Goal: Task Accomplishment & Management: Use online tool/utility

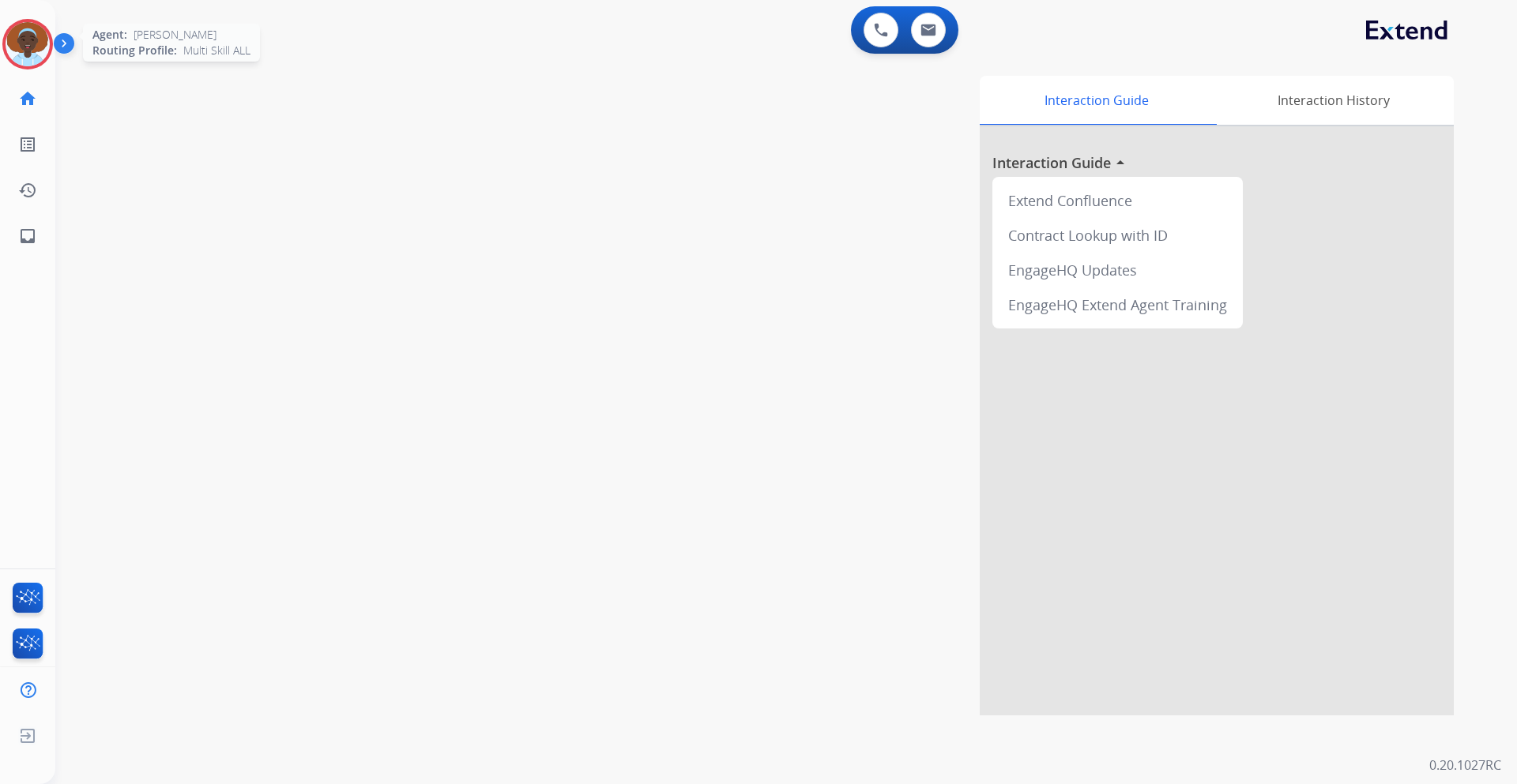
click at [19, 52] on img at bounding box center [28, 44] width 44 height 44
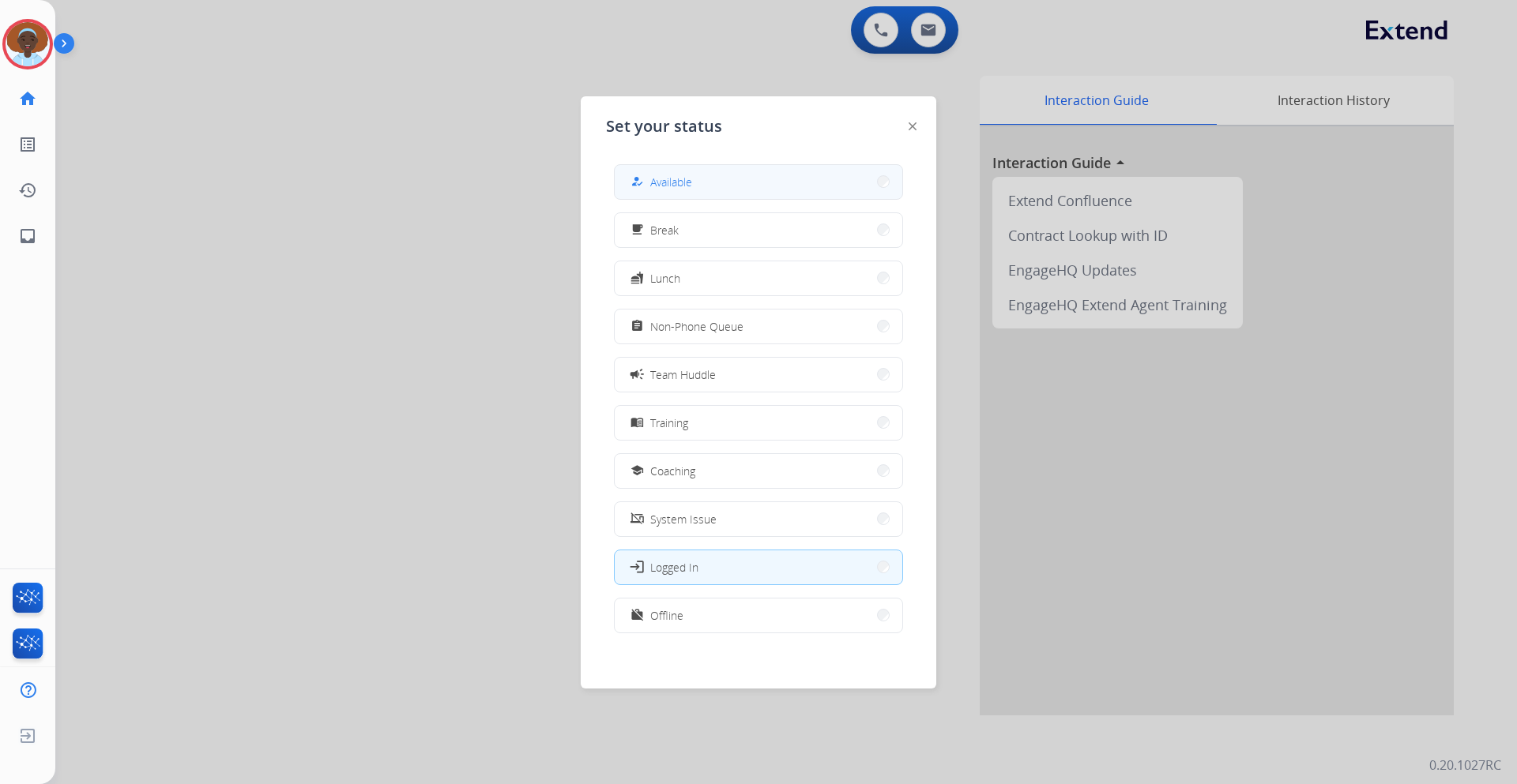
click at [644, 178] on div "how_to_reg" at bounding box center [638, 181] width 23 height 19
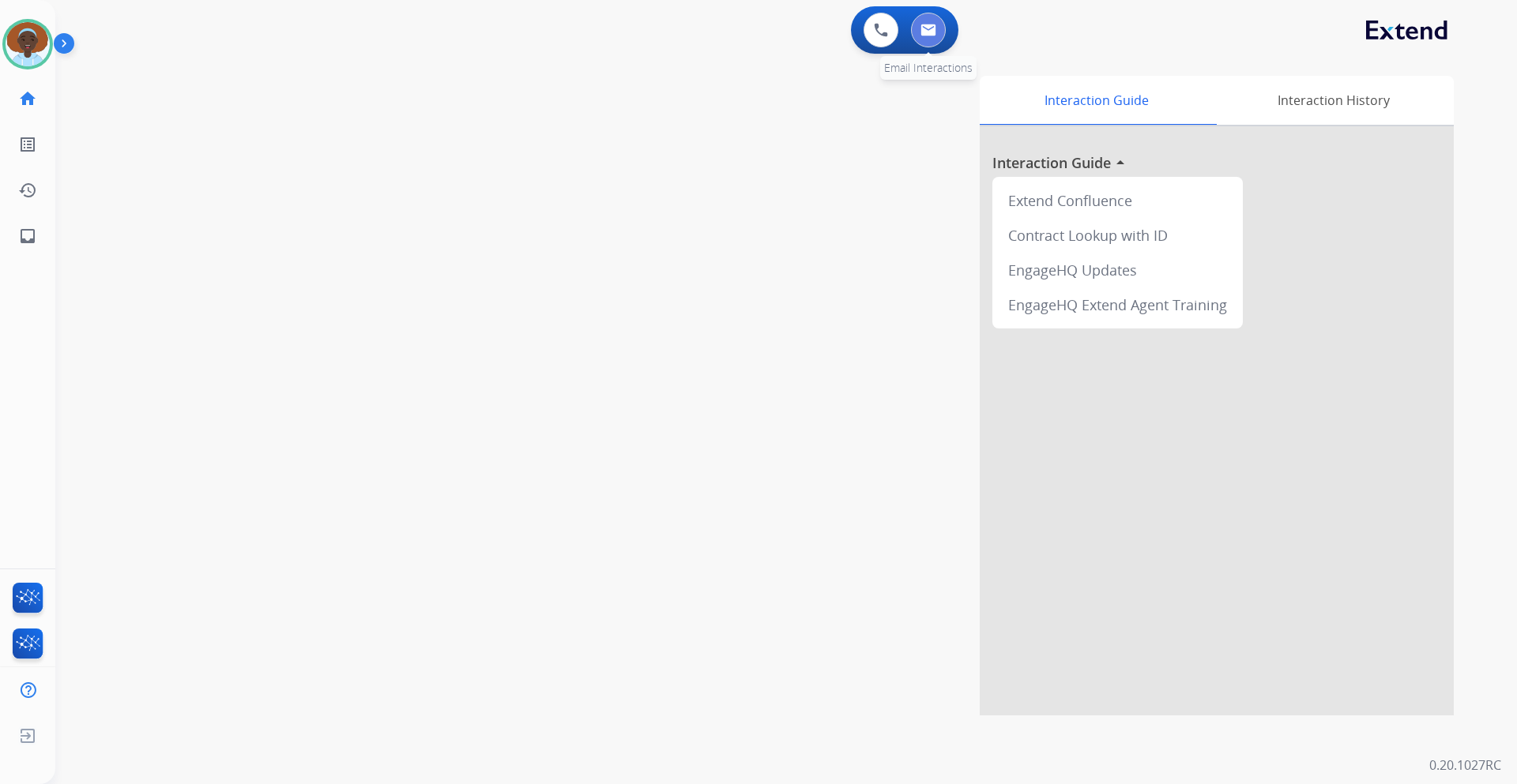
click at [921, 33] on img at bounding box center [928, 29] width 16 height 13
select select "**********"
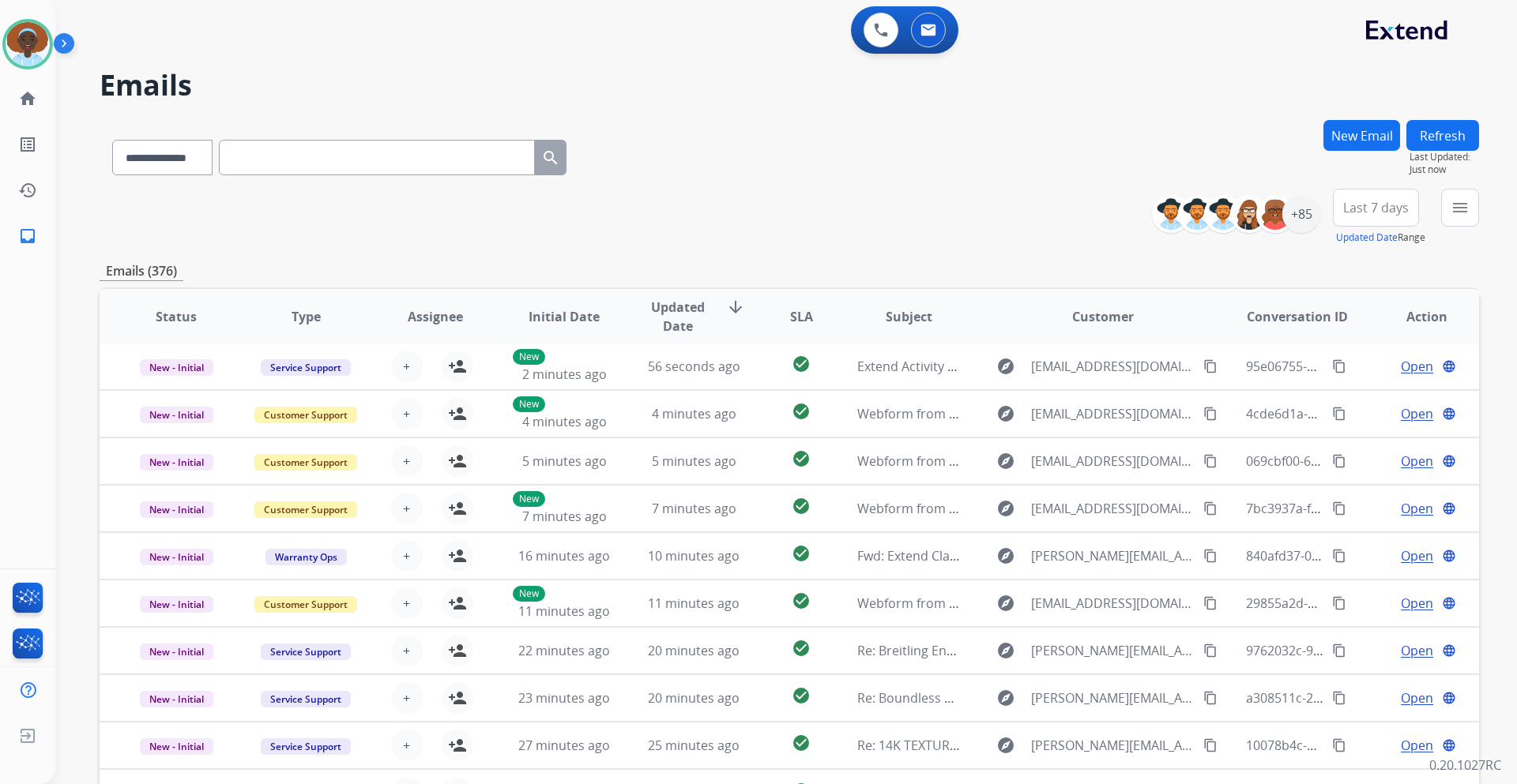
click at [1388, 209] on span "Last 7 days" at bounding box center [1376, 208] width 66 height 7
click at [1355, 398] on div "Last 90 days" at bounding box center [1371, 400] width 87 height 23
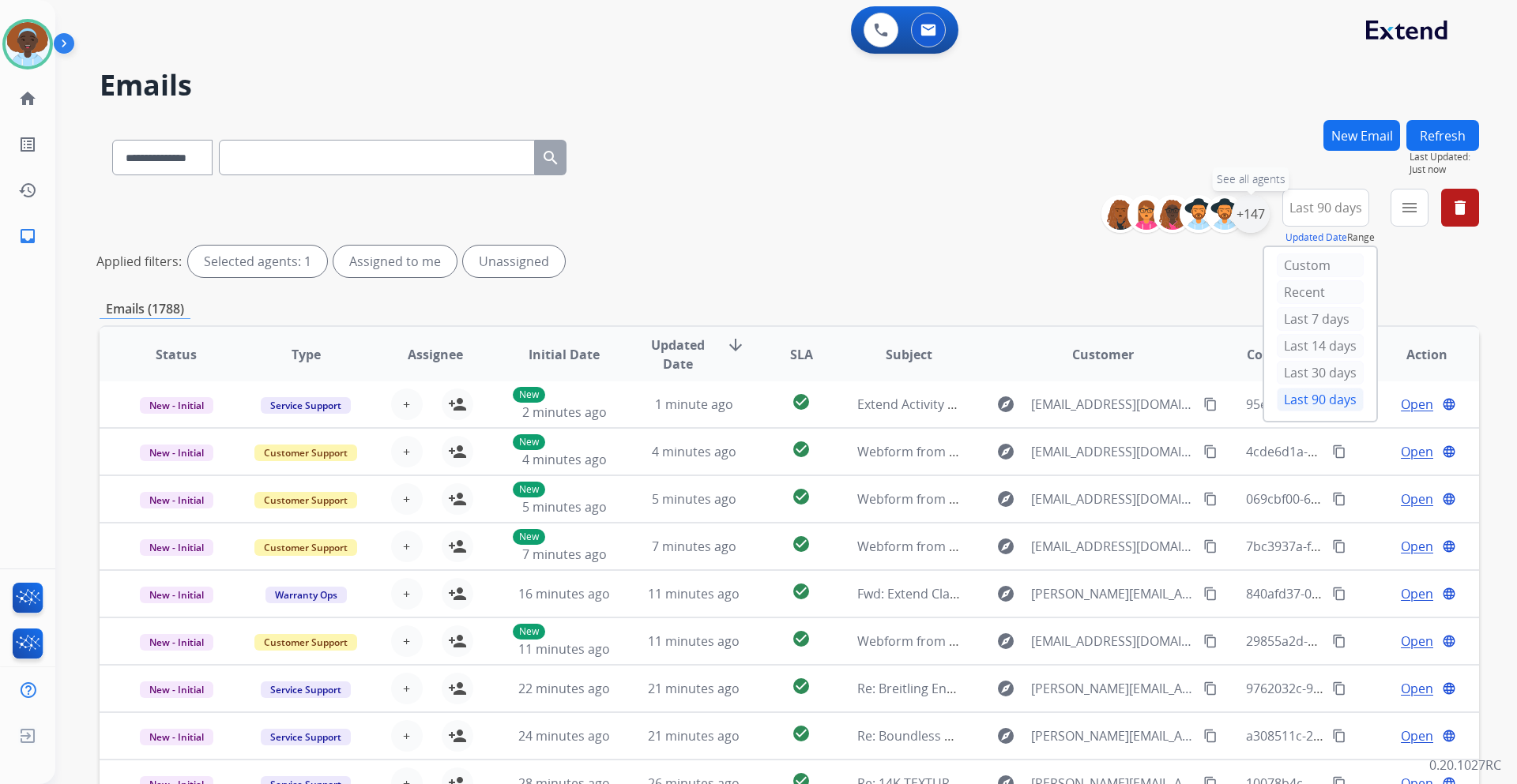
click at [1248, 213] on div "+147" at bounding box center [1250, 214] width 38 height 38
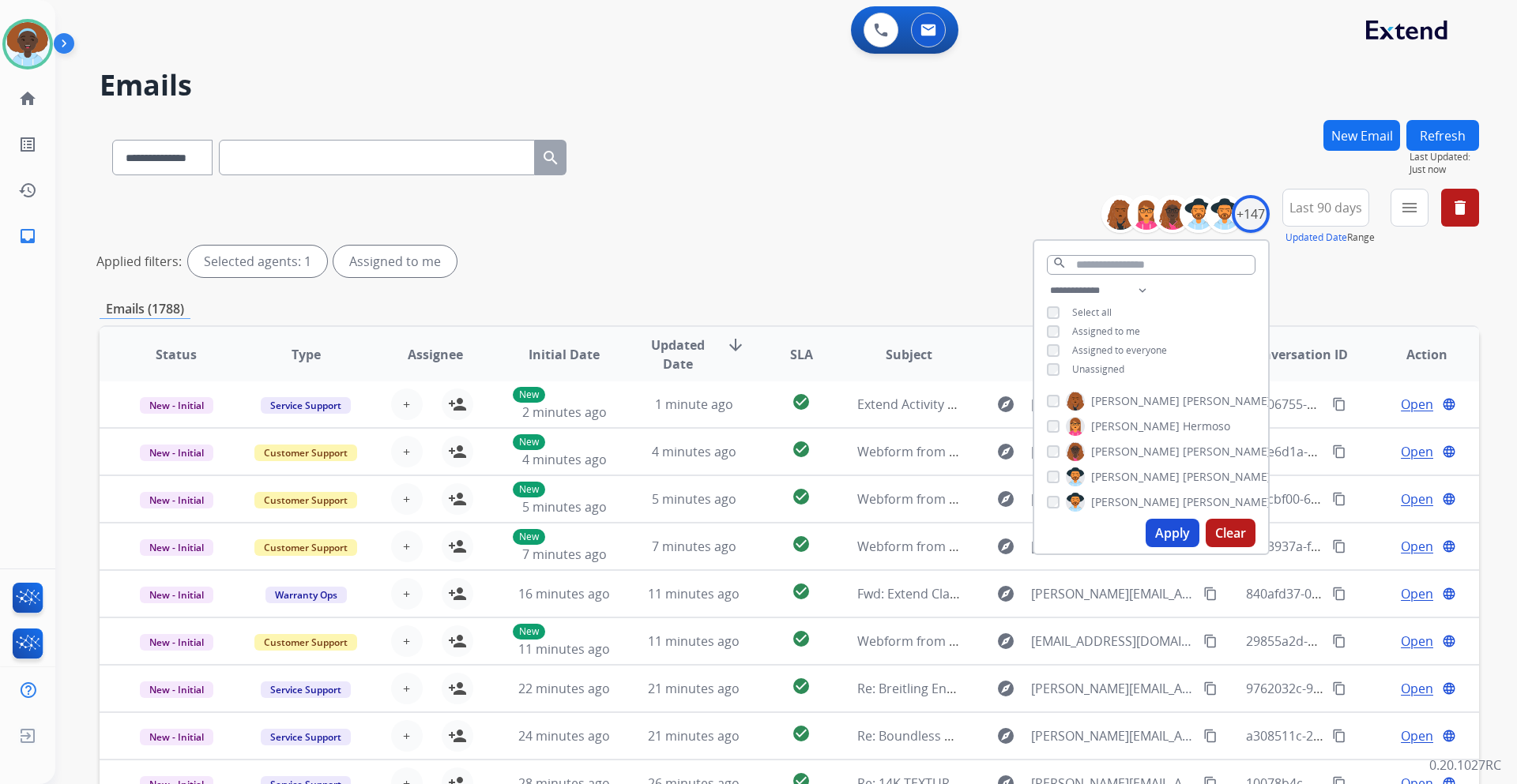
click at [1165, 522] on button "Apply" at bounding box center [1172, 533] width 53 height 28
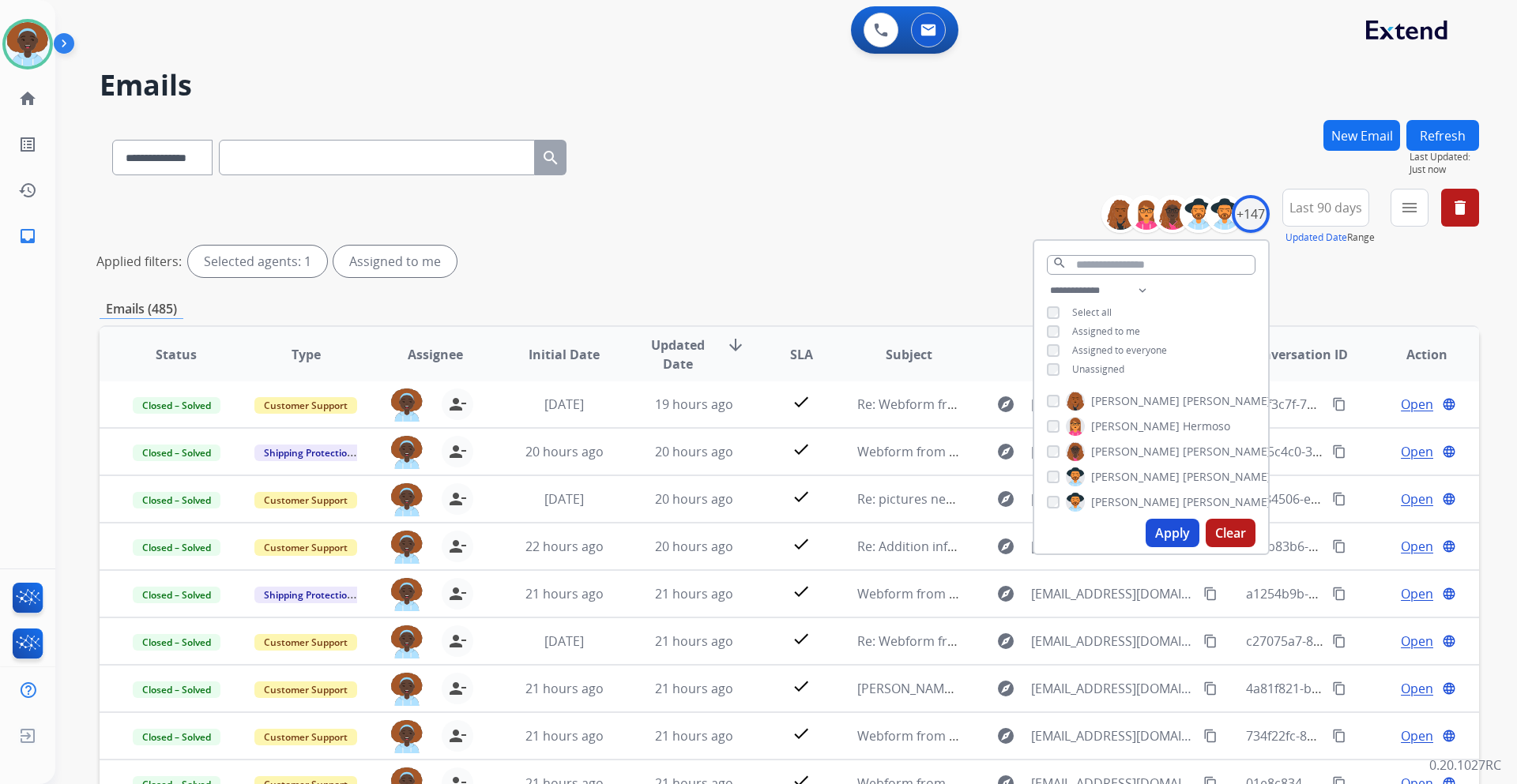
click at [801, 279] on div "**********" at bounding box center [789, 236] width 1380 height 95
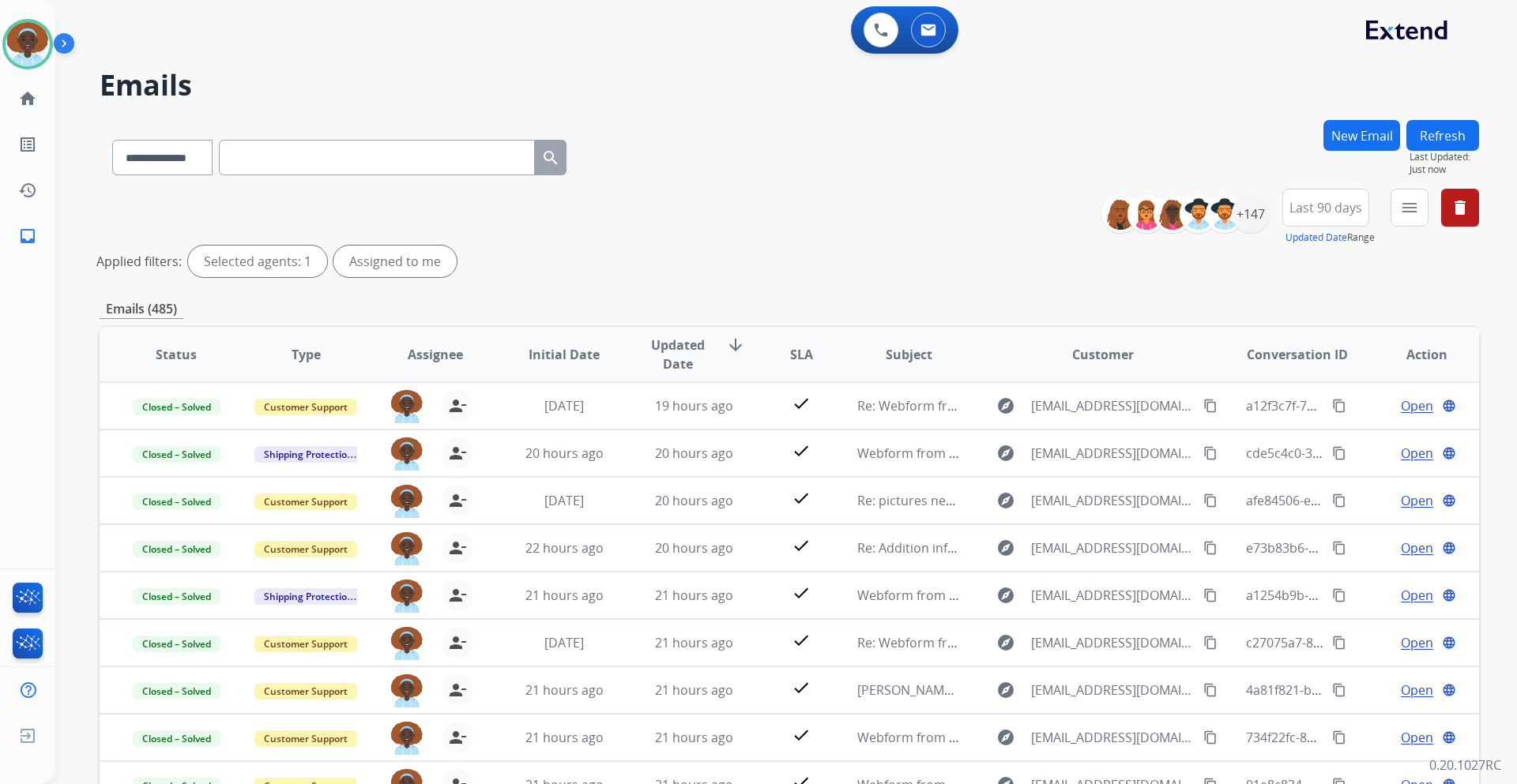
click at [320, 154] on input "text" at bounding box center [376, 158] width 316 height 36
paste input "**********"
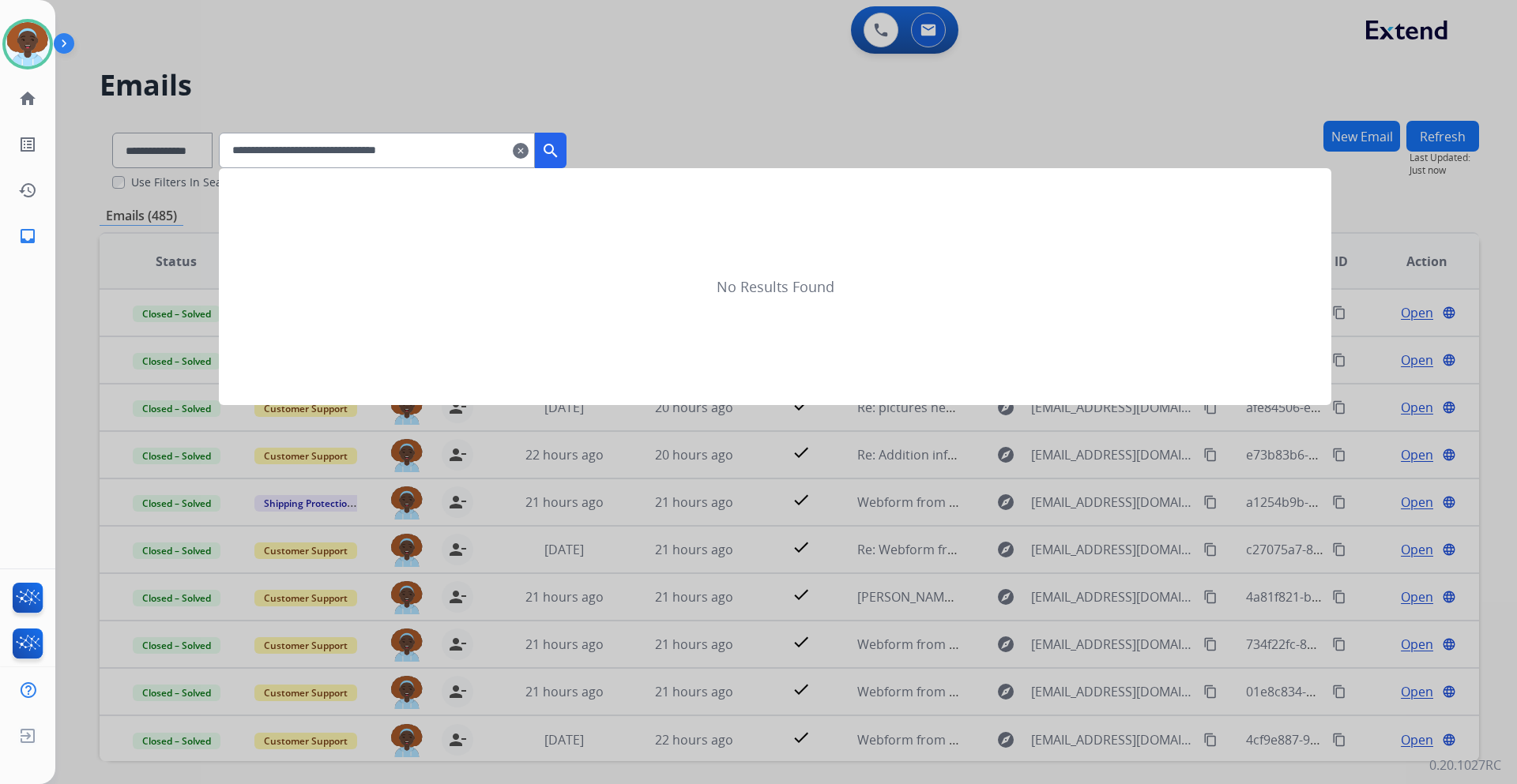
type input "**********"
click at [560, 156] on mat-icon "search" at bounding box center [551, 151] width 19 height 19
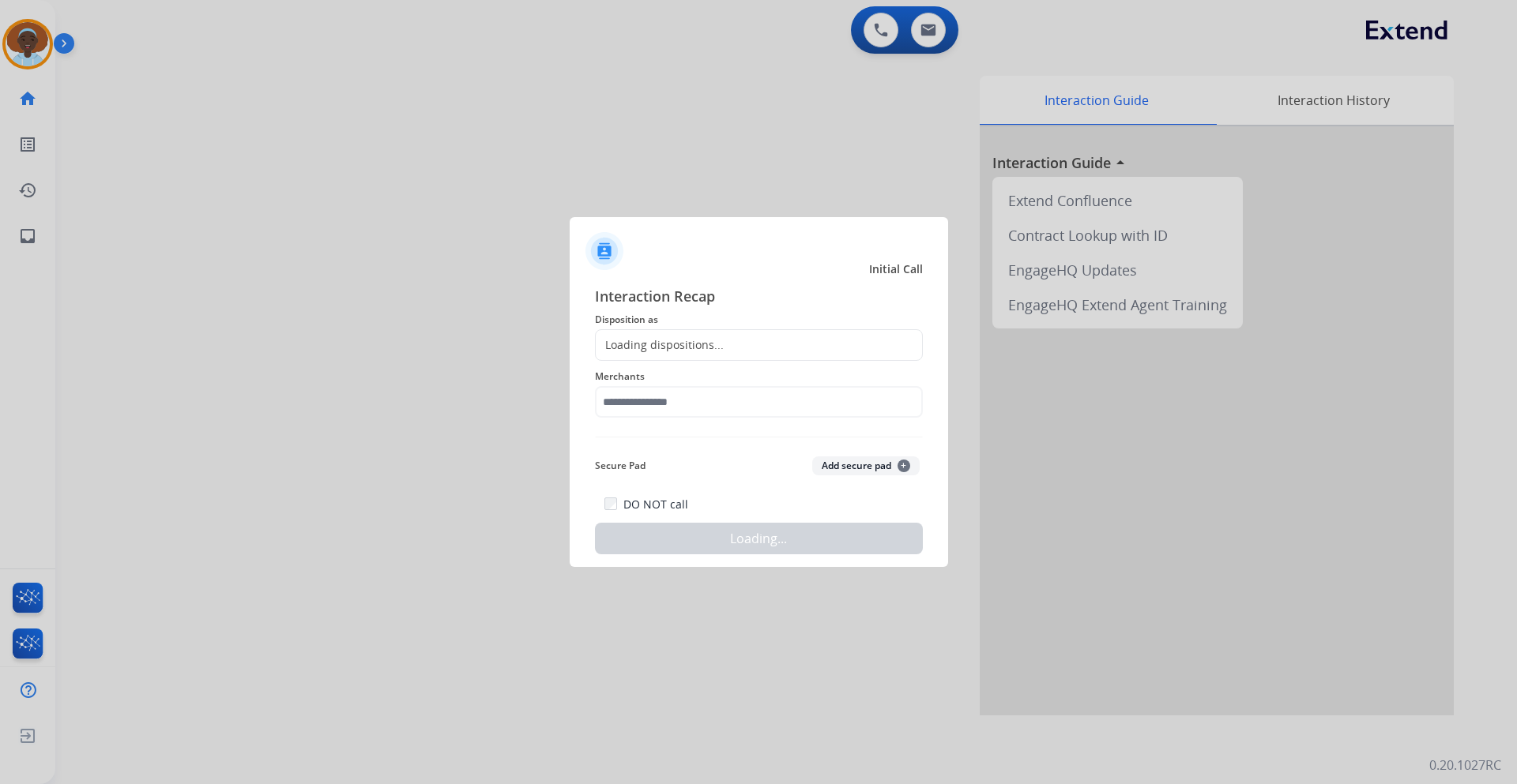
click at [304, 134] on div at bounding box center [758, 392] width 1517 height 784
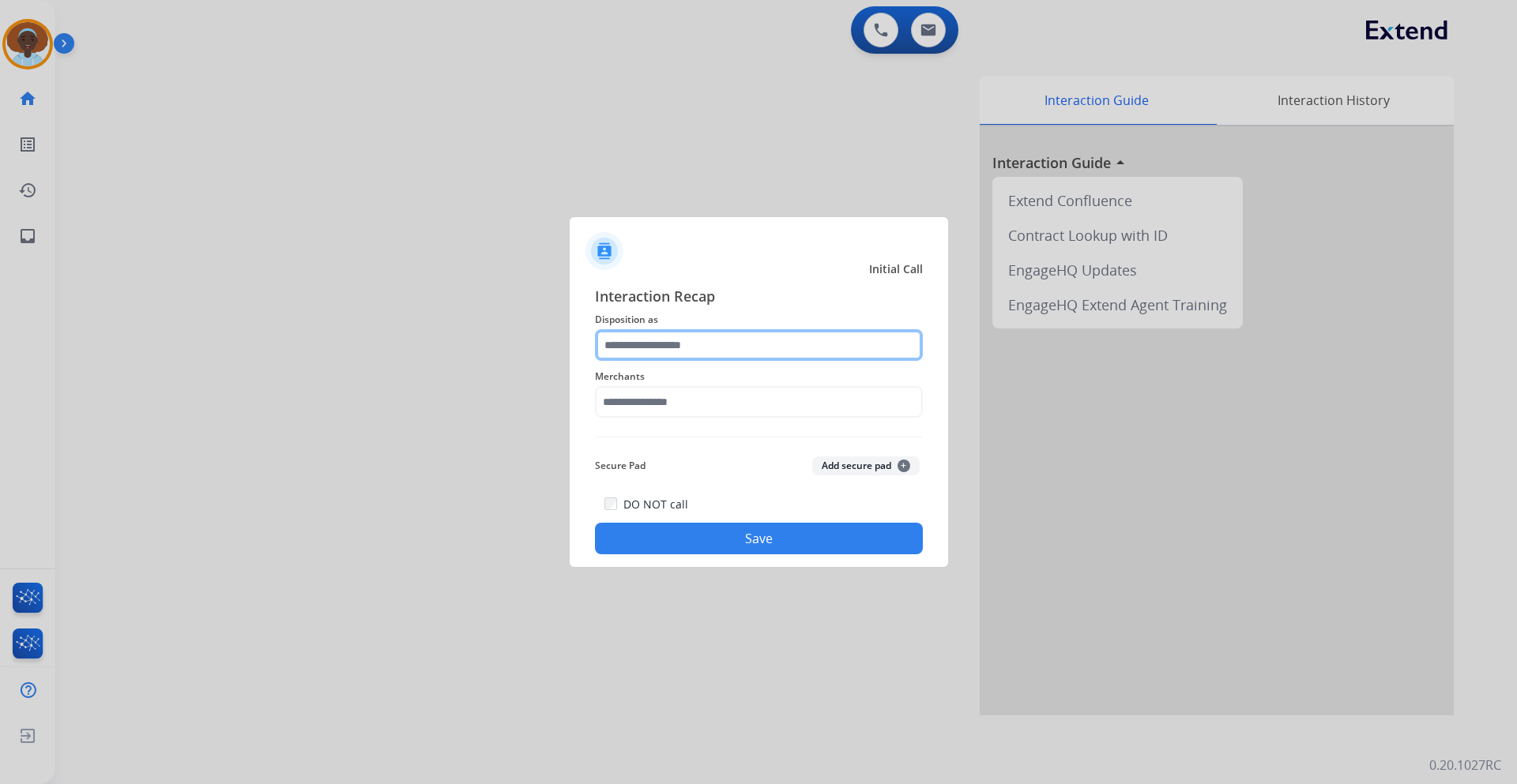
click at [698, 337] on input "text" at bounding box center [758, 345] width 328 height 32
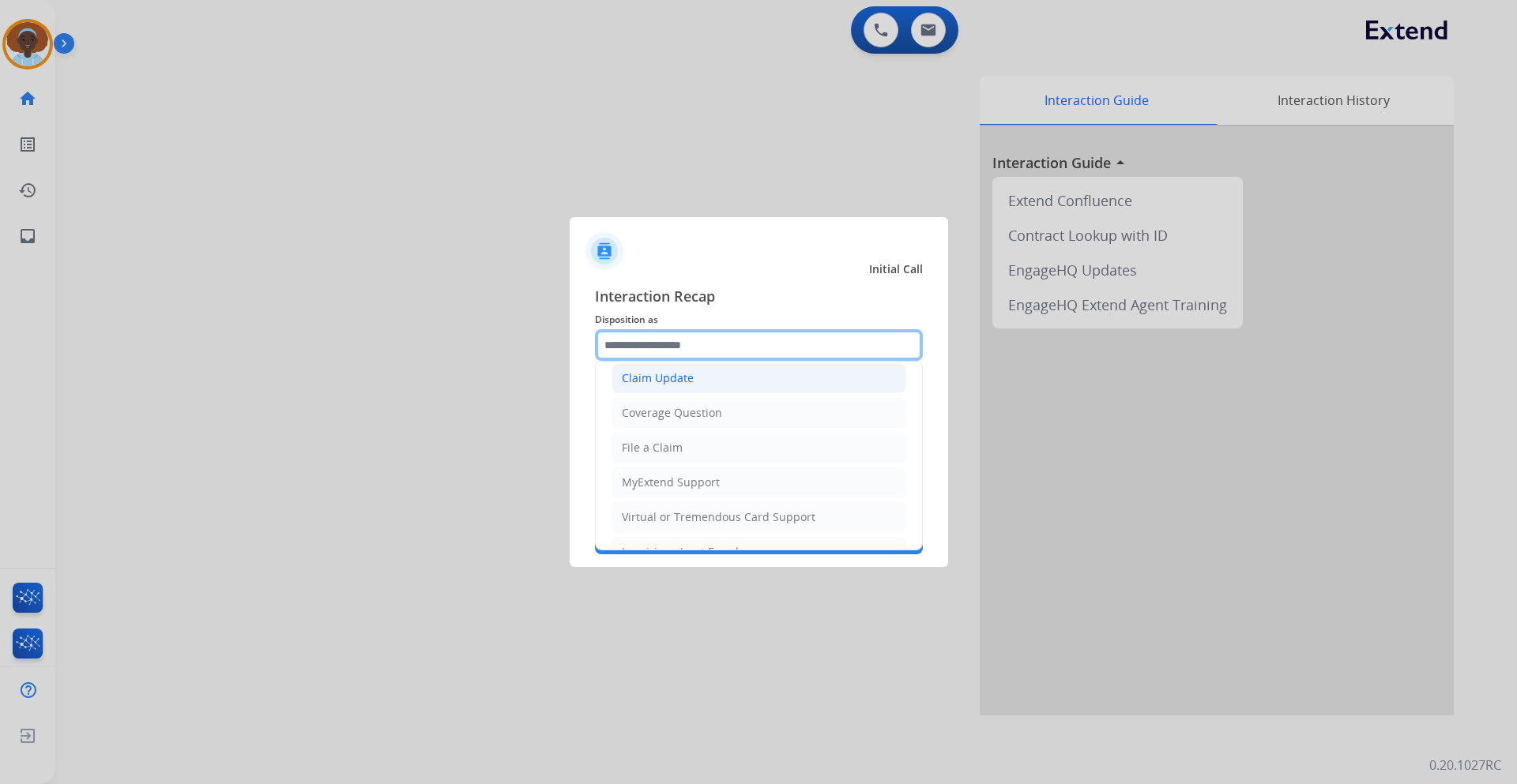
scroll to position [158, 0]
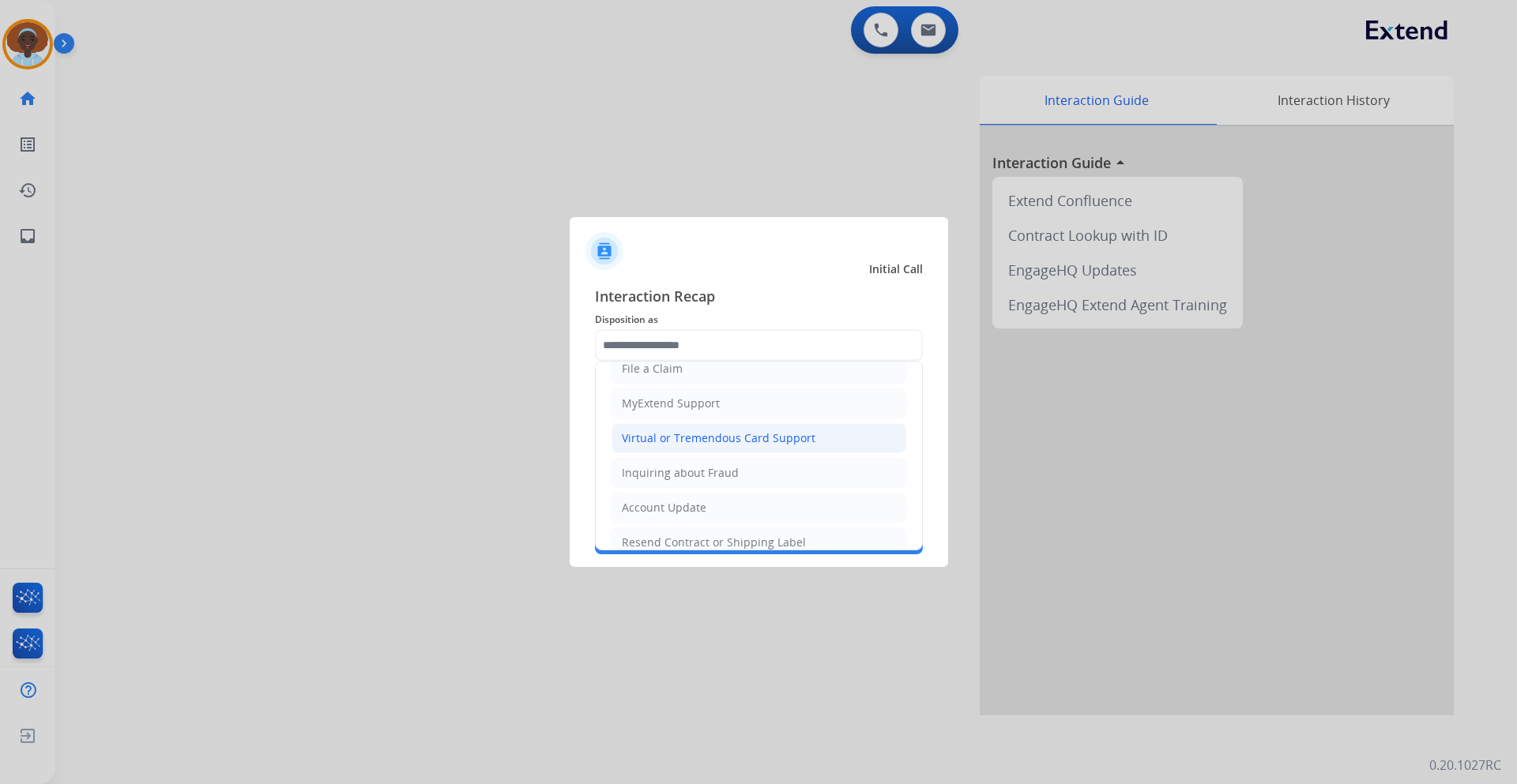
click at [702, 437] on div "Virtual or Tremendous Card Support" at bounding box center [718, 438] width 194 height 16
type input "**********"
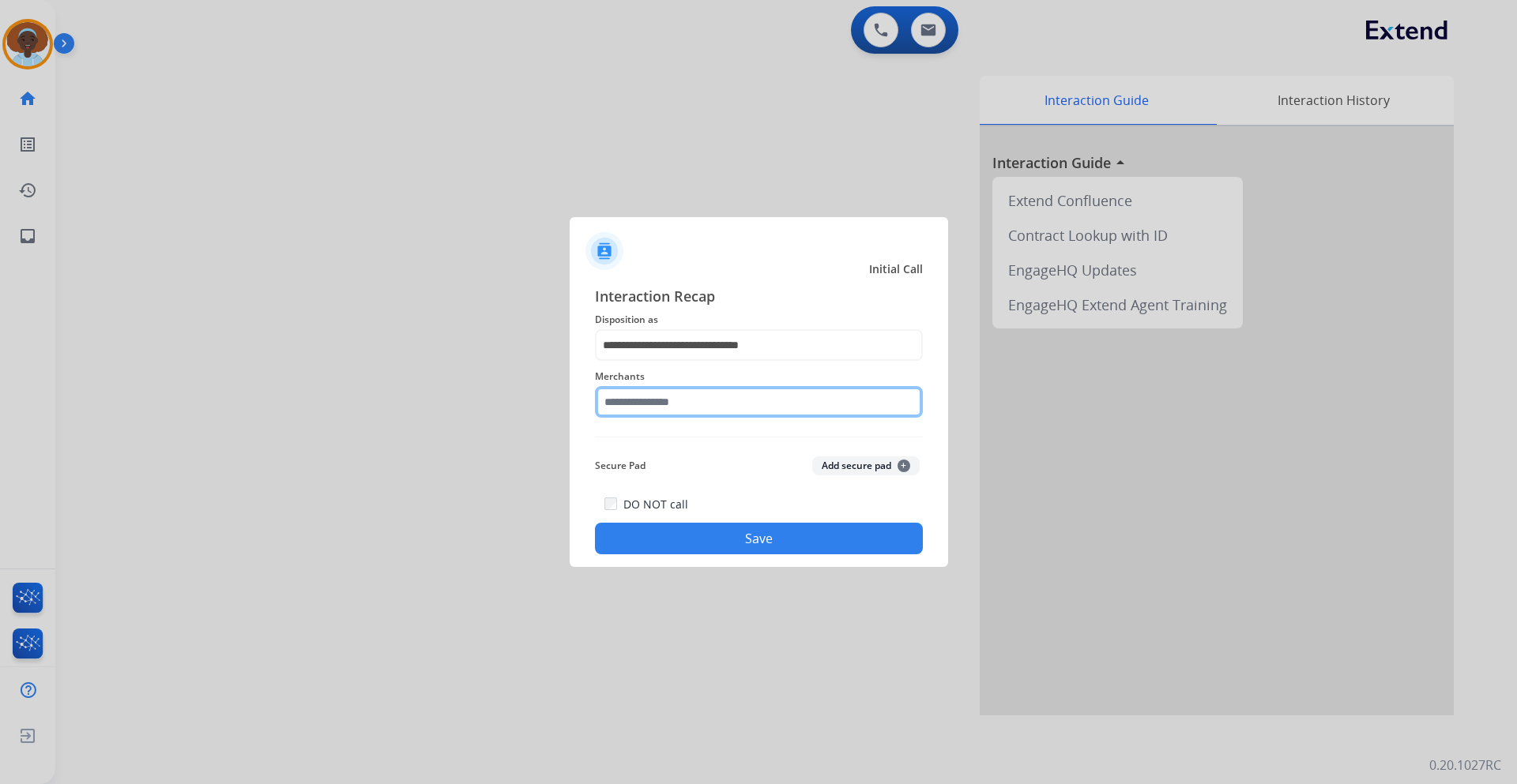
click at [692, 403] on input "text" at bounding box center [758, 402] width 328 height 32
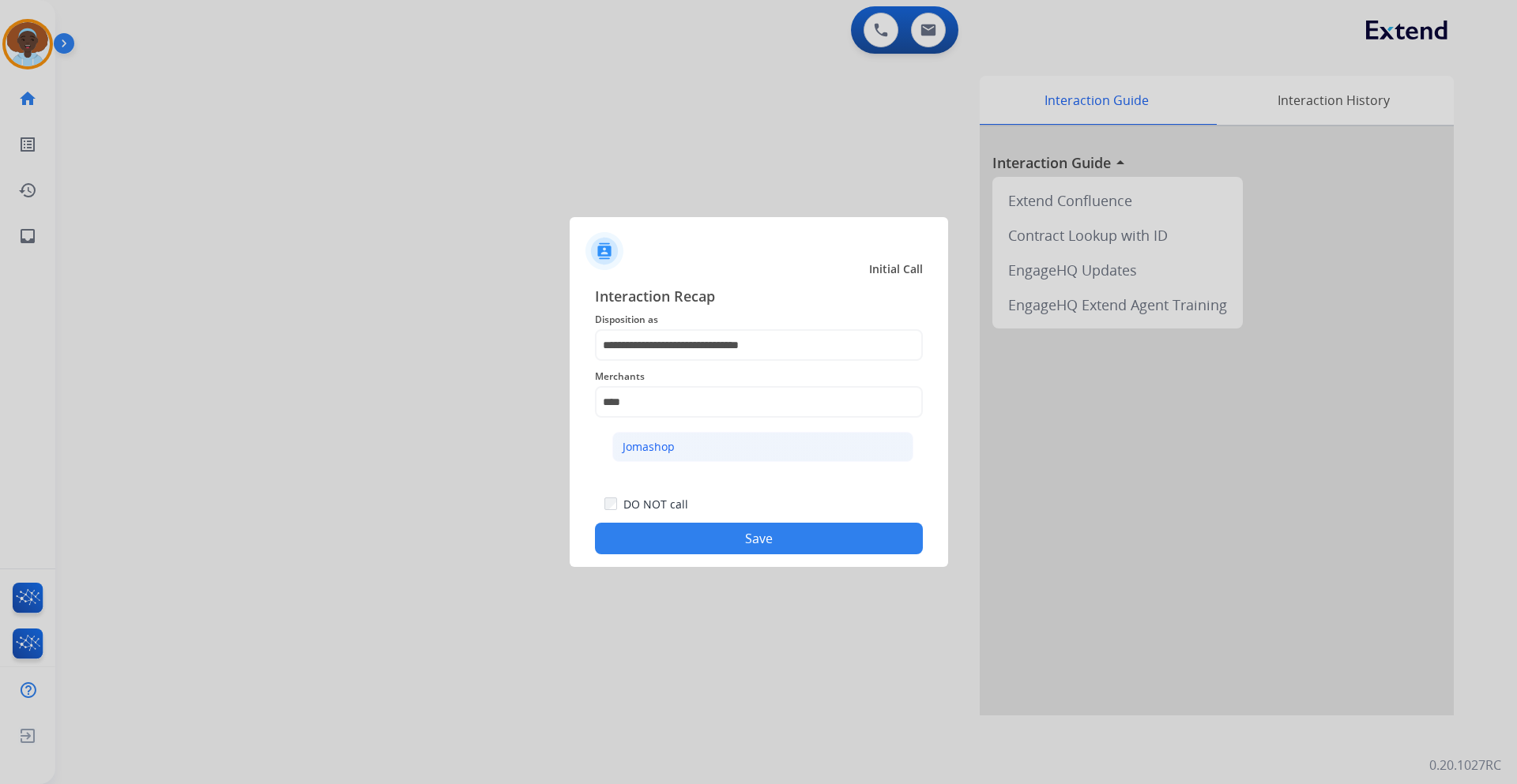
click at [686, 441] on li "Jomashop" at bounding box center [763, 447] width 301 height 30
type input "********"
click at [765, 550] on button "Save" at bounding box center [758, 539] width 328 height 32
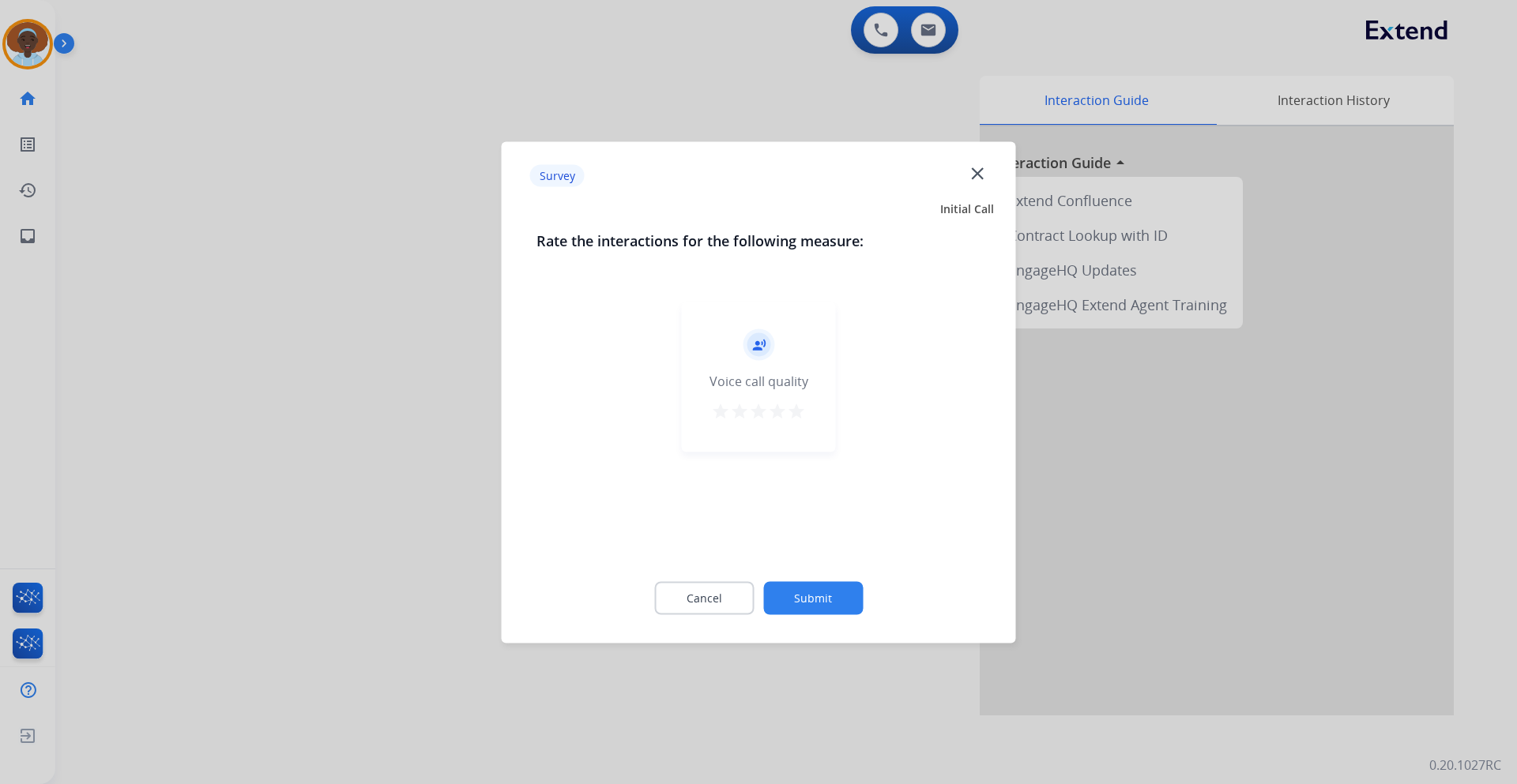
click at [802, 413] on mat-icon "star" at bounding box center [796, 410] width 19 height 19
click at [817, 590] on button "Submit" at bounding box center [813, 598] width 99 height 33
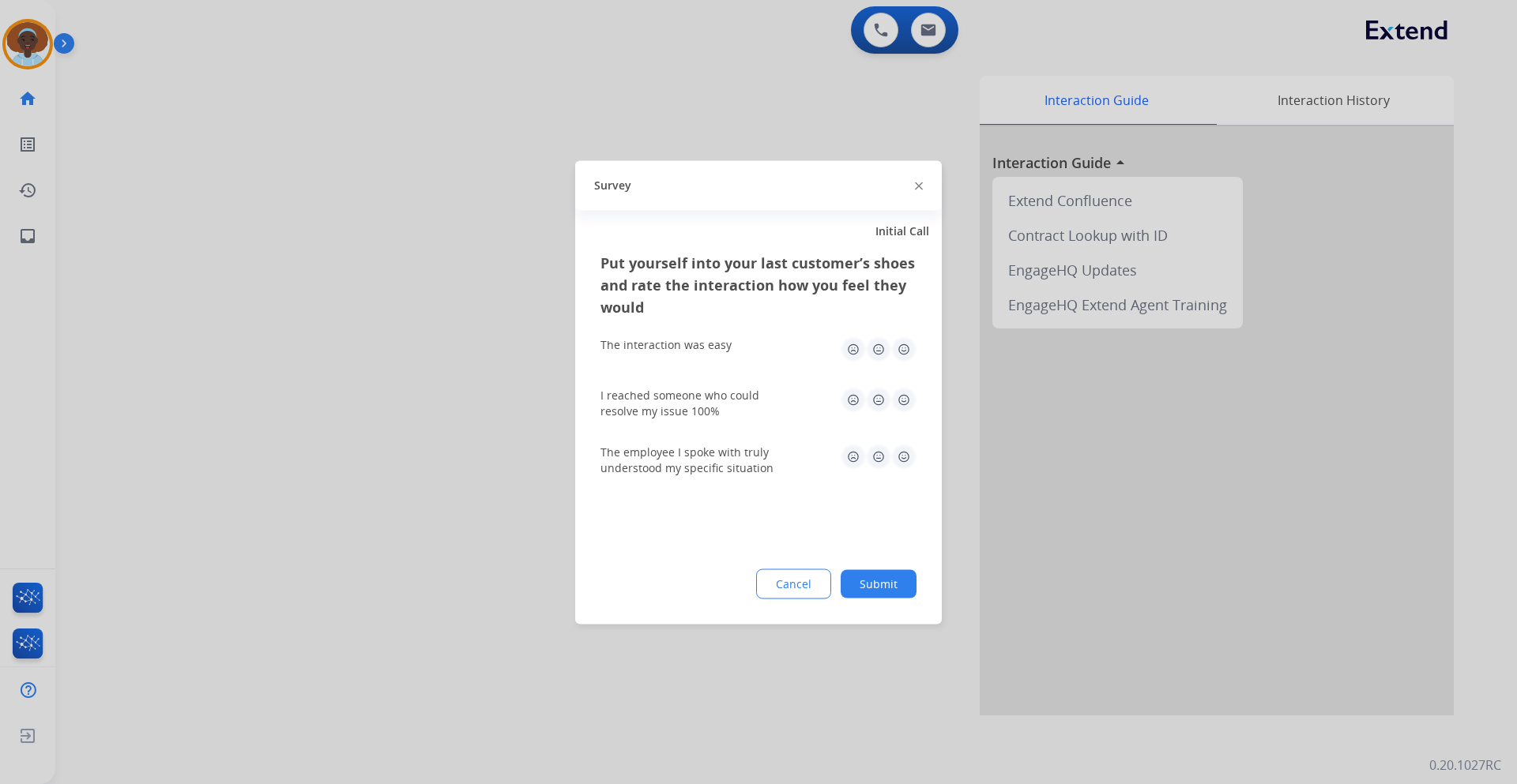
click at [903, 460] on img at bounding box center [904, 456] width 25 height 25
click at [903, 399] on img at bounding box center [904, 400] width 25 height 25
click at [905, 349] on img at bounding box center [904, 349] width 25 height 25
click at [880, 581] on button "Submit" at bounding box center [879, 584] width 76 height 28
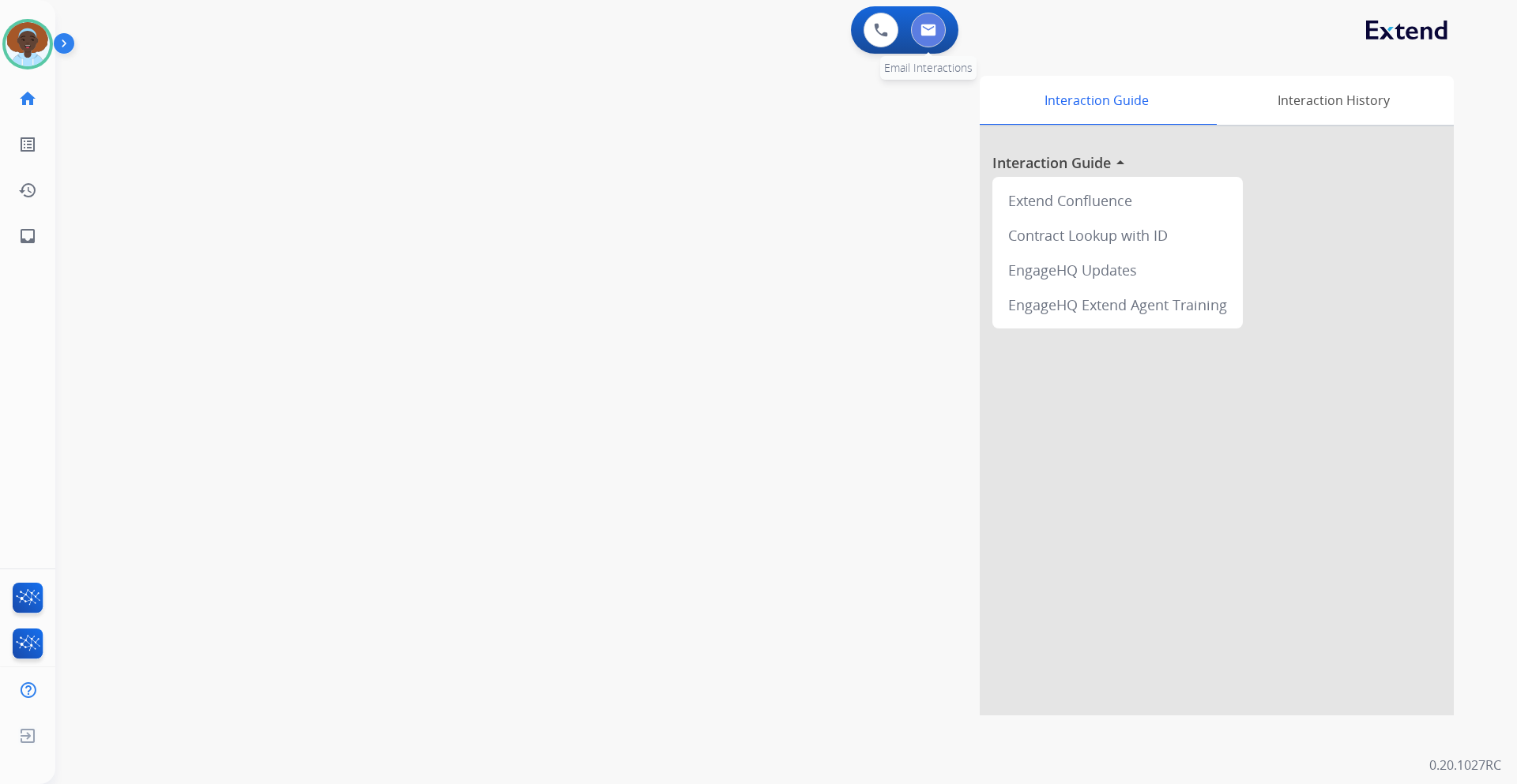
click at [933, 31] on img at bounding box center [928, 29] width 16 height 13
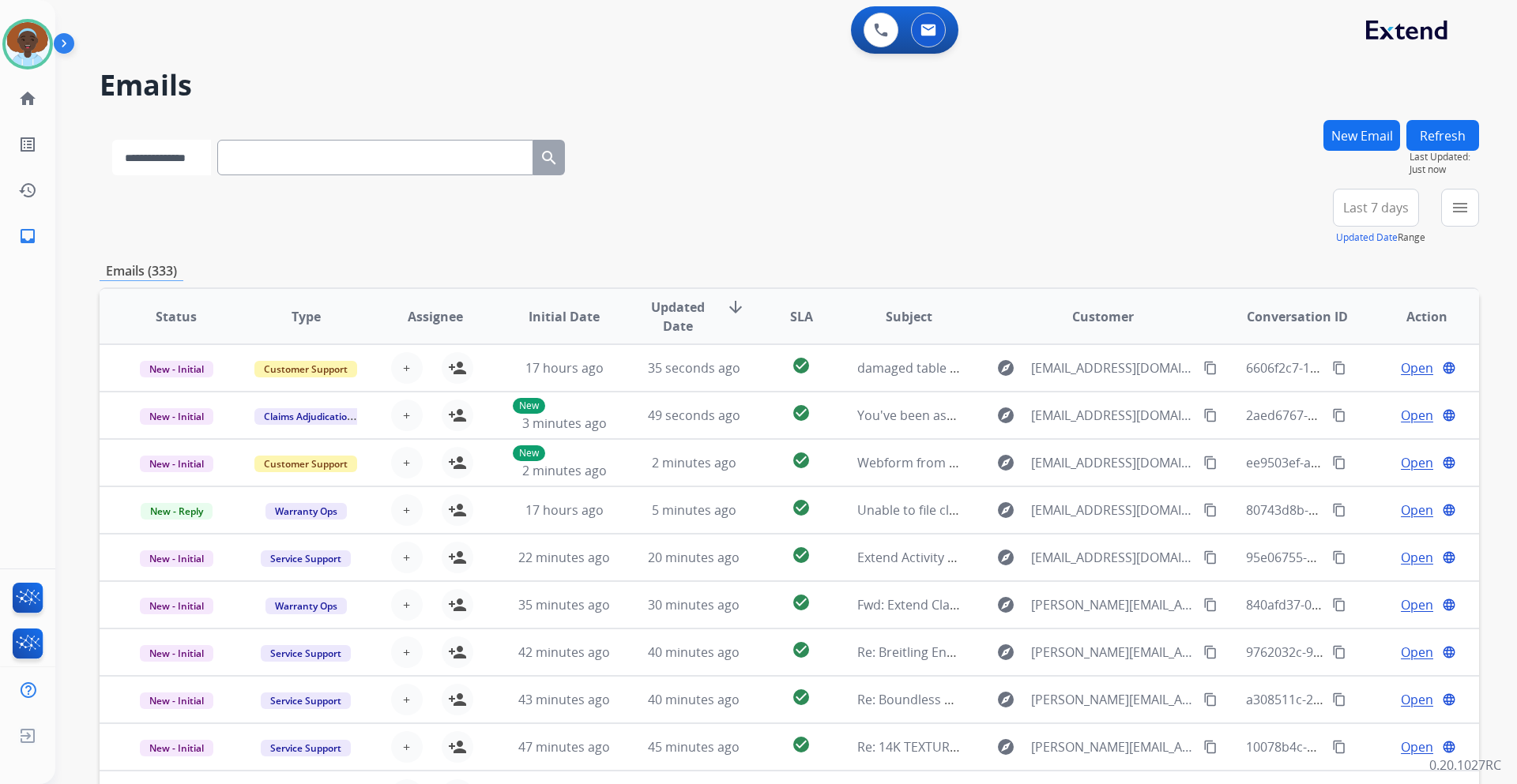
click at [210, 153] on select "**********" at bounding box center [161, 158] width 98 height 36
select select "**********"
click at [112, 140] on select "**********" at bounding box center [161, 158] width 98 height 36
click at [307, 156] on input "text" at bounding box center [376, 158] width 316 height 36
paste input "**********"
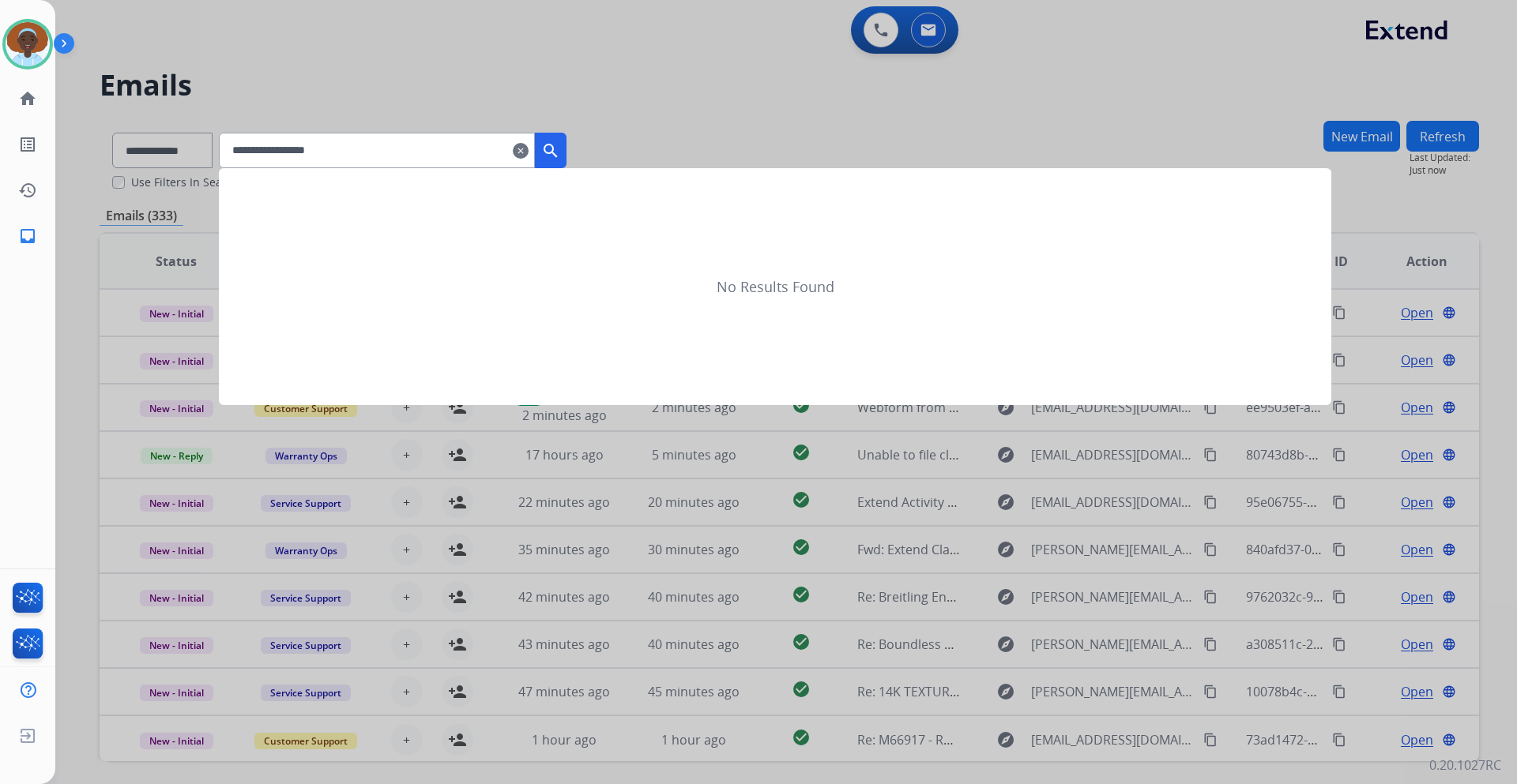
type input "**********"
click at [560, 148] on mat-icon "search" at bounding box center [551, 151] width 19 height 19
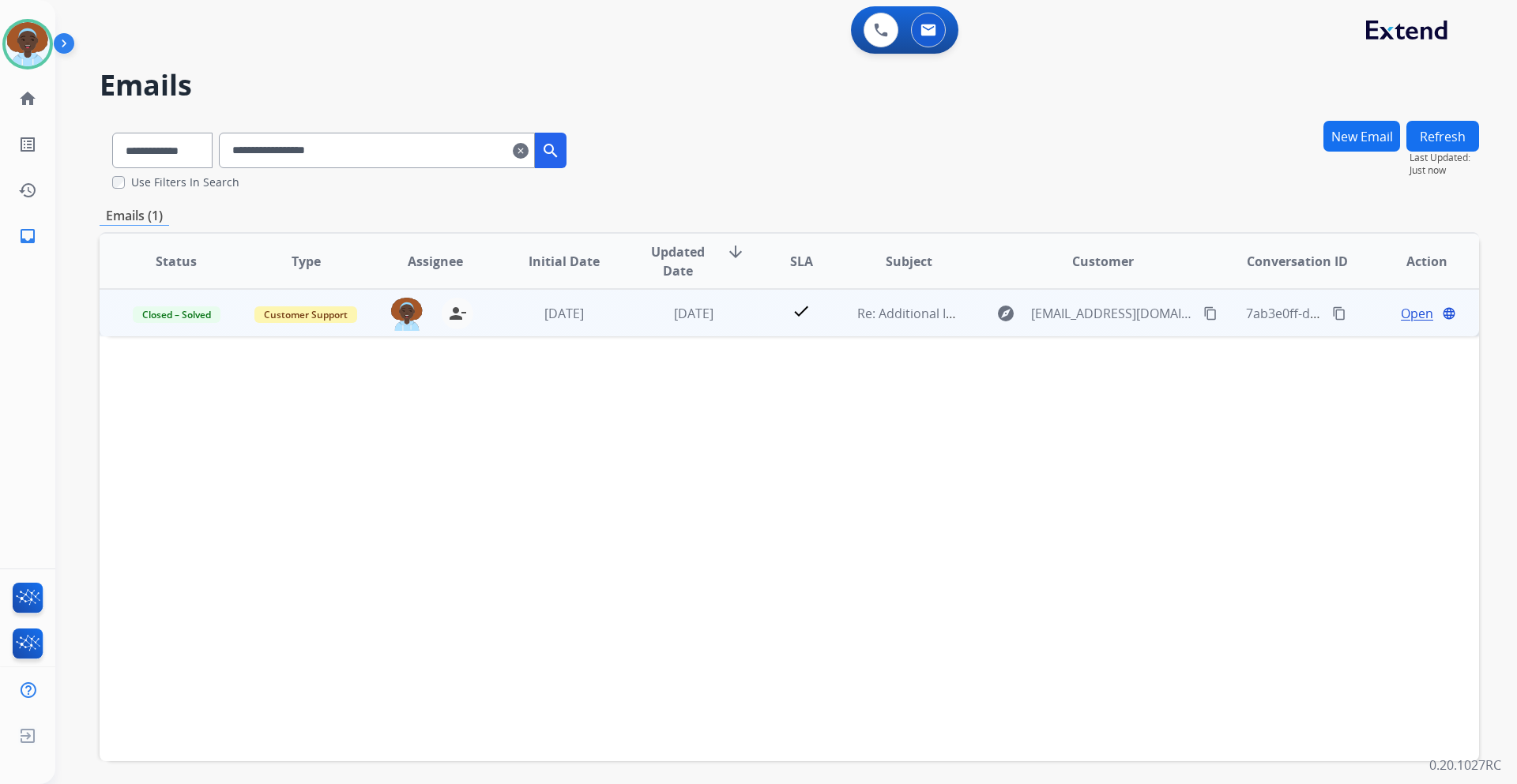
click at [1418, 313] on span "Open" at bounding box center [1417, 314] width 33 height 19
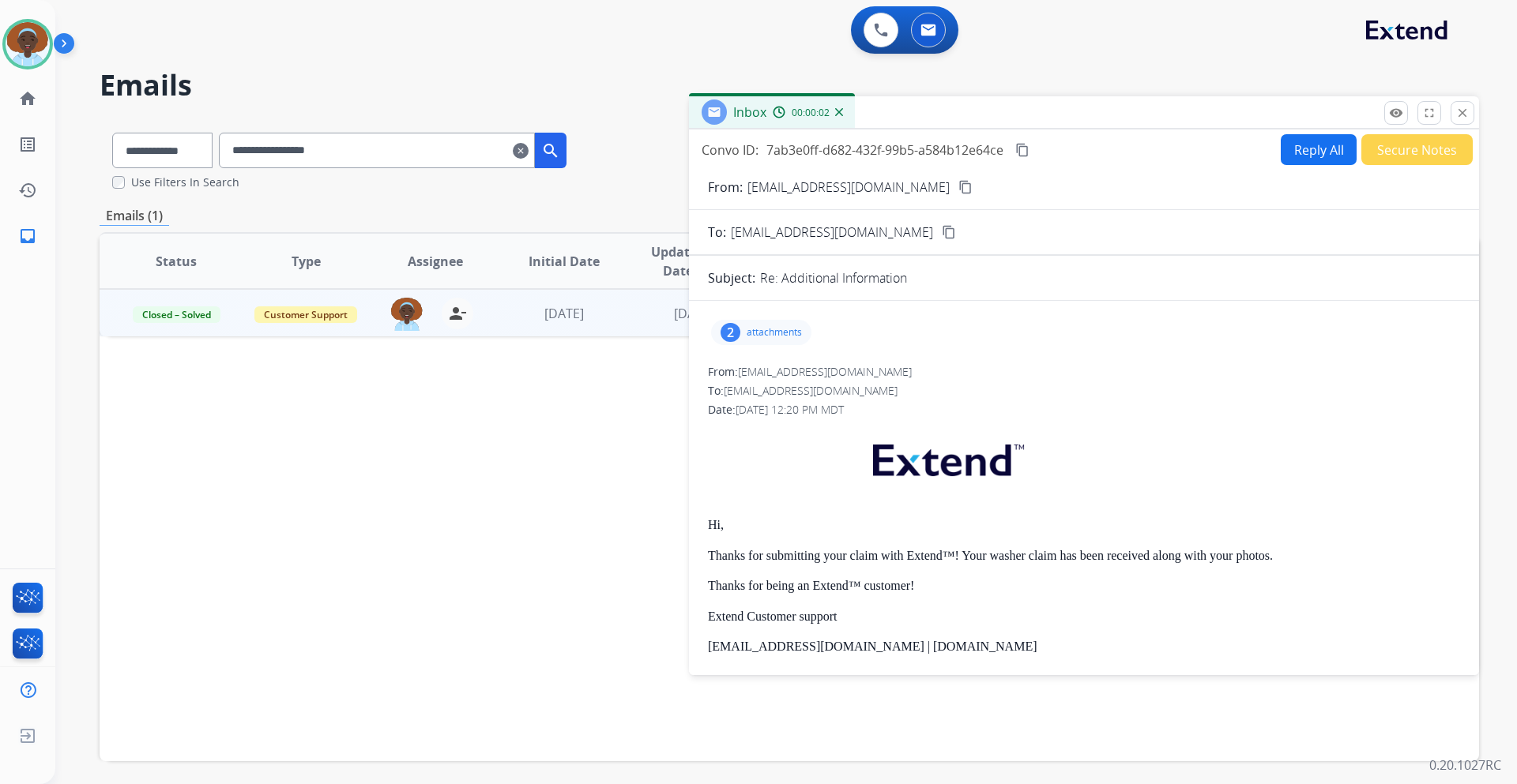
click at [730, 334] on div "2" at bounding box center [731, 332] width 20 height 19
click at [1466, 115] on mat-icon "close" at bounding box center [1462, 113] width 14 height 14
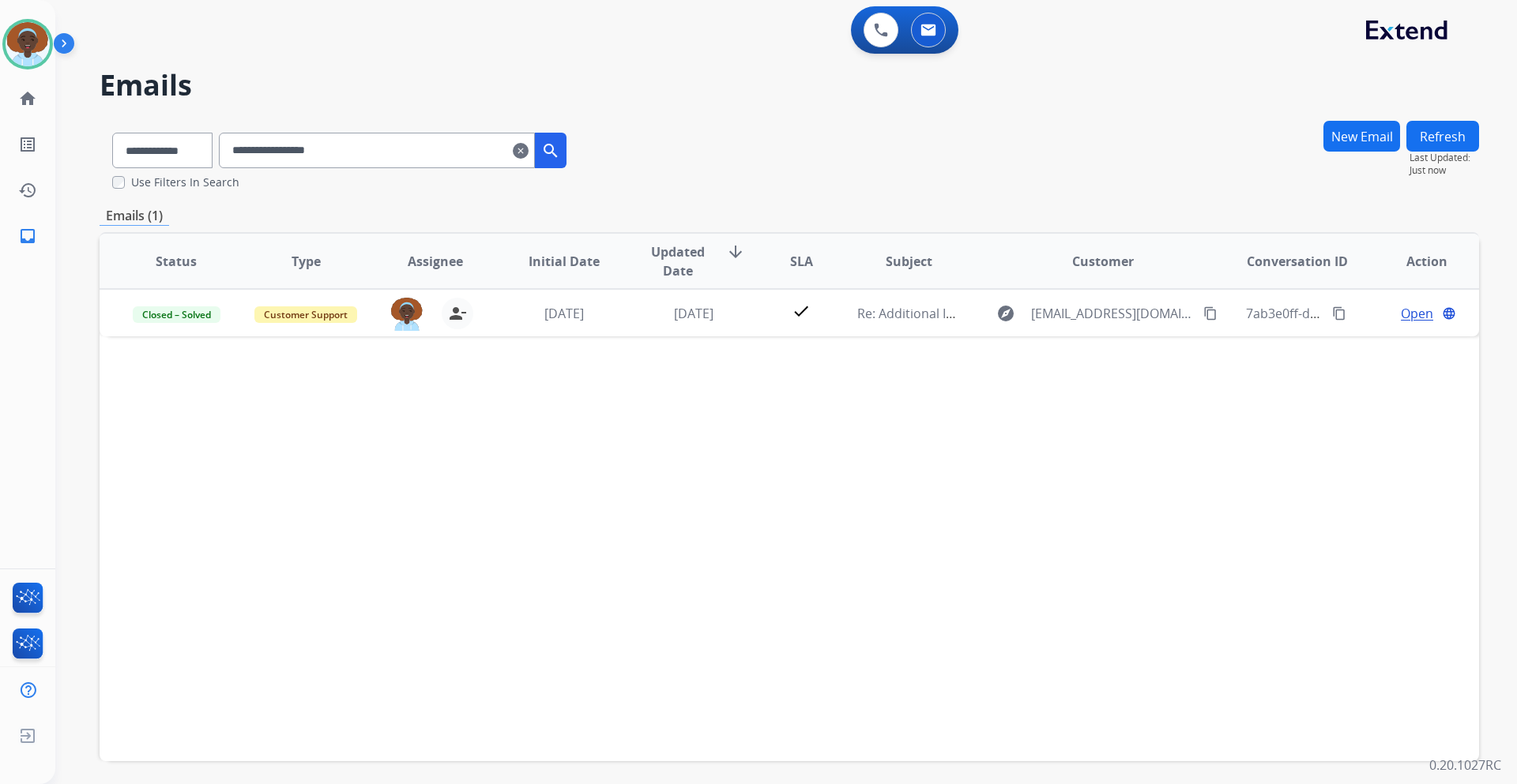
click at [529, 151] on mat-icon "clear" at bounding box center [521, 151] width 16 height 19
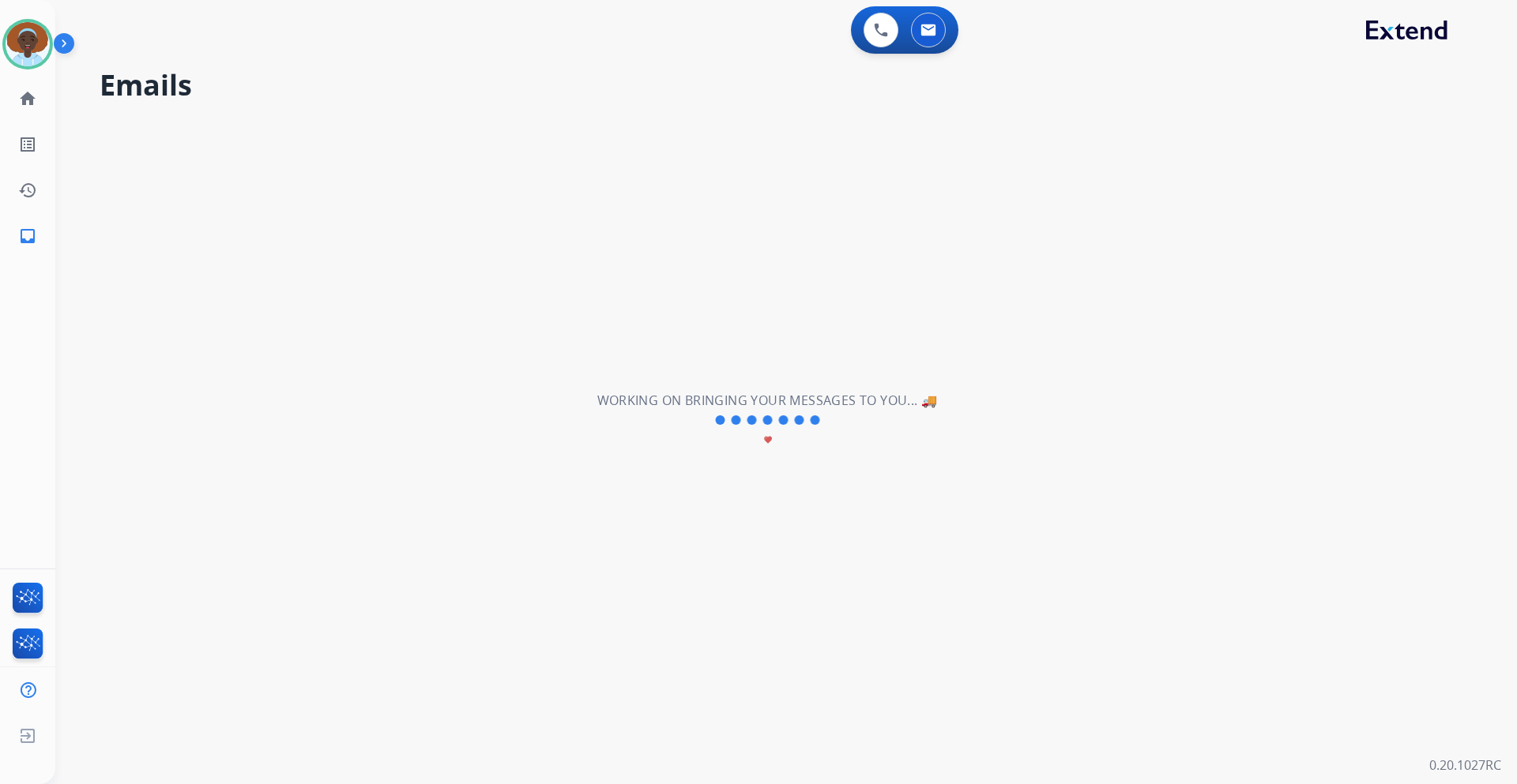
select select "**********"
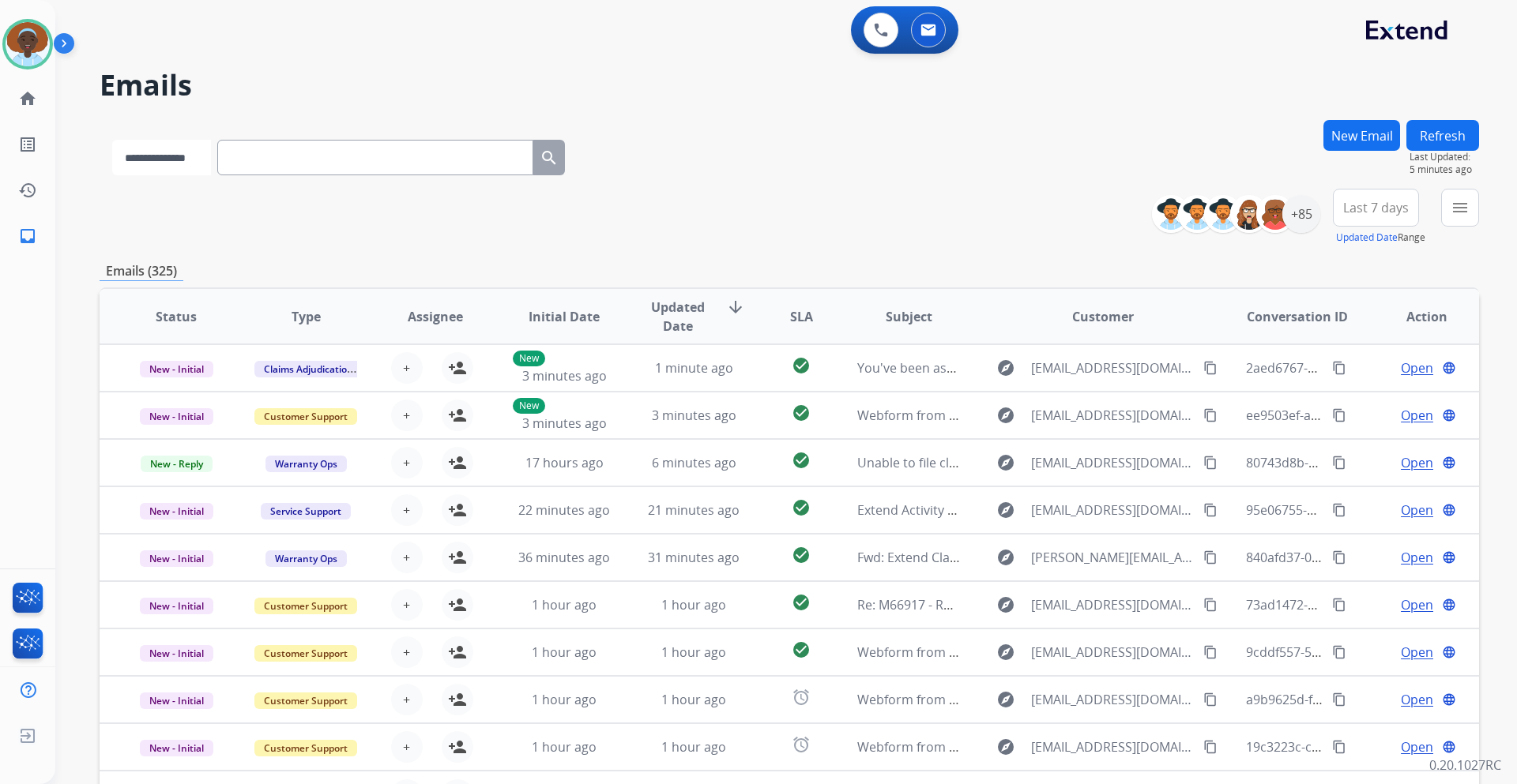
click at [206, 153] on select "**********" at bounding box center [161, 158] width 98 height 36
select select "**********"
click at [112, 140] on select "**********" at bounding box center [161, 158] width 98 height 36
click at [292, 155] on input "text" at bounding box center [376, 158] width 316 height 36
paste input "**********"
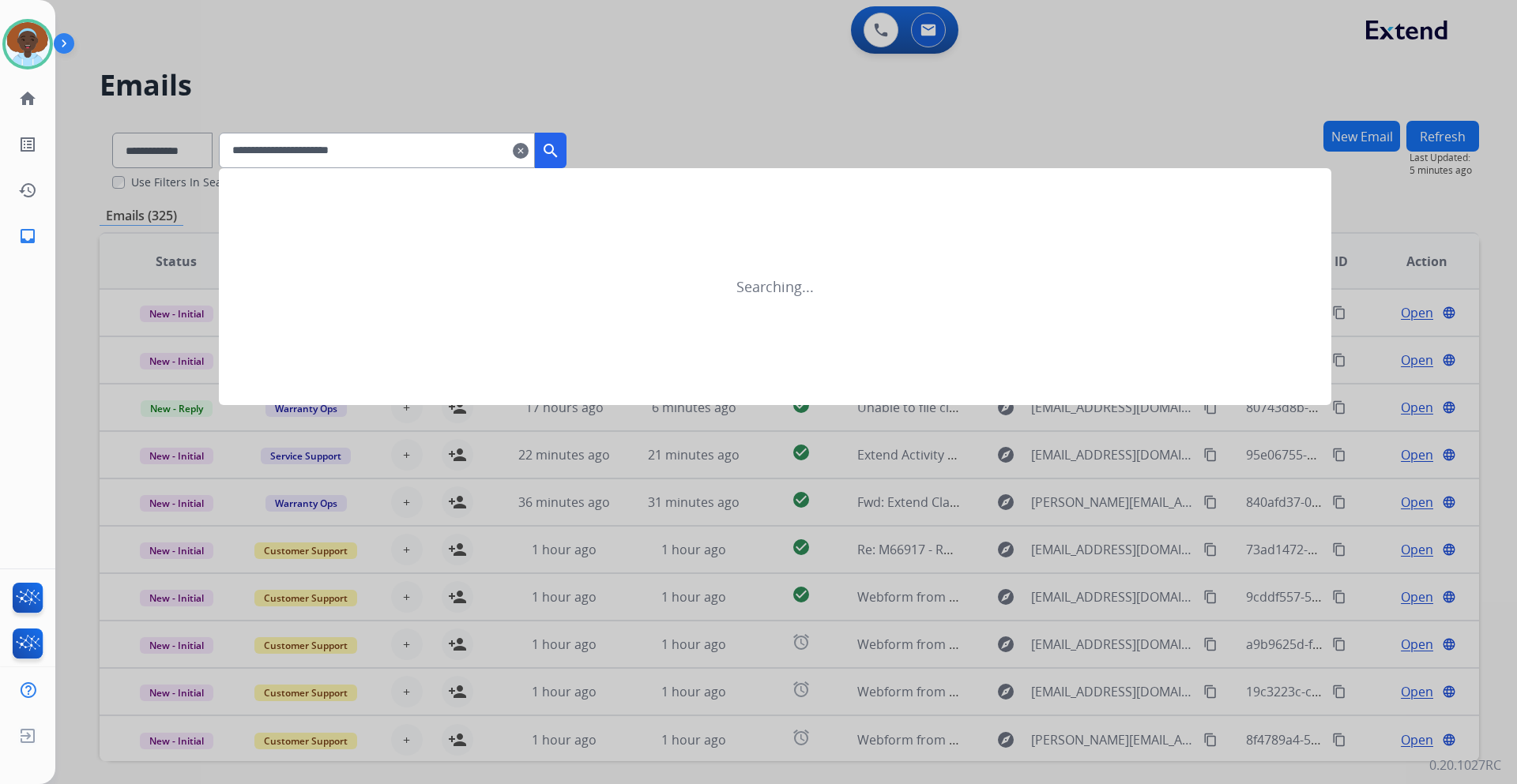
type input "**********"
click at [560, 154] on mat-icon "search" at bounding box center [551, 151] width 19 height 19
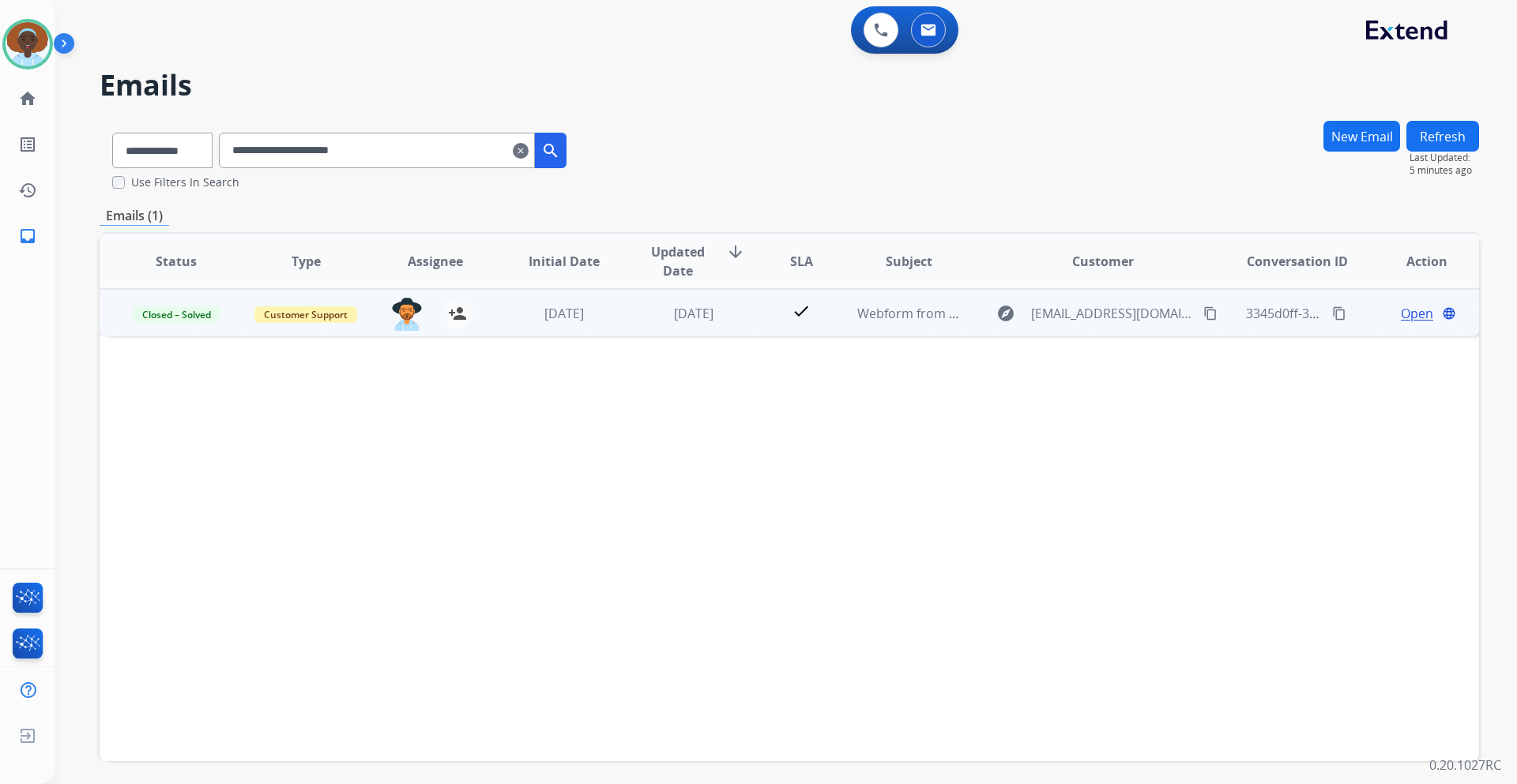
click at [1401, 316] on span "Open" at bounding box center [1417, 314] width 33 height 19
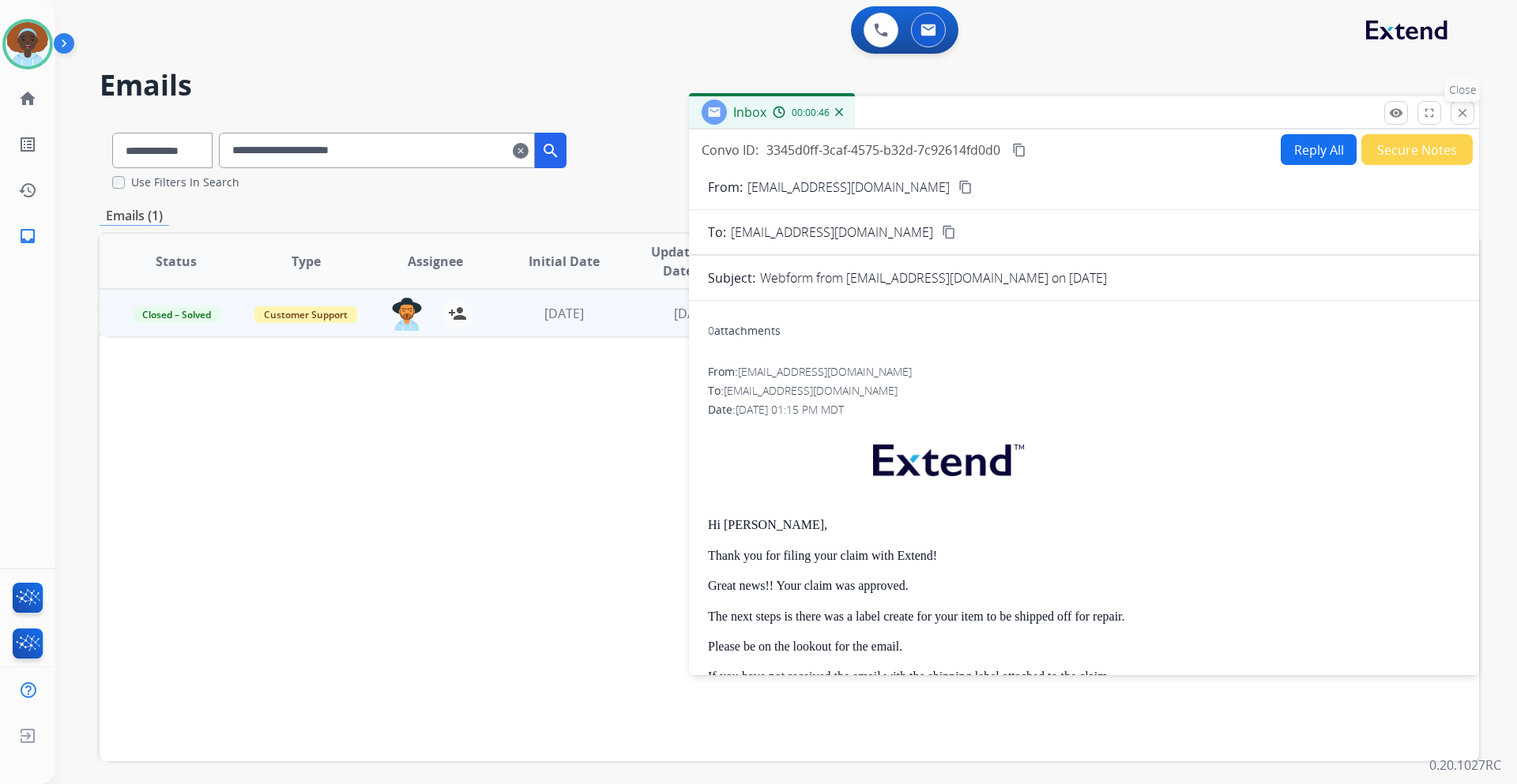
click at [1460, 113] on mat-icon "close" at bounding box center [1462, 113] width 14 height 14
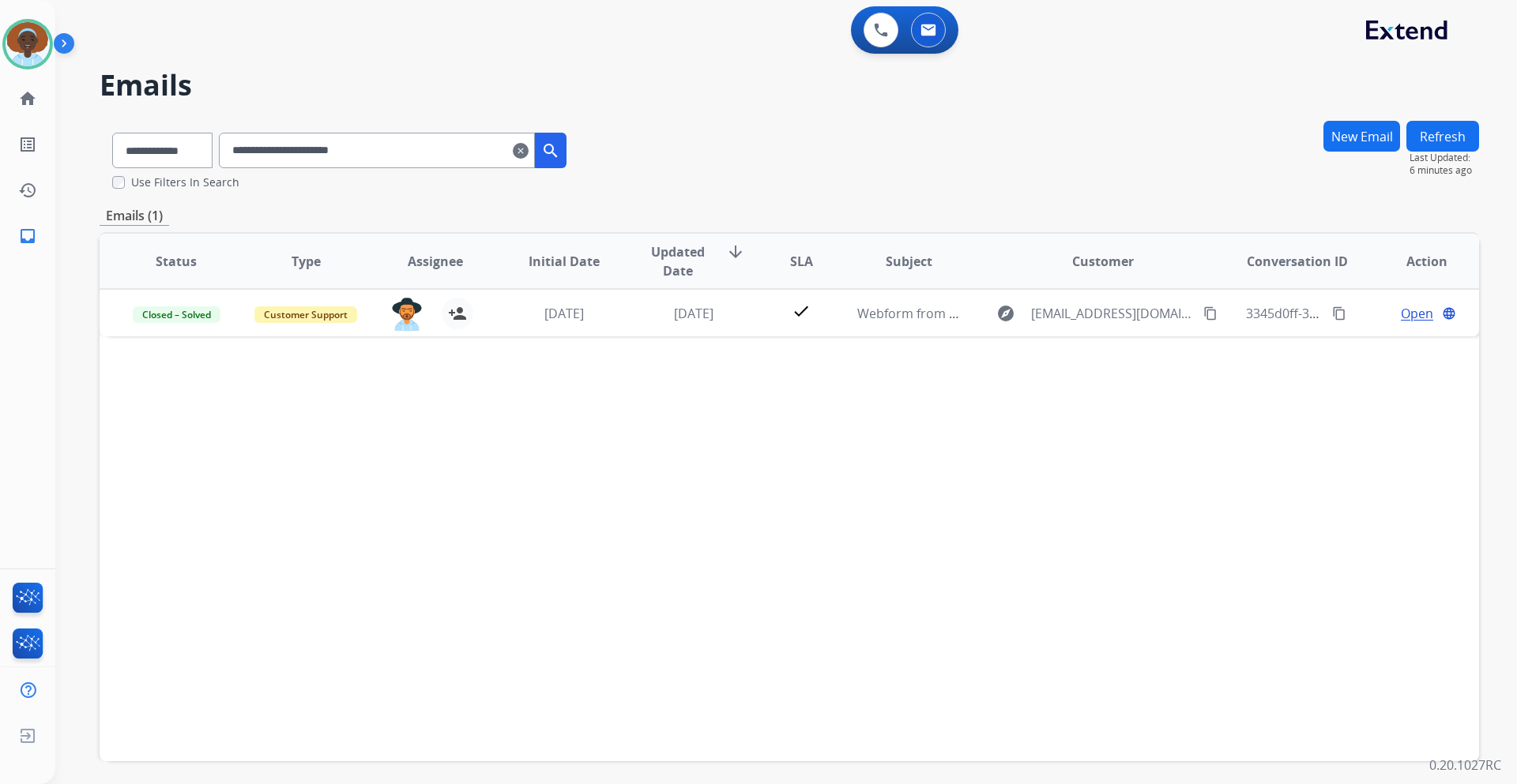
click at [529, 148] on mat-icon "clear" at bounding box center [521, 151] width 16 height 19
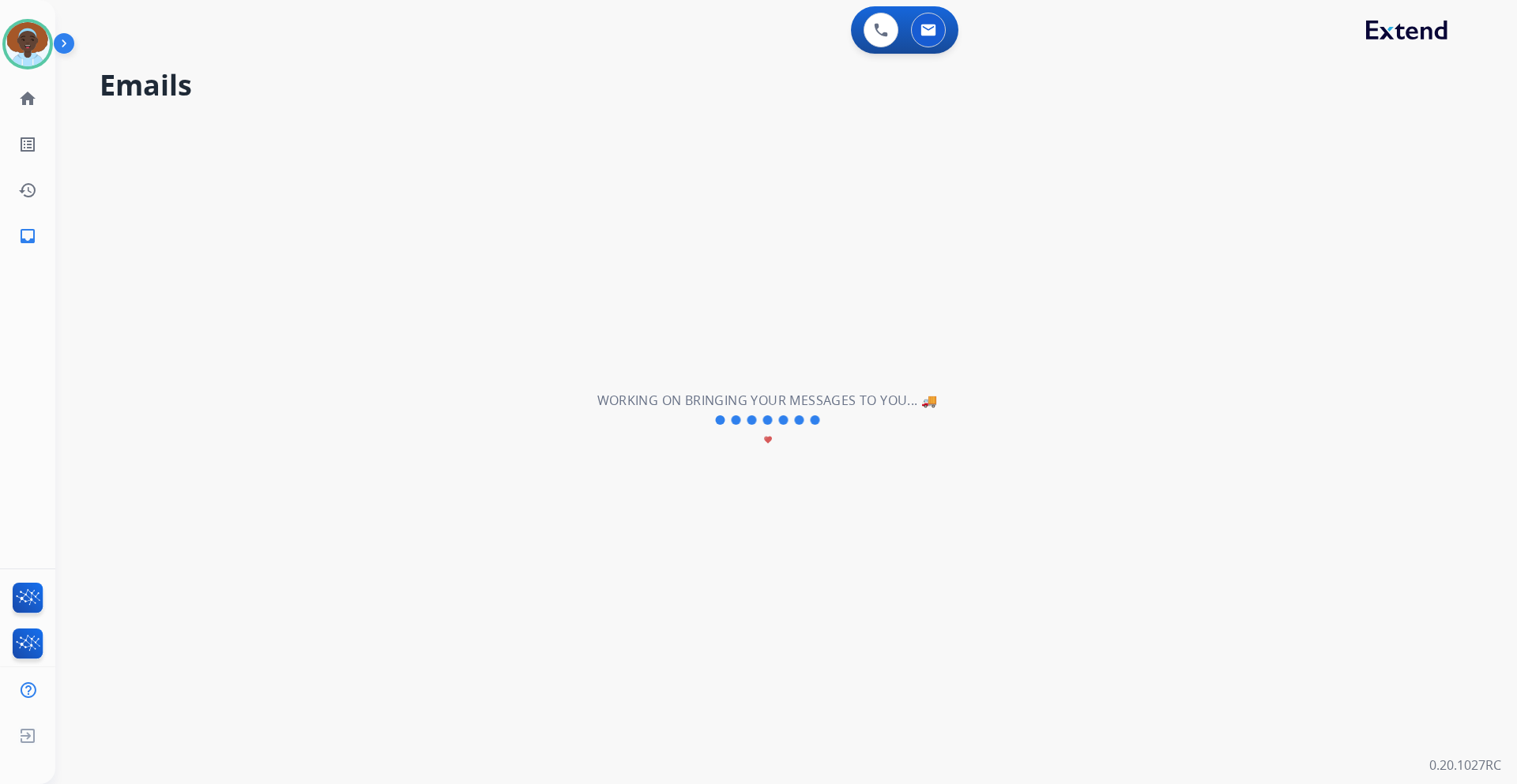
select select "**********"
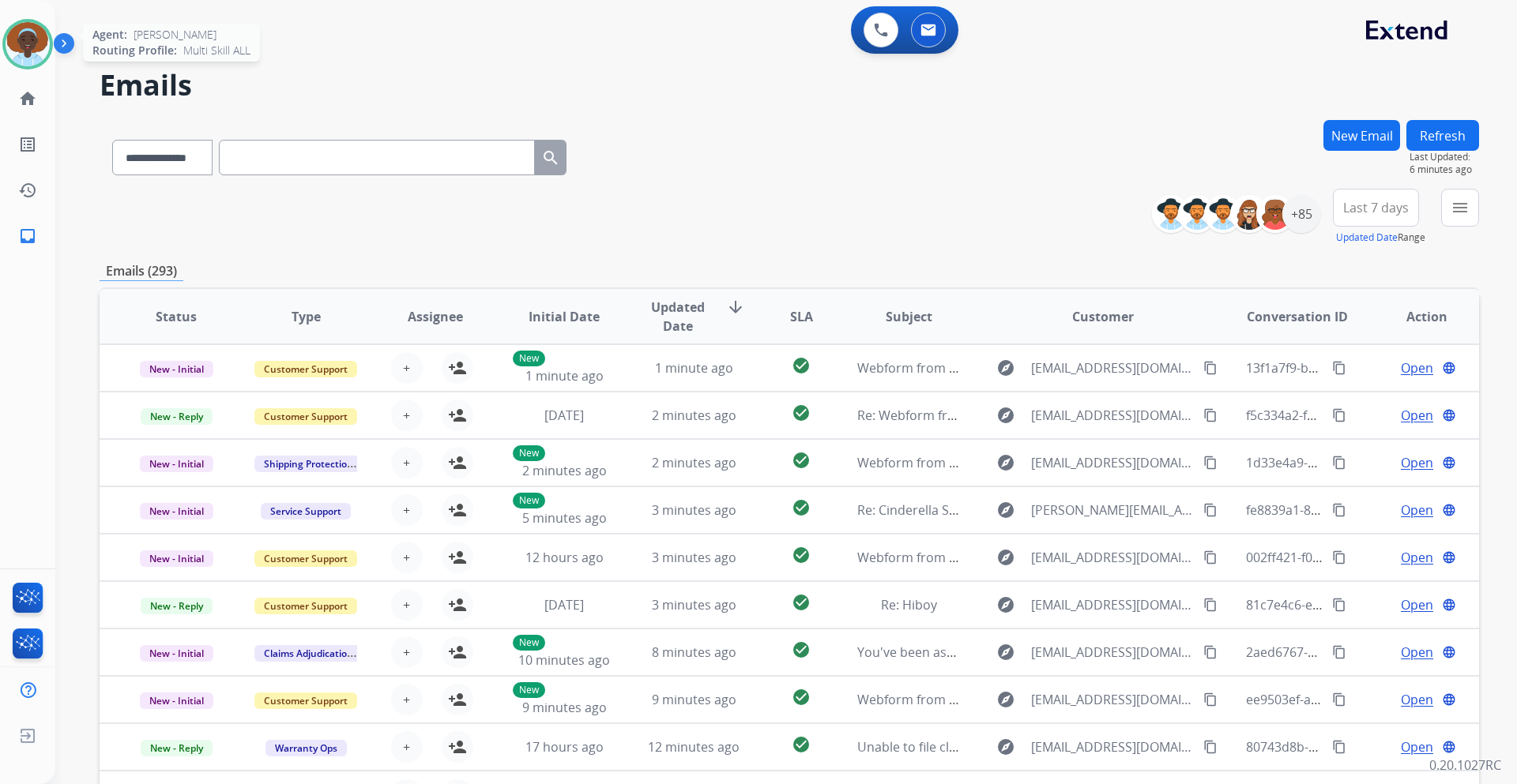
click at [28, 49] on img at bounding box center [28, 44] width 44 height 44
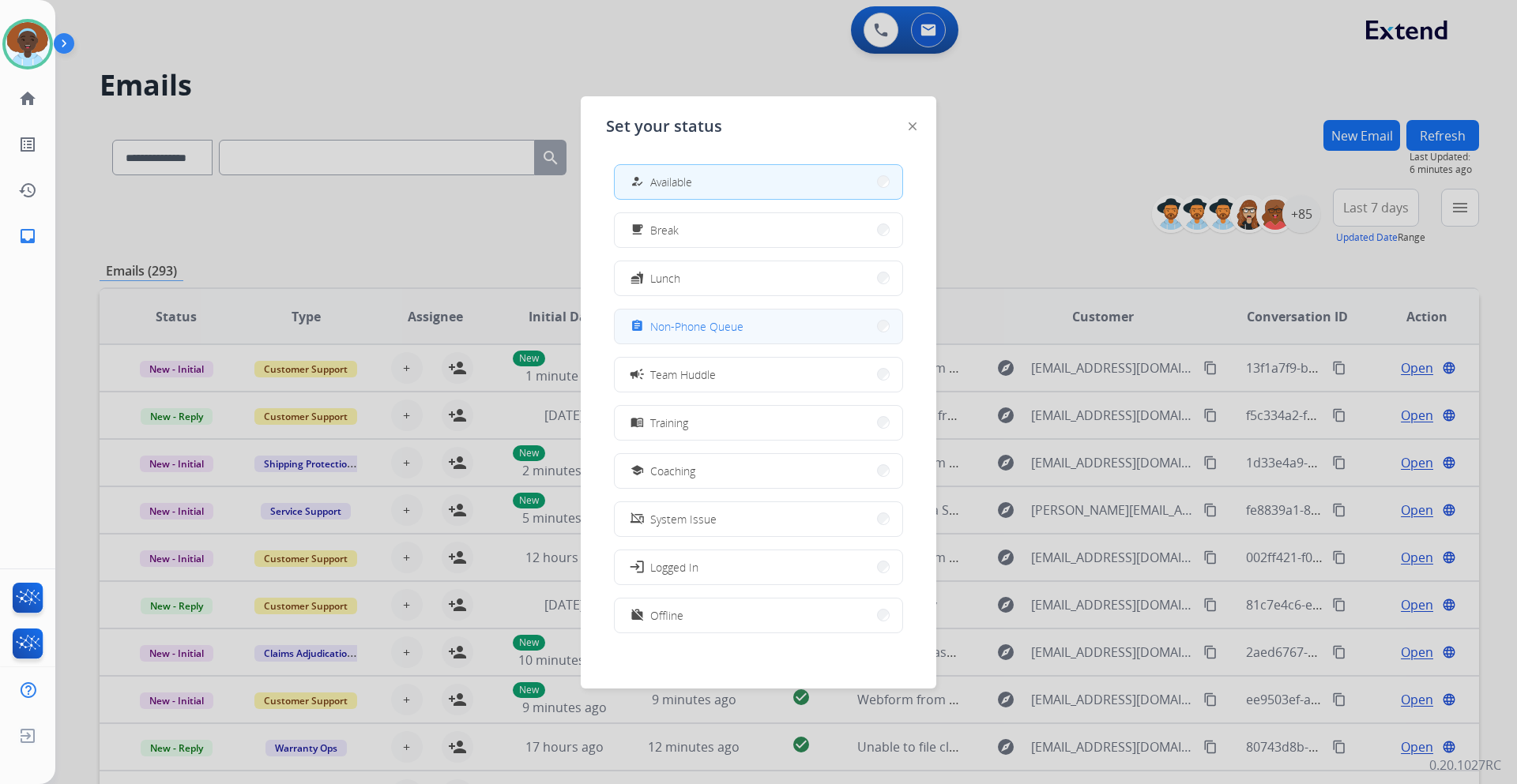
click at [702, 325] on span "Non-Phone Queue" at bounding box center [697, 327] width 93 height 17
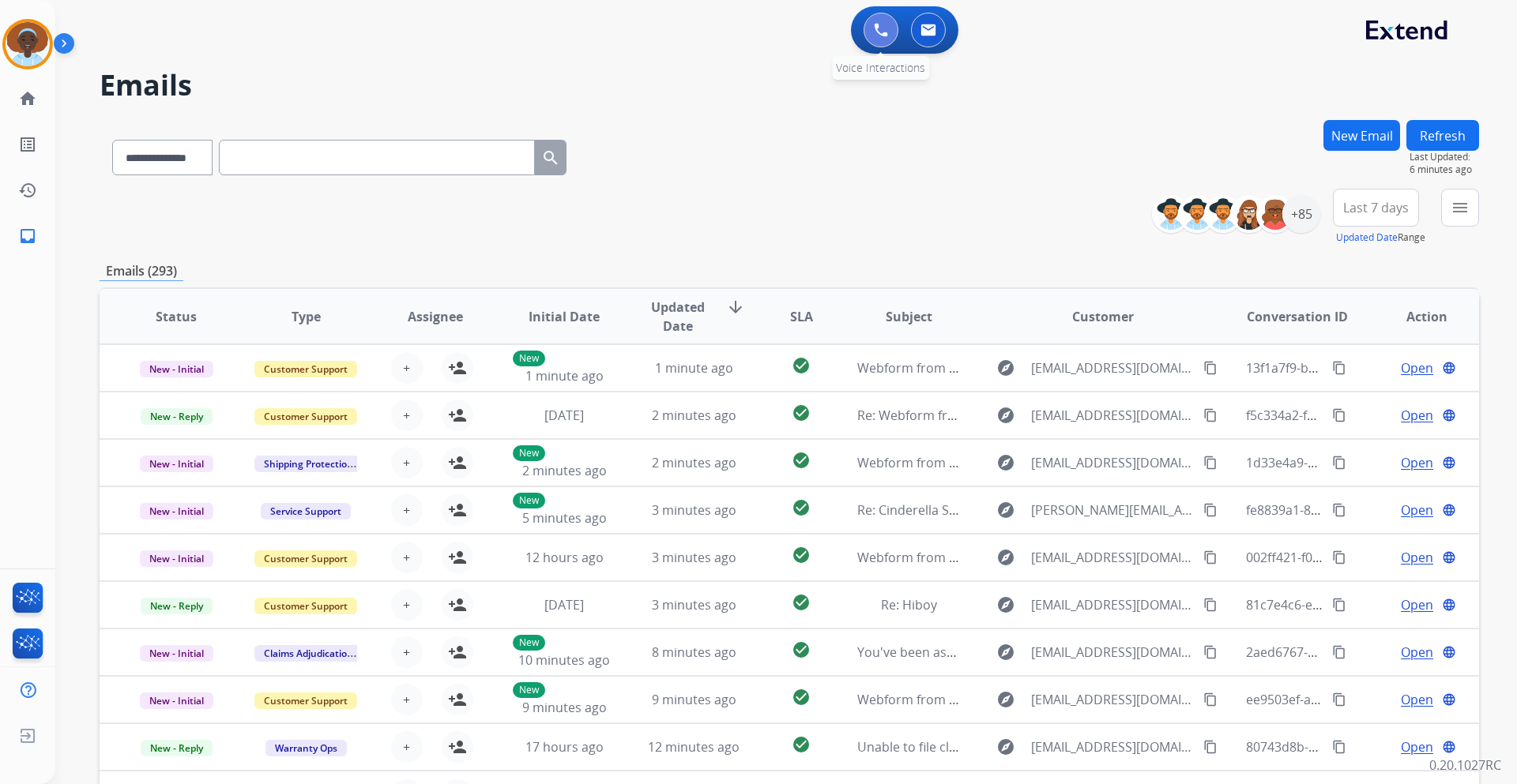
click at [880, 33] on img at bounding box center [880, 29] width 14 height 14
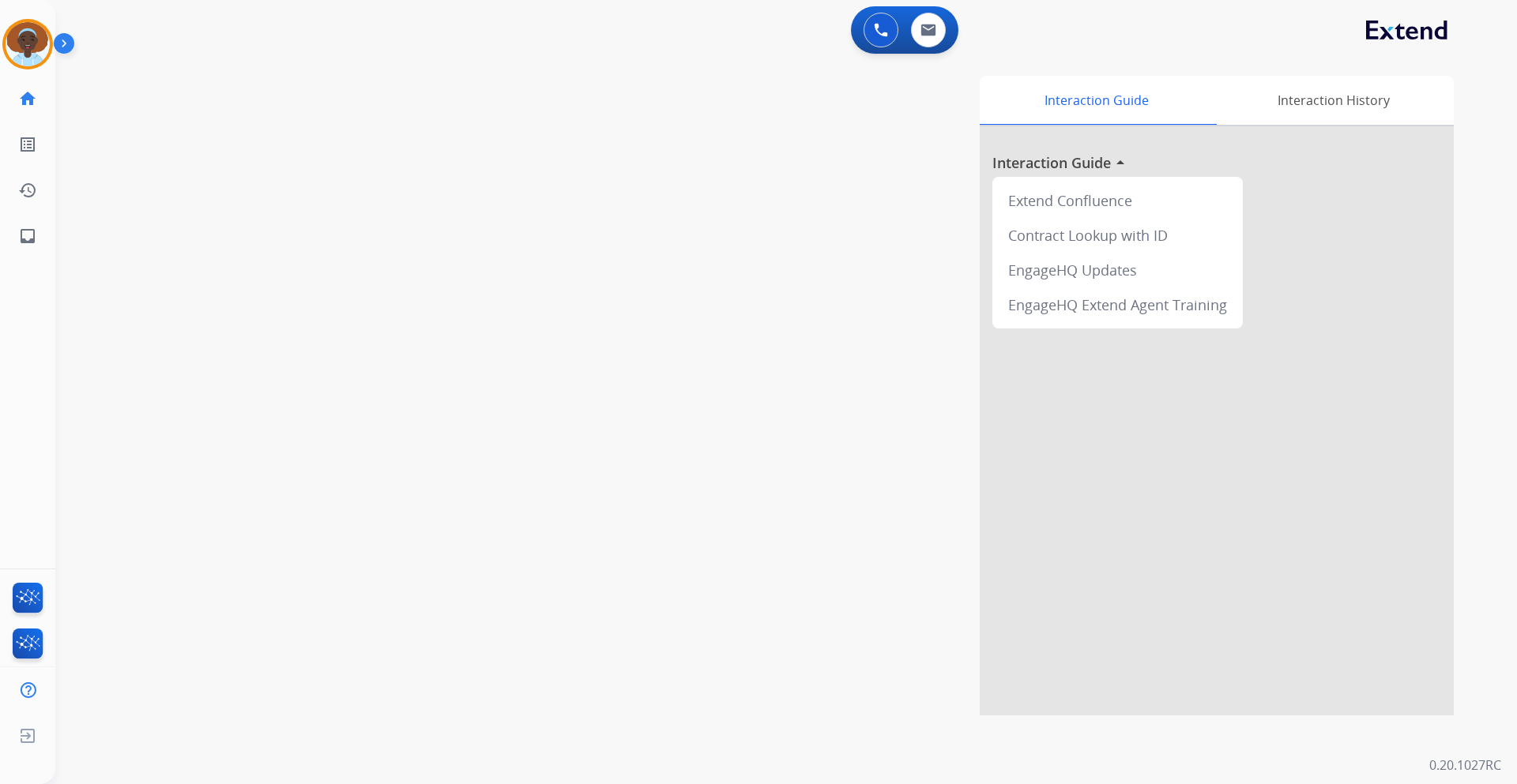
click at [880, 33] on img at bounding box center [880, 29] width 14 height 14
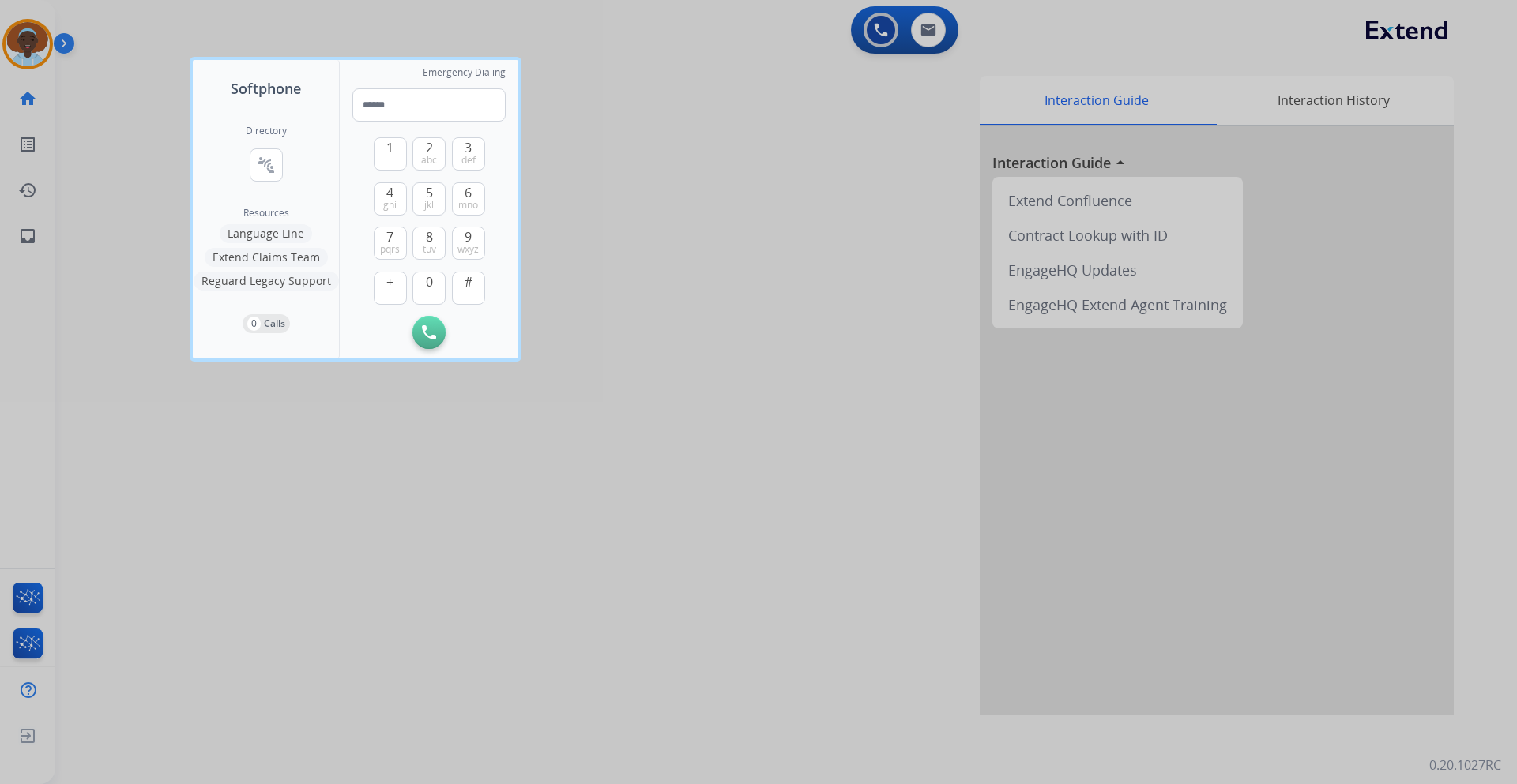
drag, startPoint x: 431, startPoint y: 158, endPoint x: 430, endPoint y: 172, distance: 14.0
click at [431, 158] on span "abc" at bounding box center [429, 160] width 16 height 13
click at [429, 191] on span "5" at bounding box center [429, 193] width 8 height 19
click at [471, 157] on span "def" at bounding box center [468, 160] width 14 height 13
drag, startPoint x: 390, startPoint y: 237, endPoint x: 430, endPoint y: 205, distance: 51.2
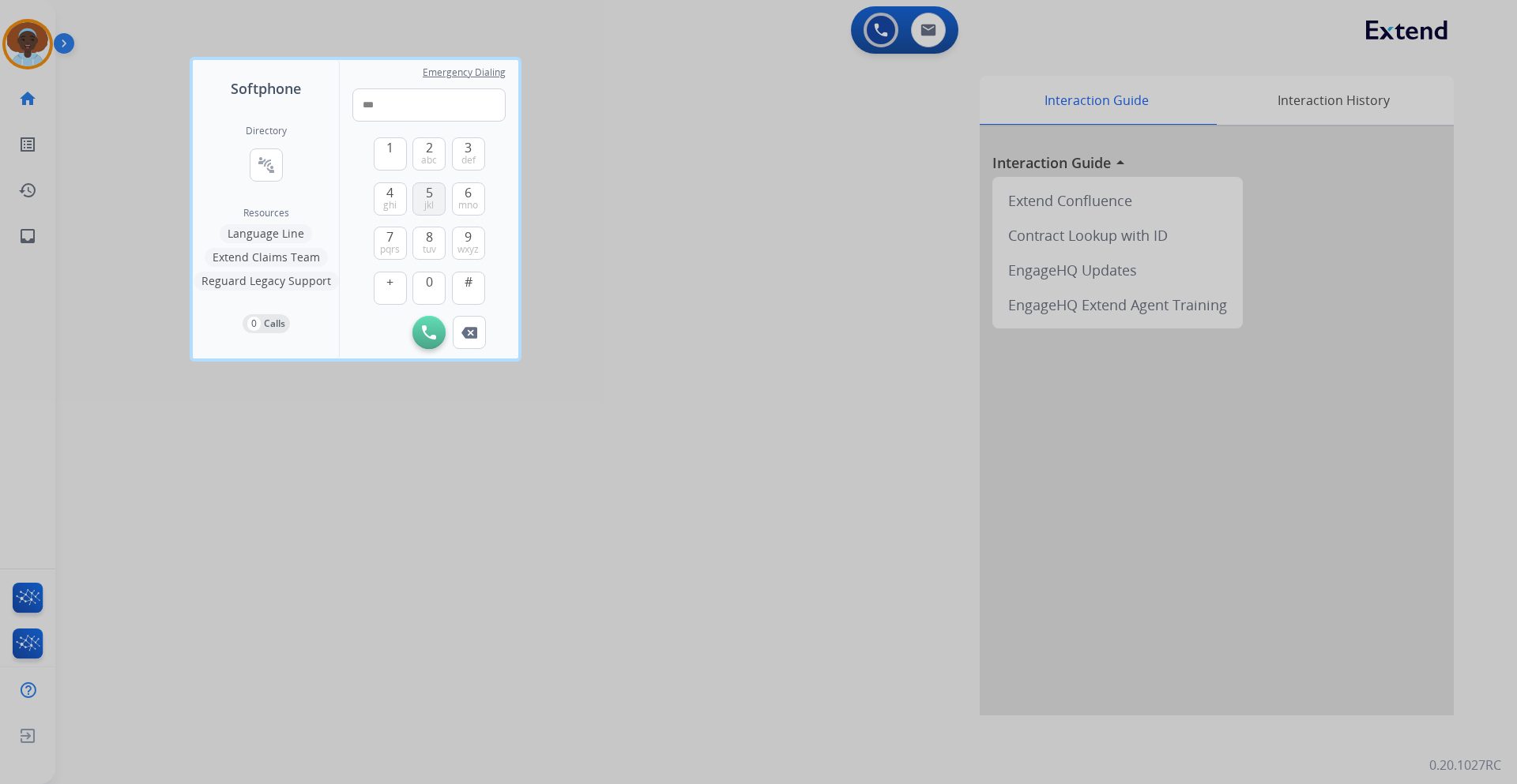
click at [389, 238] on span "7" at bounding box center [390, 237] width 8 height 19
click at [472, 147] on button "3 def" at bounding box center [469, 154] width 33 height 33
click at [434, 153] on button "2 abc" at bounding box center [429, 154] width 33 height 33
drag, startPoint x: 424, startPoint y: 203, endPoint x: 456, endPoint y: 211, distance: 33.0
click at [424, 202] on button "5 jkl" at bounding box center [429, 199] width 33 height 33
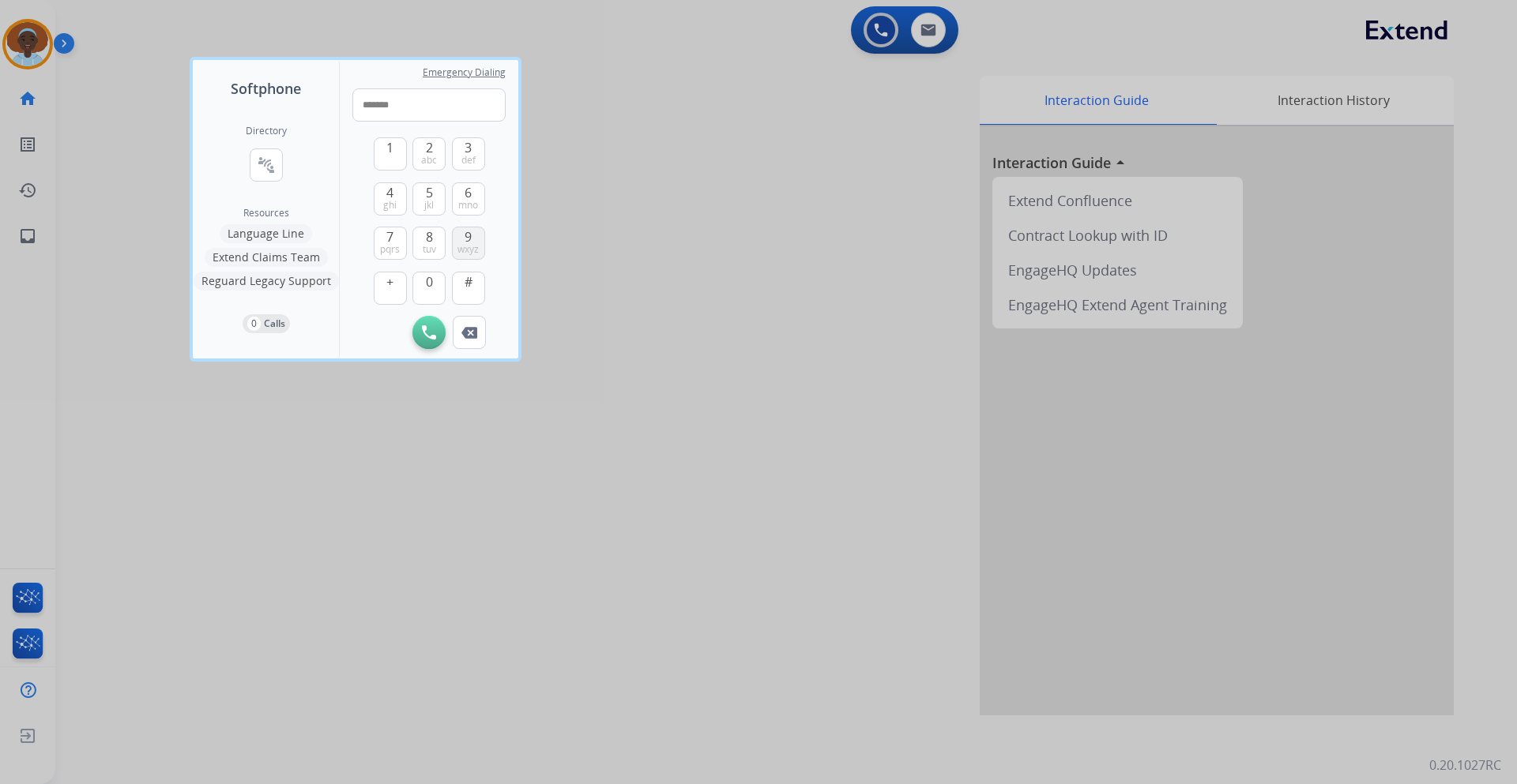
click at [464, 234] on button "9 wxyz" at bounding box center [469, 244] width 33 height 33
drag, startPoint x: 468, startPoint y: 198, endPoint x: 468, endPoint y: 158, distance: 40.0
click at [468, 192] on span "6" at bounding box center [468, 193] width 8 height 19
click at [468, 157] on span "def" at bounding box center [468, 160] width 14 height 13
type input "**********"
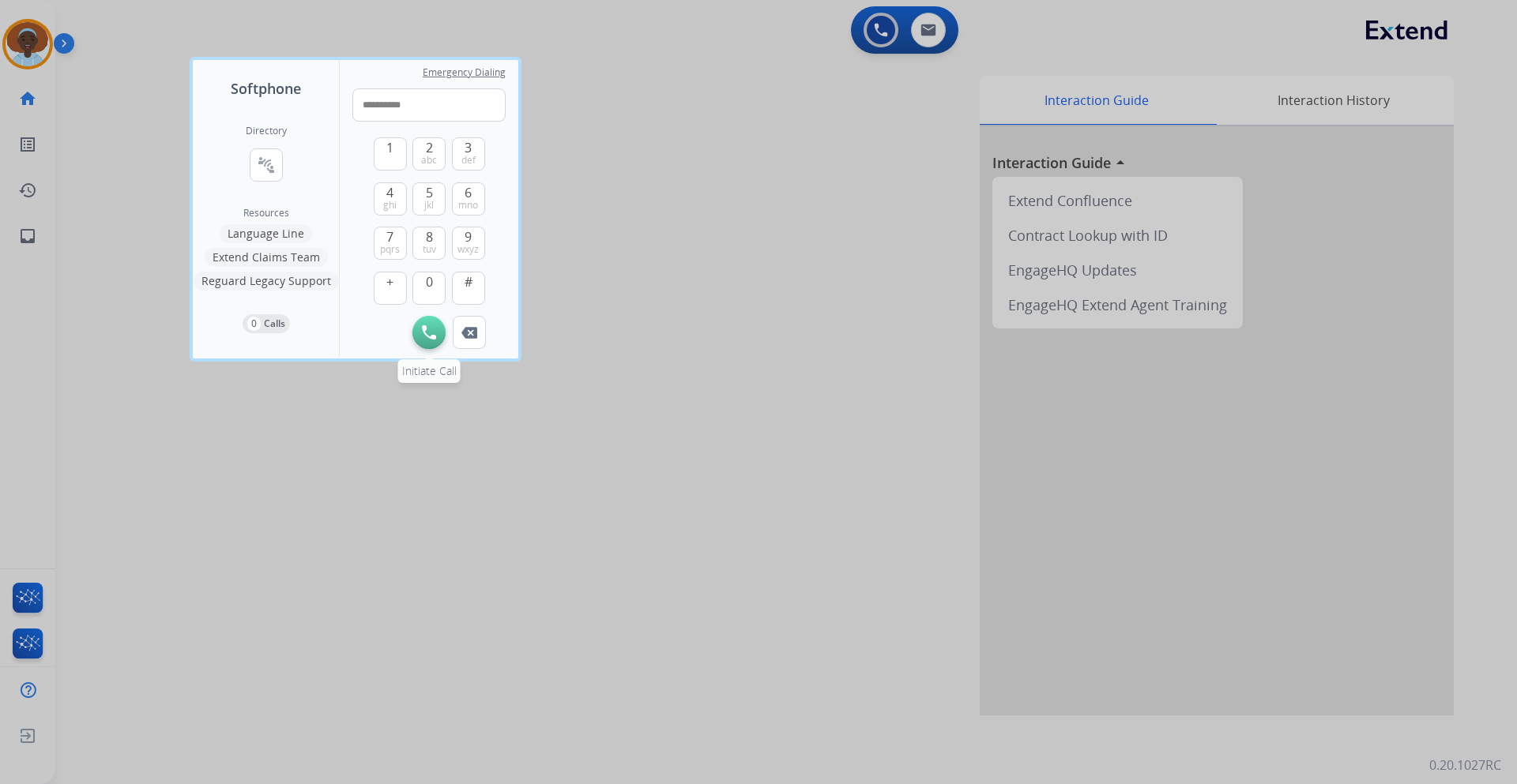
click at [422, 329] on img at bounding box center [429, 332] width 14 height 14
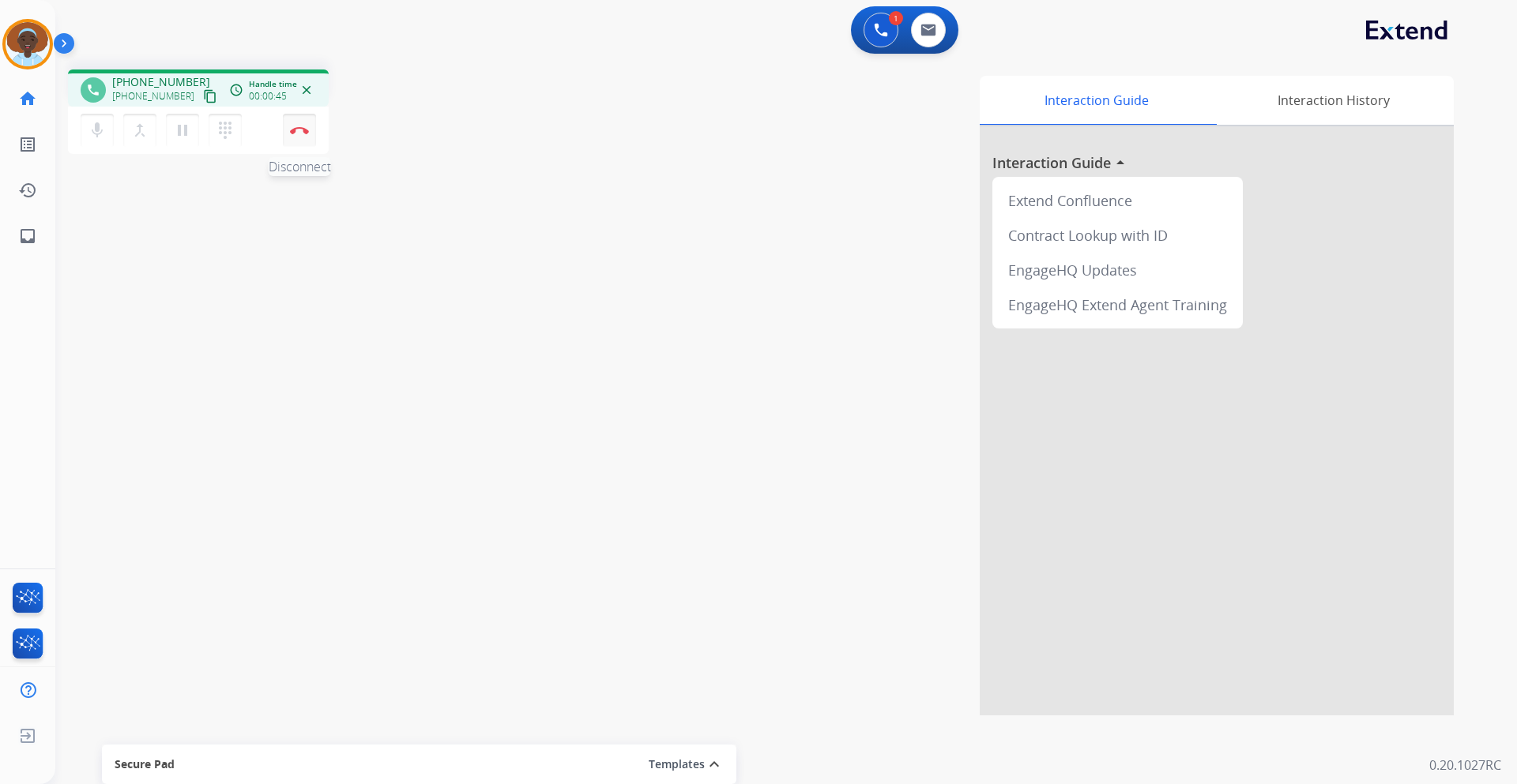
click at [303, 138] on button "Disconnect" at bounding box center [300, 130] width 33 height 33
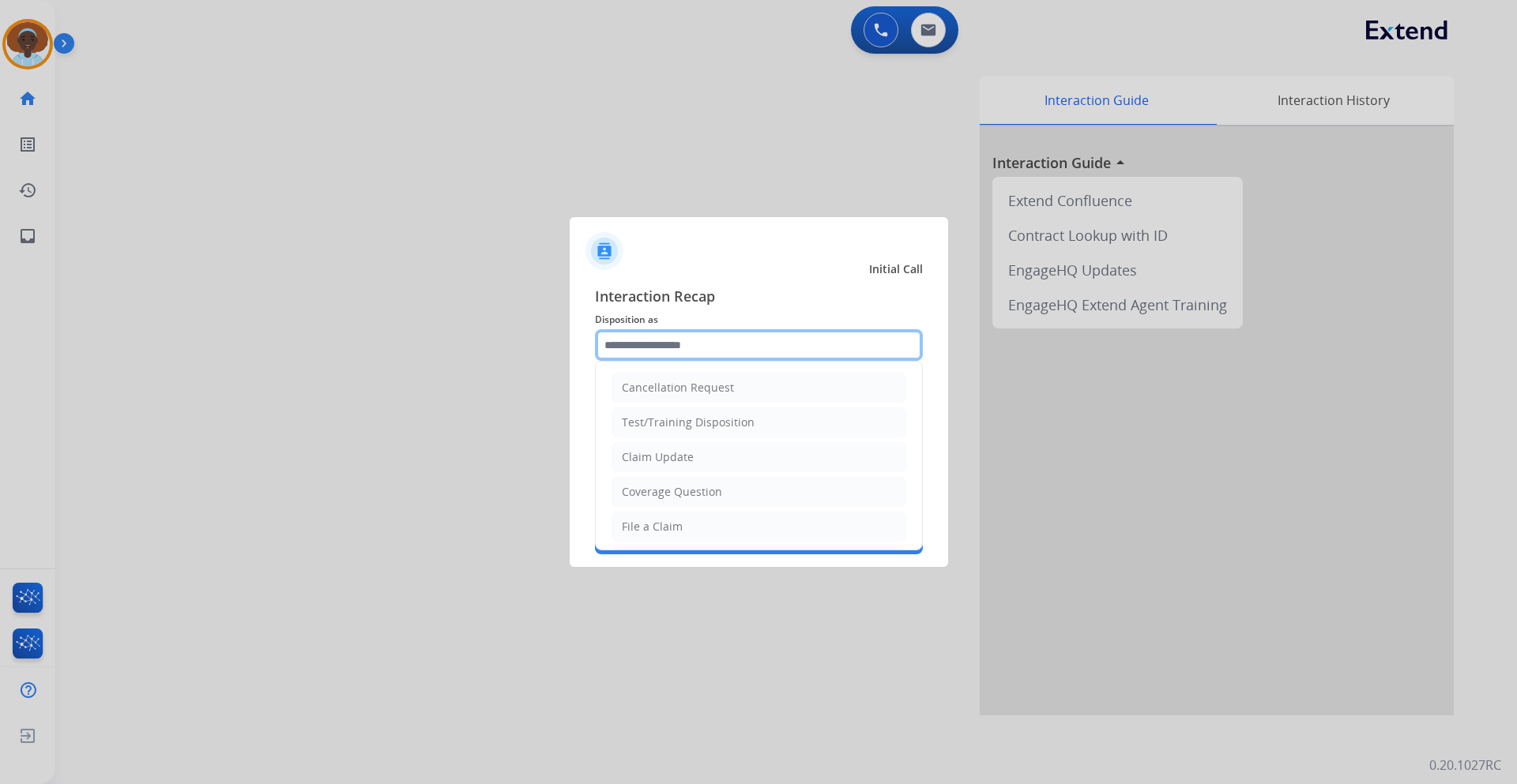
click at [779, 347] on input "text" at bounding box center [758, 345] width 328 height 32
click at [728, 465] on li "Claim Update" at bounding box center [758, 457] width 295 height 30
type input "**********"
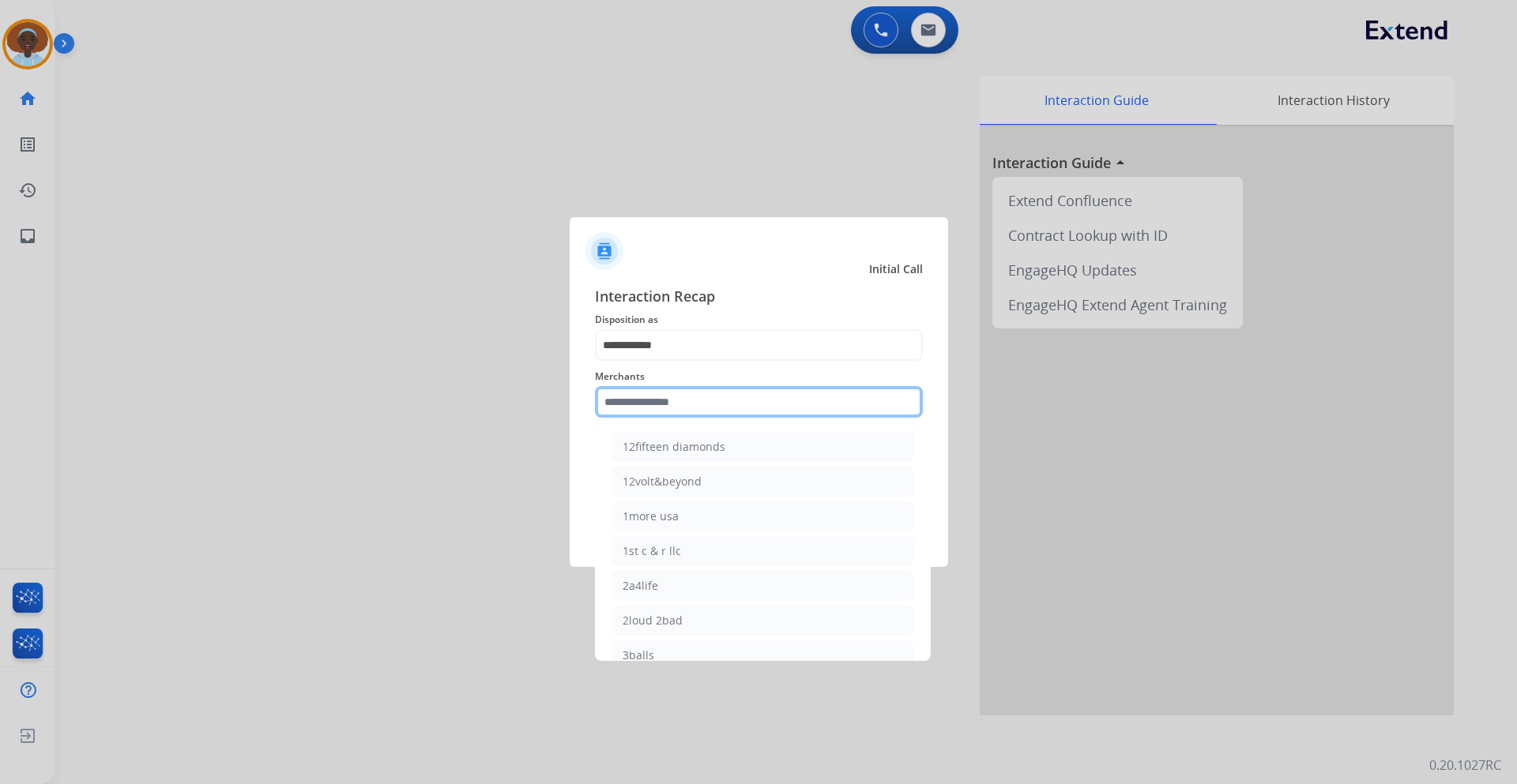
click at [720, 395] on input "text" at bounding box center [758, 402] width 328 height 32
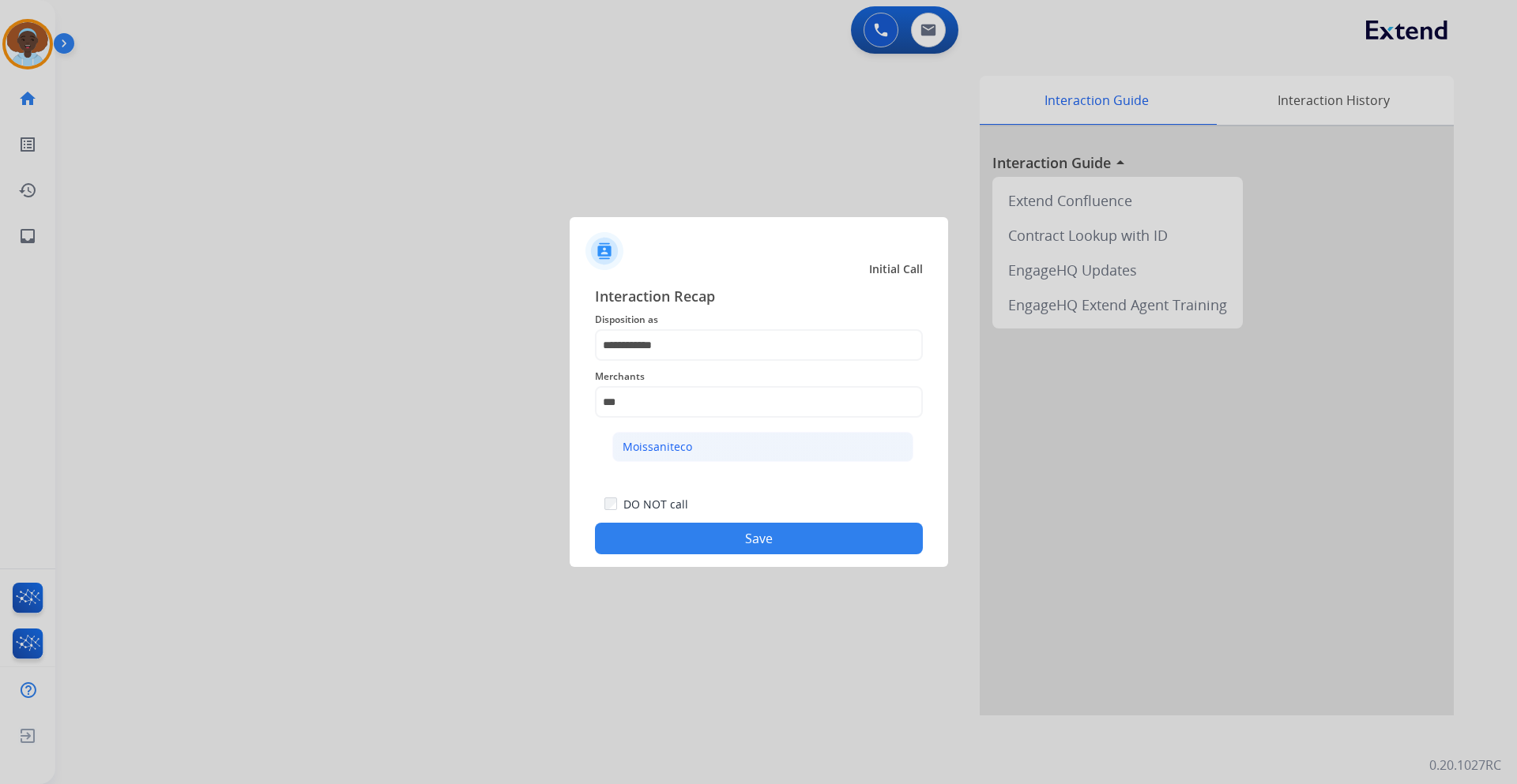
click at [710, 444] on li "Moissaniteco" at bounding box center [763, 447] width 301 height 30
type input "**********"
click at [728, 541] on button "Save" at bounding box center [758, 539] width 328 height 32
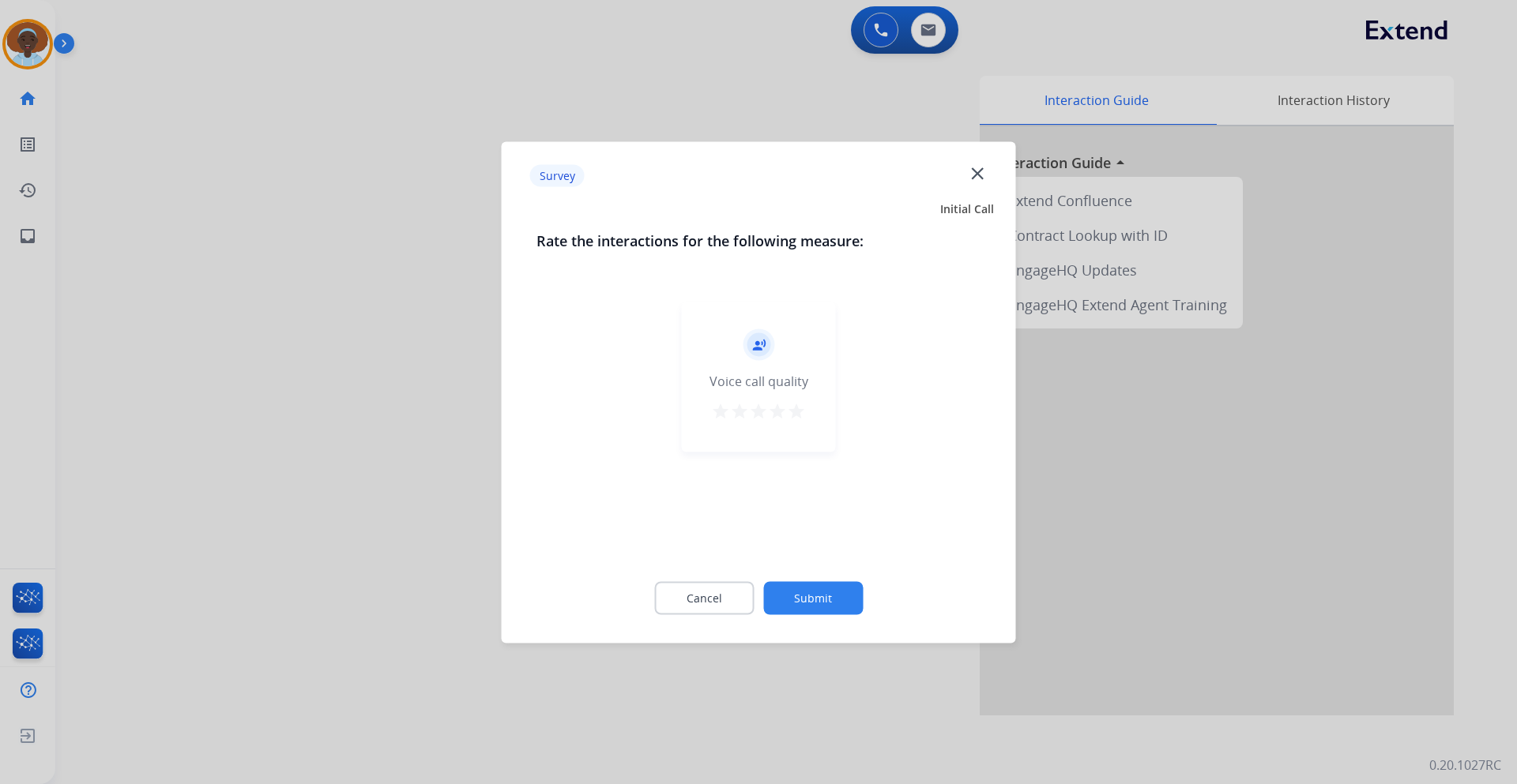
click at [807, 410] on div "record_voice_over Voice call quality star star star star star" at bounding box center [758, 377] width 154 height 150
click at [797, 415] on mat-icon "star" at bounding box center [796, 410] width 19 height 19
click at [819, 601] on button "Submit" at bounding box center [813, 598] width 99 height 33
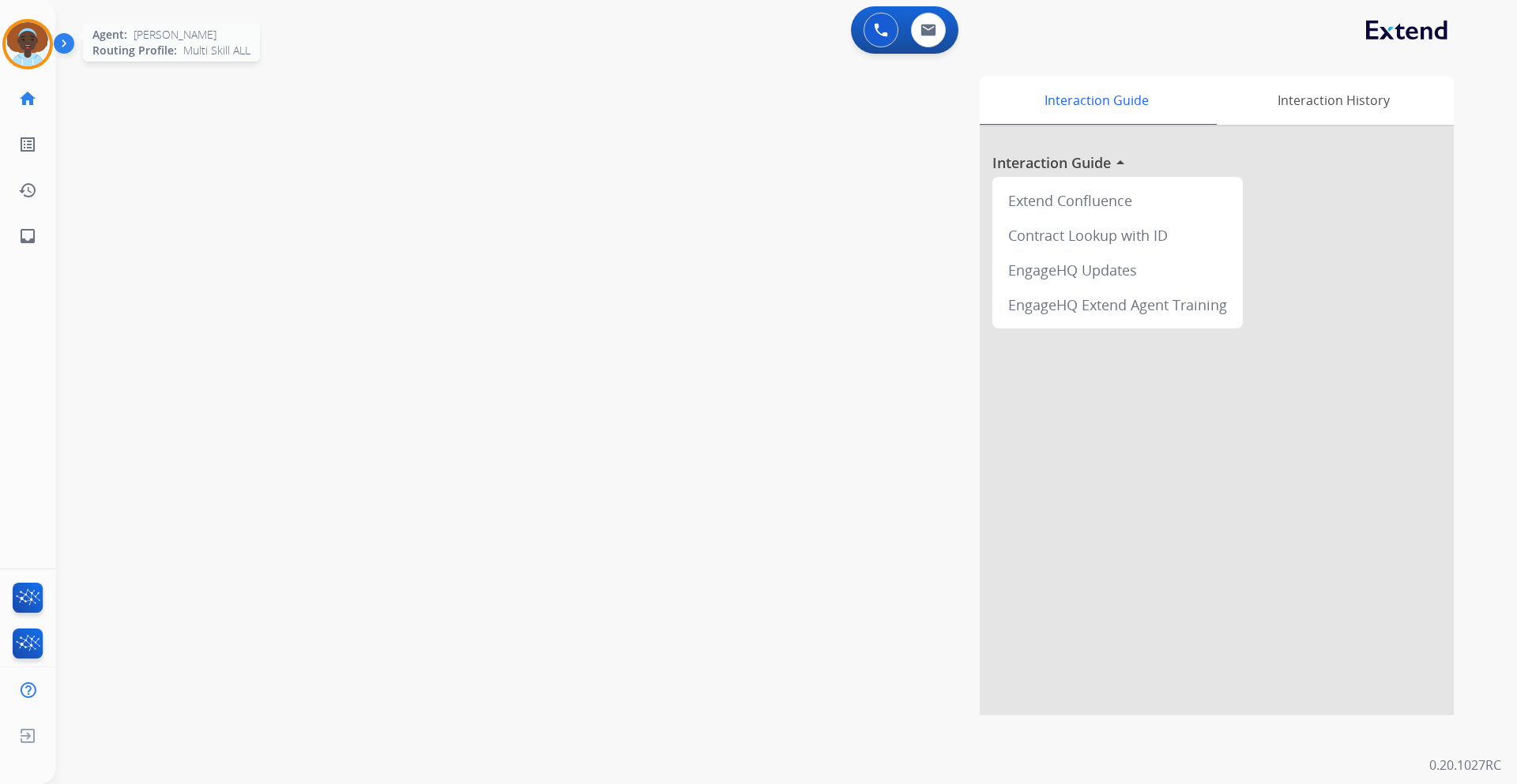
click at [16, 47] on img at bounding box center [28, 44] width 44 height 44
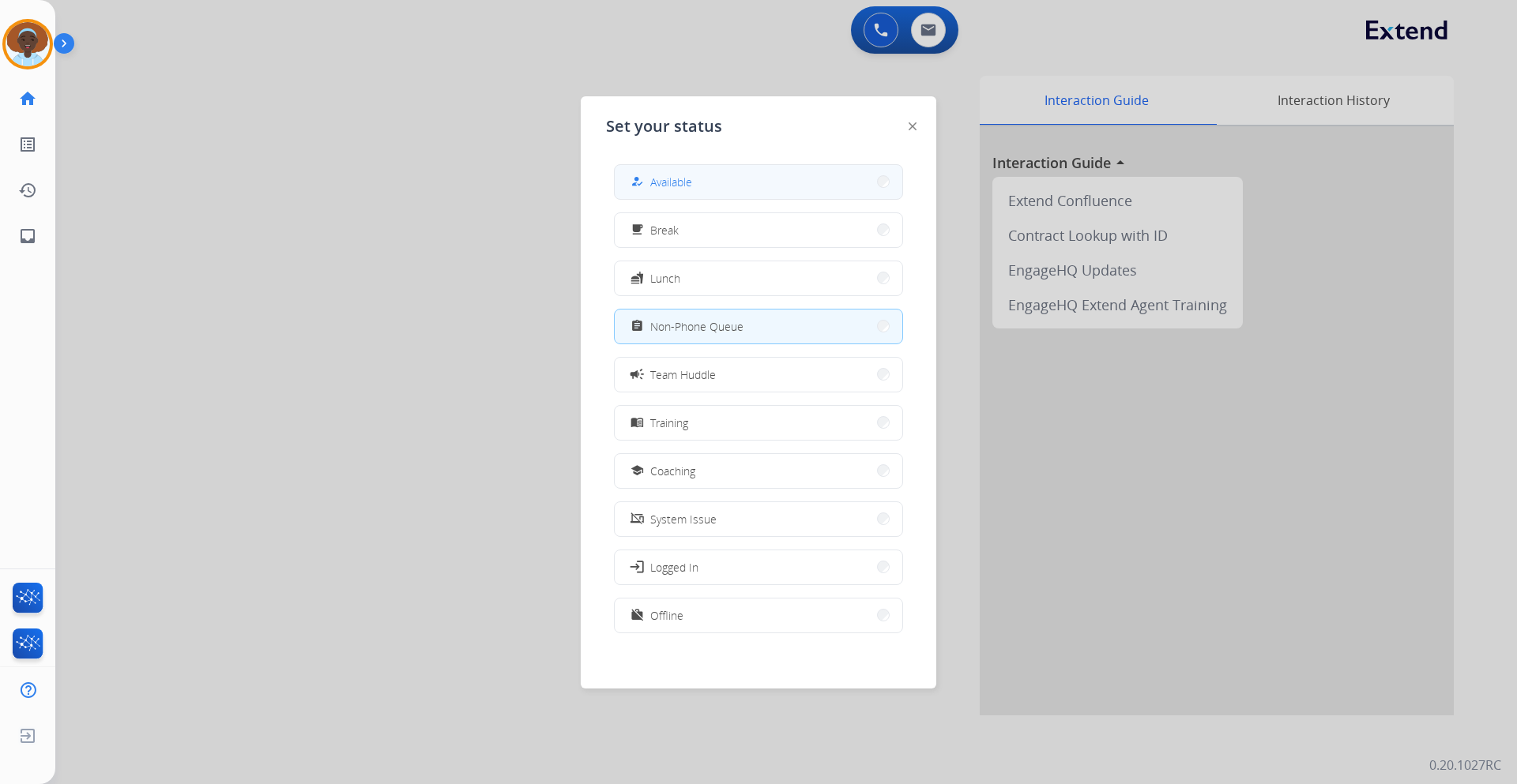
click at [707, 187] on button "how_to_reg Available" at bounding box center [758, 182] width 288 height 34
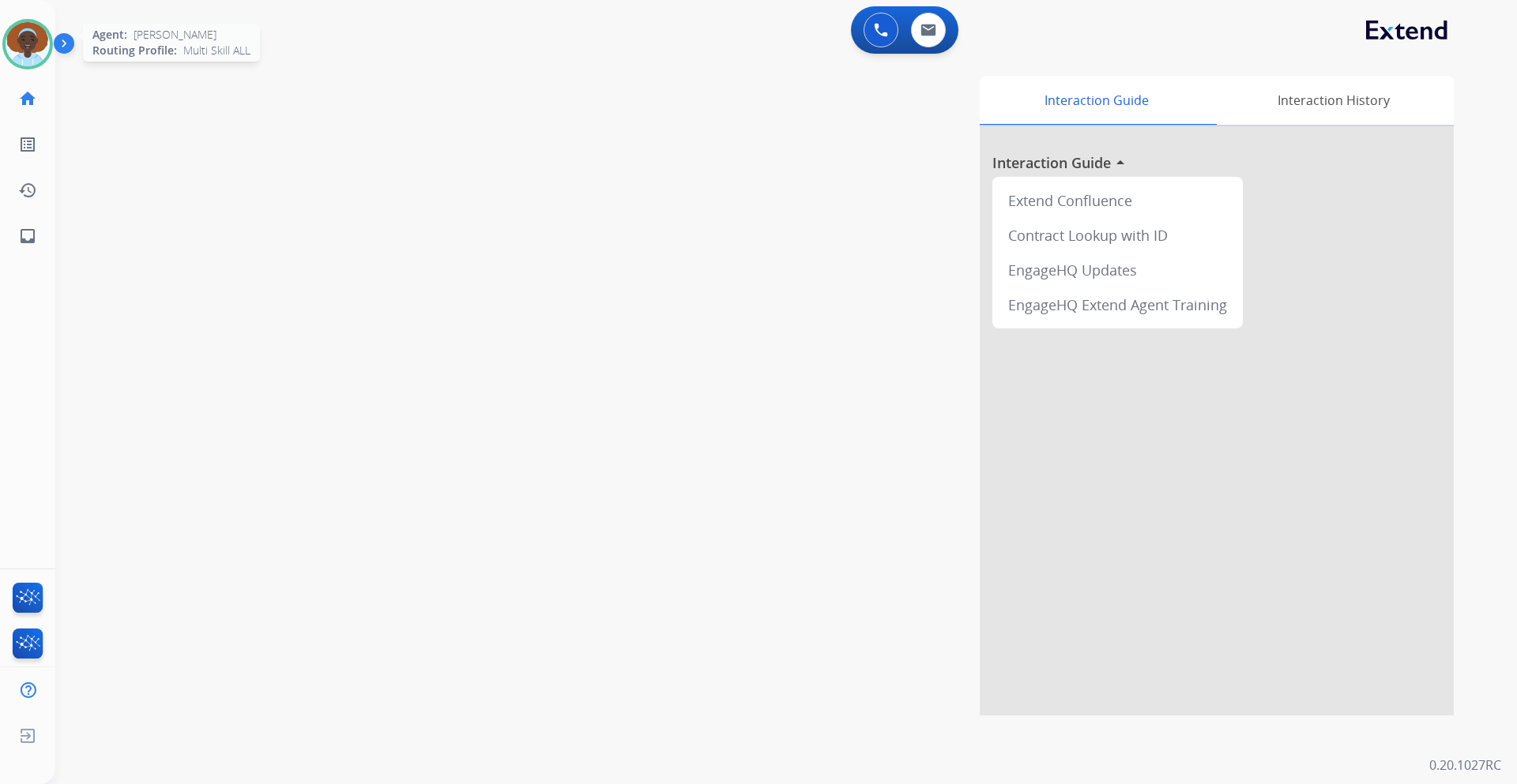
click at [29, 52] on img at bounding box center [28, 44] width 44 height 44
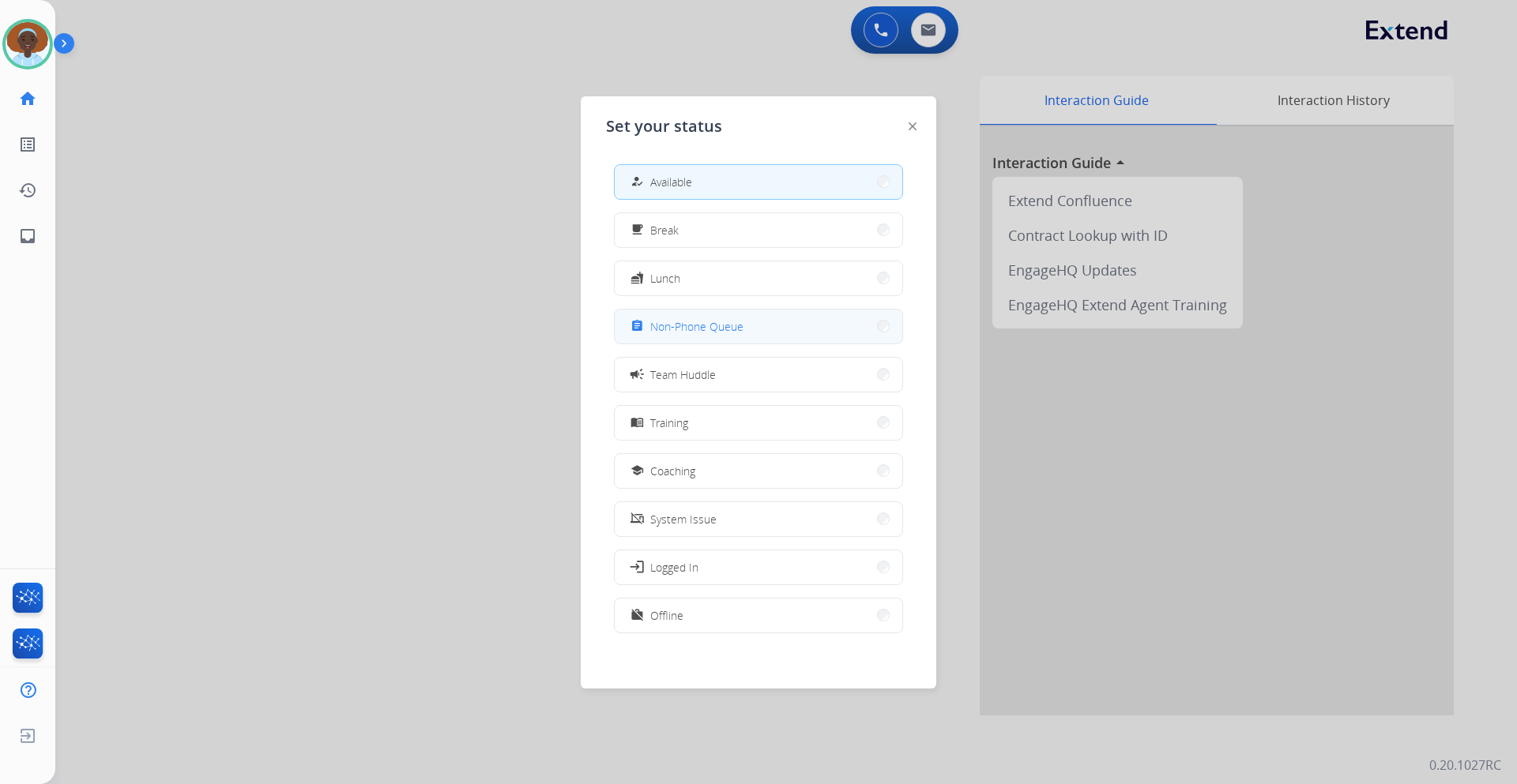
click at [759, 331] on button "assignment Non-Phone Queue" at bounding box center [758, 326] width 288 height 34
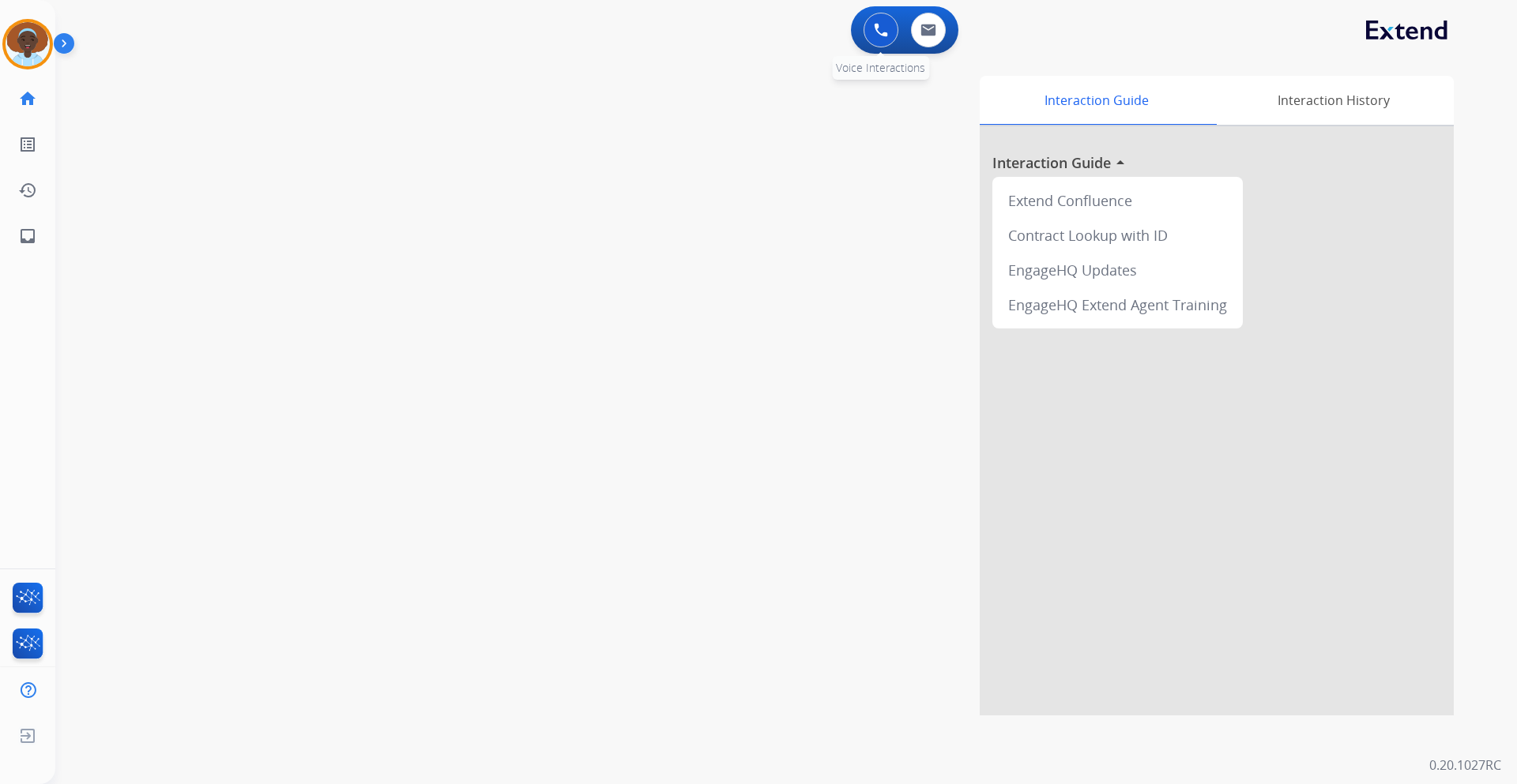
click at [877, 34] on img at bounding box center [880, 29] width 14 height 14
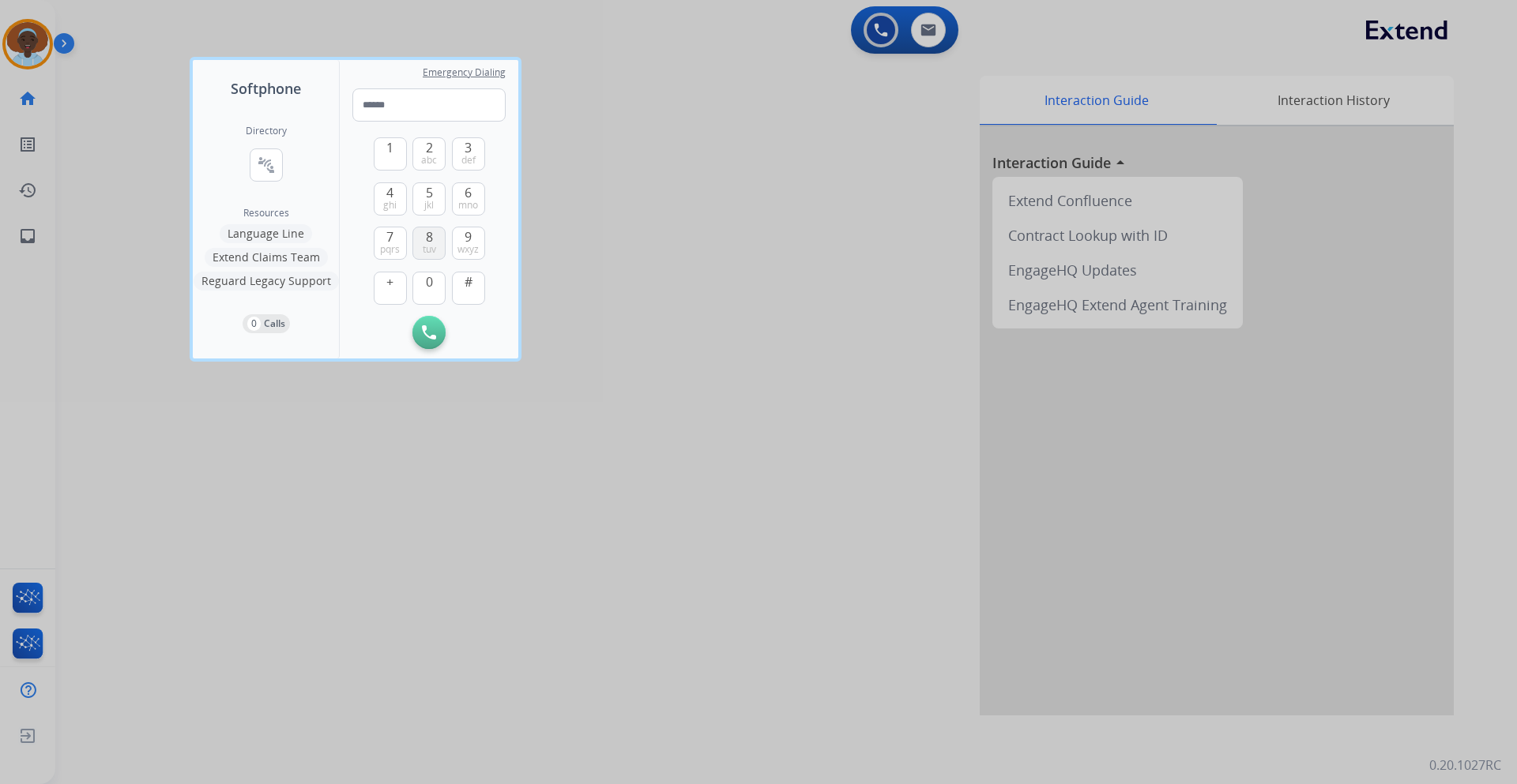
click at [435, 234] on button "8 tuv" at bounding box center [429, 244] width 33 height 33
click at [460, 162] on button "3 def" at bounding box center [469, 154] width 33 height 33
click at [432, 156] on span "abc" at bounding box center [429, 160] width 16 height 13
click at [465, 240] on span "9" at bounding box center [468, 237] width 8 height 19
drag, startPoint x: 426, startPoint y: 277, endPoint x: 418, endPoint y: 269, distance: 11.3
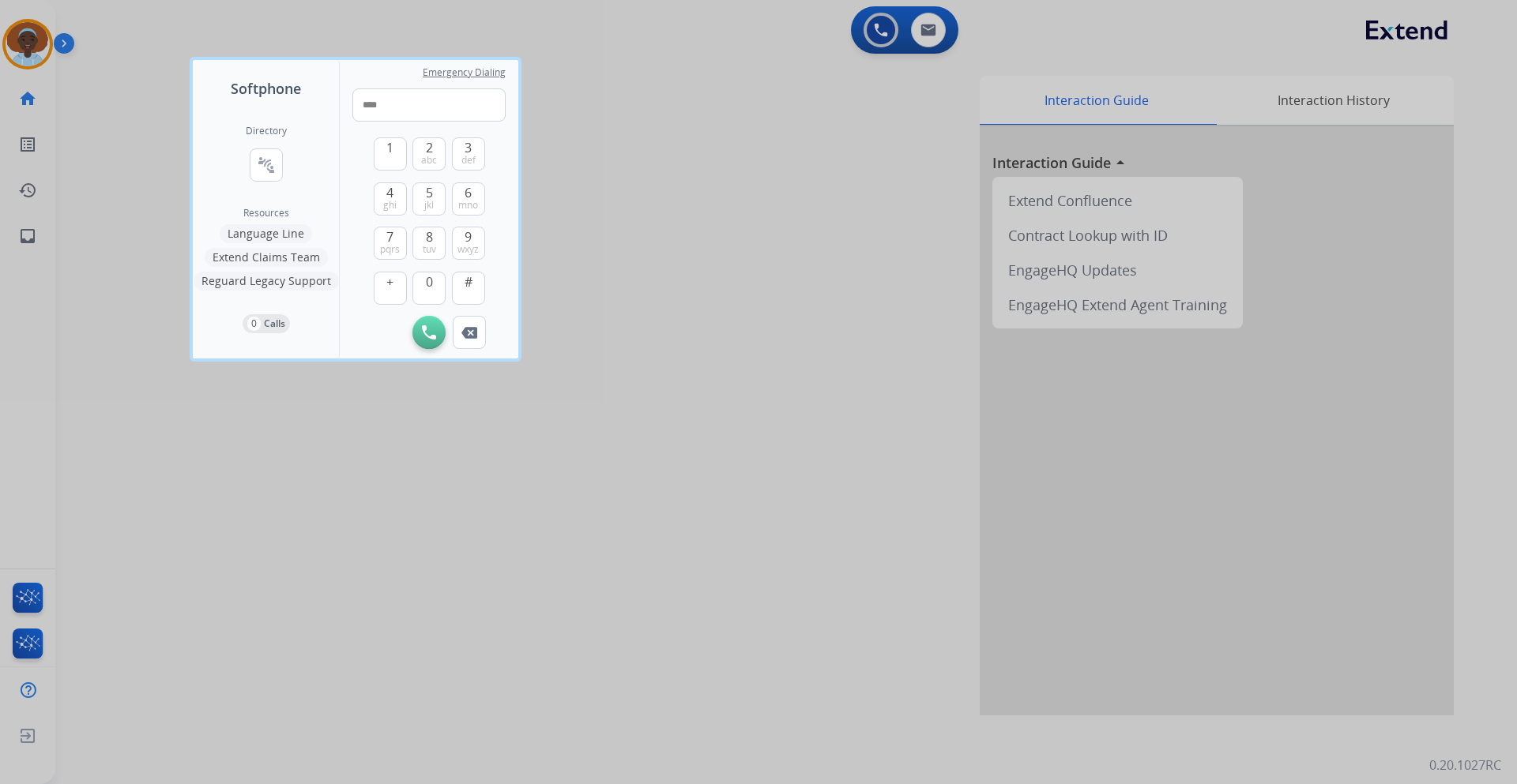
click at [425, 278] on button "0" at bounding box center [429, 289] width 33 height 33
click at [396, 202] on button "4 ghi" at bounding box center [391, 199] width 33 height 33
drag, startPoint x: 391, startPoint y: 198, endPoint x: 399, endPoint y: 200, distance: 8.2
click at [391, 197] on span "4" at bounding box center [390, 193] width 8 height 19
click at [480, 235] on button "9 wxyz" at bounding box center [469, 244] width 33 height 33
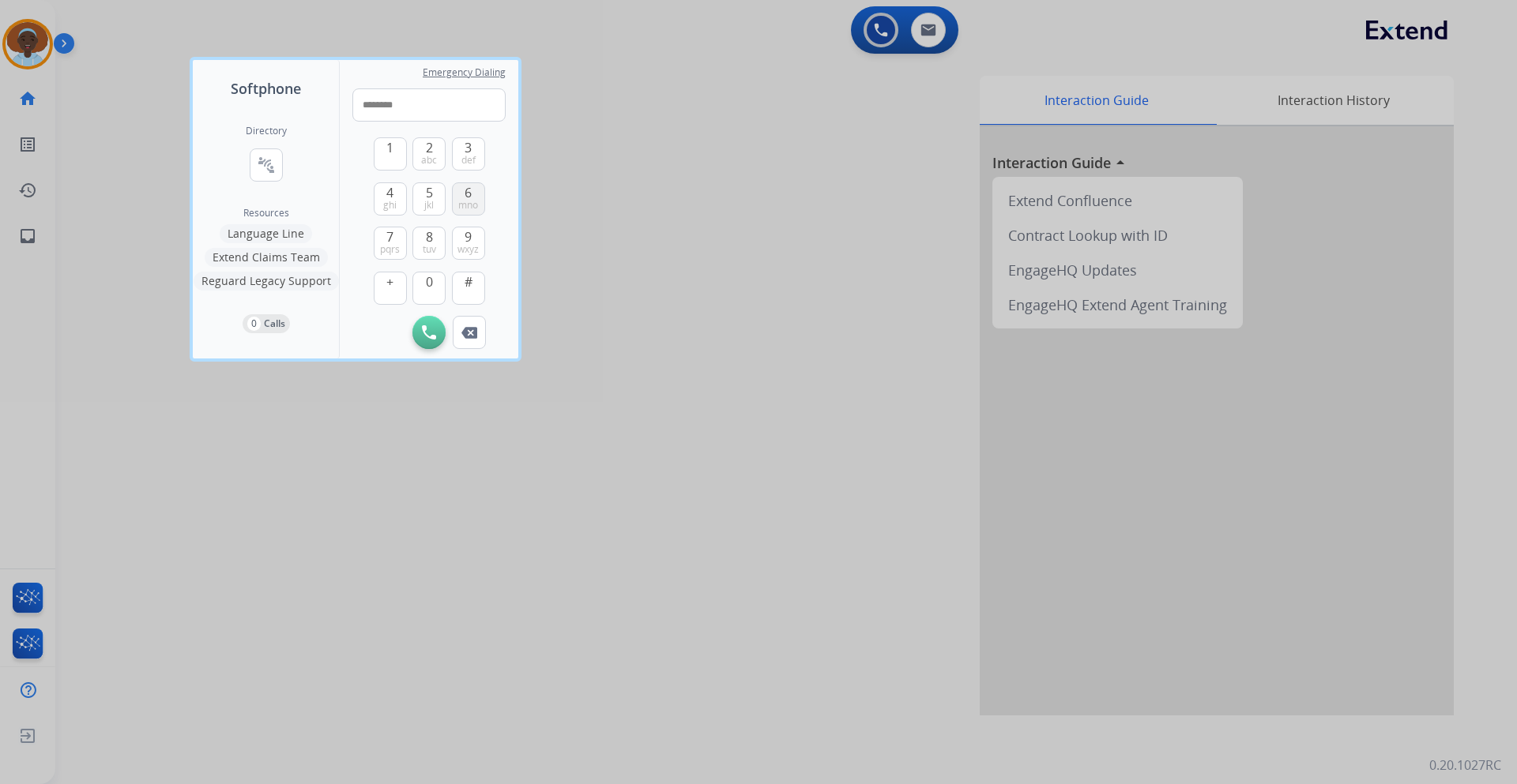
click at [466, 201] on span "mno" at bounding box center [468, 205] width 20 height 13
click at [425, 289] on button "0" at bounding box center [429, 289] width 33 height 33
type input "**********"
click at [425, 336] on img at bounding box center [429, 332] width 14 height 14
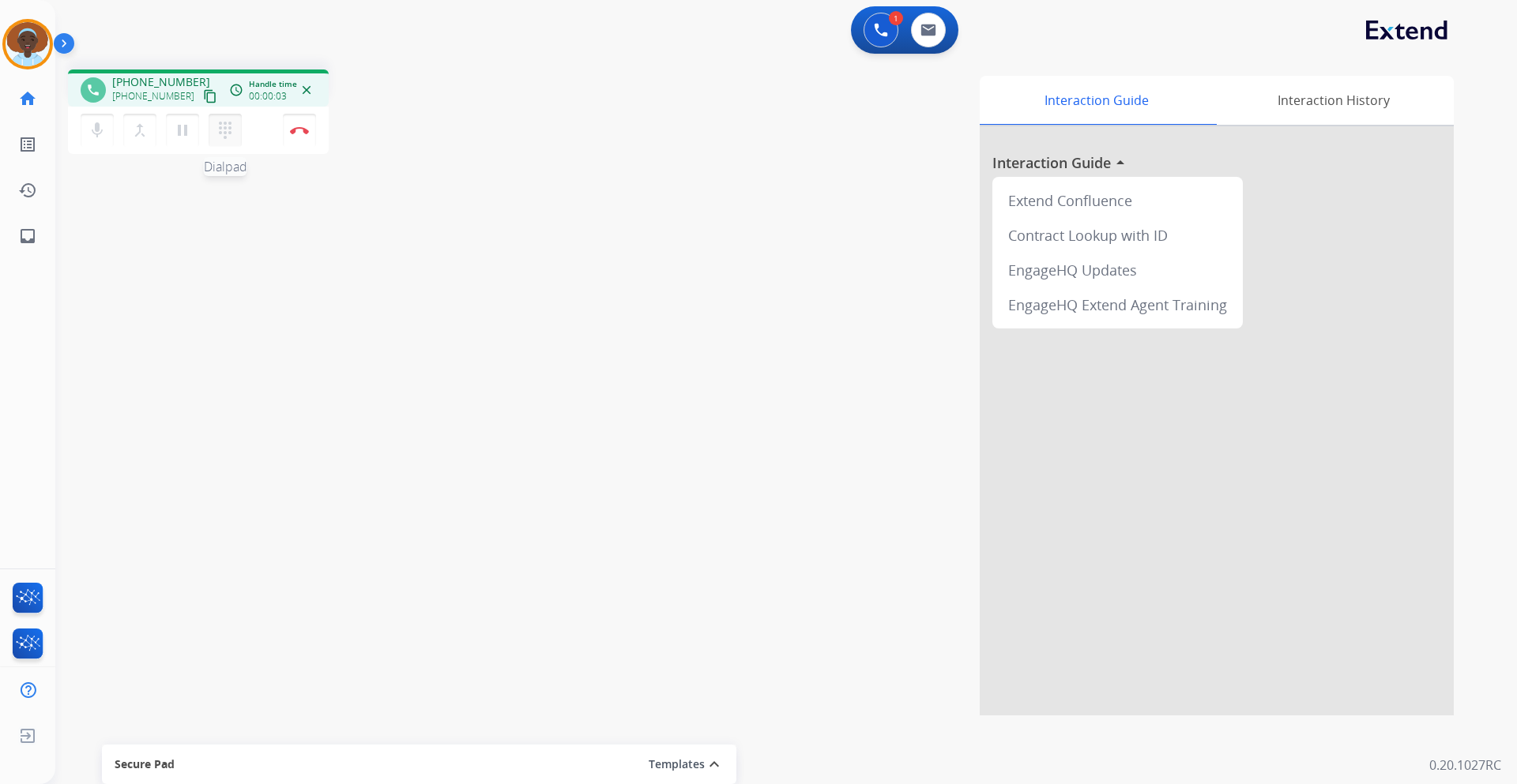
click at [227, 137] on mat-icon "dialpad" at bounding box center [225, 130] width 19 height 19
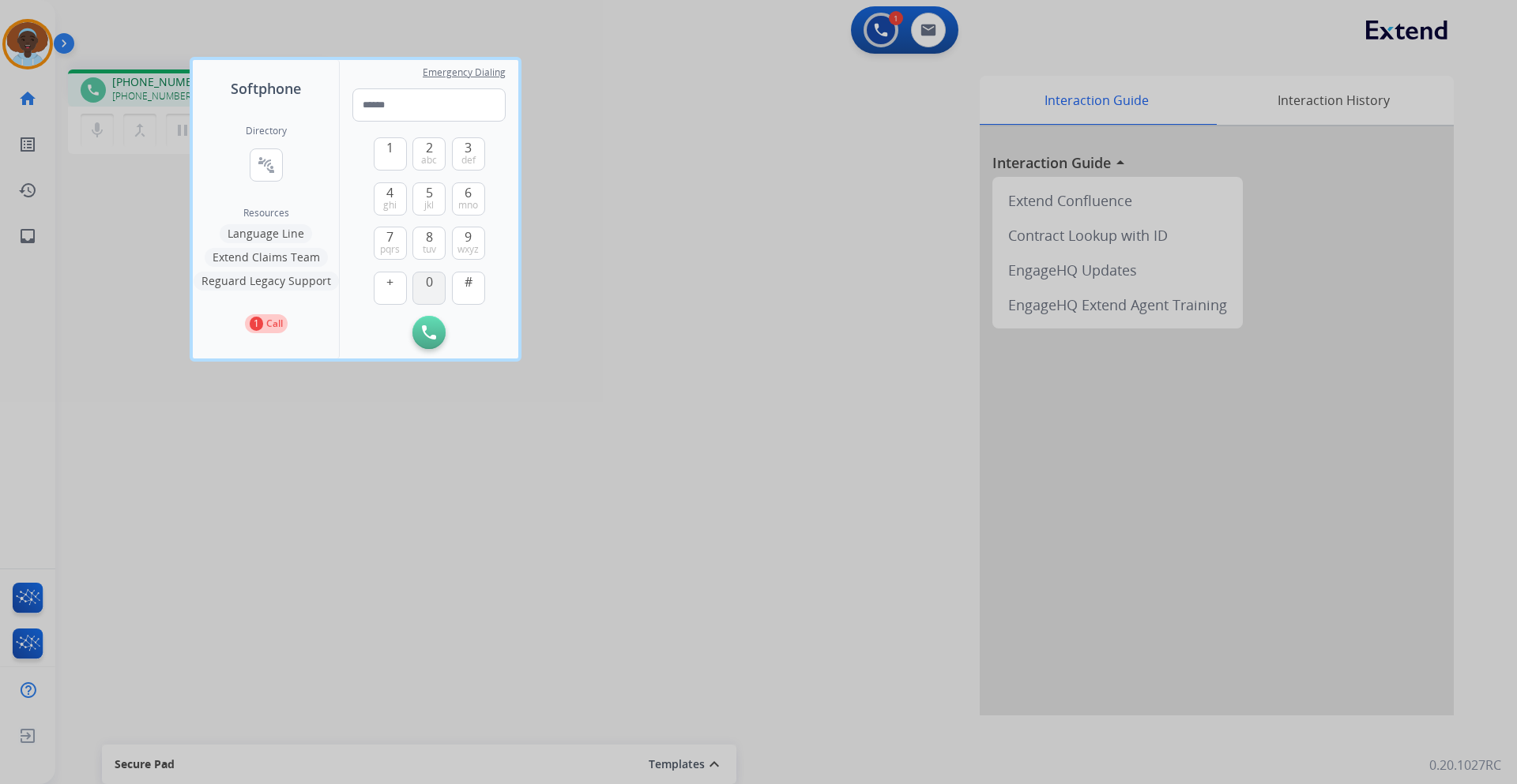
click at [428, 287] on span "0" at bounding box center [429, 282] width 8 height 19
click at [431, 159] on span "abc" at bounding box center [429, 160] width 16 height 13
type input "**"
click at [429, 335] on img at bounding box center [429, 332] width 14 height 14
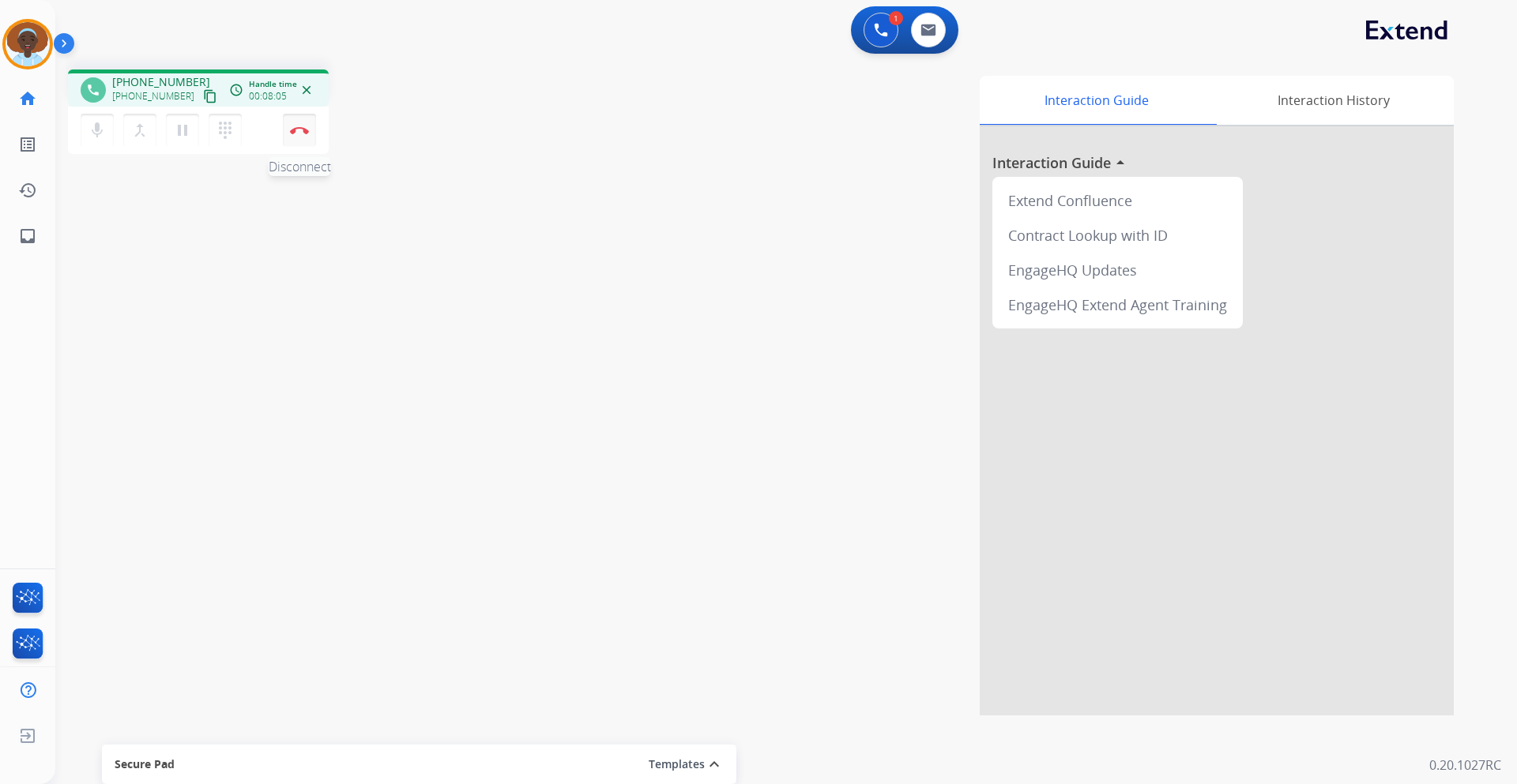
click at [301, 137] on button "Disconnect" at bounding box center [300, 130] width 33 height 33
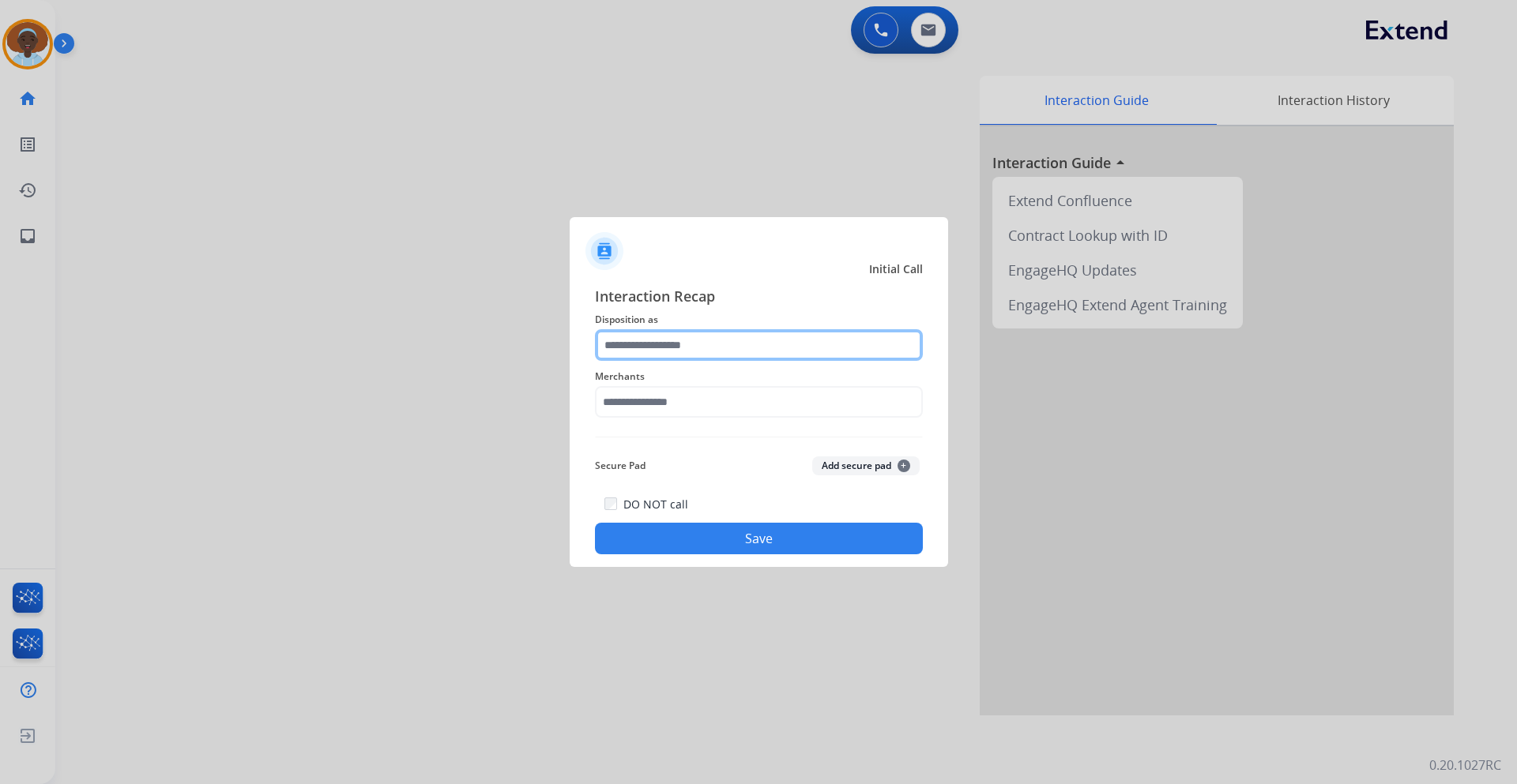
click at [738, 353] on input "text" at bounding box center [758, 345] width 328 height 32
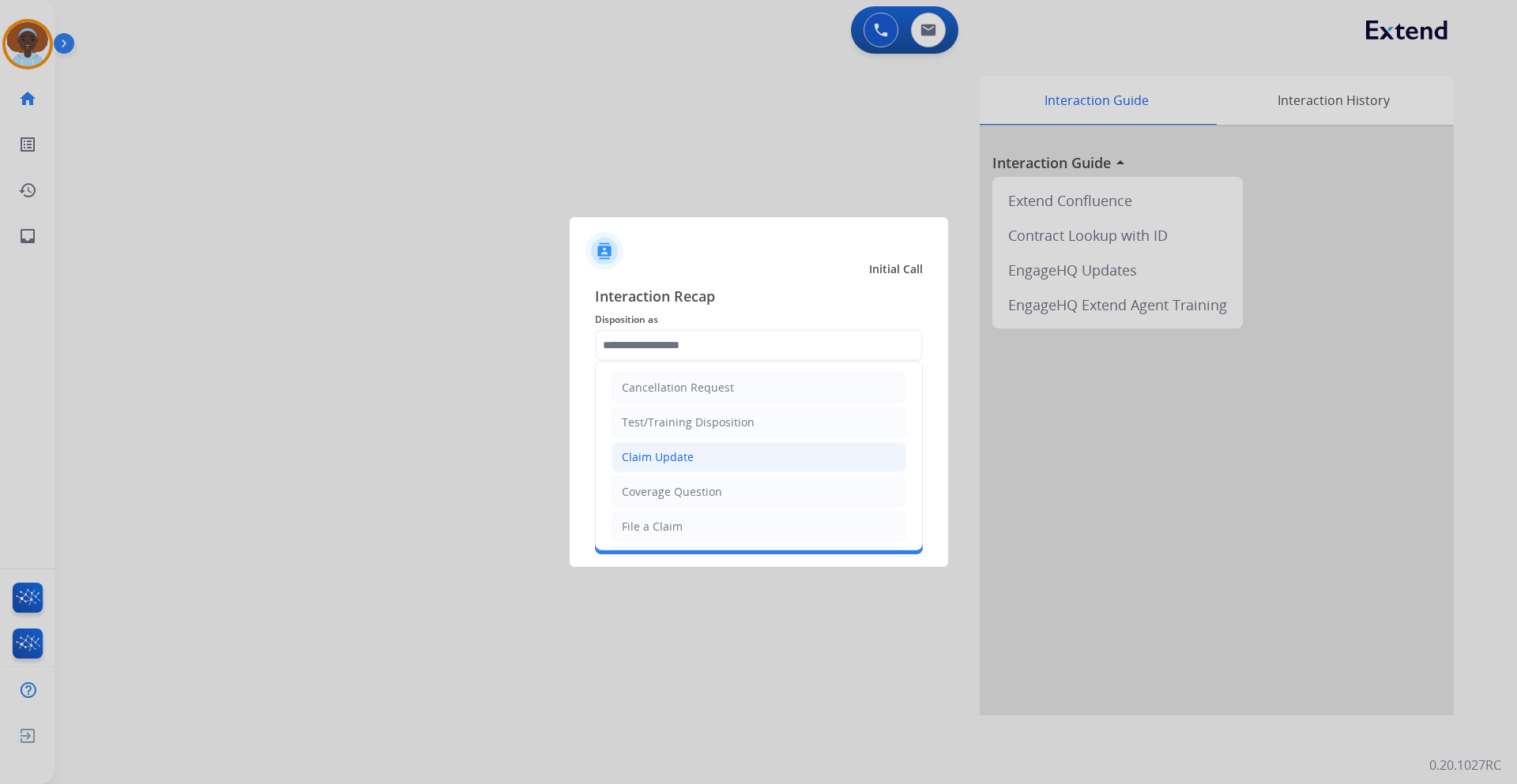
click at [736, 454] on li "Claim Update" at bounding box center [758, 457] width 295 height 30
type input "**********"
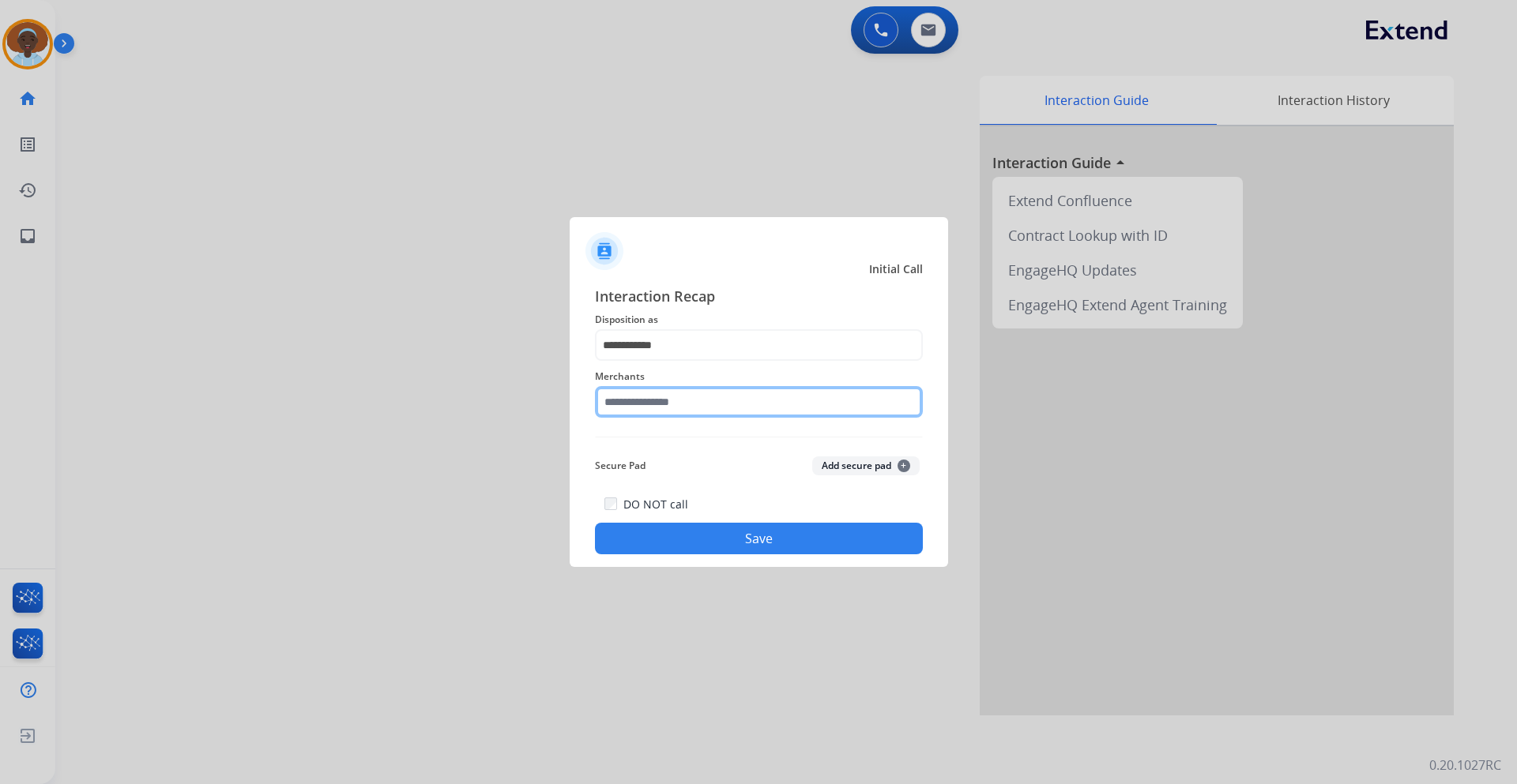
click at [734, 400] on input "text" at bounding box center [758, 402] width 328 height 32
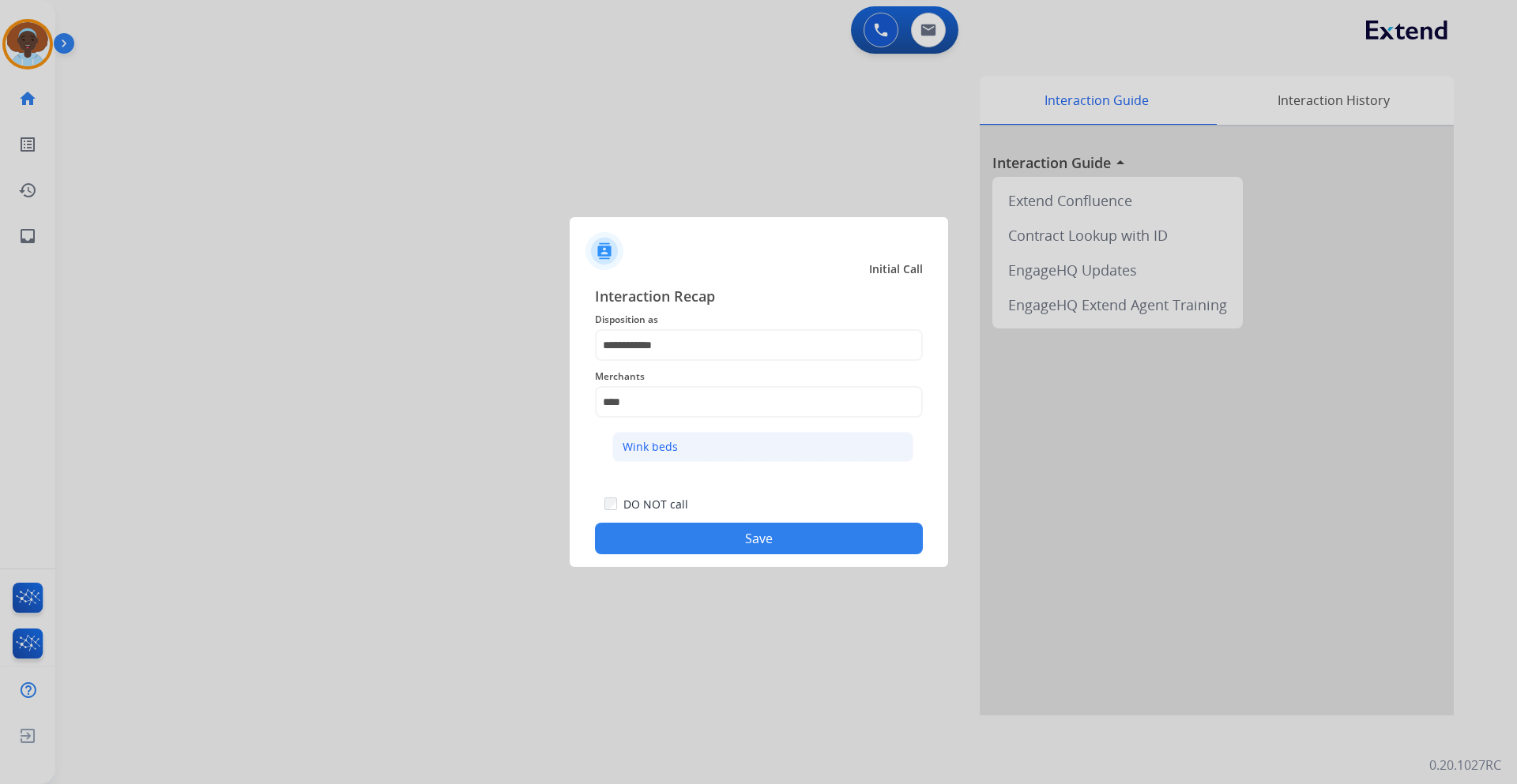
click at [652, 447] on div "Wink beds" at bounding box center [650, 447] width 55 height 16
type input "*********"
click at [771, 546] on button "Save" at bounding box center [758, 539] width 328 height 32
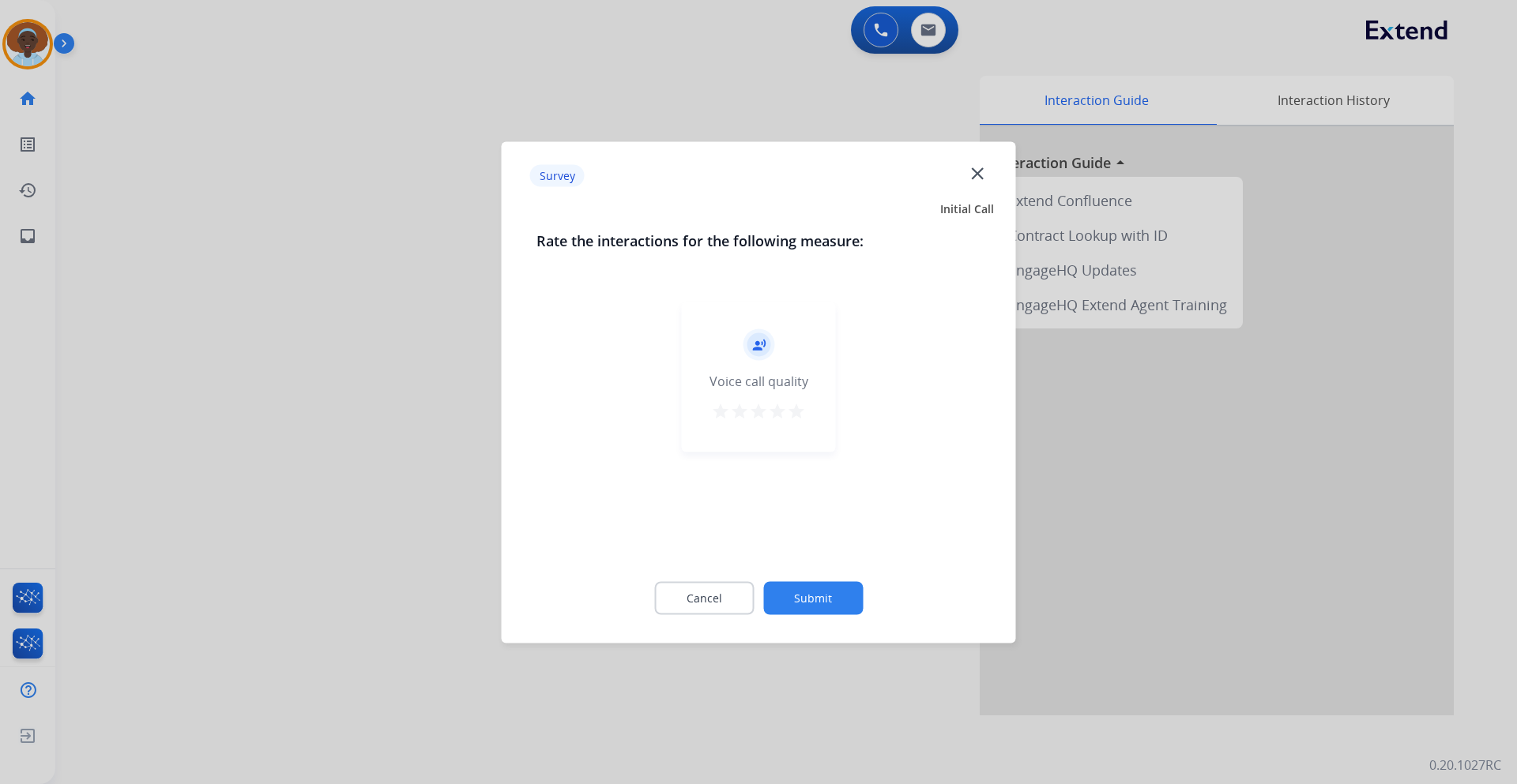
click at [799, 410] on mat-icon "star" at bounding box center [796, 410] width 19 height 19
click at [808, 585] on button "Submit" at bounding box center [813, 598] width 99 height 33
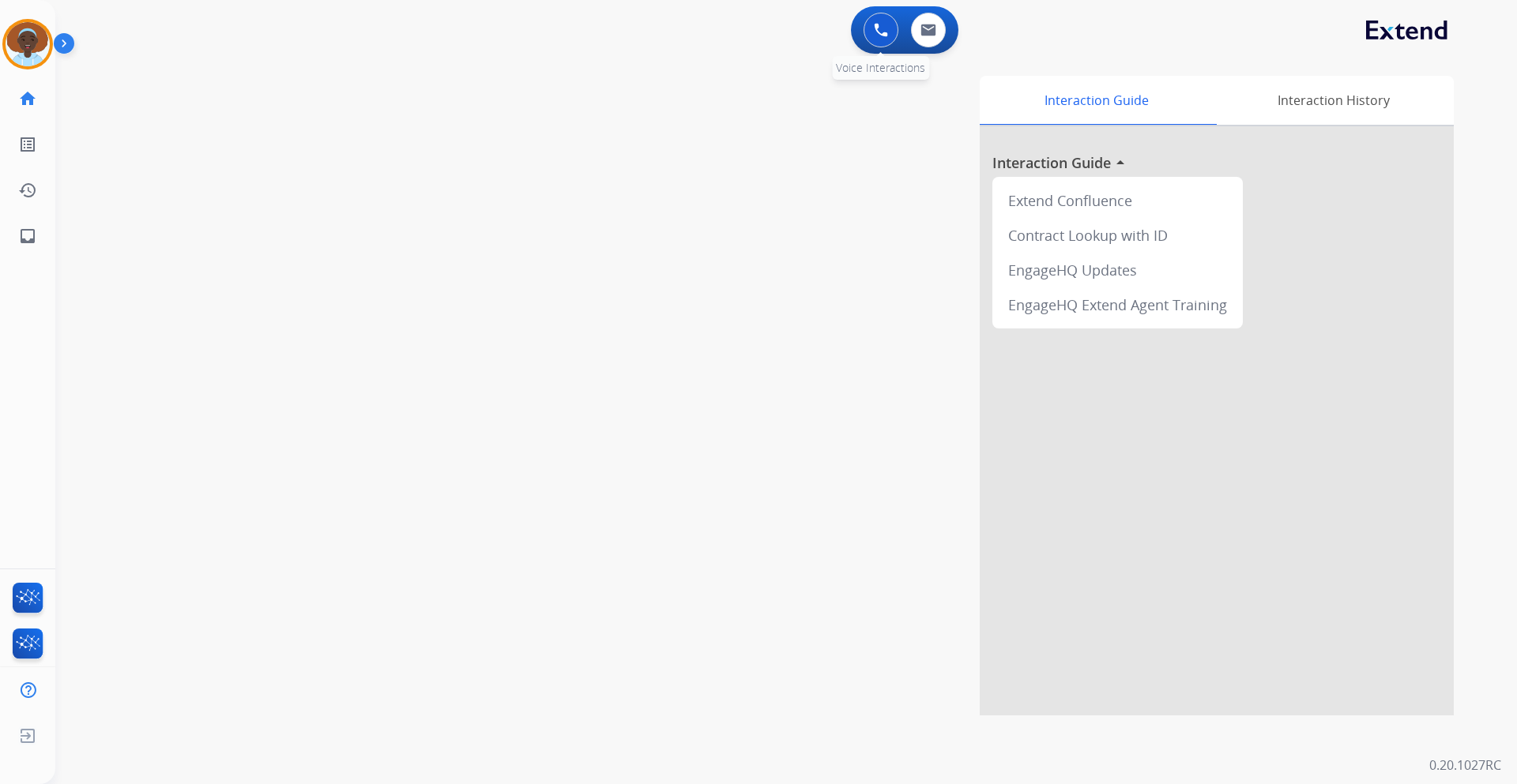
click at [888, 33] on button at bounding box center [881, 30] width 35 height 35
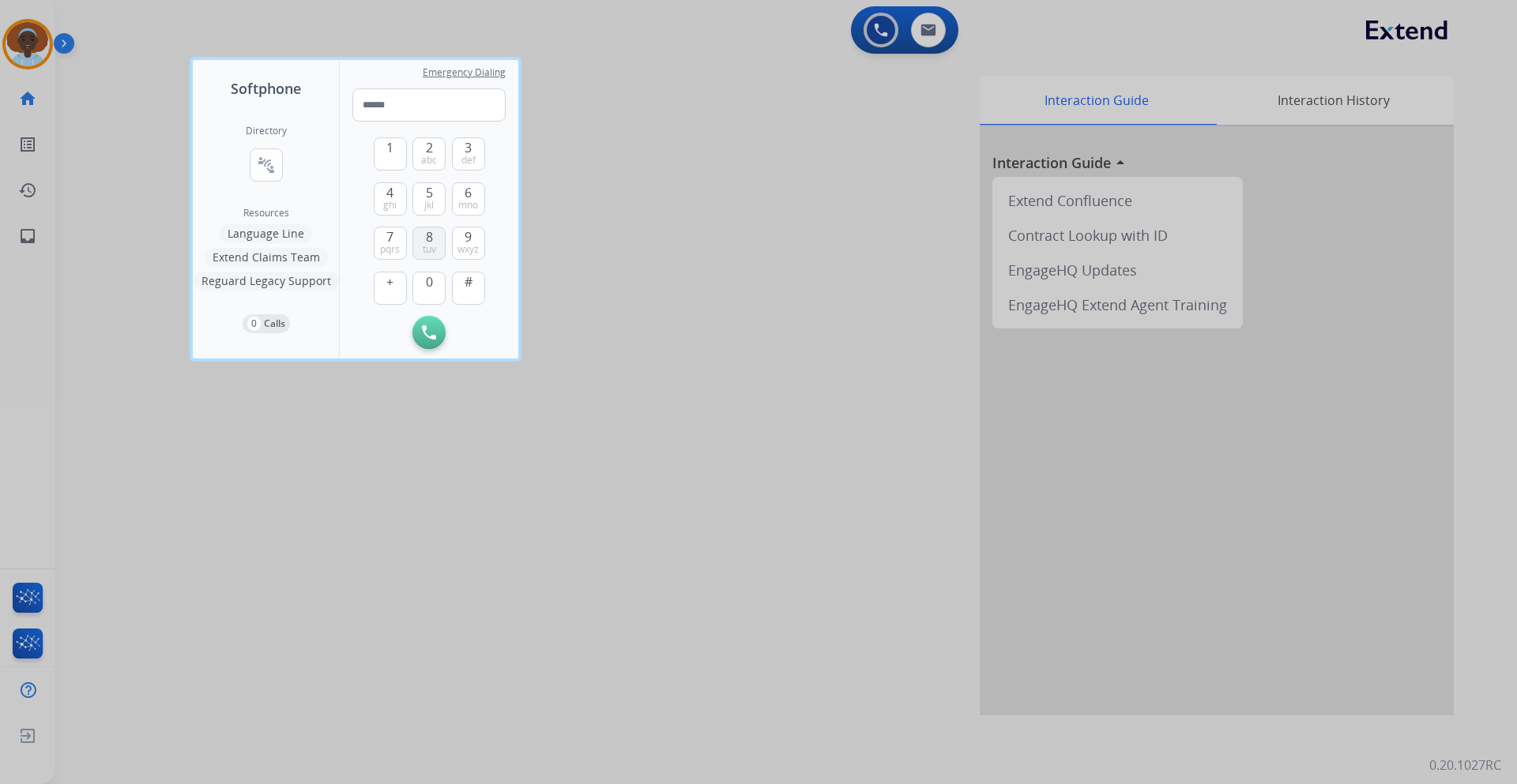
click at [423, 239] on button "8 tuv" at bounding box center [429, 244] width 33 height 33
drag, startPoint x: 423, startPoint y: 280, endPoint x: 420, endPoint y: 262, distance: 18.2
click at [423, 279] on button "0" at bounding box center [429, 289] width 33 height 33
click at [425, 242] on button "8 tuv" at bounding box center [429, 244] width 33 height 33
drag, startPoint x: 468, startPoint y: 157, endPoint x: 467, endPoint y: 169, distance: 12.0
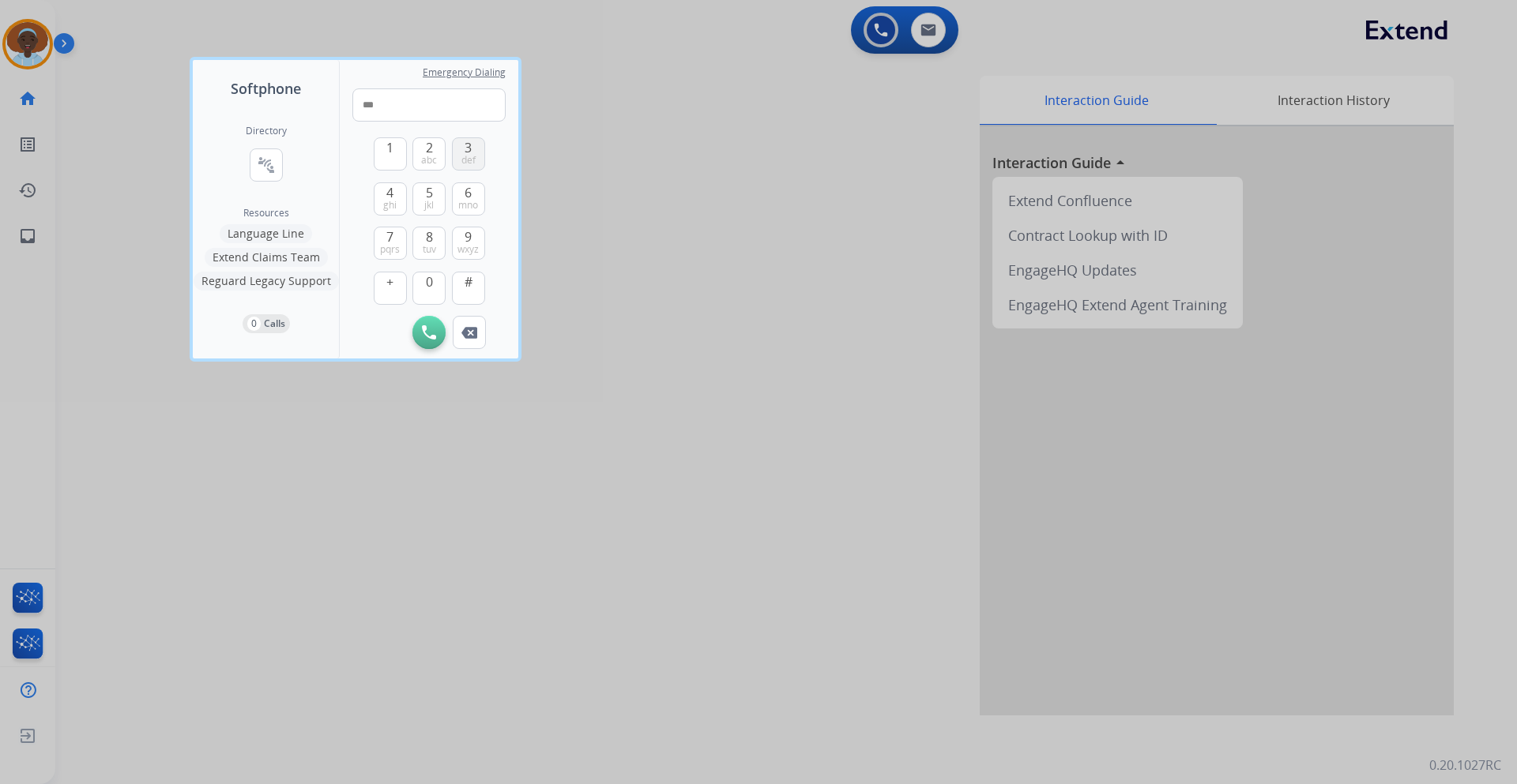
click at [468, 157] on span "def" at bounding box center [468, 160] width 14 height 13
click at [464, 237] on button "9 wxyz" at bounding box center [469, 244] width 33 height 33
click at [466, 157] on span "def" at bounding box center [468, 160] width 14 height 13
click at [391, 151] on span "1" at bounding box center [390, 148] width 8 height 19
click at [461, 151] on button "3 def" at bounding box center [469, 154] width 33 height 33
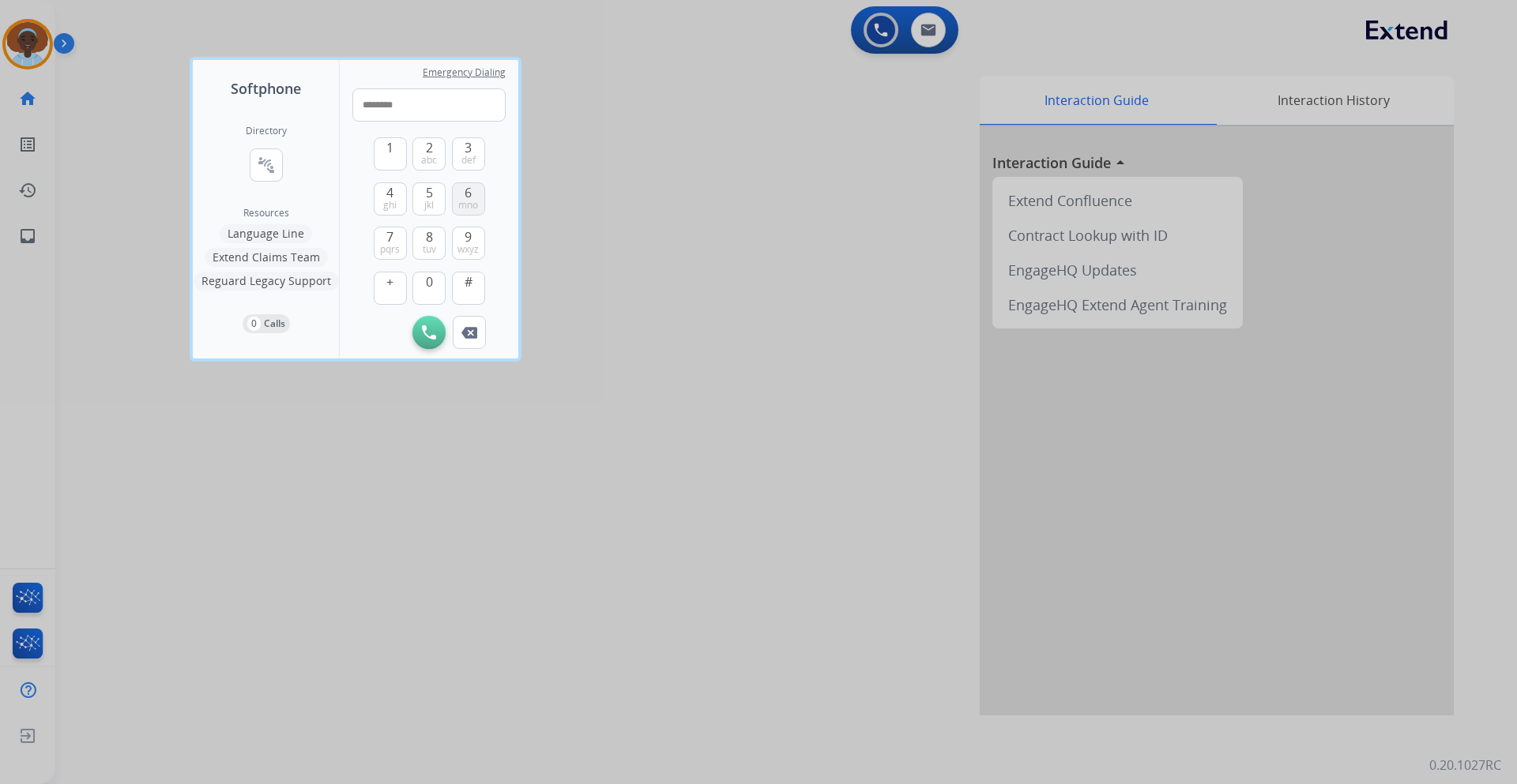
drag, startPoint x: 436, startPoint y: 188, endPoint x: 469, endPoint y: 191, distance: 33.1
click at [436, 189] on button "5 jkl" at bounding box center [429, 199] width 33 height 33
click at [476, 190] on button "6 mno" at bounding box center [469, 199] width 33 height 33
type input "**********"
click at [422, 334] on img at bounding box center [429, 332] width 14 height 14
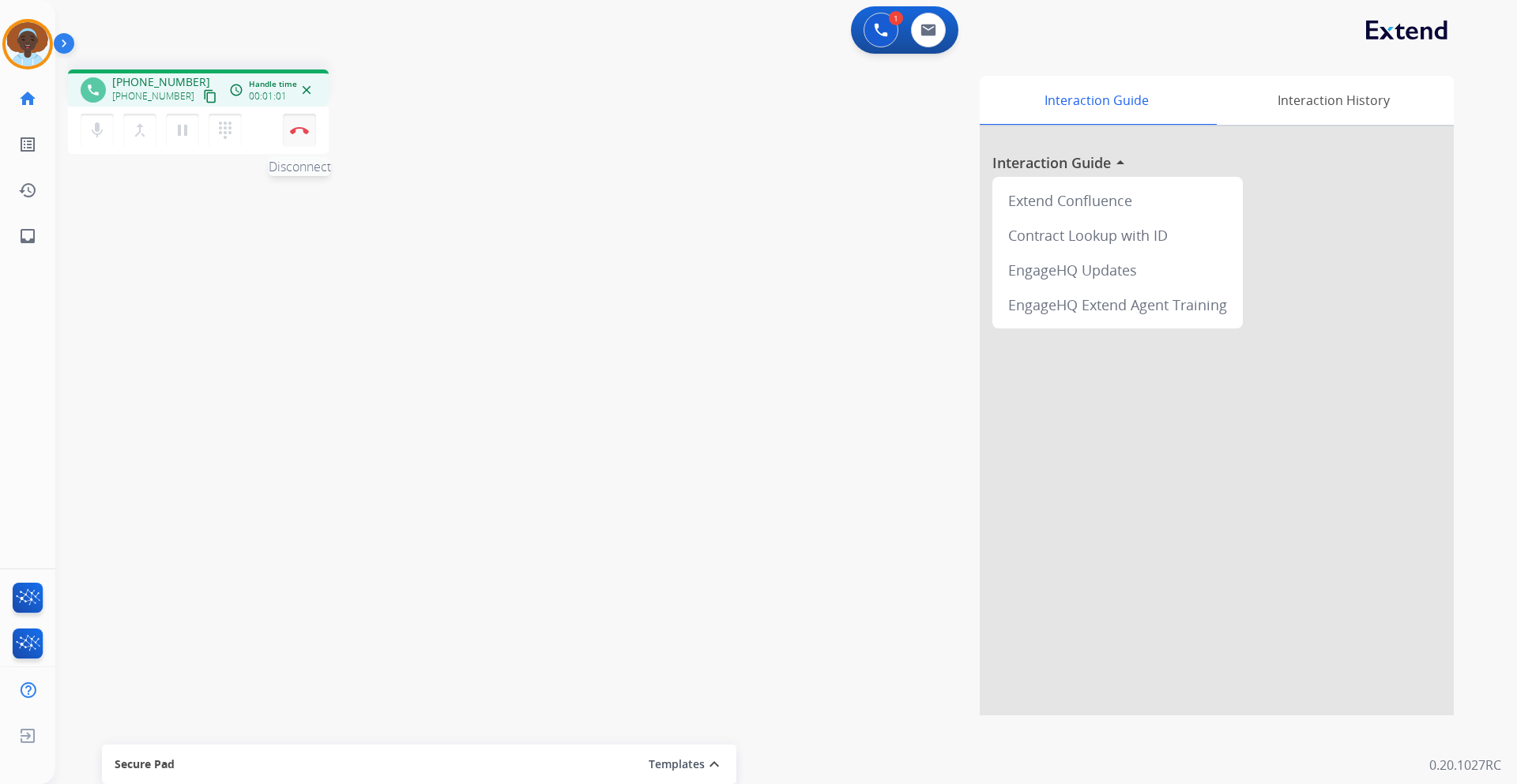
click at [300, 128] on img at bounding box center [300, 130] width 19 height 8
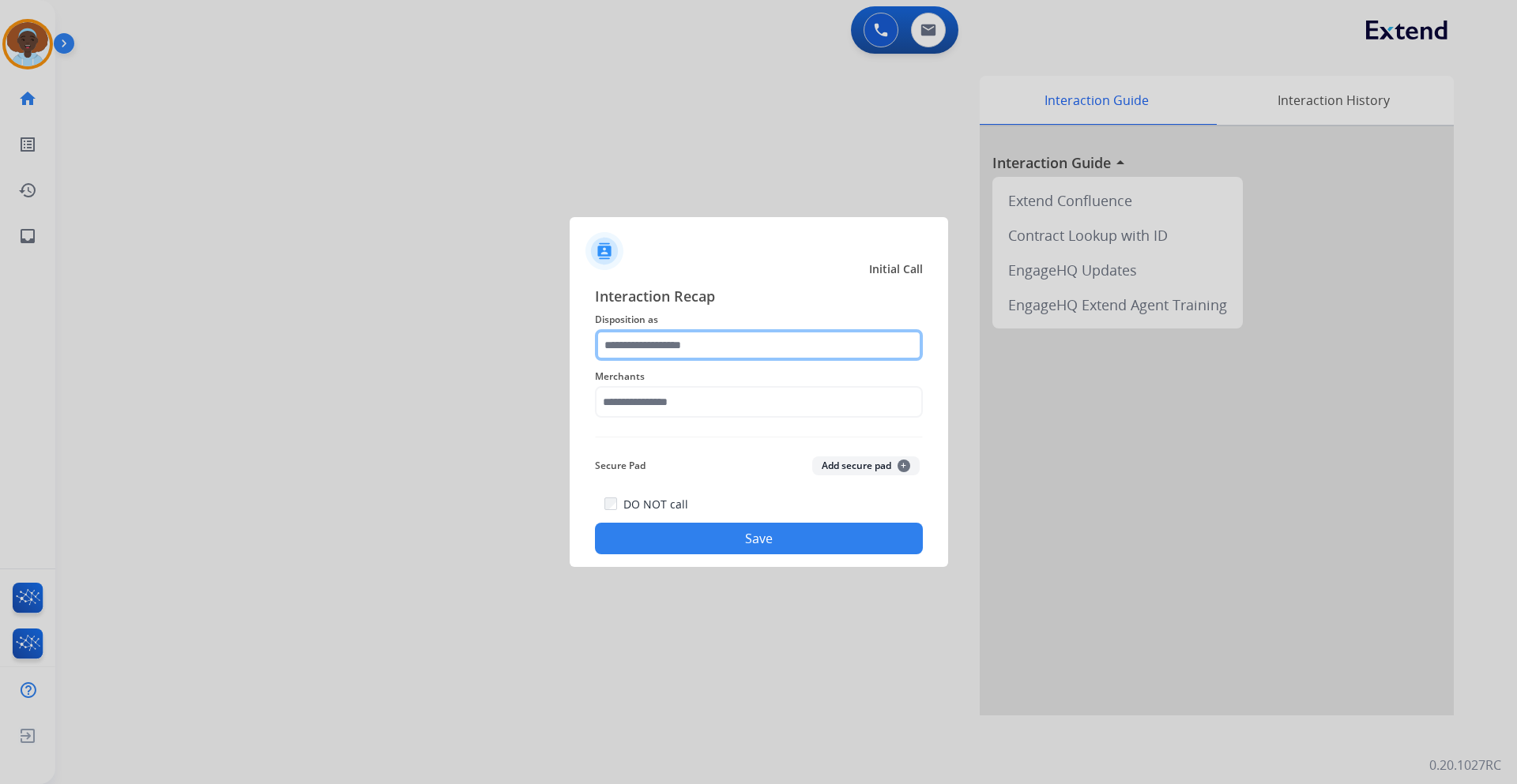
click at [744, 343] on input "text" at bounding box center [758, 345] width 328 height 32
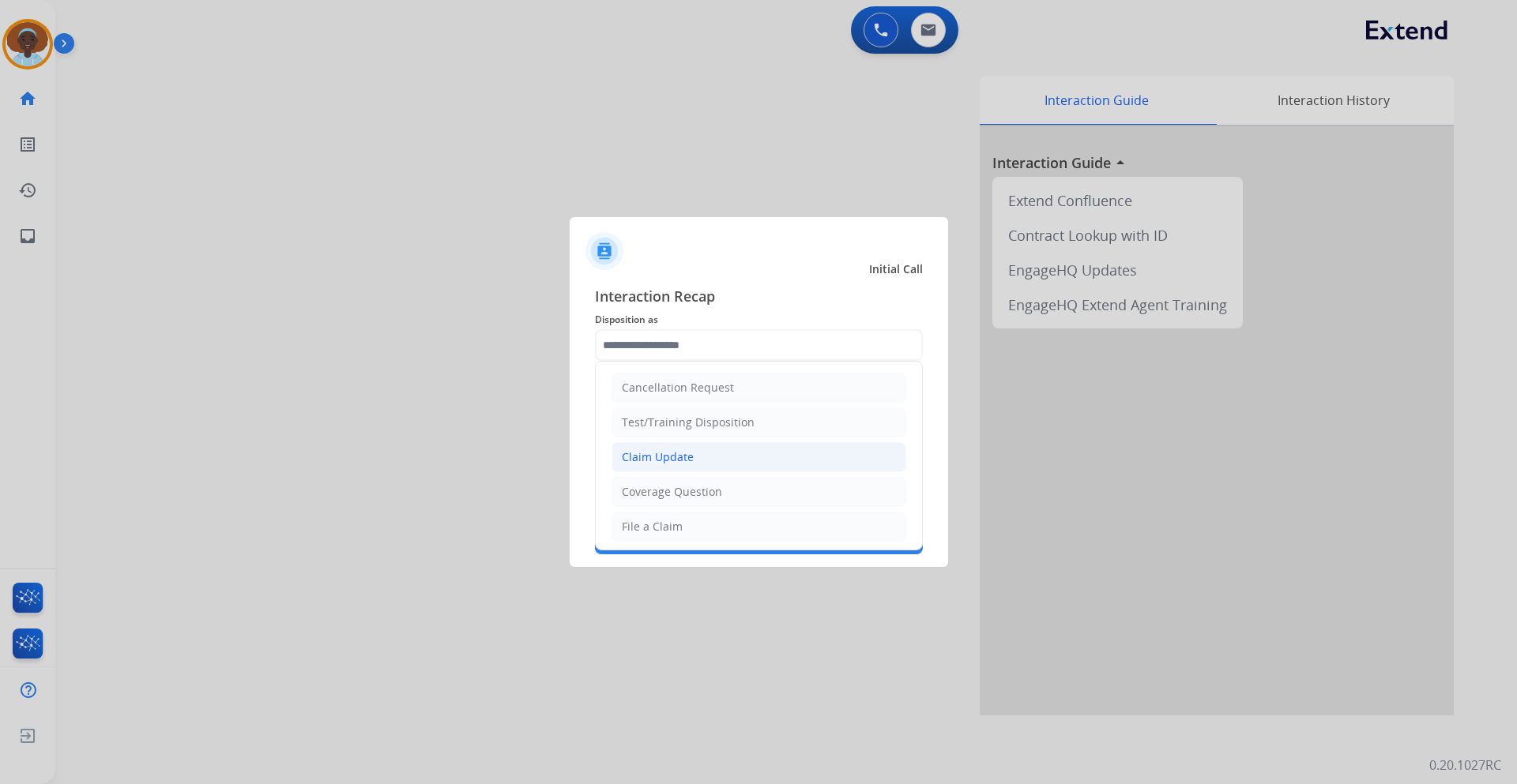
click at [728, 457] on li "Claim Update" at bounding box center [758, 457] width 295 height 30
type input "**********"
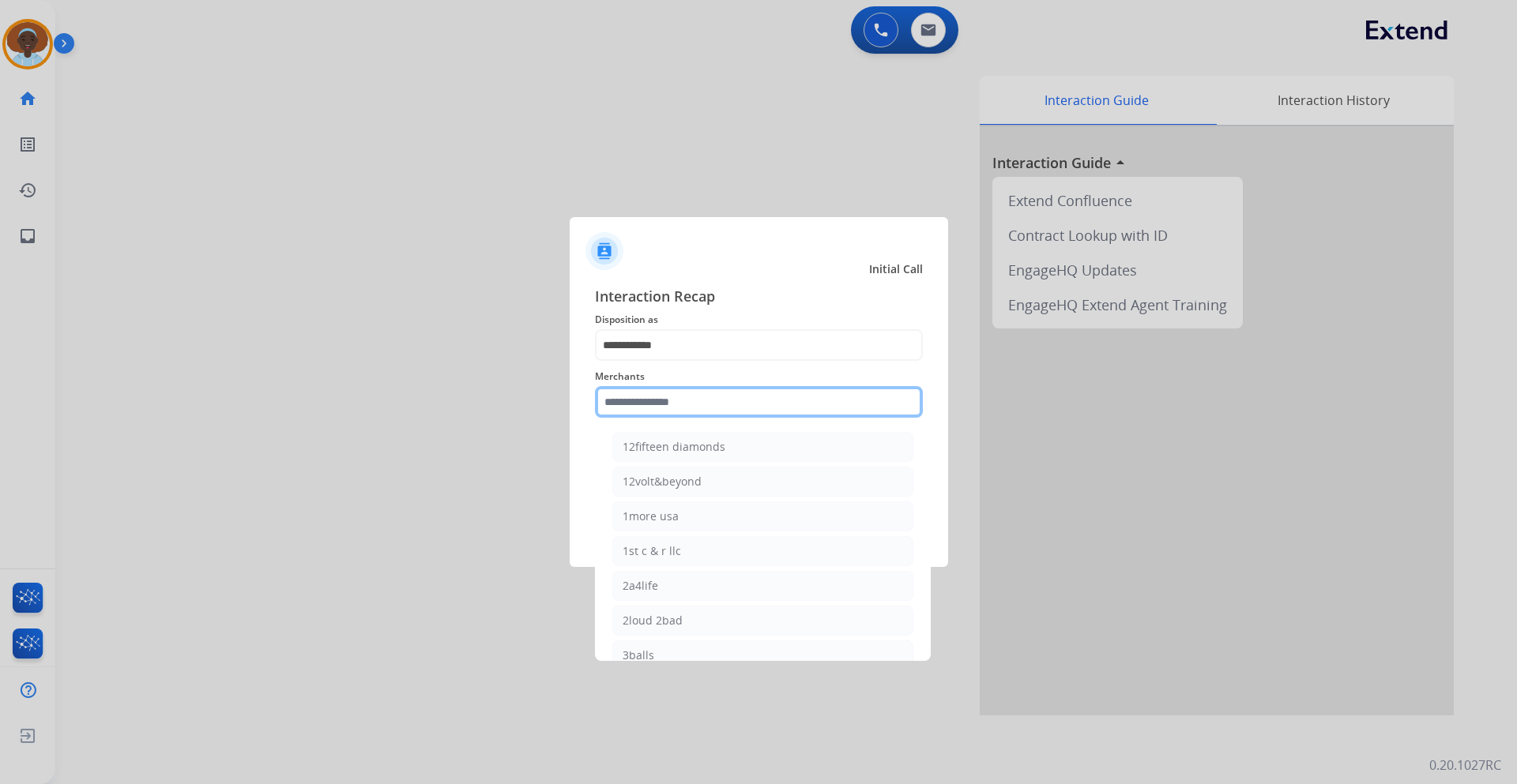
click at [723, 395] on input "text" at bounding box center [758, 402] width 328 height 32
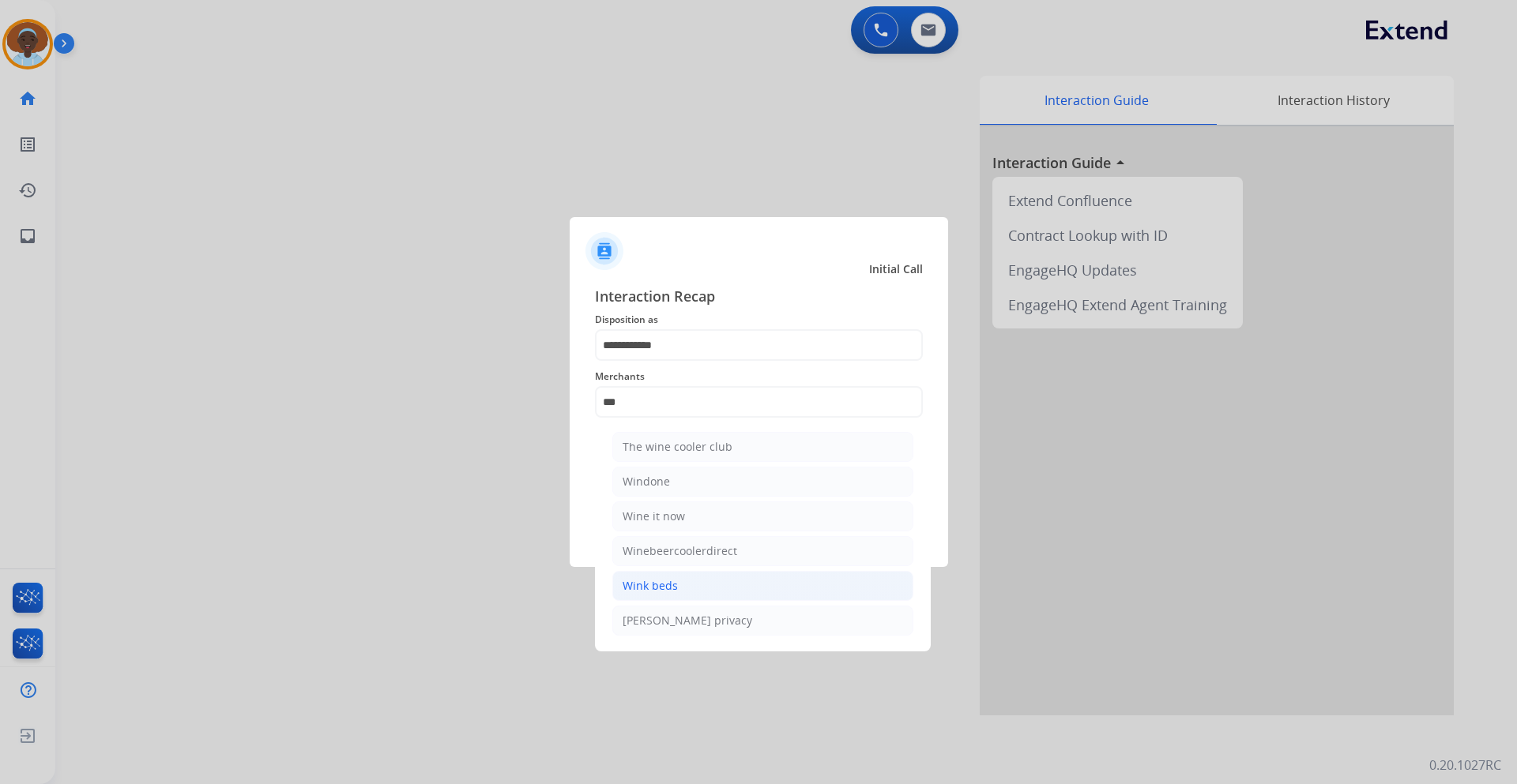
click at [674, 585] on div "Wink beds" at bounding box center [650, 585] width 55 height 16
type input "*********"
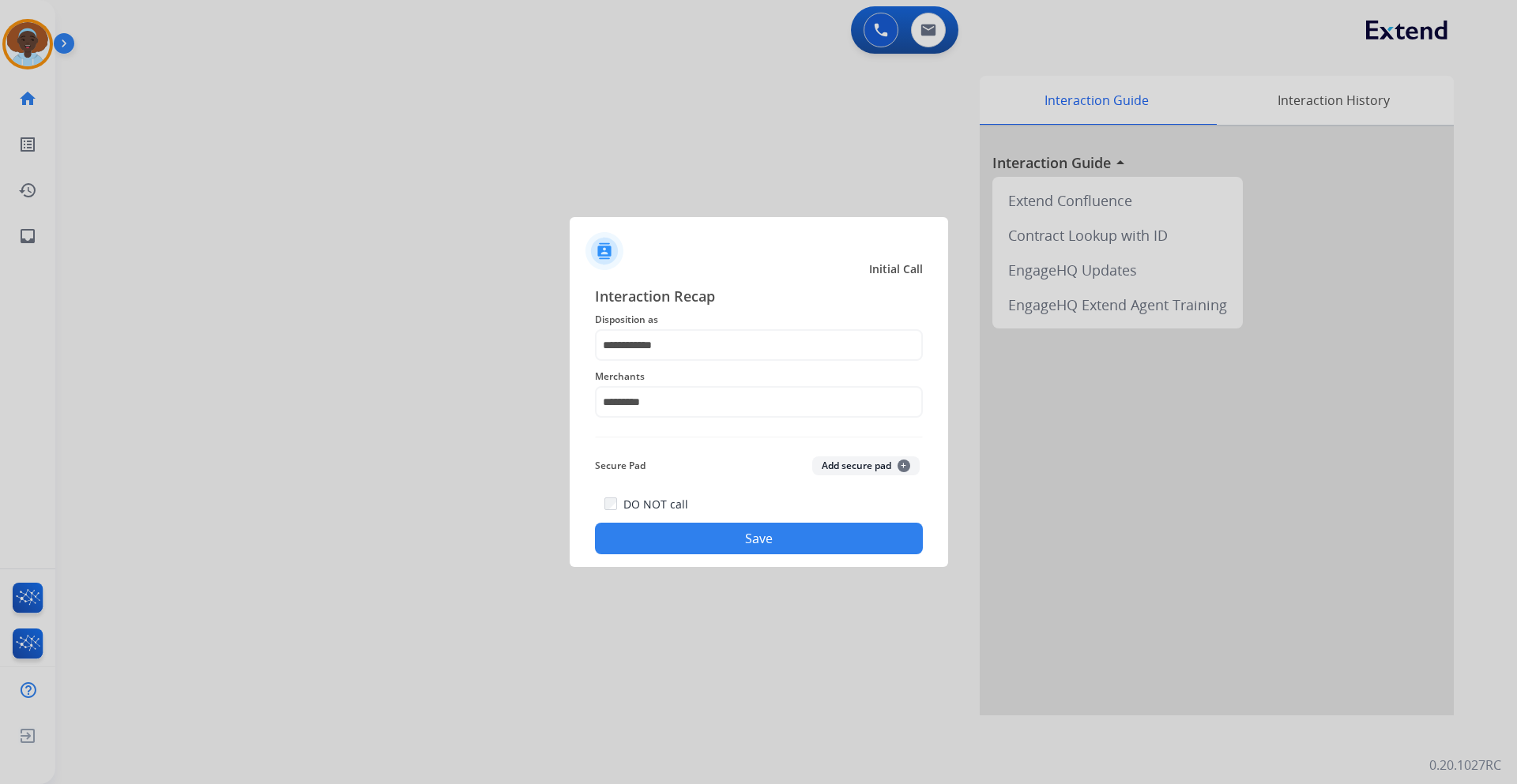
click at [758, 540] on button "Save" at bounding box center [758, 539] width 328 height 32
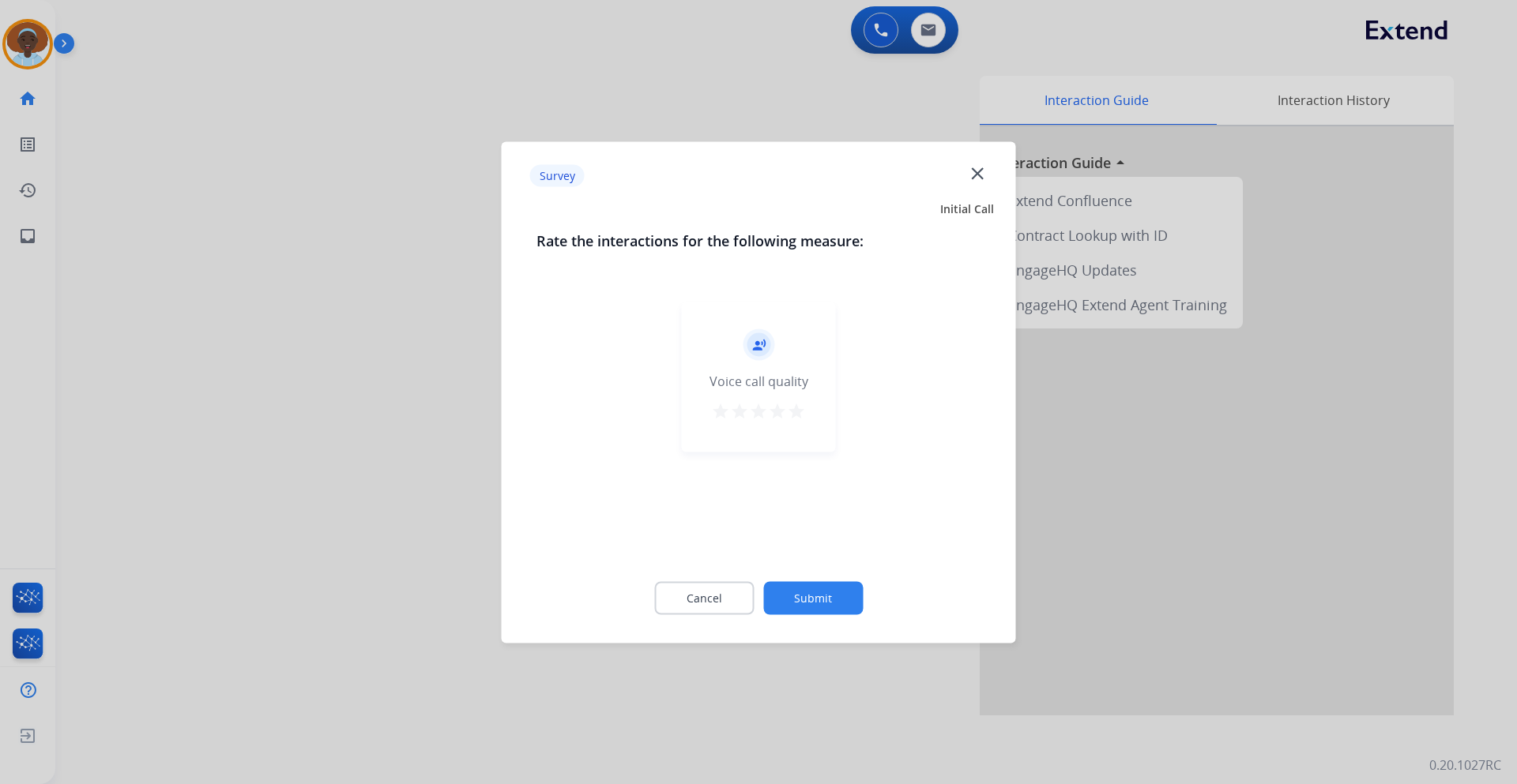
click at [788, 415] on mat-icon "star" at bounding box center [796, 410] width 19 height 19
click at [817, 583] on button "Submit" at bounding box center [813, 598] width 99 height 33
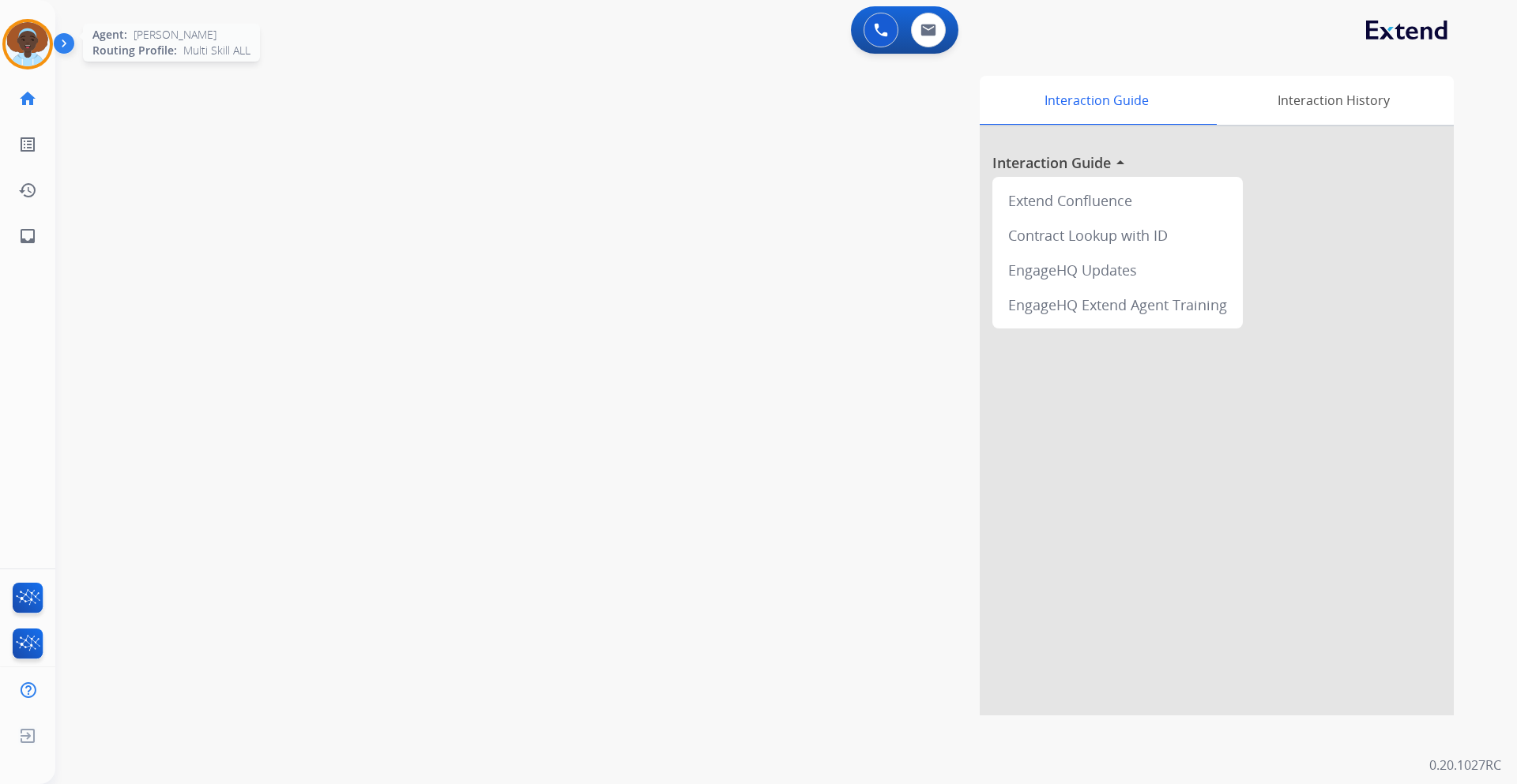
click at [33, 43] on img at bounding box center [28, 44] width 44 height 44
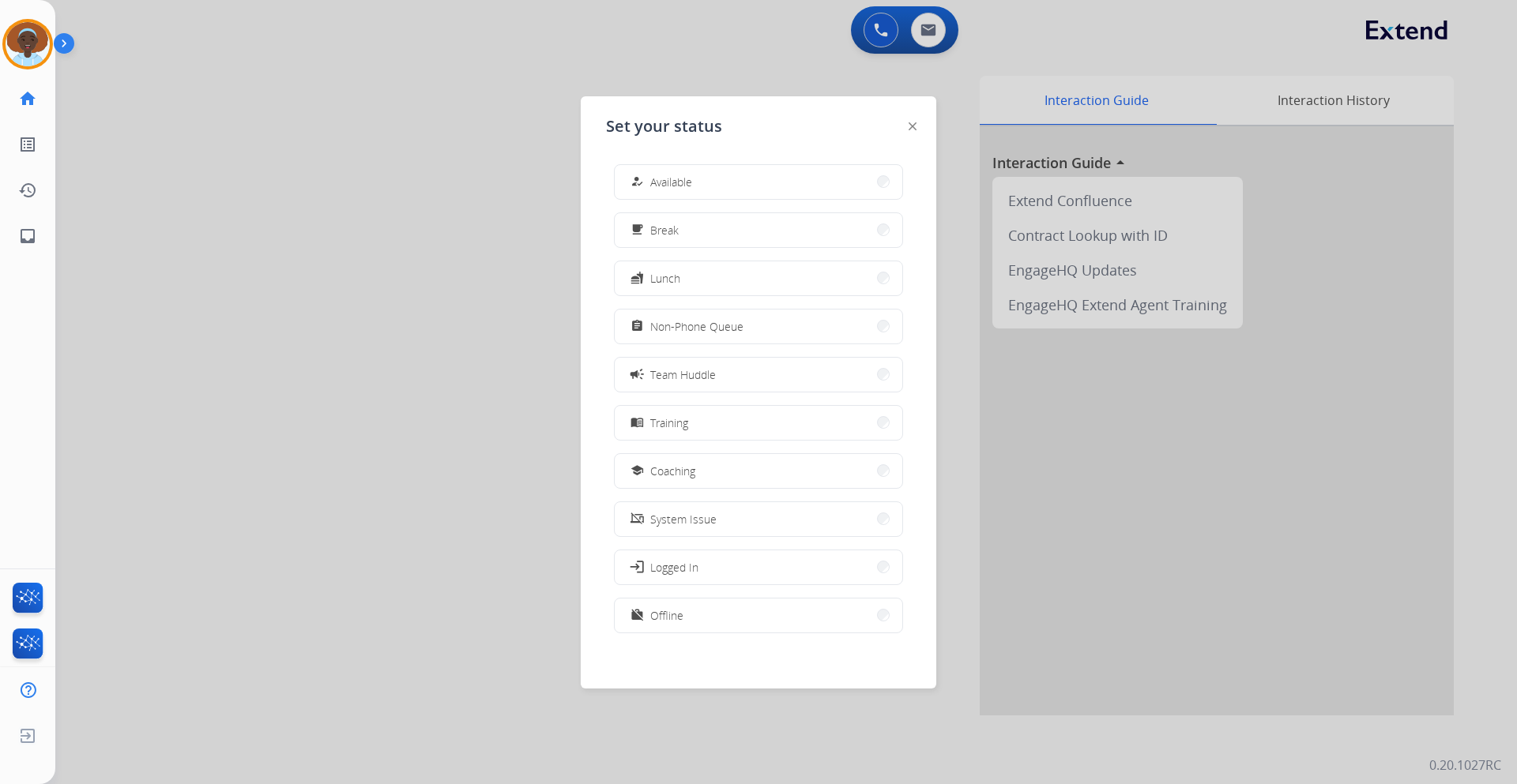
click at [738, 178] on button "how_to_reg Available" at bounding box center [758, 182] width 288 height 34
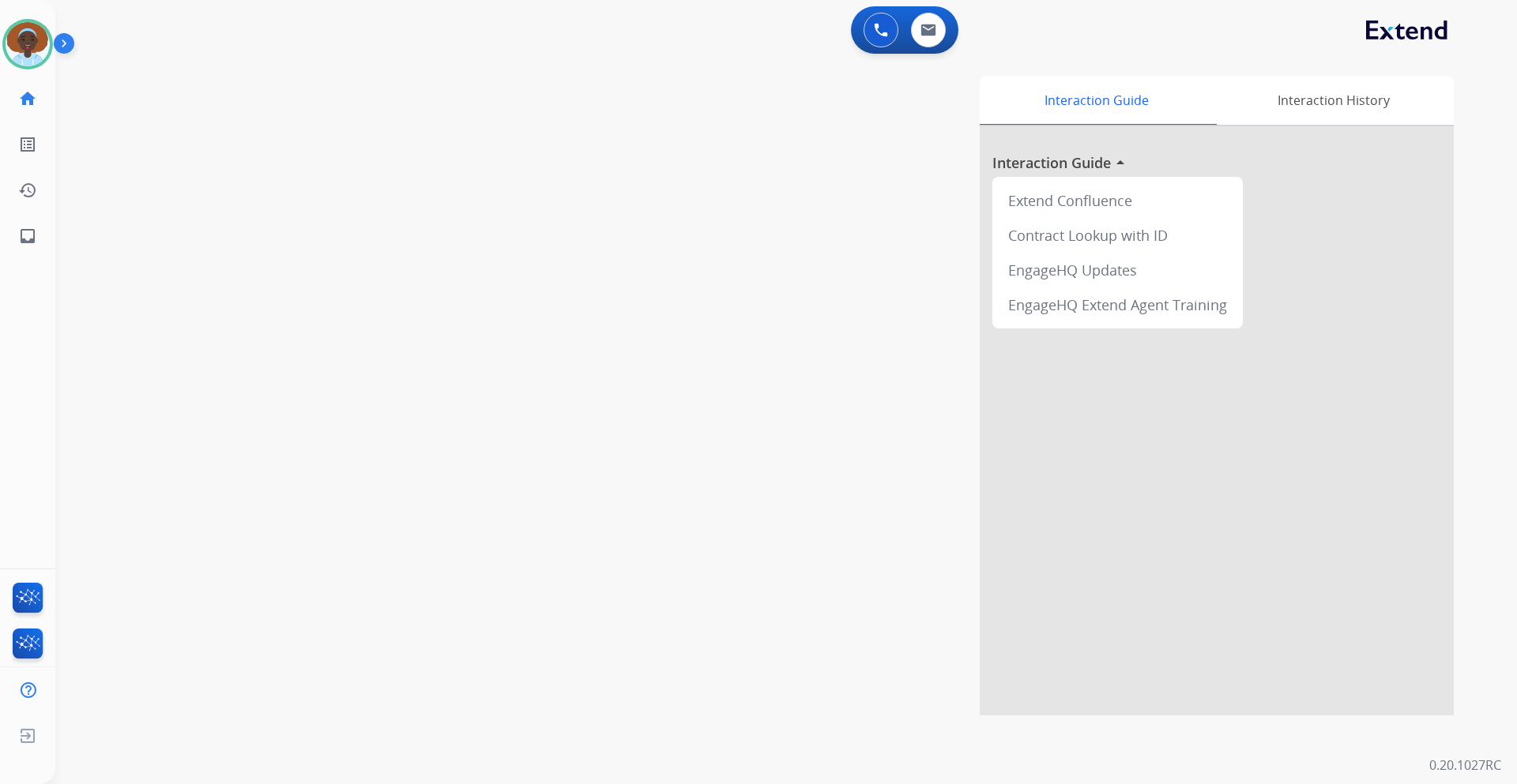
click at [63, 48] on img at bounding box center [67, 47] width 27 height 30
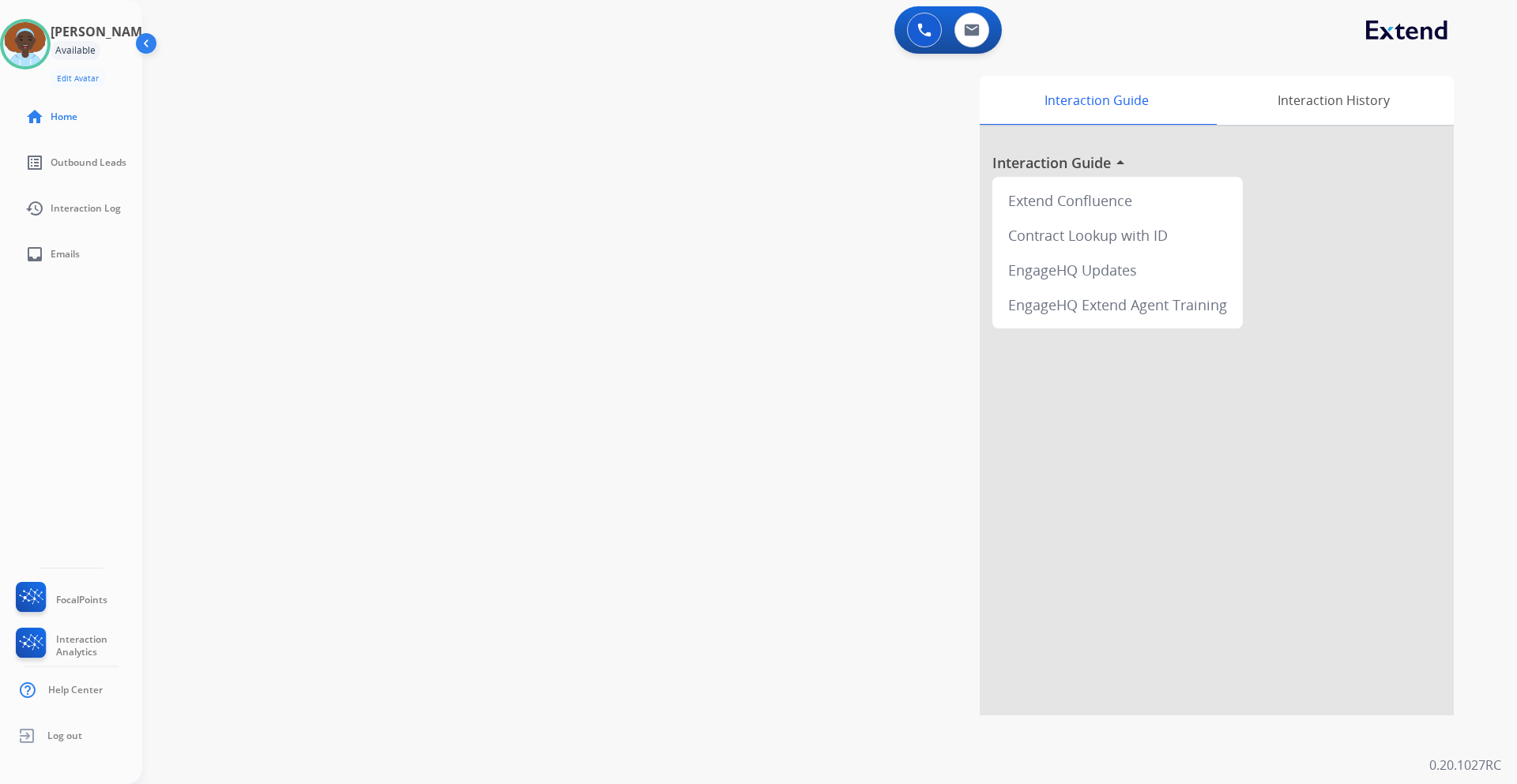
drag, startPoint x: 146, startPoint y: 44, endPoint x: 142, endPoint y: 4, distance: 40.2
click at [144, 43] on img at bounding box center [148, 47] width 30 height 30
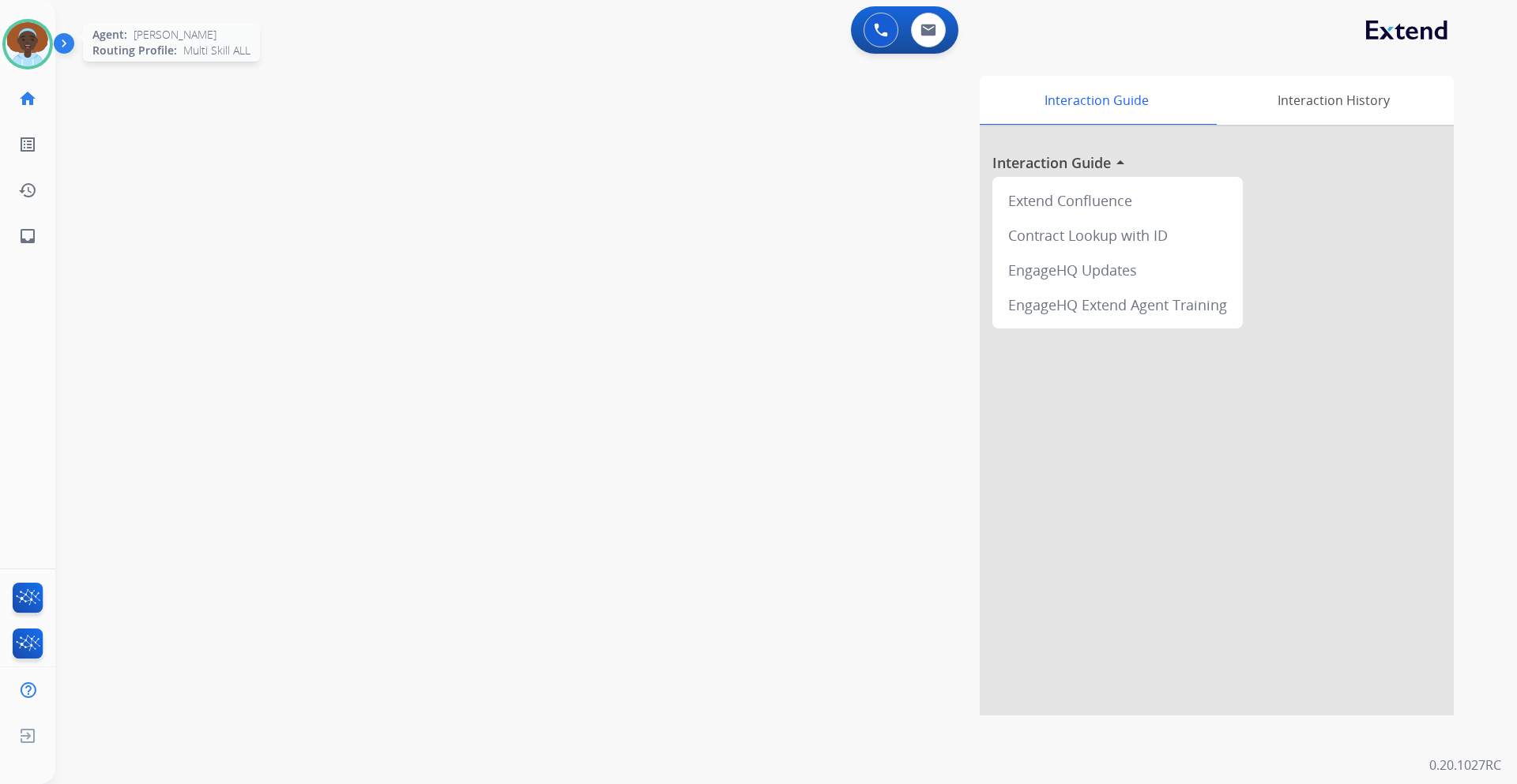
click at [24, 47] on img at bounding box center [28, 44] width 44 height 44
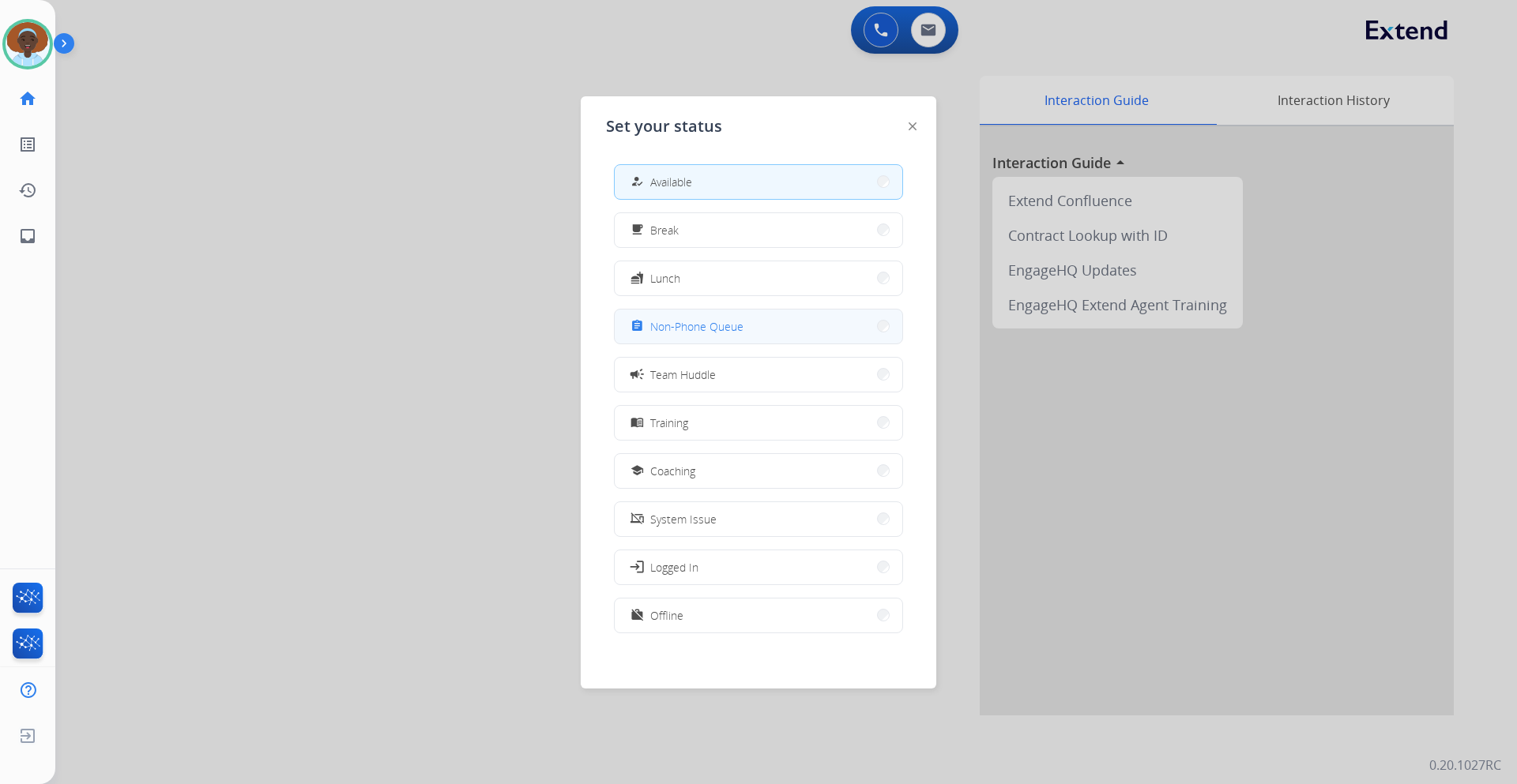
click at [698, 327] on span "Non-Phone Queue" at bounding box center [697, 327] width 93 height 17
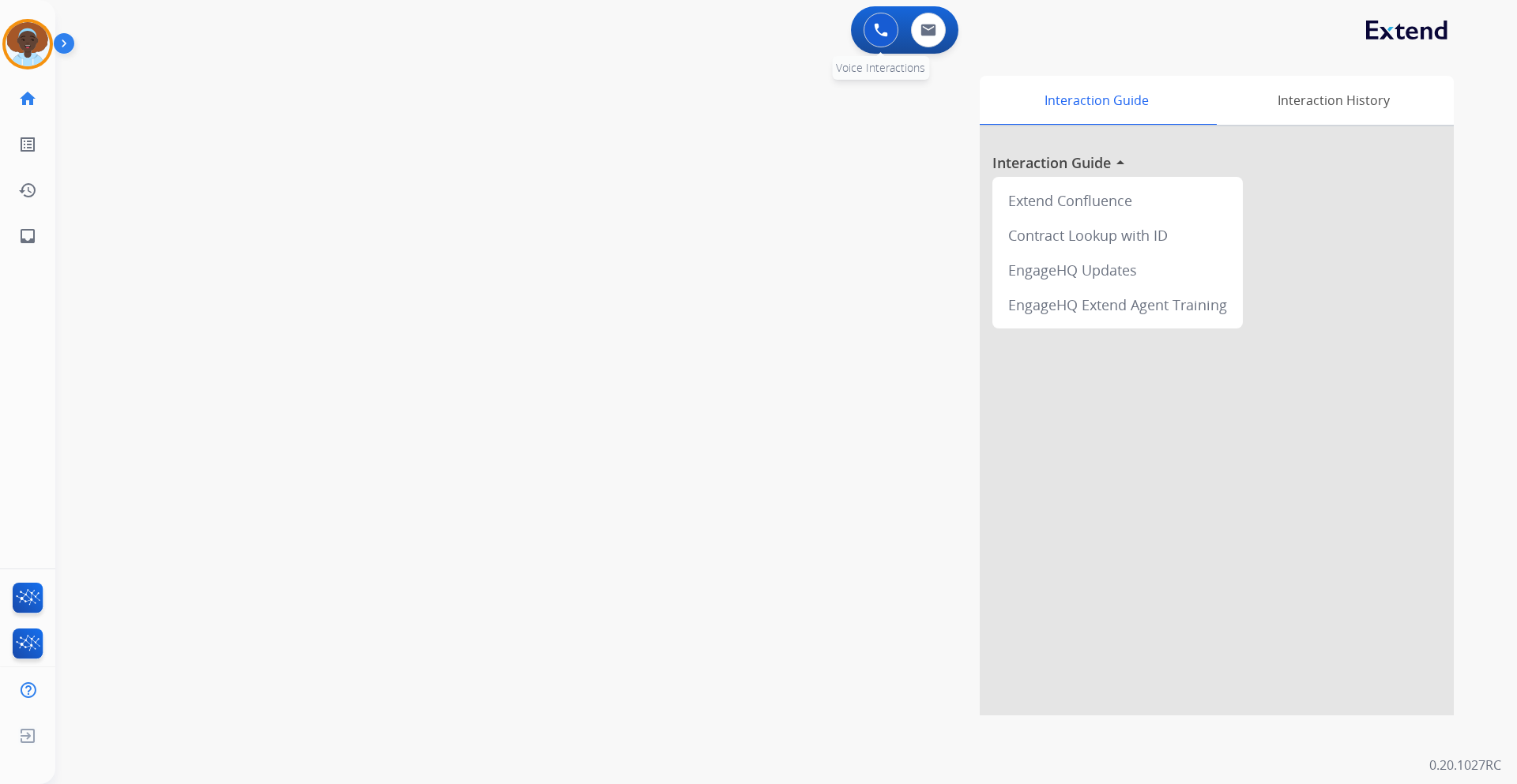
click at [884, 26] on img at bounding box center [880, 29] width 14 height 14
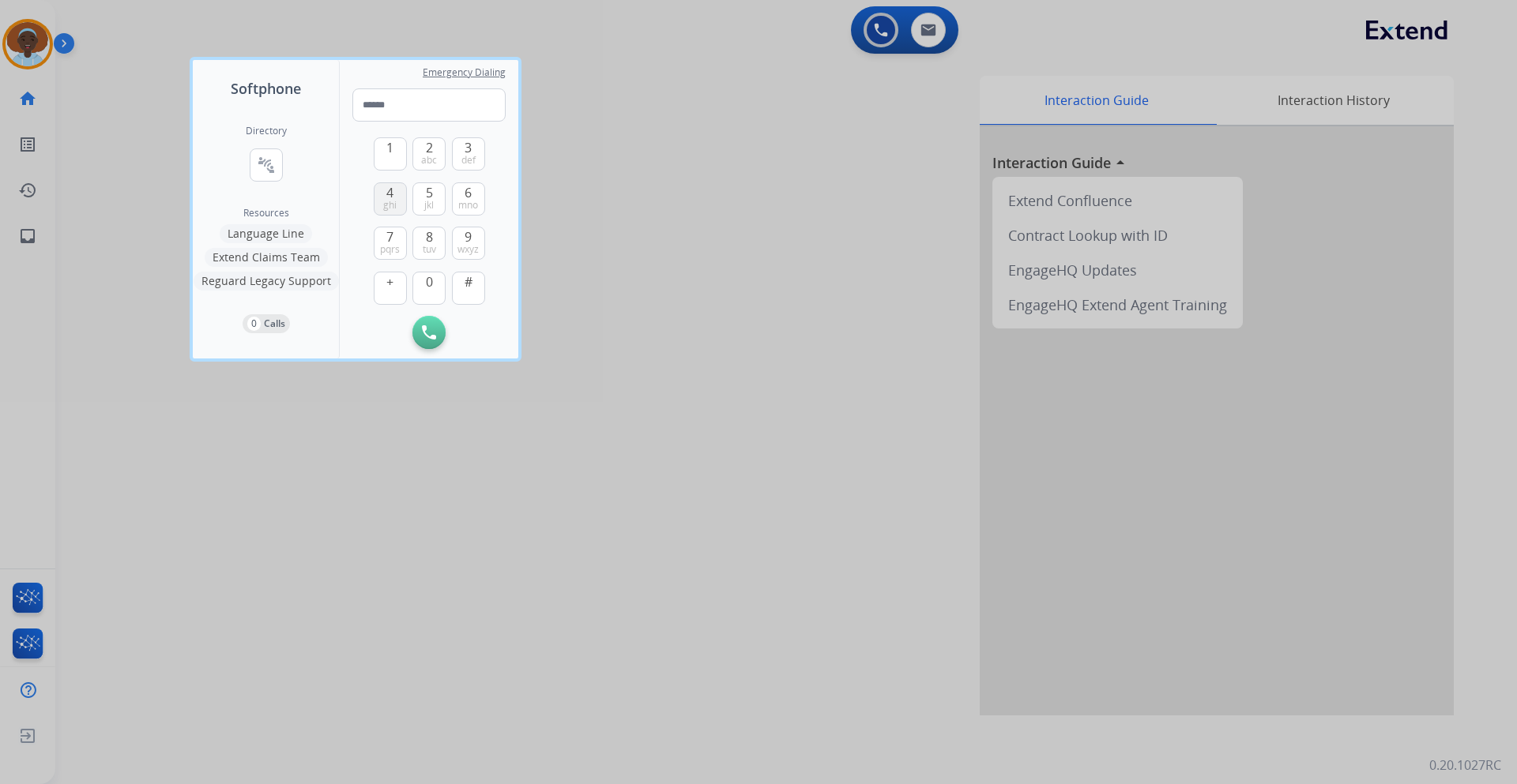
drag, startPoint x: 391, startPoint y: 230, endPoint x: 398, endPoint y: 204, distance: 26.9
click at [389, 230] on span "7" at bounding box center [390, 237] width 8 height 19
drag, startPoint x: 426, startPoint y: 141, endPoint x: 425, endPoint y: 166, distance: 25.0
click at [426, 142] on span "2" at bounding box center [429, 148] width 8 height 19
click at [389, 244] on span "pqrs" at bounding box center [391, 249] width 20 height 13
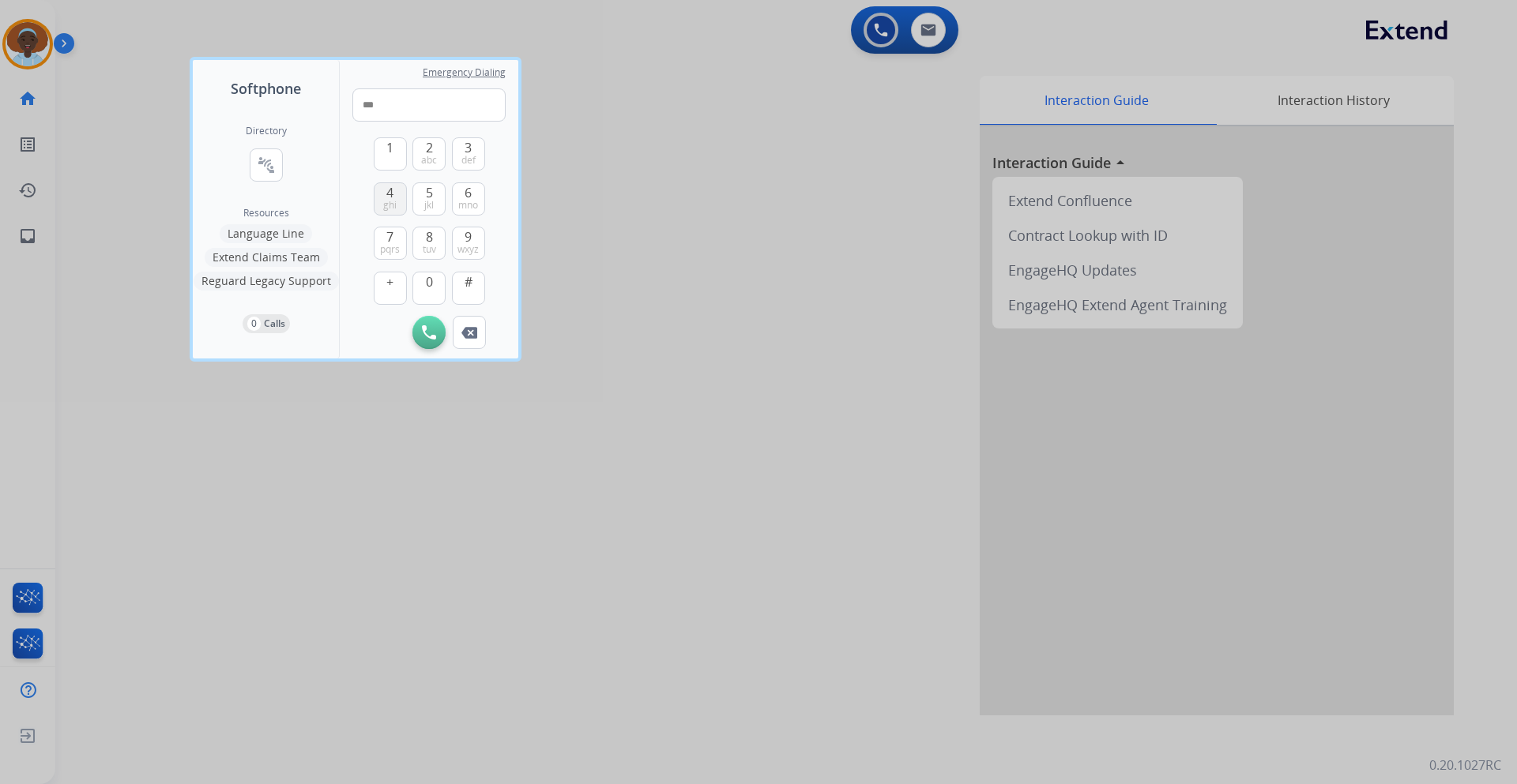
click at [391, 192] on span "4" at bounding box center [390, 193] width 8 height 19
click at [466, 154] on span "def" at bounding box center [468, 160] width 14 height 13
click at [421, 291] on button "0" at bounding box center [429, 289] width 33 height 33
drag, startPoint x: 389, startPoint y: 195, endPoint x: 411, endPoint y: 179, distance: 27.2
click at [389, 194] on span "4" at bounding box center [390, 193] width 8 height 19
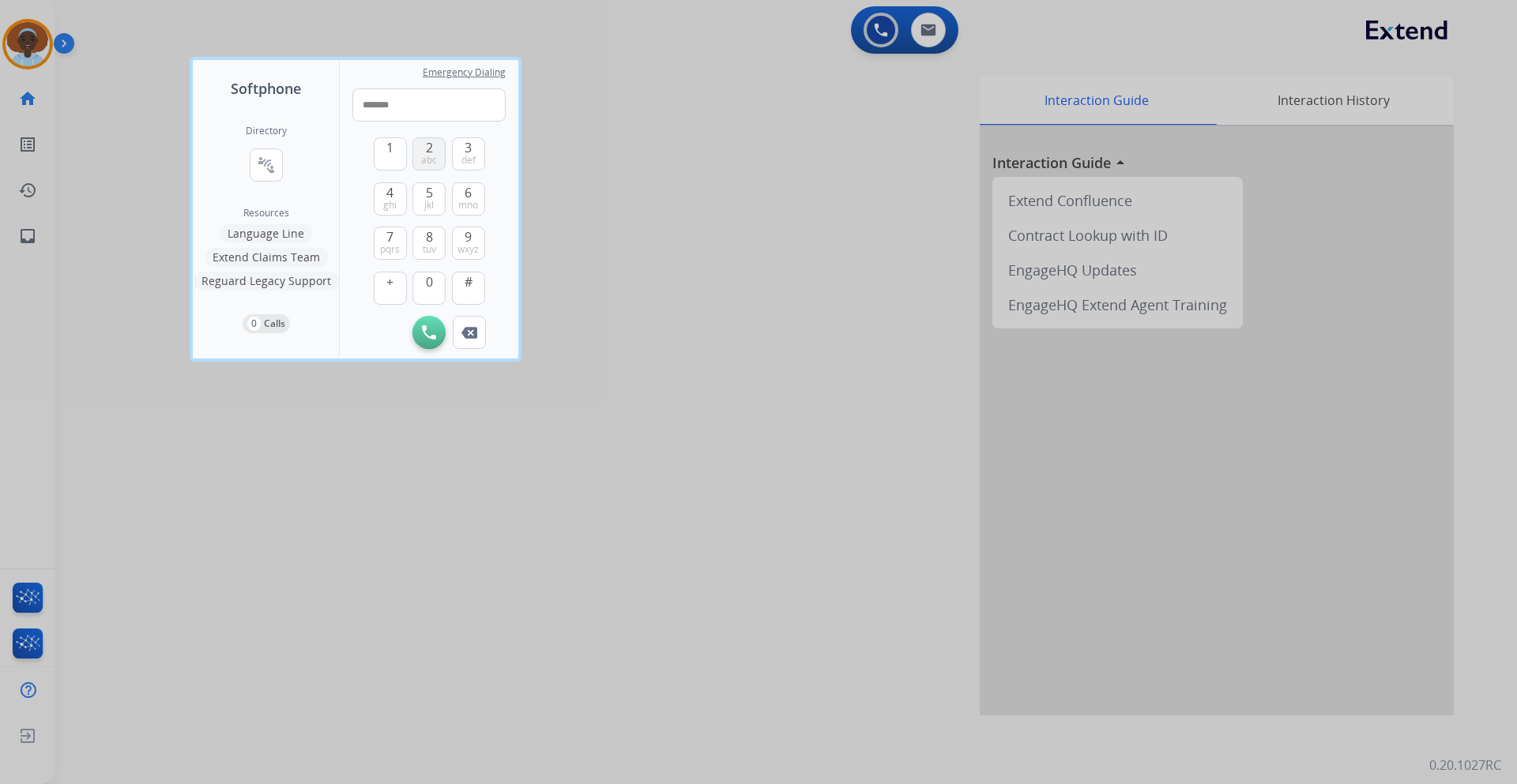
click at [427, 153] on span "2" at bounding box center [429, 148] width 8 height 19
click at [431, 204] on span "jkl" at bounding box center [429, 205] width 9 height 13
click at [470, 246] on span "wxyz" at bounding box center [468, 249] width 22 height 13
type input "**********"
click at [434, 339] on img at bounding box center [429, 332] width 14 height 14
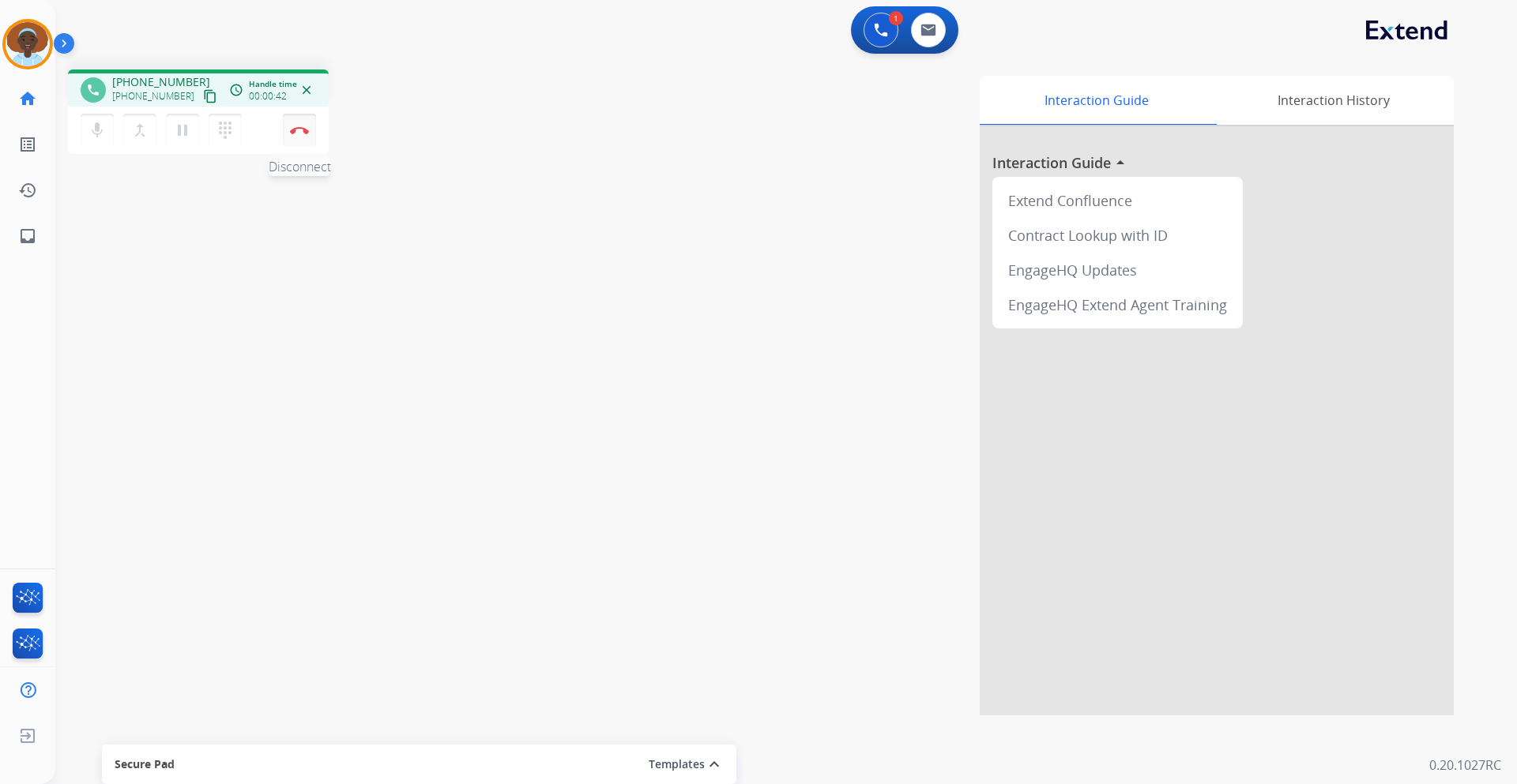
click at [300, 133] on img at bounding box center [300, 130] width 19 height 8
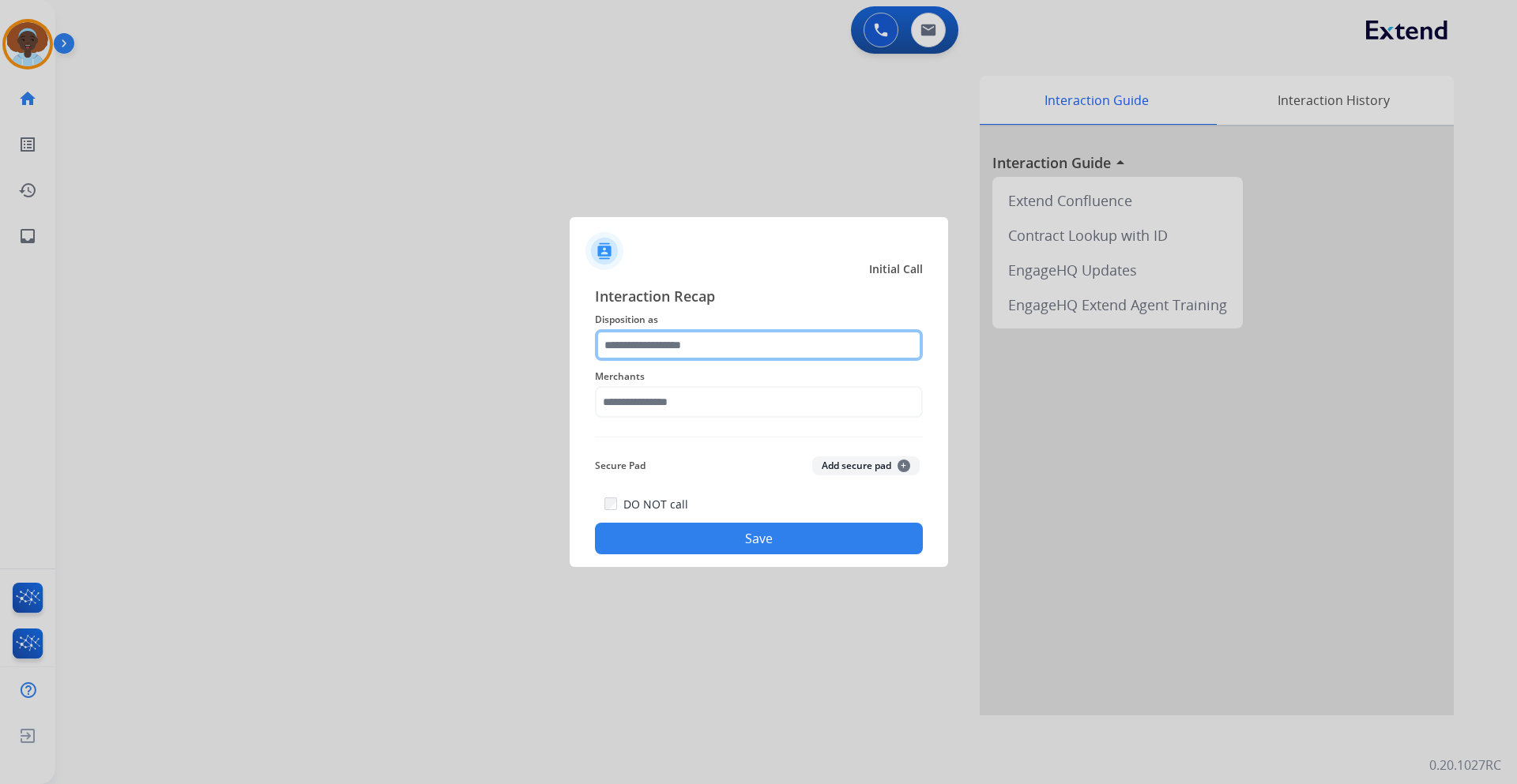
click at [683, 339] on input "text" at bounding box center [758, 345] width 328 height 32
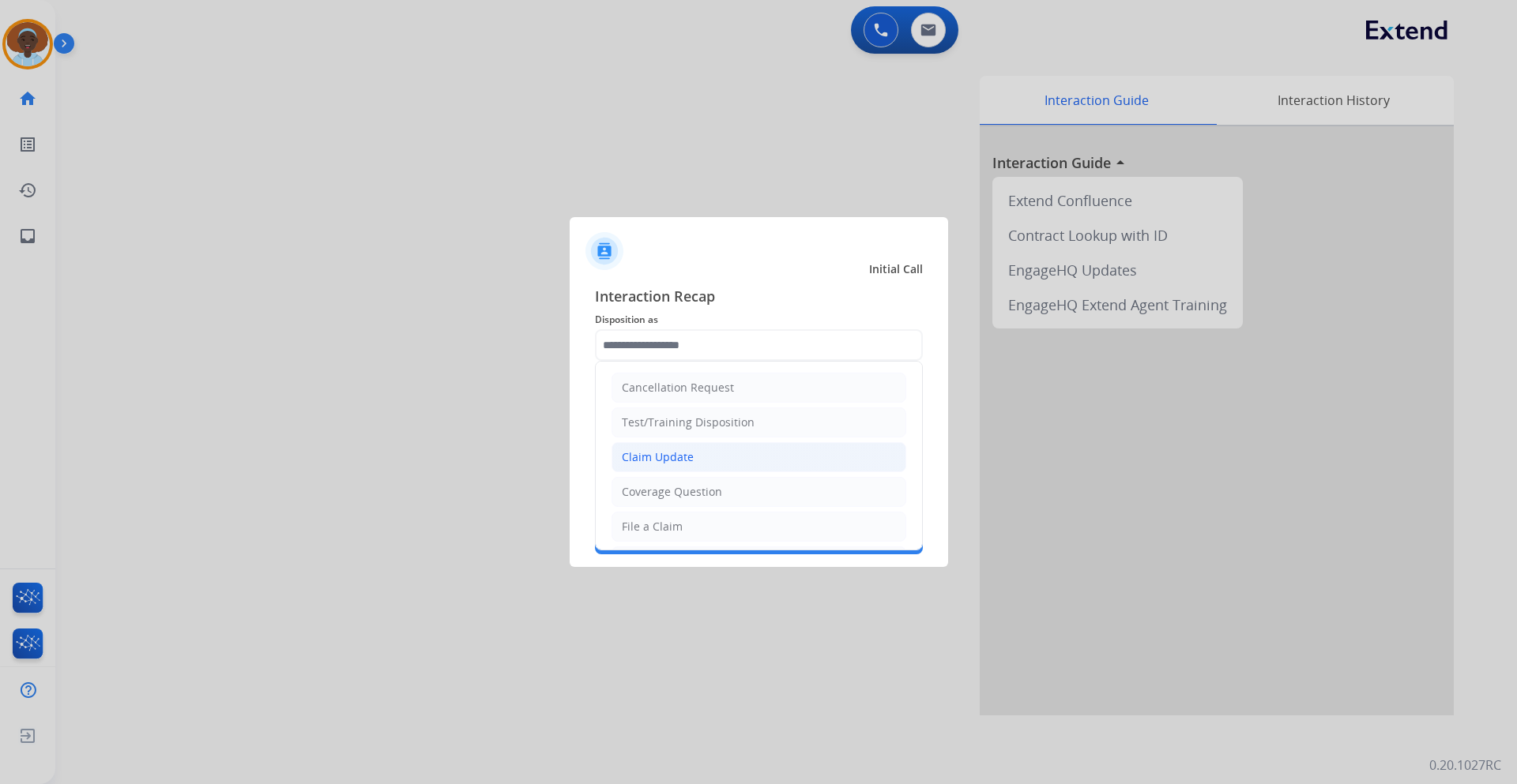
click at [678, 456] on div "Claim Update" at bounding box center [658, 457] width 72 height 16
type input "**********"
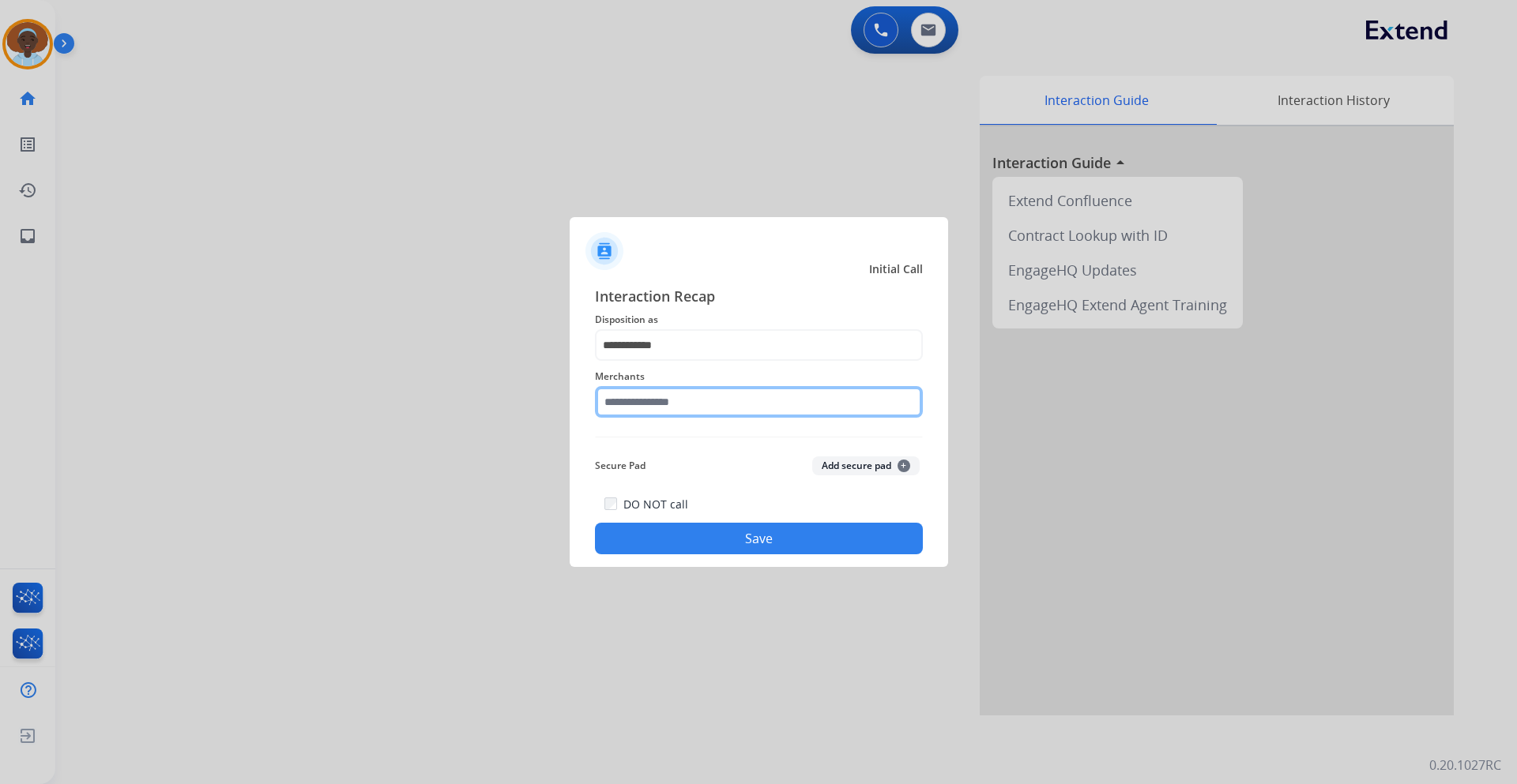
click at [683, 394] on input "text" at bounding box center [758, 402] width 328 height 32
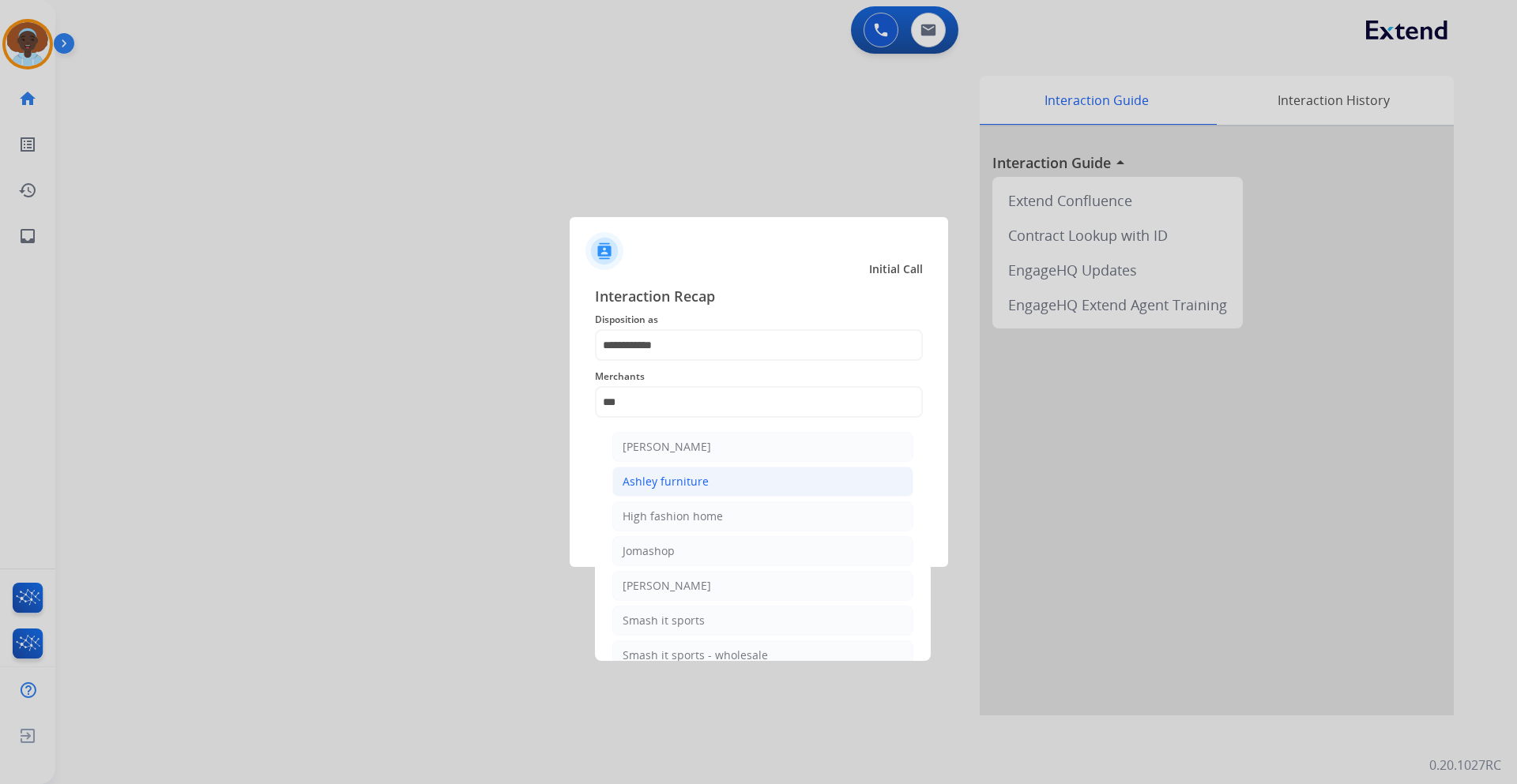
click at [693, 476] on div "Ashley furniture" at bounding box center [665, 481] width 86 height 16
type input "**********"
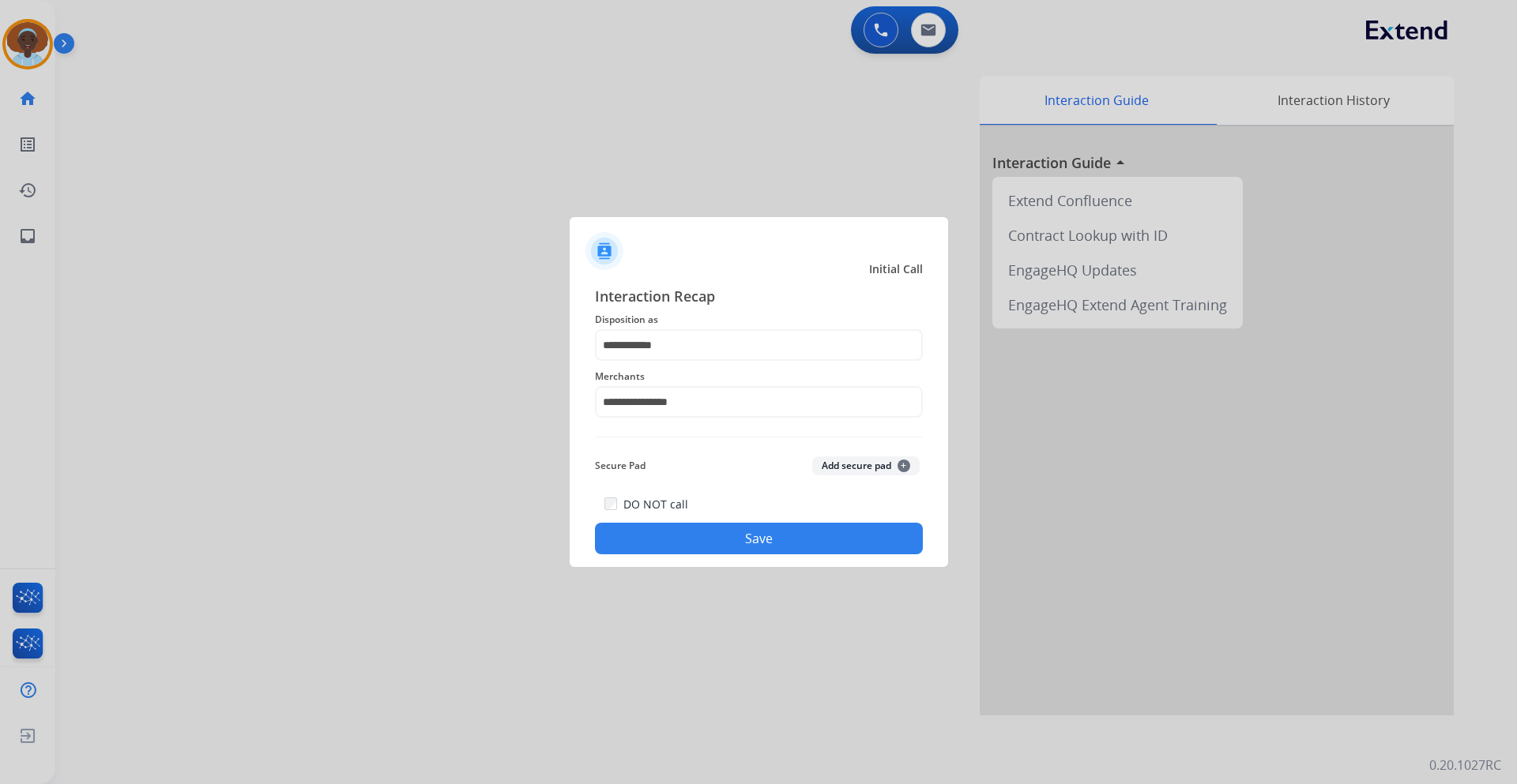
click at [730, 536] on button "Save" at bounding box center [758, 539] width 328 height 32
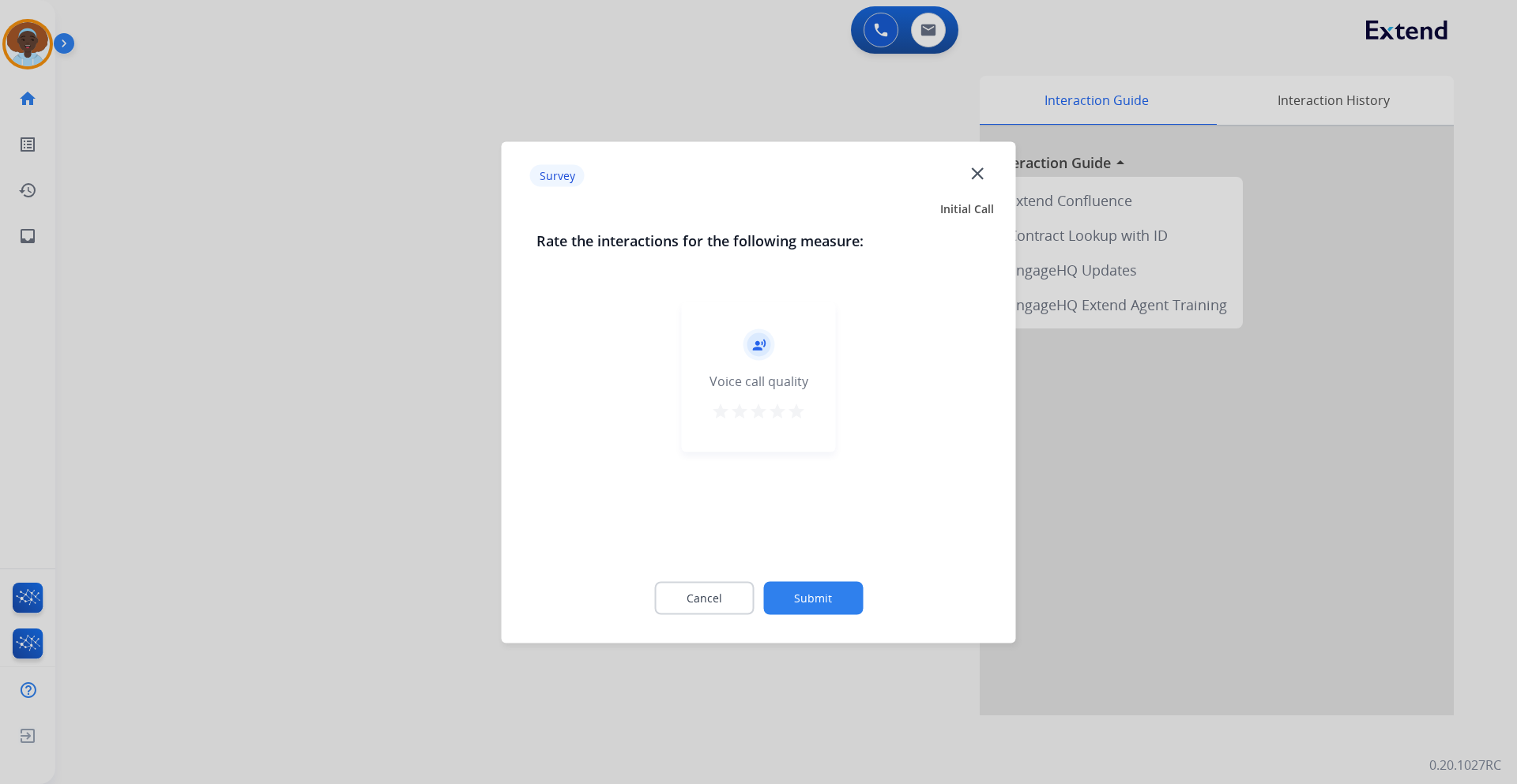
click at [792, 408] on mat-icon "star" at bounding box center [796, 410] width 19 height 19
click at [824, 591] on button "Submit" at bounding box center [813, 598] width 99 height 33
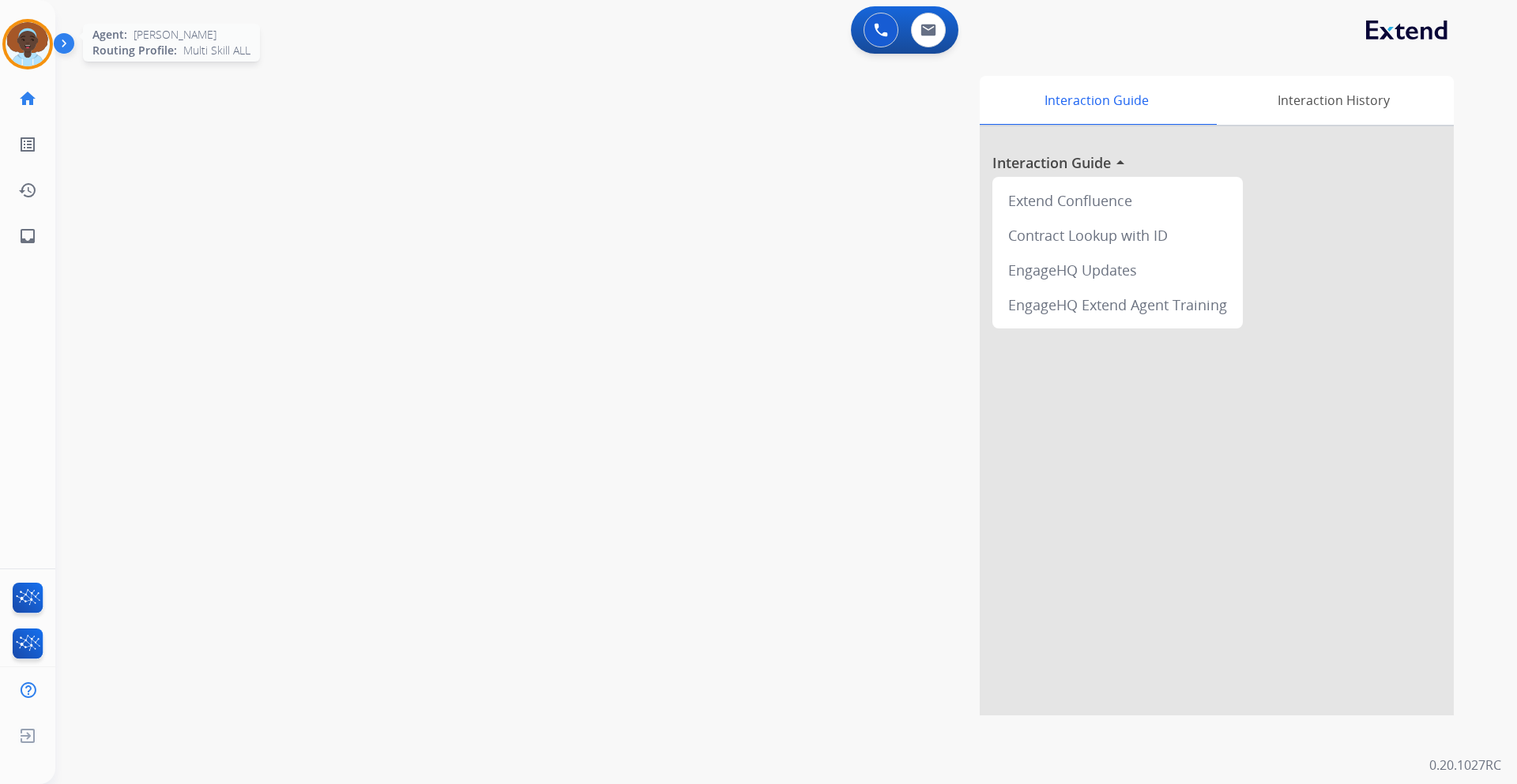
click at [16, 43] on img at bounding box center [28, 44] width 44 height 44
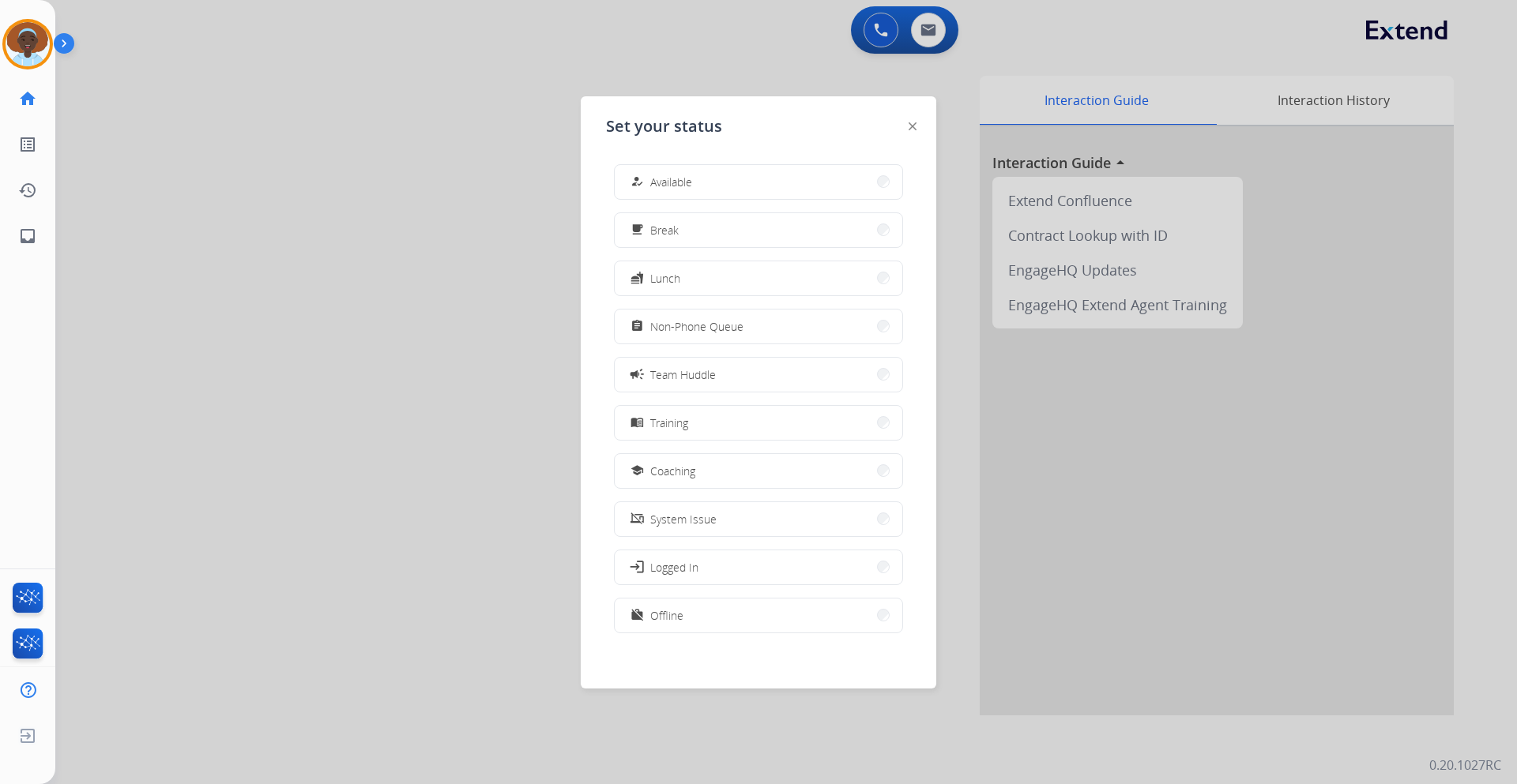
click at [659, 189] on button "how_to_reg Available" at bounding box center [758, 182] width 288 height 34
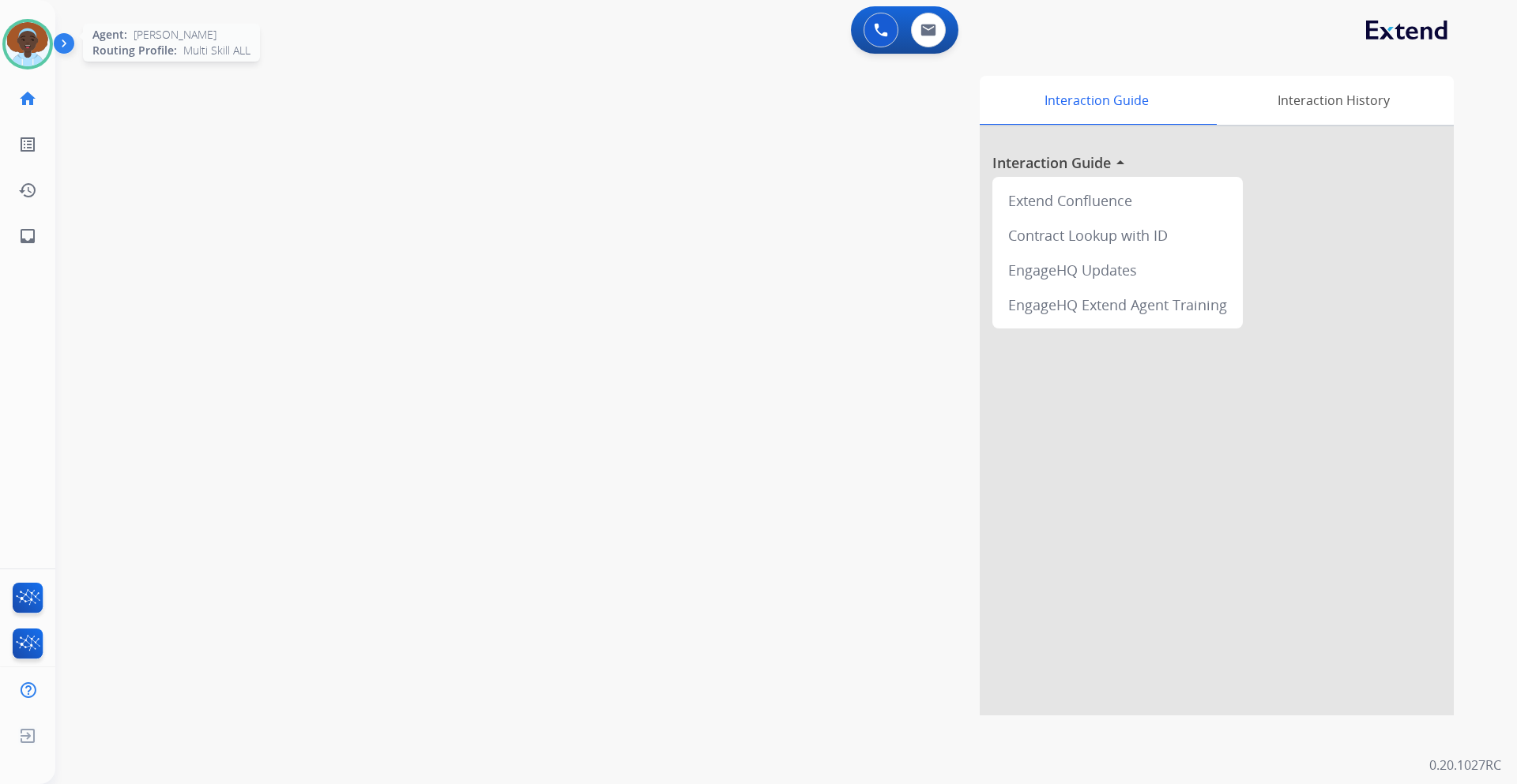
click at [28, 46] on img at bounding box center [28, 44] width 44 height 44
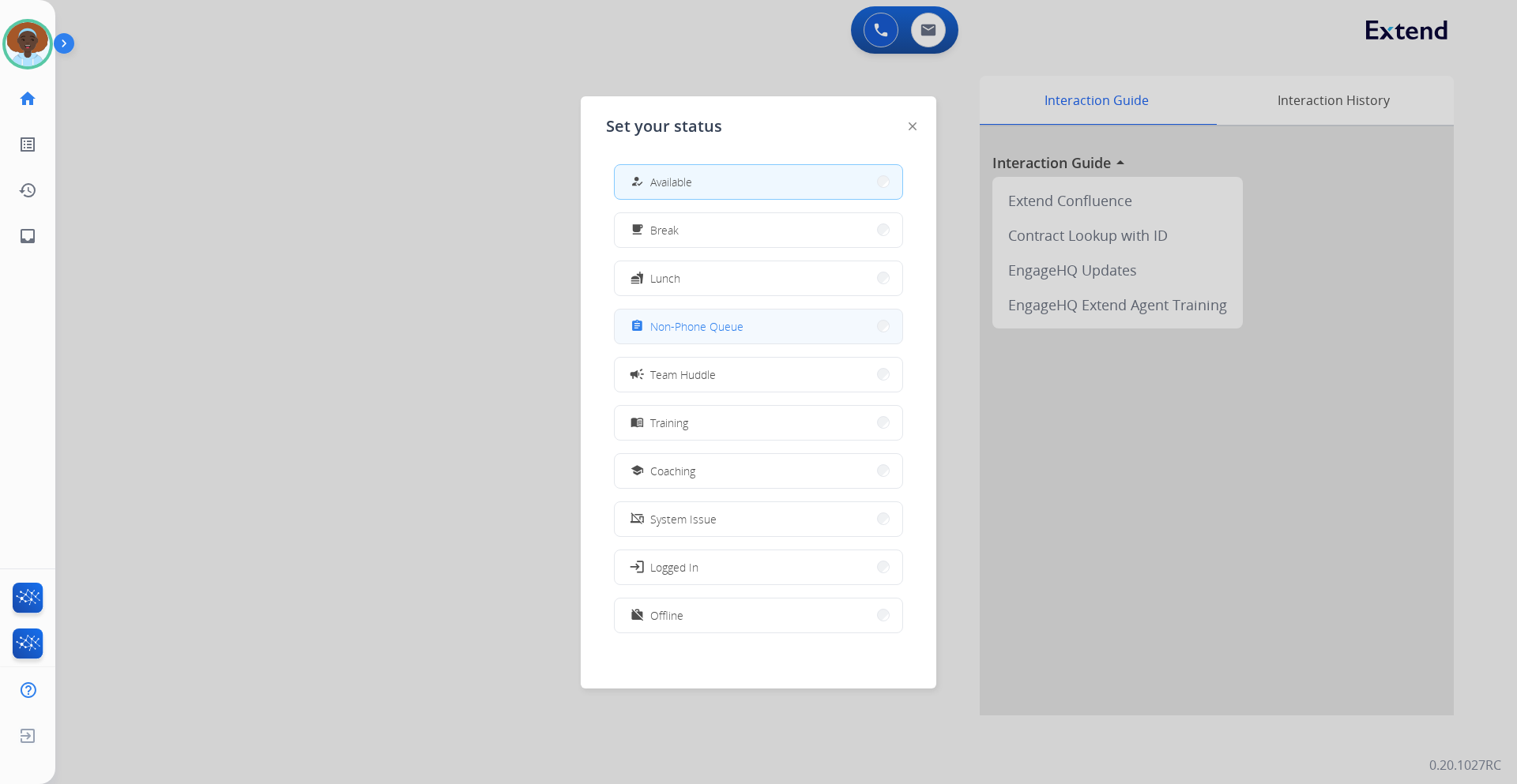
click at [691, 325] on span "Non-Phone Queue" at bounding box center [697, 327] width 93 height 17
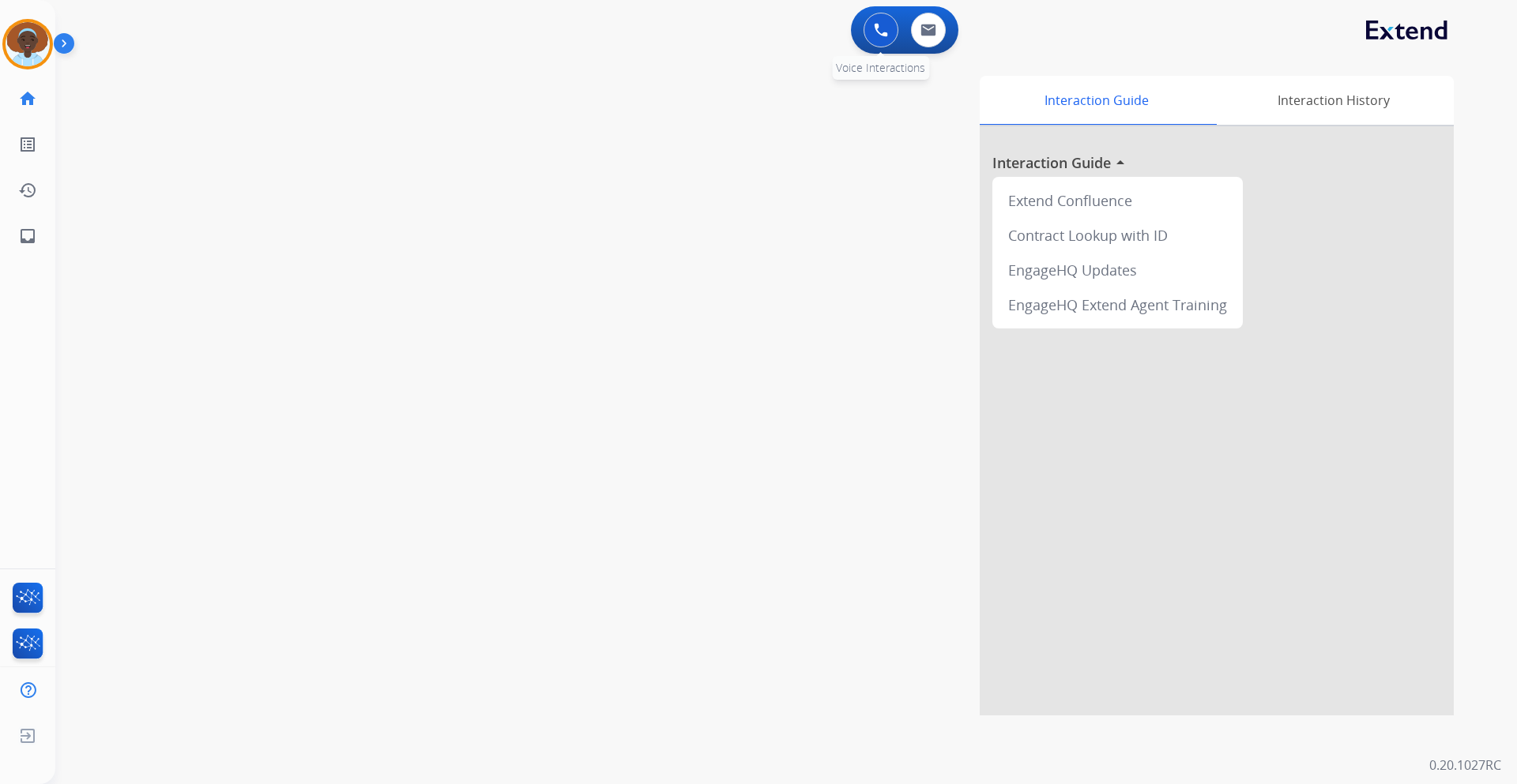
click at [888, 27] on img at bounding box center [880, 29] width 14 height 14
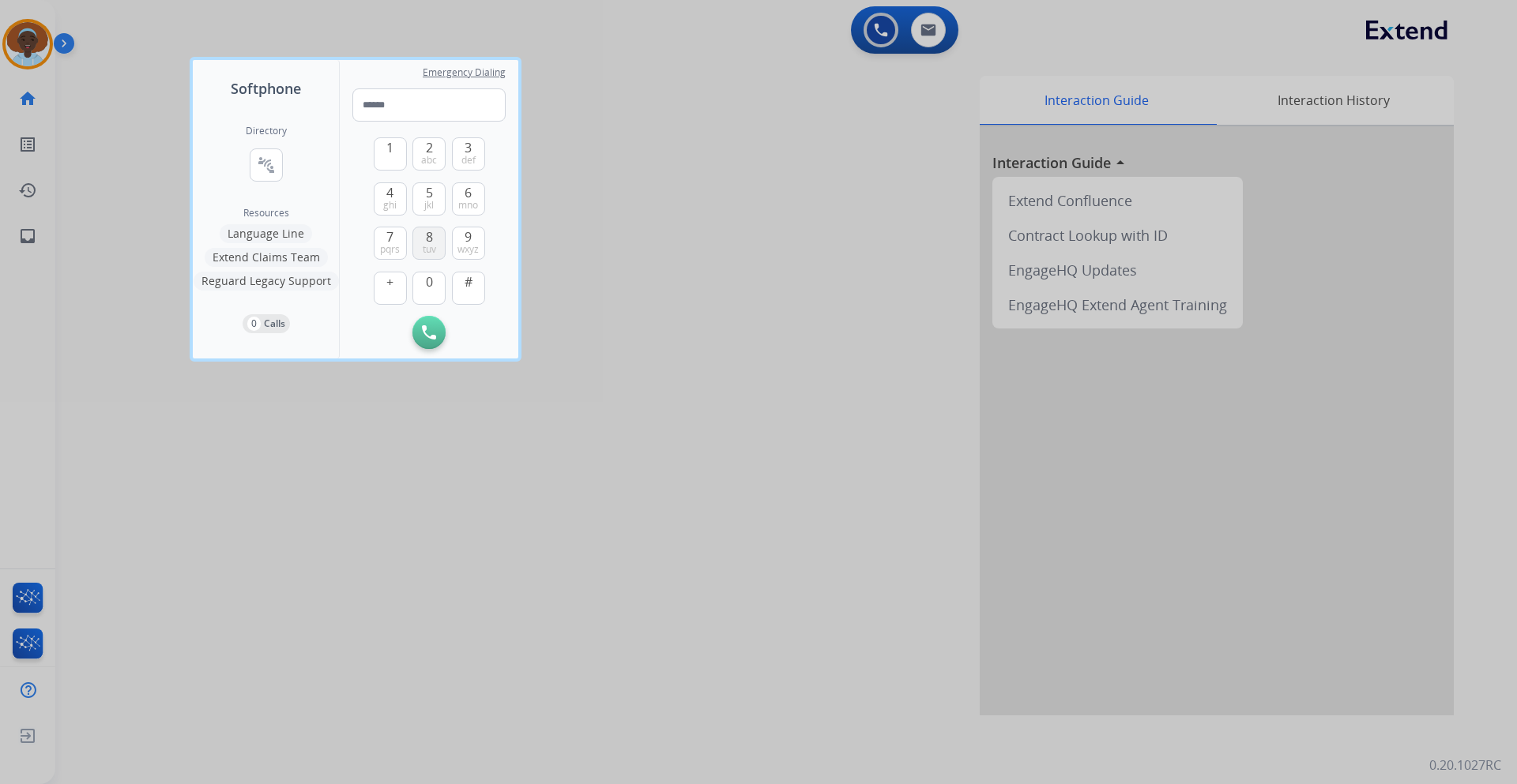
click at [432, 233] on span "8" at bounding box center [429, 237] width 8 height 19
click at [426, 285] on span "0" at bounding box center [429, 282] width 8 height 19
click at [426, 285] on span "0" at bounding box center [429, 282] width 8 height 19
click at [383, 198] on button "4 ghi" at bounding box center [391, 199] width 33 height 33
click at [396, 245] on span "pqrs" at bounding box center [391, 249] width 20 height 13
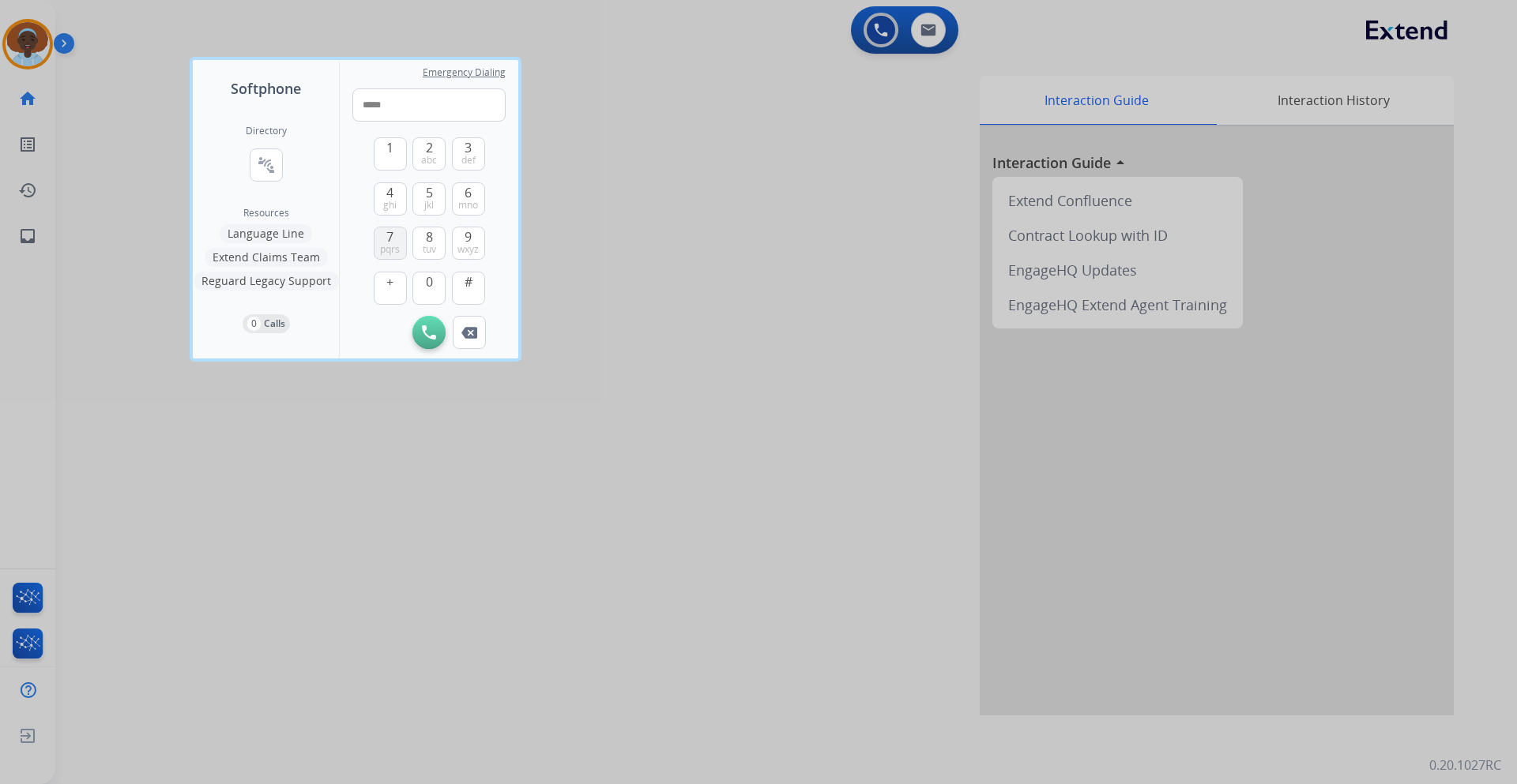
click at [396, 245] on span "pqrs" at bounding box center [391, 249] width 20 height 13
click at [429, 294] on button "0" at bounding box center [429, 289] width 33 height 33
drag, startPoint x: 429, startPoint y: 294, endPoint x: 450, endPoint y: 263, distance: 37.4
click at [429, 291] on button "0" at bounding box center [429, 289] width 33 height 33
click at [472, 241] on button "9 wxyz" at bounding box center [469, 244] width 33 height 33
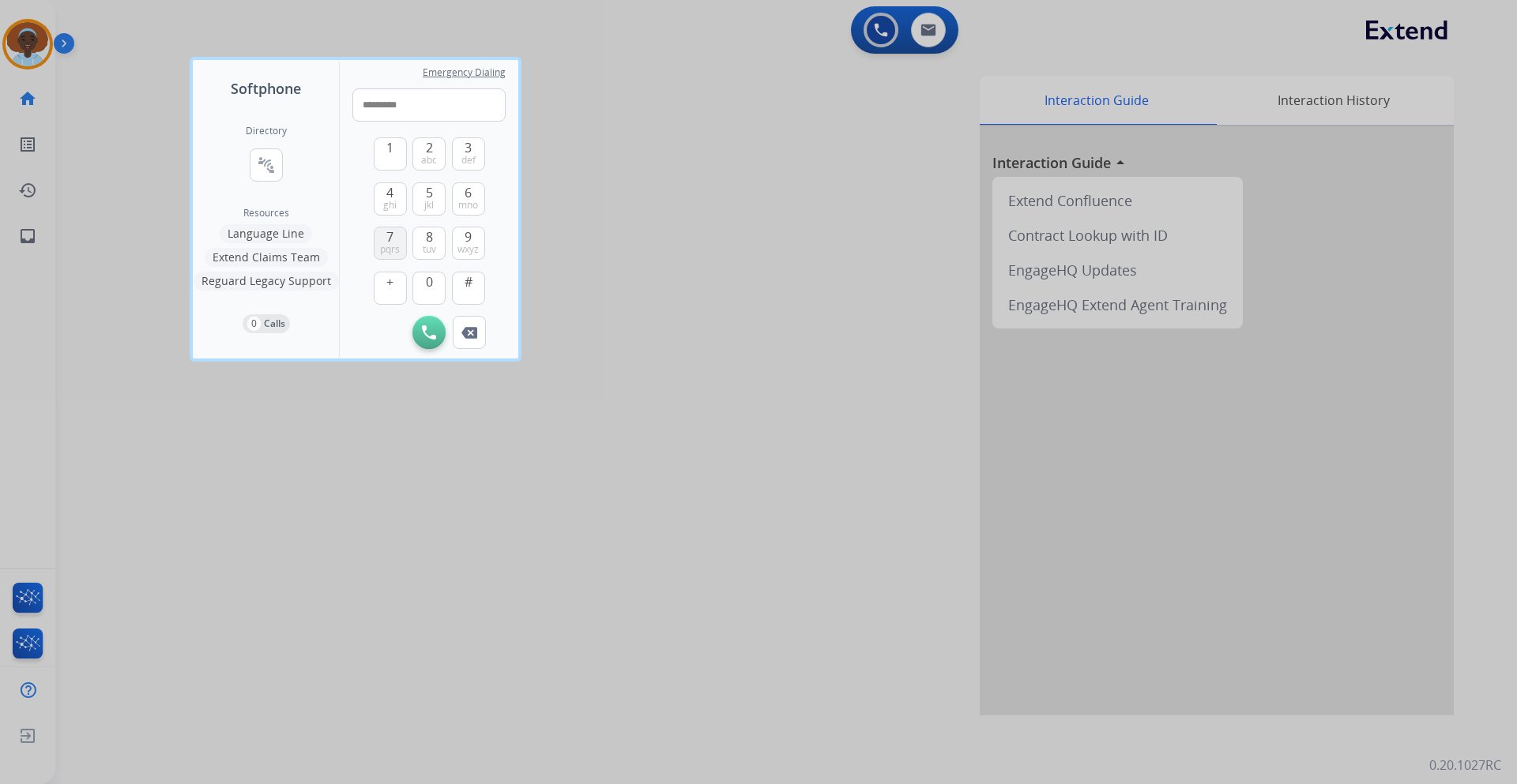
click at [380, 234] on button "7 pqrs" at bounding box center [391, 244] width 33 height 33
type input "**********"
click at [431, 330] on img at bounding box center [429, 332] width 14 height 14
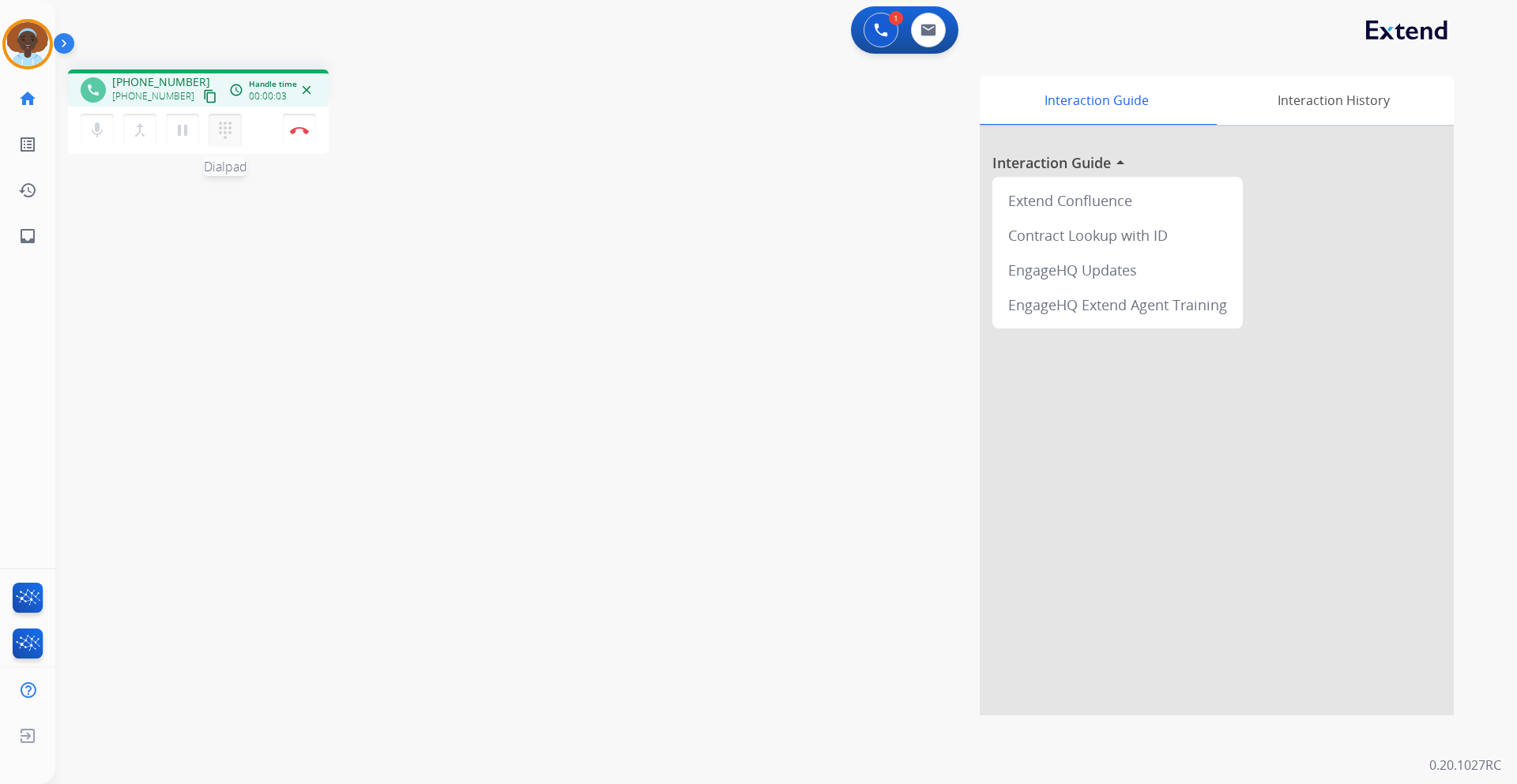
click at [224, 127] on mat-icon "dialpad" at bounding box center [225, 130] width 19 height 19
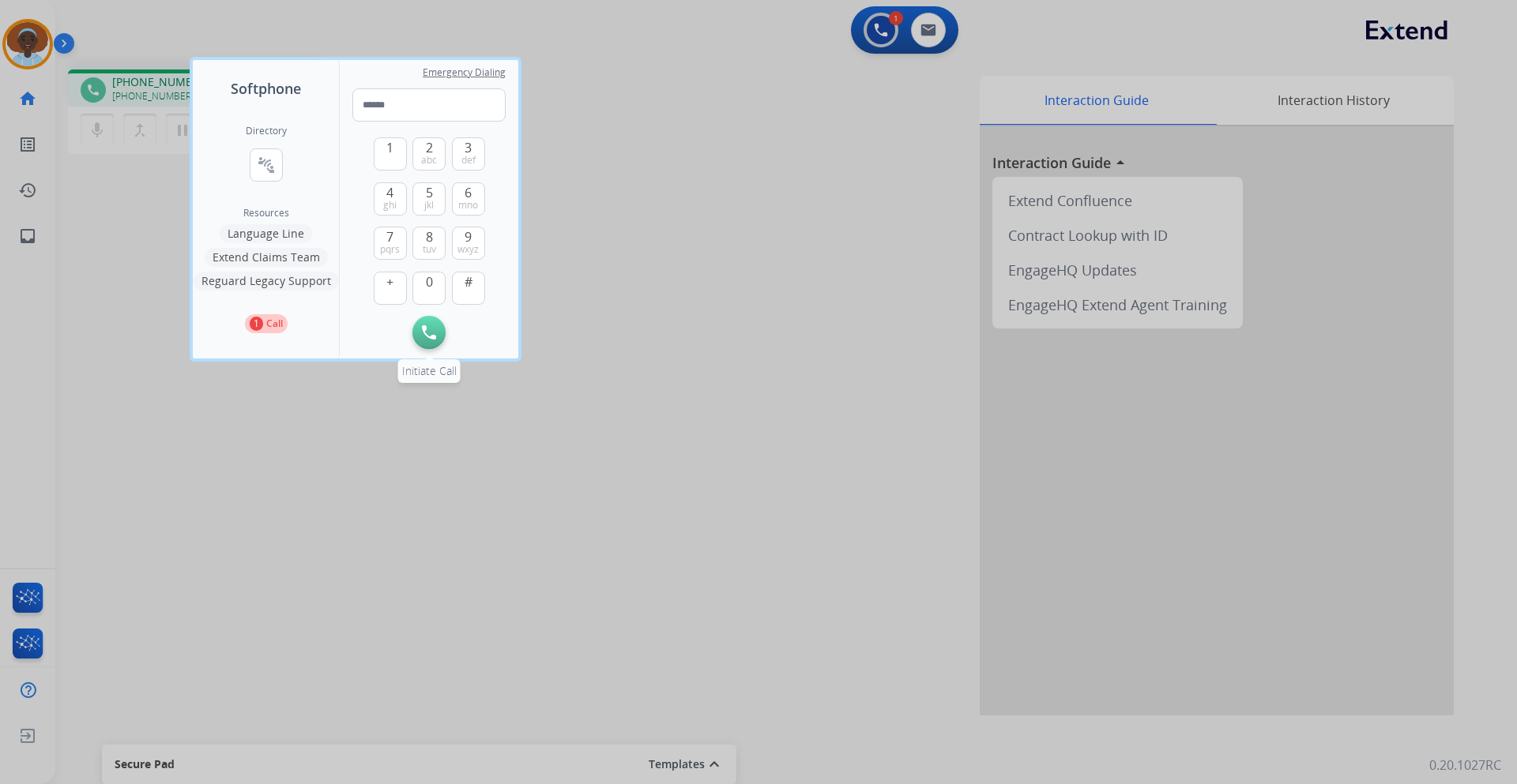
click at [434, 334] on img at bounding box center [429, 332] width 14 height 14
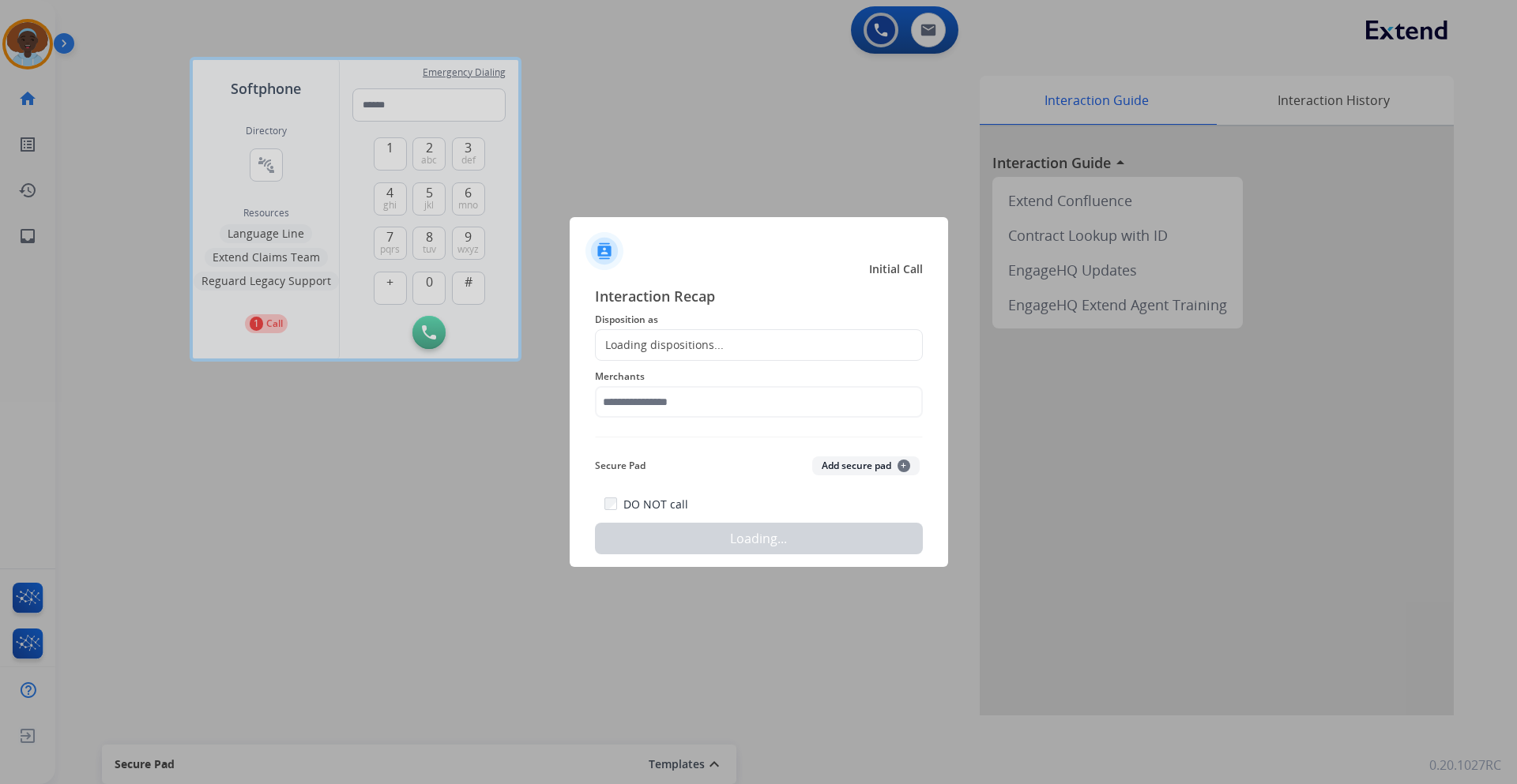
click at [431, 330] on div at bounding box center [758, 392] width 1517 height 784
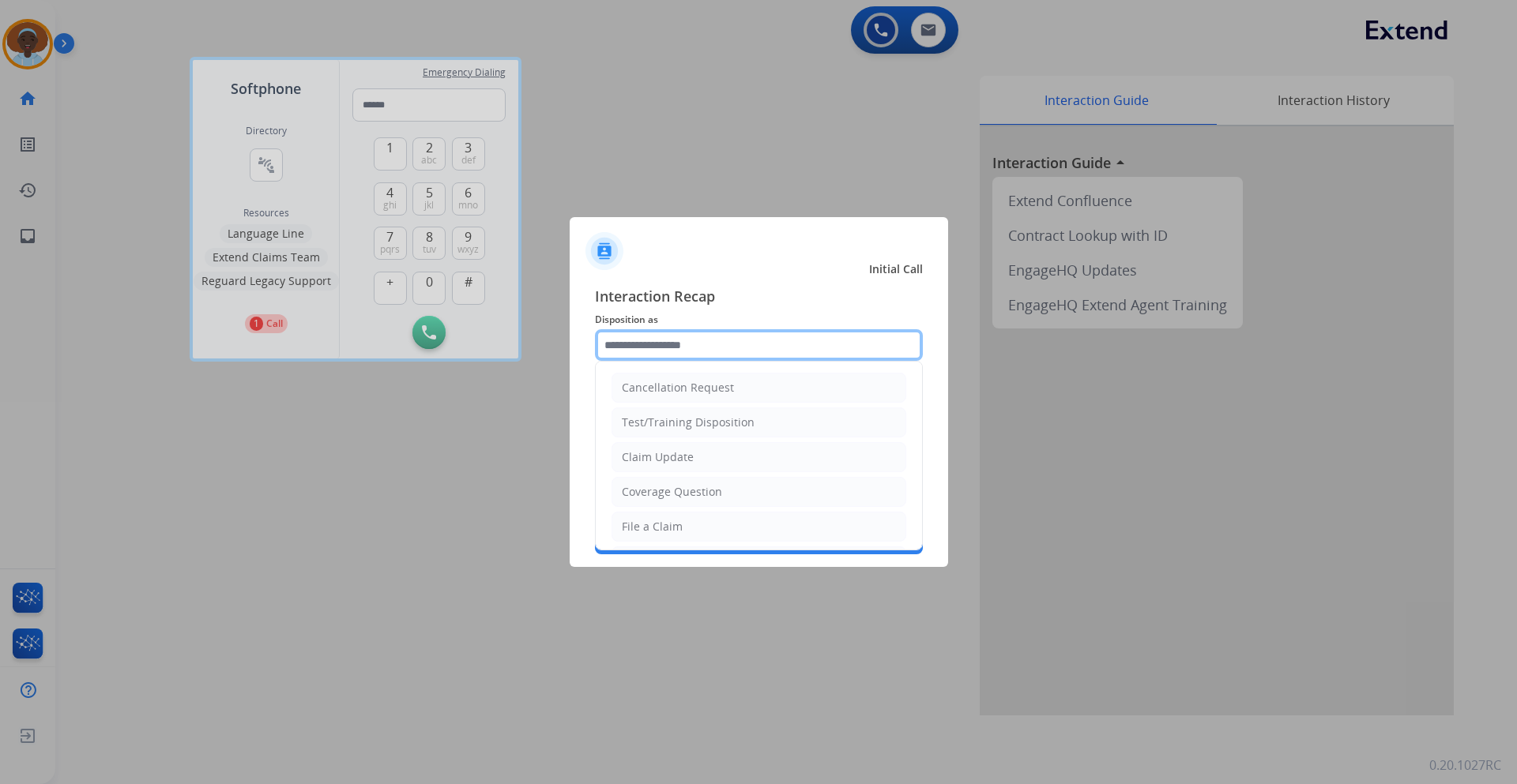
click at [724, 344] on input "text" at bounding box center [758, 345] width 328 height 32
click at [715, 459] on li "Claim Update" at bounding box center [758, 457] width 295 height 30
type input "**********"
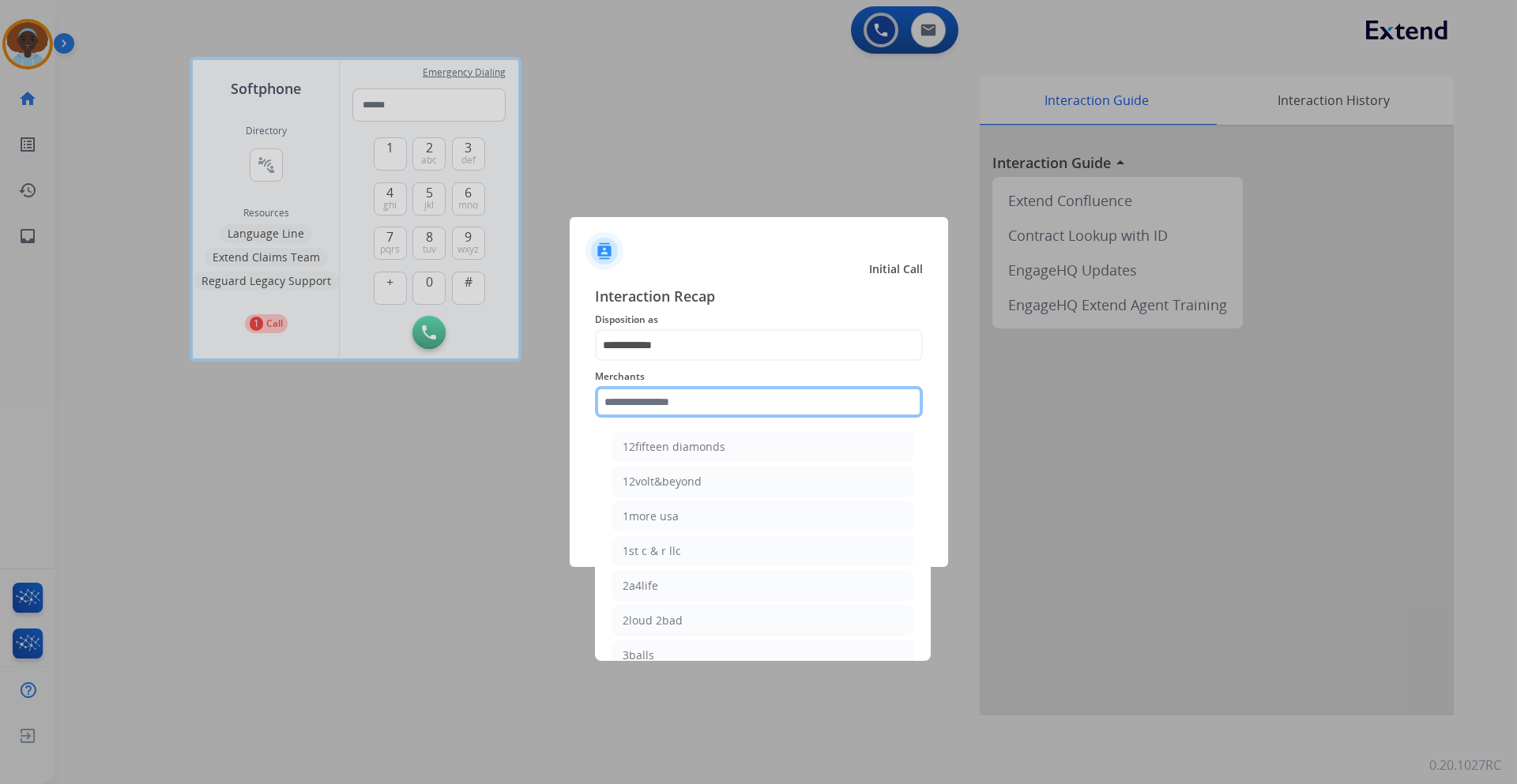
click at [699, 404] on input "text" at bounding box center [758, 402] width 328 height 32
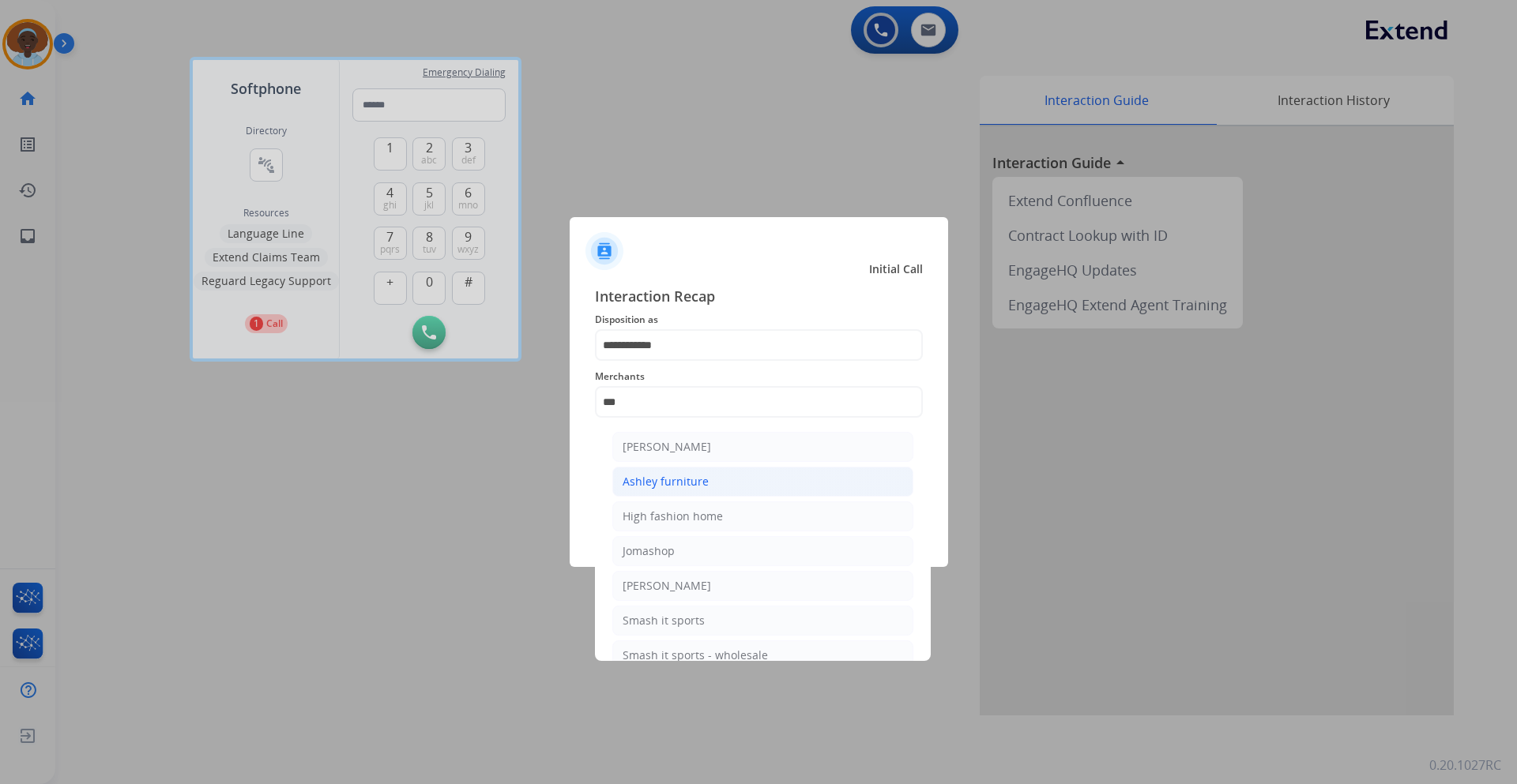
click at [716, 480] on li "Ashley furniture" at bounding box center [763, 482] width 301 height 30
type input "**********"
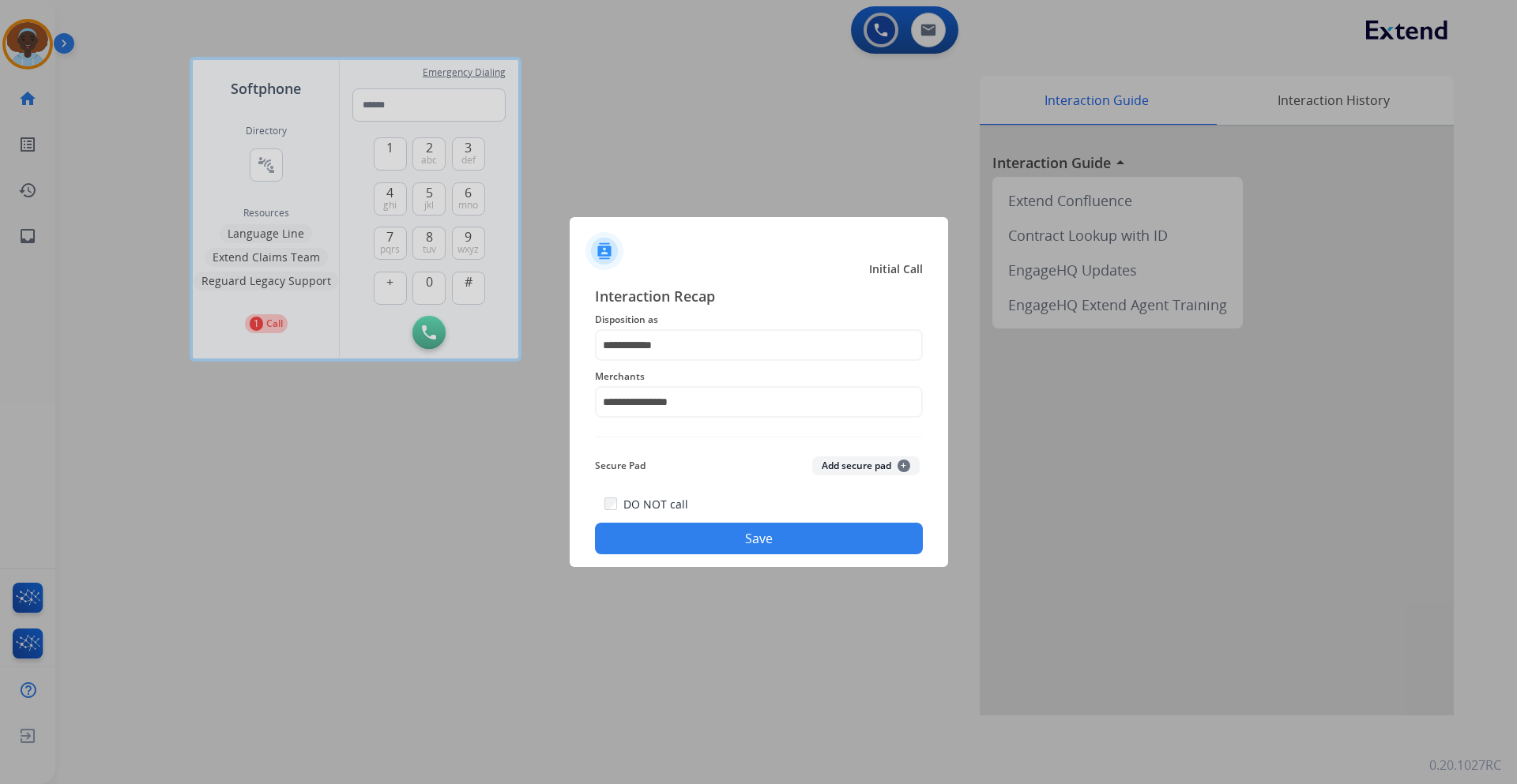
click at [722, 531] on button "Save" at bounding box center [758, 539] width 328 height 32
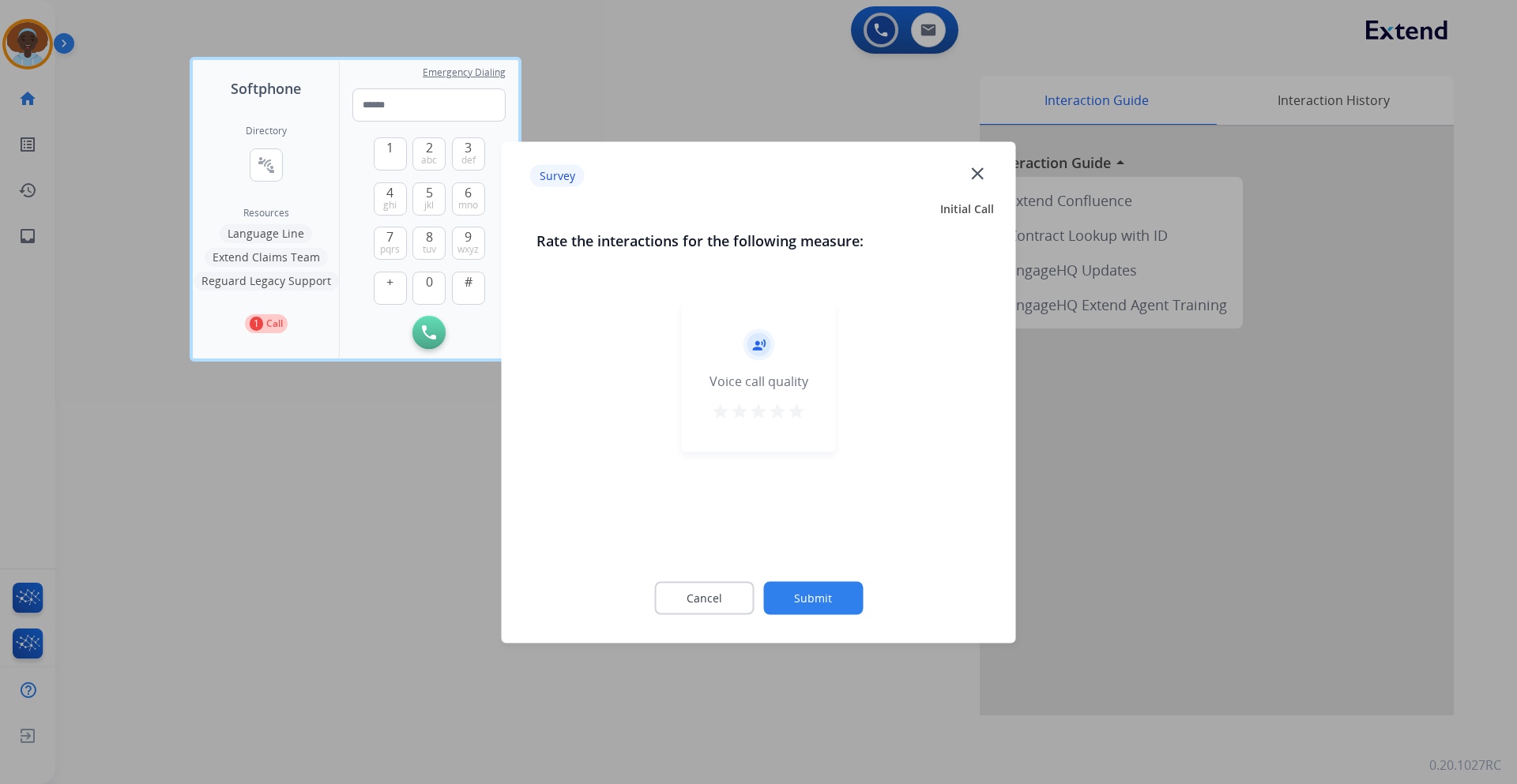
click at [798, 412] on mat-icon "star" at bounding box center [796, 410] width 19 height 19
click at [809, 595] on button "Submit" at bounding box center [813, 598] width 99 height 33
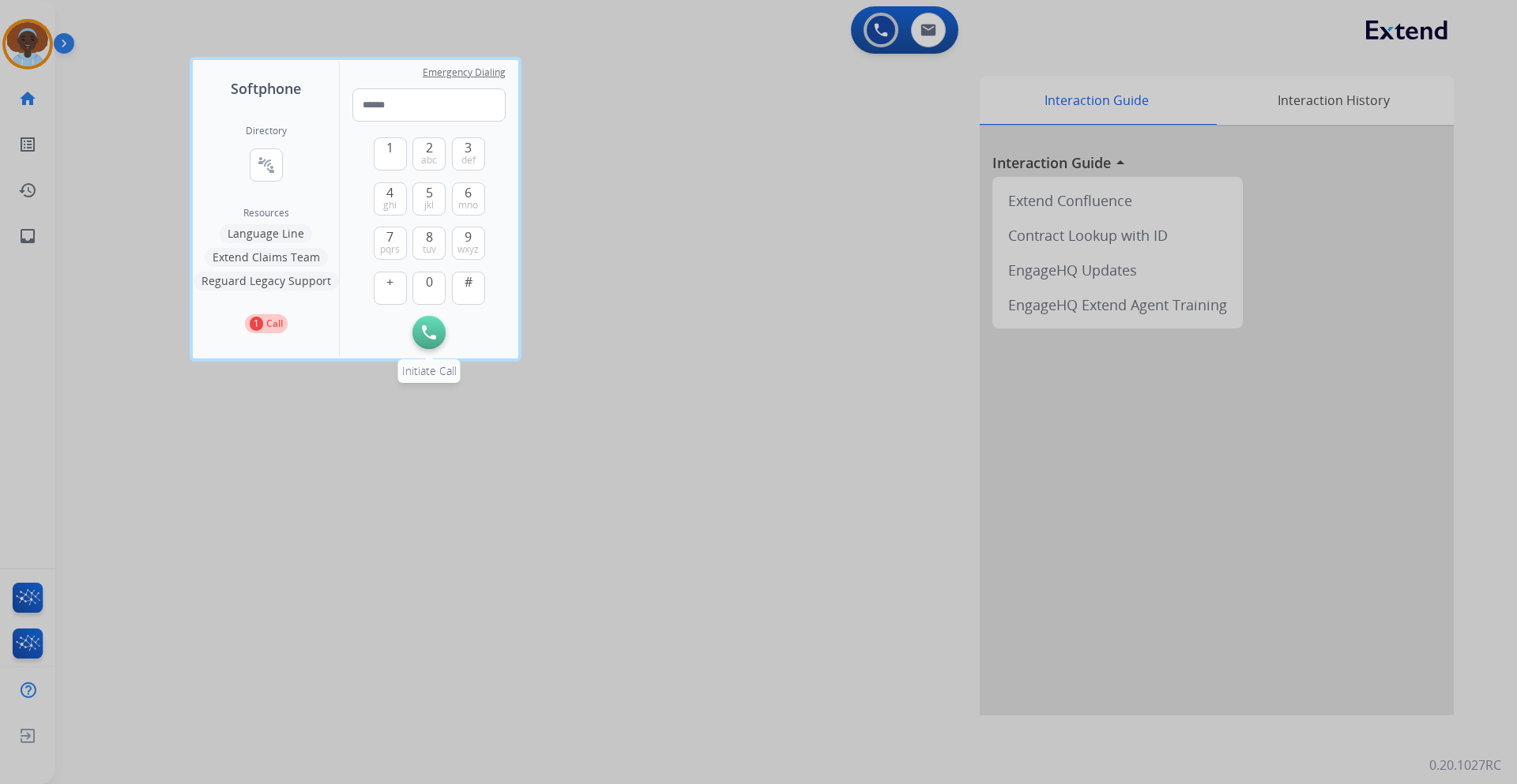
click at [439, 336] on button "Initiate Call" at bounding box center [429, 333] width 33 height 33
click at [421, 327] on button "Initiate Call" at bounding box center [429, 333] width 33 height 33
click at [668, 311] on div at bounding box center [758, 392] width 1517 height 784
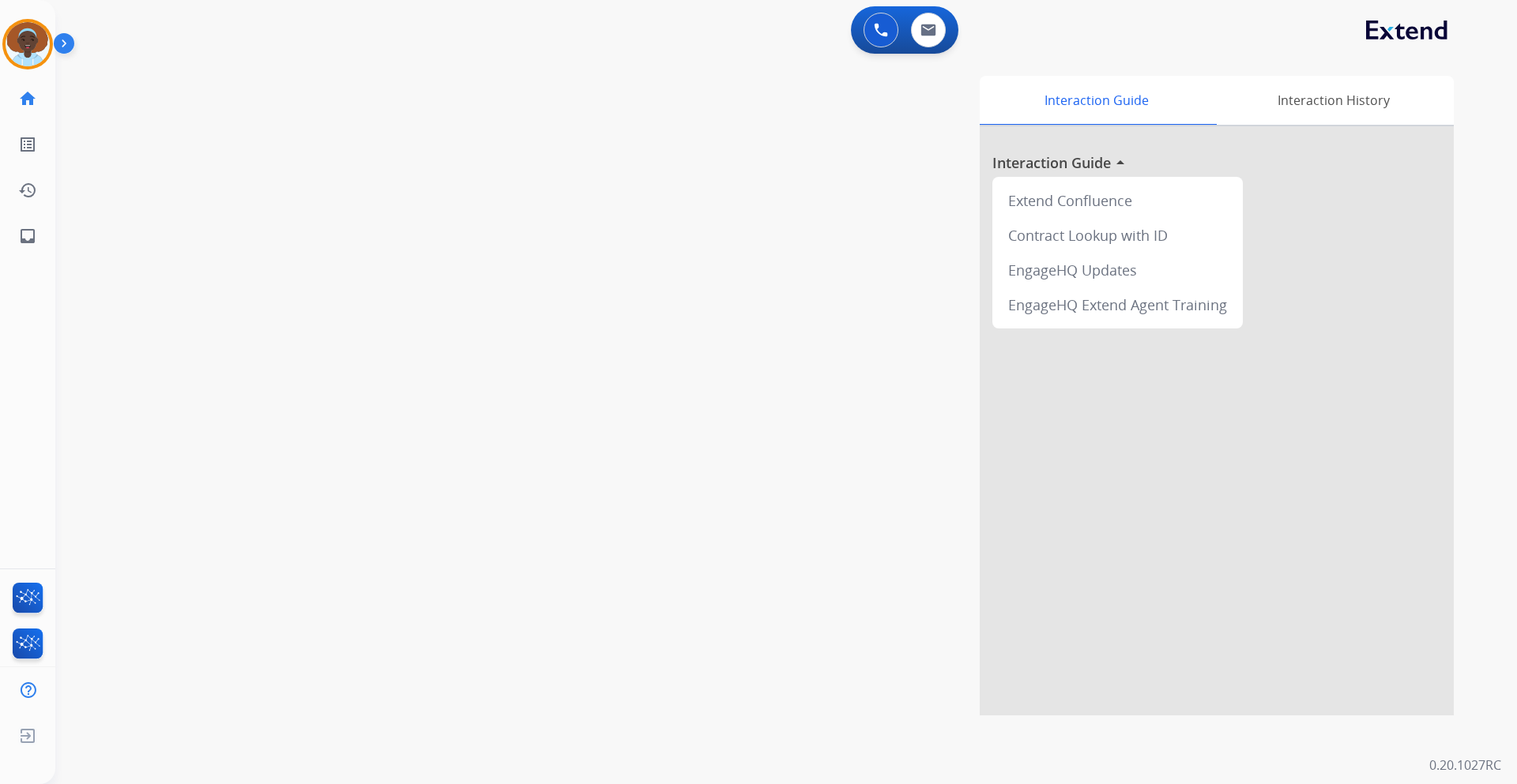
drag, startPoint x: 23, startPoint y: 35, endPoint x: 81, endPoint y: 48, distance: 59.4
click at [23, 36] on img at bounding box center [28, 44] width 44 height 44
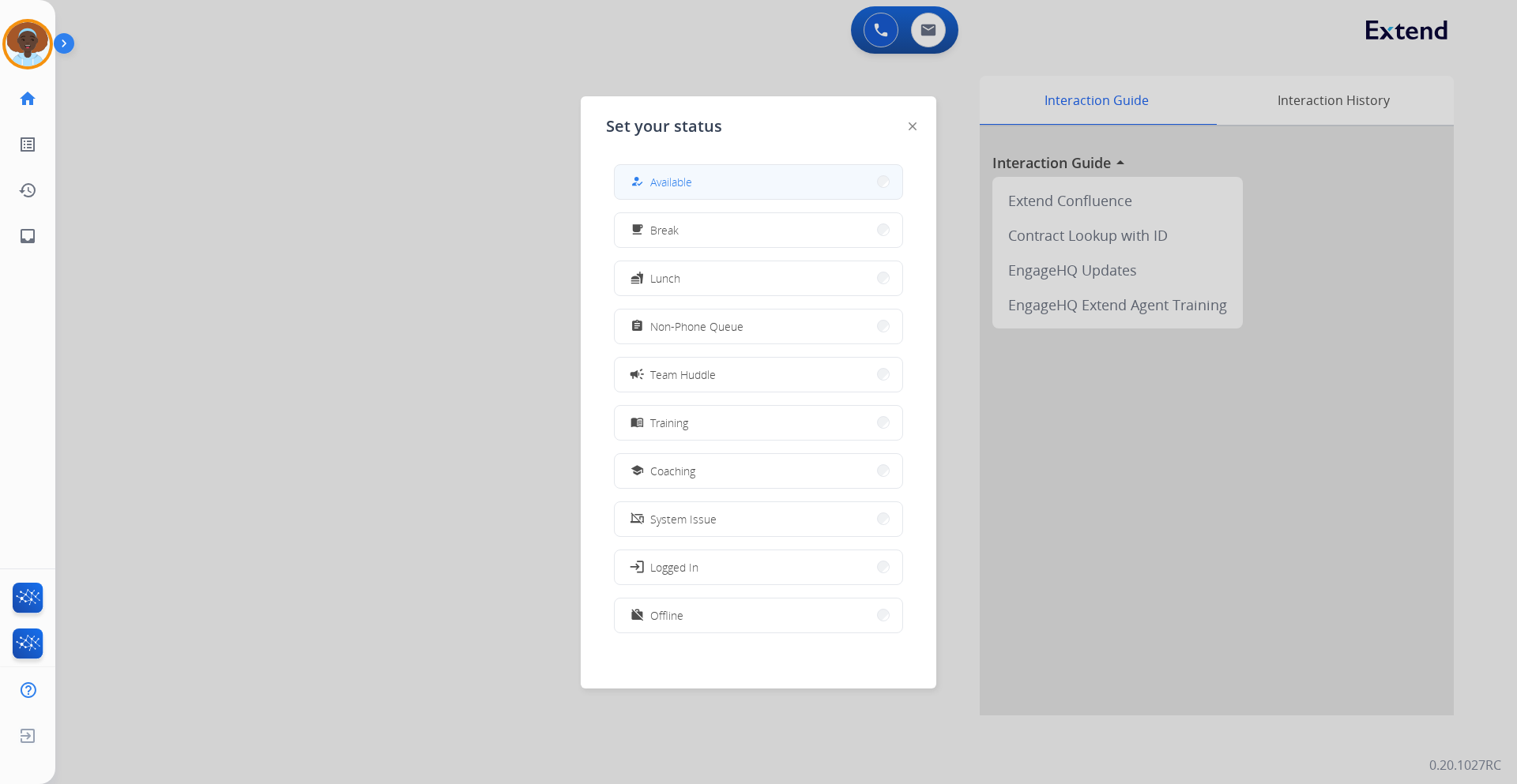
click at [684, 179] on span "Available" at bounding box center [671, 182] width 42 height 17
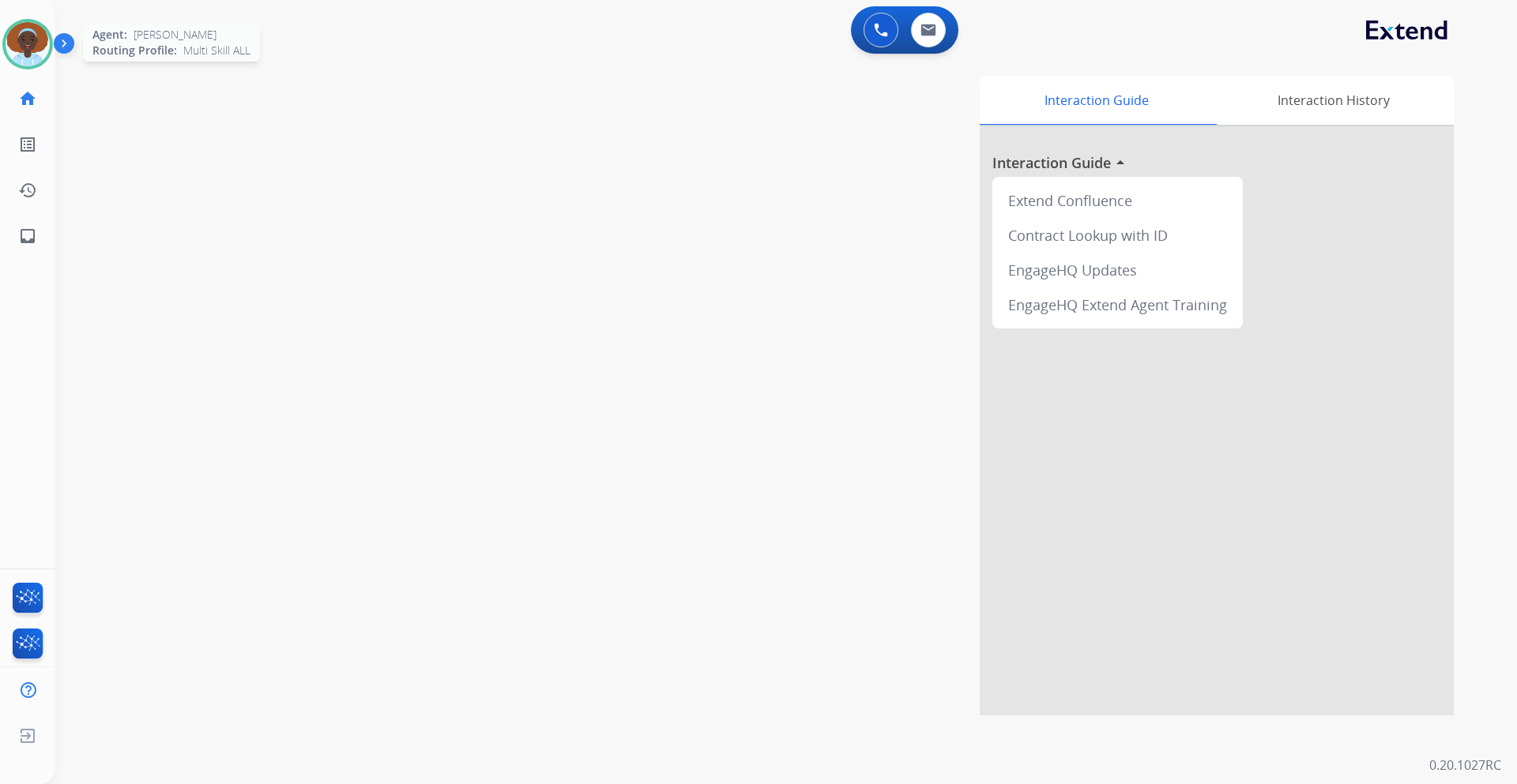
click at [21, 50] on img at bounding box center [28, 44] width 44 height 44
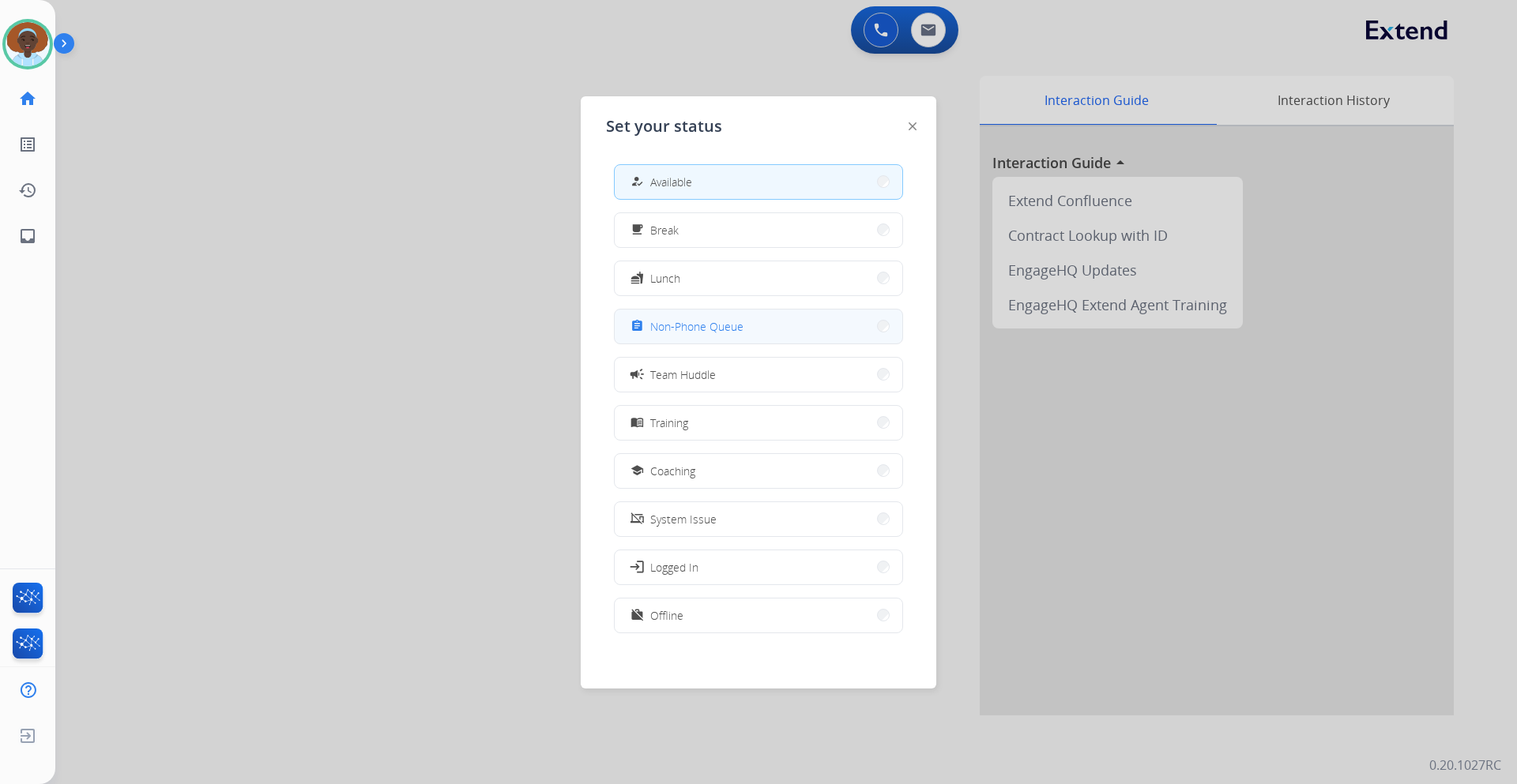
click at [735, 329] on span "Non-Phone Queue" at bounding box center [697, 327] width 93 height 17
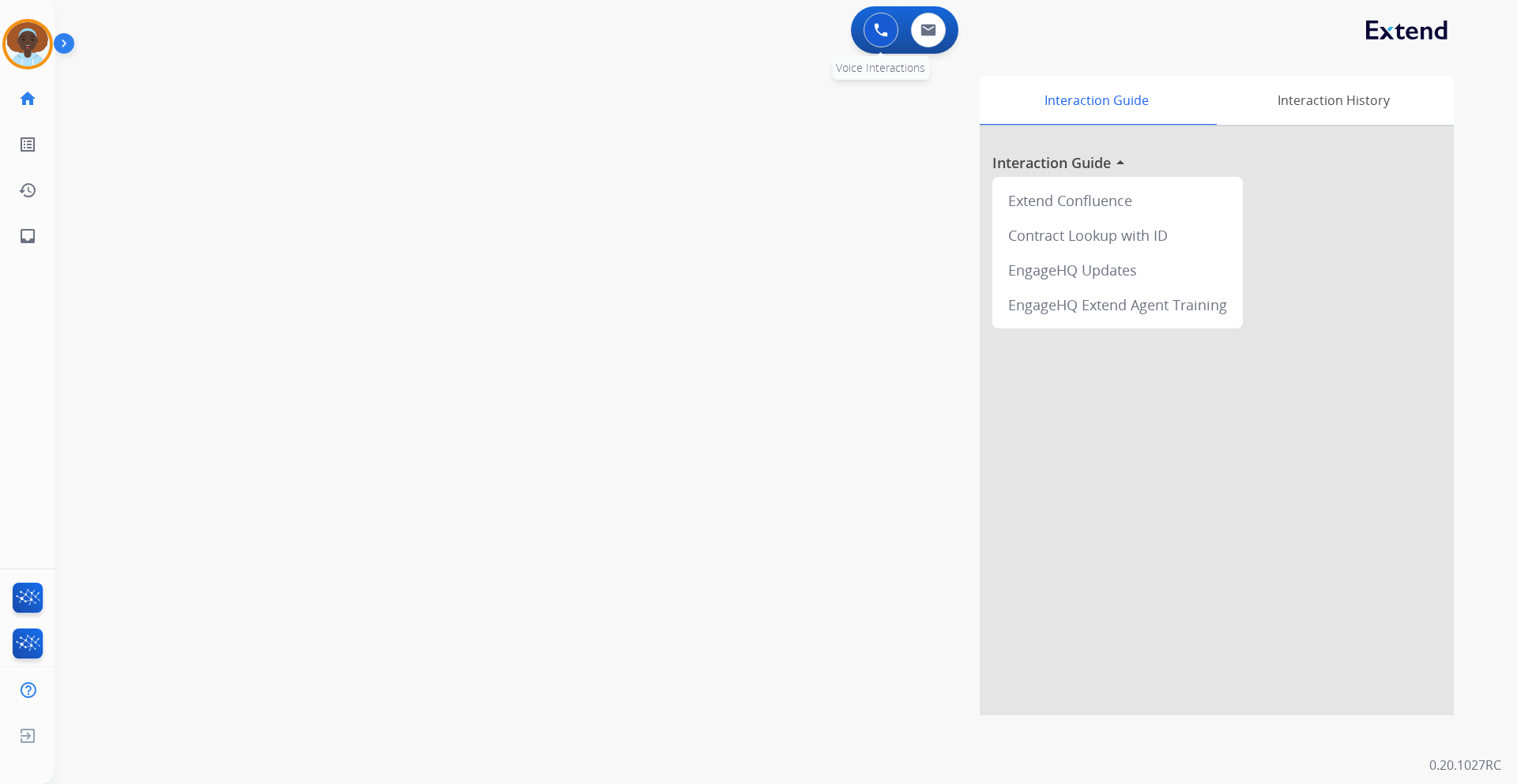
click at [876, 31] on img at bounding box center [880, 29] width 14 height 14
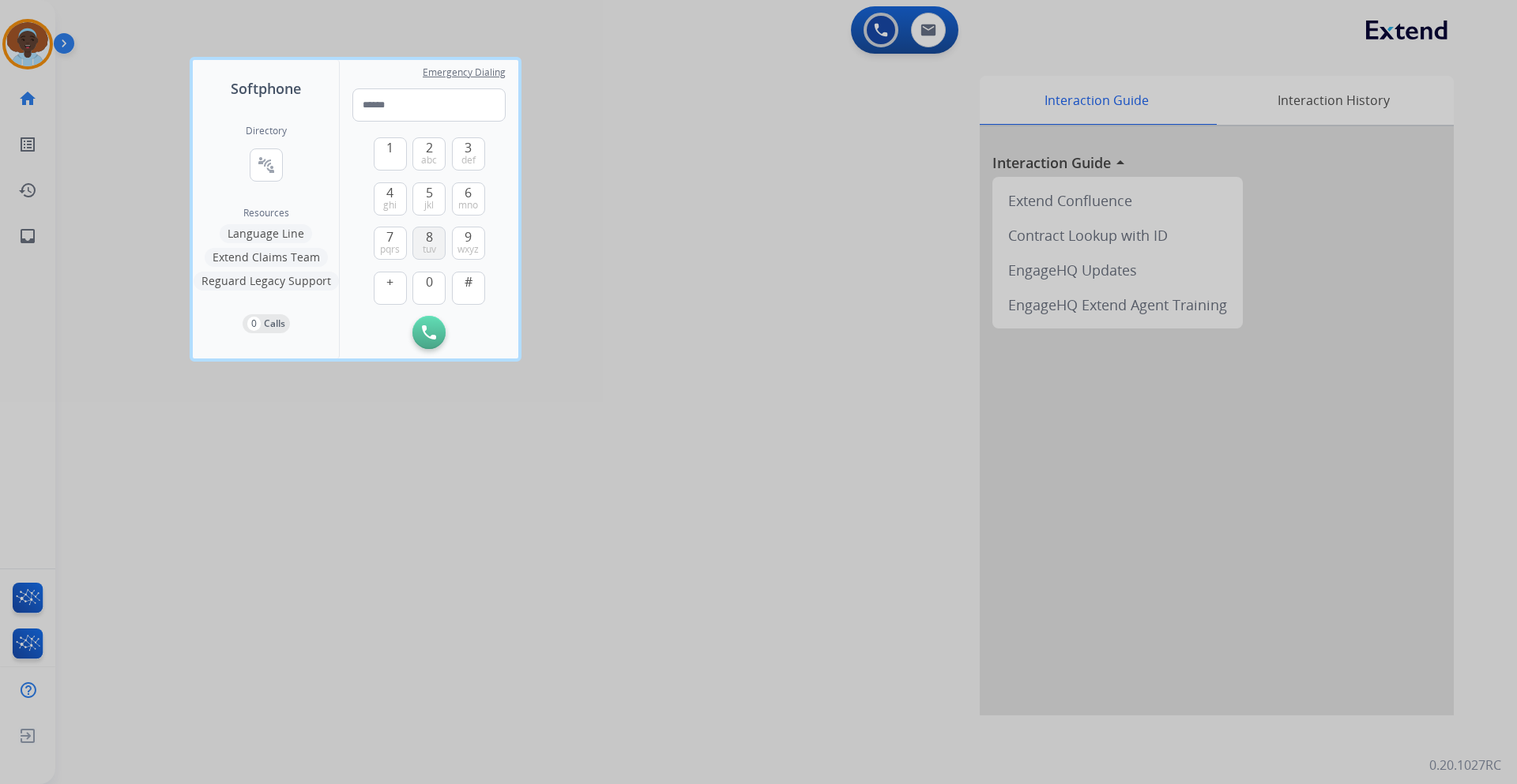
click at [426, 236] on span "8" at bounding box center [429, 237] width 8 height 19
click at [431, 285] on span "0" at bounding box center [429, 282] width 8 height 19
click at [394, 189] on span "4" at bounding box center [390, 193] width 8 height 19
click at [386, 233] on span "7" at bounding box center [390, 237] width 8 height 19
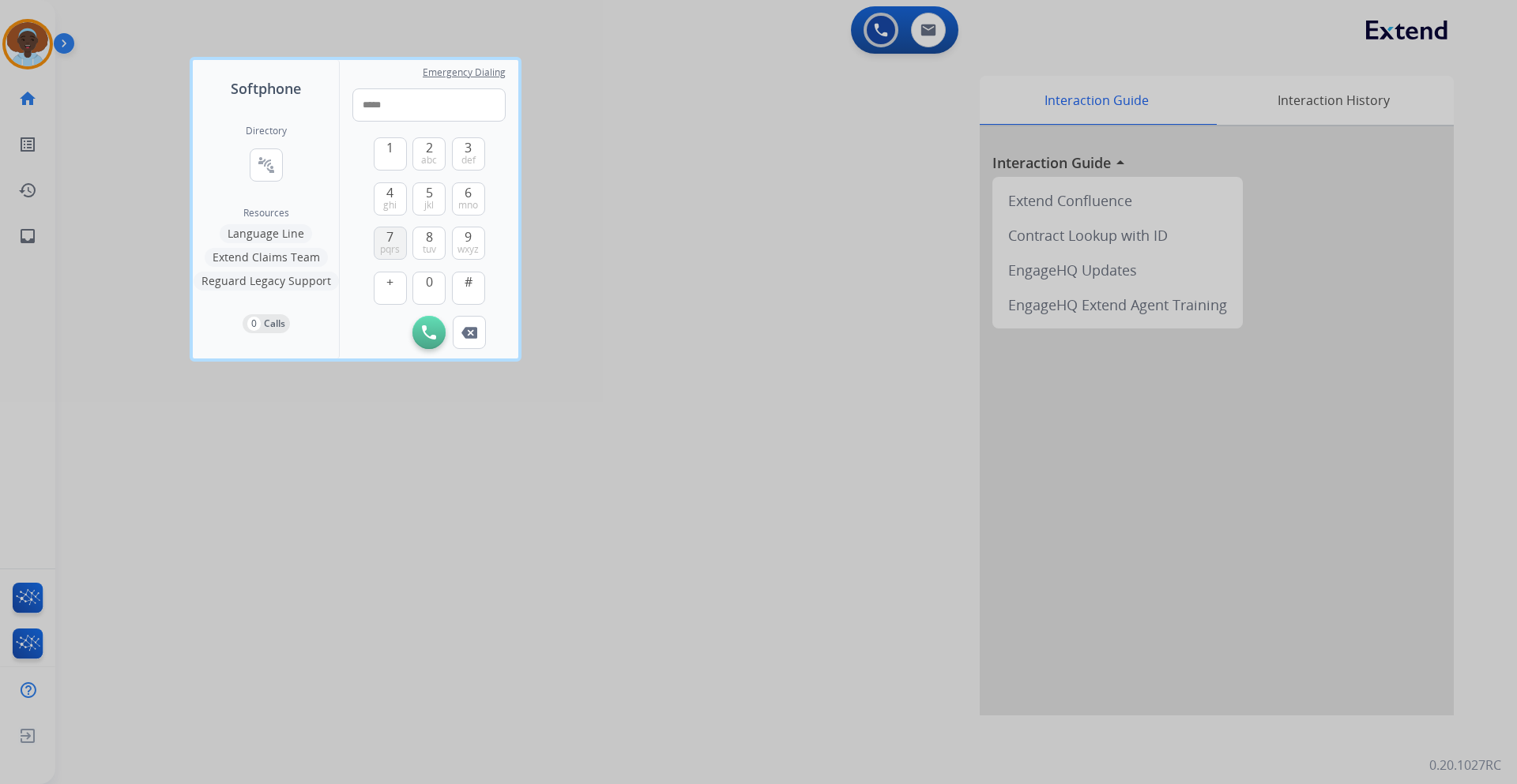
click at [386, 233] on span "7" at bounding box center [390, 237] width 8 height 19
click at [432, 282] on button "0" at bounding box center [429, 289] width 33 height 33
click at [432, 282] on span "0" at bounding box center [429, 282] width 8 height 19
drag, startPoint x: 478, startPoint y: 247, endPoint x: 461, endPoint y: 245, distance: 17.1
click at [479, 247] on span "wxyz" at bounding box center [468, 249] width 22 height 13
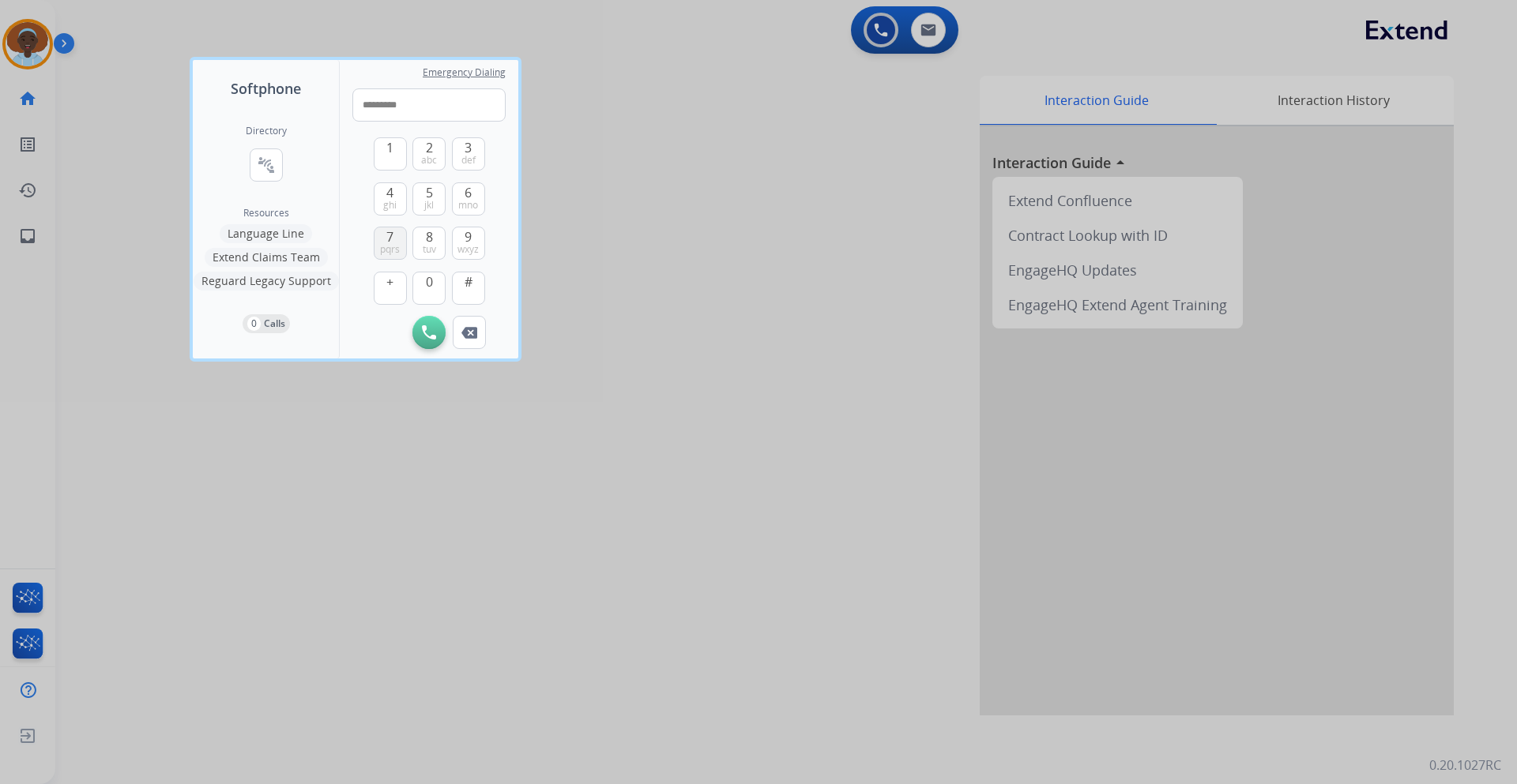
click at [390, 239] on span "7" at bounding box center [390, 237] width 8 height 19
type input "**********"
click at [423, 334] on img at bounding box center [429, 332] width 14 height 14
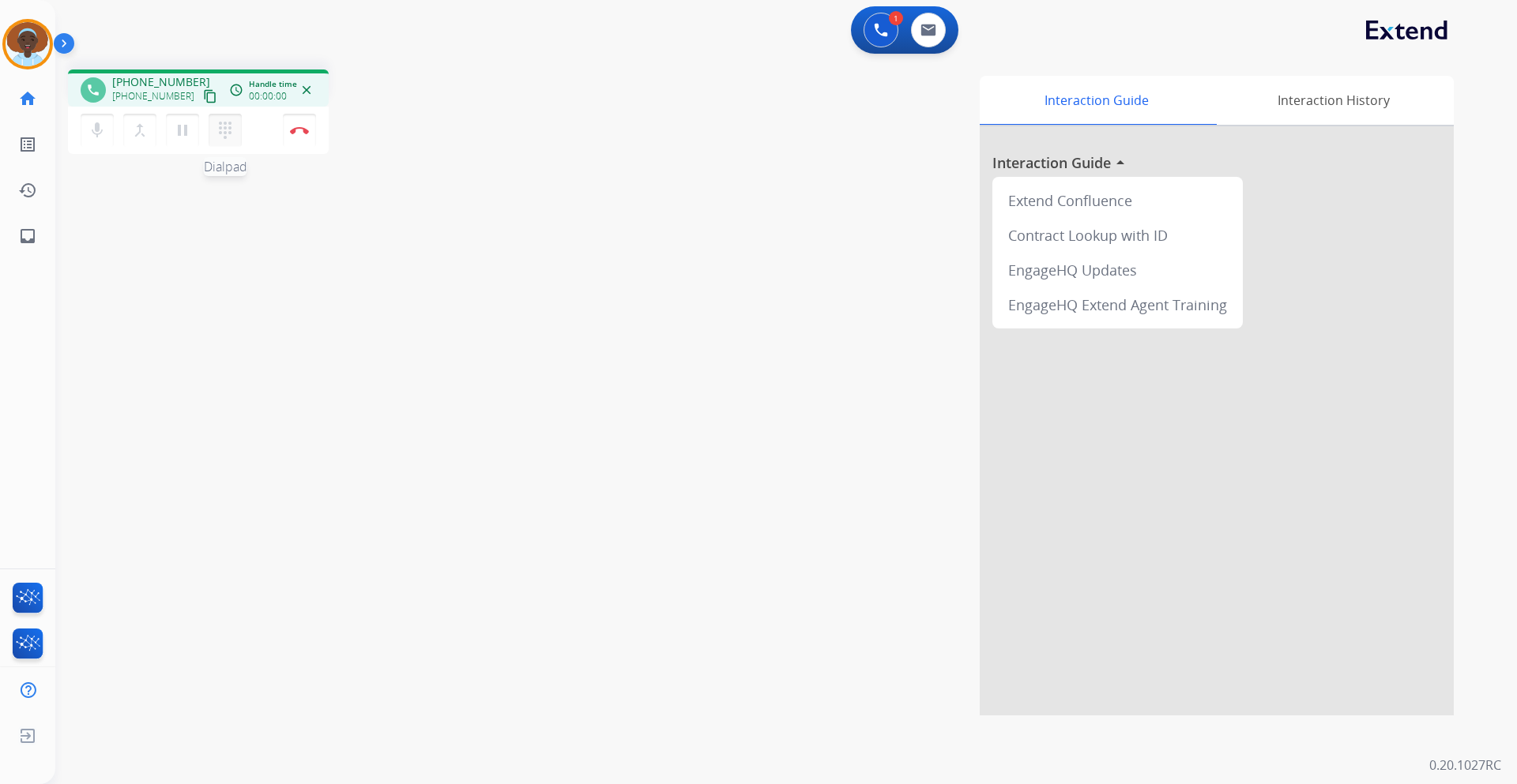
click at [231, 134] on mat-icon "dialpad" at bounding box center [225, 130] width 19 height 19
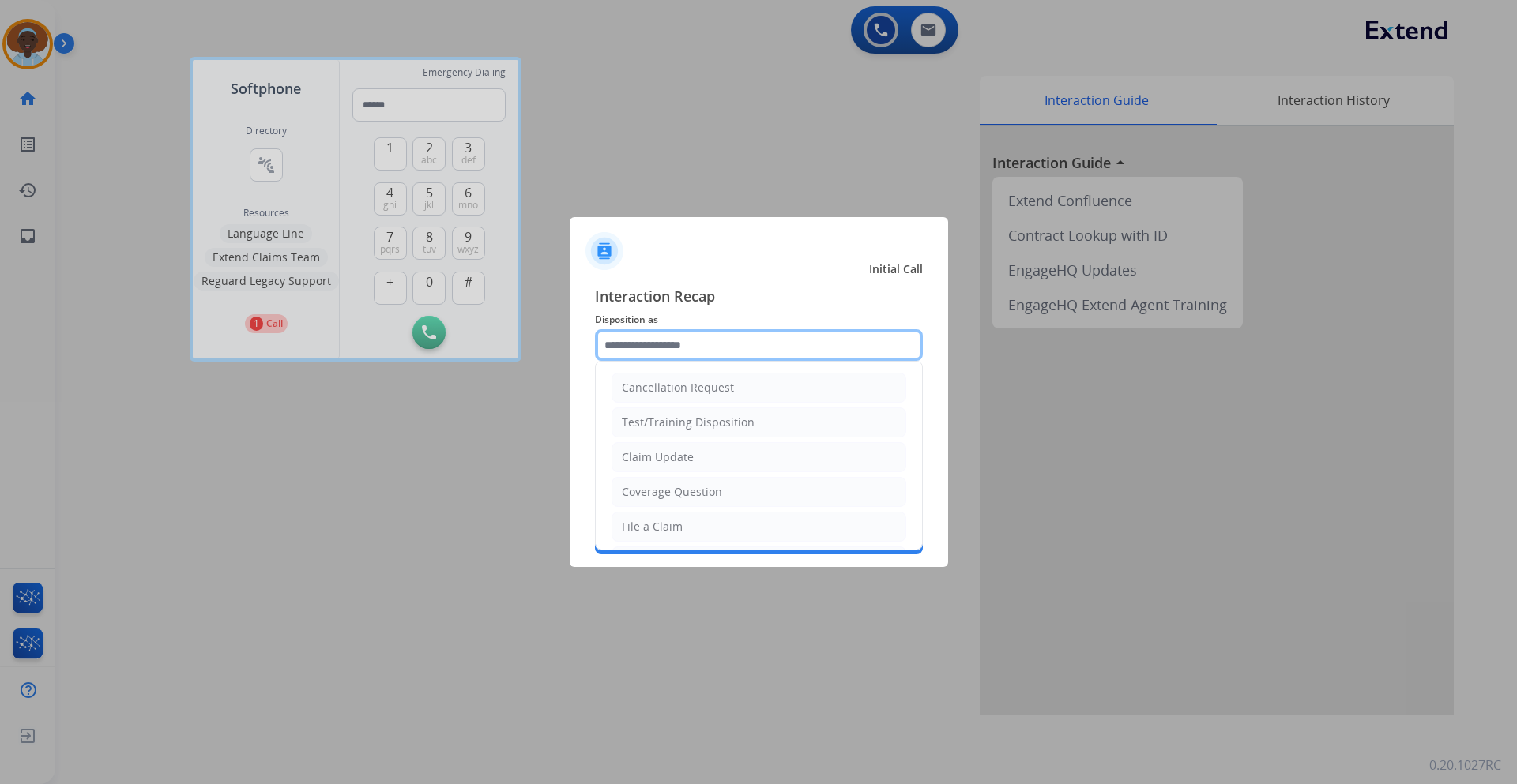
click at [694, 344] on input "text" at bounding box center [758, 345] width 328 height 32
click at [701, 450] on li "Claim Update" at bounding box center [758, 457] width 295 height 30
type input "**********"
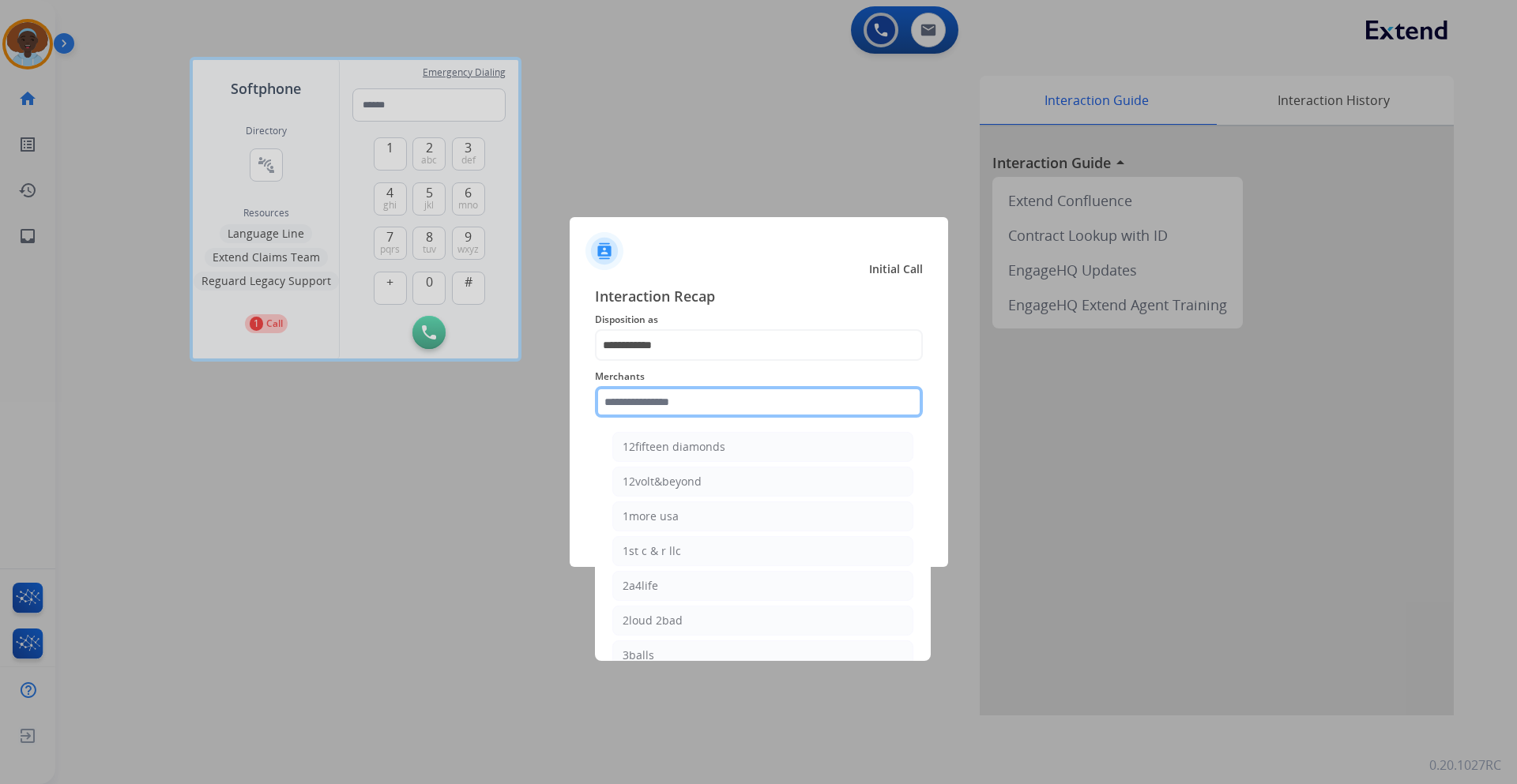
click at [705, 395] on input "text" at bounding box center [758, 402] width 328 height 32
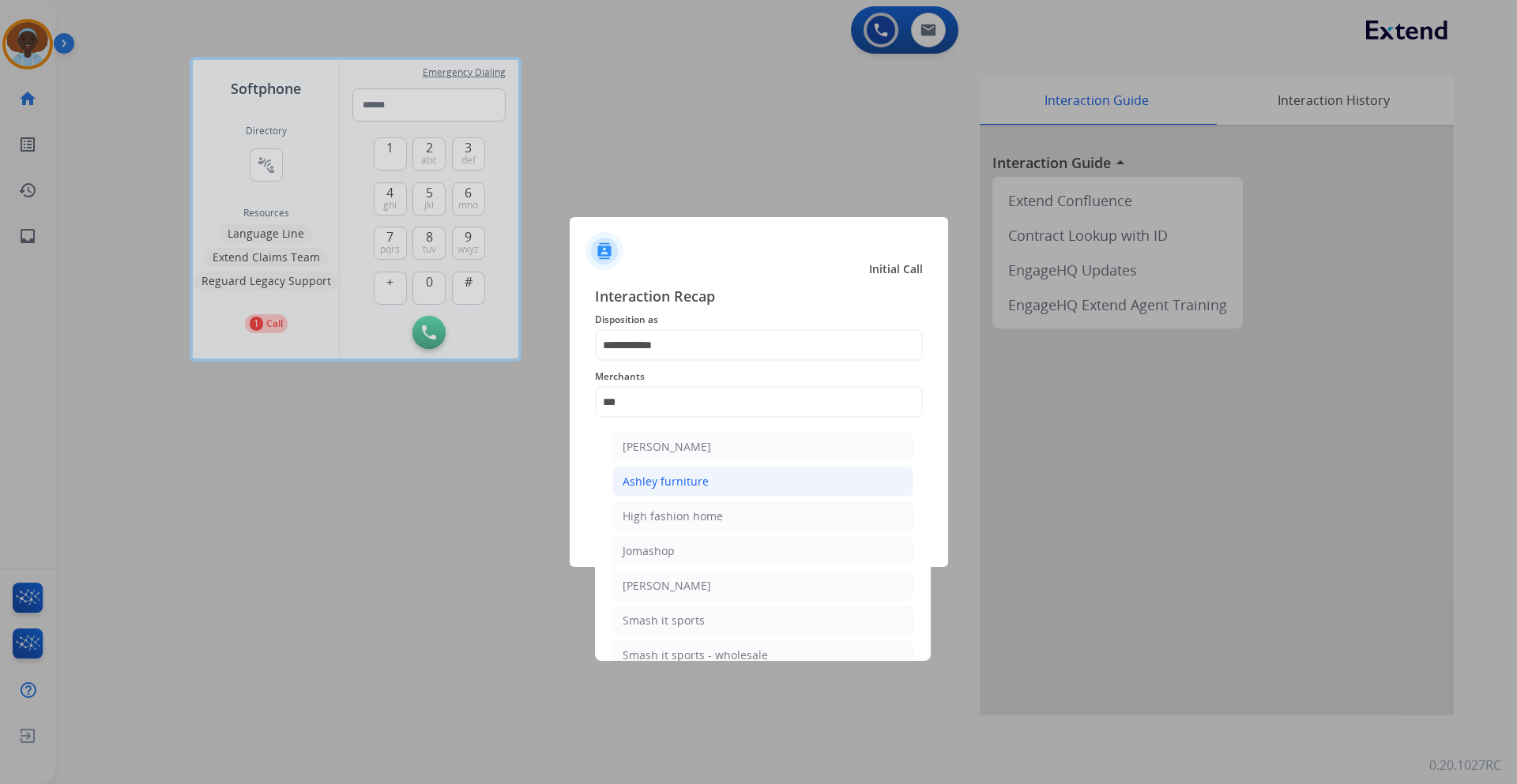
click at [716, 478] on li "Ashley furniture" at bounding box center [763, 482] width 301 height 30
type input "**********"
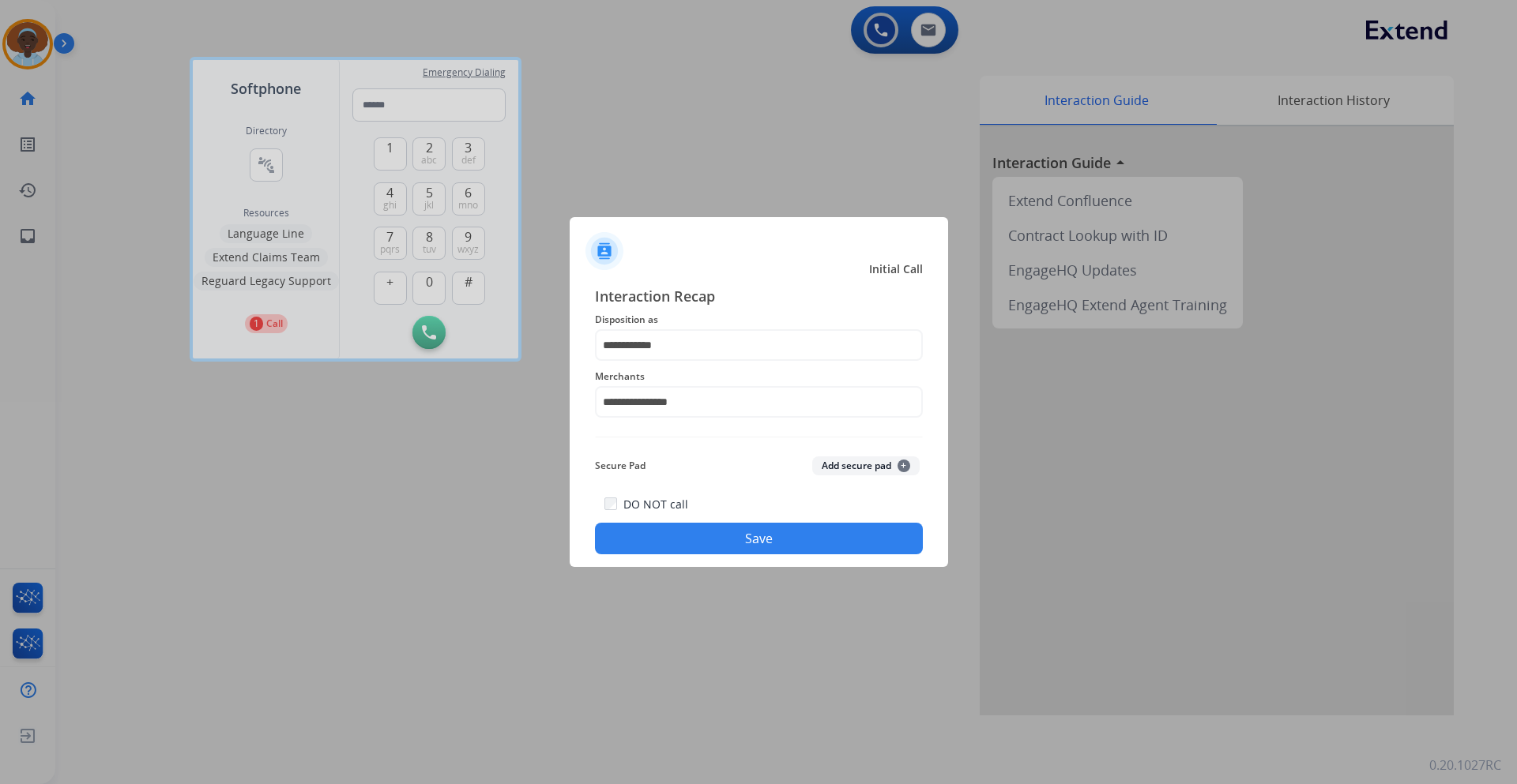
click at [782, 540] on button "Save" at bounding box center [758, 539] width 328 height 32
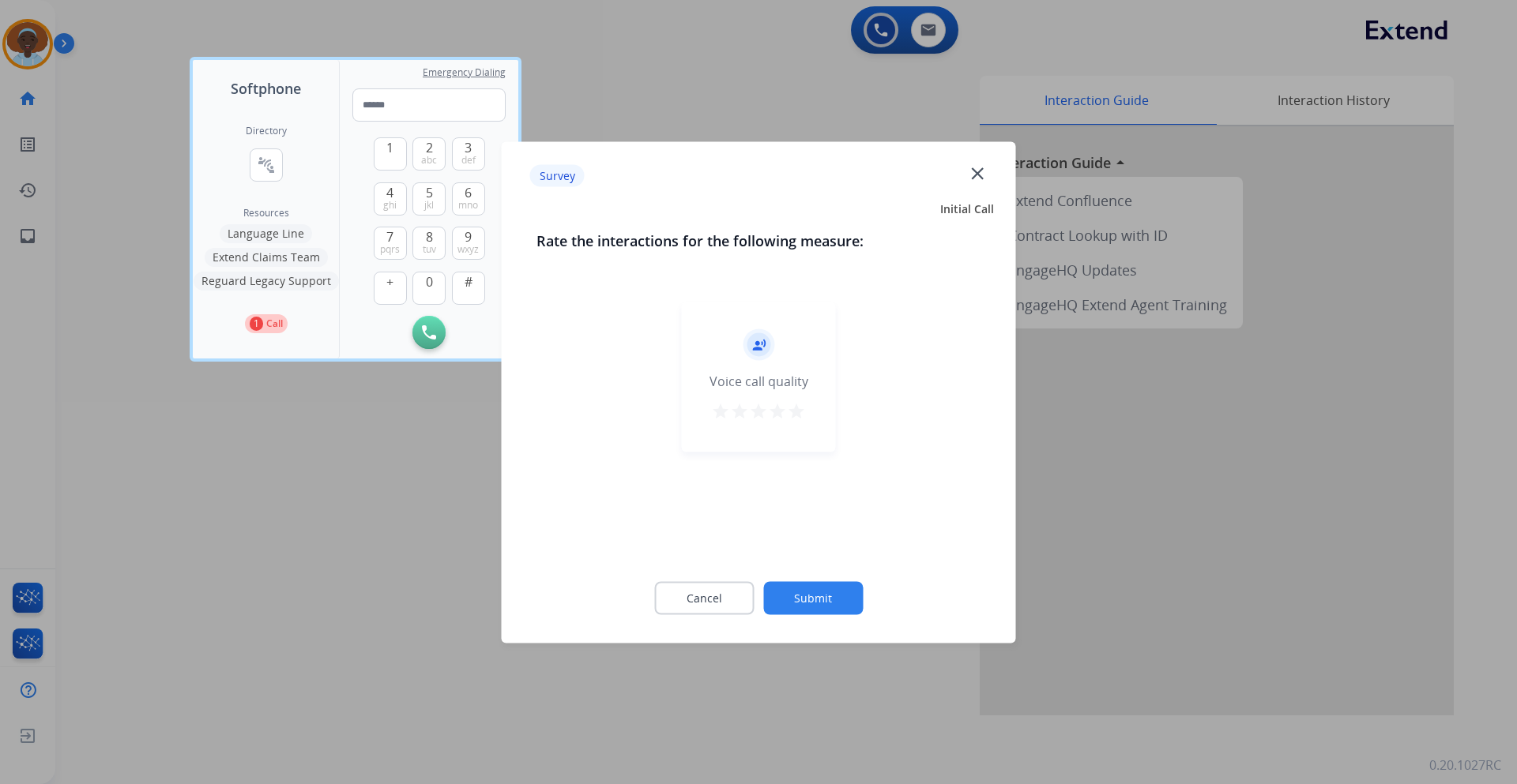
click at [798, 415] on mat-icon "star" at bounding box center [796, 410] width 19 height 19
click at [842, 597] on button "Submit" at bounding box center [813, 598] width 99 height 33
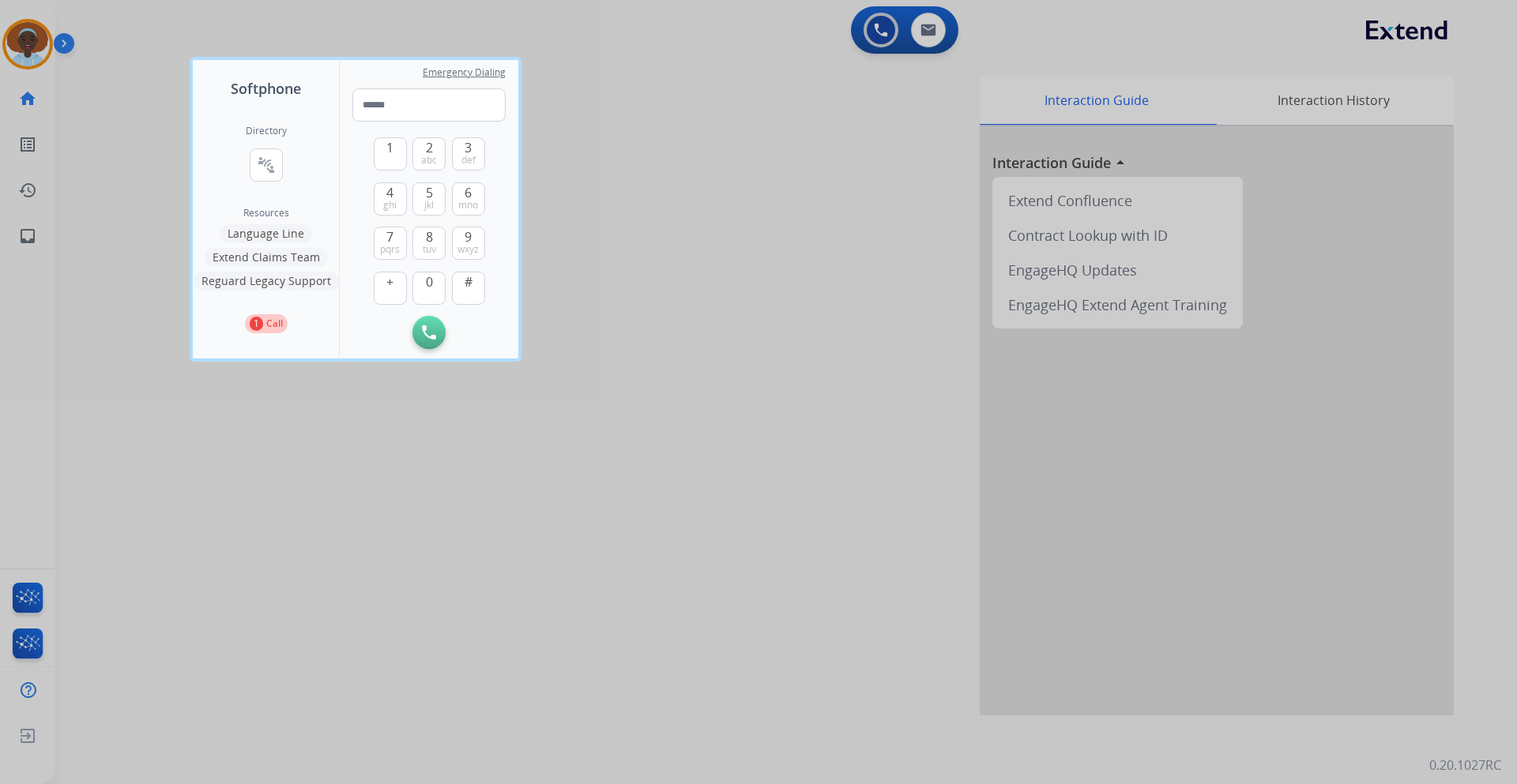
click at [672, 135] on div at bounding box center [758, 392] width 1517 height 784
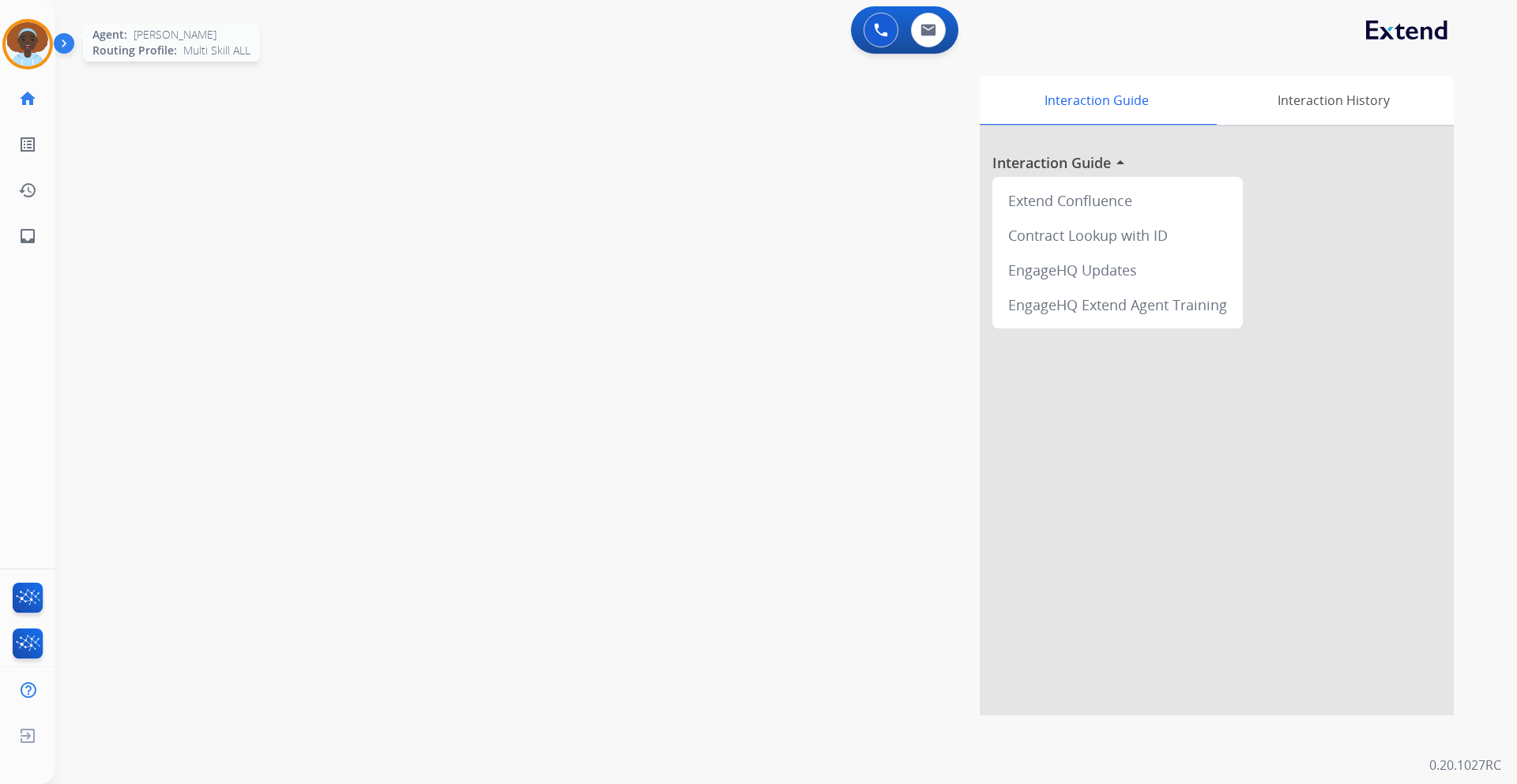
click at [26, 38] on img at bounding box center [28, 44] width 44 height 44
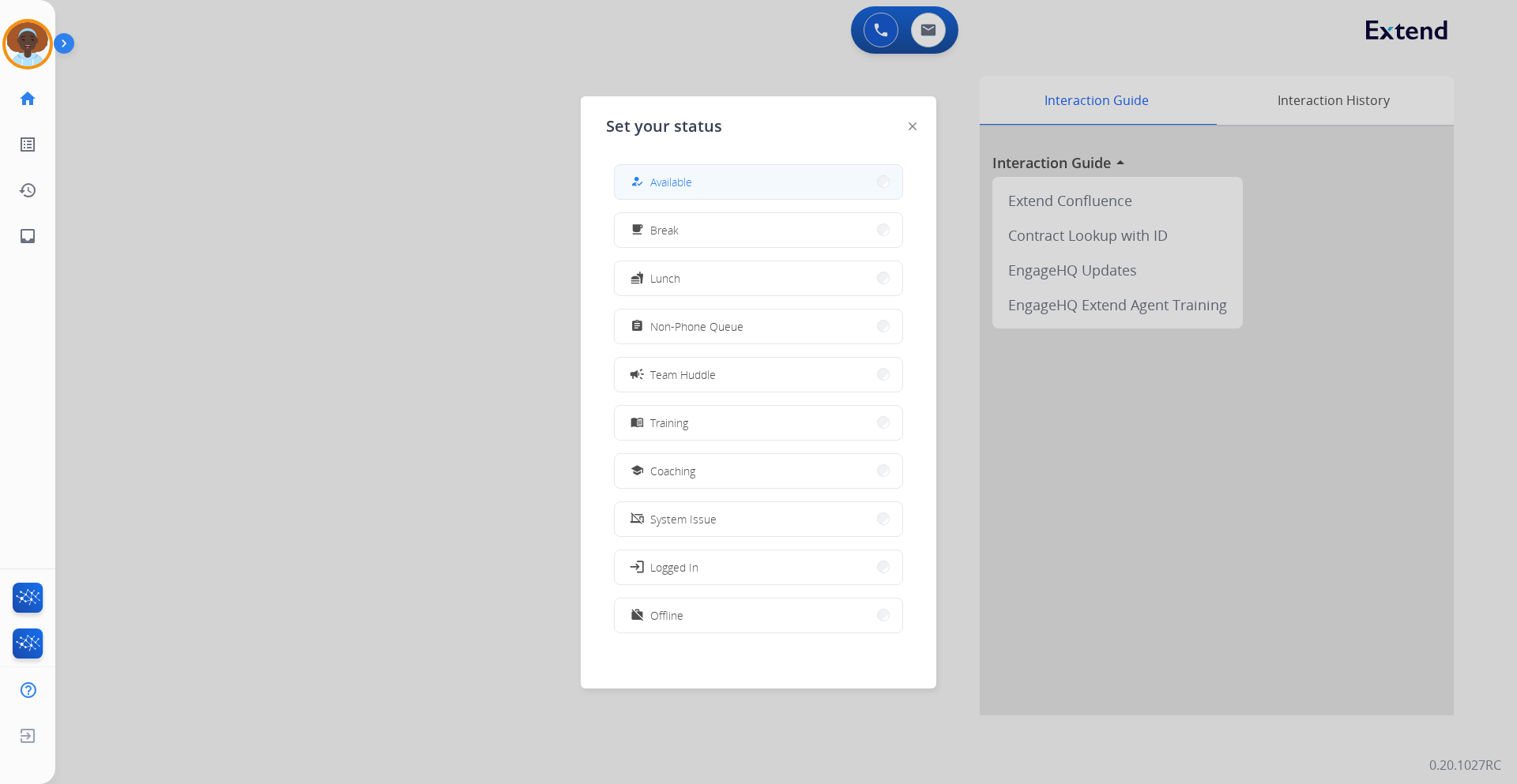
click at [695, 196] on button "how_to_reg Available" at bounding box center [758, 182] width 288 height 34
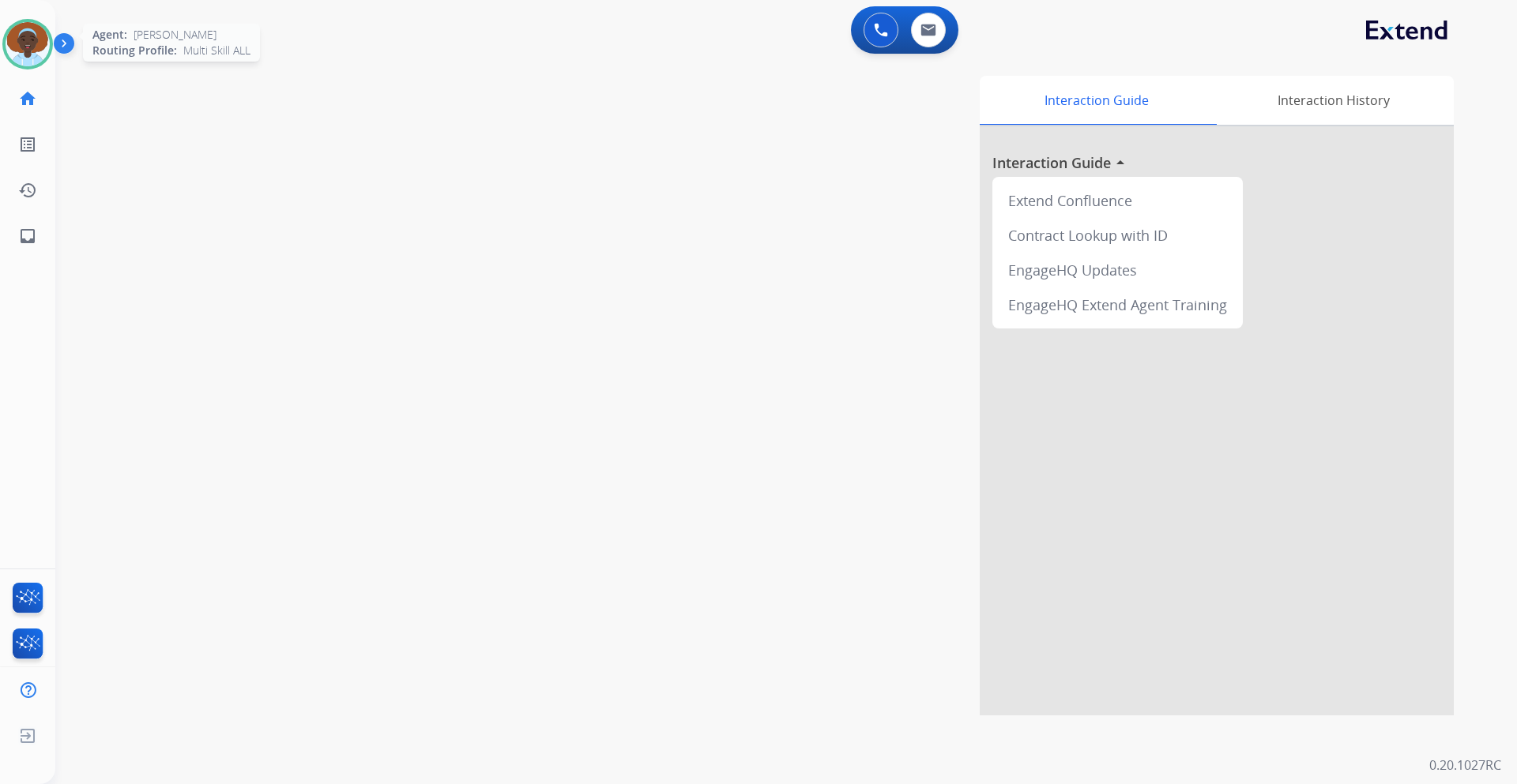
click at [27, 53] on img at bounding box center [28, 44] width 44 height 44
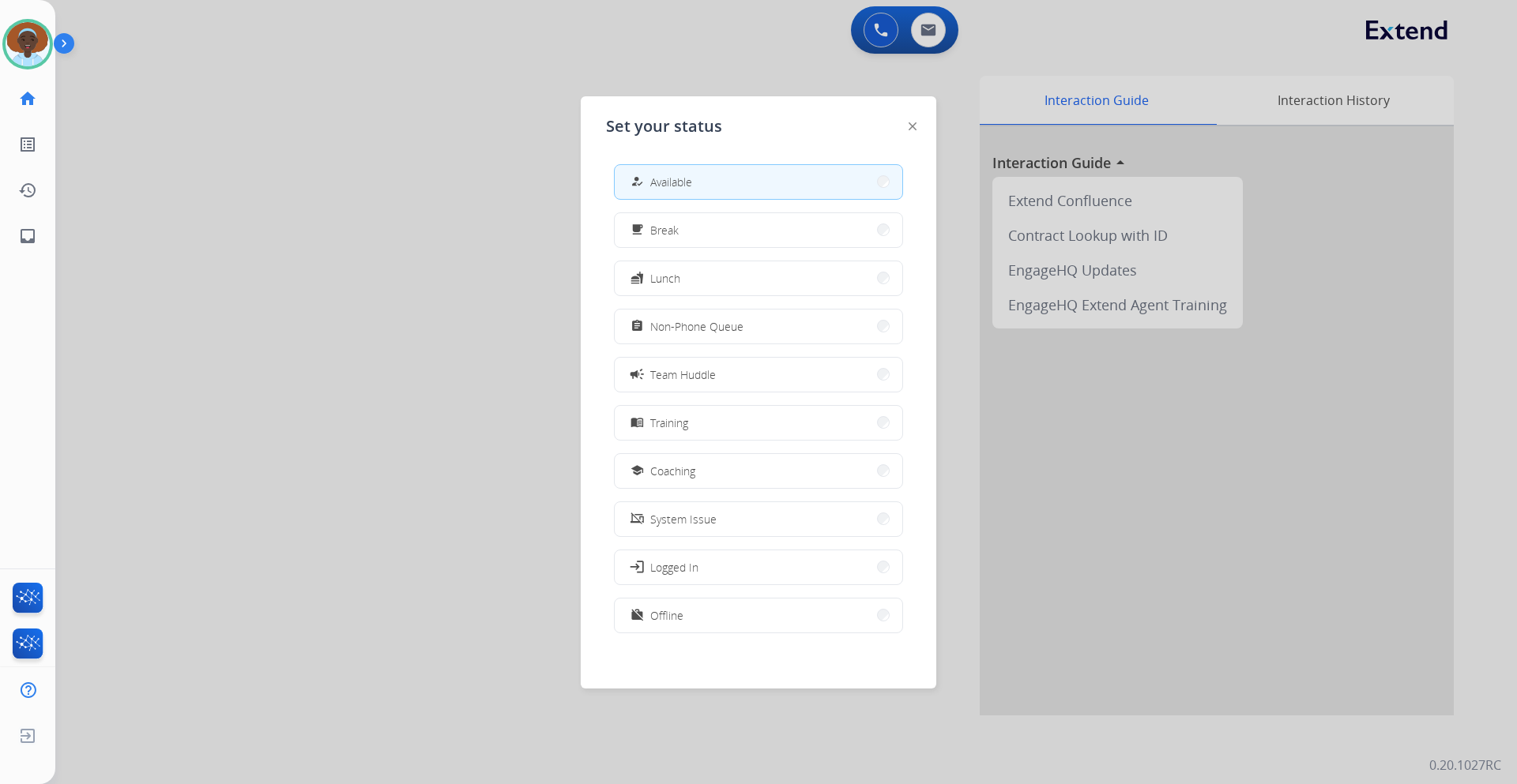
click at [724, 324] on span "Non-Phone Queue" at bounding box center [697, 327] width 93 height 17
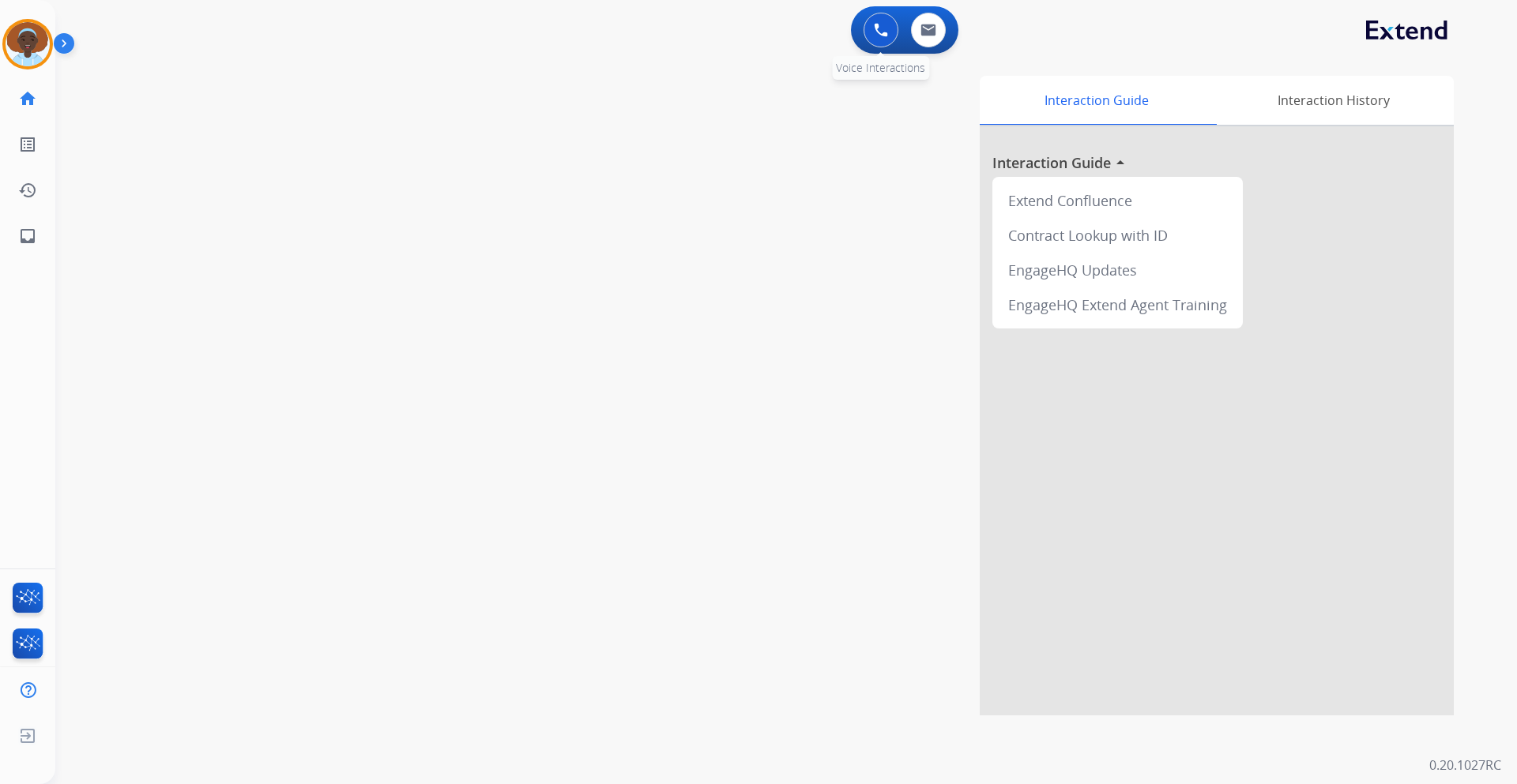
click at [882, 33] on img at bounding box center [880, 29] width 14 height 14
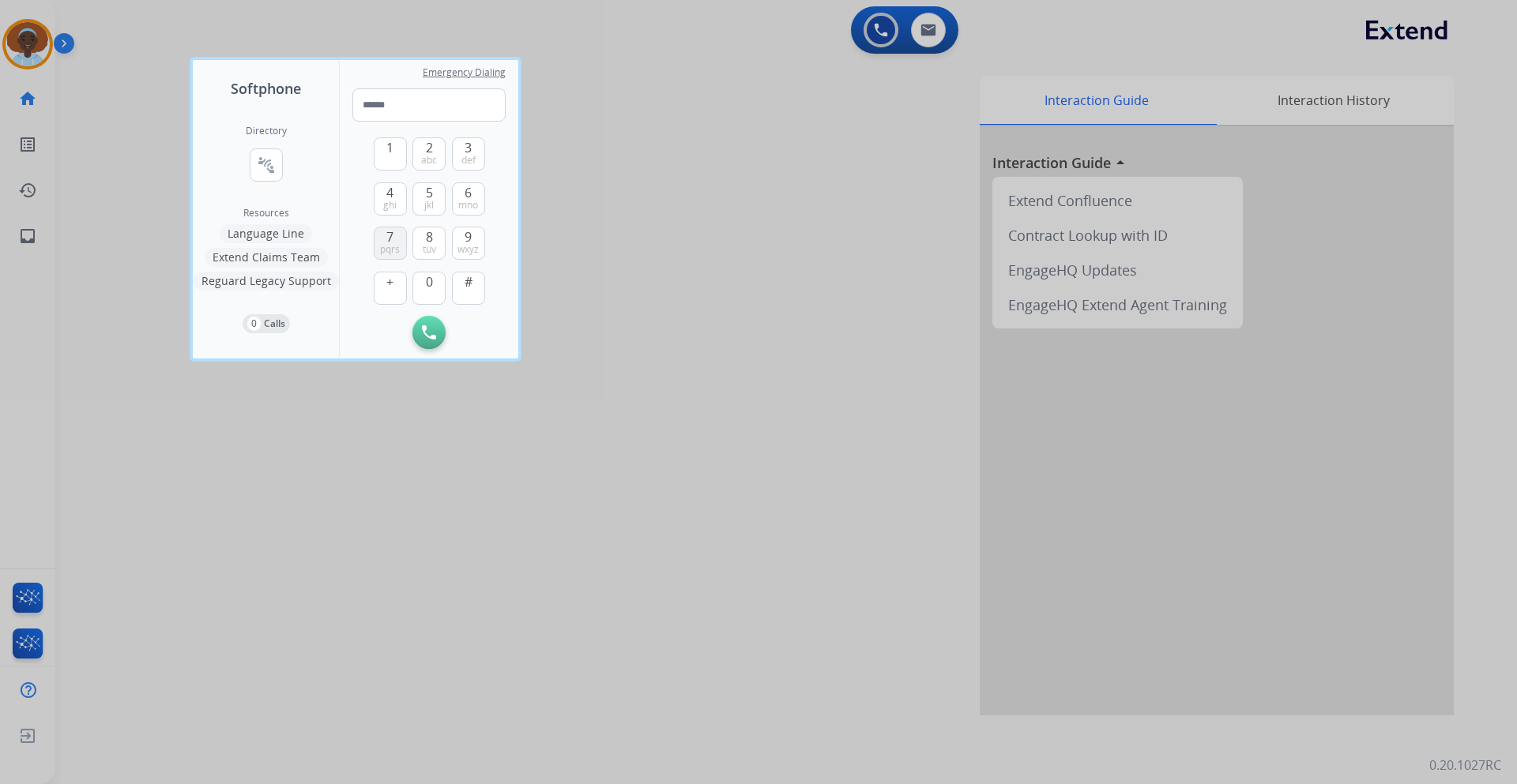
click at [379, 234] on button "7 pqrs" at bounding box center [391, 244] width 33 height 33
click at [466, 151] on span "3" at bounding box center [468, 148] width 8 height 19
drag, startPoint x: 432, startPoint y: 196, endPoint x: 423, endPoint y: 200, distance: 9.8
click at [431, 197] on span "5" at bounding box center [429, 193] width 8 height 19
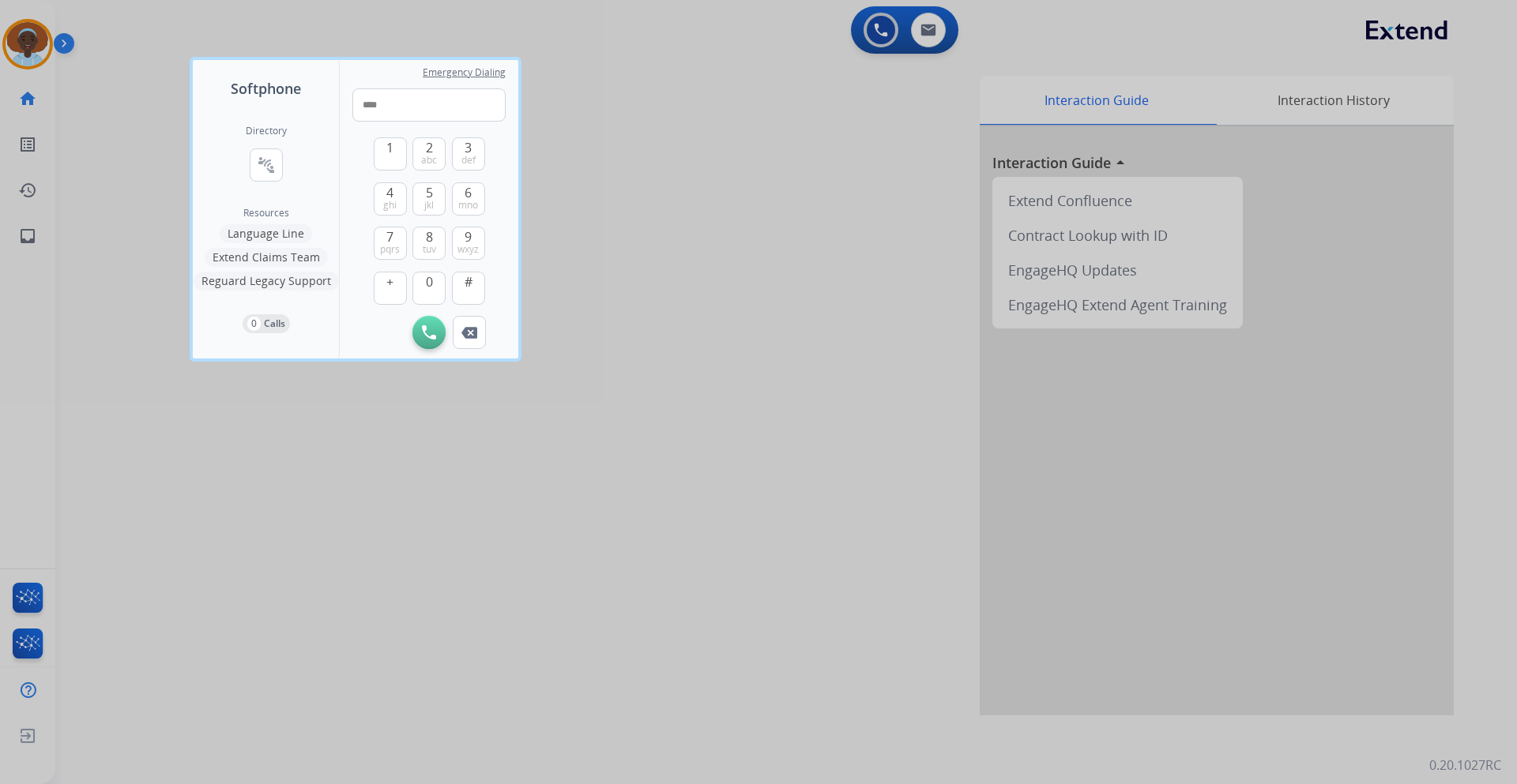
drag, startPoint x: 387, startPoint y: 237, endPoint x: 389, endPoint y: 216, distance: 21.1
click at [386, 237] on span "7" at bounding box center [390, 237] width 8 height 19
click at [389, 206] on span "ghi" at bounding box center [390, 205] width 13 height 13
click at [463, 193] on button "6 mno" at bounding box center [469, 199] width 33 height 33
click at [473, 231] on button "9 wxyz" at bounding box center [469, 244] width 33 height 33
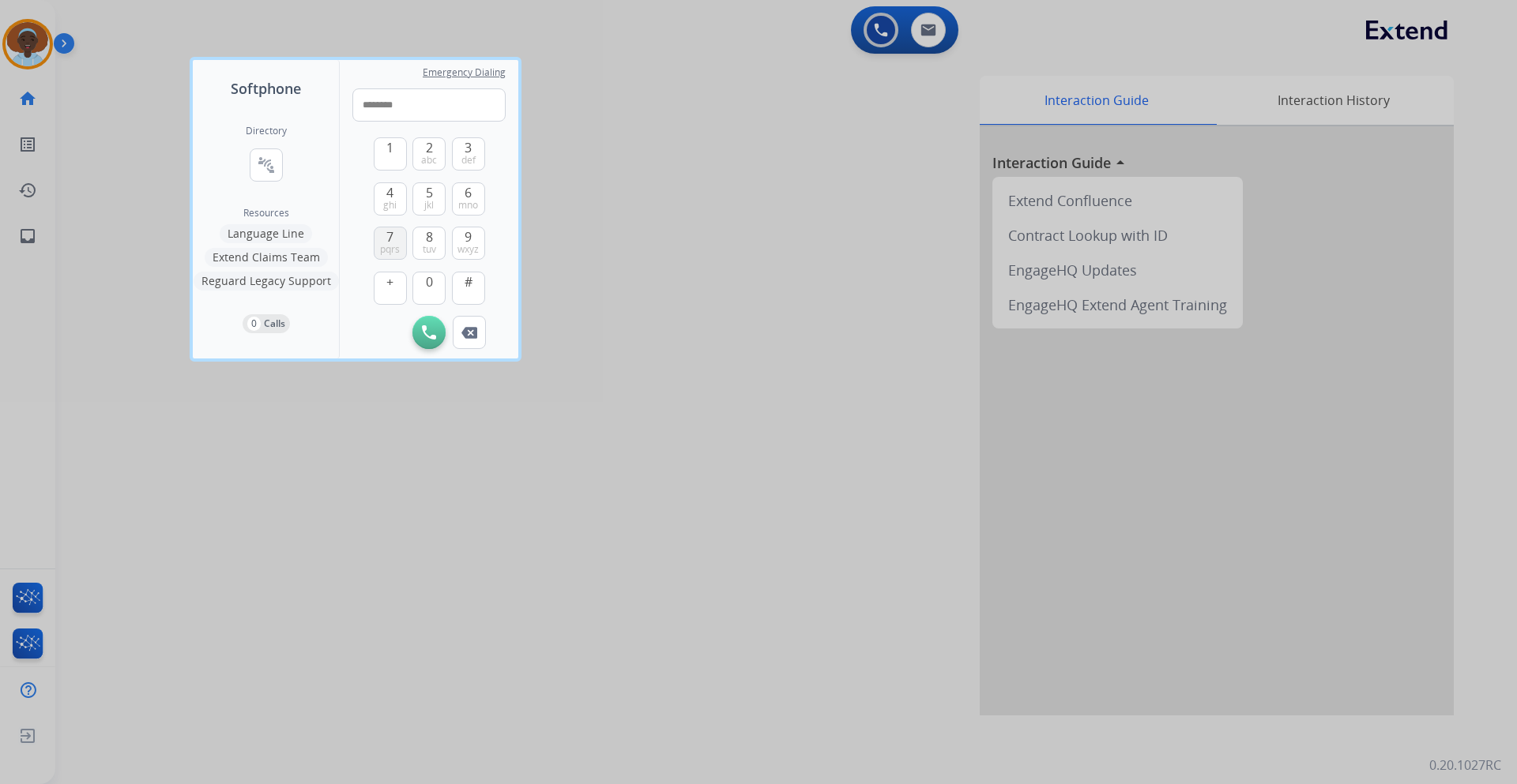
click at [400, 244] on span "pqrs" at bounding box center [391, 249] width 20 height 13
click at [469, 240] on span "9" at bounding box center [468, 237] width 8 height 19
type input "**********"
click at [426, 335] on img at bounding box center [429, 332] width 14 height 14
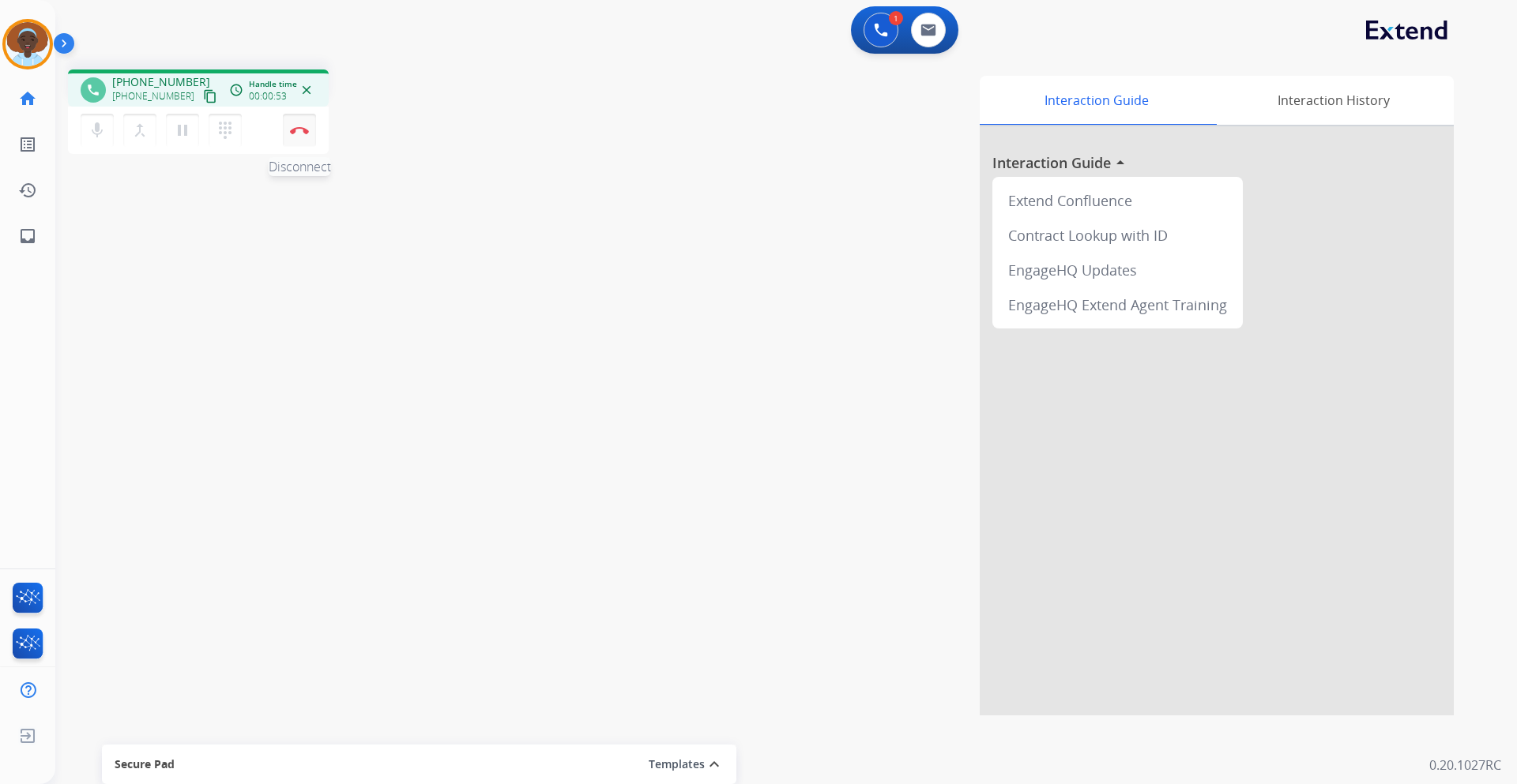
click at [299, 132] on img at bounding box center [300, 130] width 19 height 8
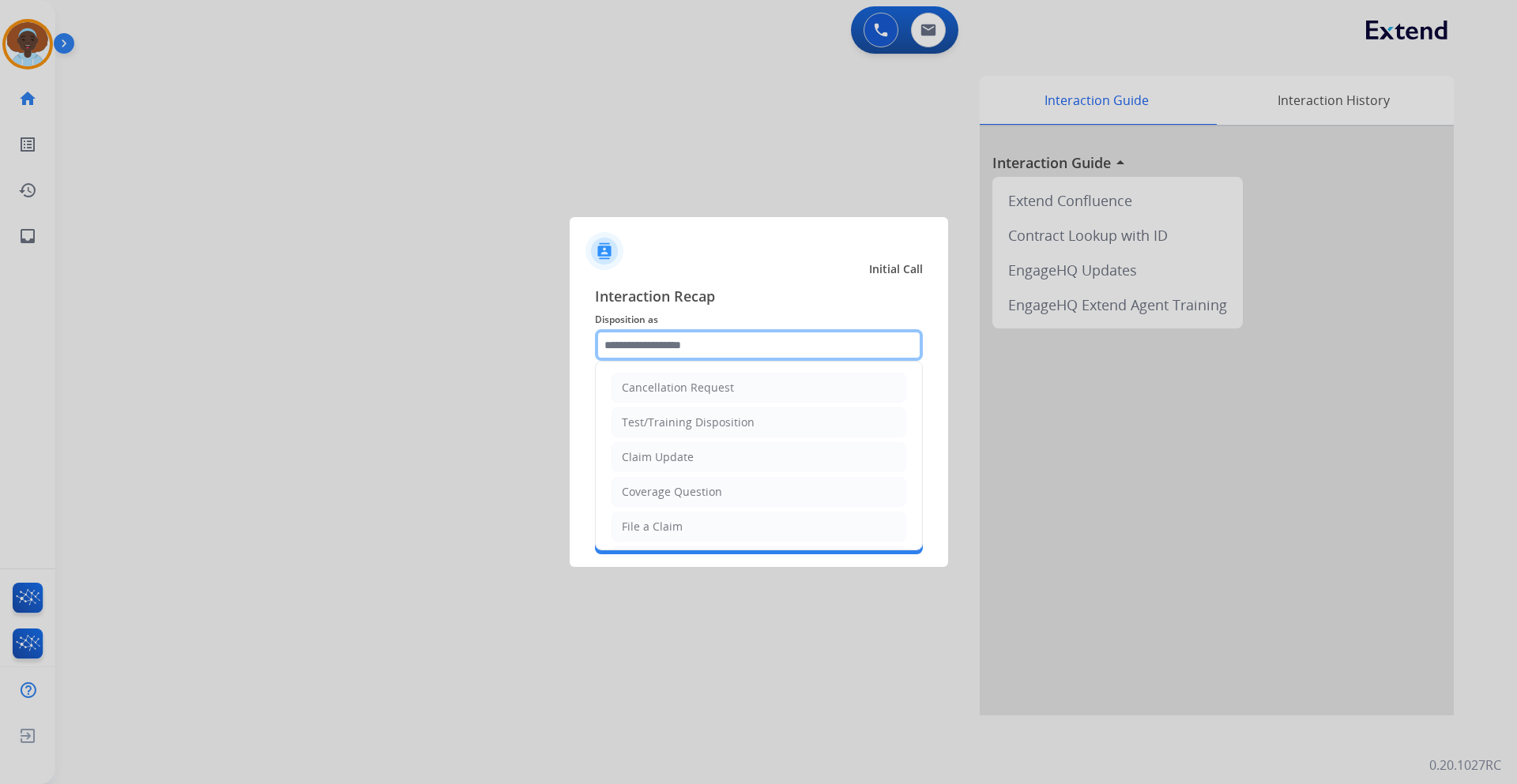
click at [701, 342] on input "text" at bounding box center [758, 345] width 328 height 32
click at [685, 449] on li "Claim Update" at bounding box center [758, 457] width 295 height 30
type input "**********"
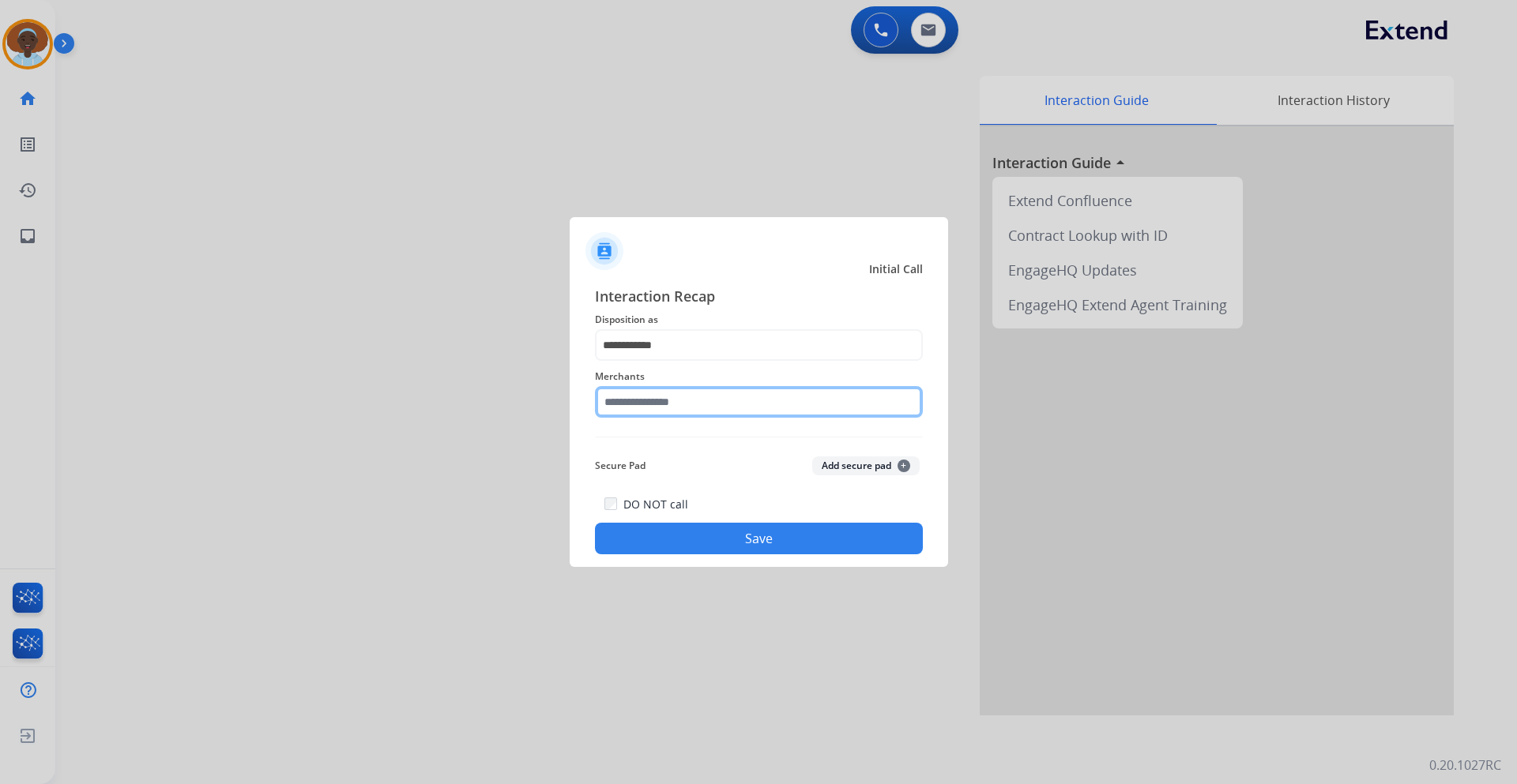
click at [723, 403] on input "text" at bounding box center [758, 402] width 328 height 32
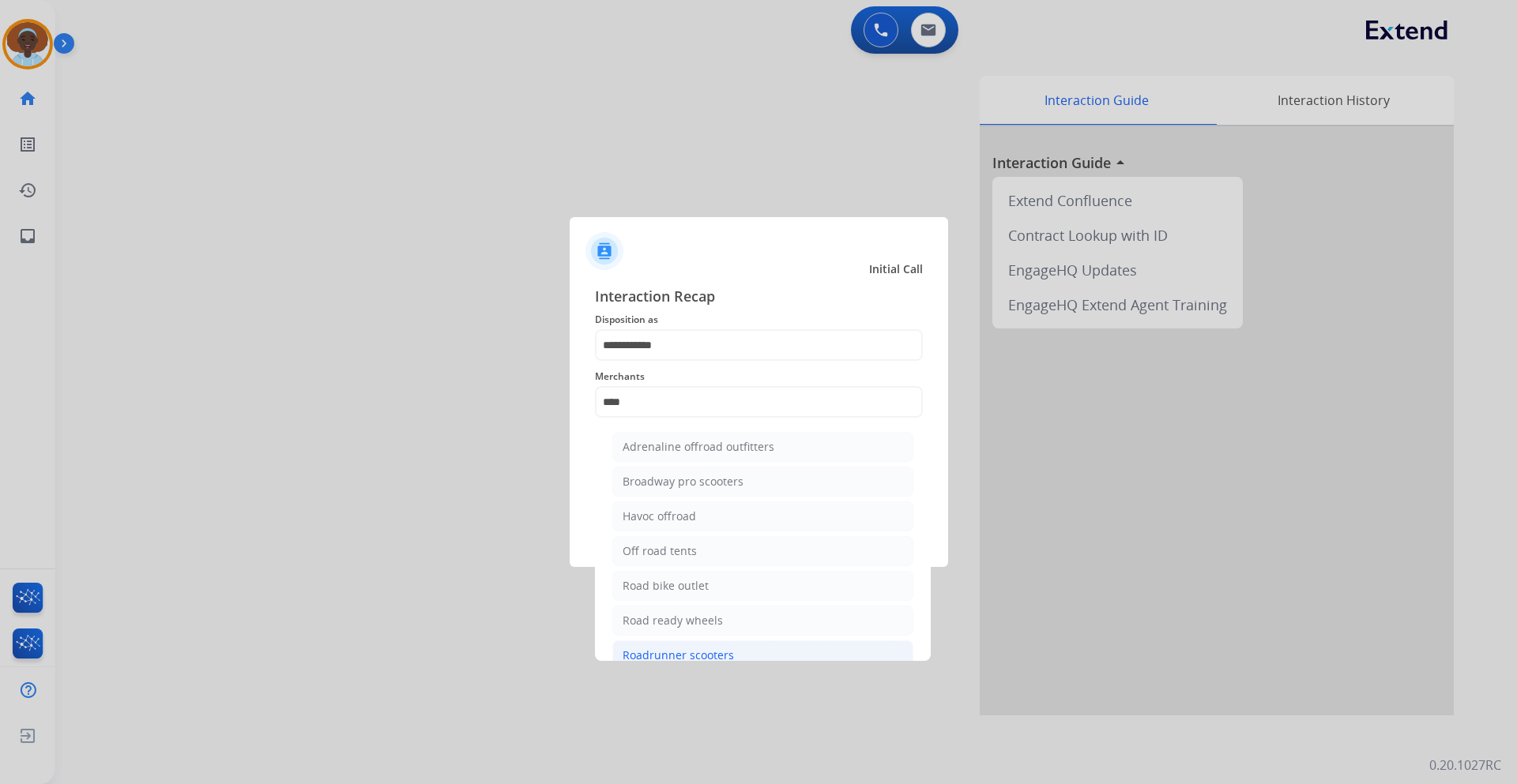
click at [712, 649] on div "Roadrunner scooters" at bounding box center [678, 656] width 112 height 16
type input "**********"
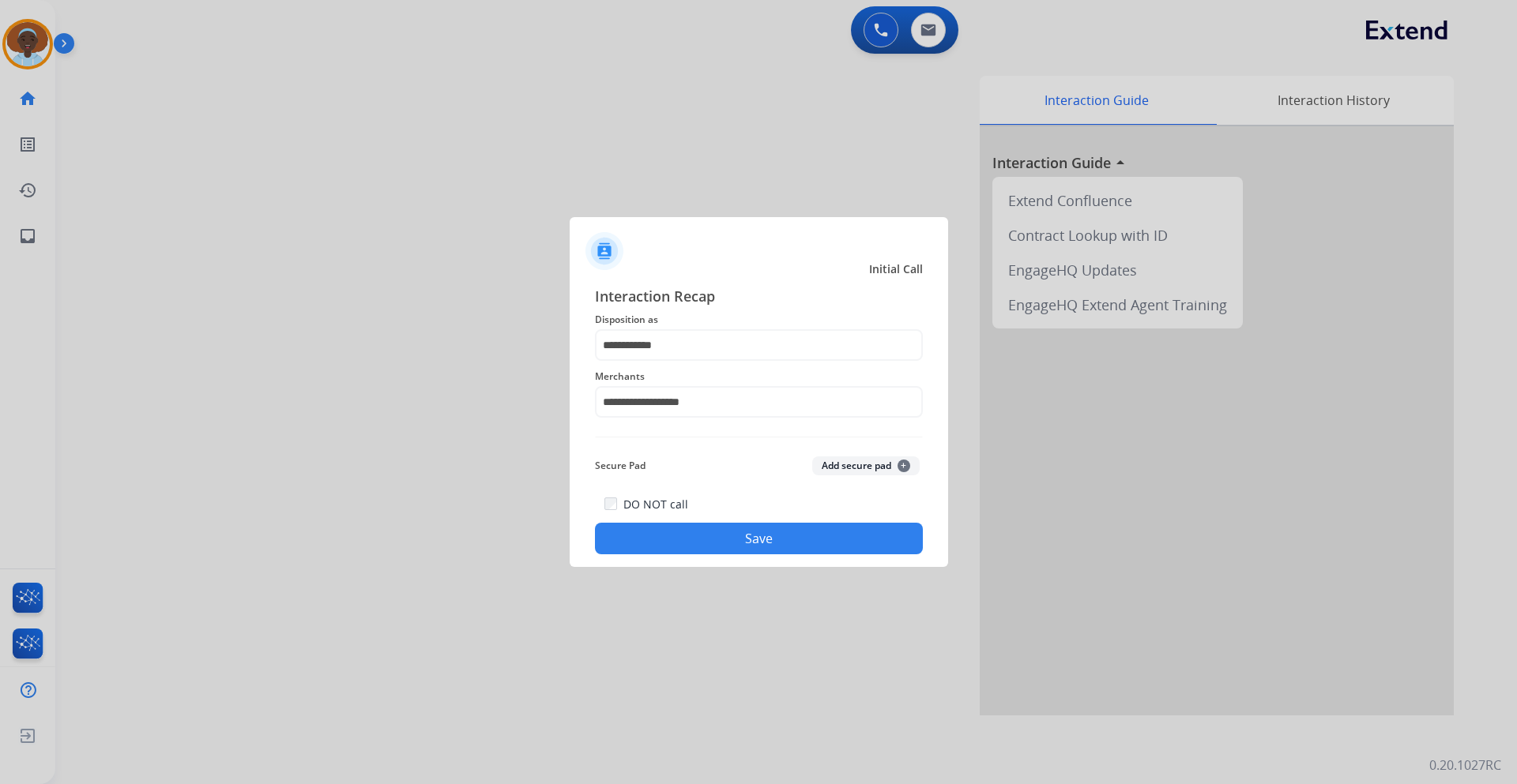
click at [721, 539] on button "Save" at bounding box center [758, 539] width 328 height 32
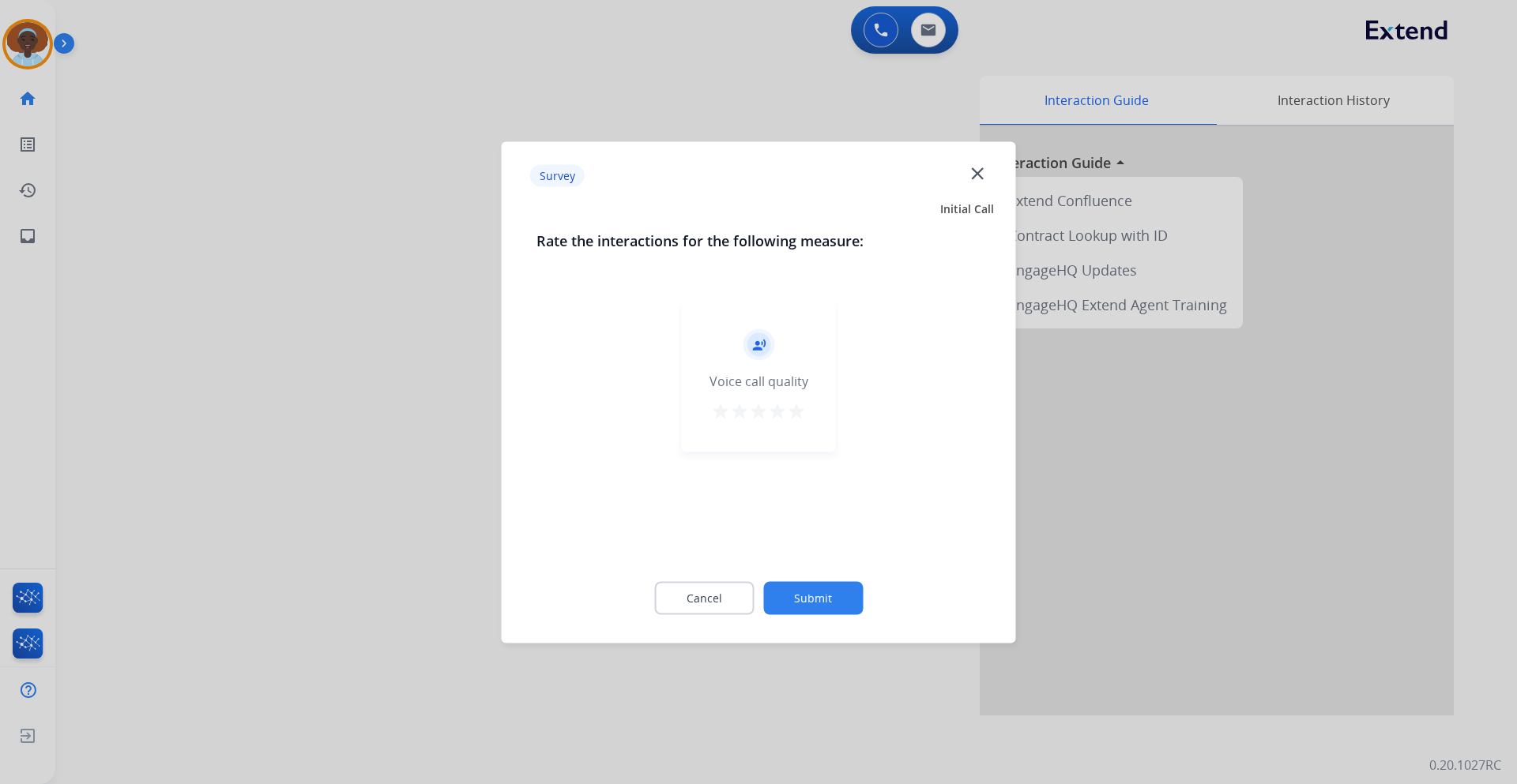
click at [792, 410] on mat-icon "star" at bounding box center [796, 410] width 19 height 19
click at [812, 590] on button "Submit" at bounding box center [813, 598] width 99 height 33
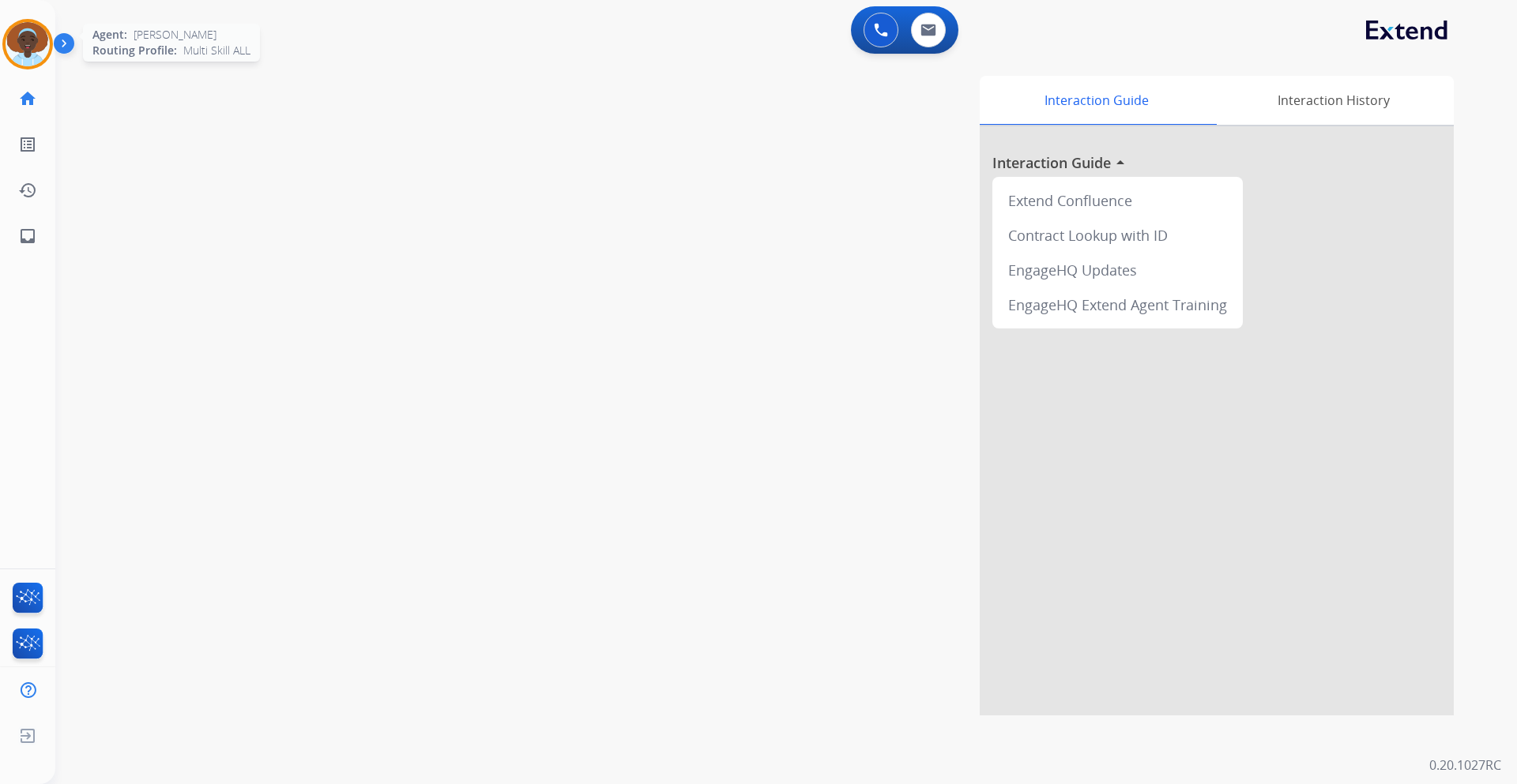
click at [40, 43] on img at bounding box center [28, 44] width 44 height 44
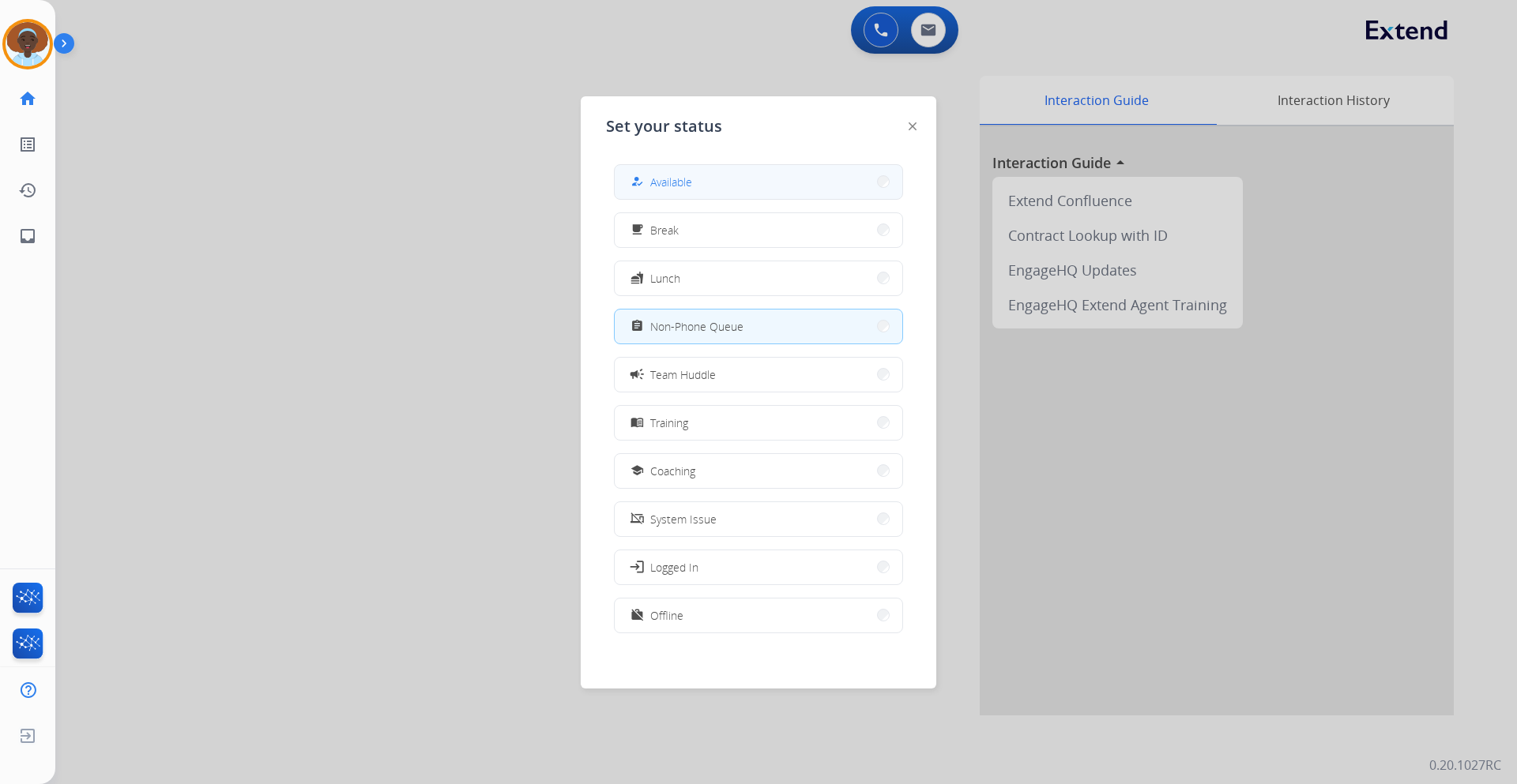
drag, startPoint x: 671, startPoint y: 188, endPoint x: 642, endPoint y: 171, distance: 33.6
click at [671, 188] on span "Available" at bounding box center [671, 182] width 42 height 17
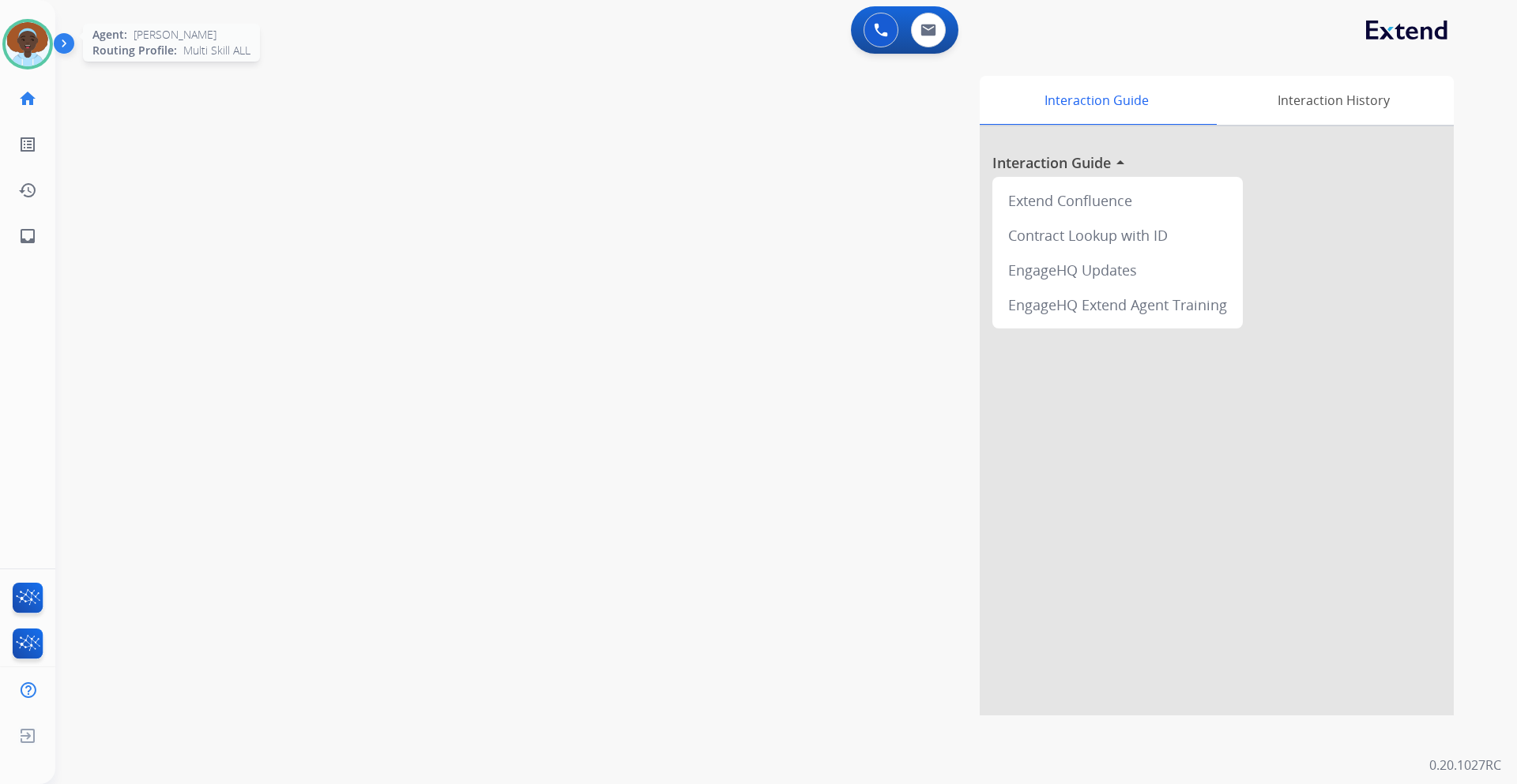
click at [3, 45] on div at bounding box center [28, 44] width 51 height 51
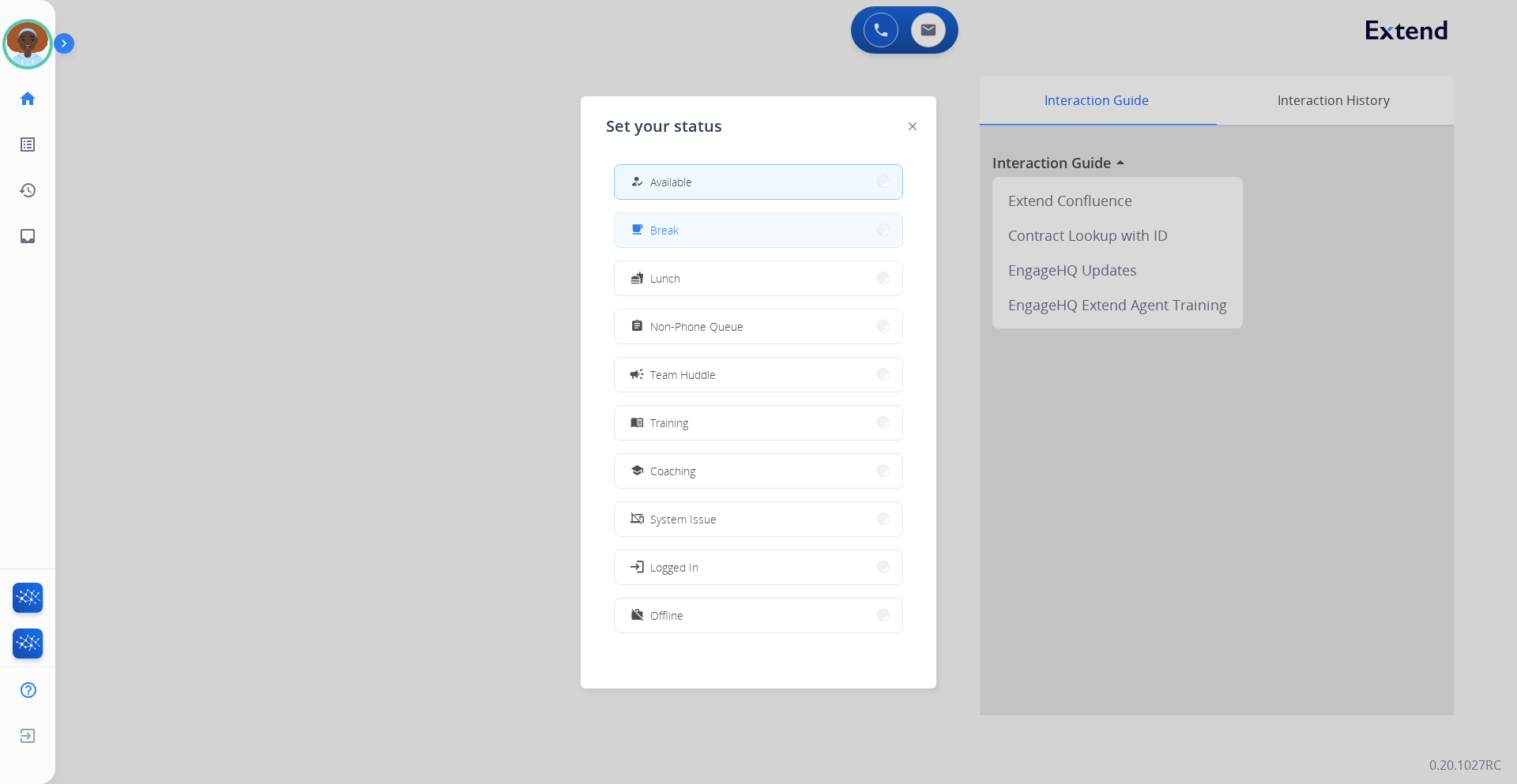
click at [662, 222] on span "Break" at bounding box center [664, 230] width 28 height 17
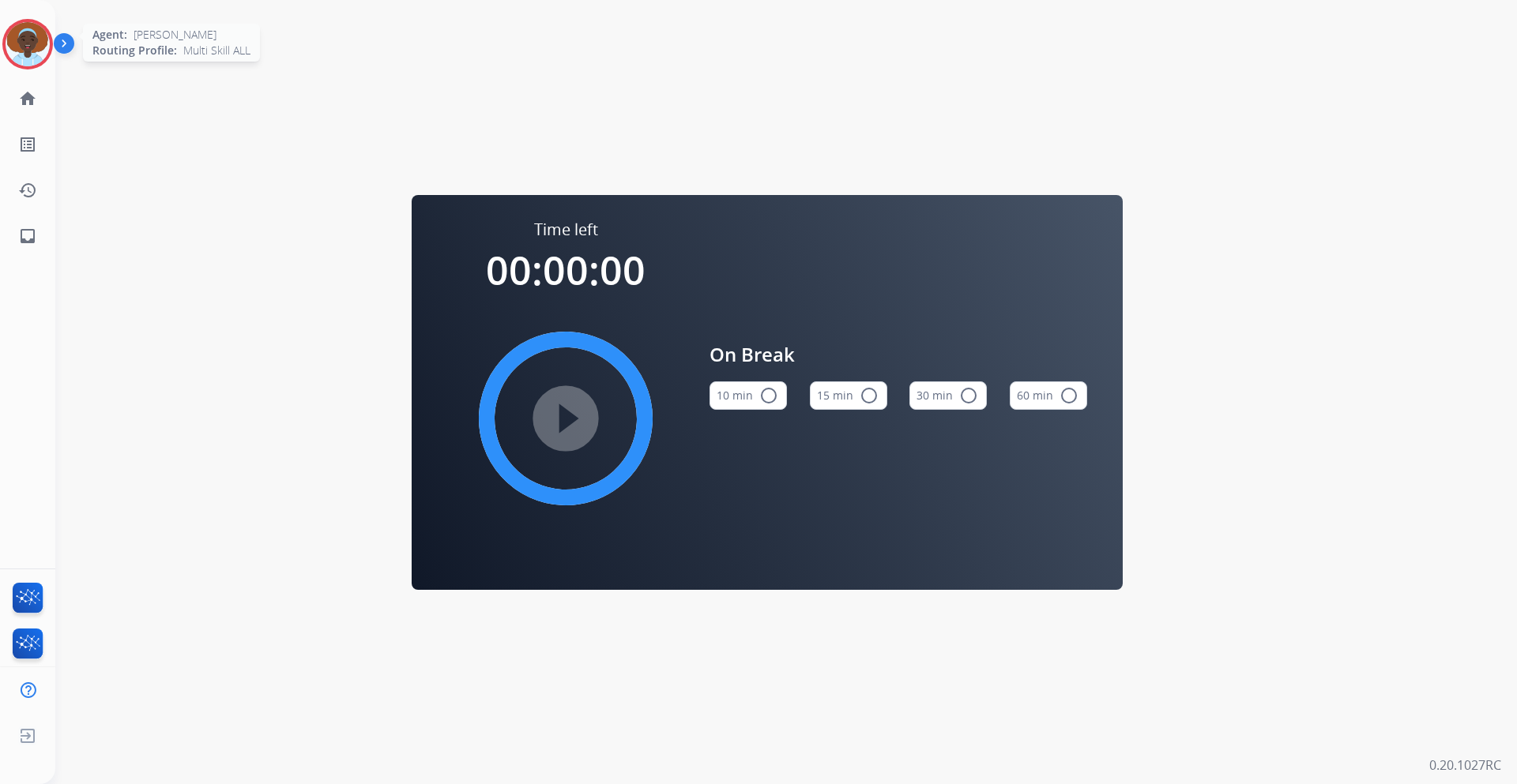
click at [17, 37] on img at bounding box center [28, 44] width 44 height 44
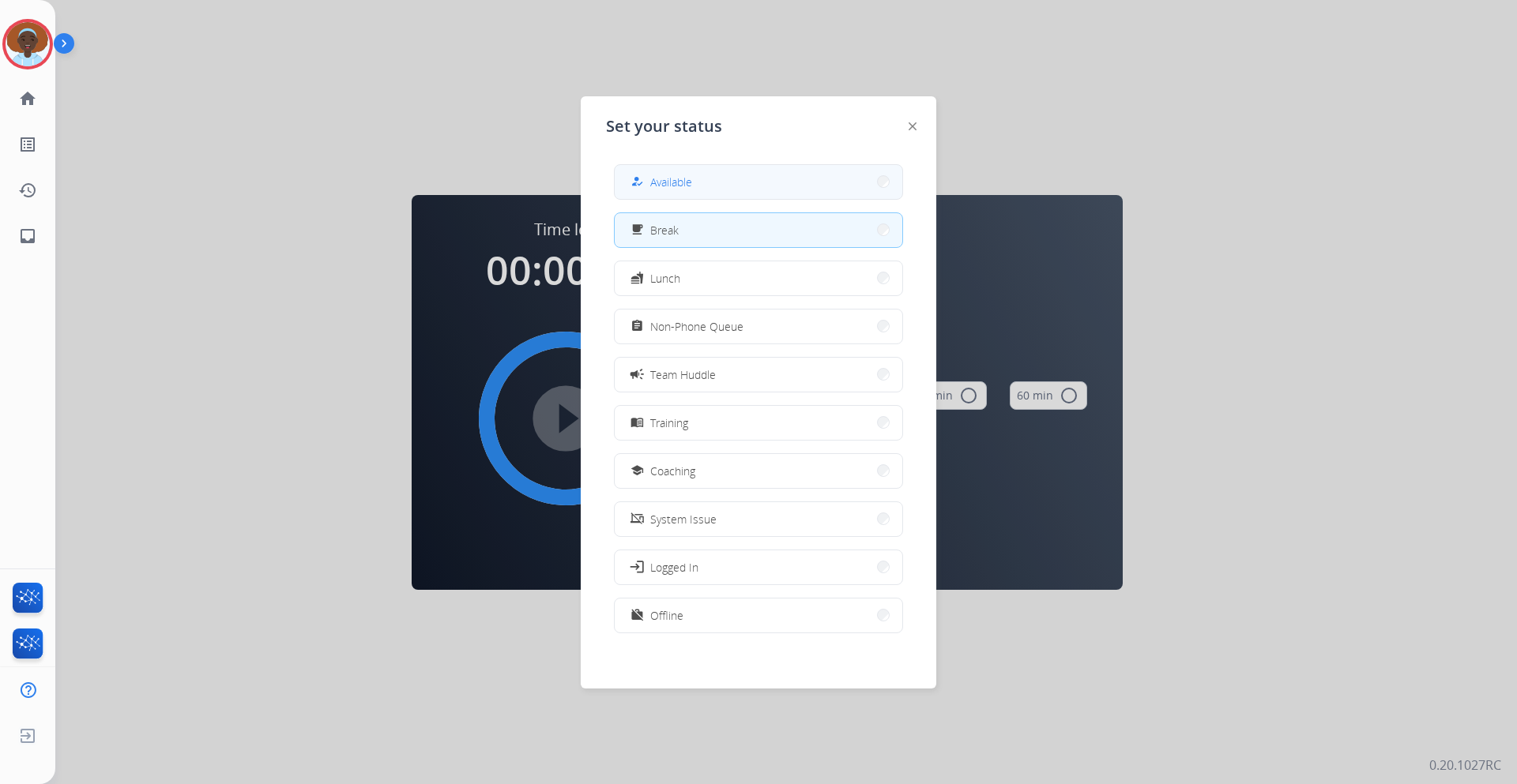
click at [663, 186] on span "Available" at bounding box center [671, 182] width 42 height 17
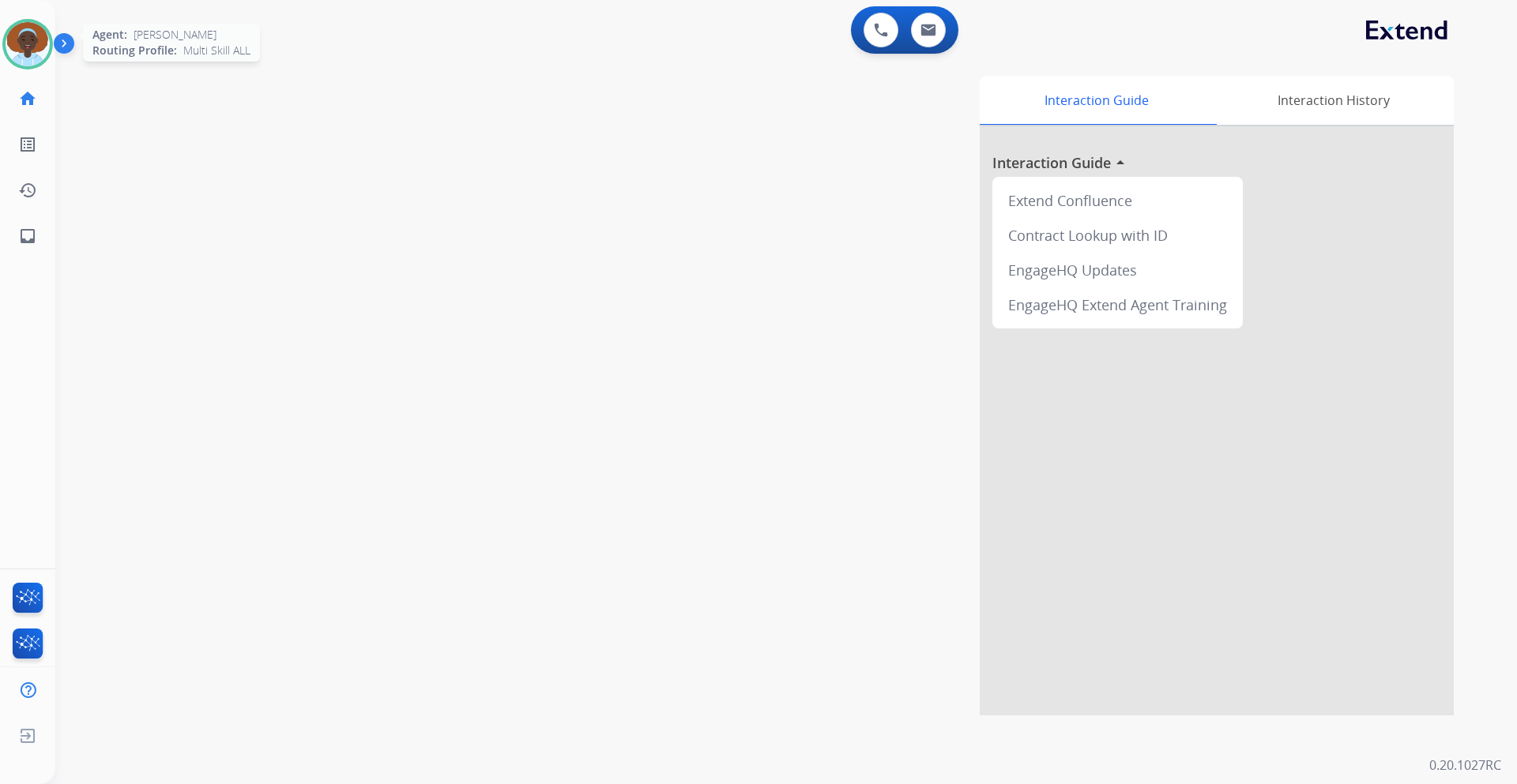
click at [23, 39] on img at bounding box center [28, 44] width 44 height 44
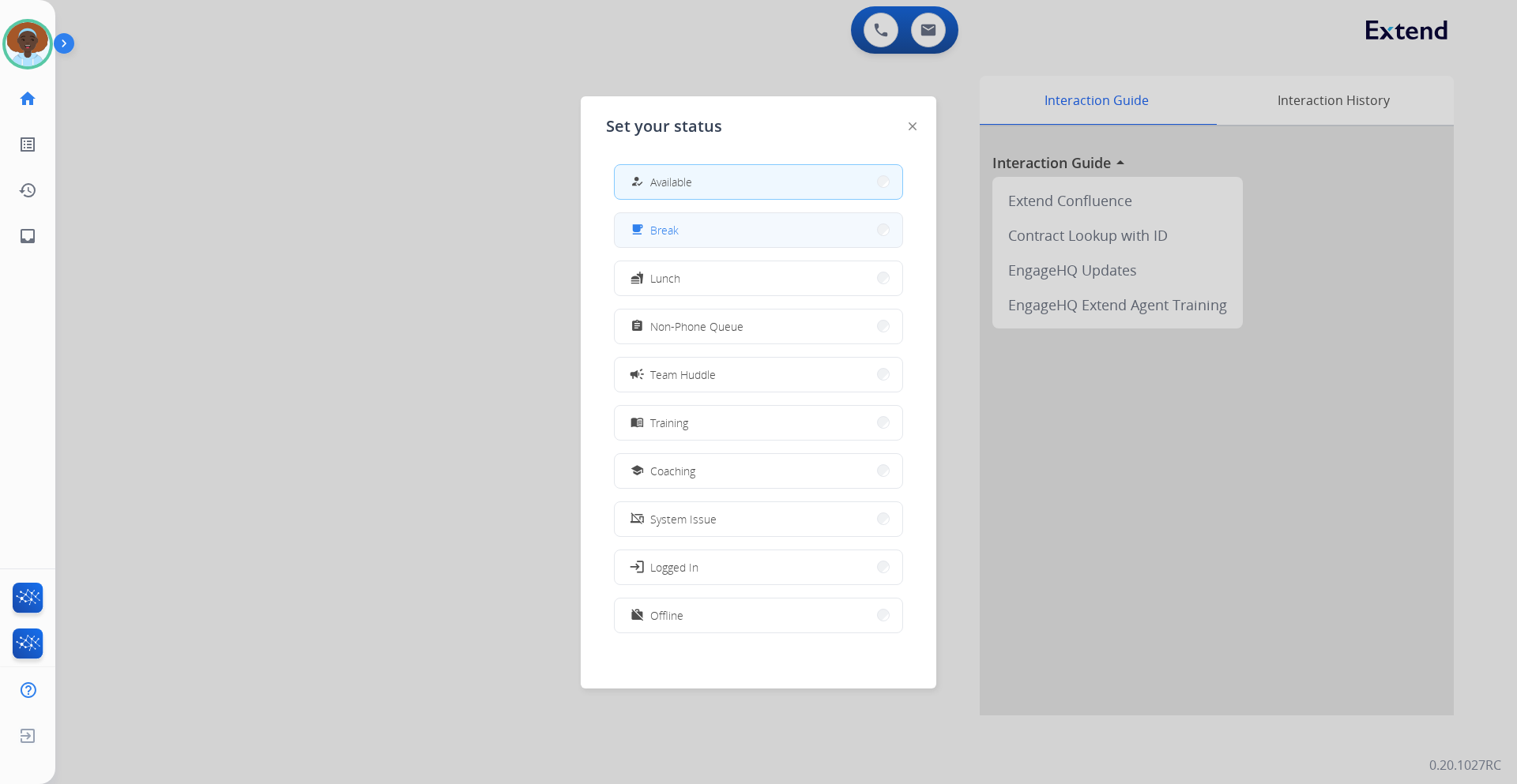
click at [695, 229] on button "free_breakfast Break" at bounding box center [758, 230] width 288 height 34
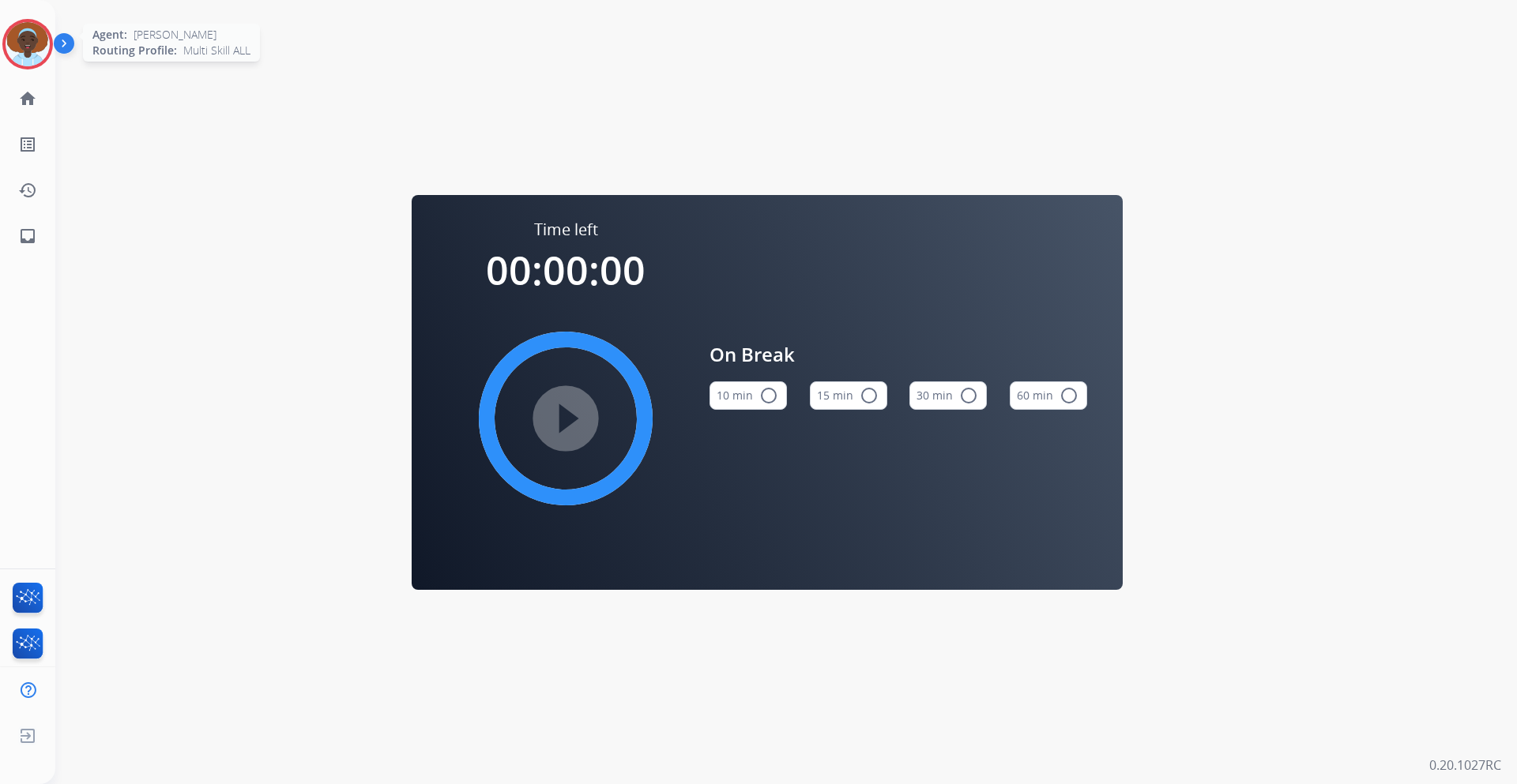
click at [38, 45] on img at bounding box center [28, 44] width 44 height 44
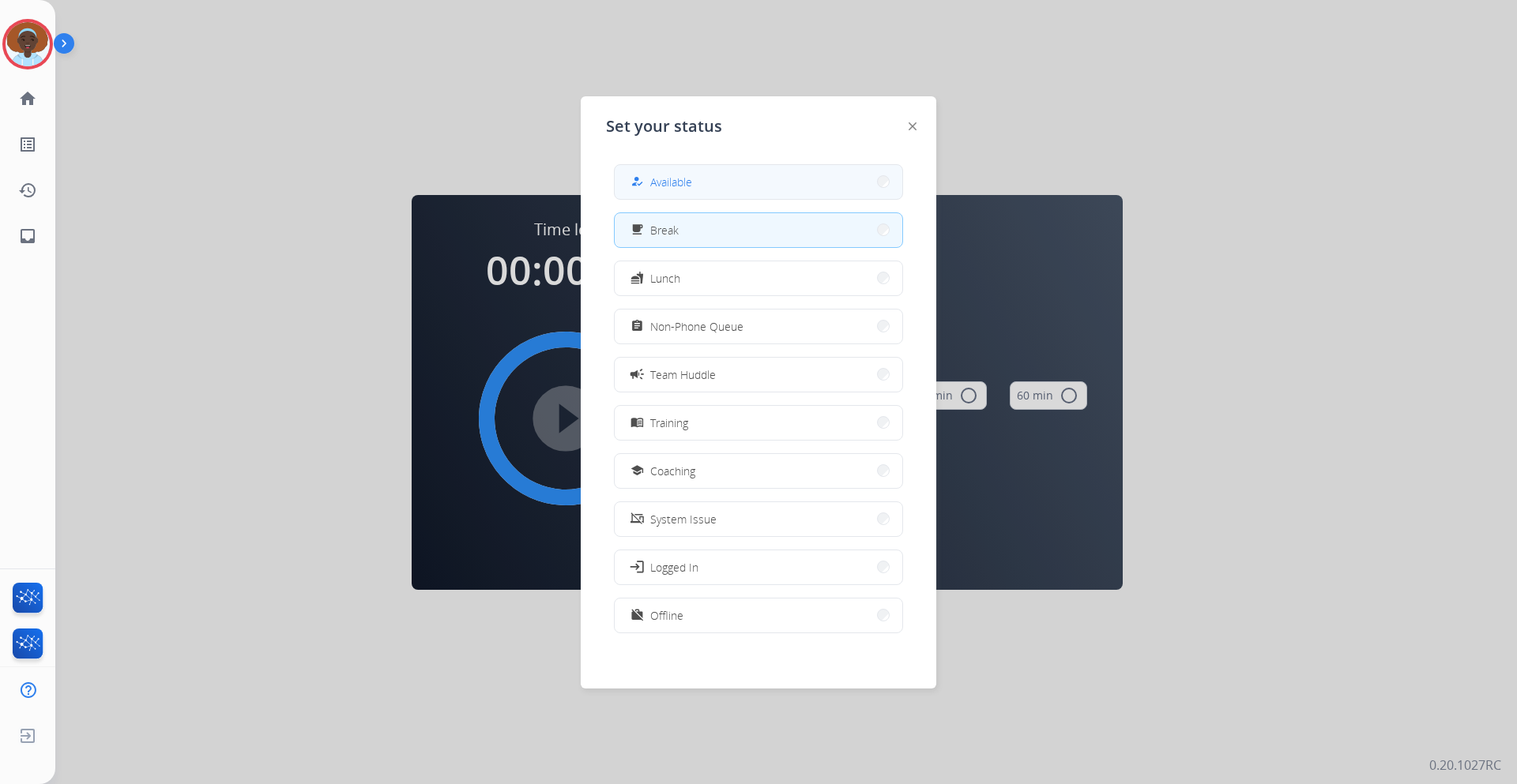
click at [733, 169] on button "how_to_reg Available" at bounding box center [758, 182] width 288 height 34
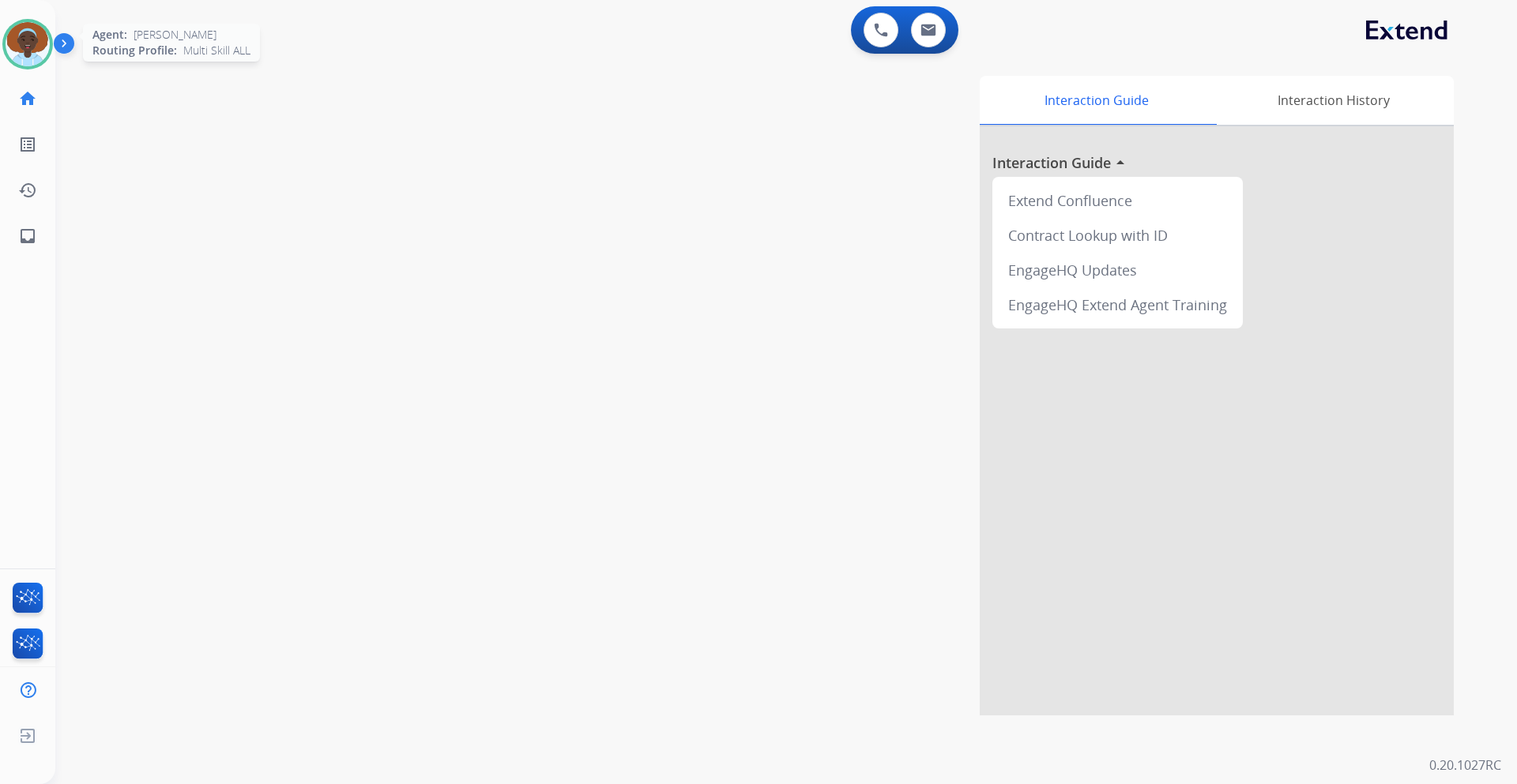
click at [30, 41] on img at bounding box center [28, 44] width 44 height 44
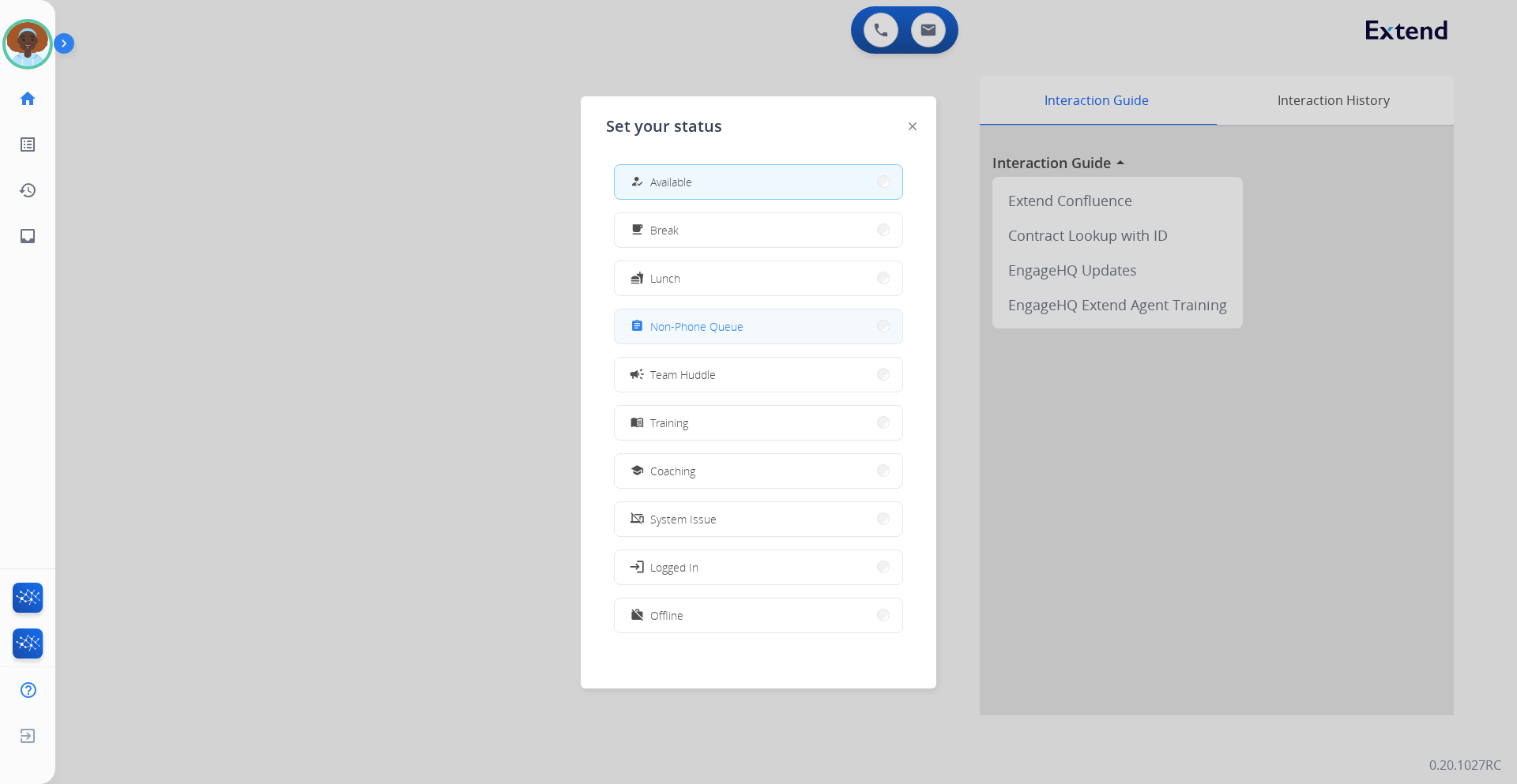
click at [782, 328] on button "assignment Non-Phone Queue" at bounding box center [758, 326] width 288 height 34
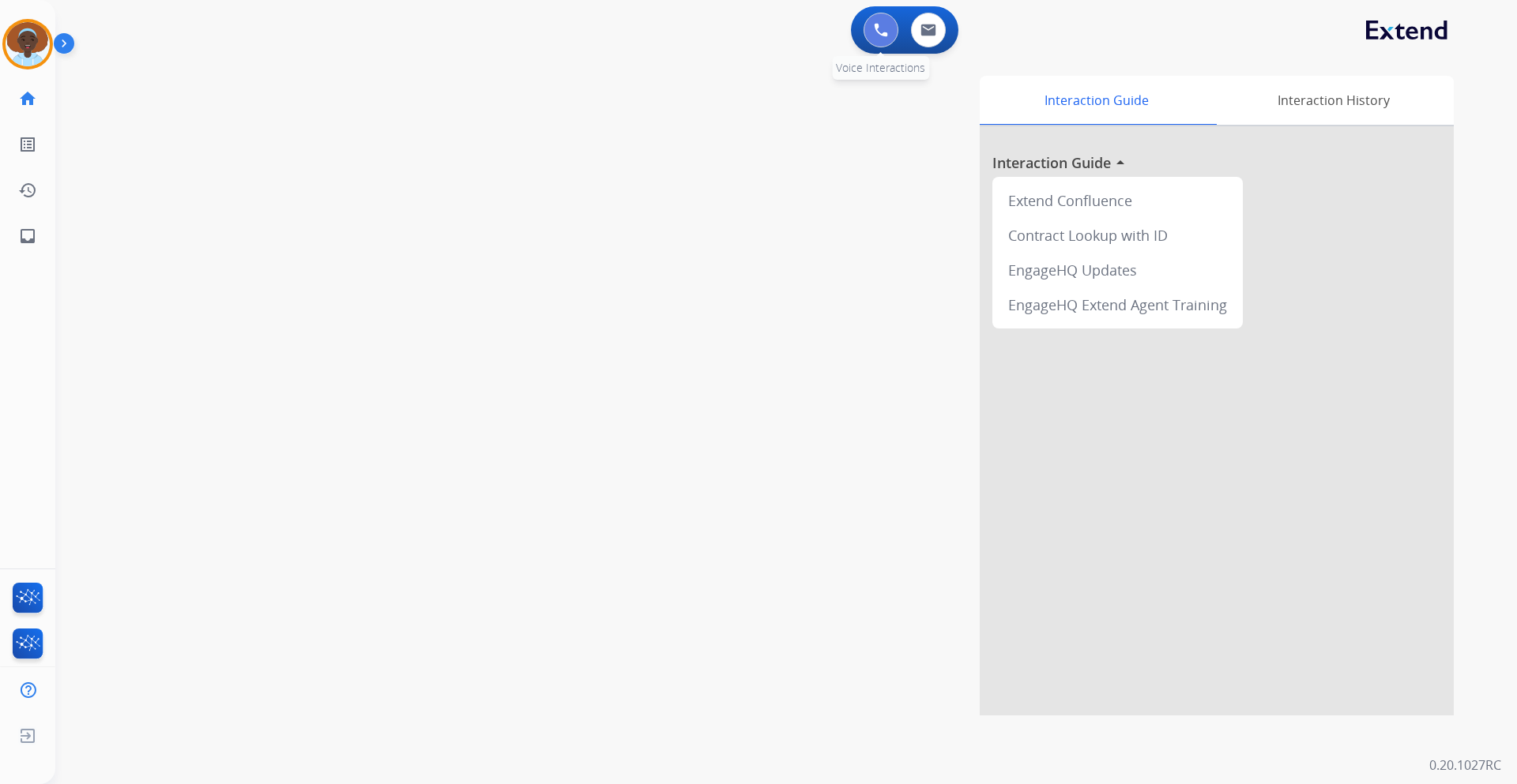
click at [881, 37] on img at bounding box center [880, 29] width 14 height 14
click at [877, 31] on img at bounding box center [880, 29] width 14 height 14
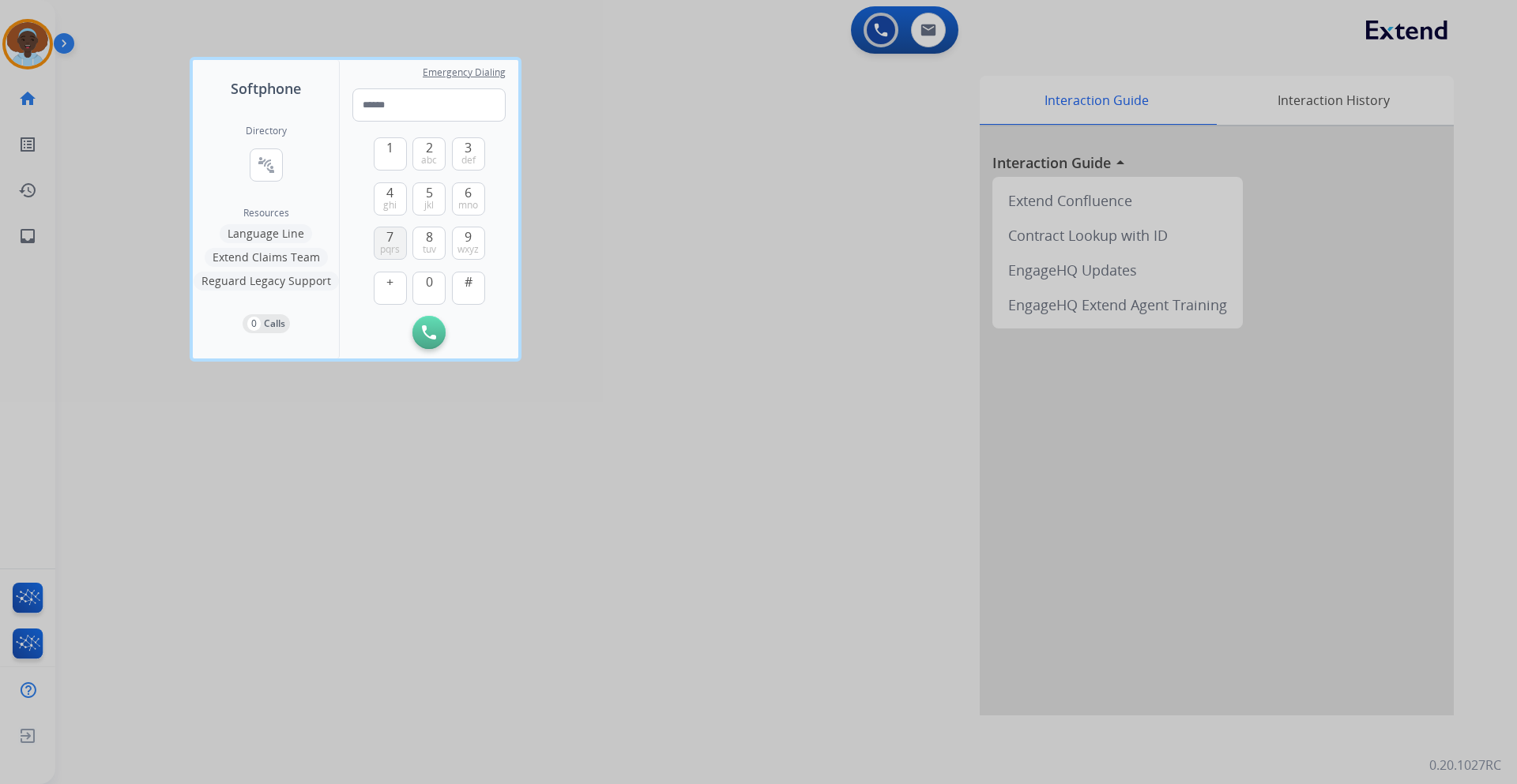
click at [393, 234] on span "7" at bounding box center [390, 237] width 8 height 19
click at [427, 230] on span "8" at bounding box center [429, 237] width 8 height 19
click at [463, 199] on span "mno" at bounding box center [468, 205] width 20 height 13
click at [427, 157] on span "abc" at bounding box center [429, 160] width 16 height 13
click at [462, 231] on button "9 wxyz" at bounding box center [469, 244] width 33 height 33
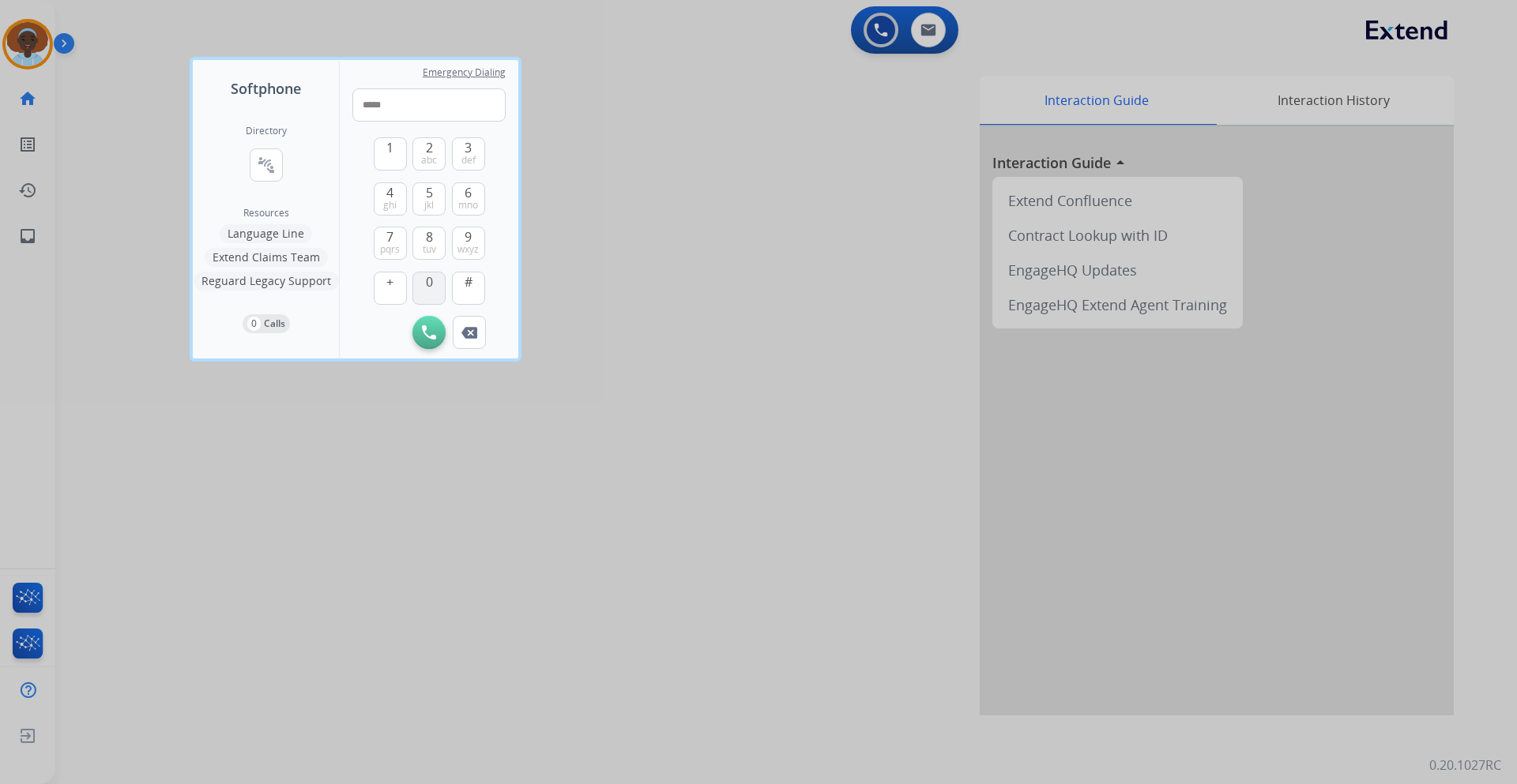
click at [431, 280] on span "0" at bounding box center [429, 282] width 8 height 19
drag, startPoint x: 430, startPoint y: 284, endPoint x: 428, endPoint y: 254, distance: 30.1
click at [429, 283] on span "0" at bounding box center [429, 282] width 8 height 19
click at [428, 245] on span "tuv" at bounding box center [430, 249] width 13 height 13
click at [466, 239] on span "9" at bounding box center [468, 237] width 8 height 19
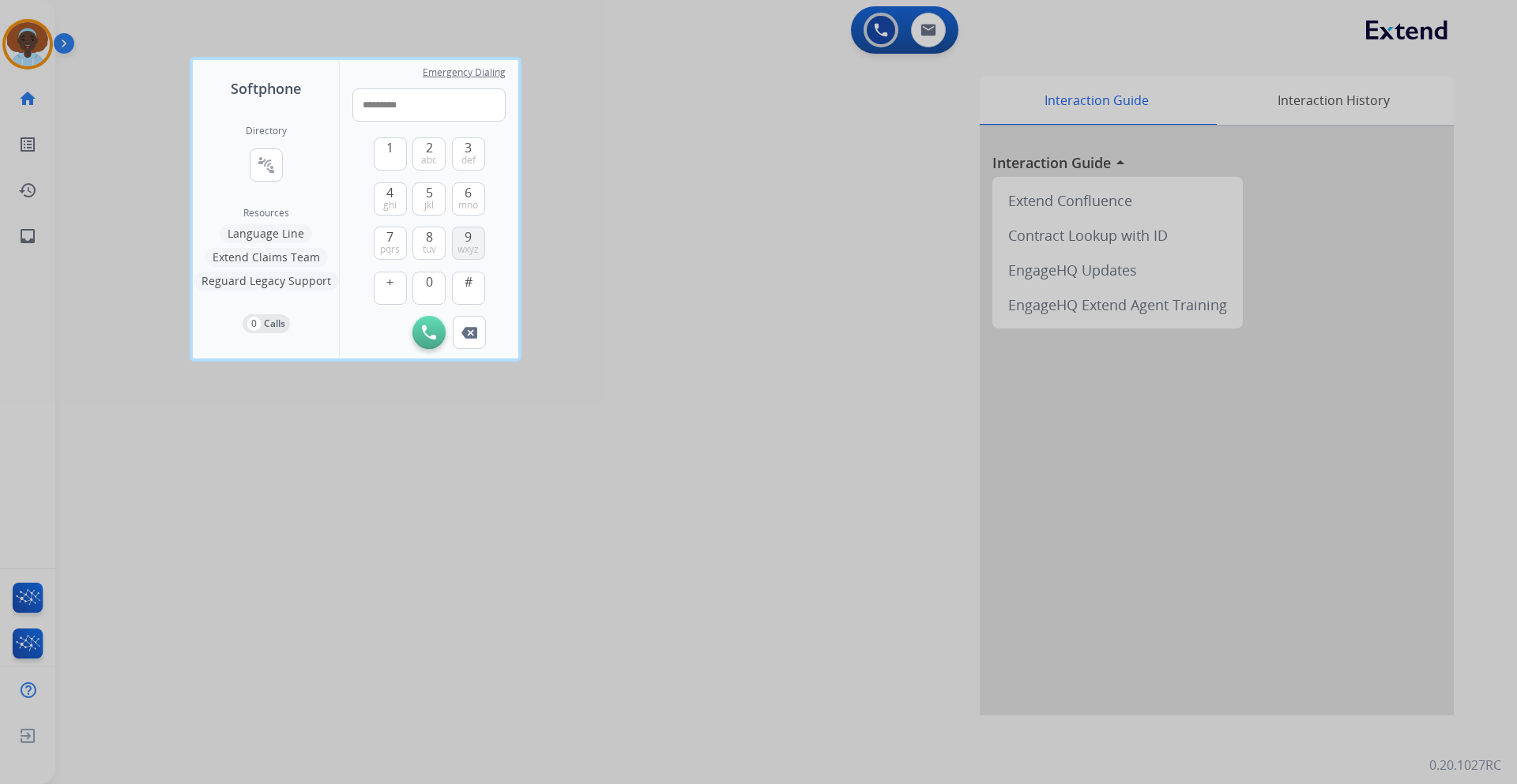
click at [466, 239] on span "9" at bounding box center [468, 237] width 8 height 19
type input "**********"
click at [426, 327] on img at bounding box center [429, 332] width 14 height 14
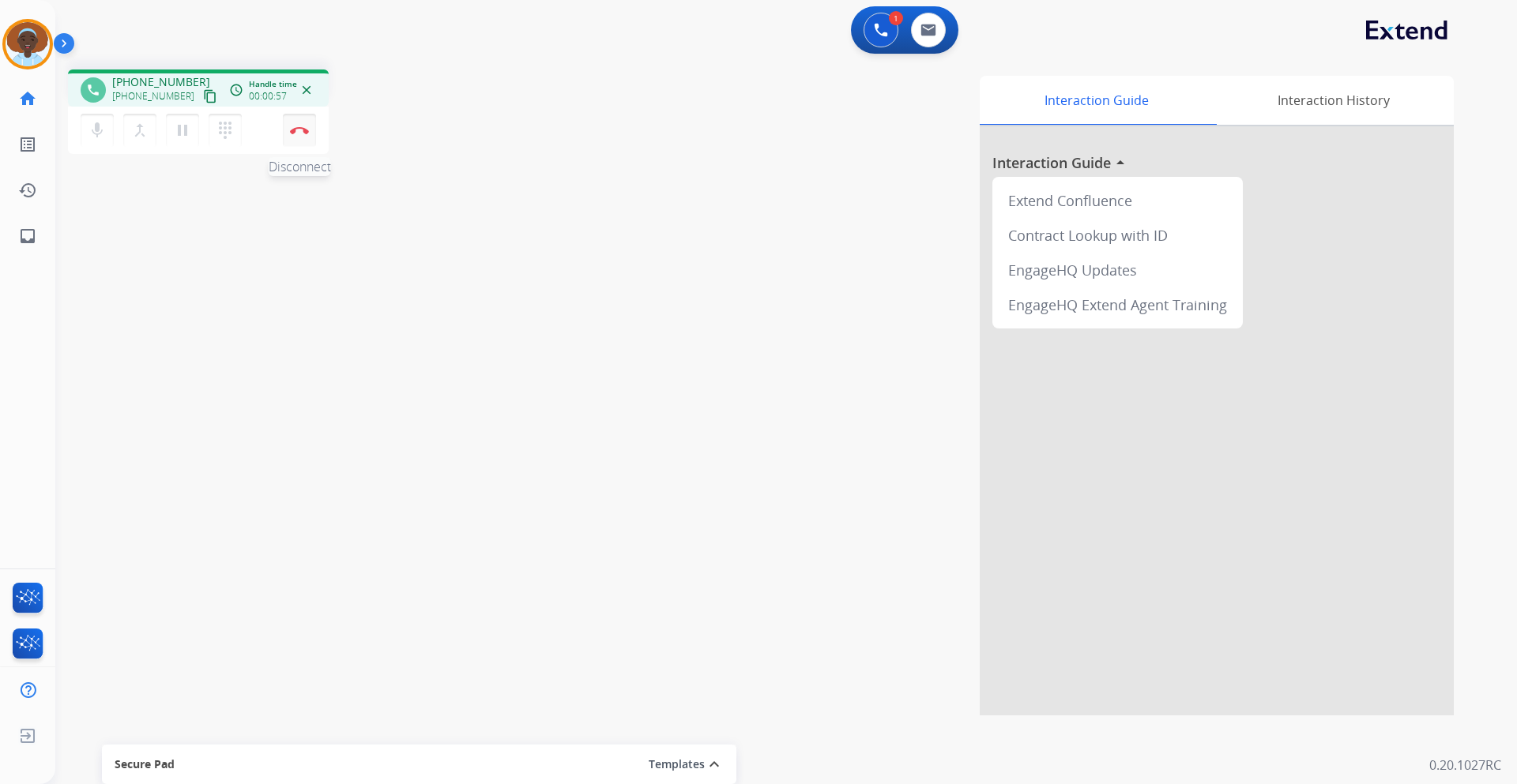
click at [294, 138] on button "Disconnect" at bounding box center [300, 130] width 33 height 33
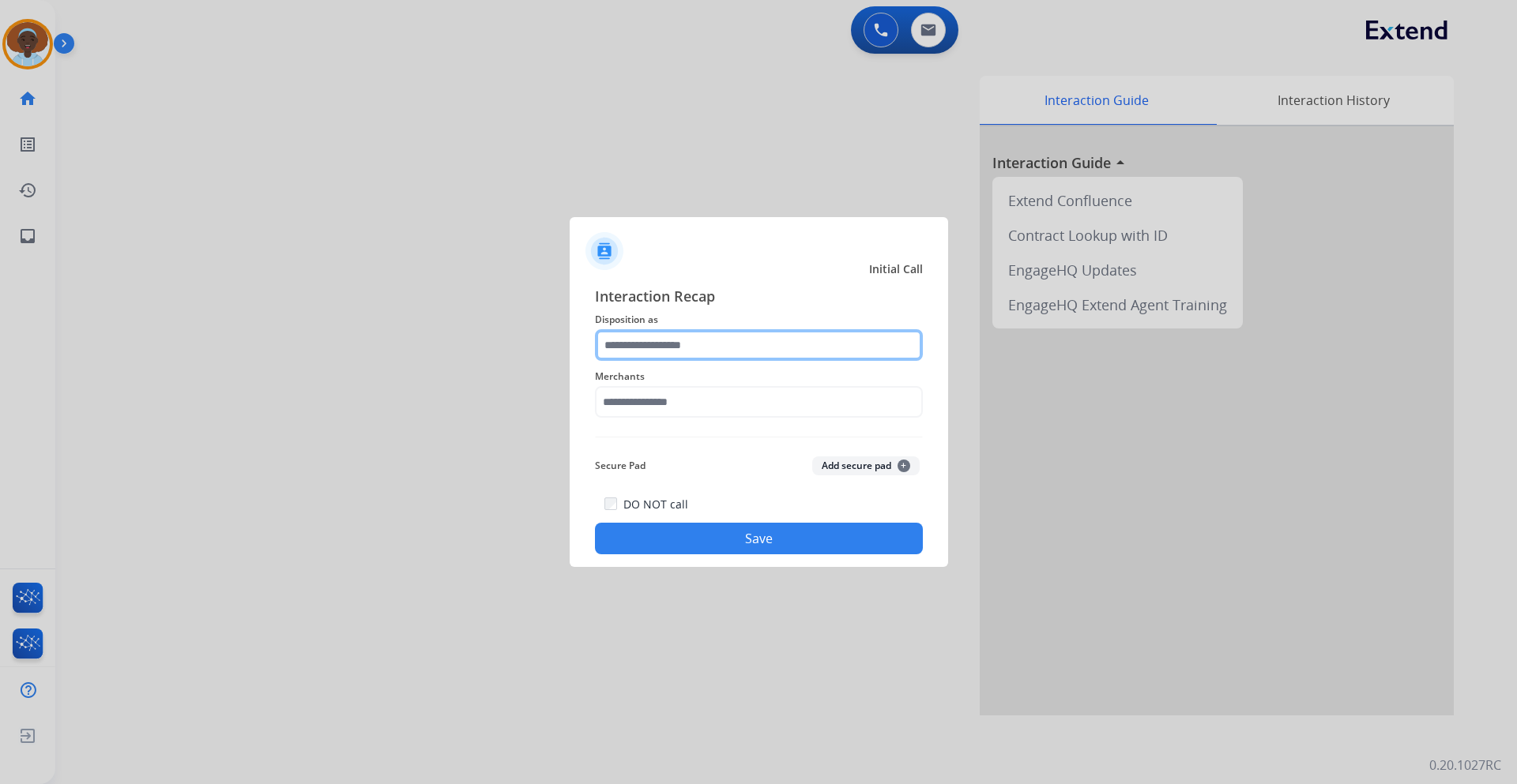
click at [757, 342] on input "text" at bounding box center [758, 345] width 328 height 32
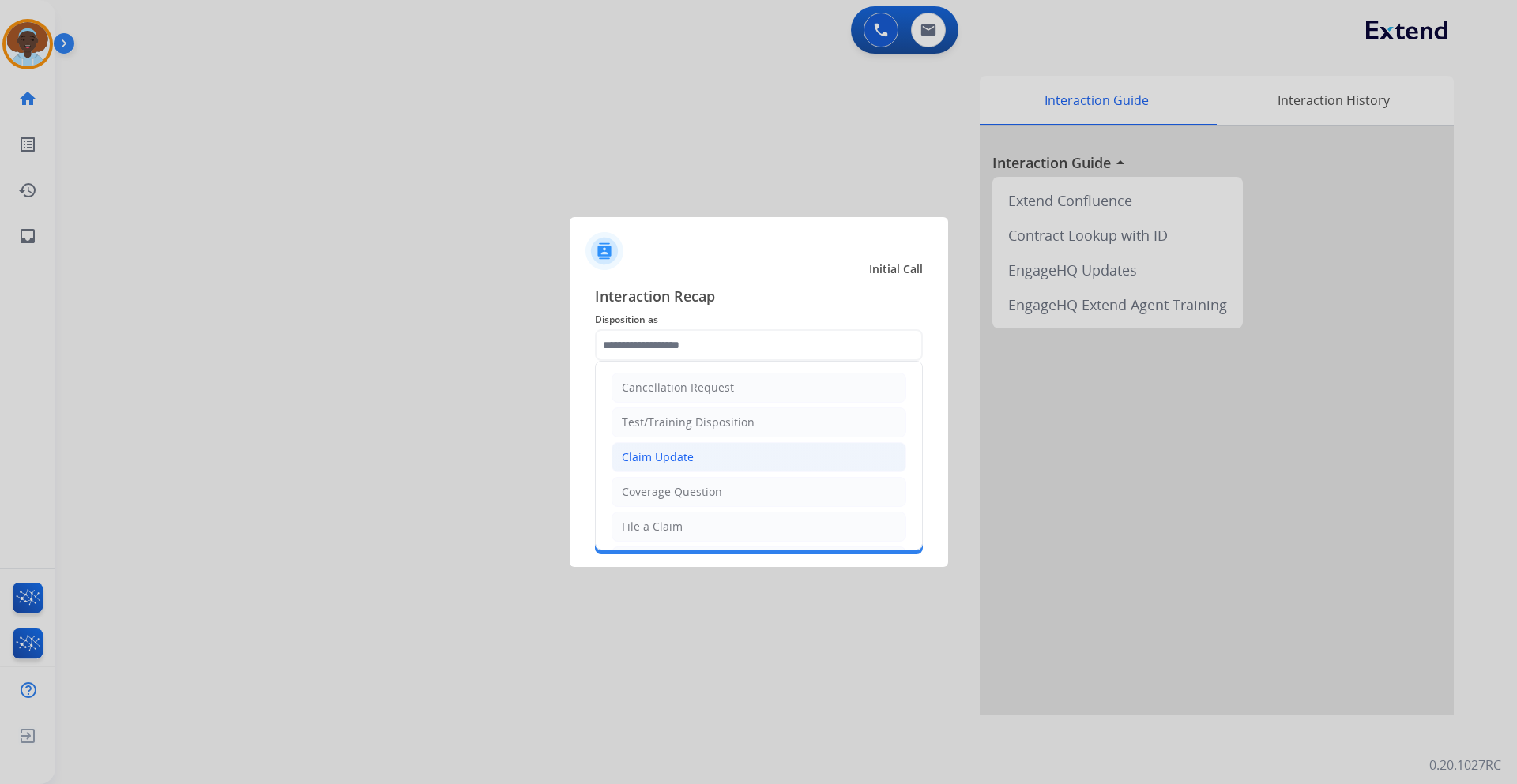
click at [716, 463] on li "Claim Update" at bounding box center [758, 457] width 295 height 30
type input "**********"
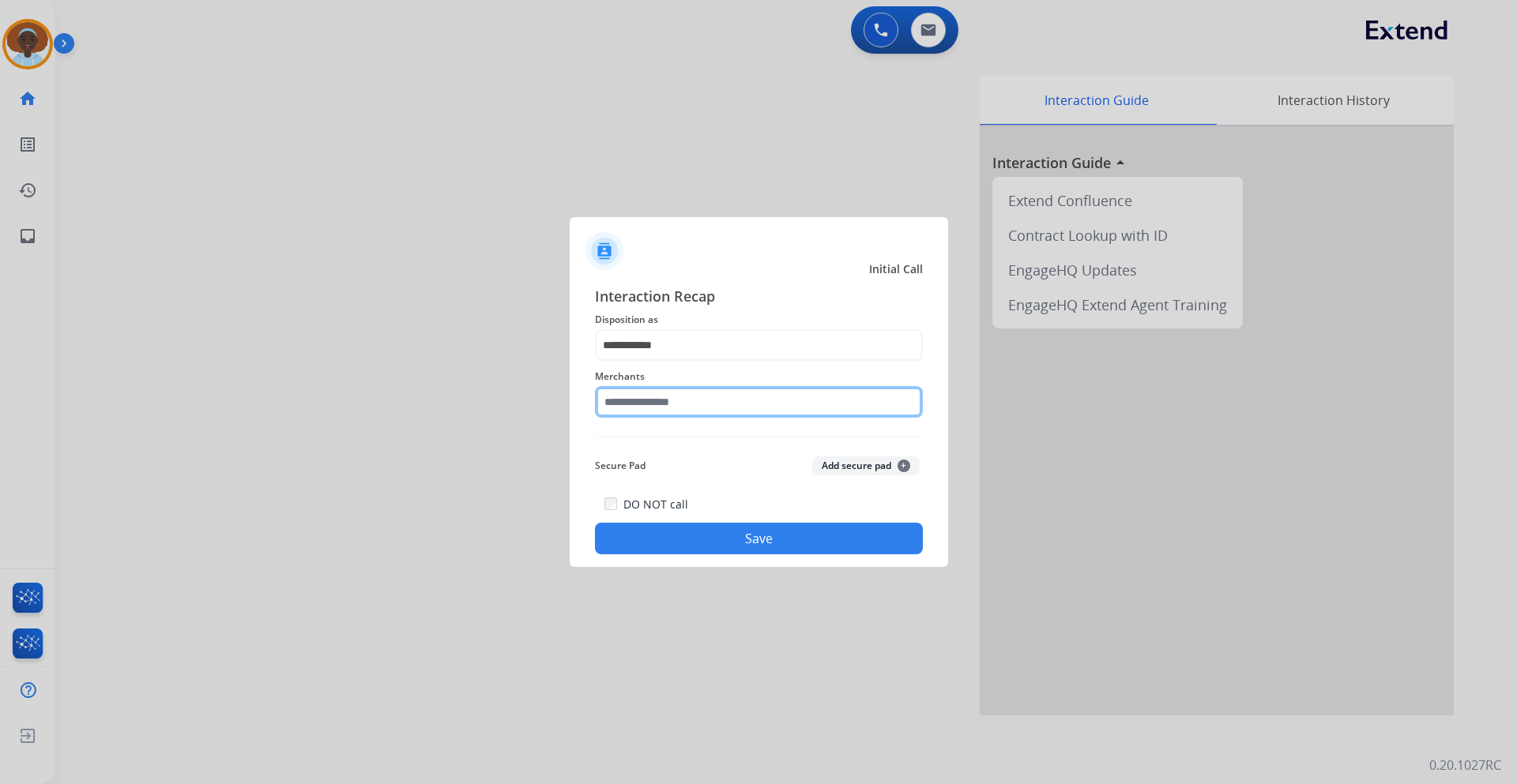
click at [714, 400] on input "text" at bounding box center [758, 402] width 328 height 32
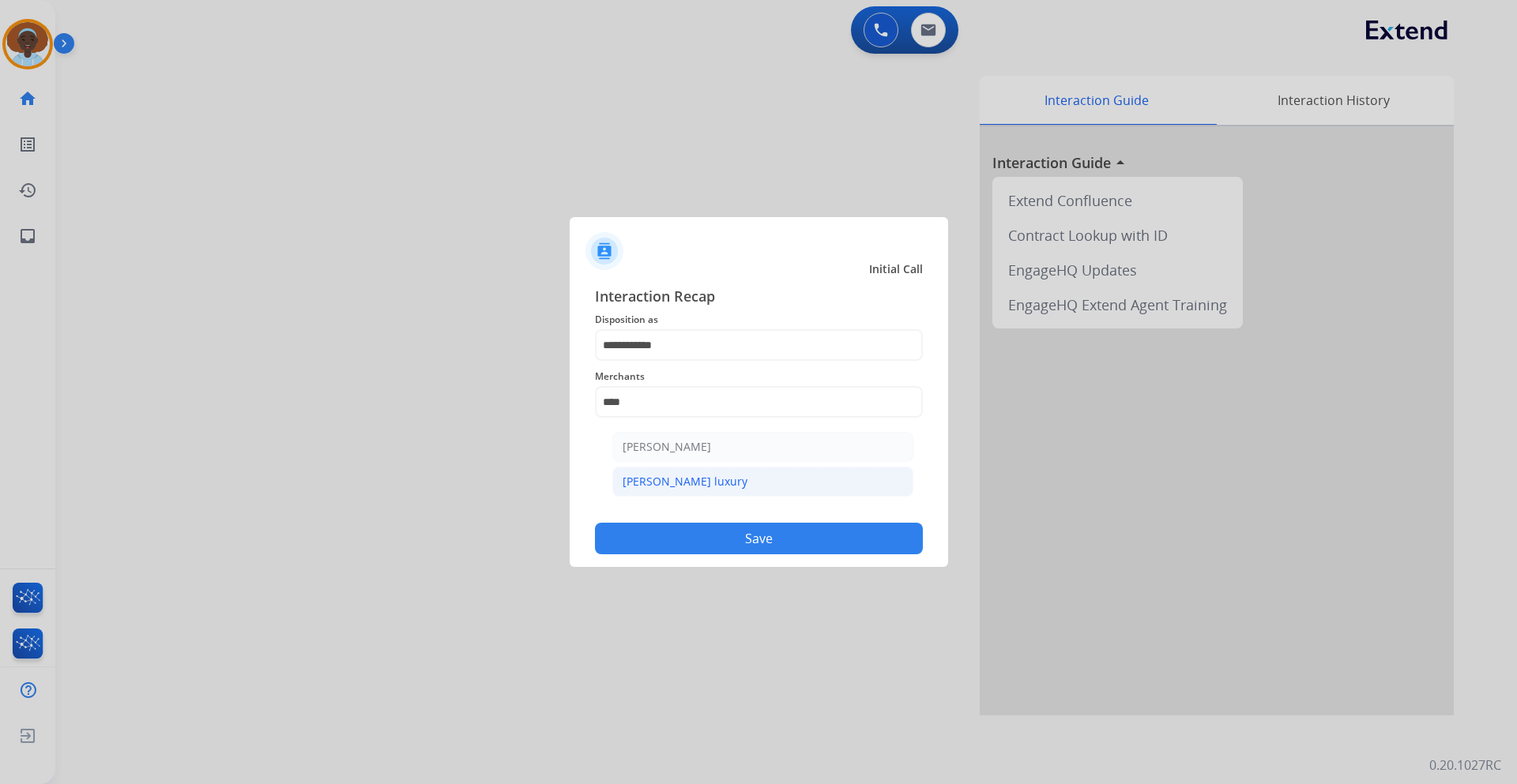
click at [711, 478] on li "[PERSON_NAME] luxury" at bounding box center [763, 482] width 301 height 30
type input "**********"
click at [743, 533] on button "Save" at bounding box center [758, 539] width 328 height 32
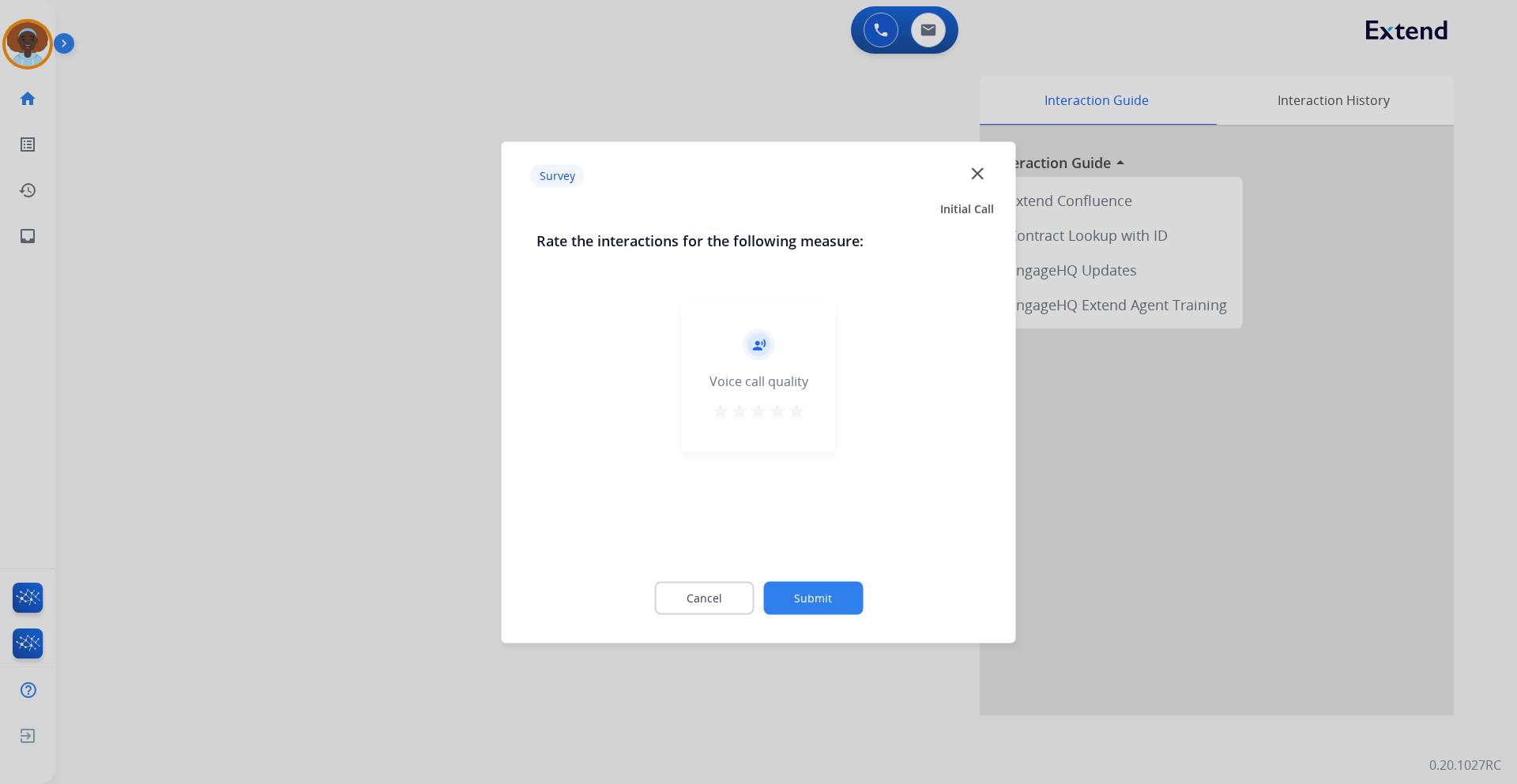
click at [795, 411] on mat-icon "star" at bounding box center [796, 410] width 19 height 19
click at [814, 590] on button "Submit" at bounding box center [813, 598] width 99 height 33
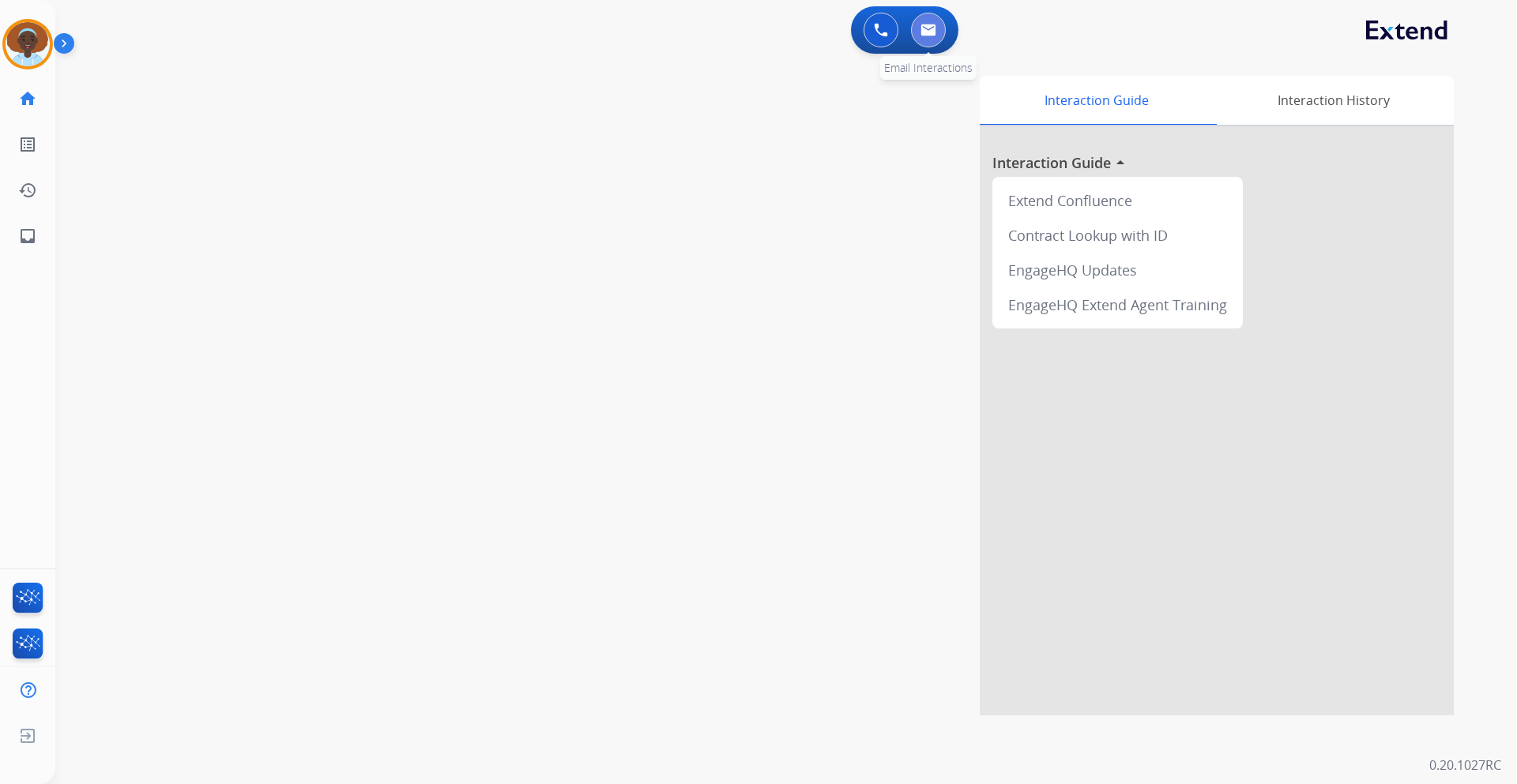
click at [930, 31] on img at bounding box center [928, 29] width 16 height 13
select select "**********"
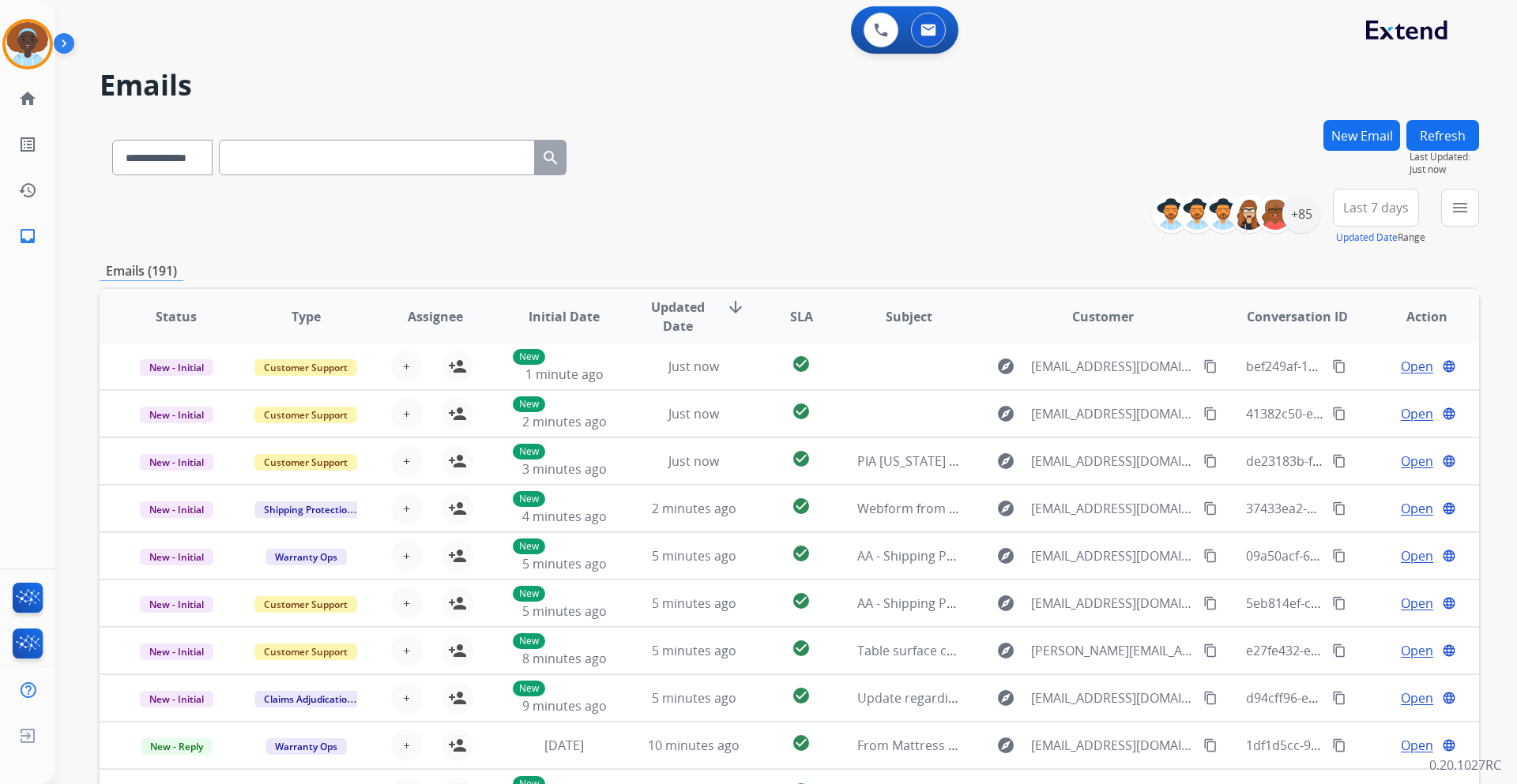
click at [1371, 207] on span "Last 7 days" at bounding box center [1376, 208] width 66 height 7
click at [1356, 395] on div "Last 90 days" at bounding box center [1371, 400] width 87 height 23
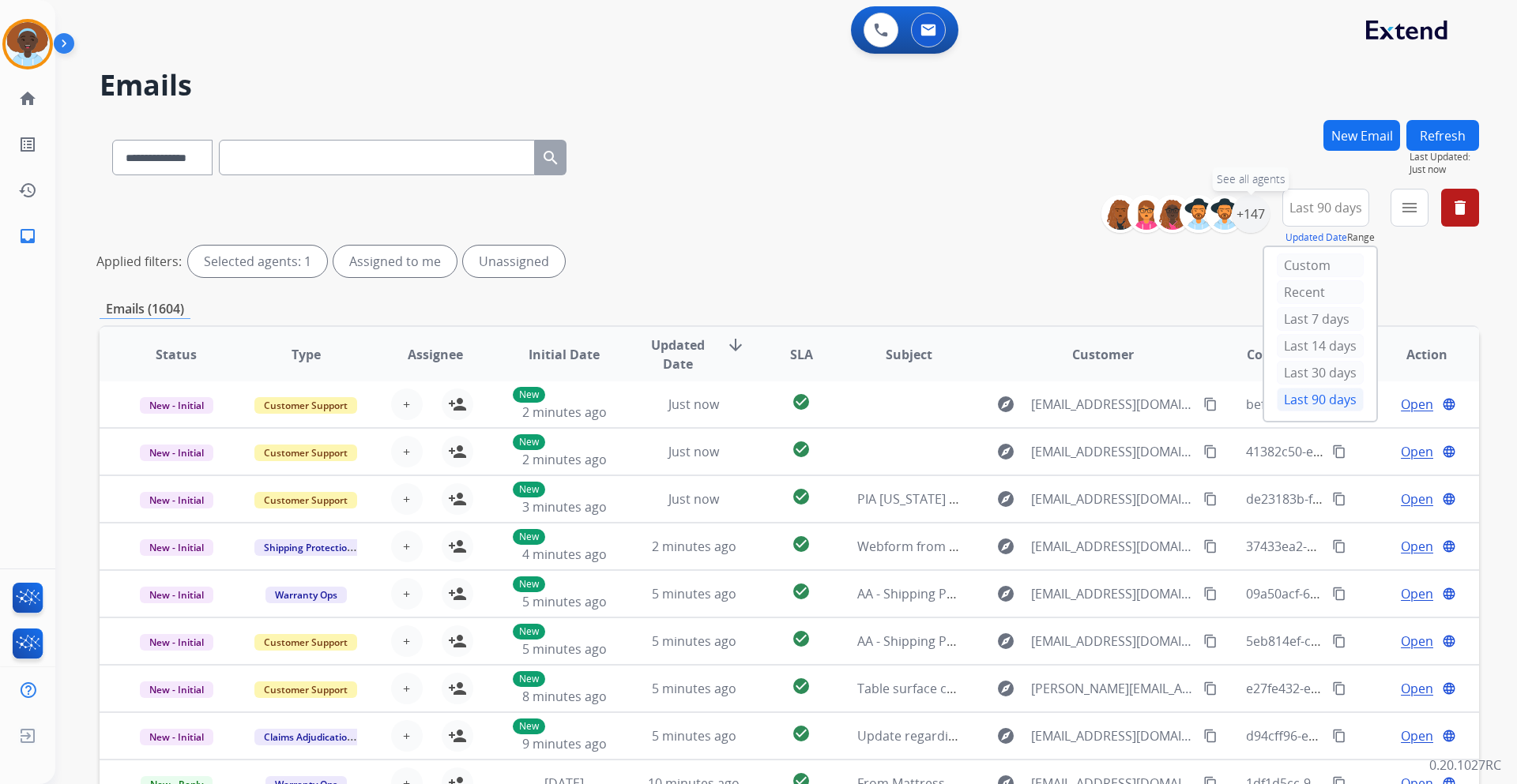
click at [1255, 214] on div "+147" at bounding box center [1250, 214] width 38 height 38
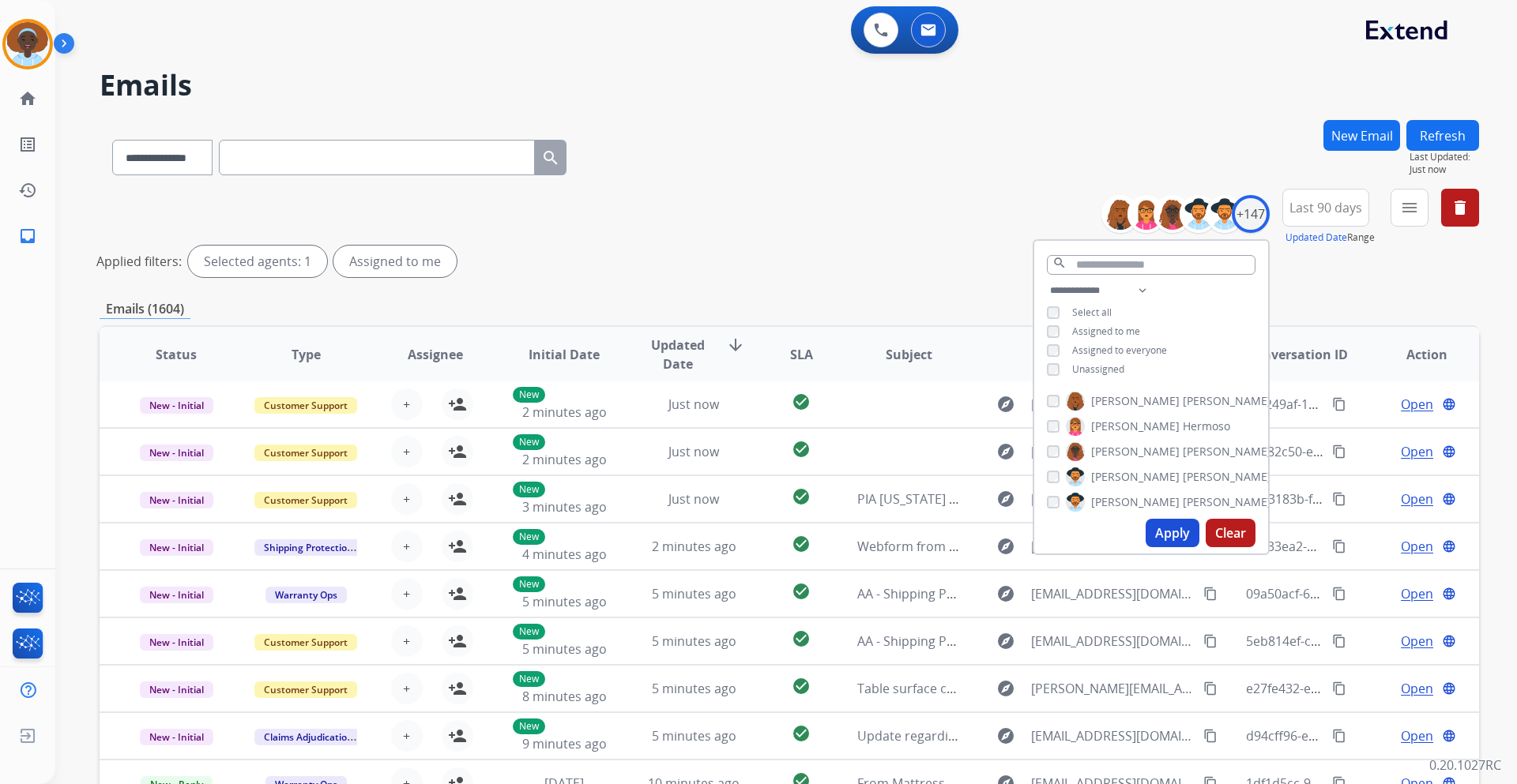
click at [1167, 530] on button "Apply" at bounding box center [1172, 533] width 53 height 28
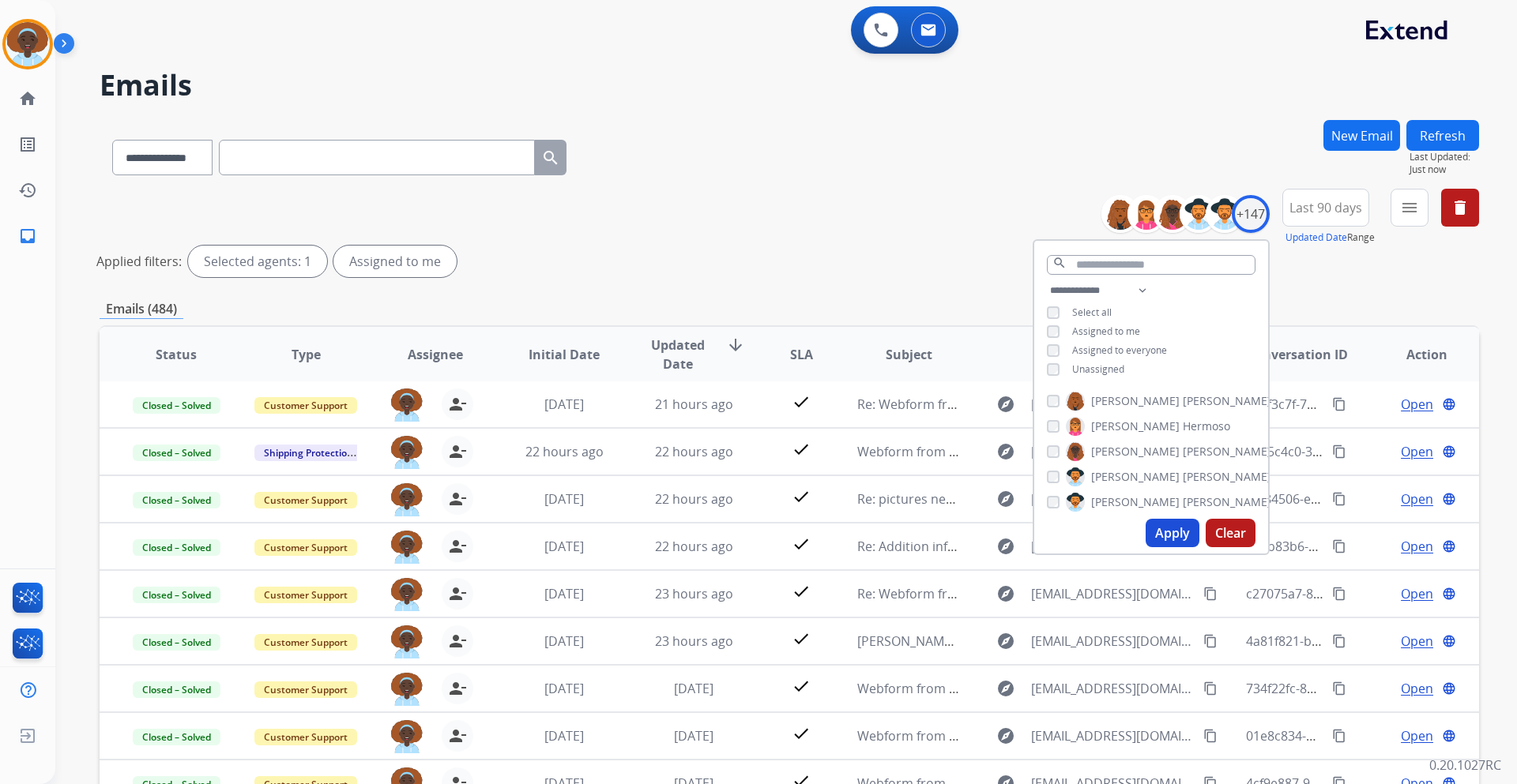
click at [936, 261] on div "Applied filters: Selected agents: 1 Assigned to me" at bounding box center [787, 262] width 1380 height 32
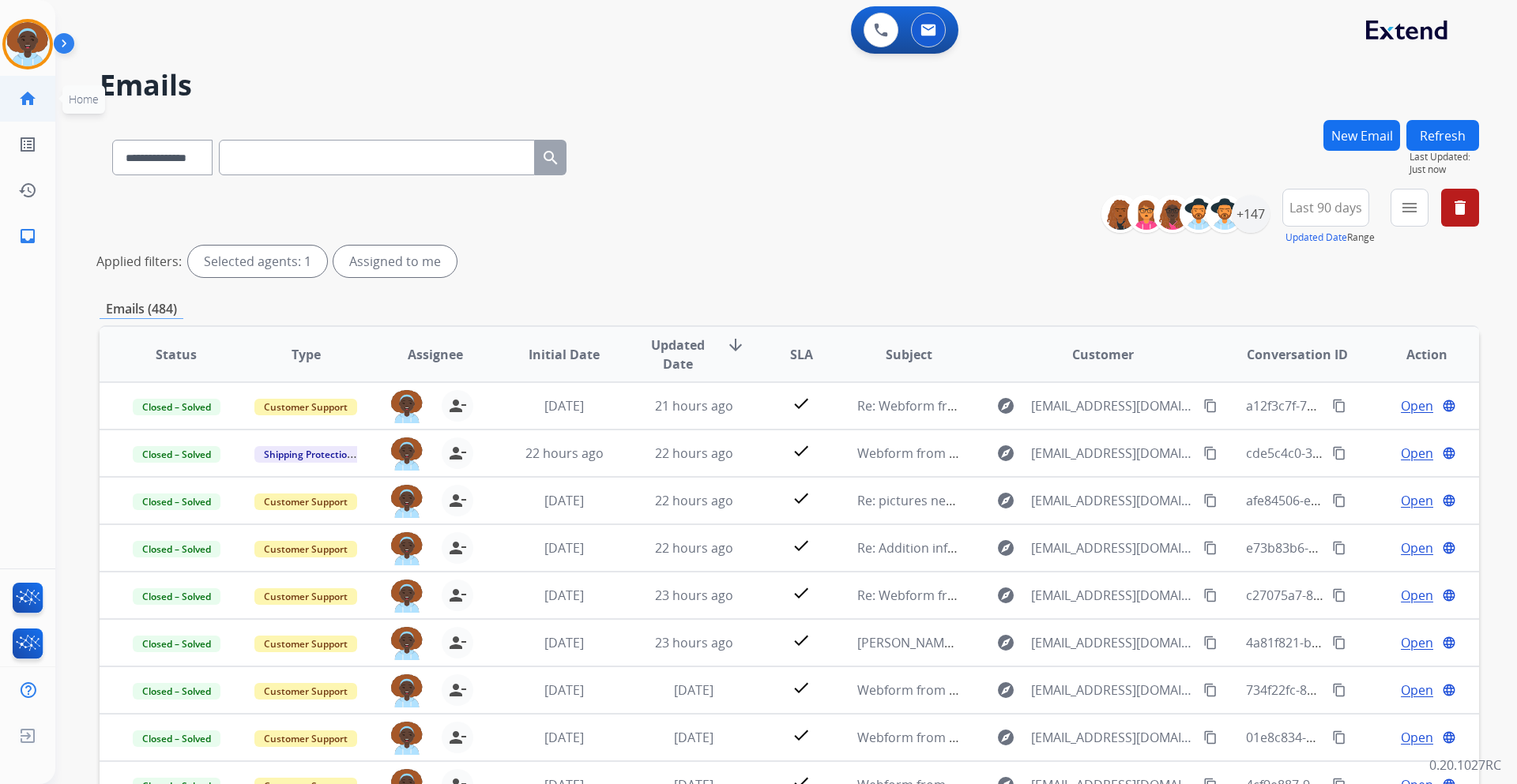
click at [27, 97] on mat-icon "home" at bounding box center [28, 98] width 19 height 19
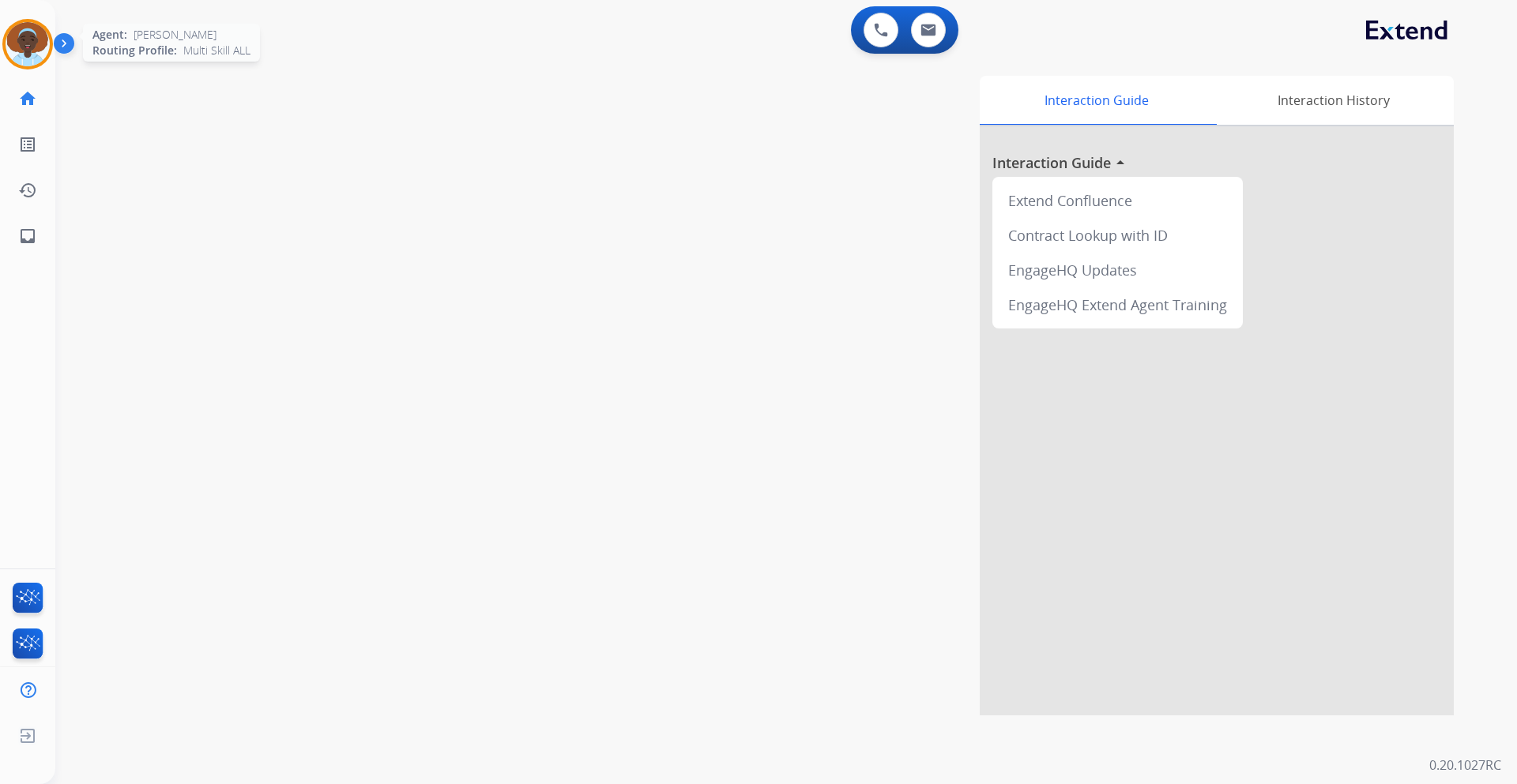
click at [30, 34] on img at bounding box center [28, 44] width 44 height 44
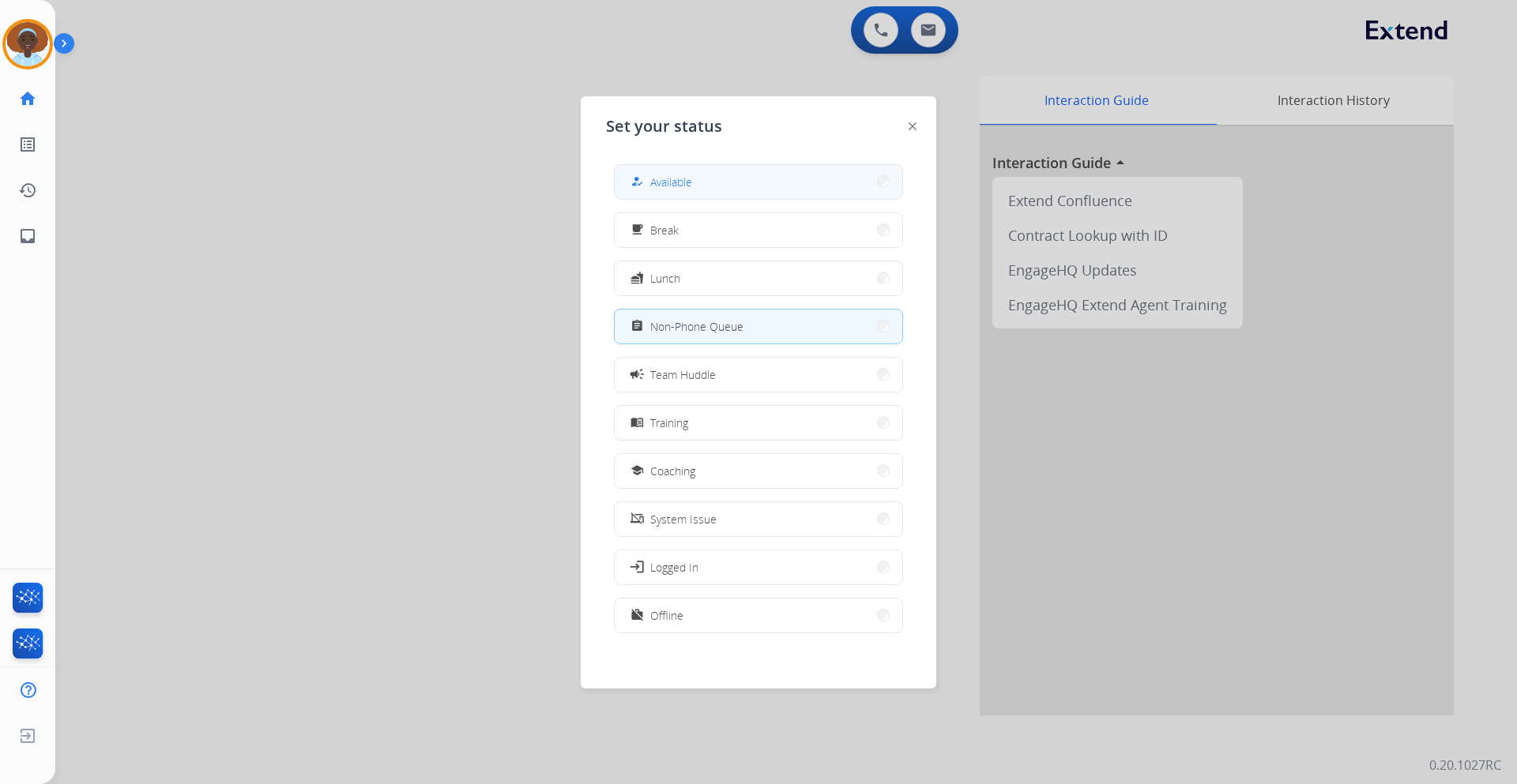
click at [703, 173] on button "how_to_reg Available" at bounding box center [758, 182] width 288 height 34
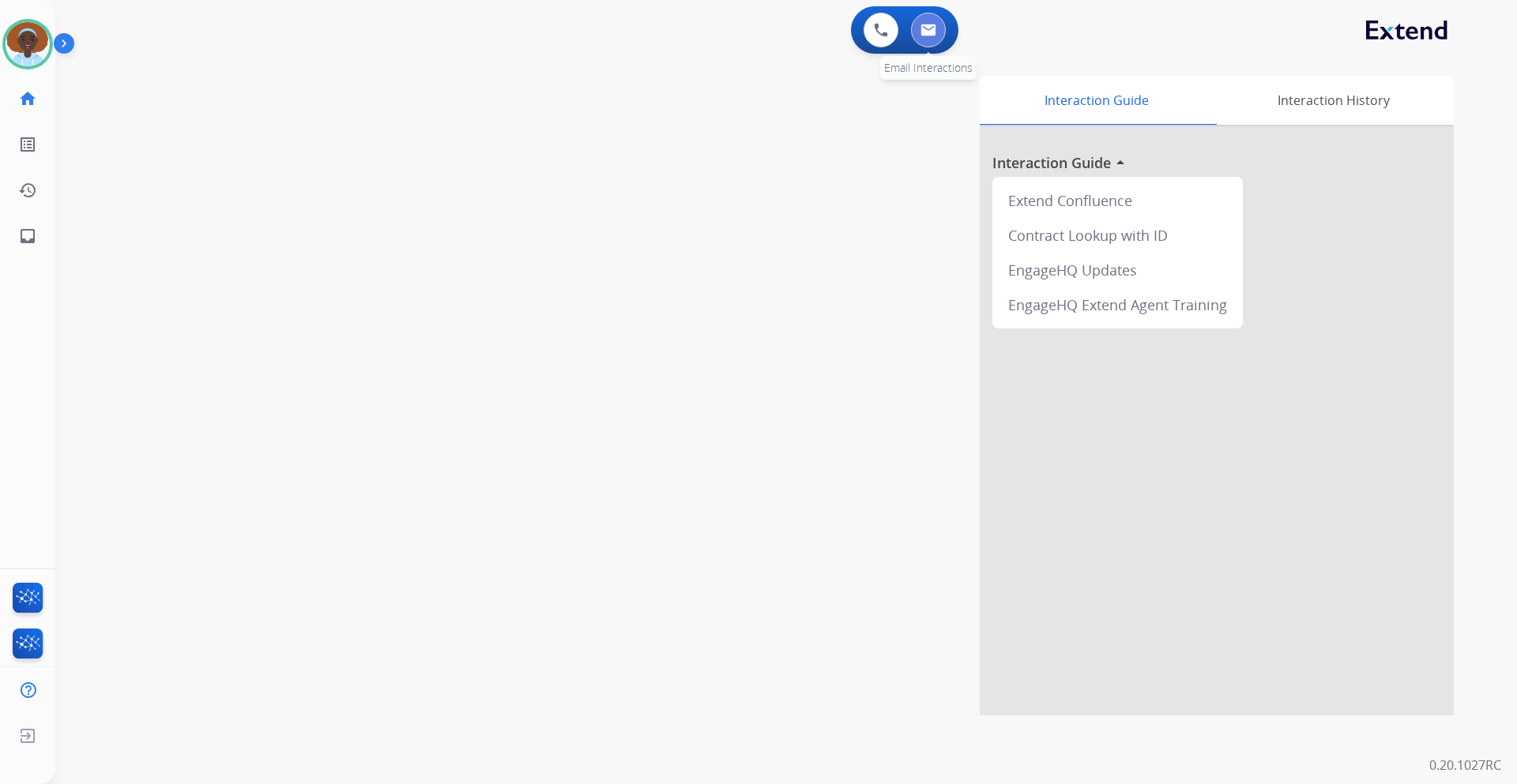
click at [925, 30] on img at bounding box center [928, 29] width 16 height 13
select select "**********"
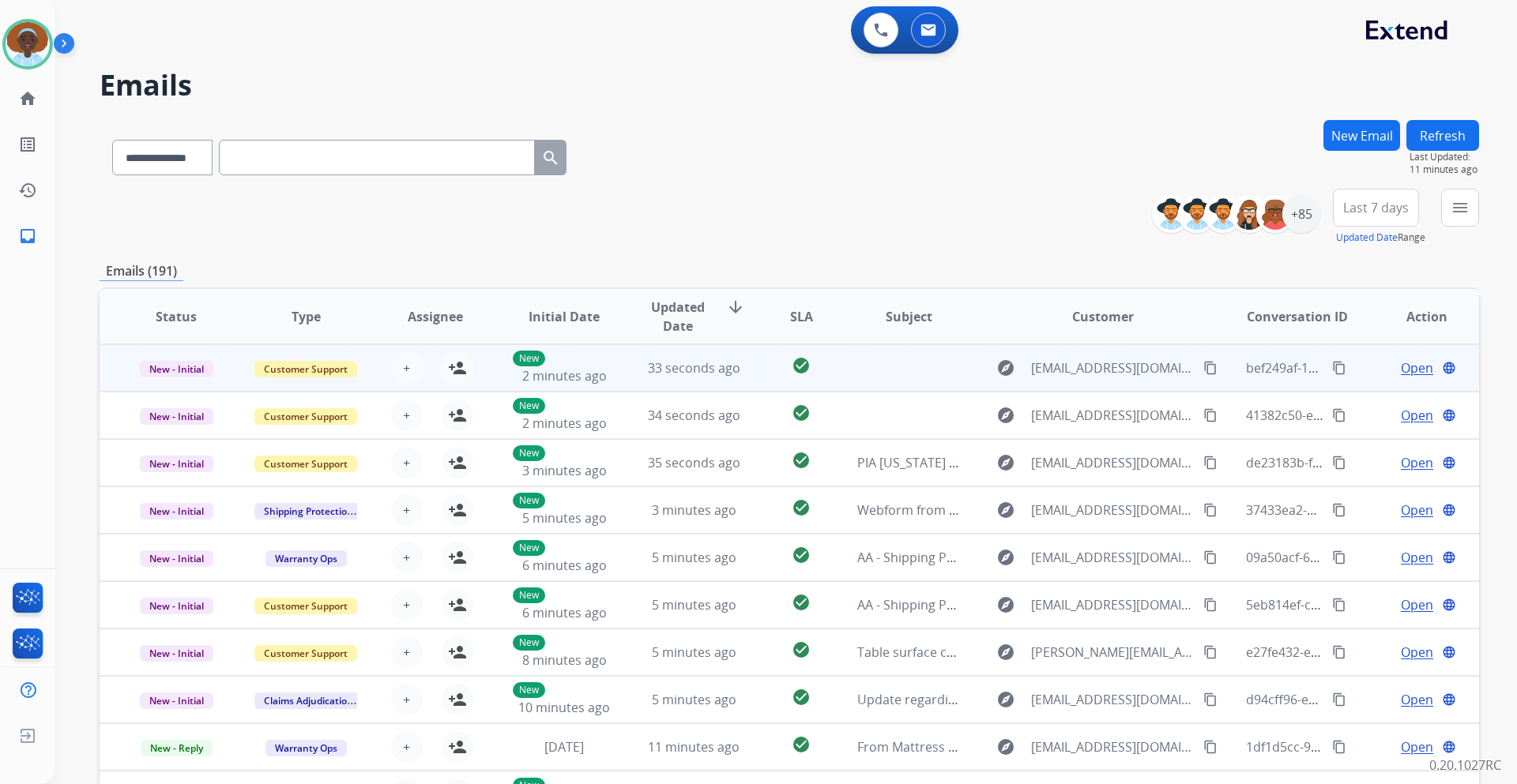
click at [1403, 370] on span "Open" at bounding box center [1417, 368] width 33 height 19
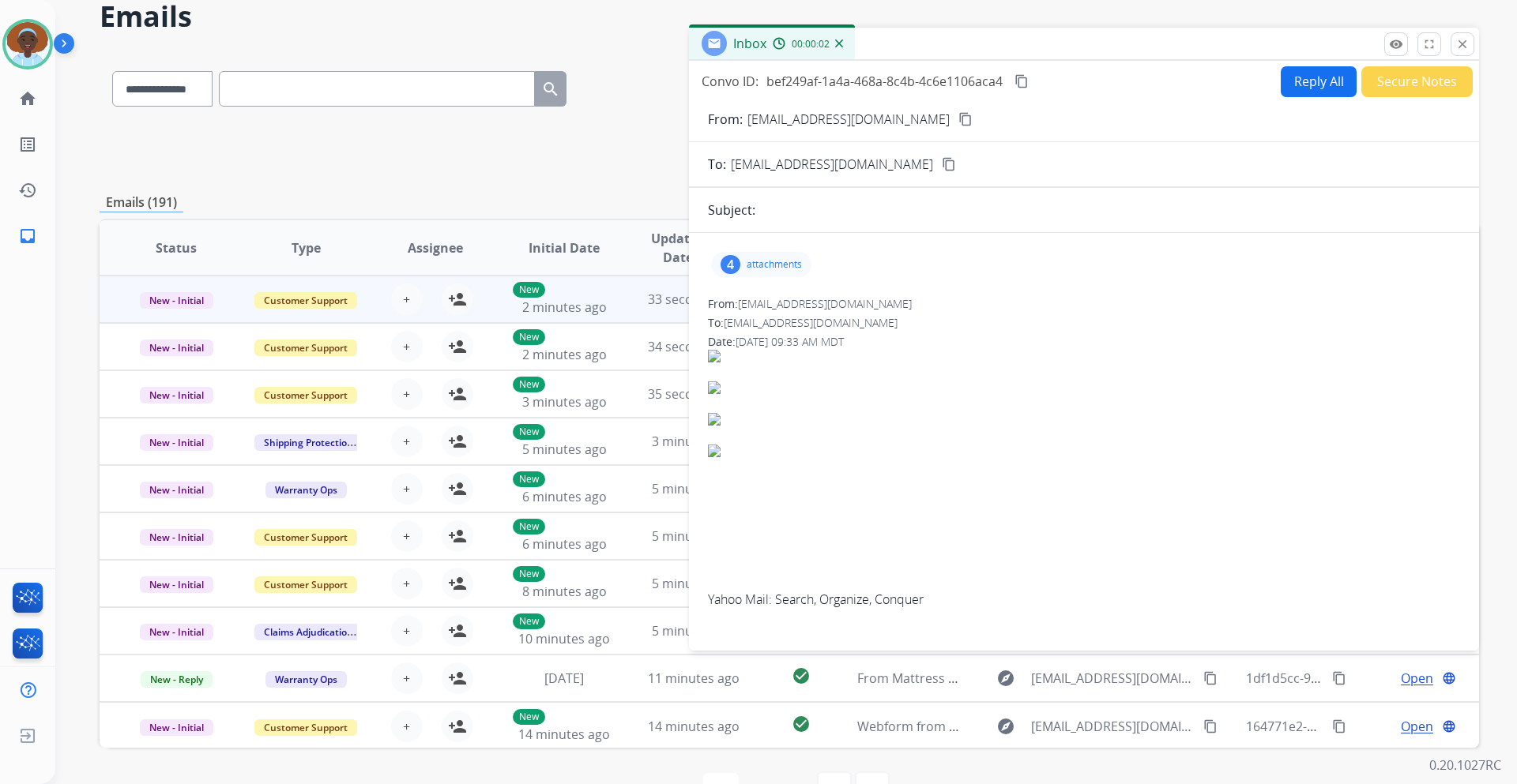
scroll to position [114, 0]
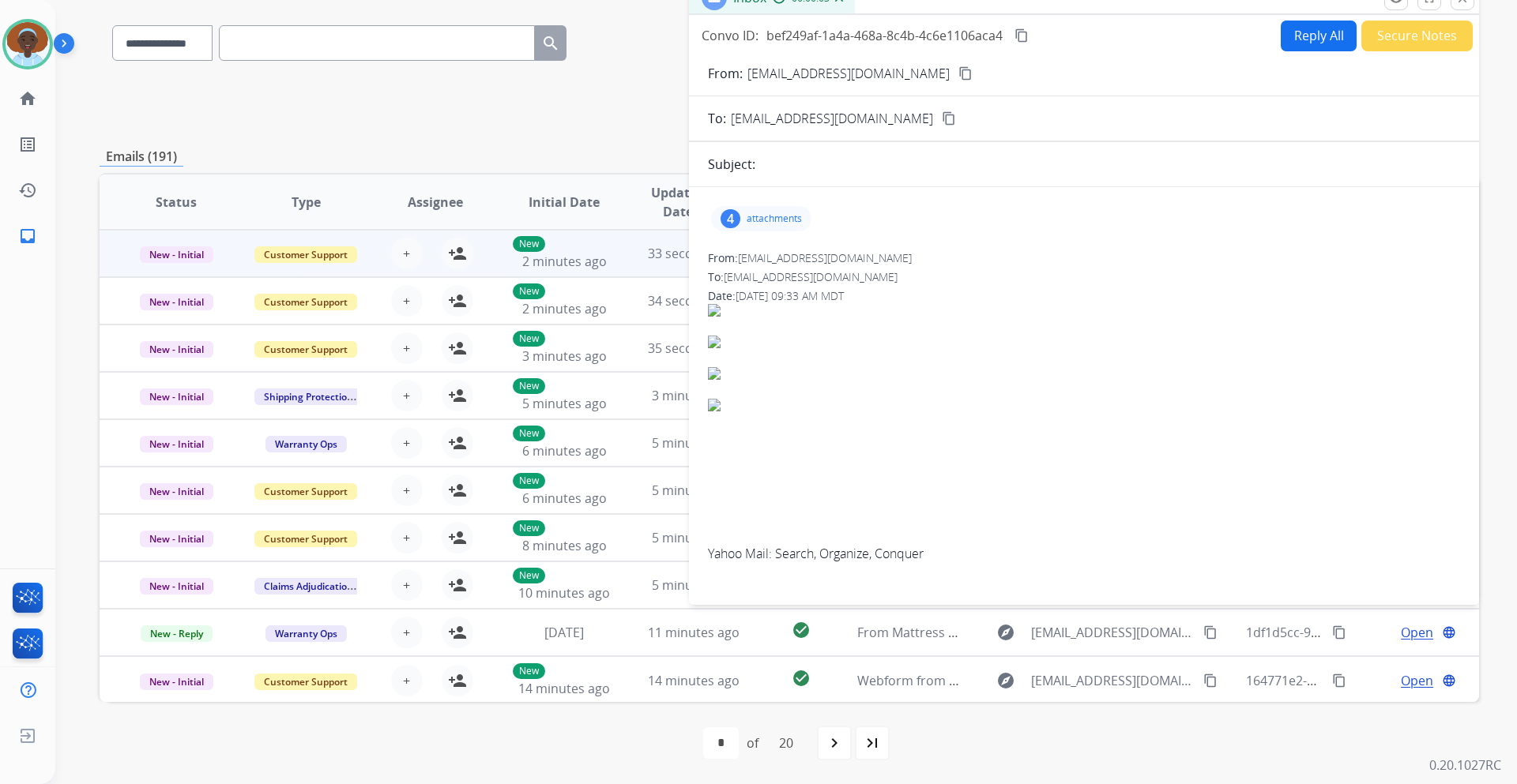
click at [726, 218] on div "4" at bounding box center [731, 219] width 20 height 19
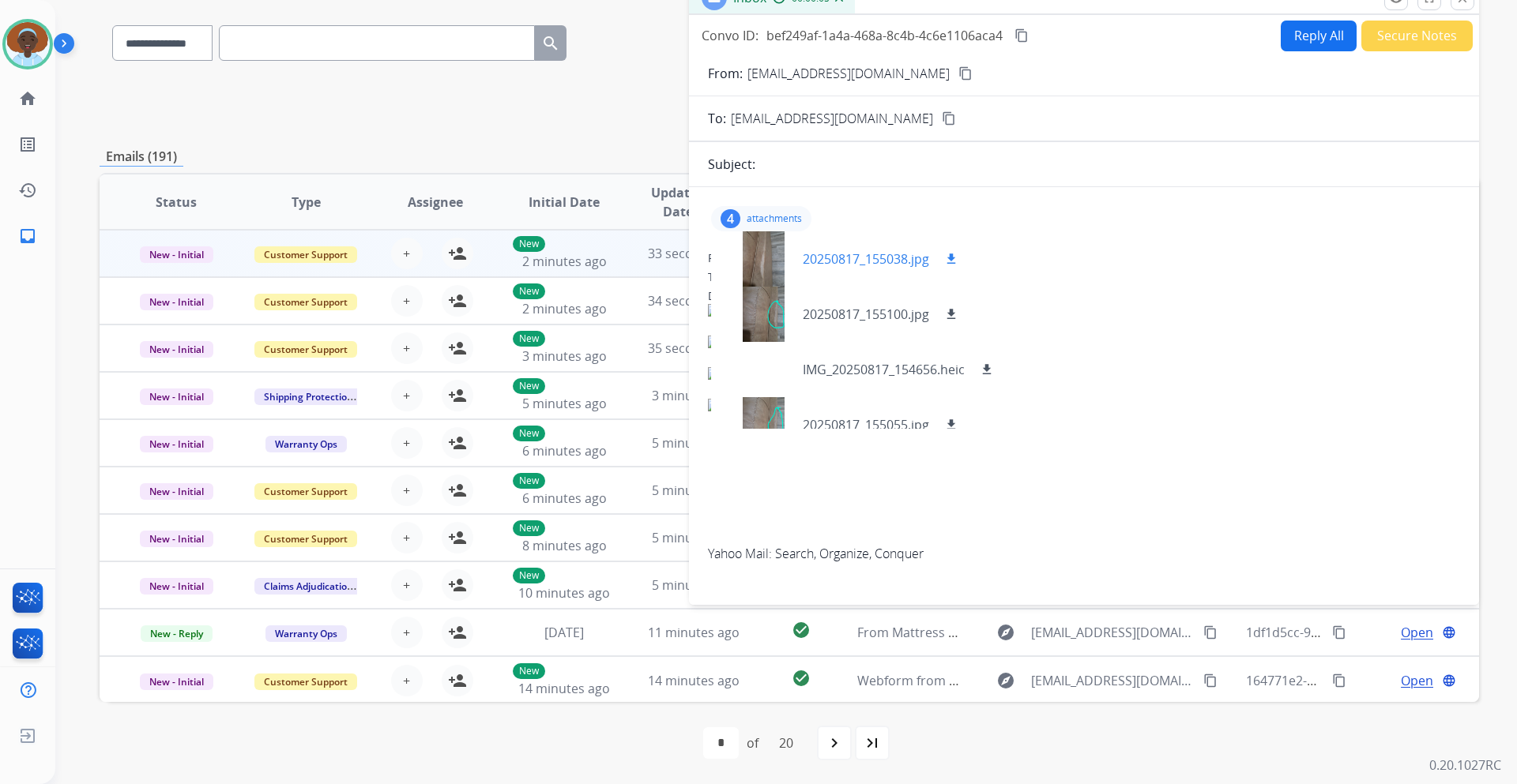
click at [759, 257] on div at bounding box center [764, 259] width 79 height 55
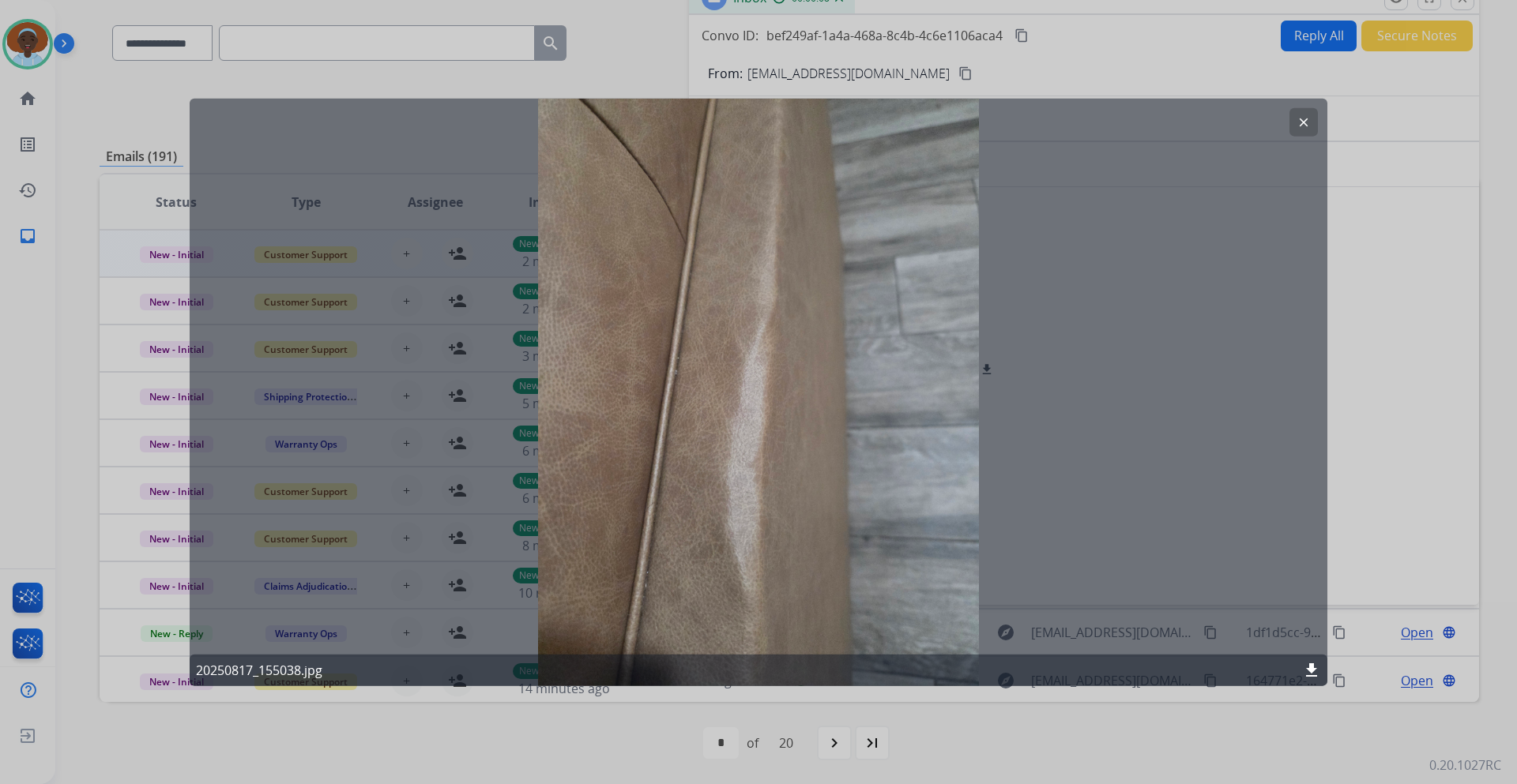
click at [1308, 121] on mat-icon "clear" at bounding box center [1303, 121] width 14 height 14
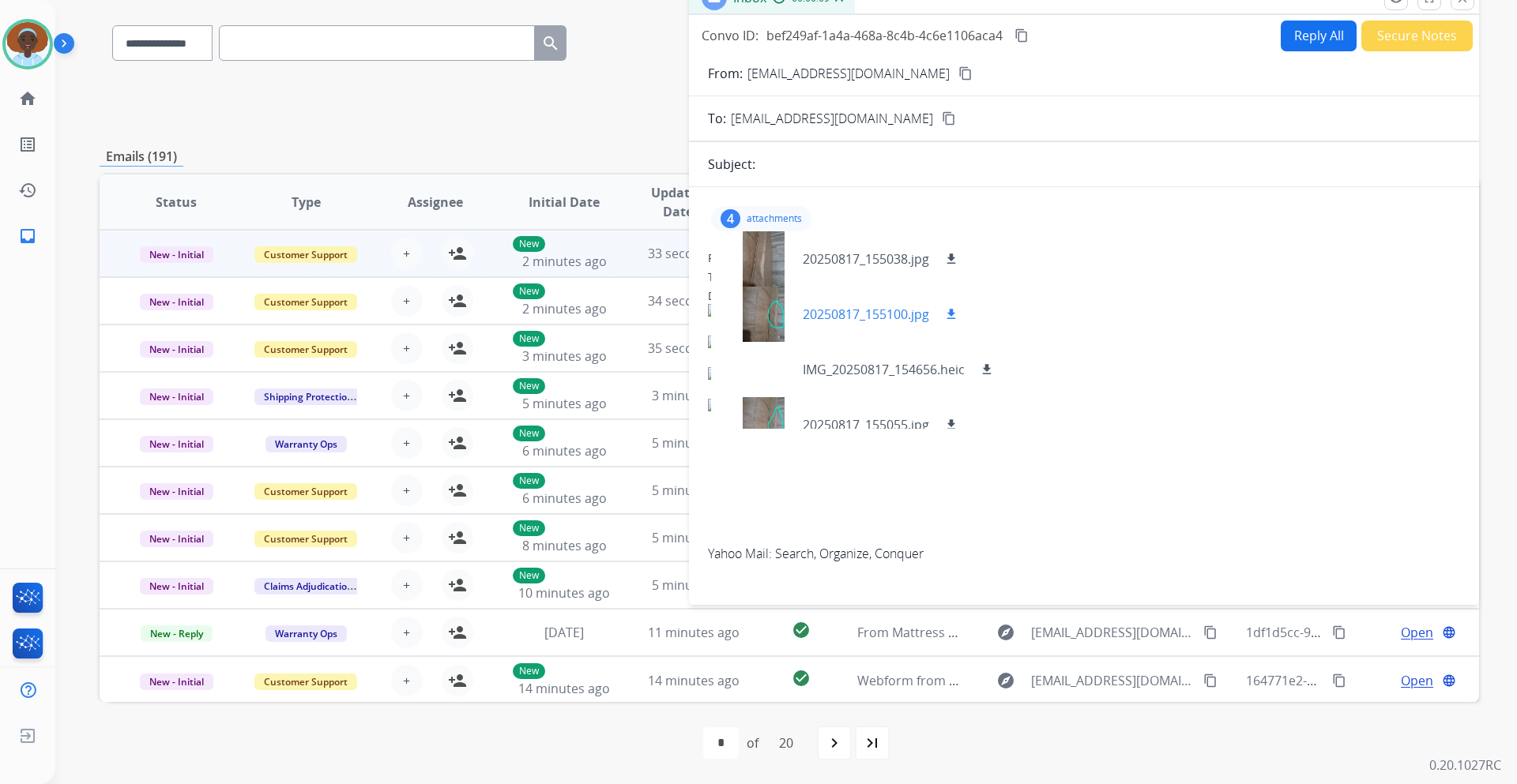
click at [767, 310] on div at bounding box center [764, 314] width 79 height 55
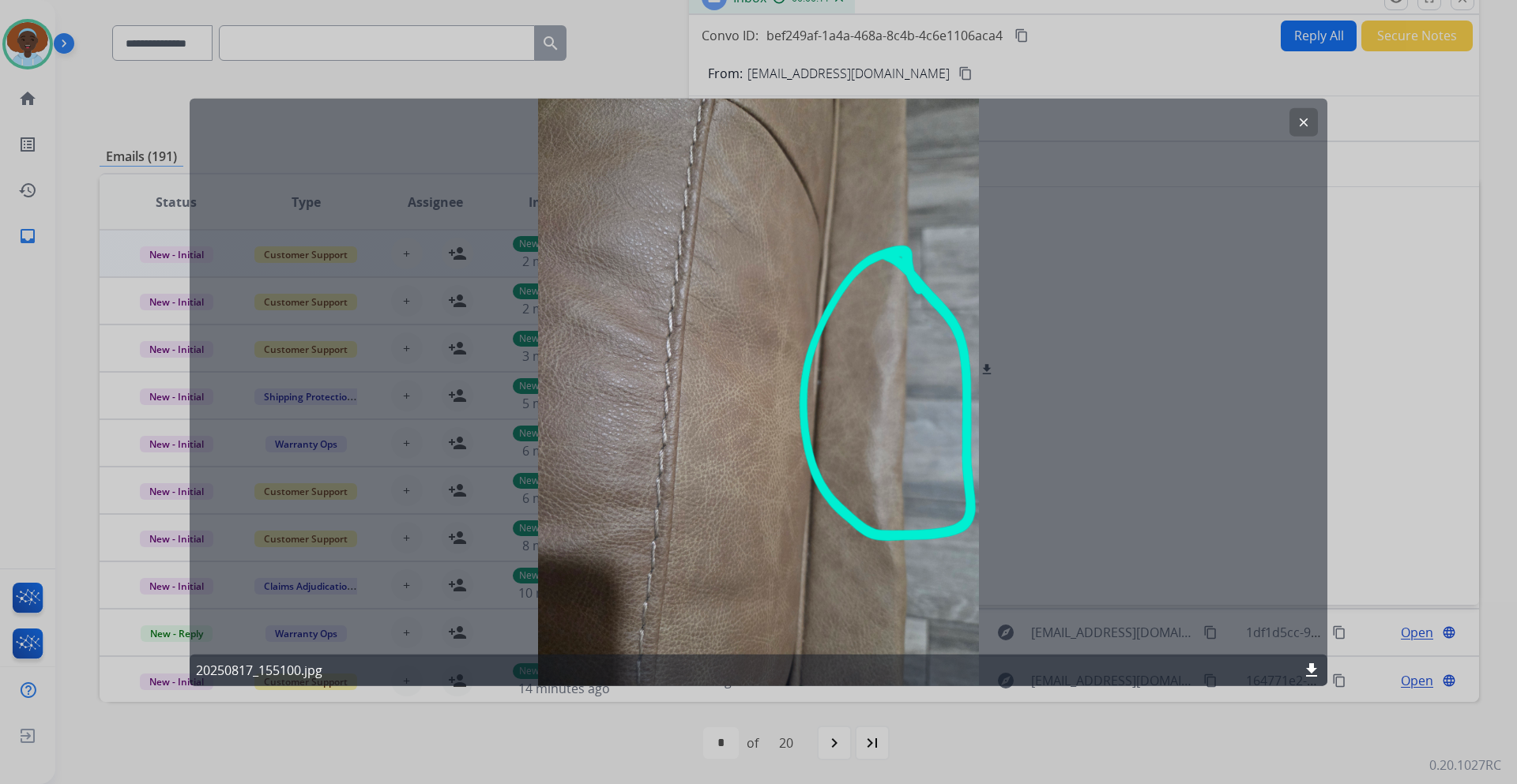
click at [1305, 121] on mat-icon "clear" at bounding box center [1303, 121] width 14 height 14
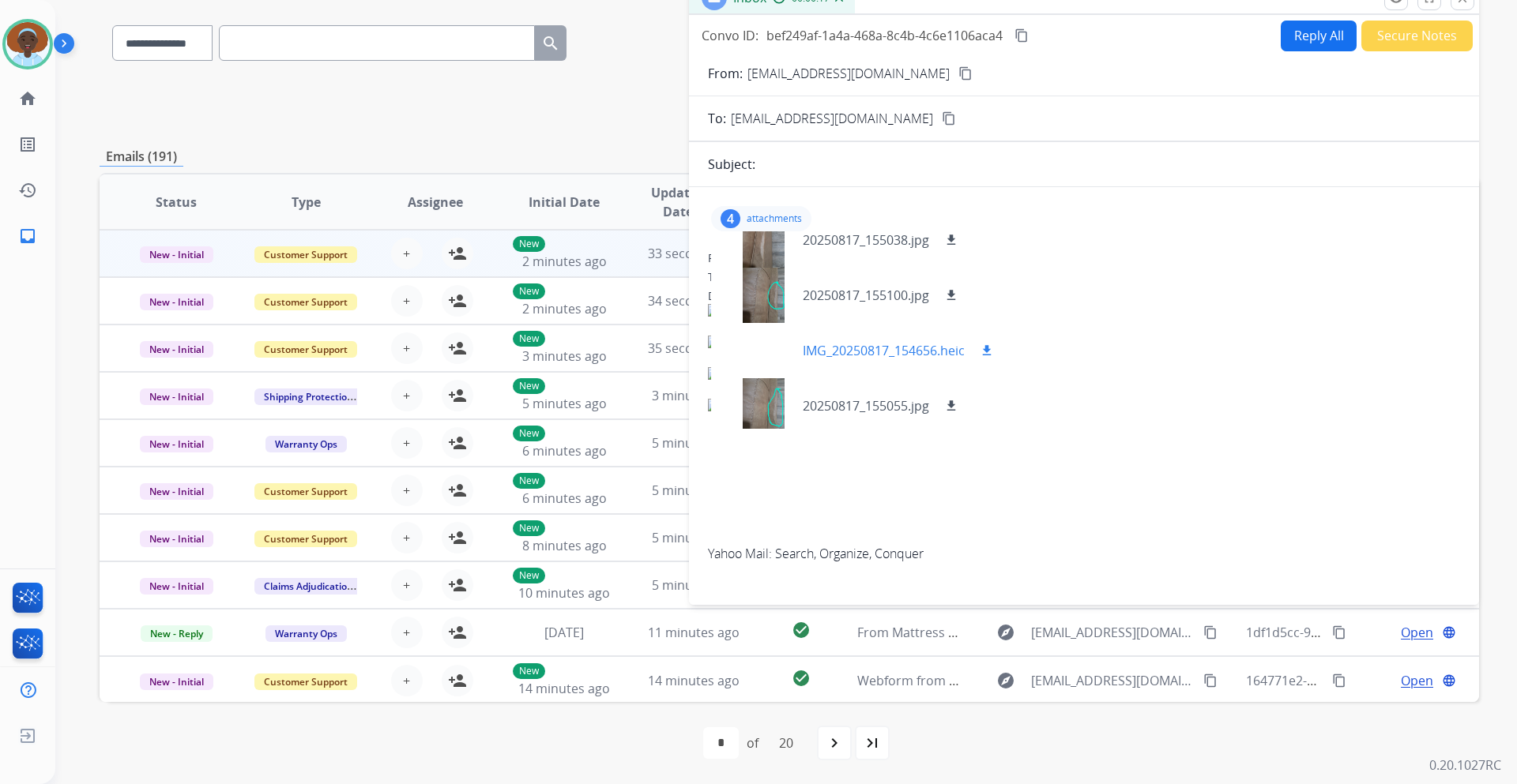
scroll to position [23, 0]
click at [766, 400] on div at bounding box center [764, 401] width 79 height 55
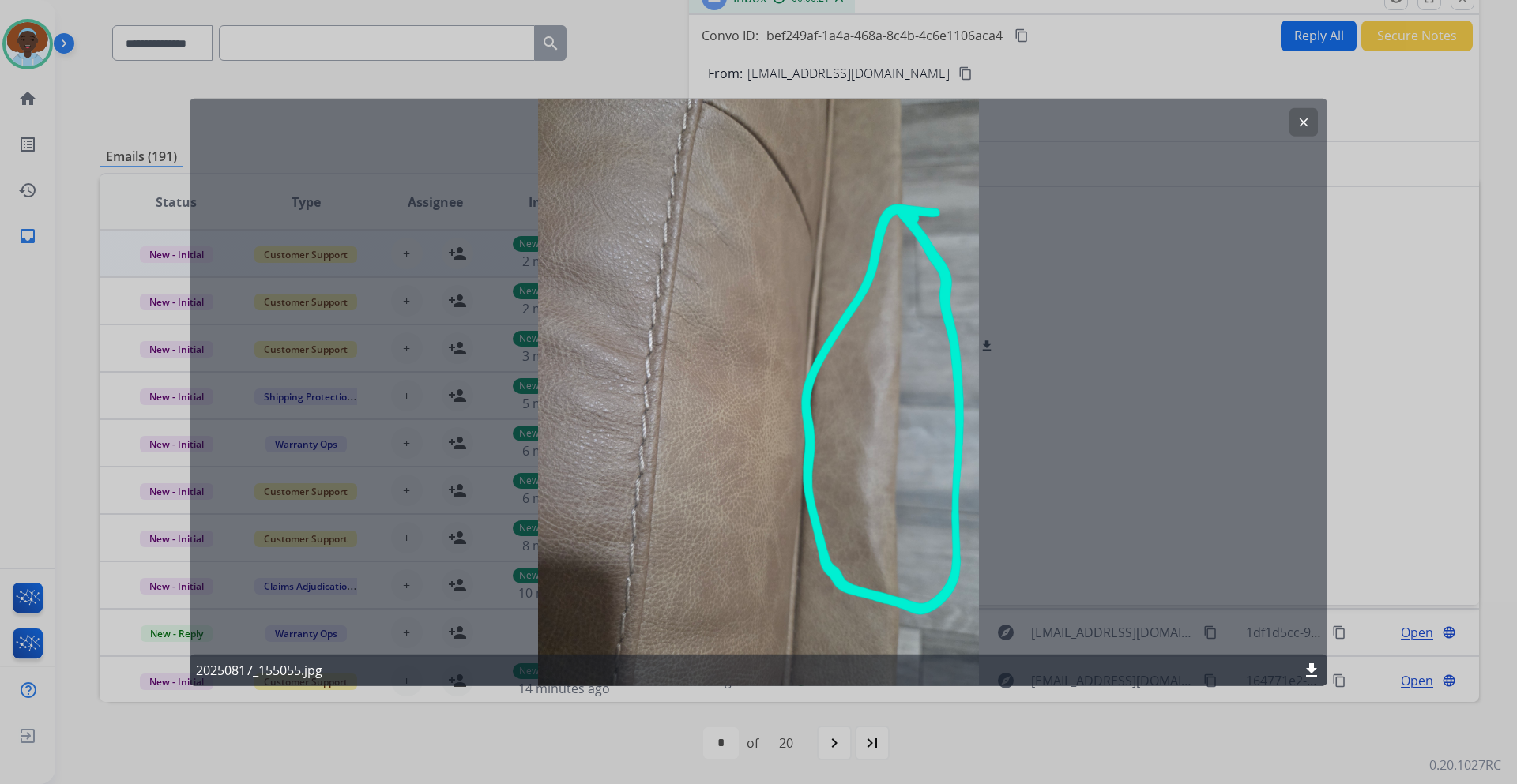
click at [1301, 118] on mat-icon "clear" at bounding box center [1303, 121] width 14 height 14
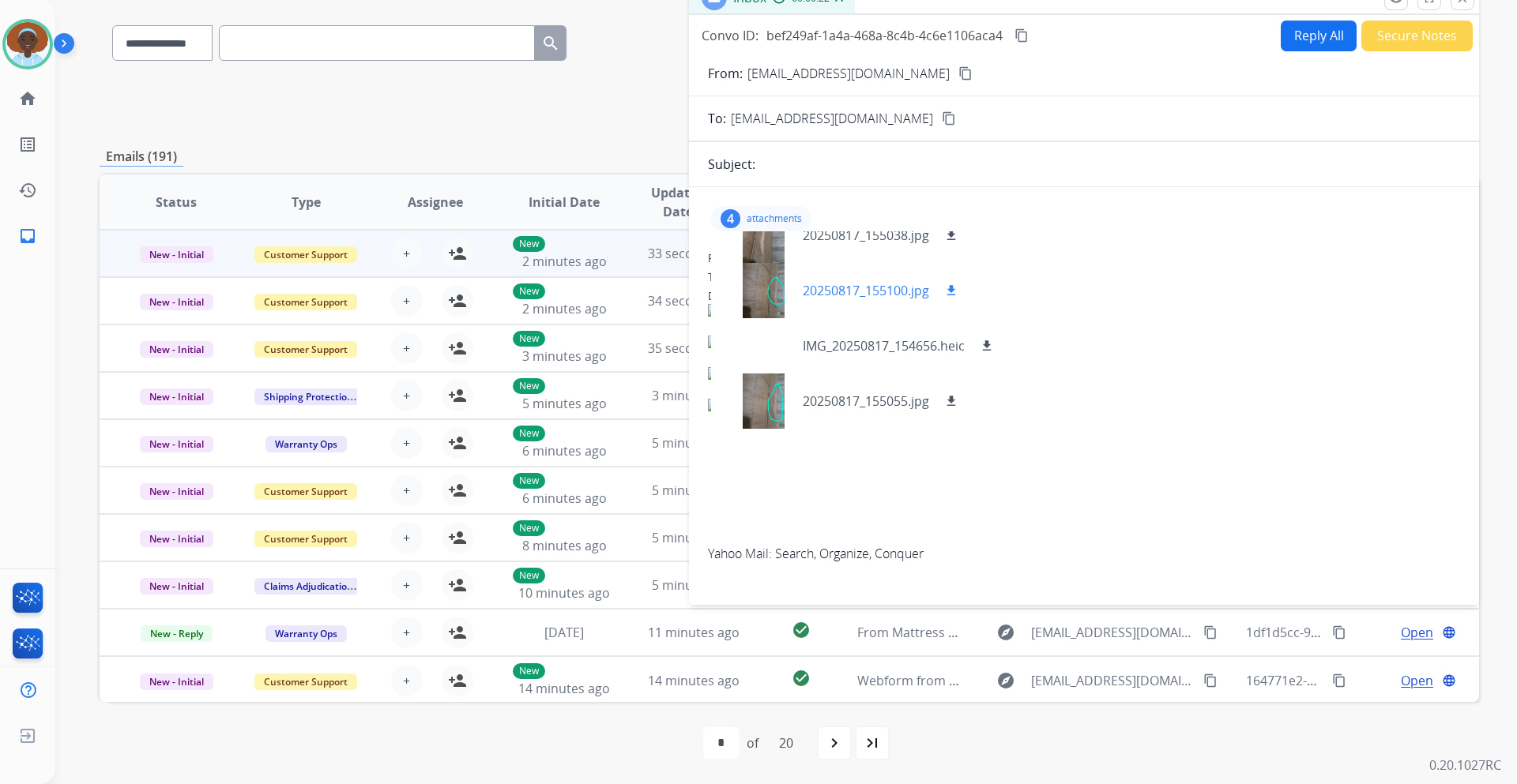
click at [769, 297] on div at bounding box center [764, 290] width 79 height 55
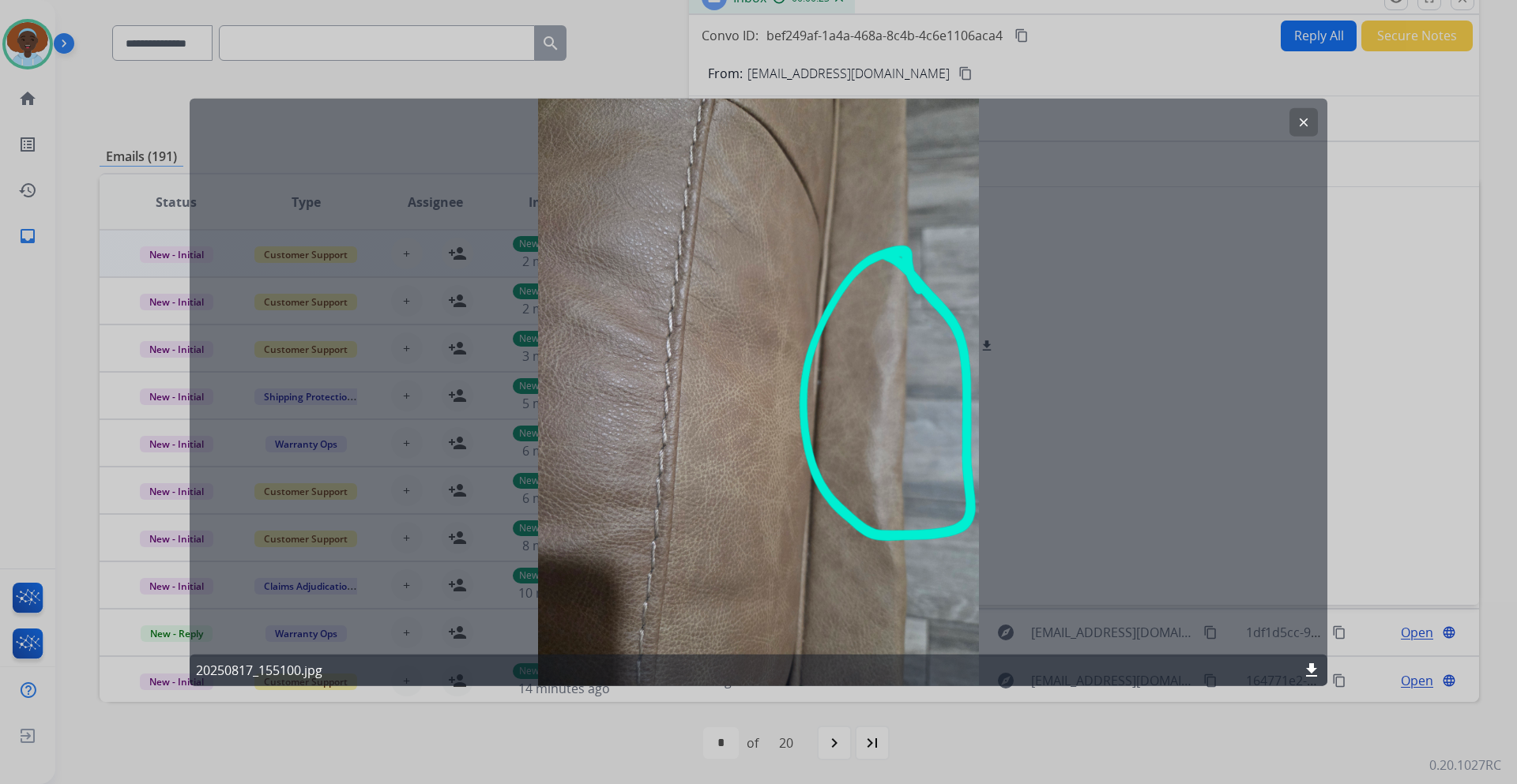
click at [1296, 113] on button "clear" at bounding box center [1304, 122] width 28 height 28
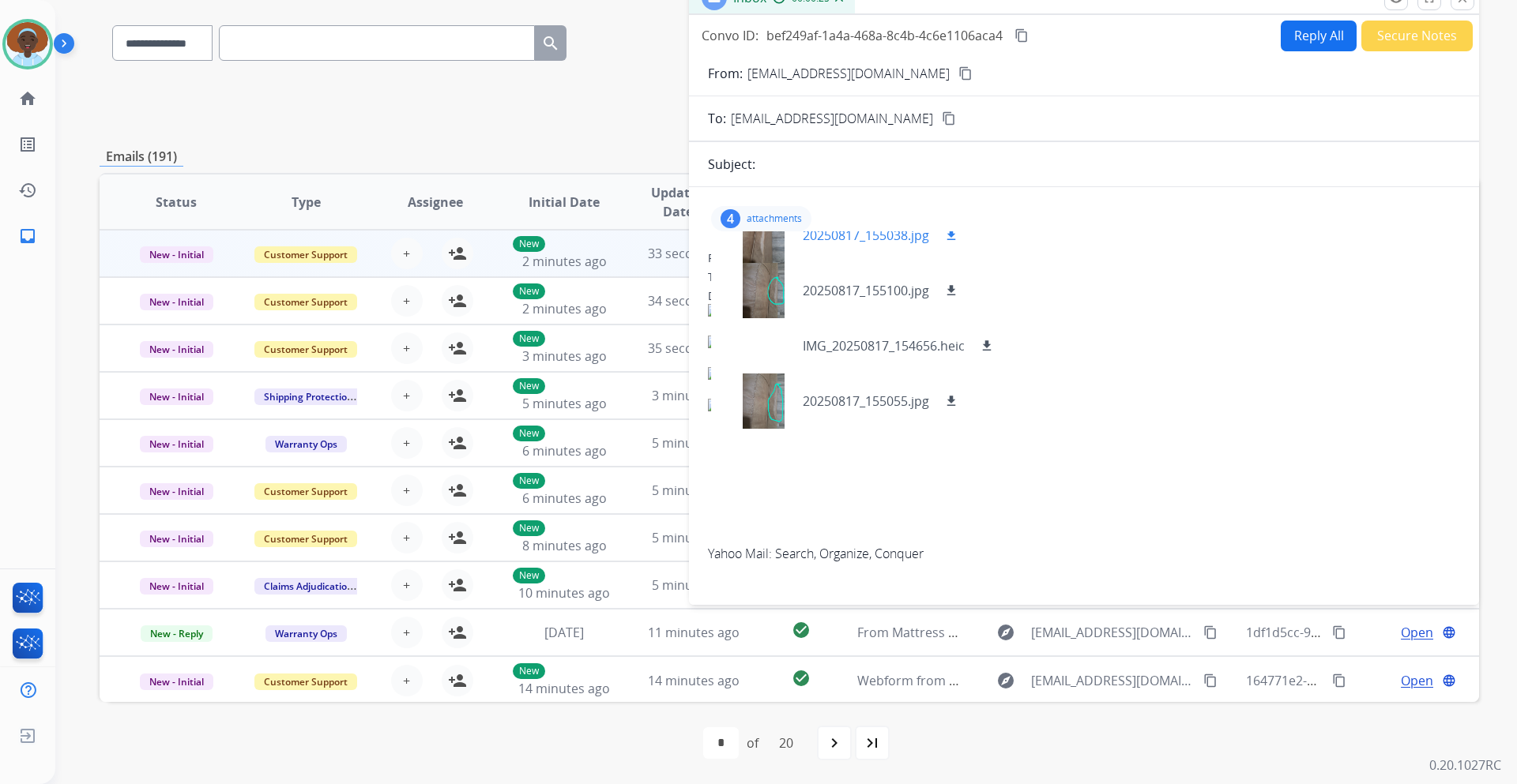
click at [951, 234] on mat-icon "download" at bounding box center [951, 235] width 14 height 14
click at [954, 286] on mat-icon "download" at bounding box center [951, 290] width 14 height 14
click at [948, 401] on mat-icon "download" at bounding box center [951, 401] width 14 height 14
click at [795, 216] on p "attachments" at bounding box center [774, 219] width 55 height 13
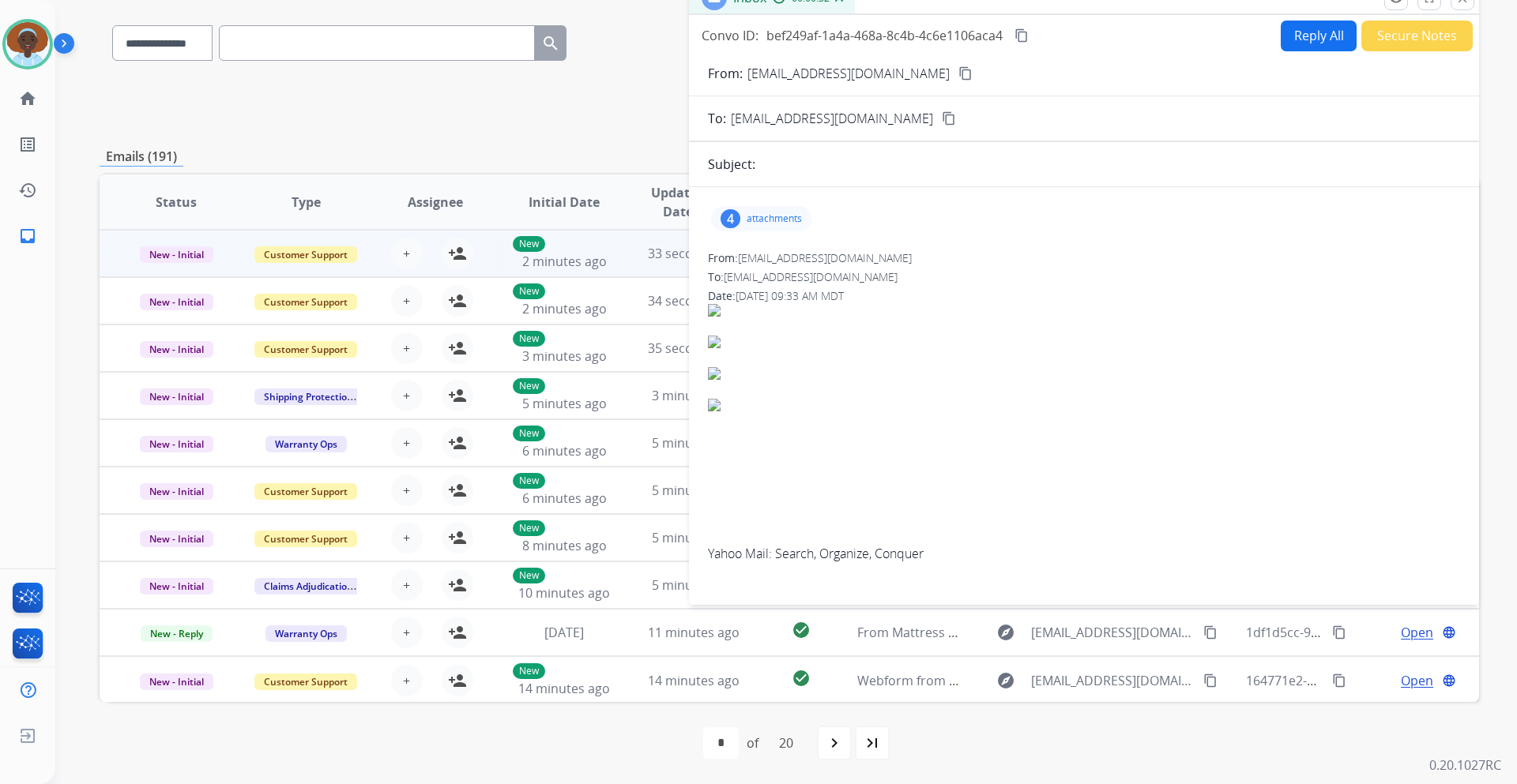
scroll to position [36, 0]
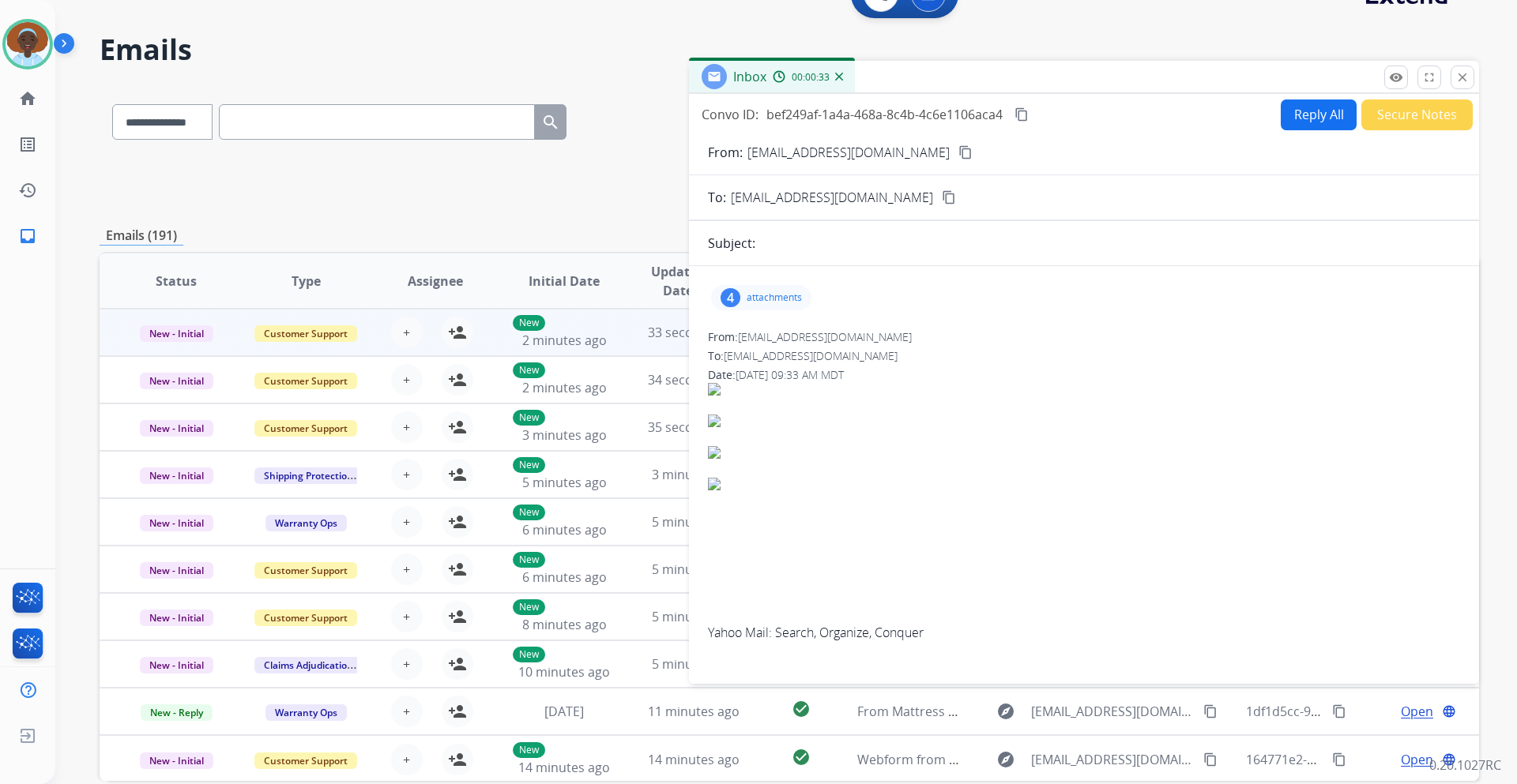
click at [959, 153] on mat-icon "content_copy" at bounding box center [965, 152] width 14 height 14
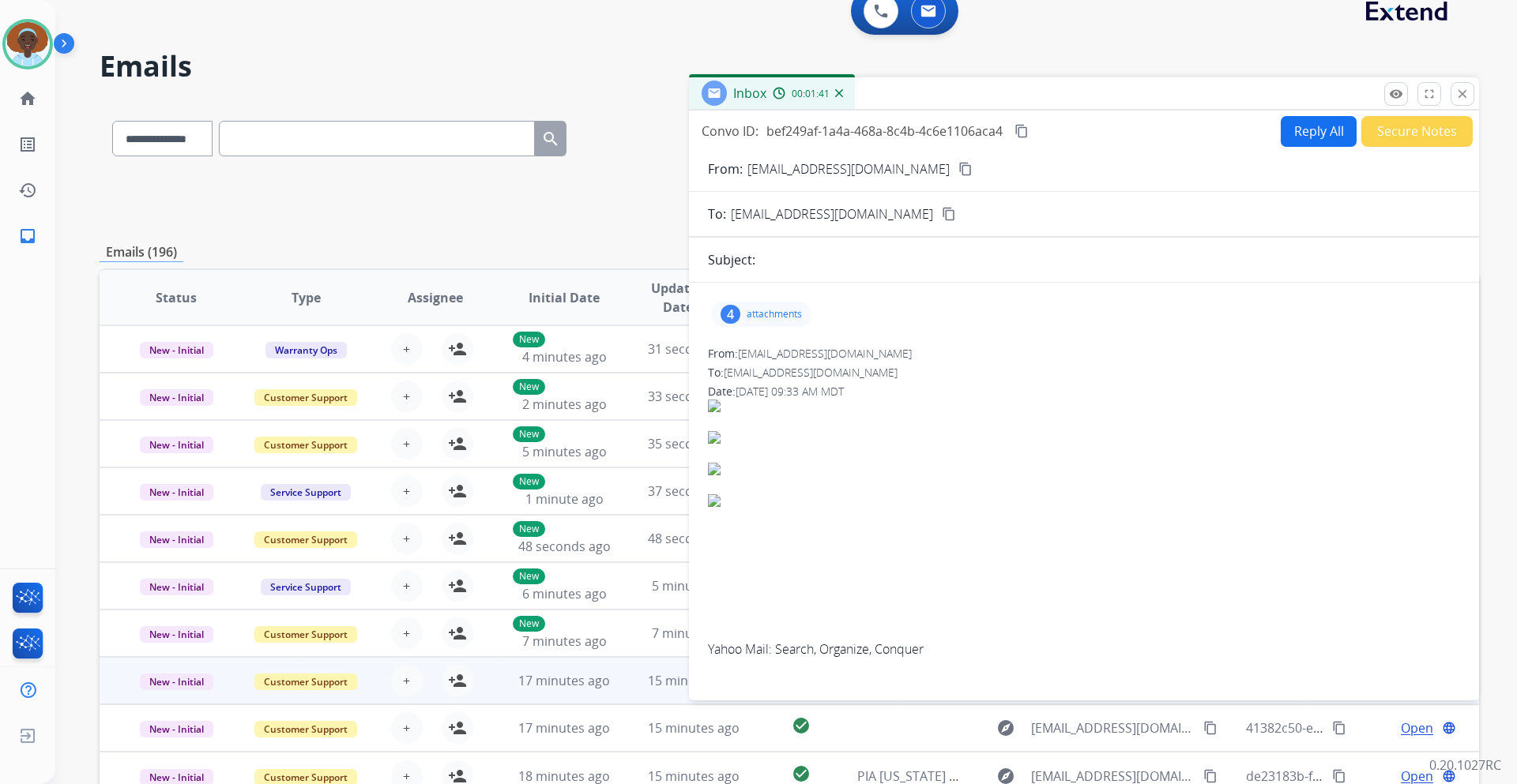
scroll to position [0, 0]
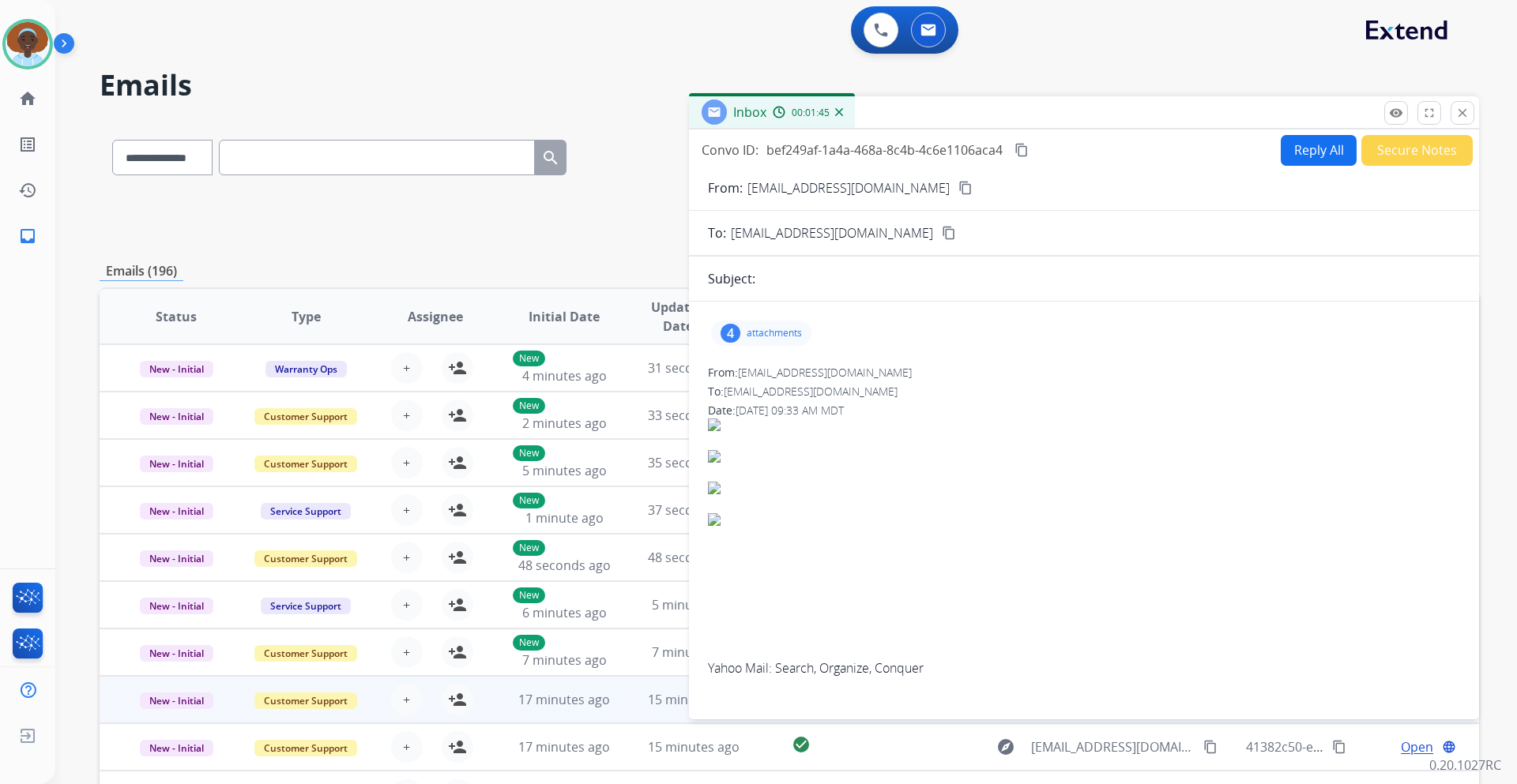
click at [1299, 148] on button "Reply All" at bounding box center [1318, 150] width 76 height 31
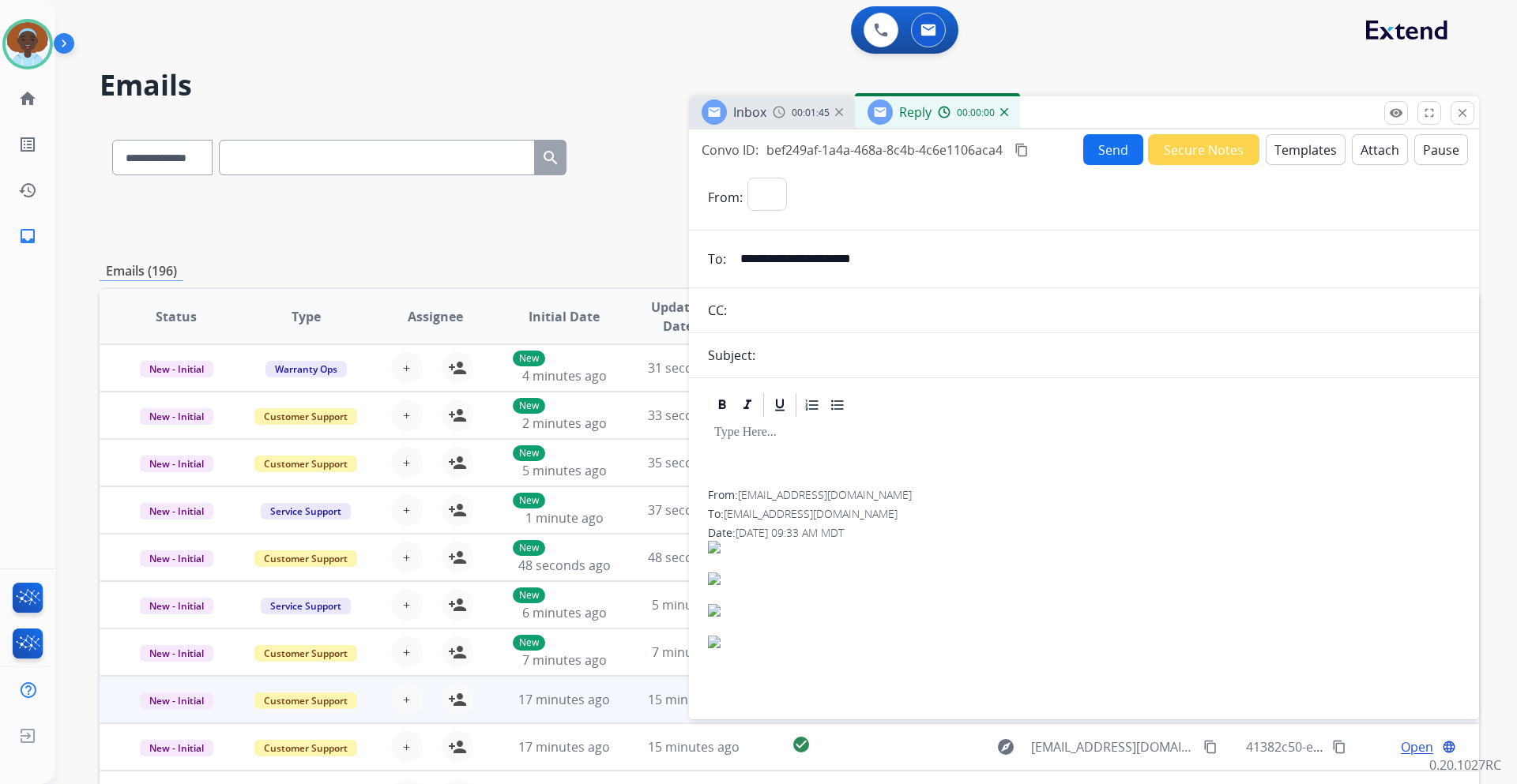
select select "**********"
click at [1297, 156] on button "Templates" at bounding box center [1306, 149] width 80 height 31
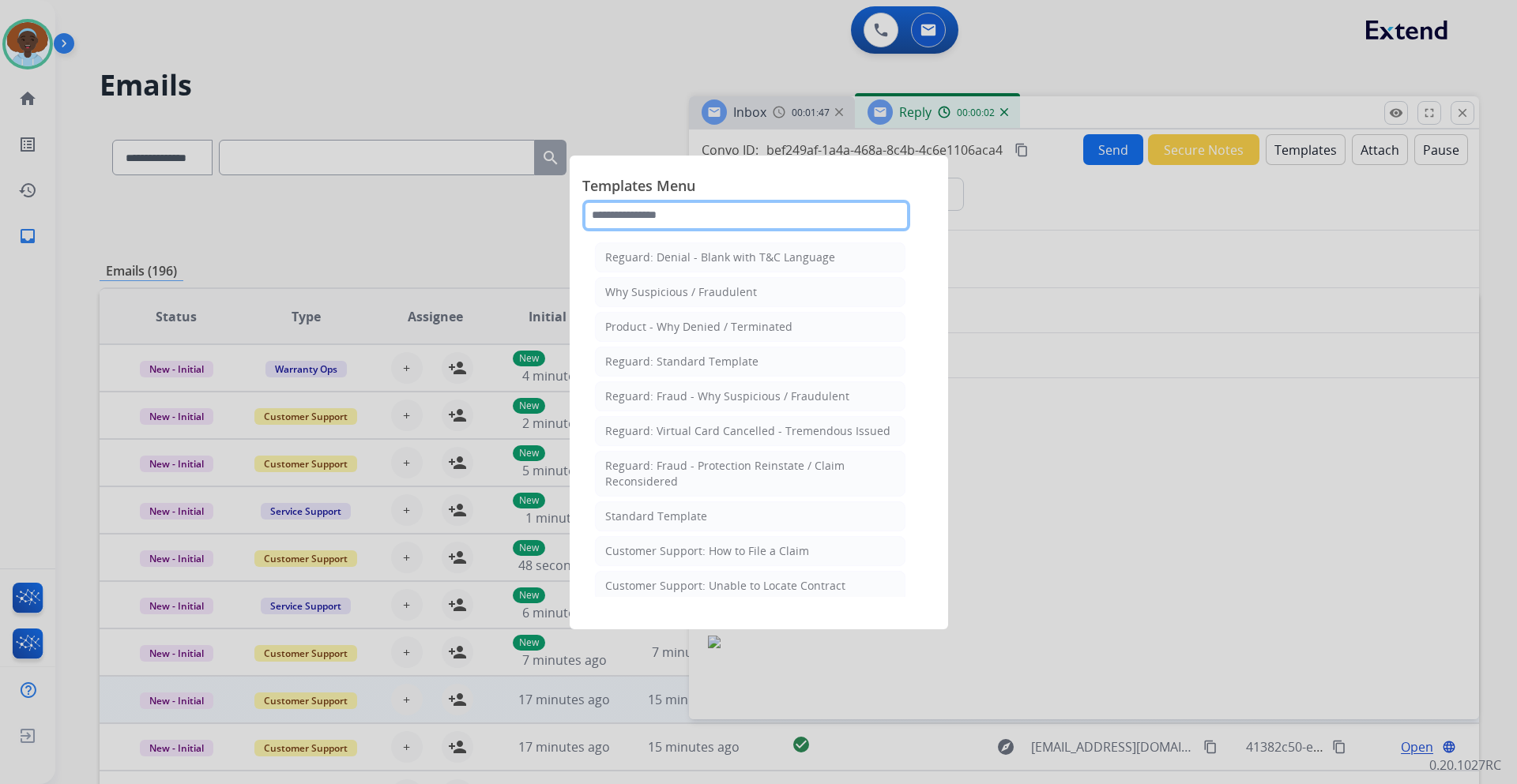
click at [708, 204] on input "text" at bounding box center [746, 216] width 328 height 32
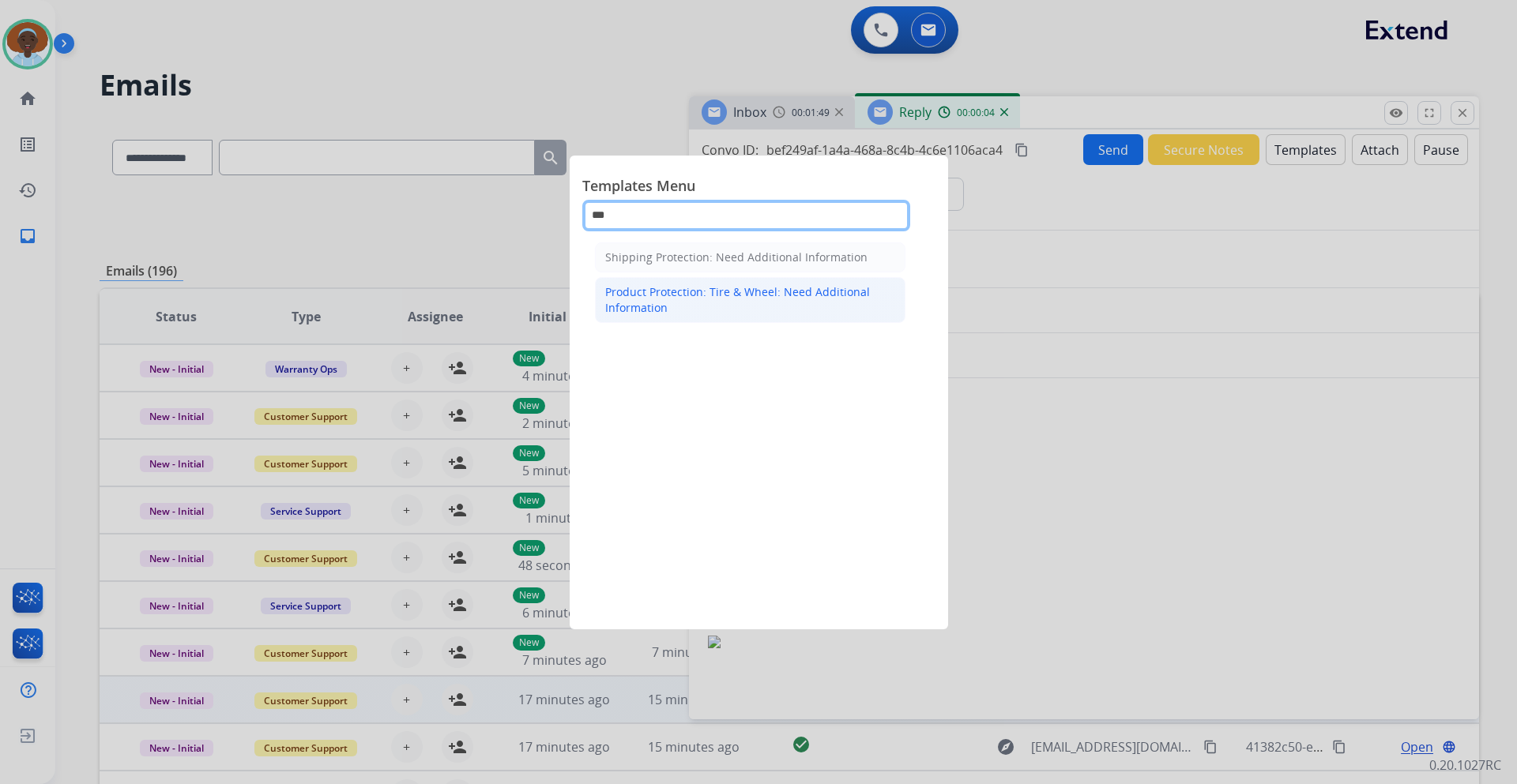
type input "***"
click at [682, 318] on li "Product Protection: Tire & Wheel: Need Additional Information" at bounding box center [750, 299] width 310 height 46
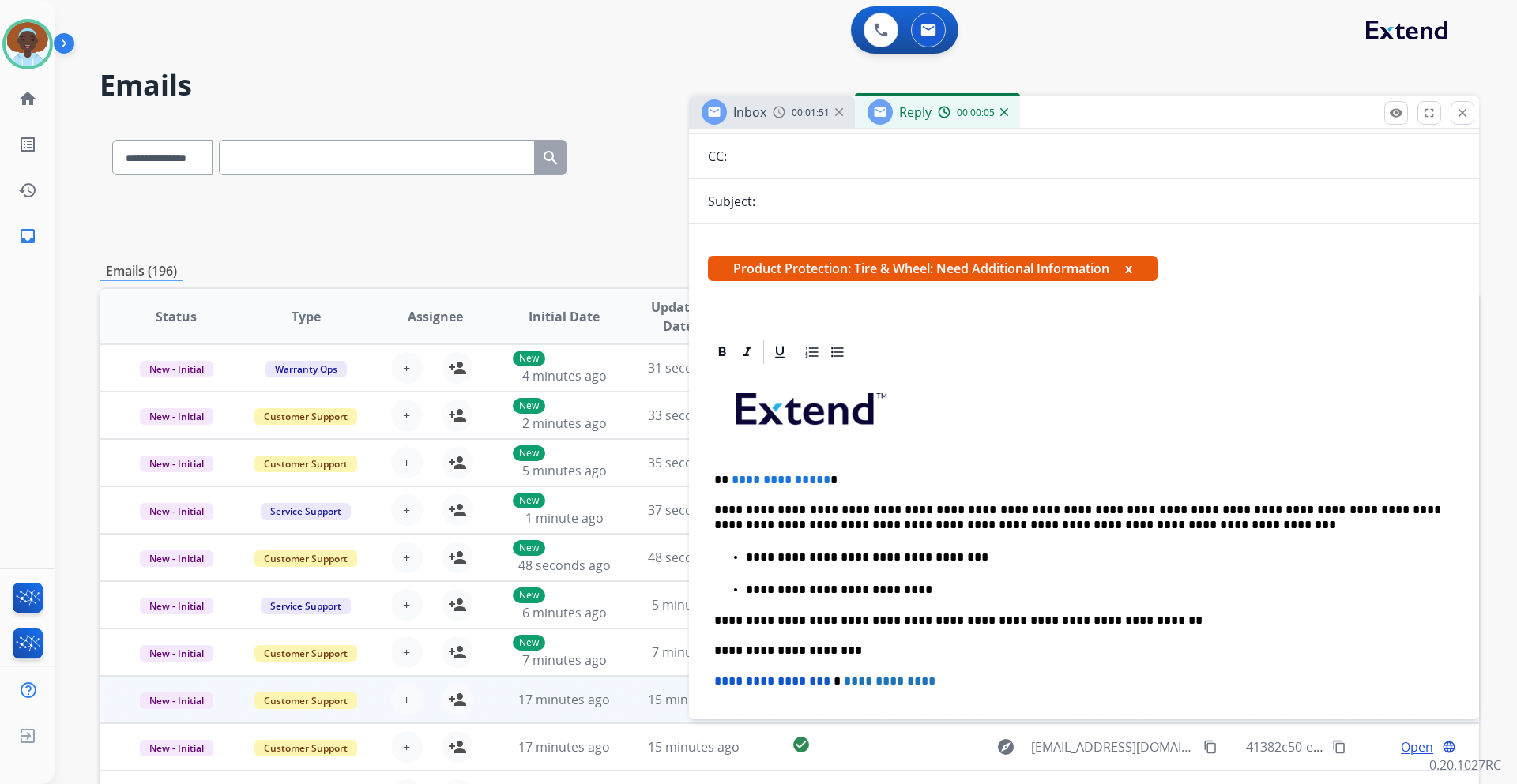
scroll to position [158, 0]
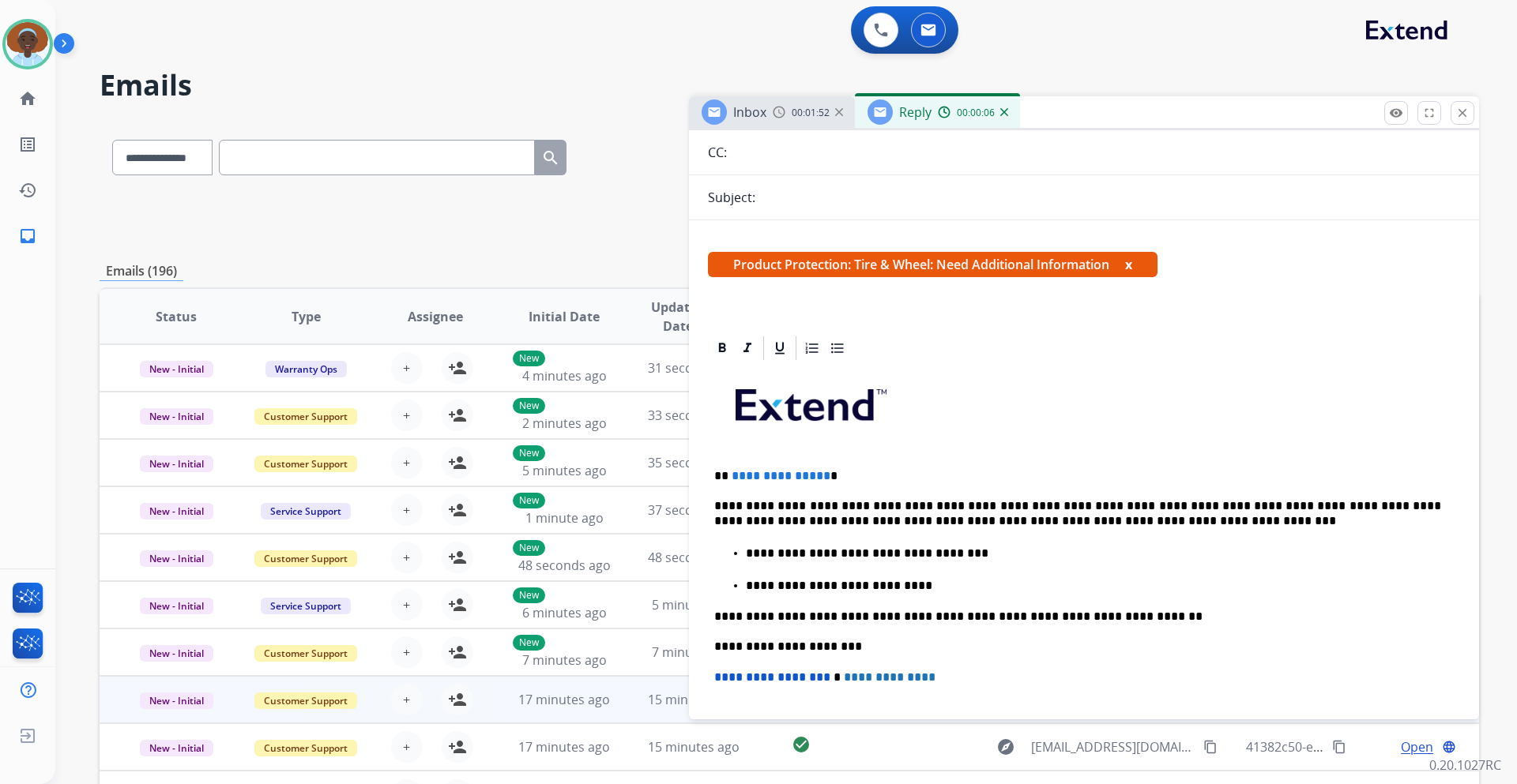
click at [821, 477] on p "**********" at bounding box center [1077, 476] width 727 height 14
click at [1022, 502] on p "**********" at bounding box center [1077, 514] width 727 height 29
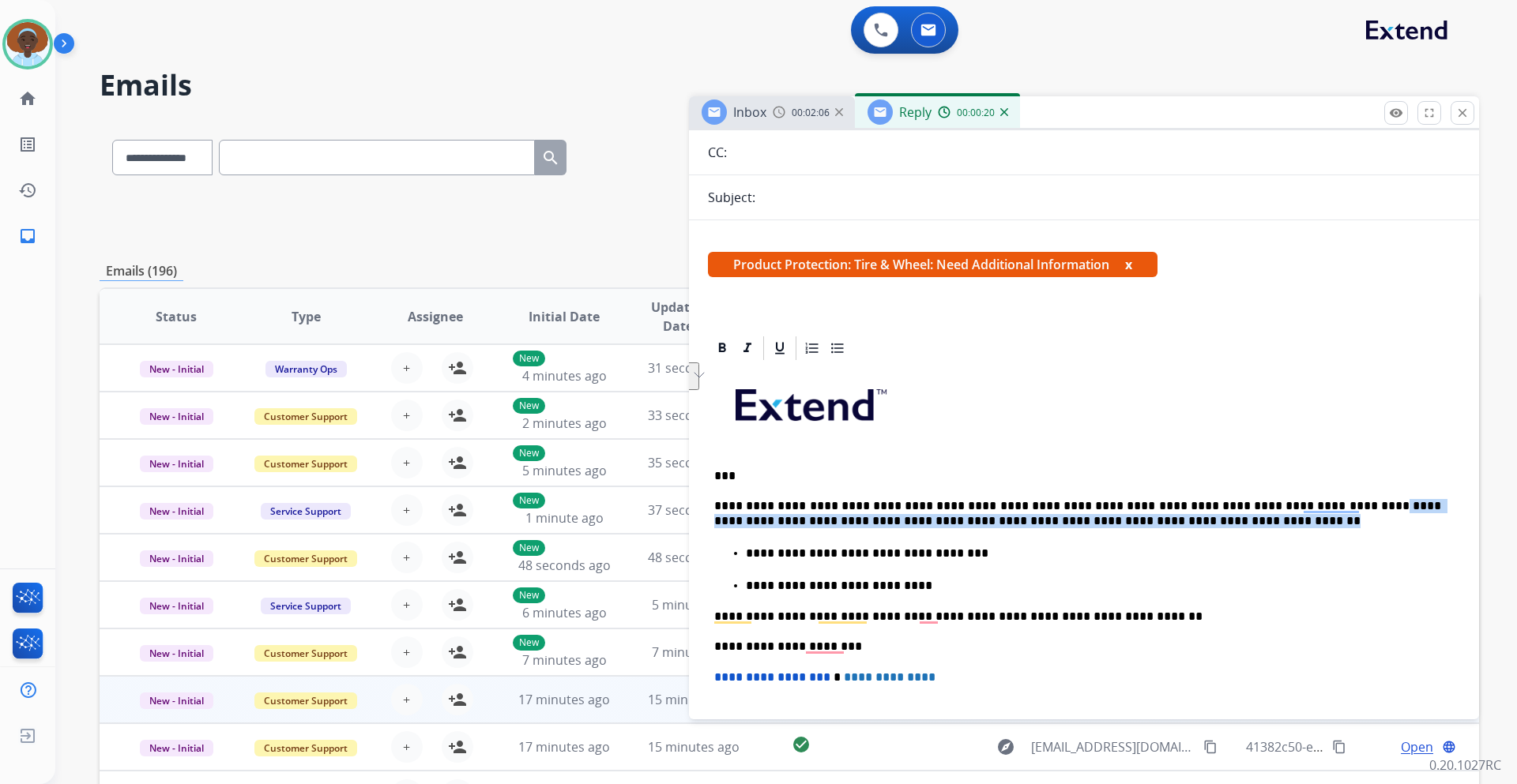
drag, startPoint x: 1306, startPoint y: 504, endPoint x: 1453, endPoint y: 522, distance: 148.1
click at [1453, 522] on div "**********" at bounding box center [1084, 769] width 790 height 869
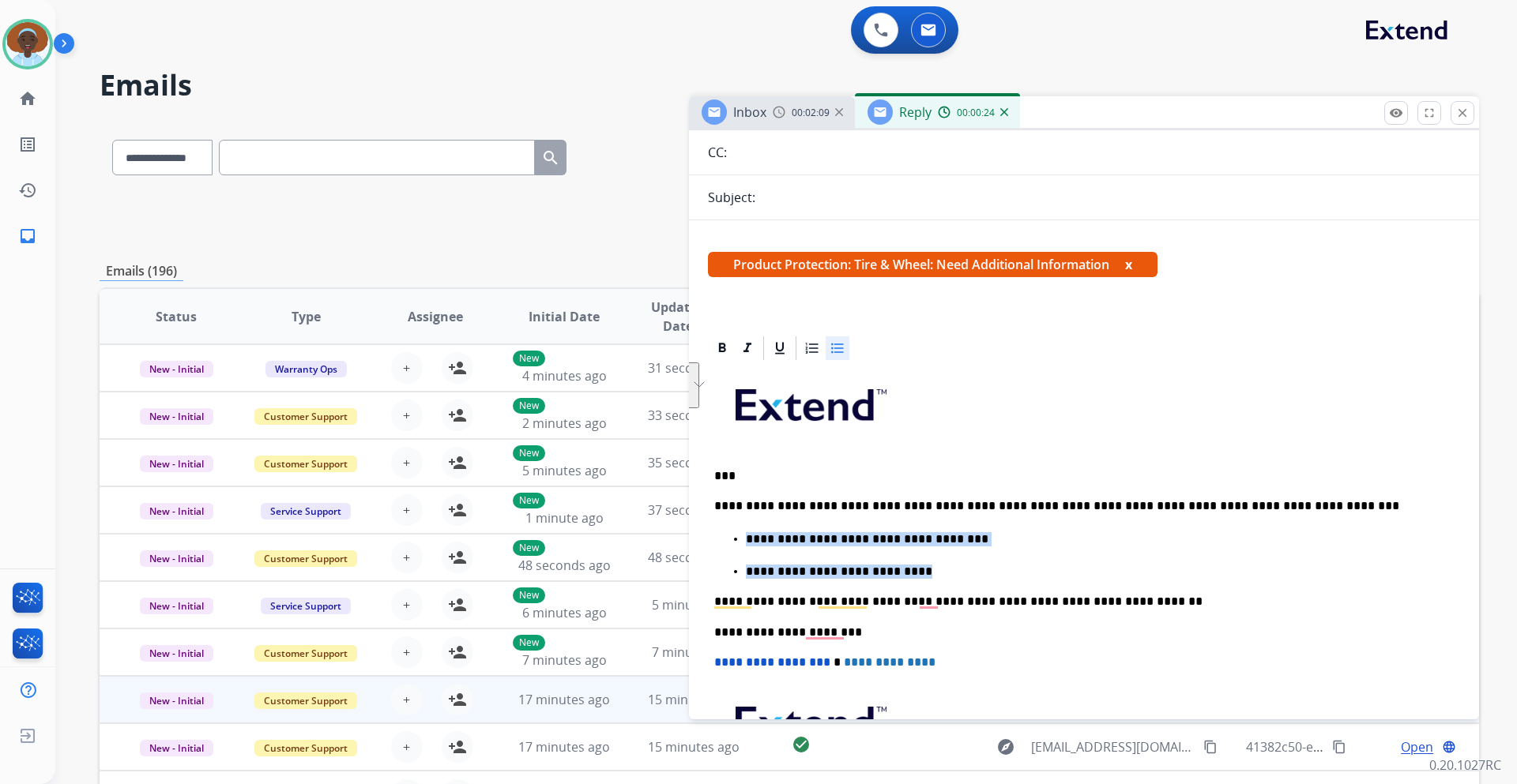
drag, startPoint x: 880, startPoint y: 575, endPoint x: 748, endPoint y: 534, distance: 138.2
click at [748, 534] on ul "**********" at bounding box center [1084, 555] width 739 height 50
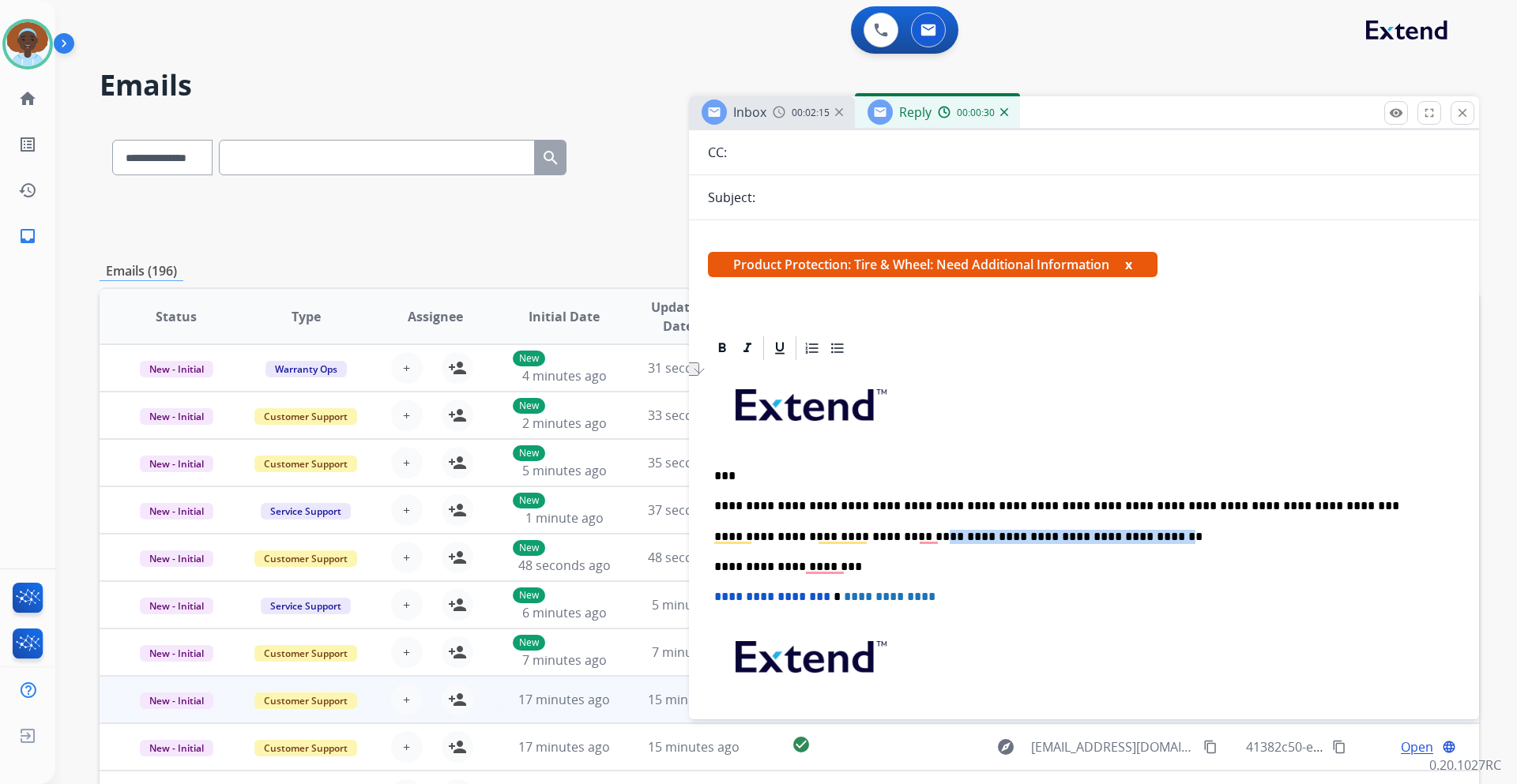
drag, startPoint x: 919, startPoint y: 535, endPoint x: 1129, endPoint y: 538, distance: 210.0
click at [1129, 538] on p "**********" at bounding box center [1077, 536] width 727 height 14
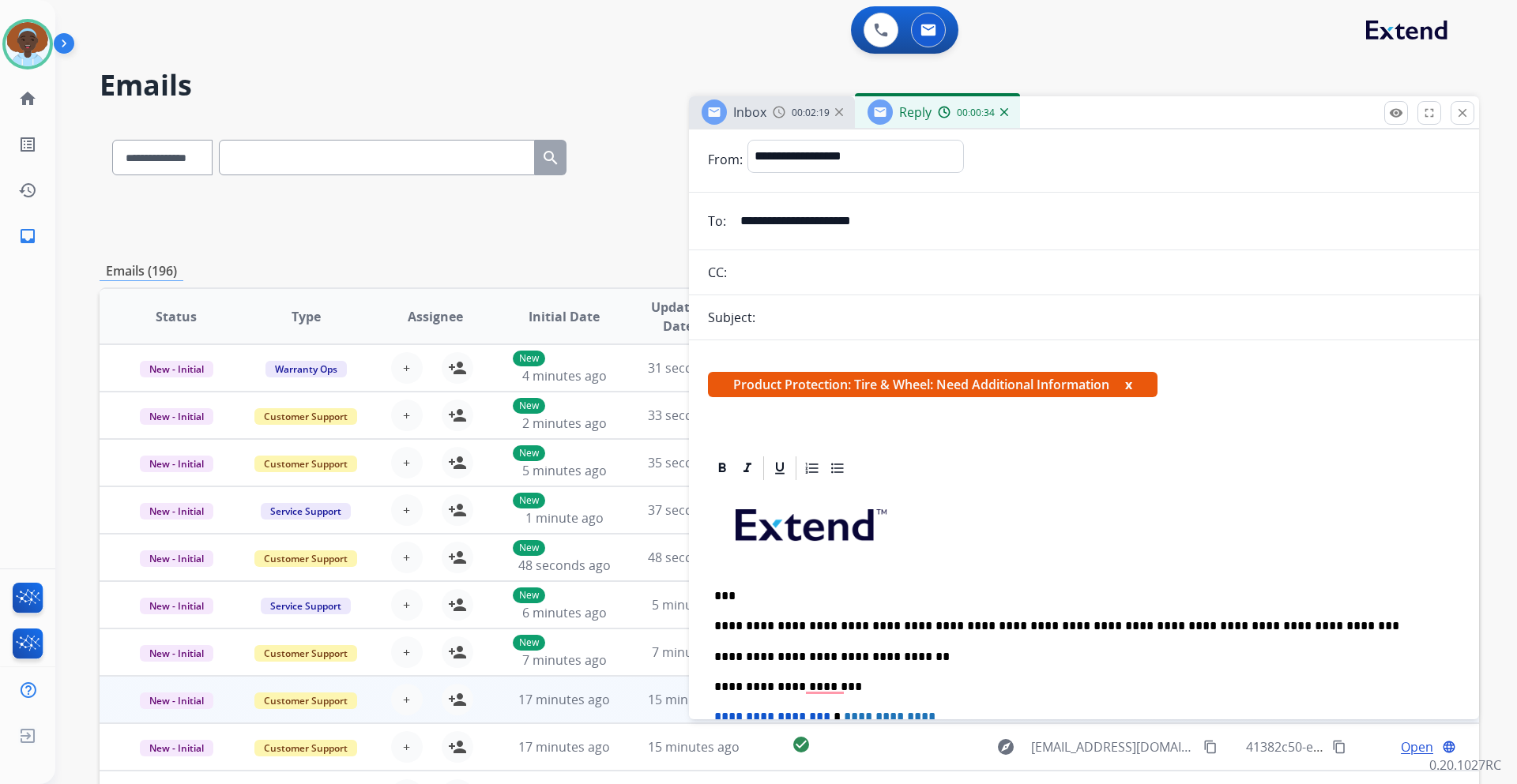
scroll to position [0, 0]
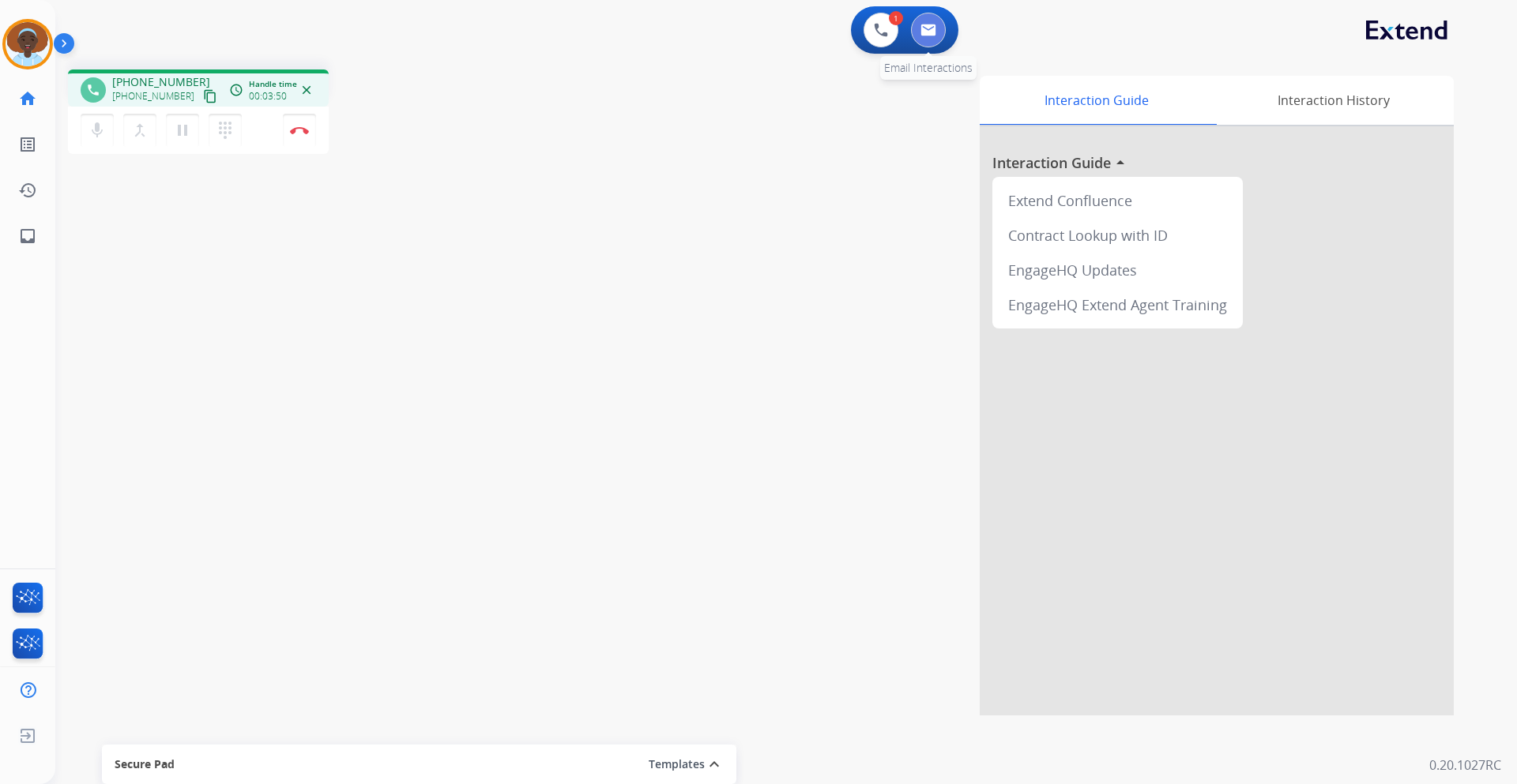
click at [920, 35] on img at bounding box center [928, 29] width 16 height 13
select select "**********"
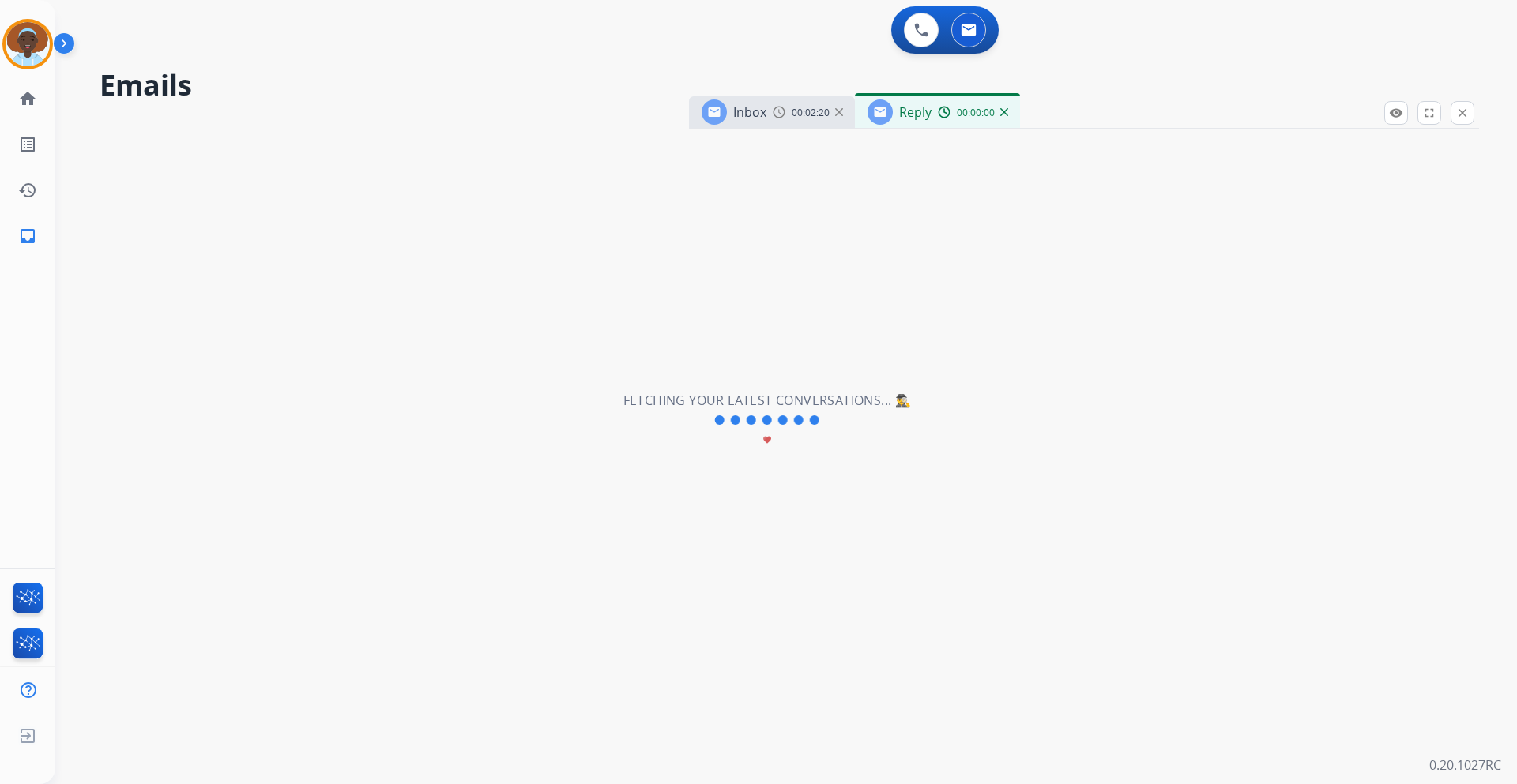
select select "**********"
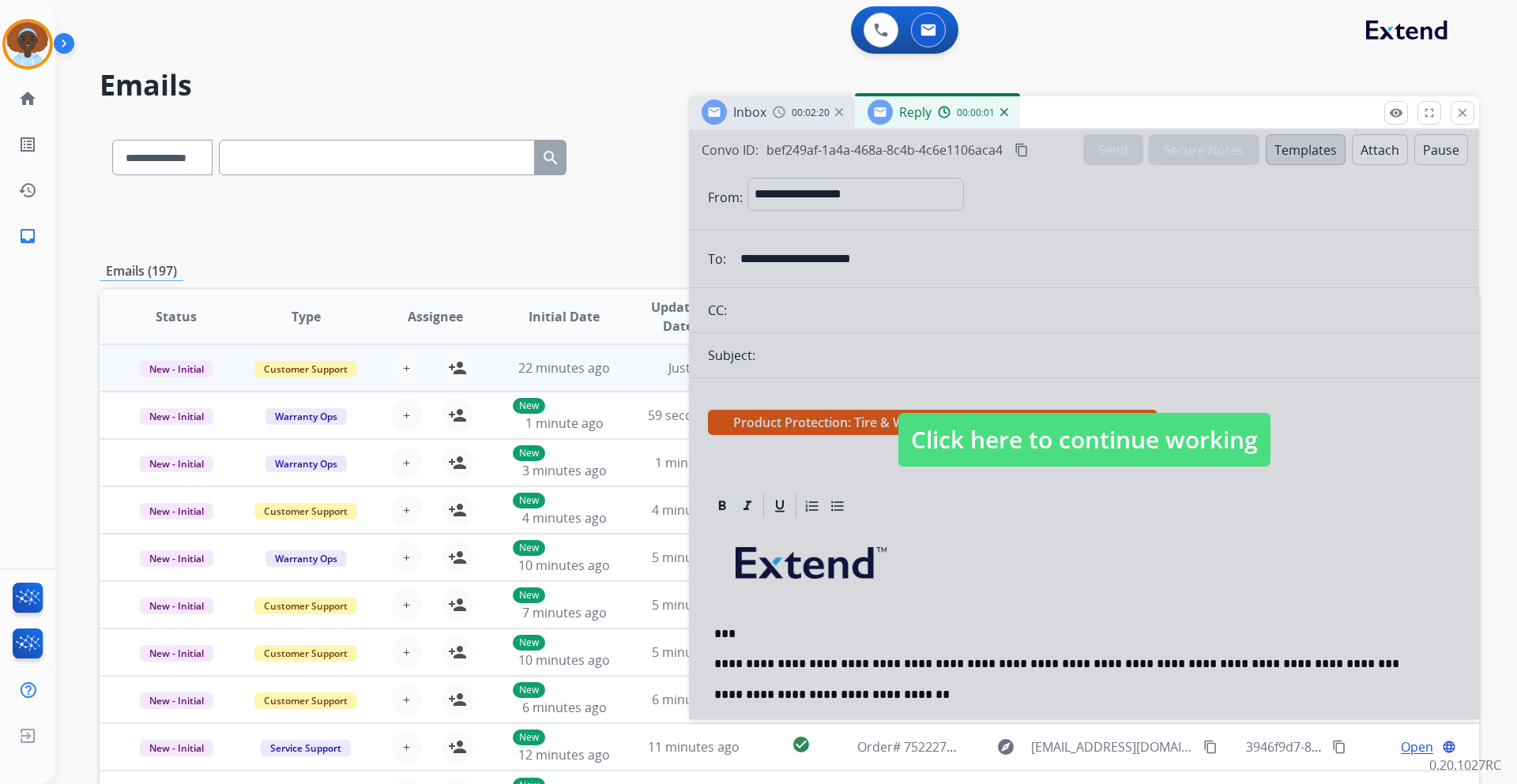
click at [991, 443] on span "Click here to continue working" at bounding box center [1085, 440] width 372 height 53
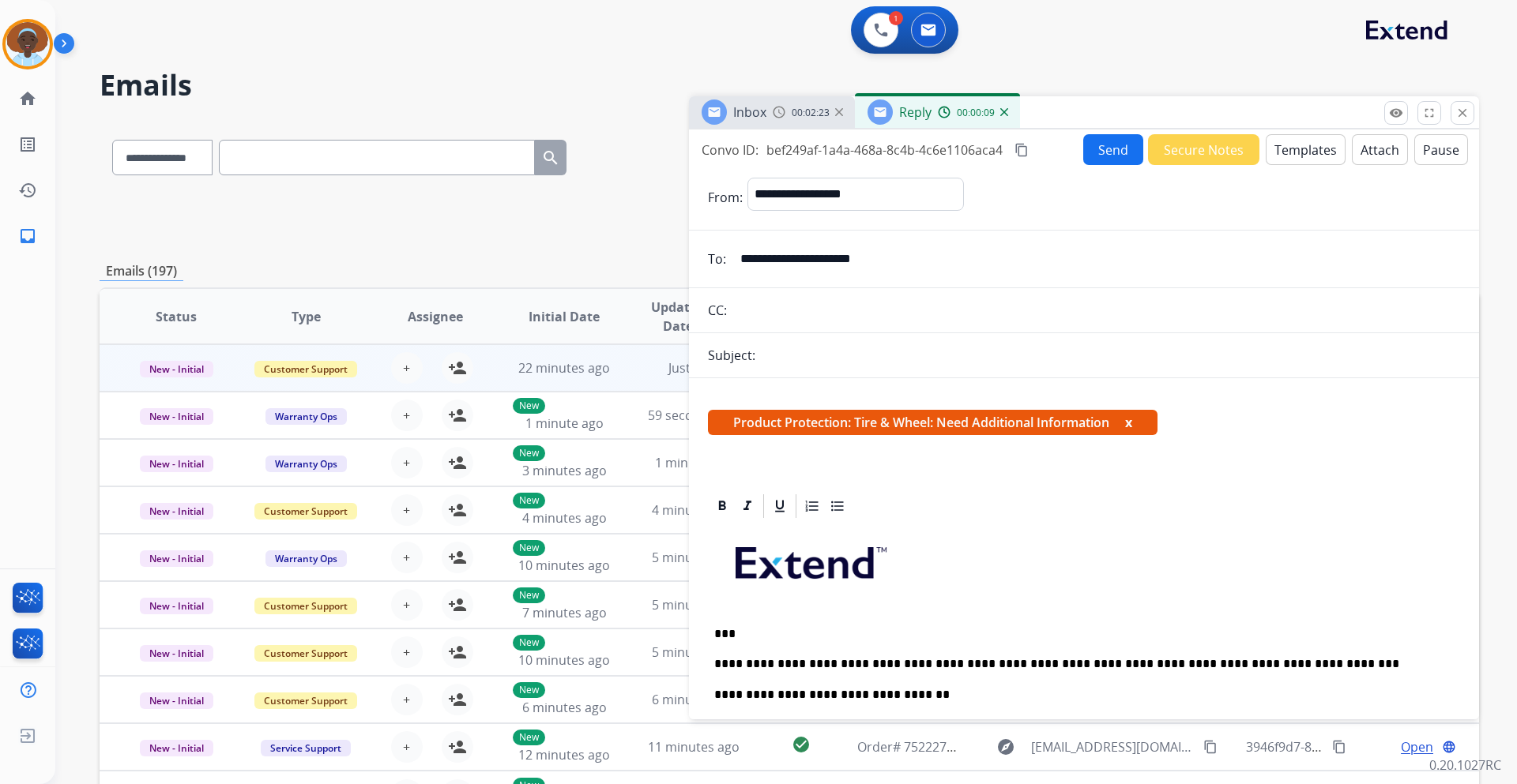
click at [1101, 154] on button "Send" at bounding box center [1113, 149] width 60 height 31
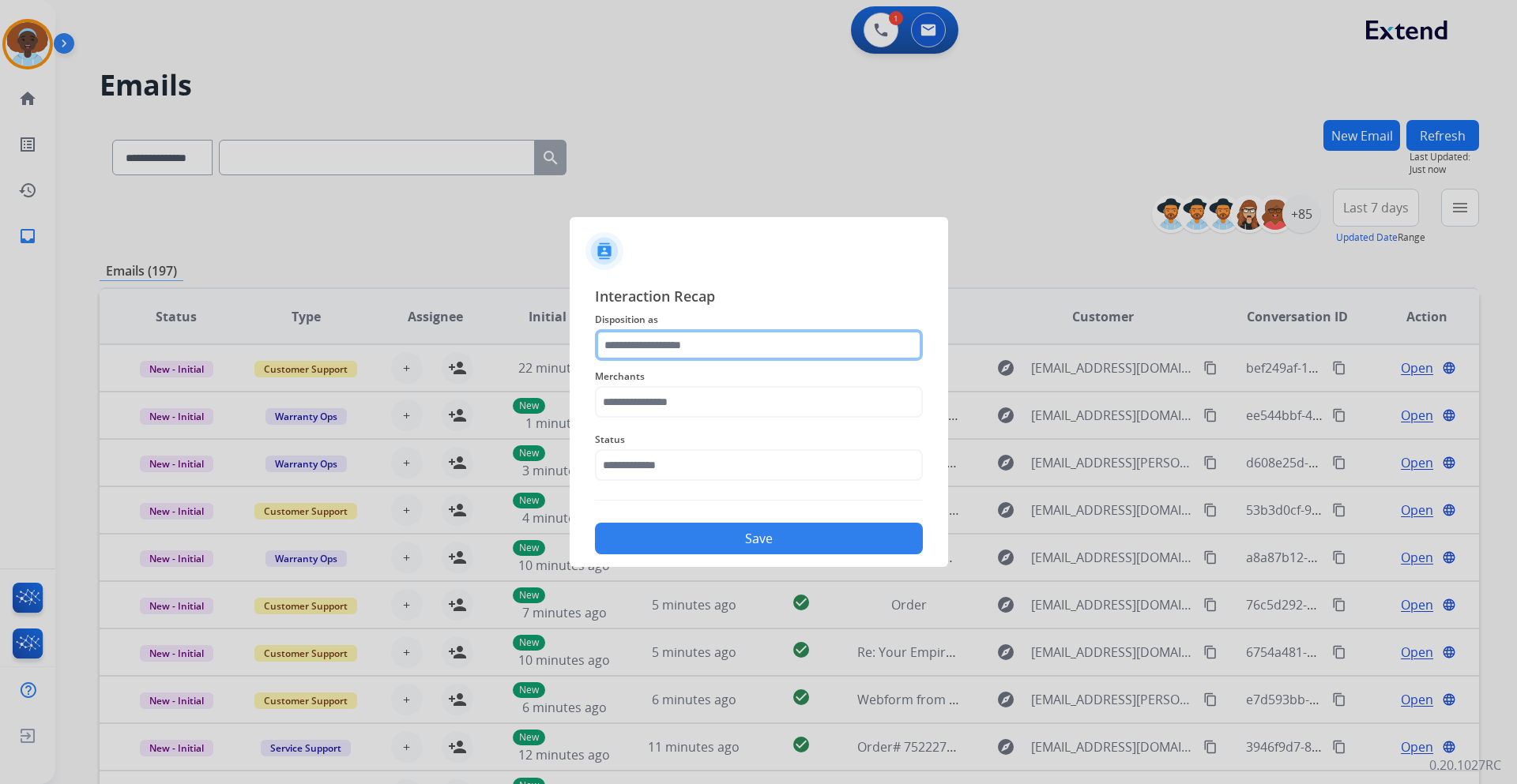
click at [685, 334] on input "text" at bounding box center [758, 345] width 328 height 32
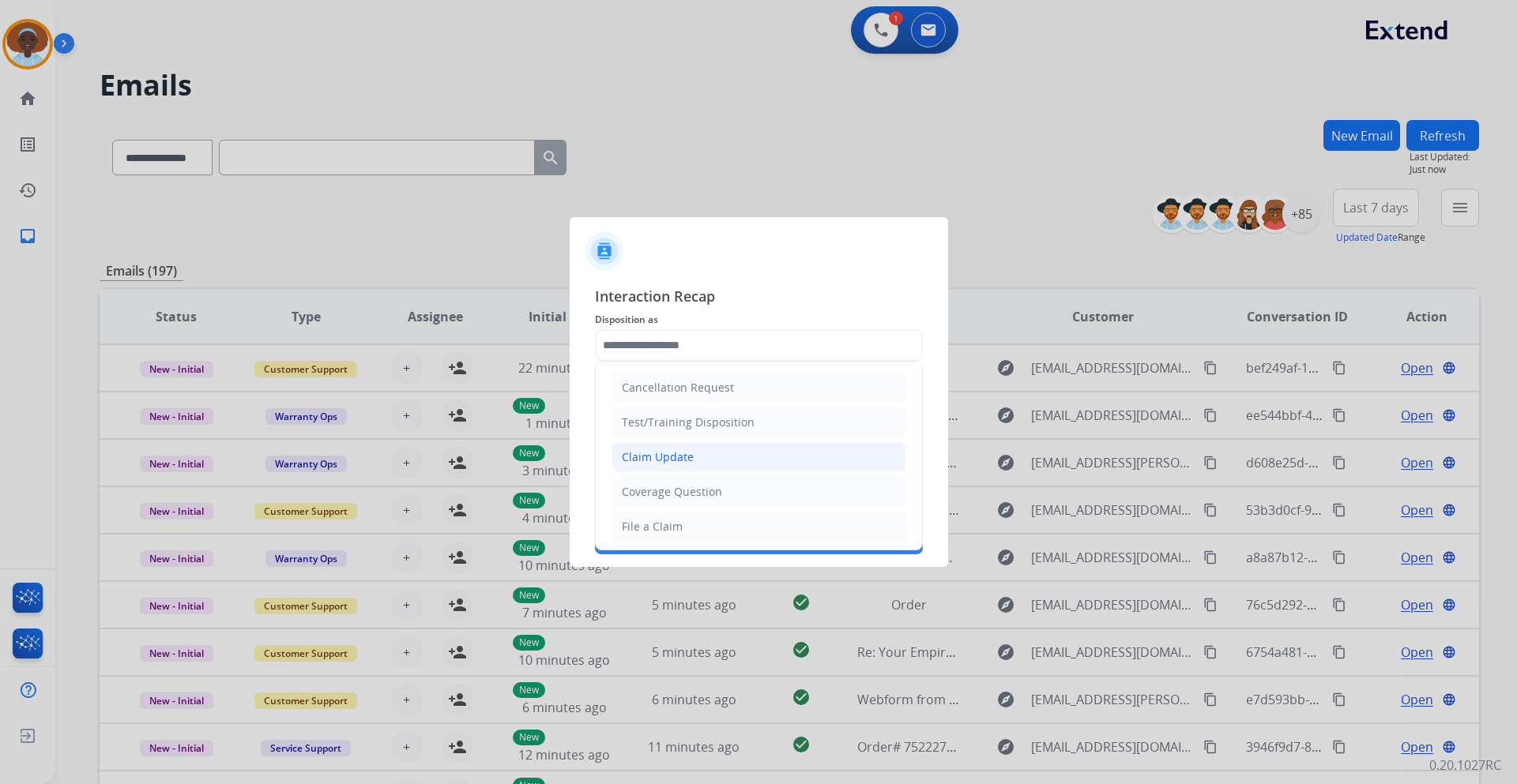
click at [690, 459] on div "Claim Update" at bounding box center [658, 457] width 72 height 16
type input "**********"
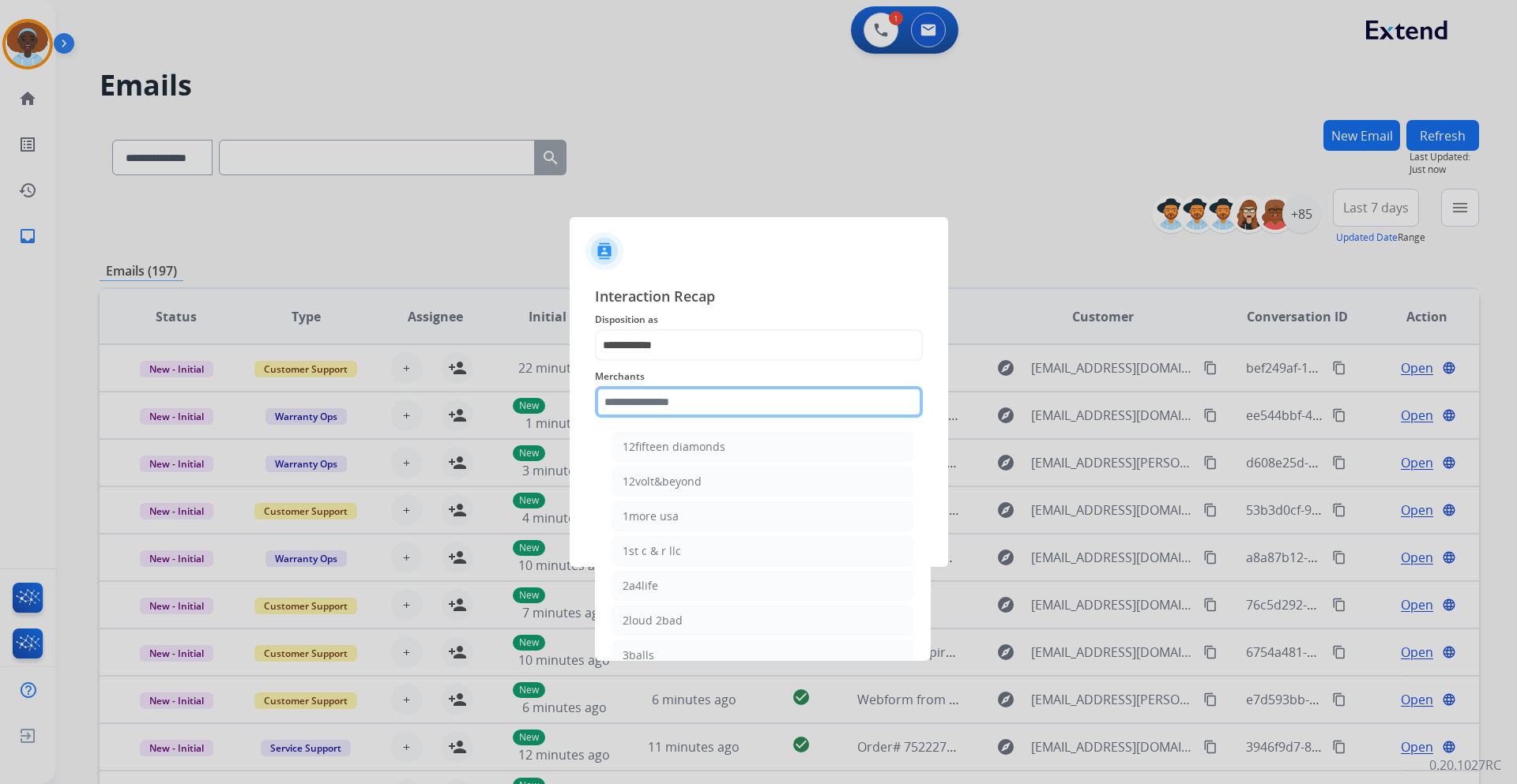
click at [694, 392] on input "text" at bounding box center [758, 402] width 328 height 32
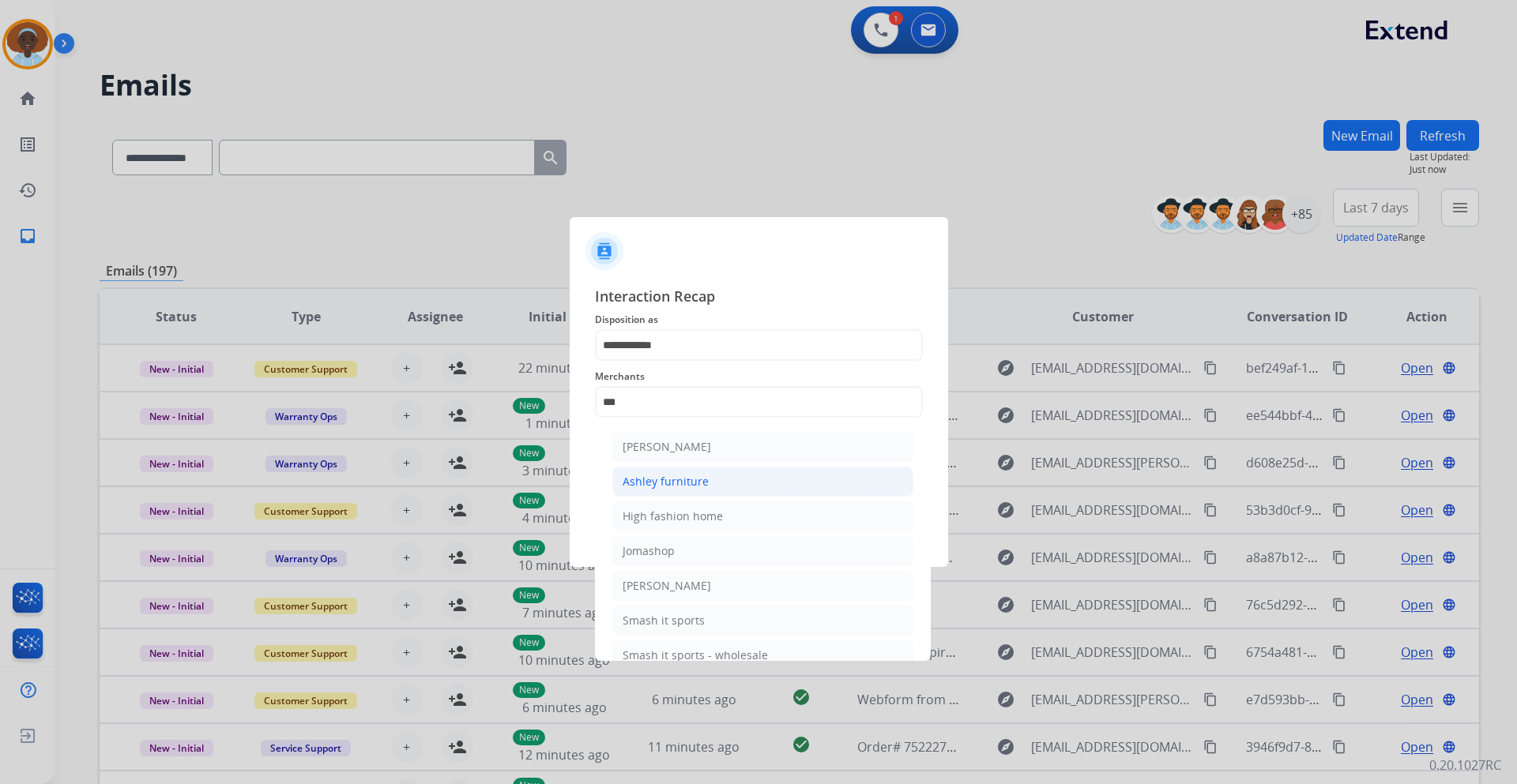
click at [697, 489] on div "Ashley furniture" at bounding box center [665, 481] width 86 height 16
type input "**********"
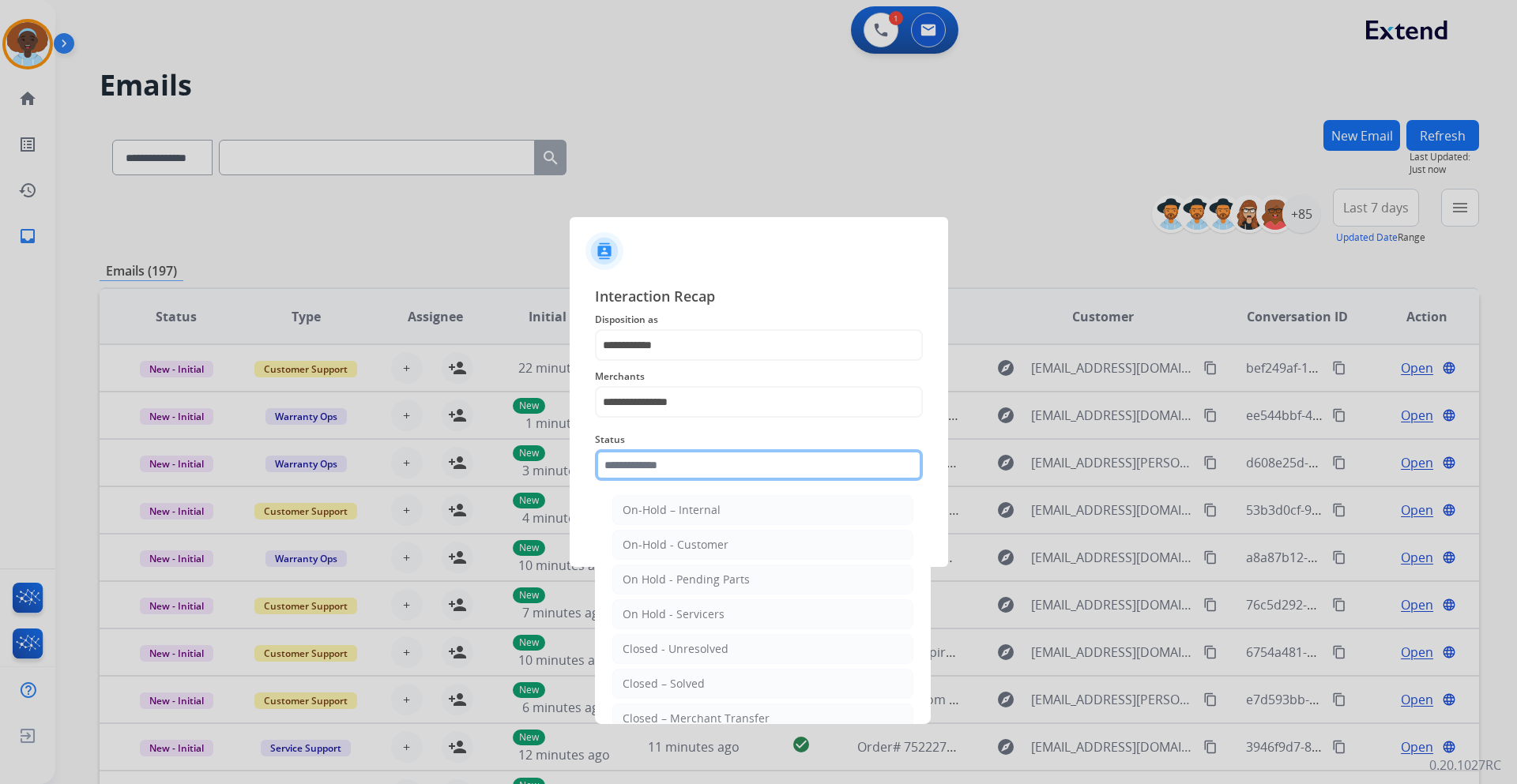
click at [706, 470] on input "text" at bounding box center [758, 465] width 328 height 32
click at [739, 678] on li "Closed – Solved" at bounding box center [763, 684] width 301 height 30
type input "**********"
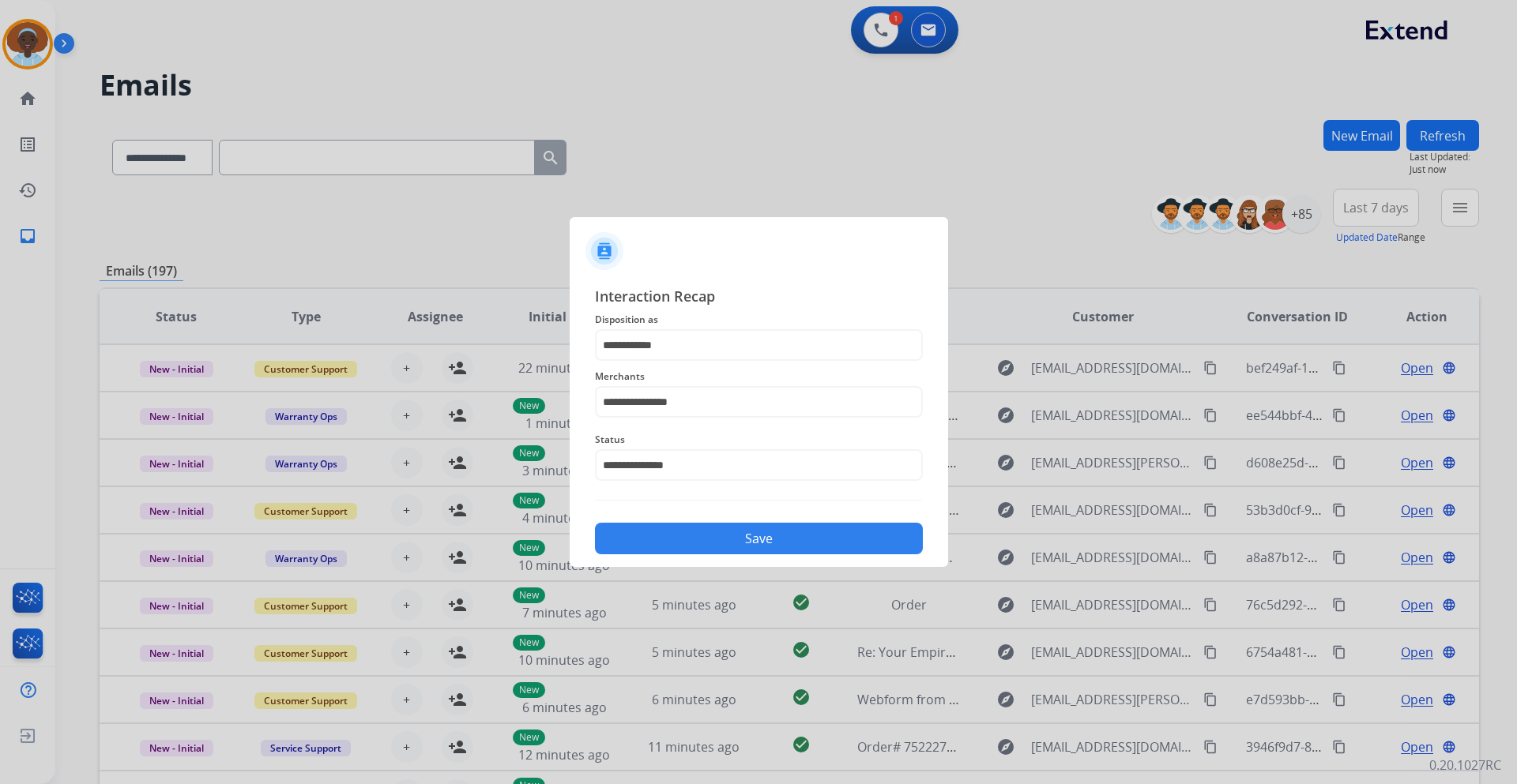
click at [757, 537] on button "Save" at bounding box center [758, 539] width 328 height 32
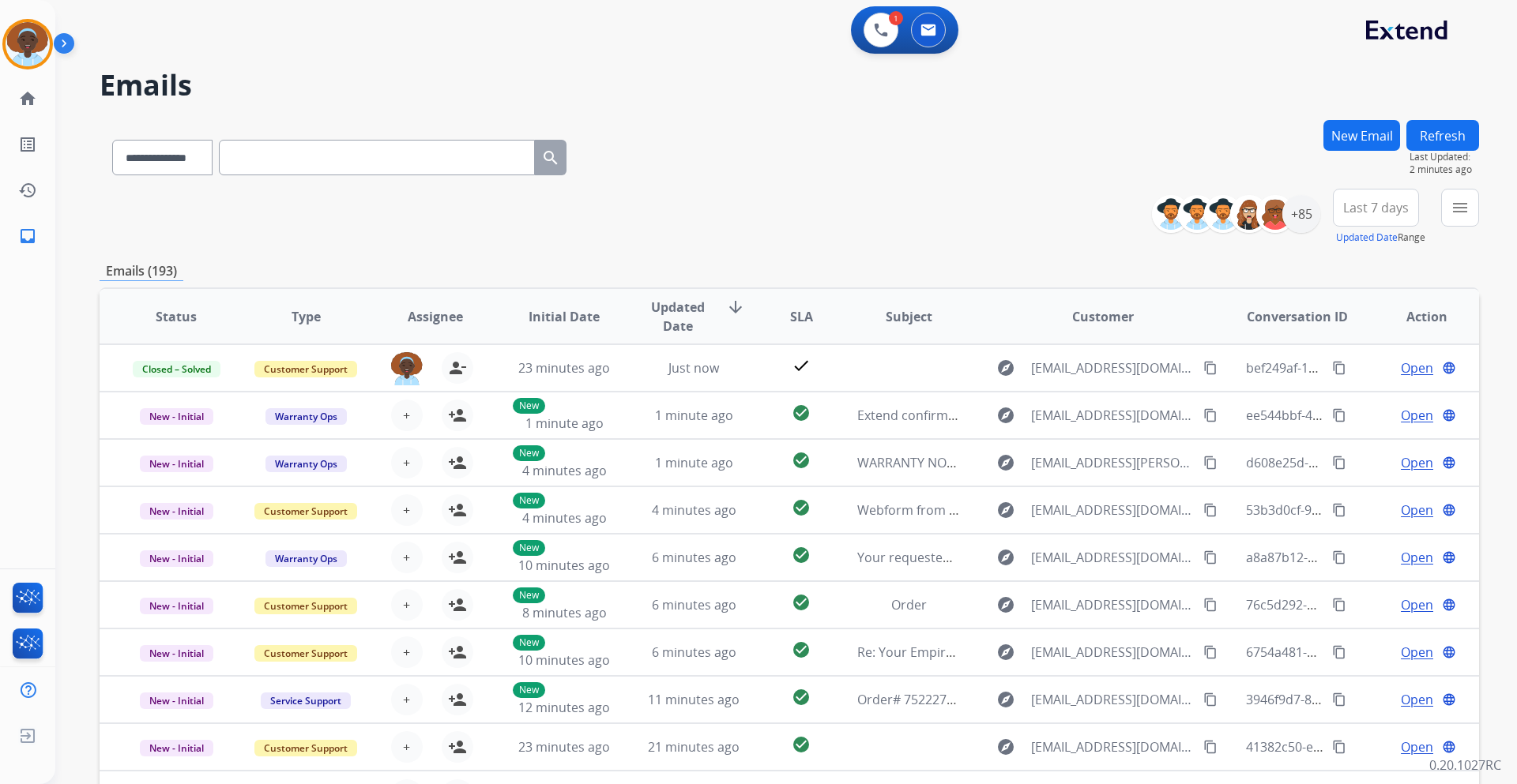
click at [1354, 138] on button "New Email" at bounding box center [1362, 135] width 77 height 31
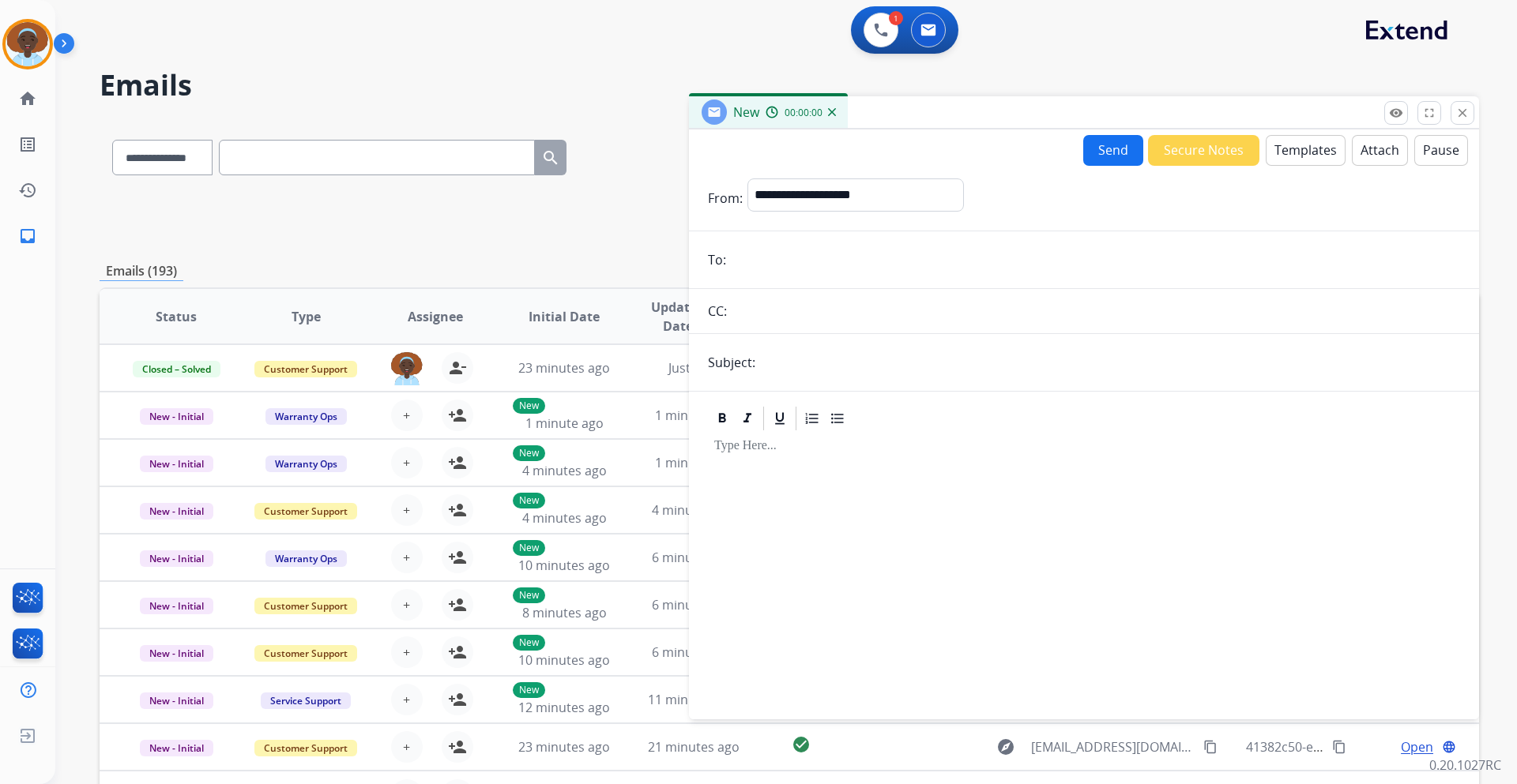
click at [1295, 158] on button "Templates" at bounding box center [1306, 150] width 80 height 31
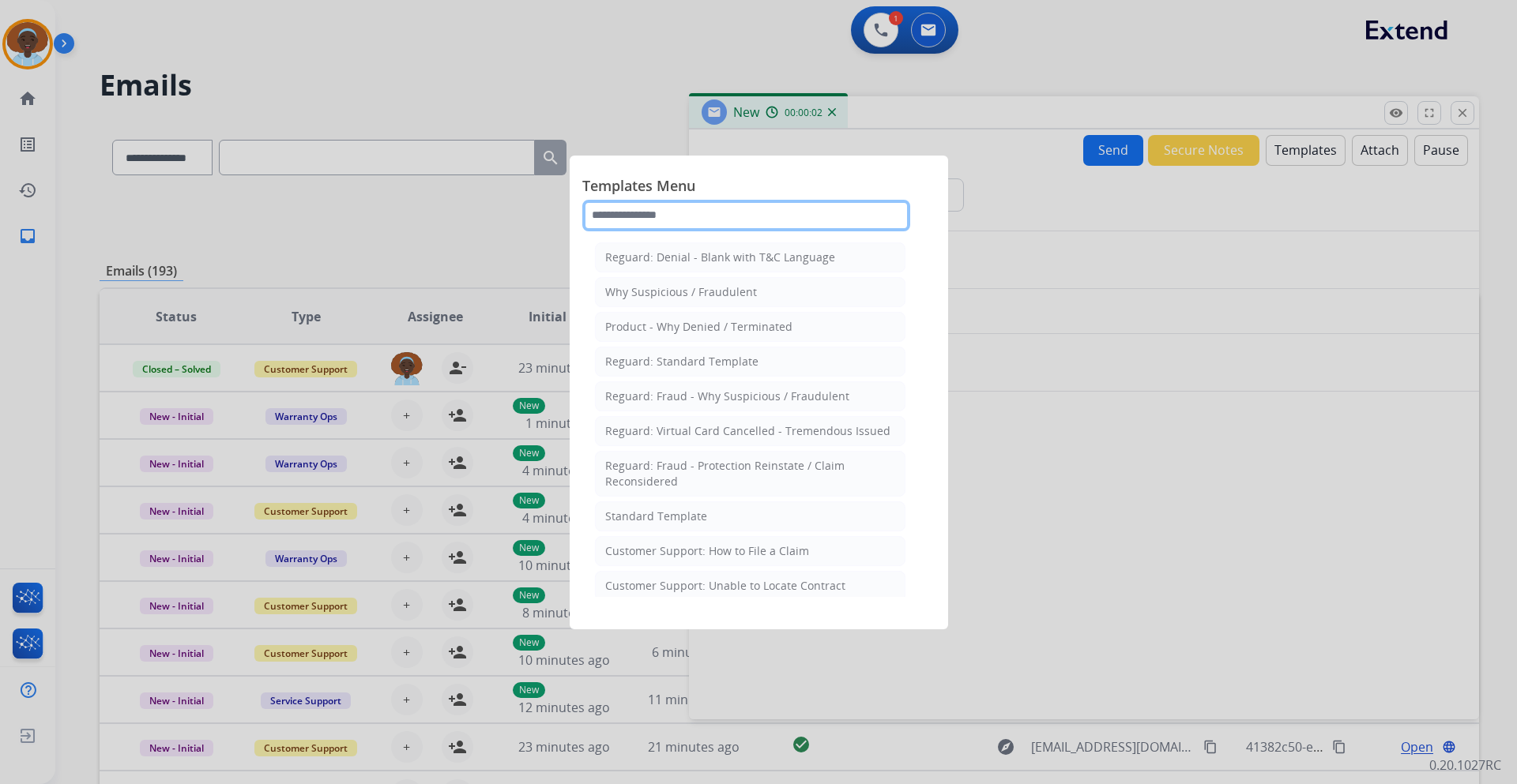
click at [678, 217] on input "text" at bounding box center [746, 216] width 328 height 32
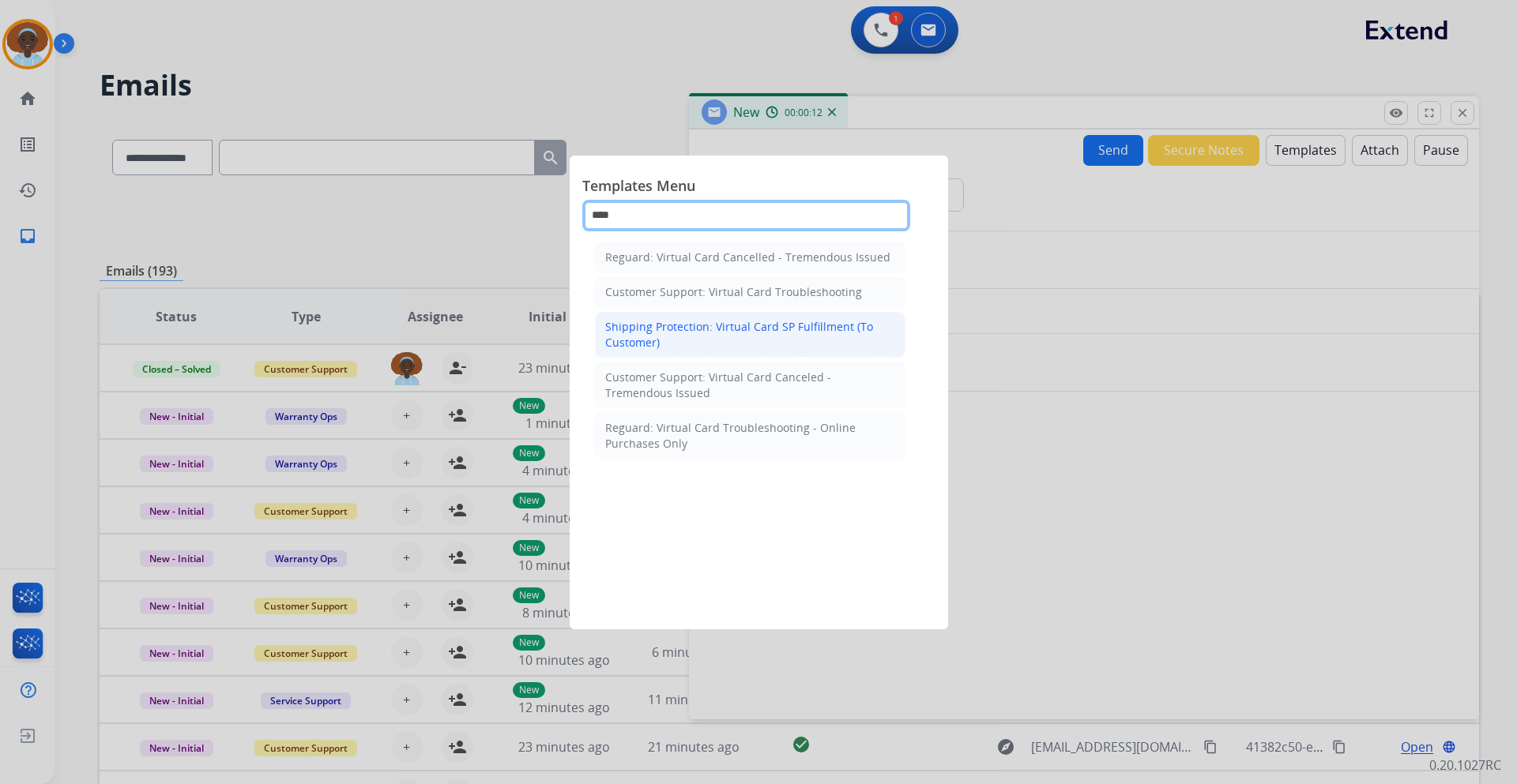
type input "****"
click at [763, 341] on div "Shipping Protection: Virtual Card SP Fulfillment (To Customer)" at bounding box center [750, 335] width 290 height 32
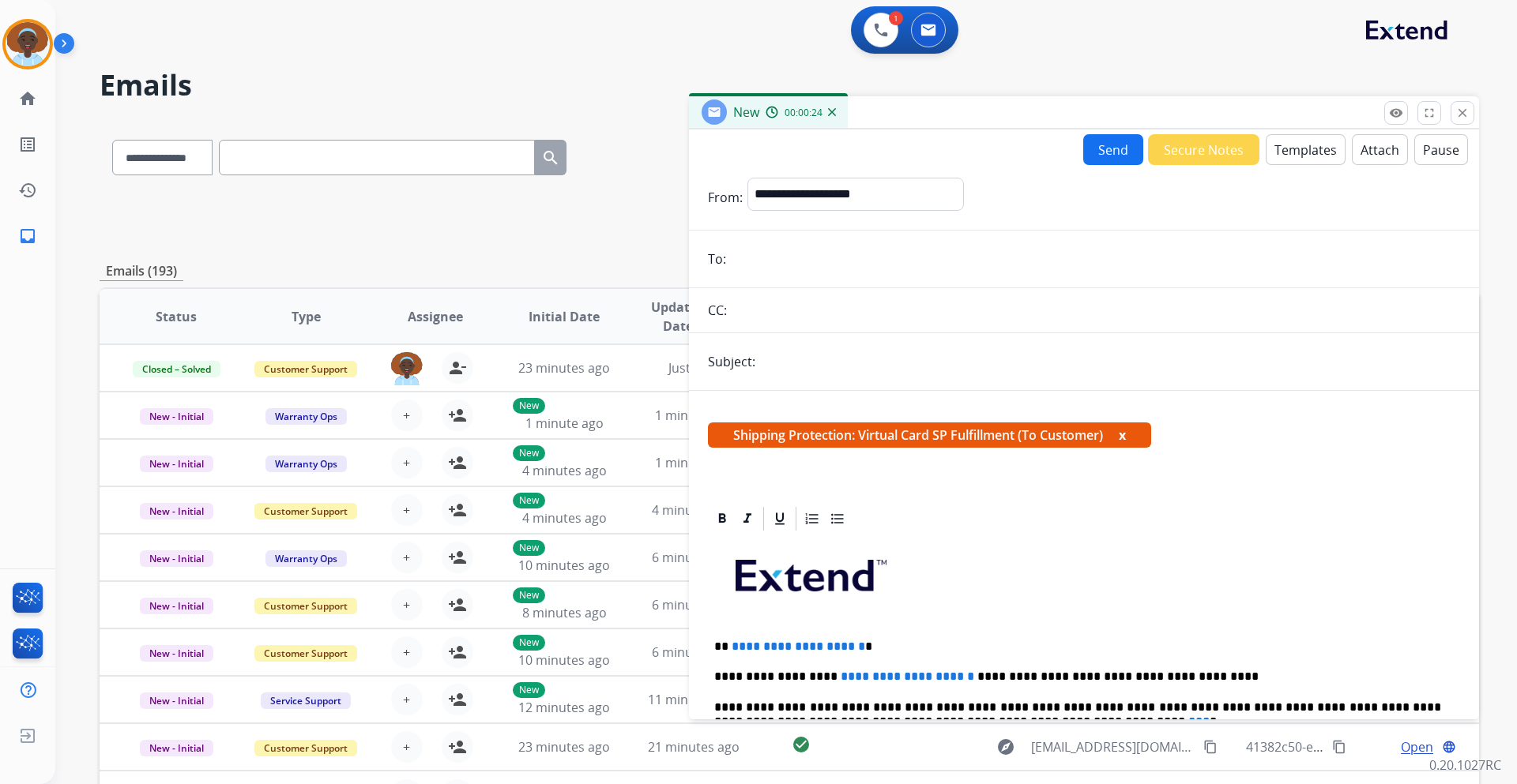
click at [1126, 430] on button "x" at bounding box center [1122, 435] width 8 height 19
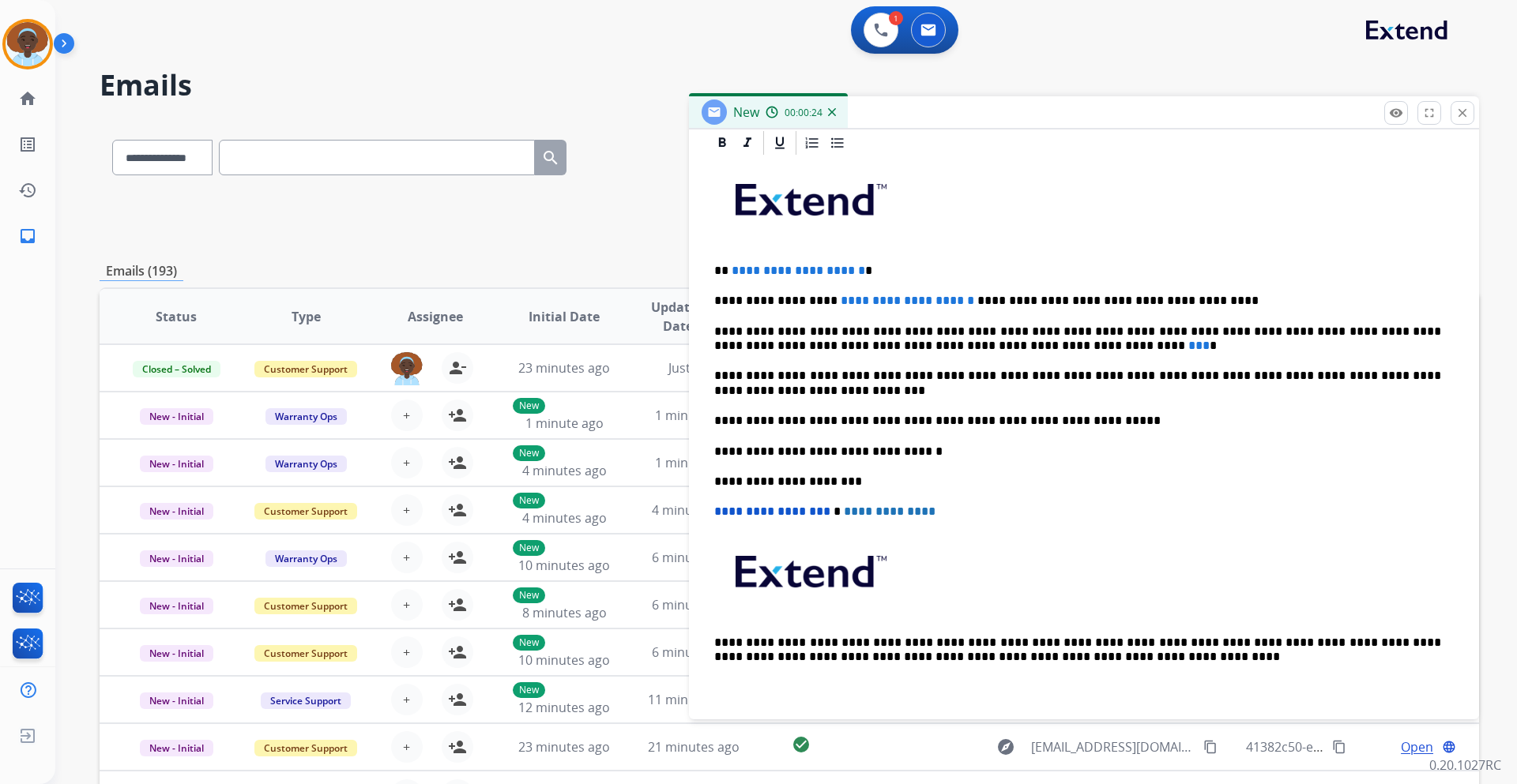
scroll to position [279, 0]
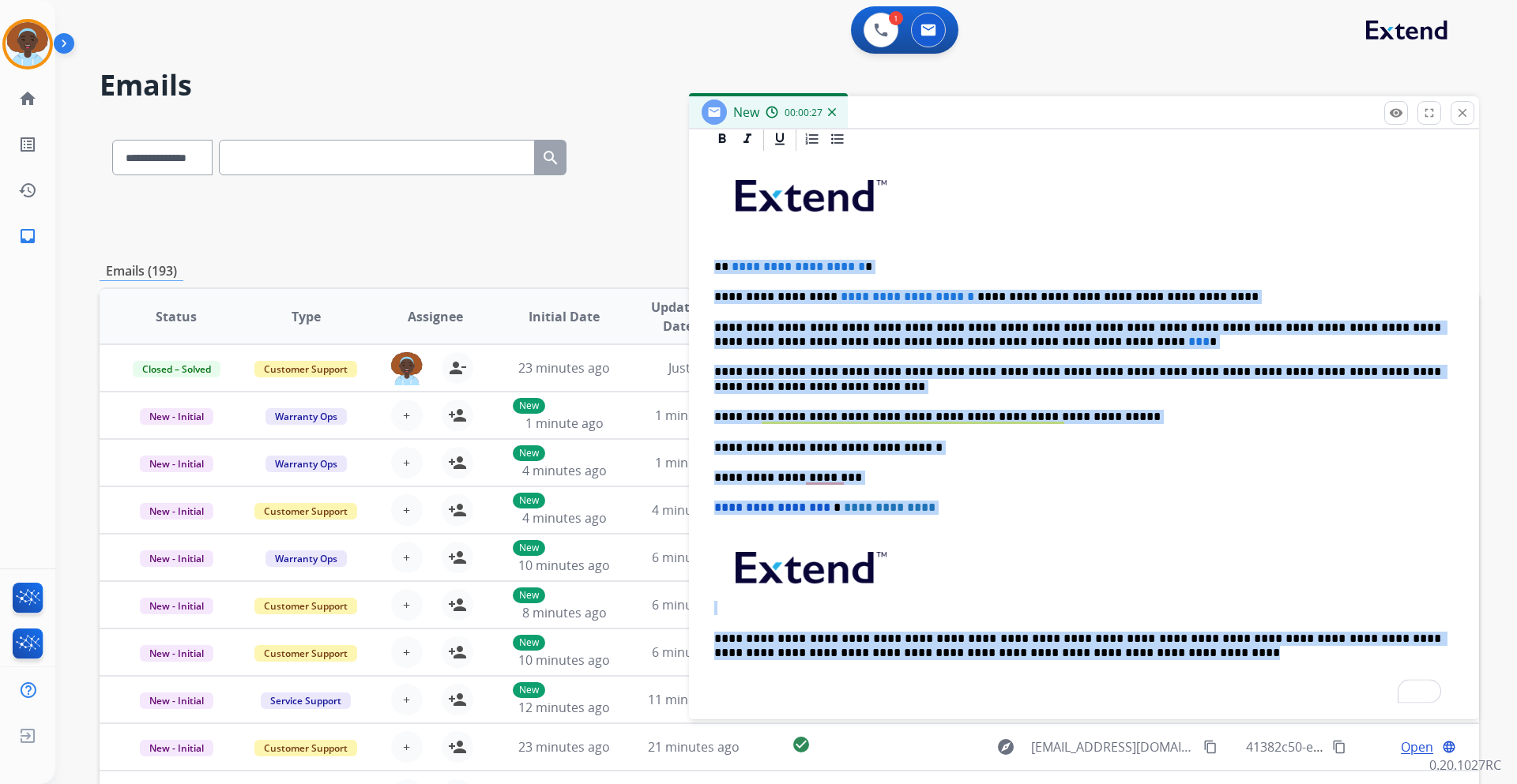
drag, startPoint x: 1062, startPoint y: 652, endPoint x: 707, endPoint y: 265, distance: 525.2
click at [707, 265] on div "**********" at bounding box center [1084, 417] width 790 height 584
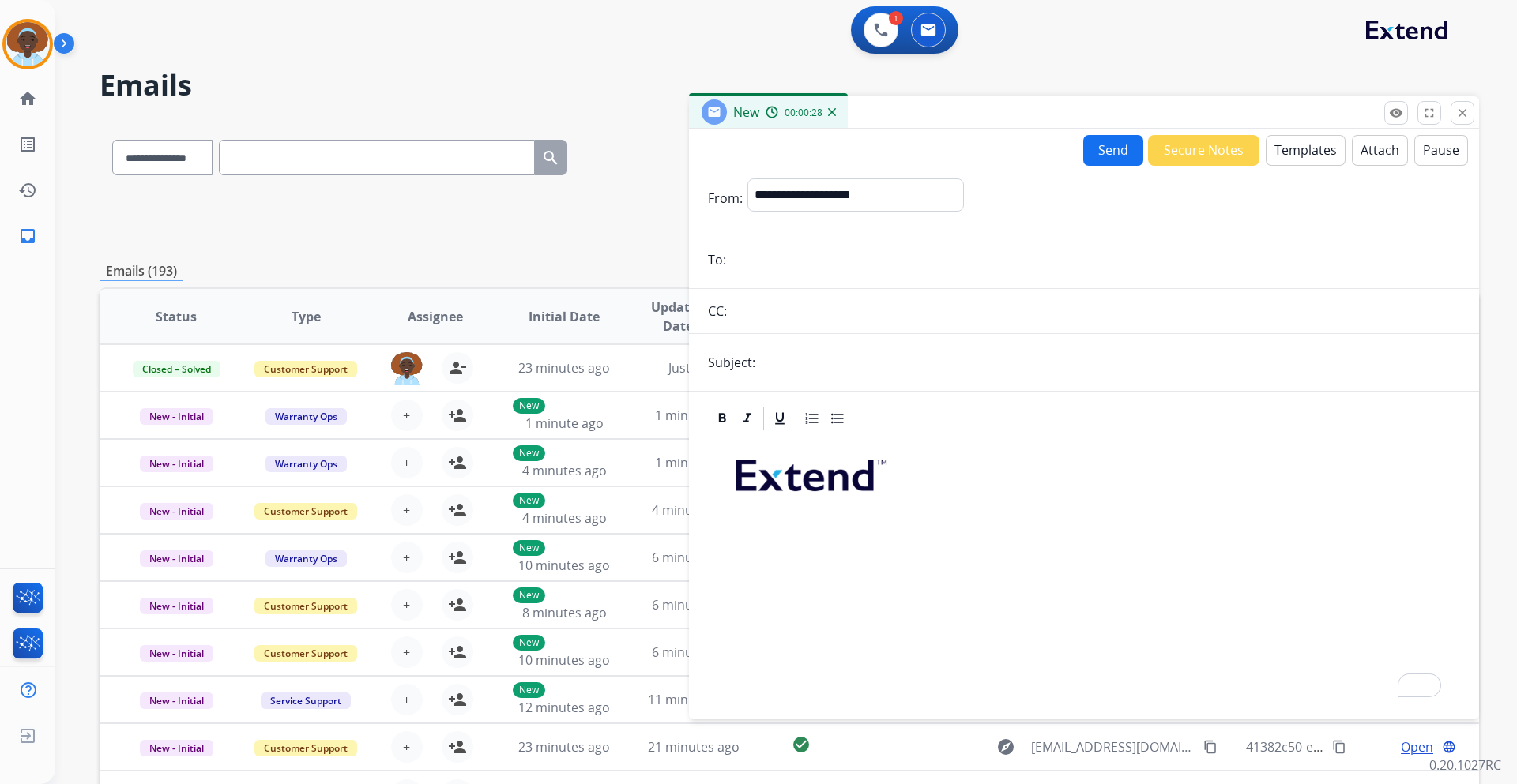
scroll to position [0, 0]
click at [1464, 109] on mat-icon "close" at bounding box center [1462, 113] width 14 height 14
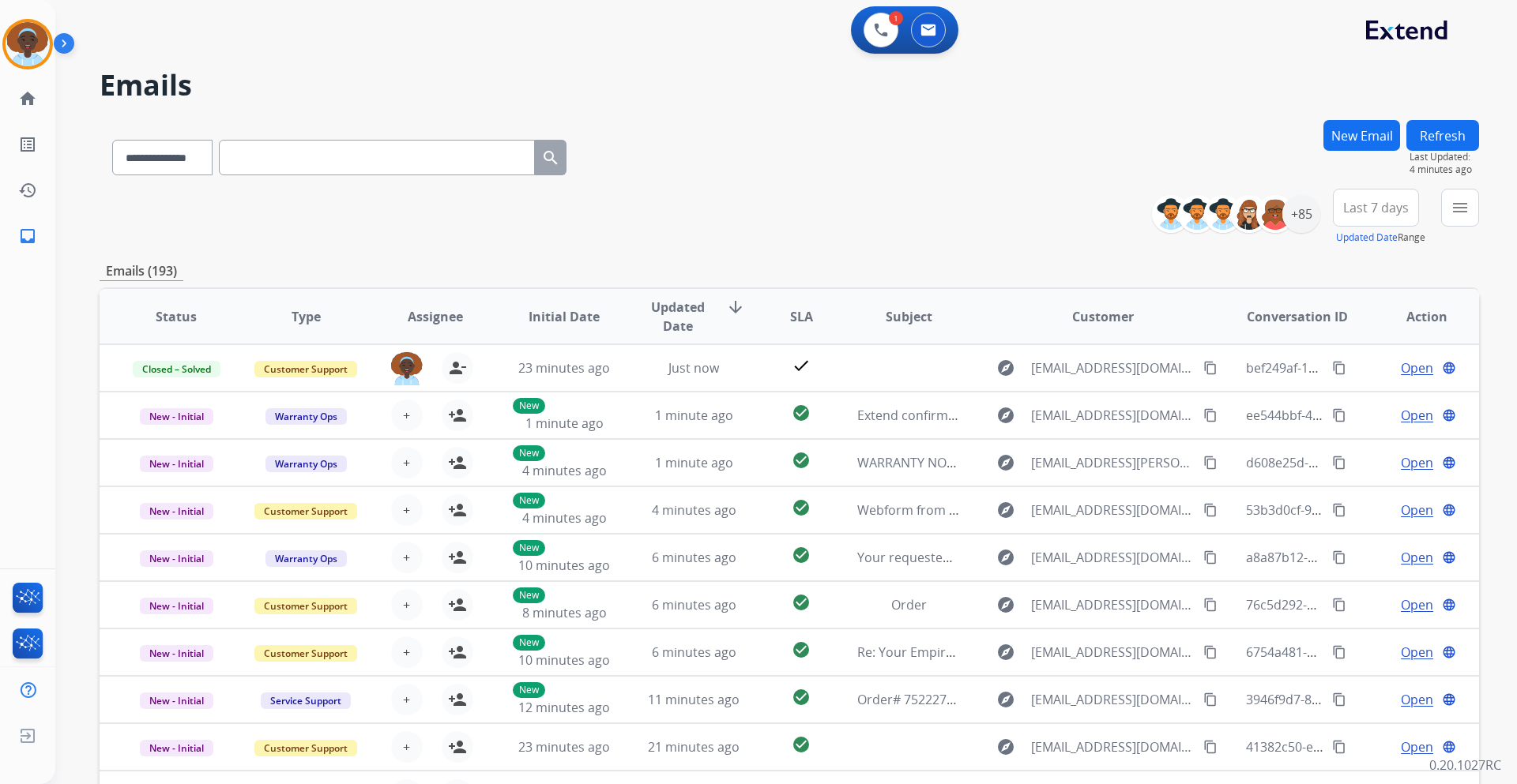
click at [1373, 135] on button "New Email" at bounding box center [1362, 135] width 77 height 31
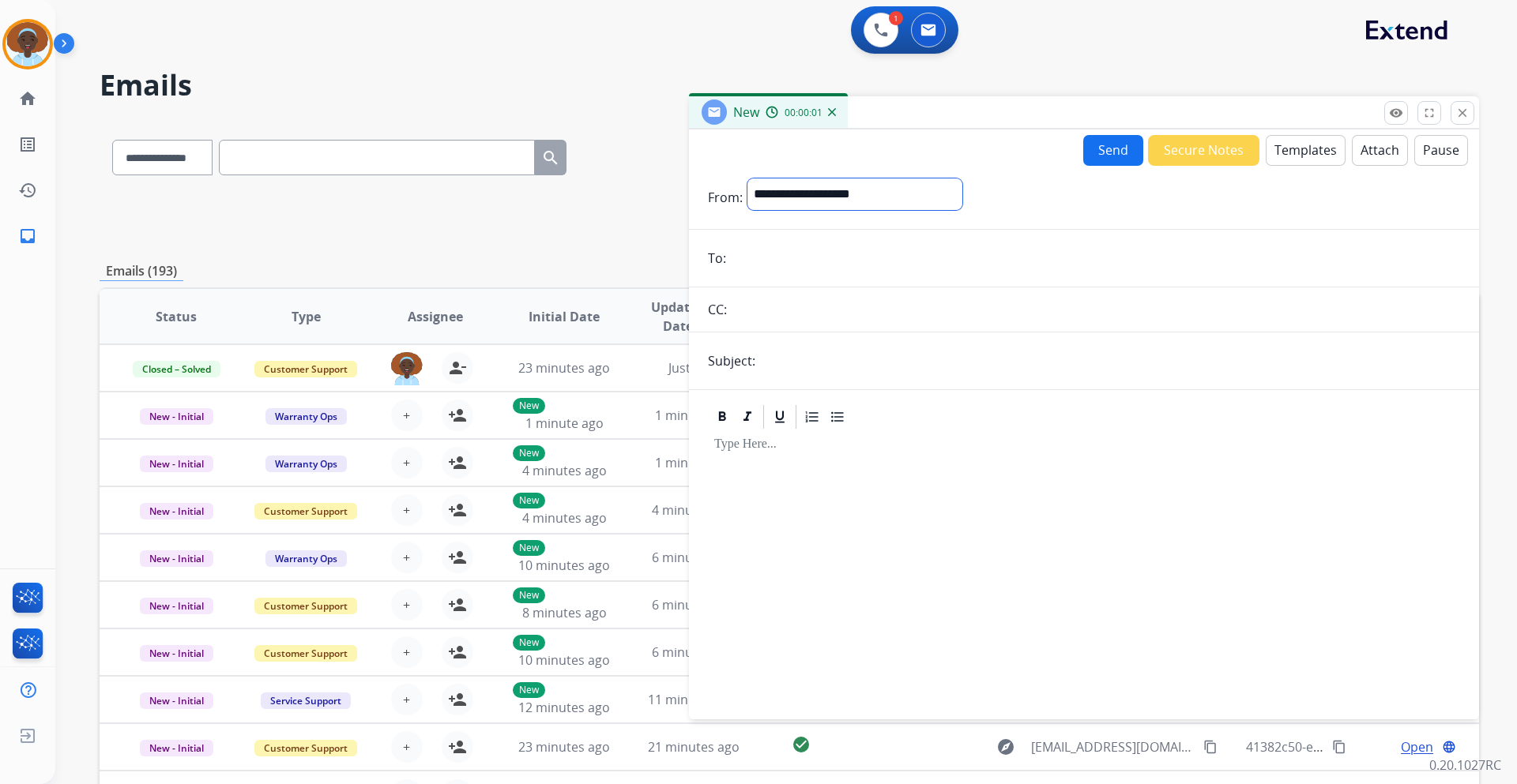
click at [825, 195] on select "**********" at bounding box center [855, 194] width 215 height 32
click at [821, 194] on select "**********" at bounding box center [855, 194] width 215 height 32
select select "**********"
click at [748, 178] on select "**********" at bounding box center [855, 194] width 215 height 32
click at [819, 261] on input "email" at bounding box center [1096, 260] width 729 height 32
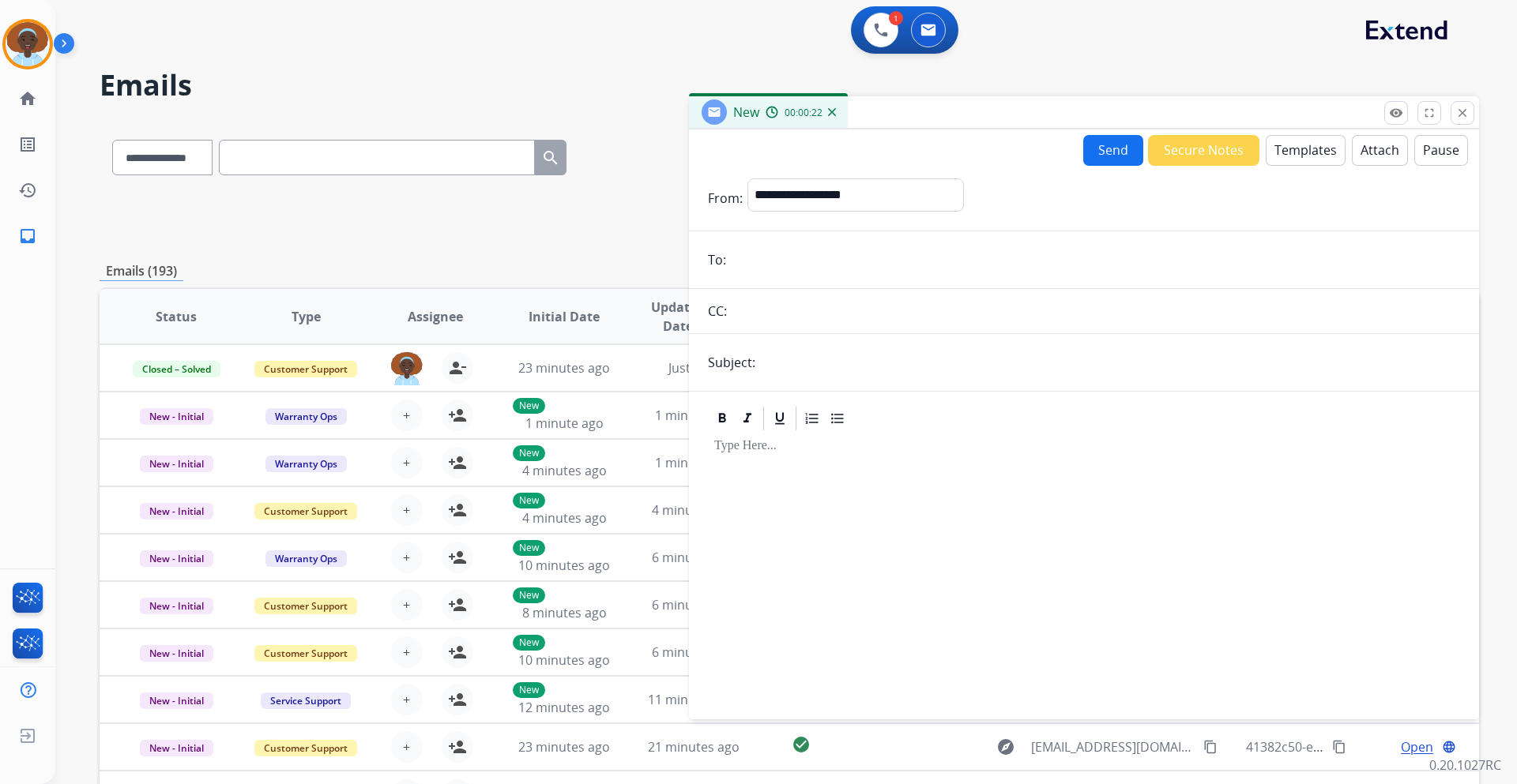
paste input "**********"
type input "**********"
click at [814, 361] on input "text" at bounding box center [1110, 363] width 700 height 32
type input "**********"
click at [1298, 157] on button "Templates" at bounding box center [1306, 150] width 80 height 31
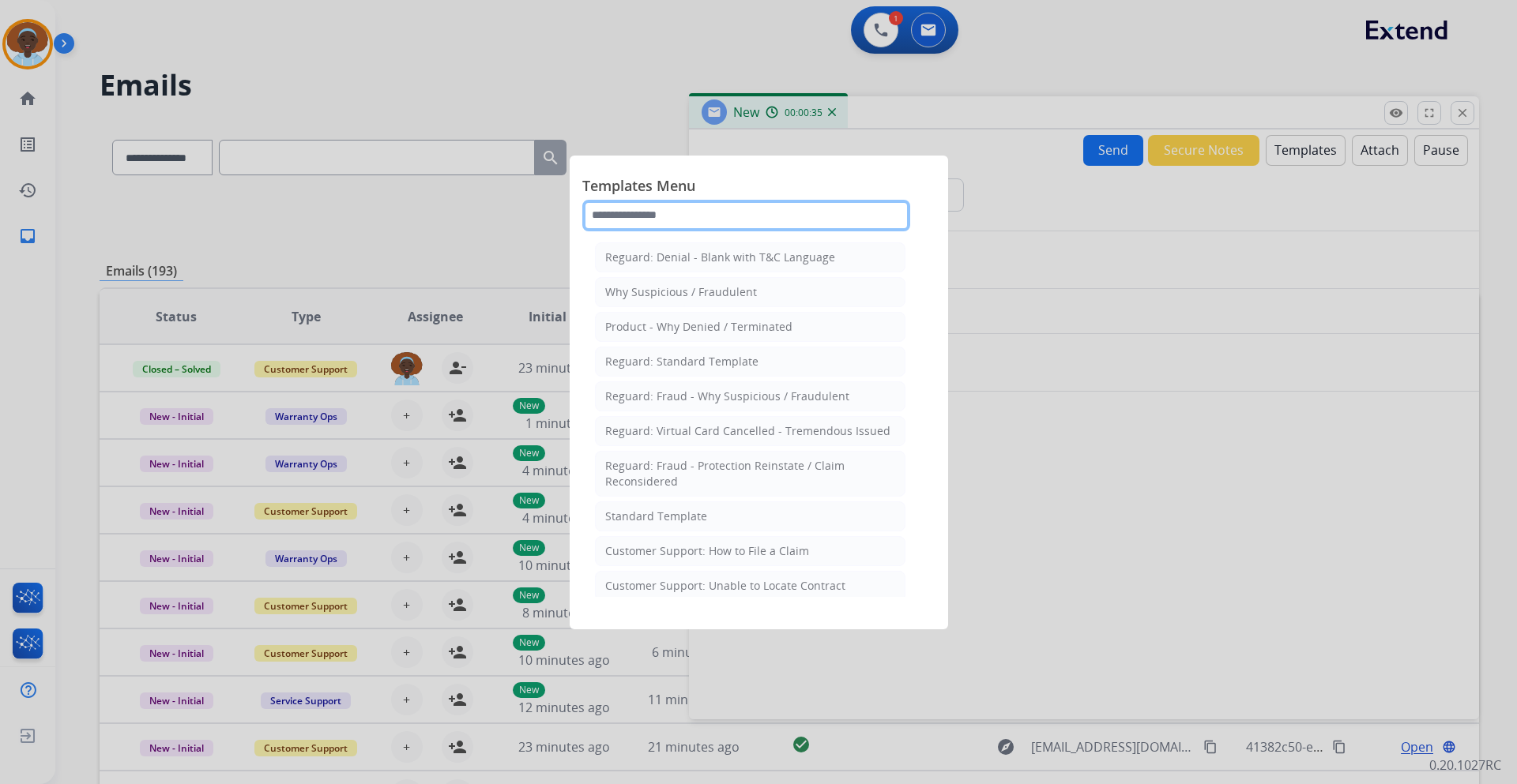
click at [742, 210] on input "text" at bounding box center [746, 216] width 328 height 32
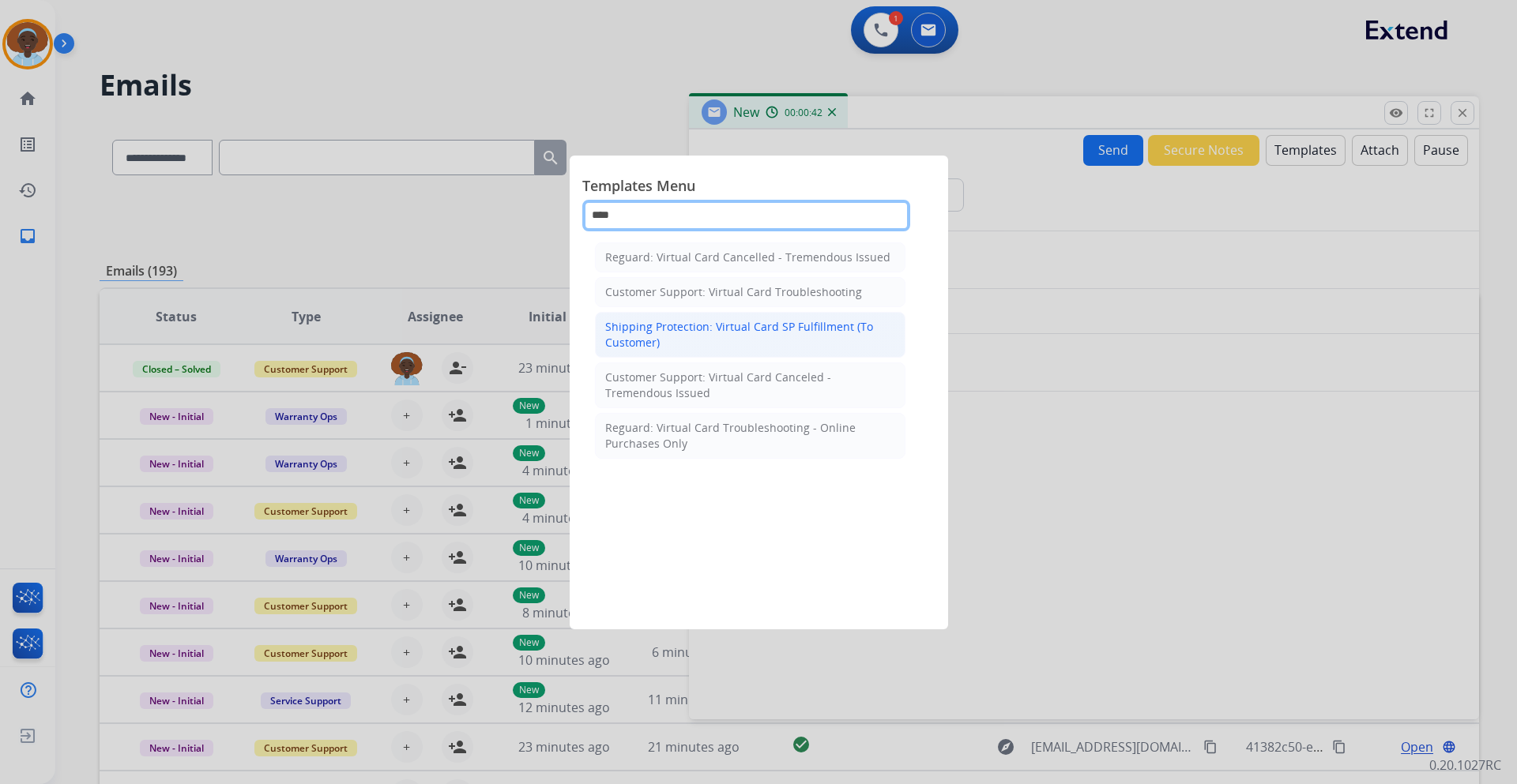
type input "****"
click at [738, 335] on div "Shipping Protection: Virtual Card SP Fulfillment (To Customer)" at bounding box center [750, 335] width 290 height 32
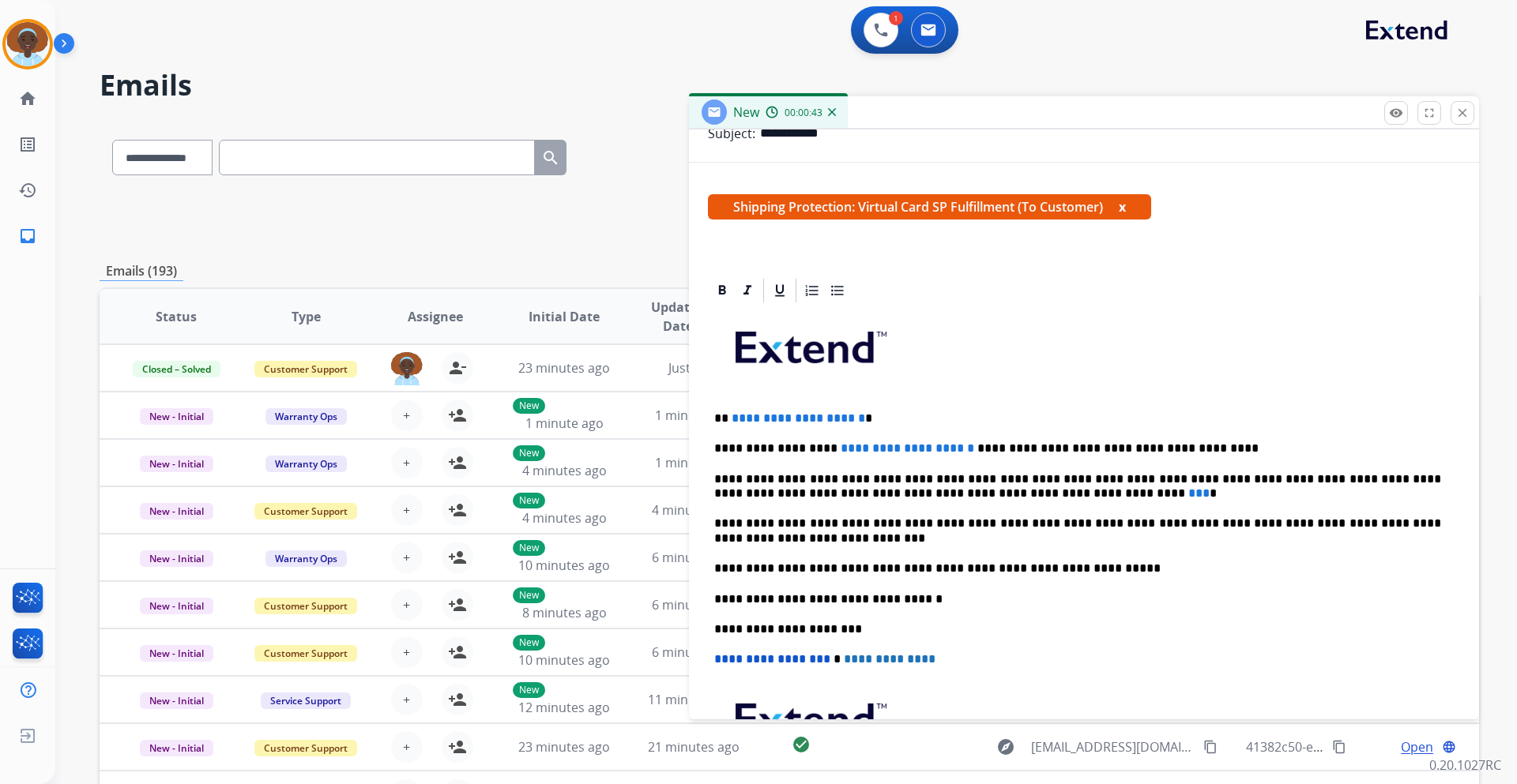
scroll to position [237, 0]
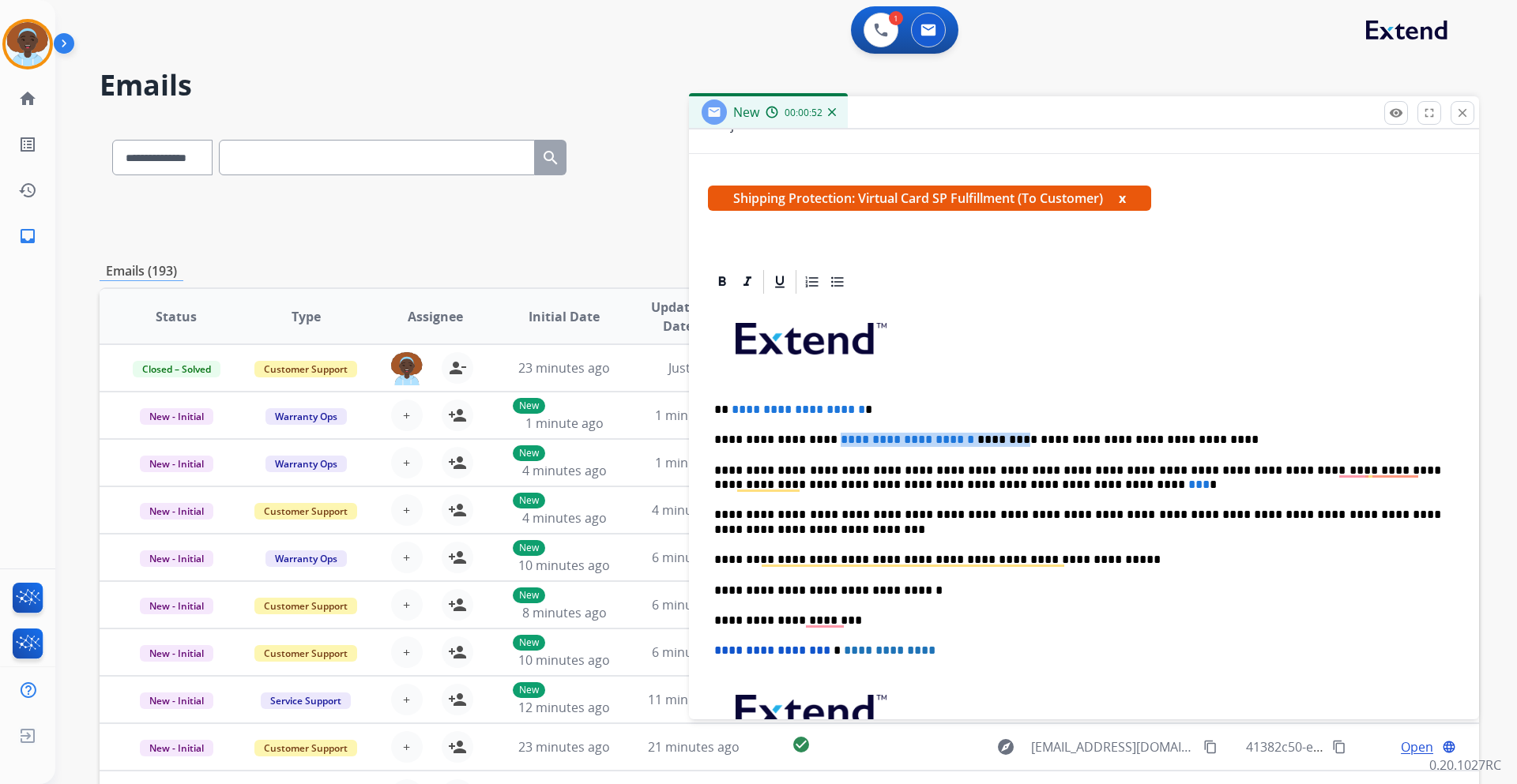
drag, startPoint x: 979, startPoint y: 440, endPoint x: 822, endPoint y: 439, distance: 157.0
click at [822, 439] on p "**********" at bounding box center [1077, 440] width 727 height 14
click at [976, 485] on p "**********" at bounding box center [1077, 478] width 727 height 29
click at [865, 413] on span "**********" at bounding box center [799, 410] width 134 height 12
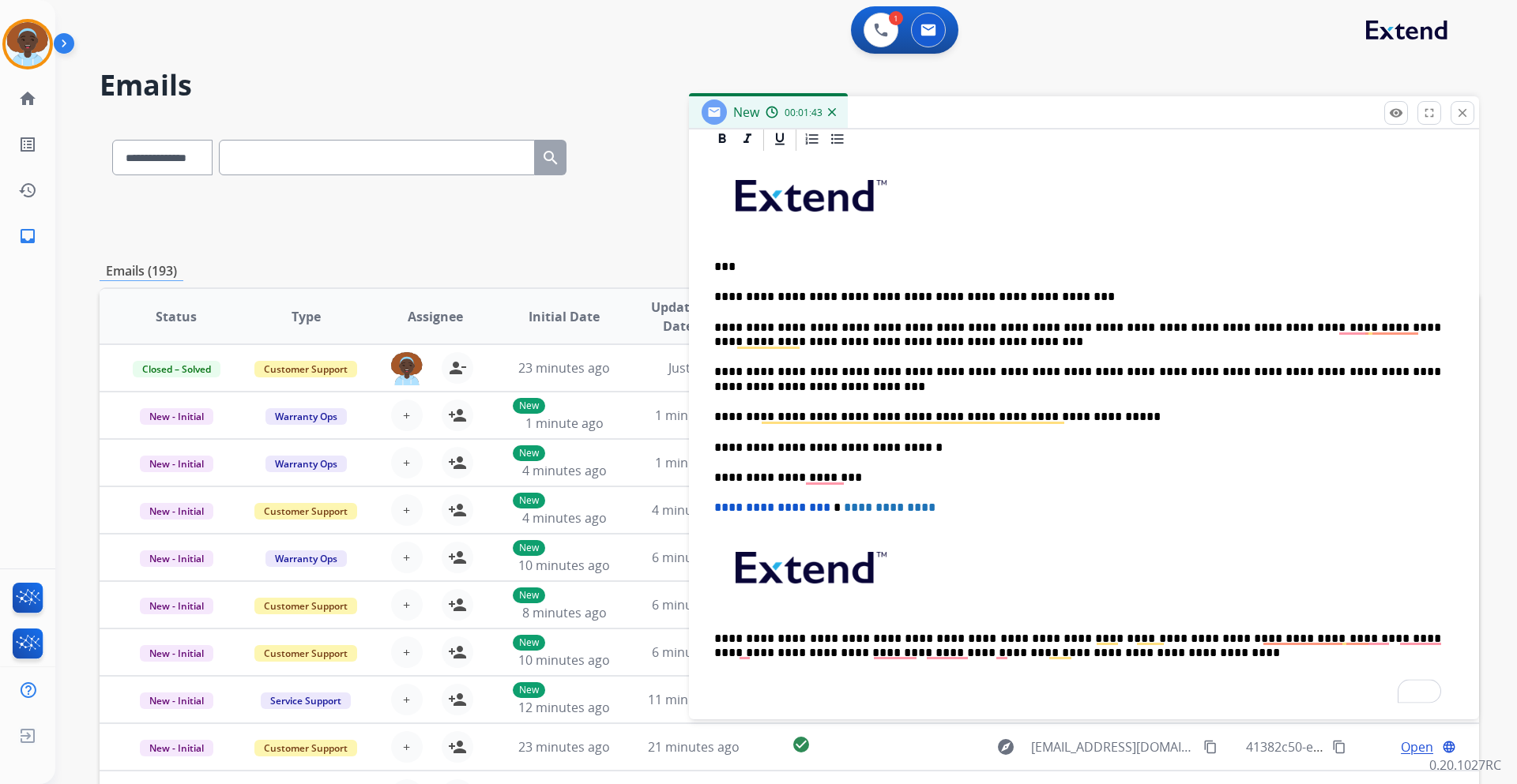
scroll to position [0, 0]
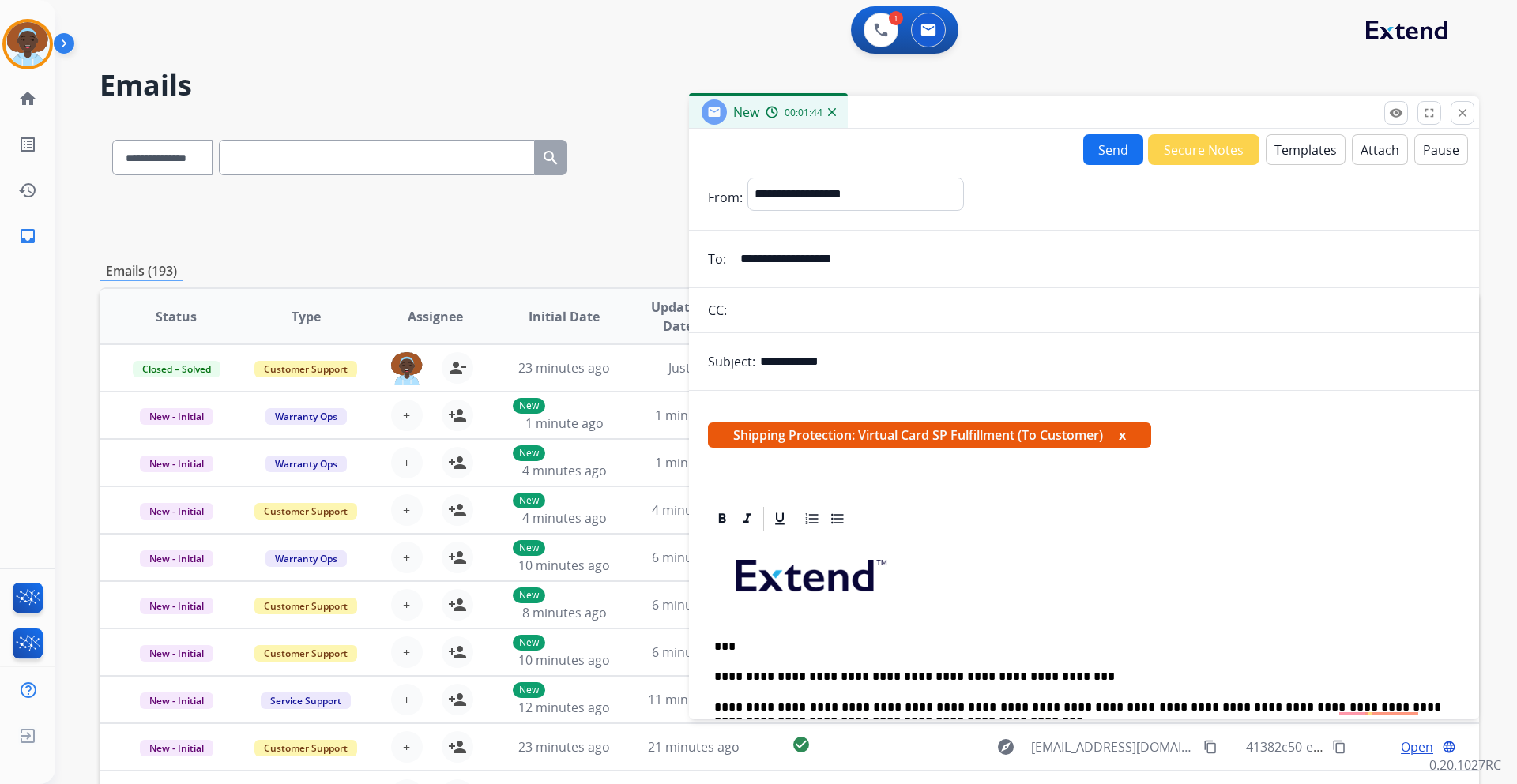
click at [1097, 151] on button "Send" at bounding box center [1113, 149] width 60 height 31
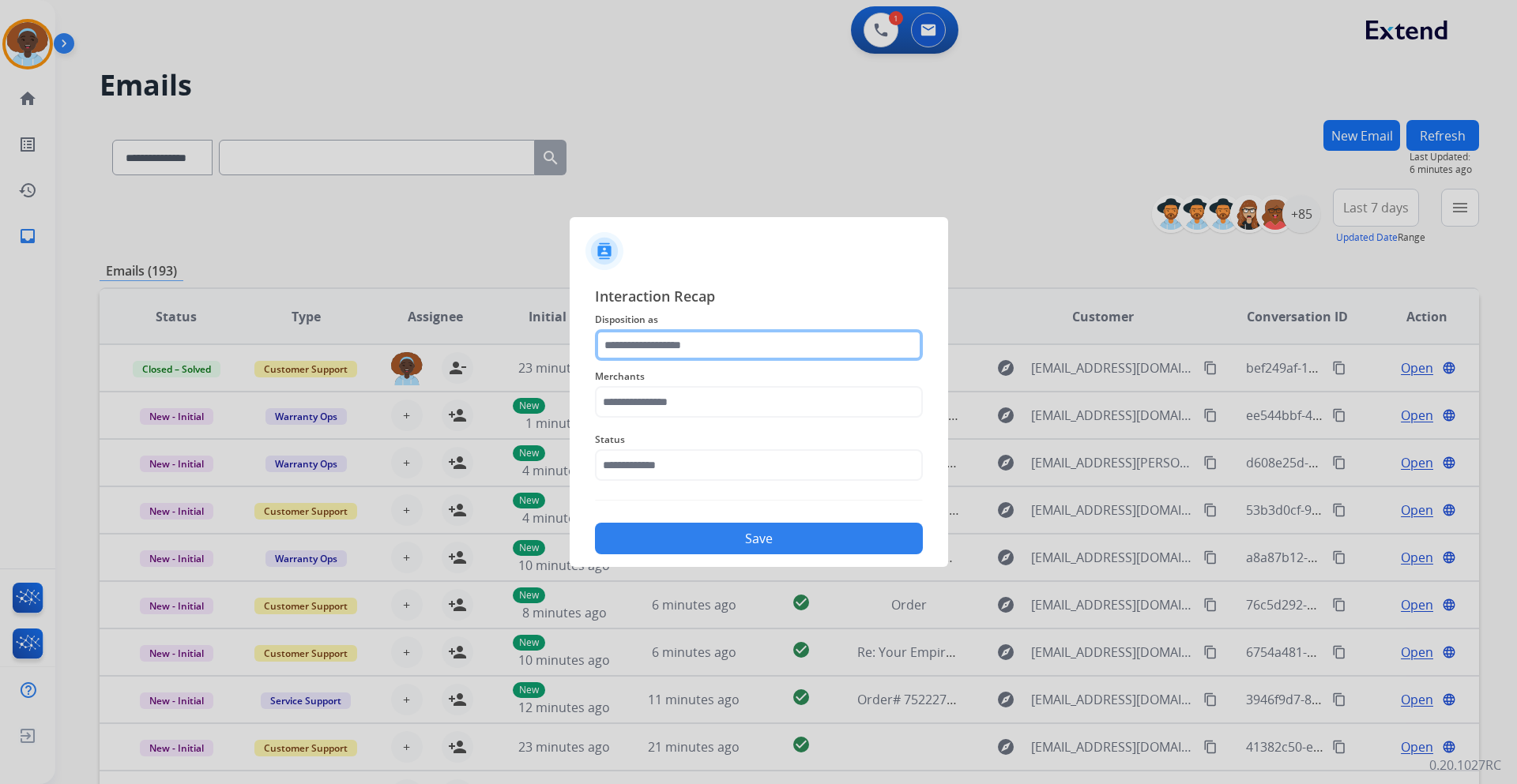
click at [650, 342] on input "text" at bounding box center [758, 345] width 328 height 32
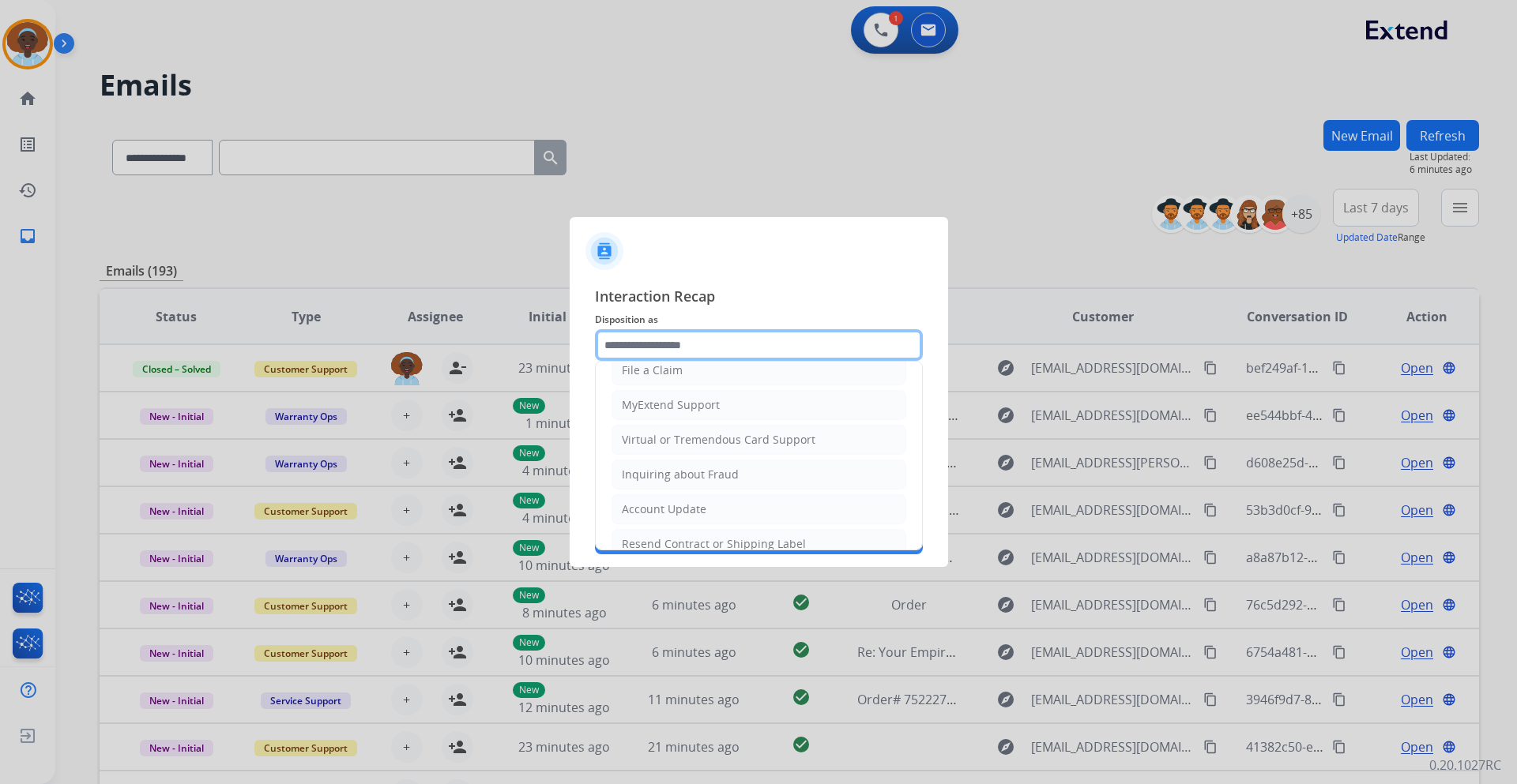
scroll to position [158, 0]
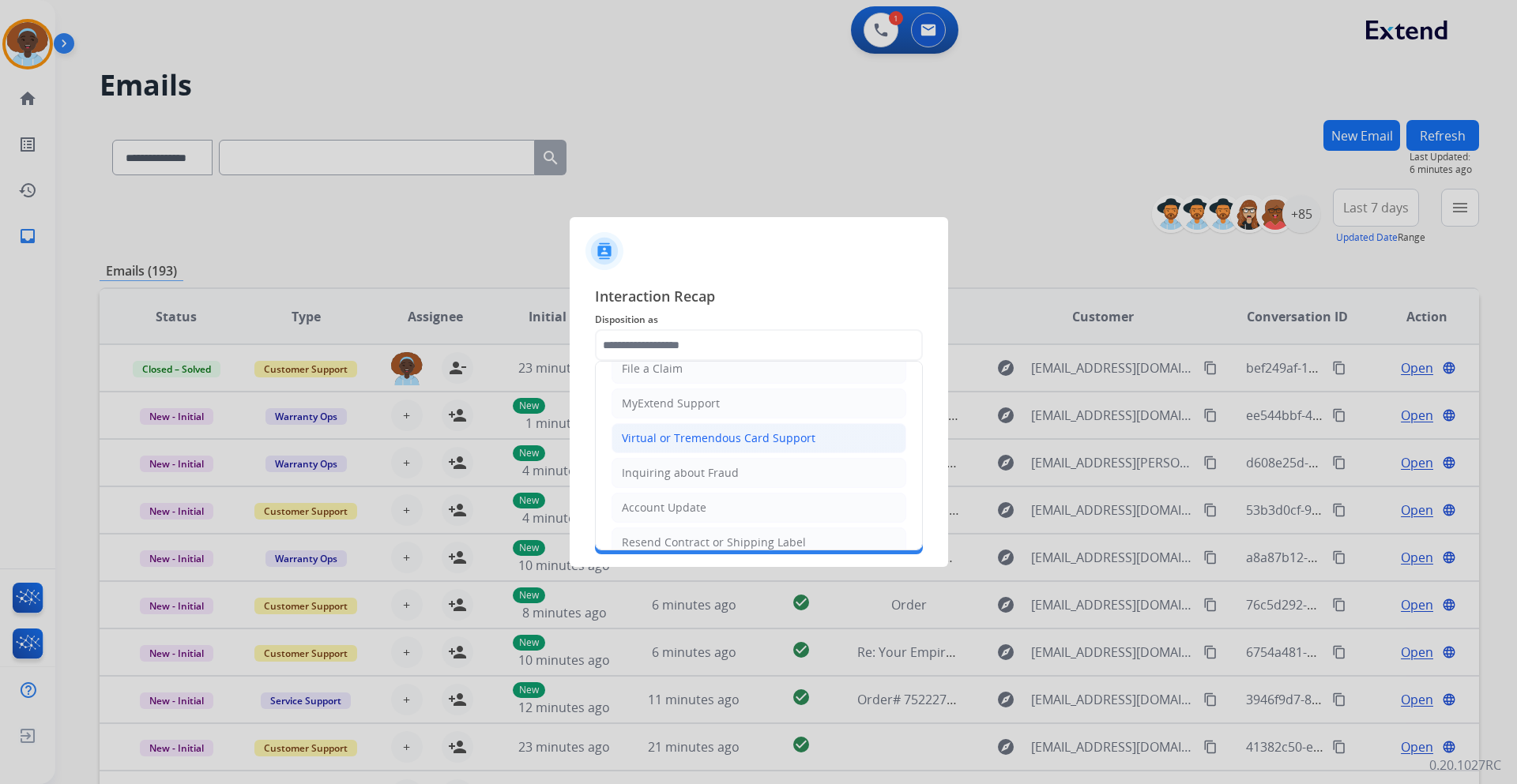
click at [693, 439] on div "Virtual or Tremendous Card Support" at bounding box center [718, 438] width 194 height 16
type input "**********"
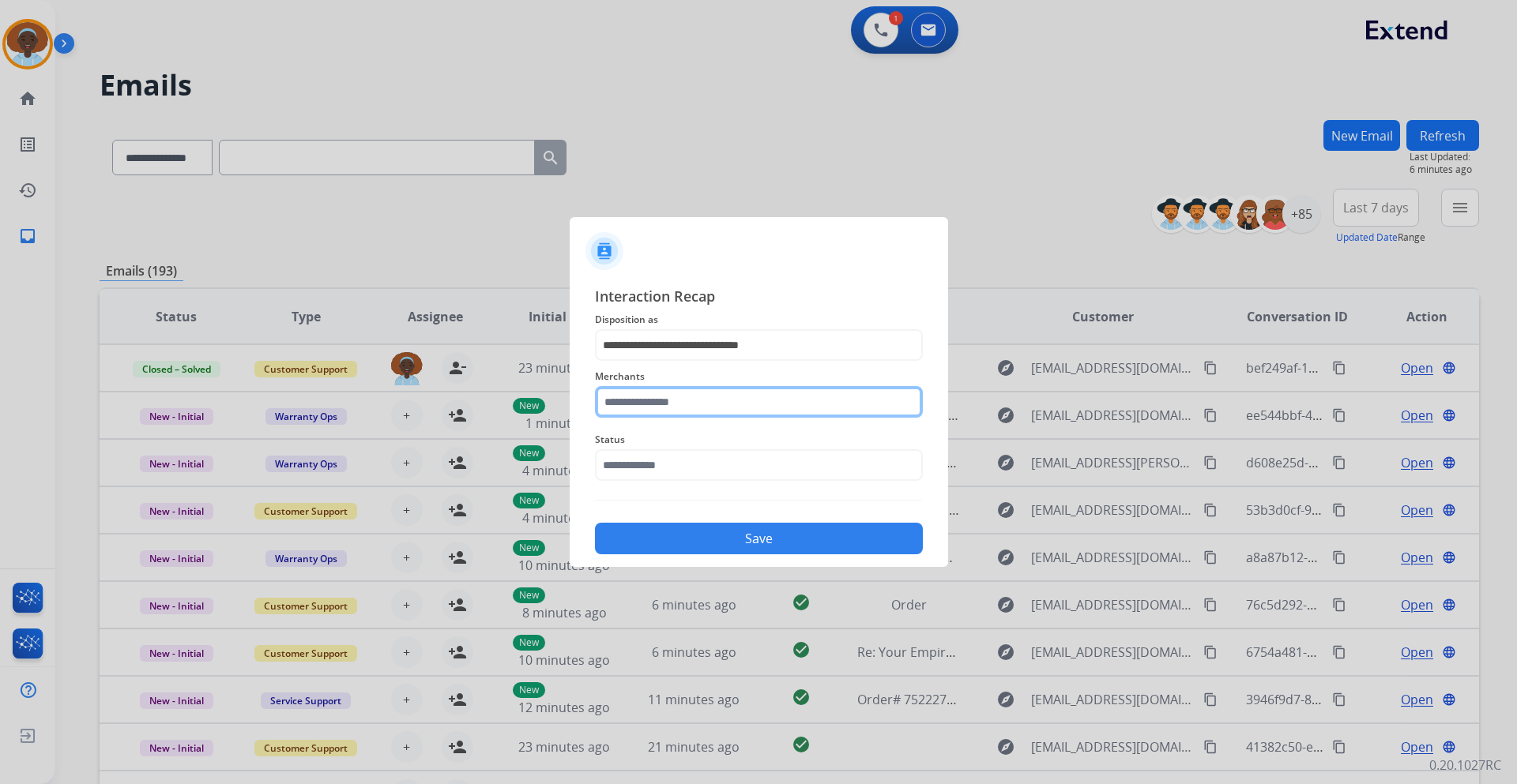
click at [693, 396] on input "text" at bounding box center [758, 402] width 328 height 32
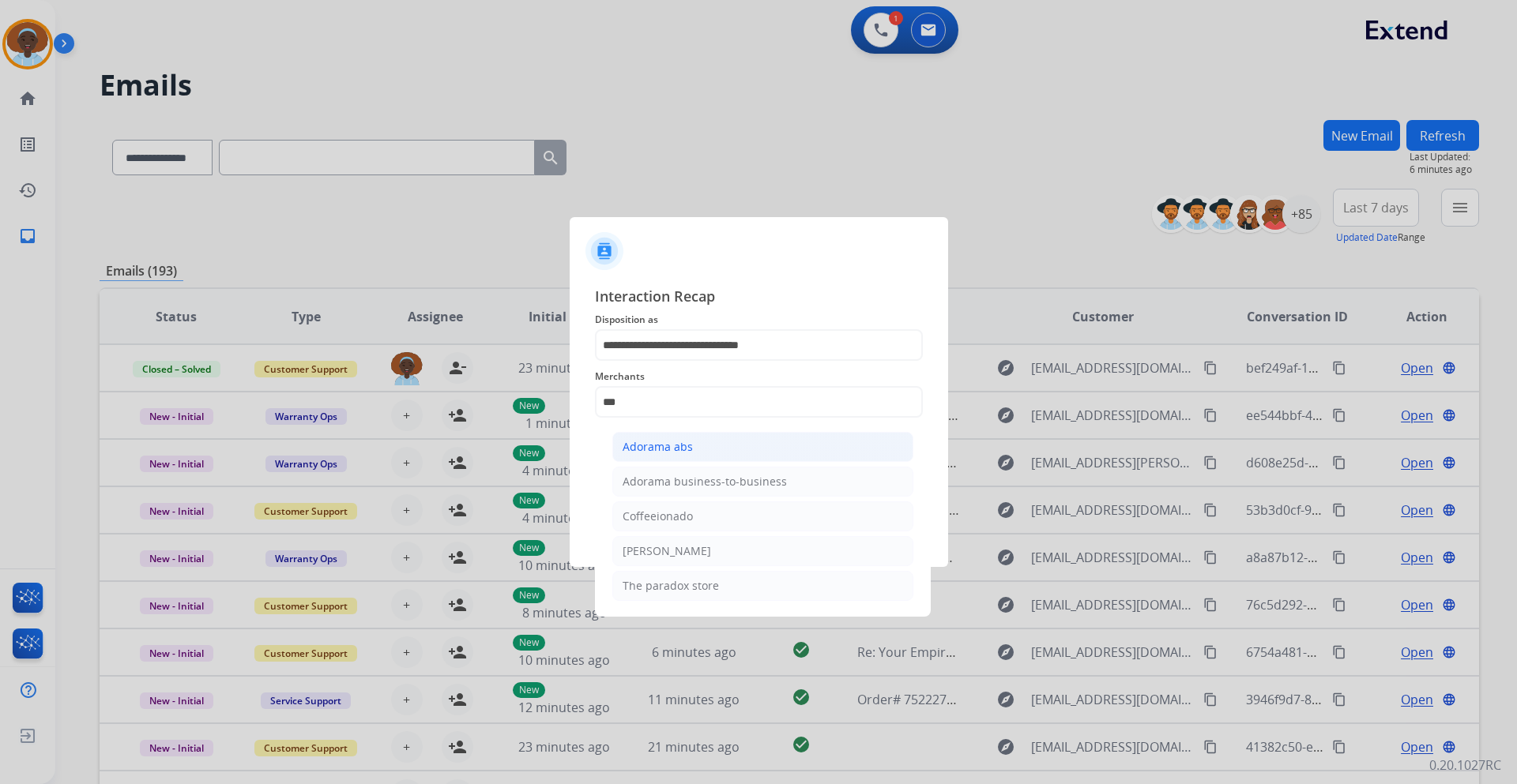
click at [680, 450] on div "Adorama abs" at bounding box center [658, 447] width 70 height 16
type input "**********"
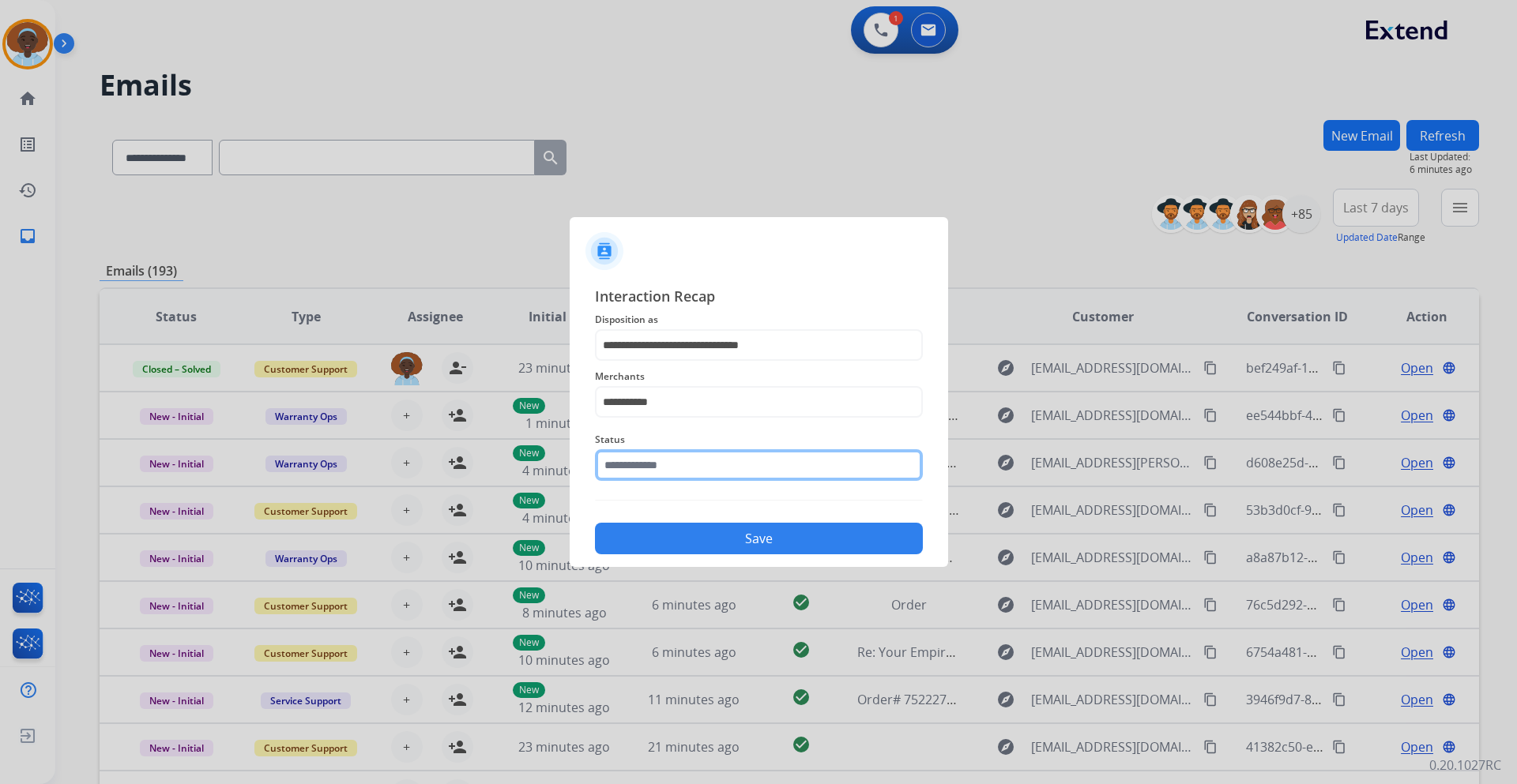
click at [677, 463] on input "text" at bounding box center [758, 465] width 328 height 32
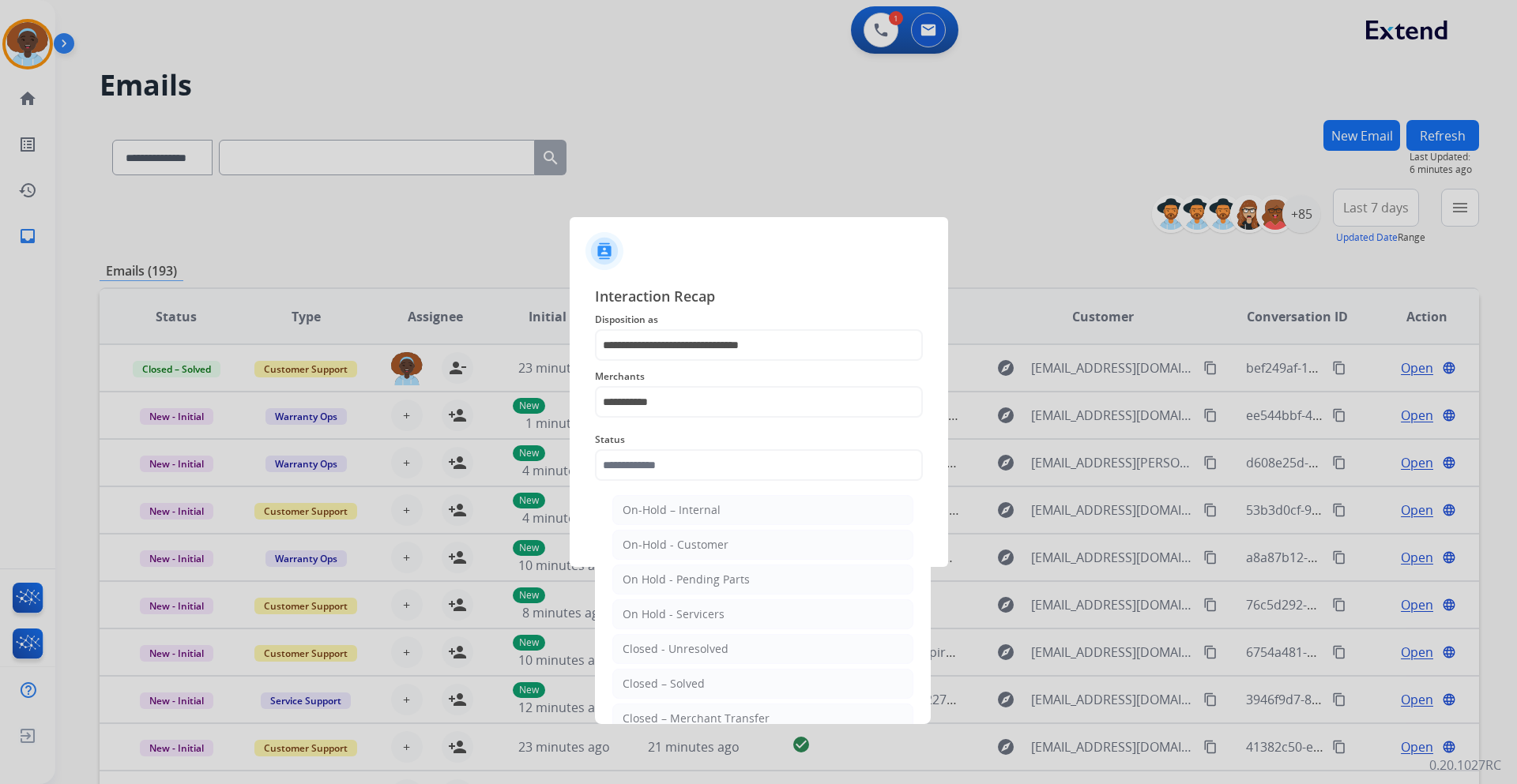
click at [675, 682] on div "Closed – Solved" at bounding box center [663, 684] width 82 height 16
type input "**********"
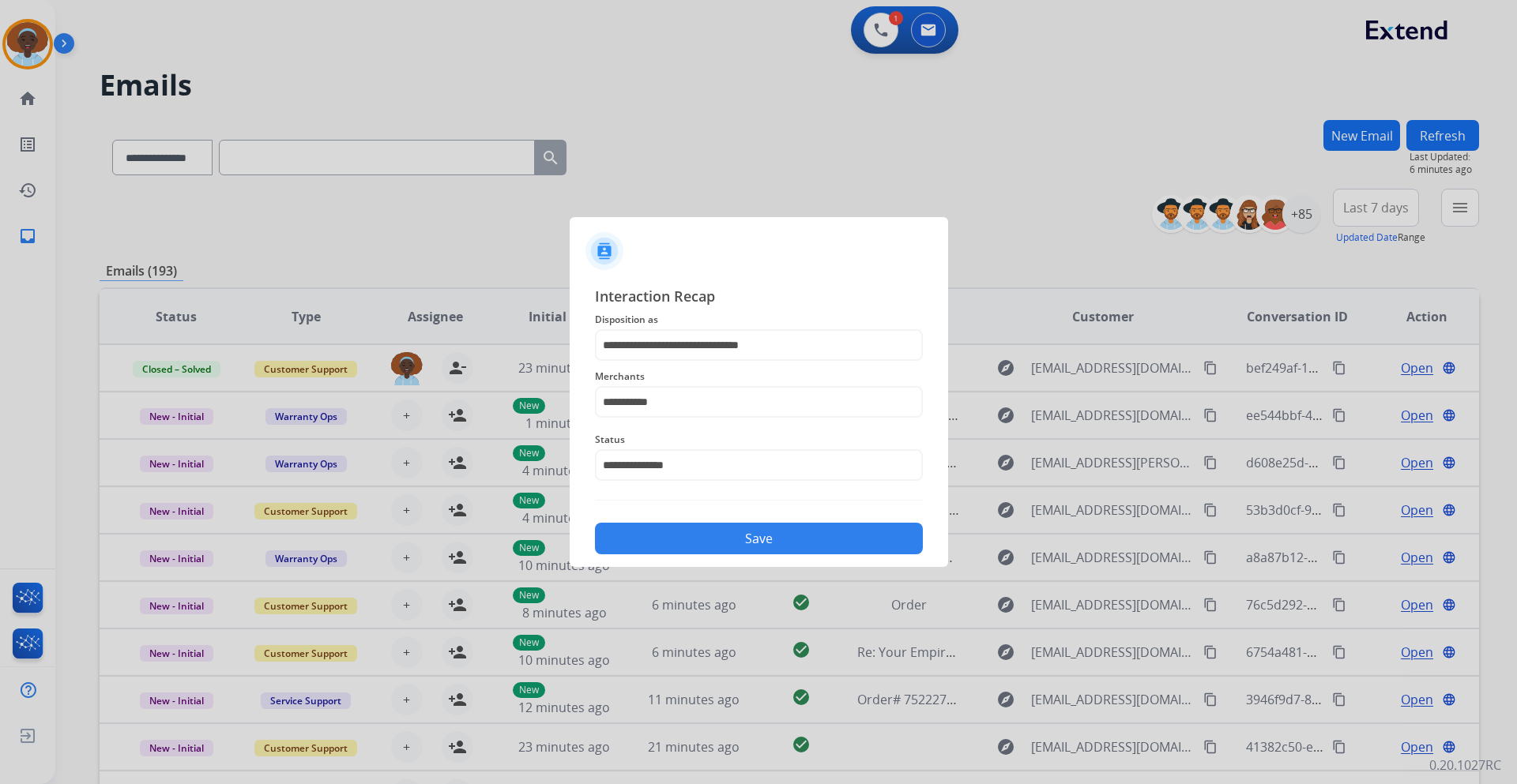
click at [702, 545] on button "Save" at bounding box center [758, 539] width 328 height 32
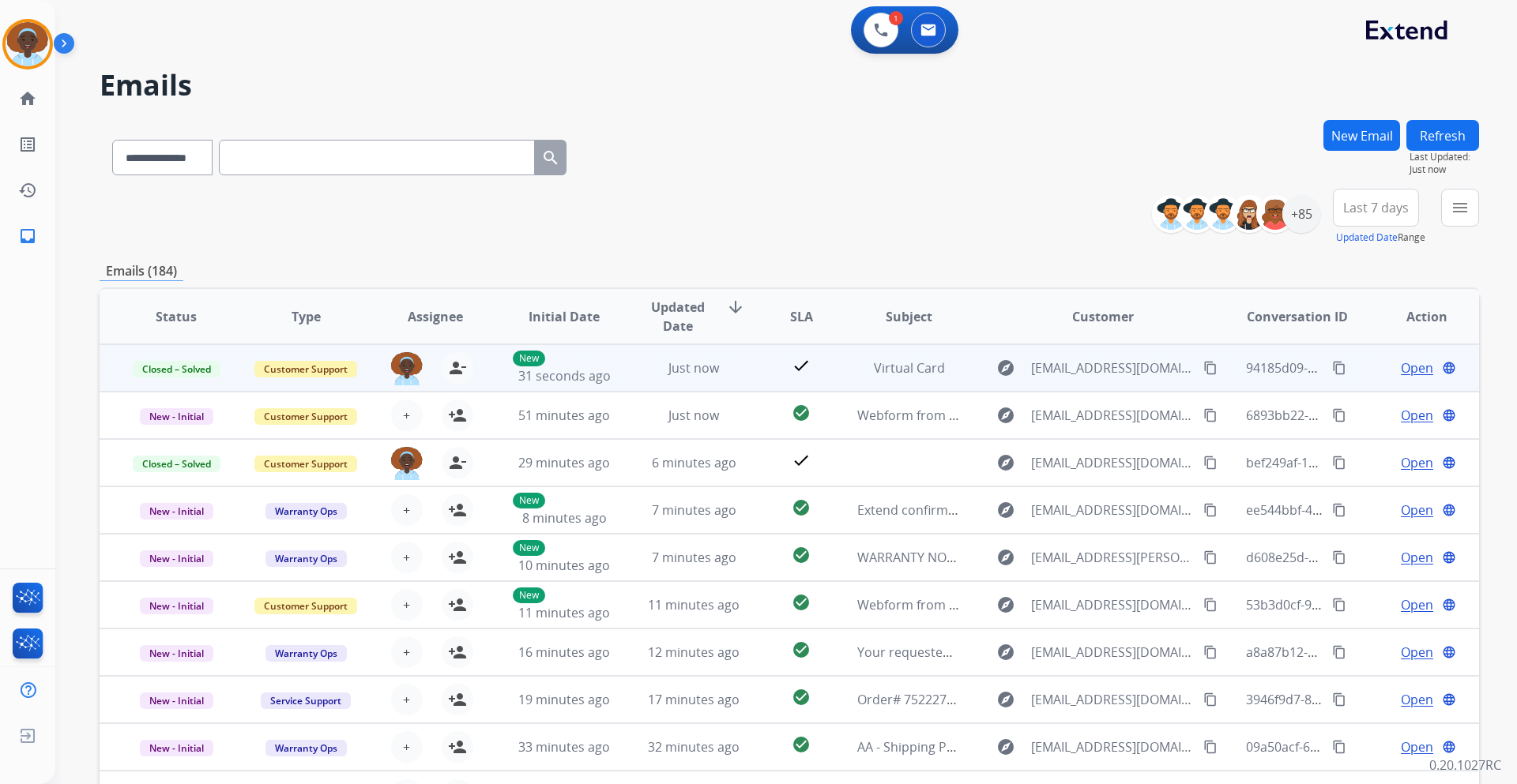
click at [1405, 368] on span "Open" at bounding box center [1417, 368] width 33 height 19
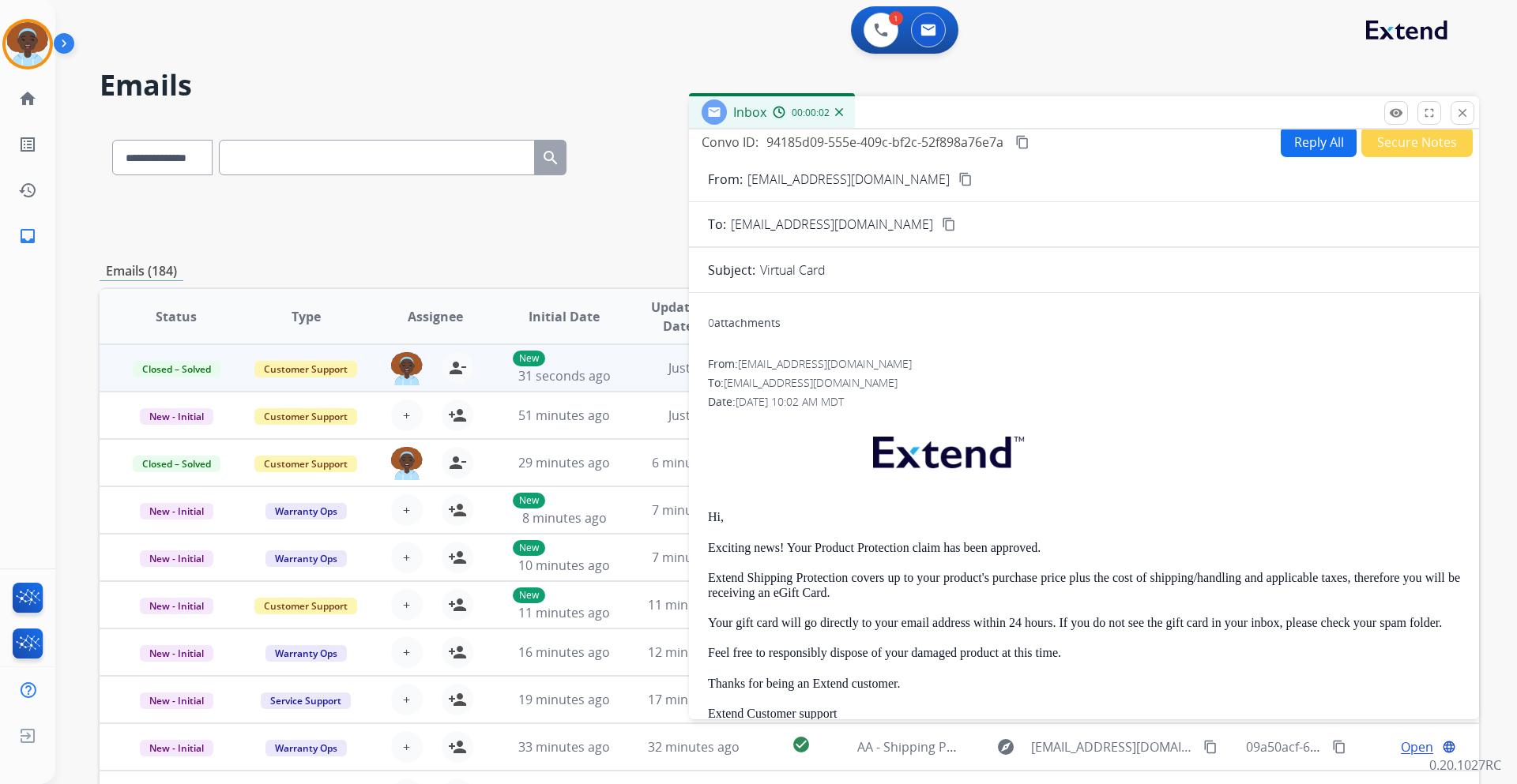
scroll to position [0, 0]
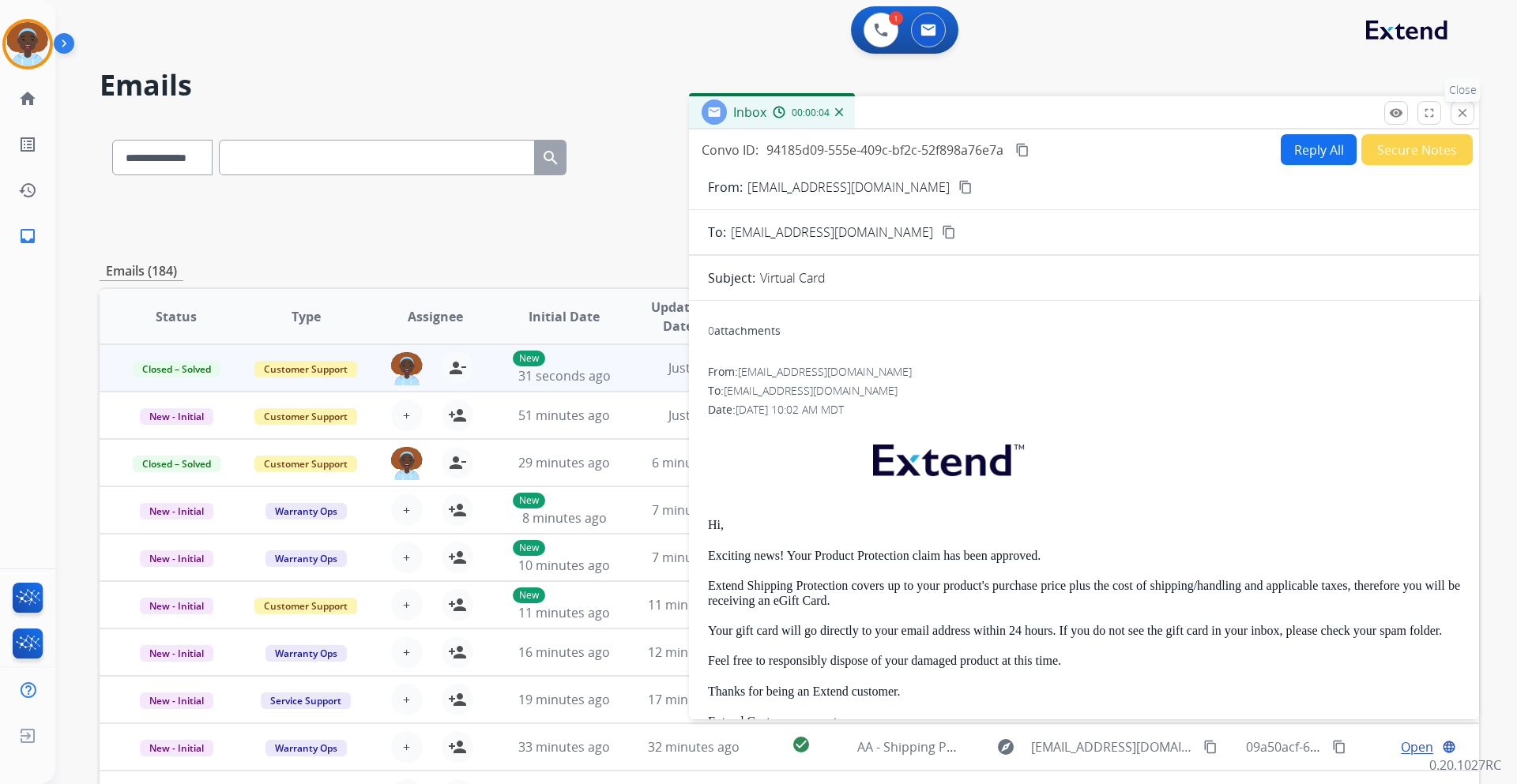
click at [1460, 106] on mat-icon "close" at bounding box center [1462, 113] width 14 height 14
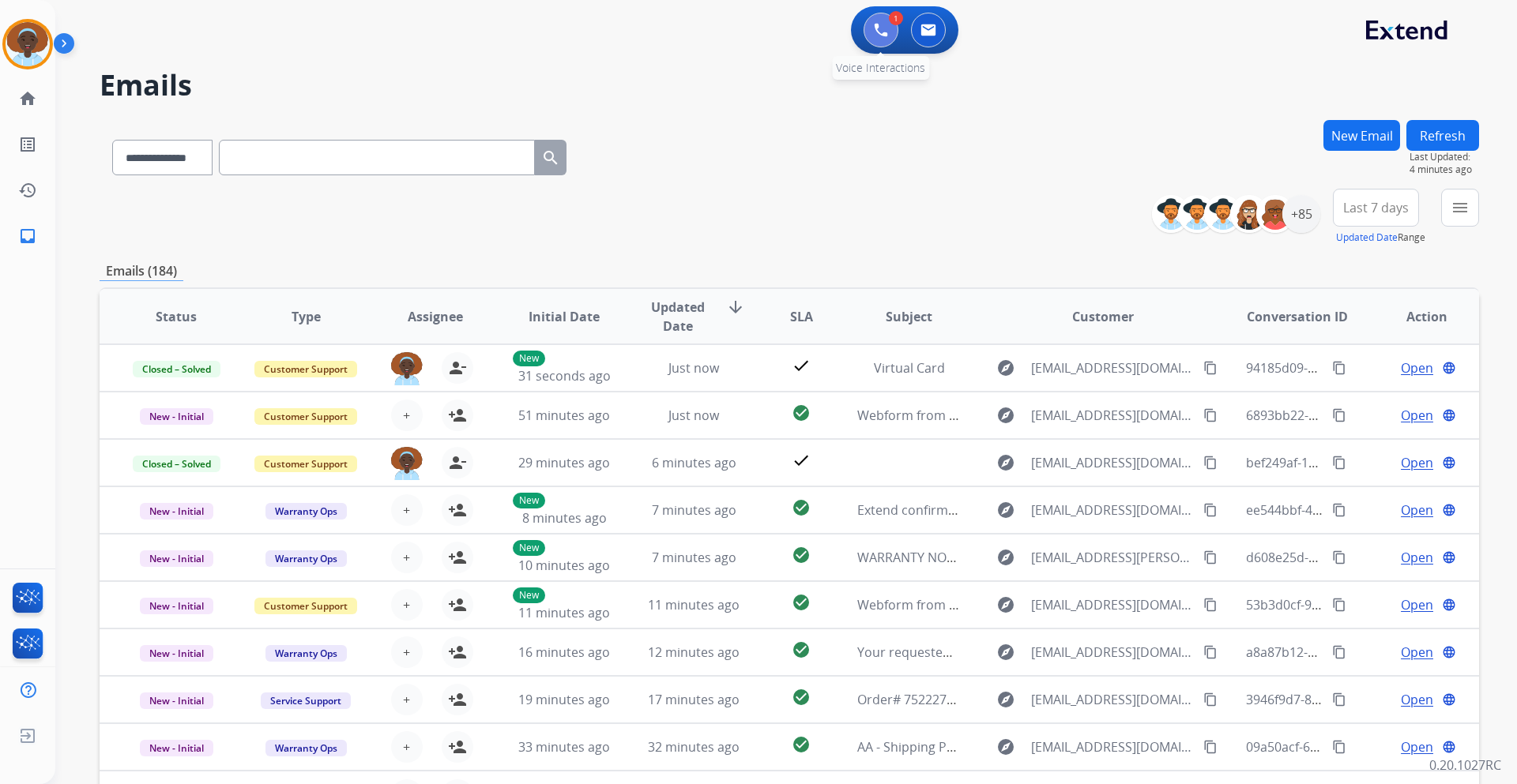
click at [875, 37] on img at bounding box center [880, 29] width 14 height 14
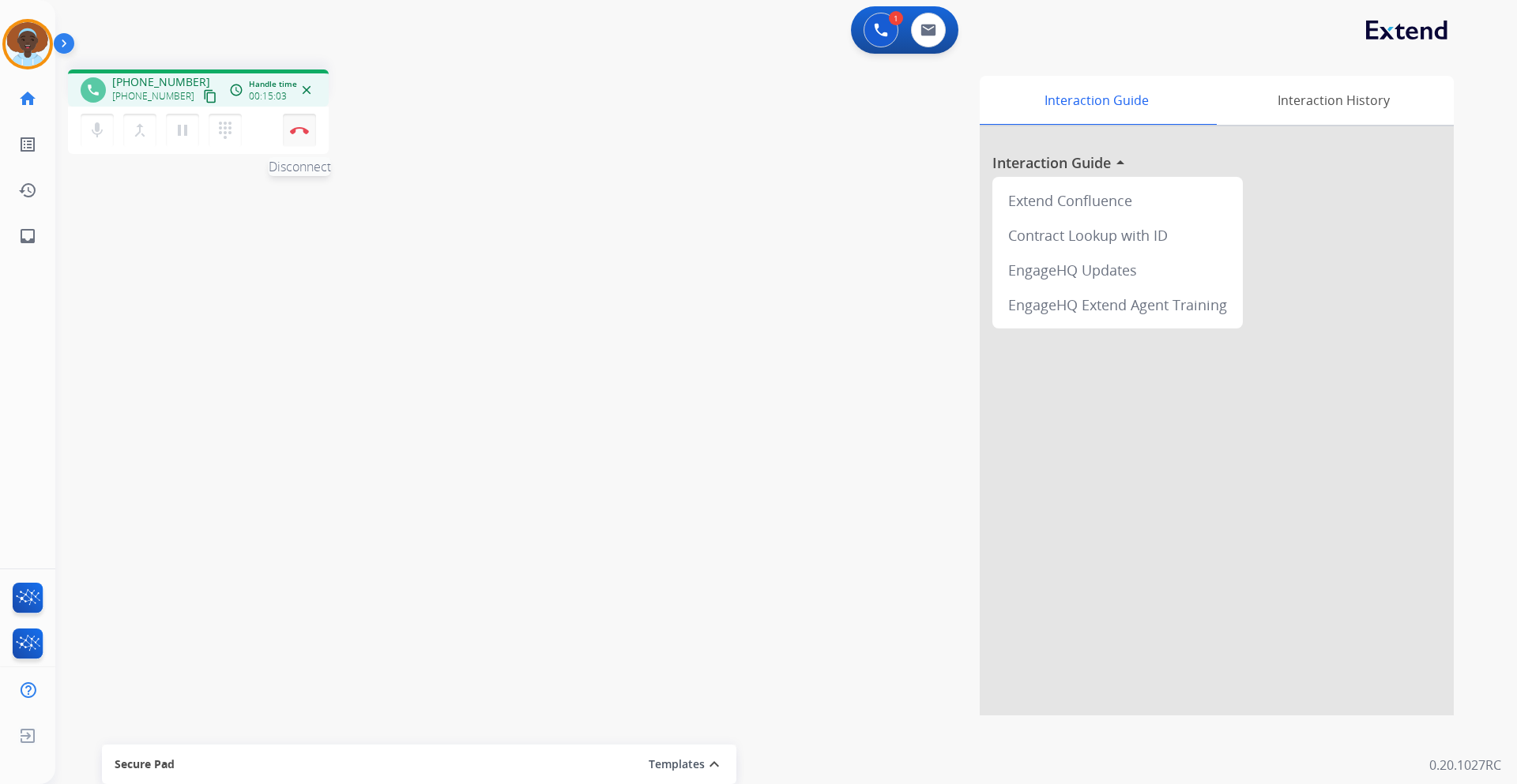
click at [304, 134] on button "Disconnect" at bounding box center [300, 130] width 33 height 33
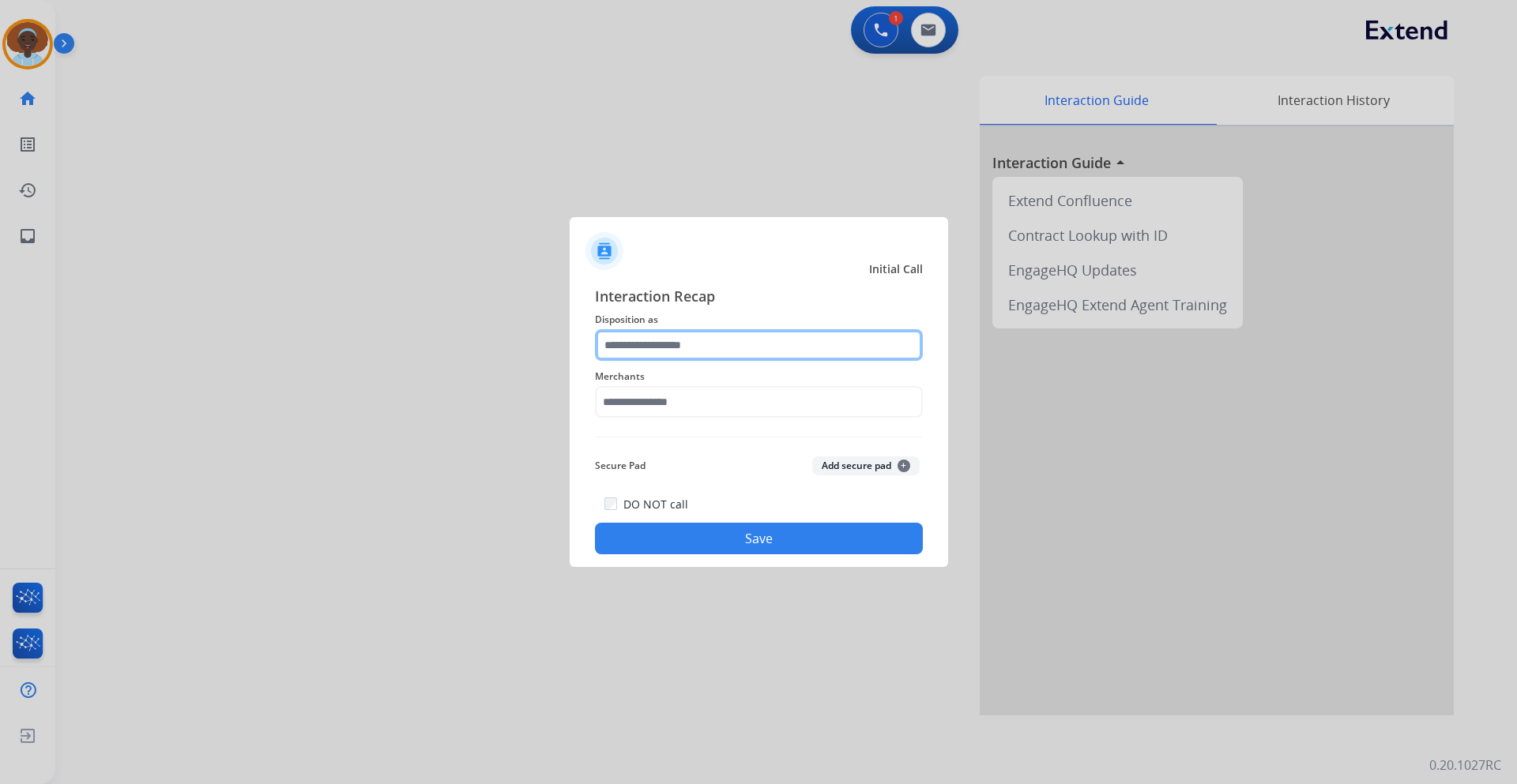
click at [729, 348] on input "text" at bounding box center [758, 345] width 328 height 32
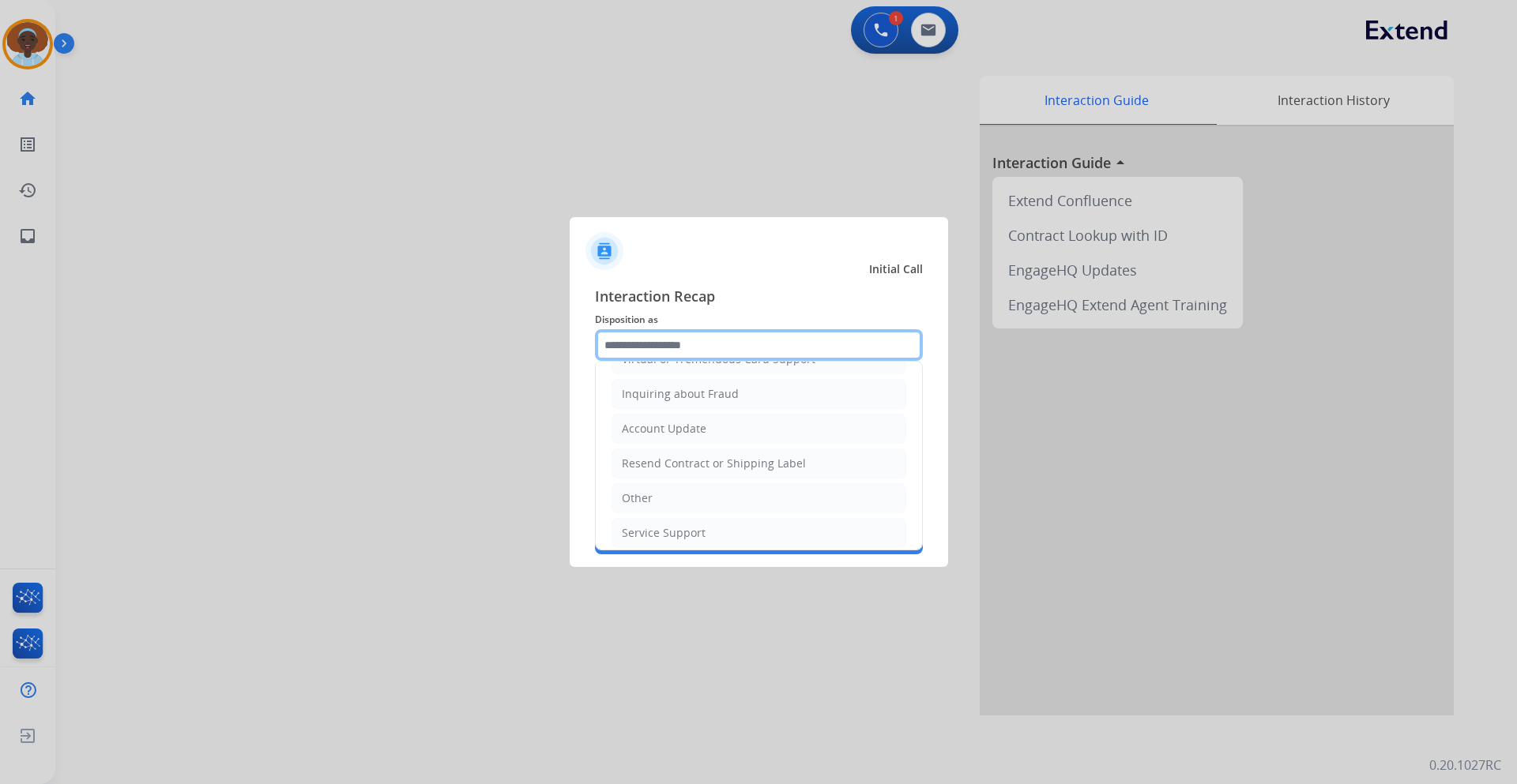
scroll to position [158, 0]
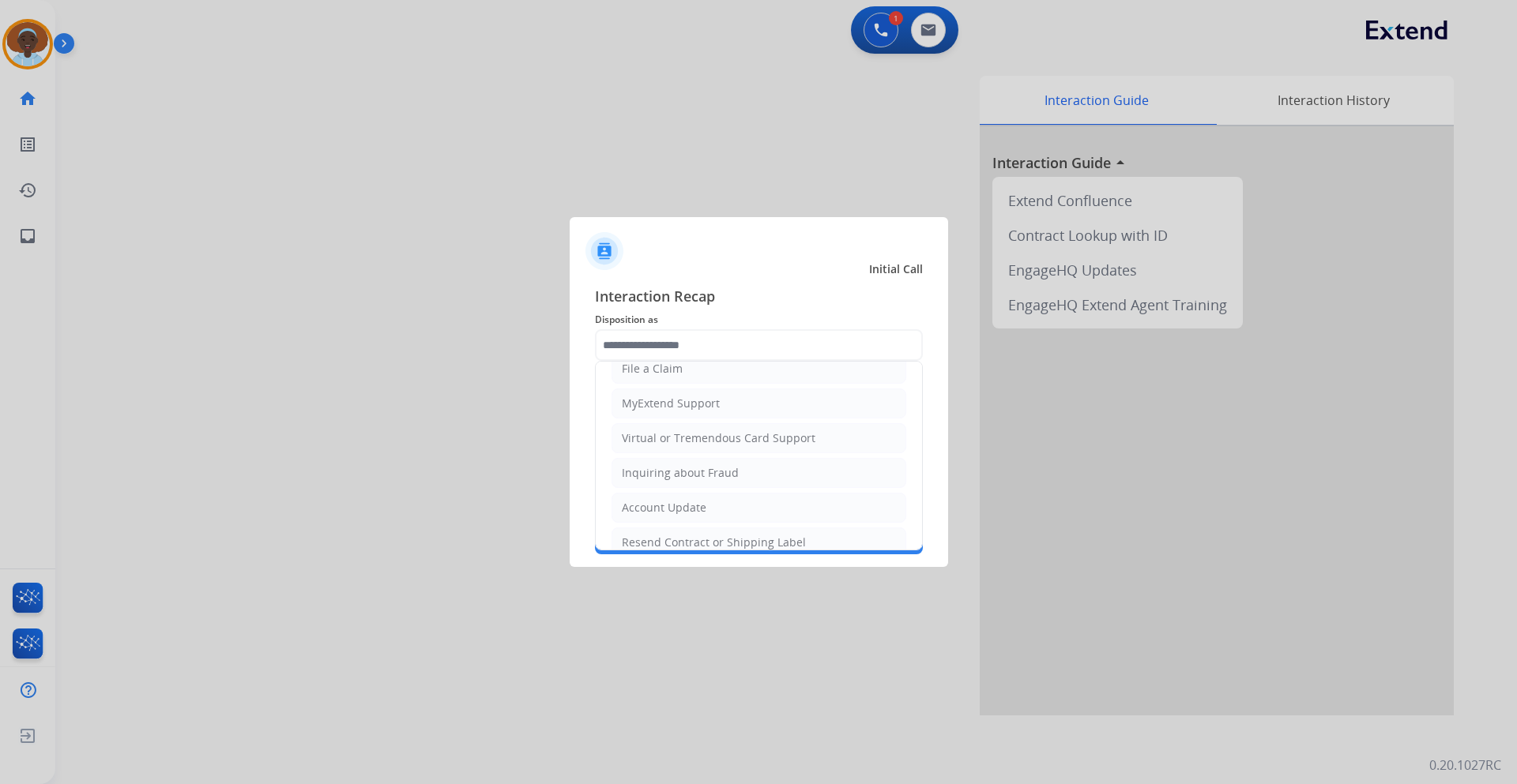
click at [710, 439] on div "Virtual or Tremendous Card Support" at bounding box center [718, 438] width 194 height 16
type input "**********"
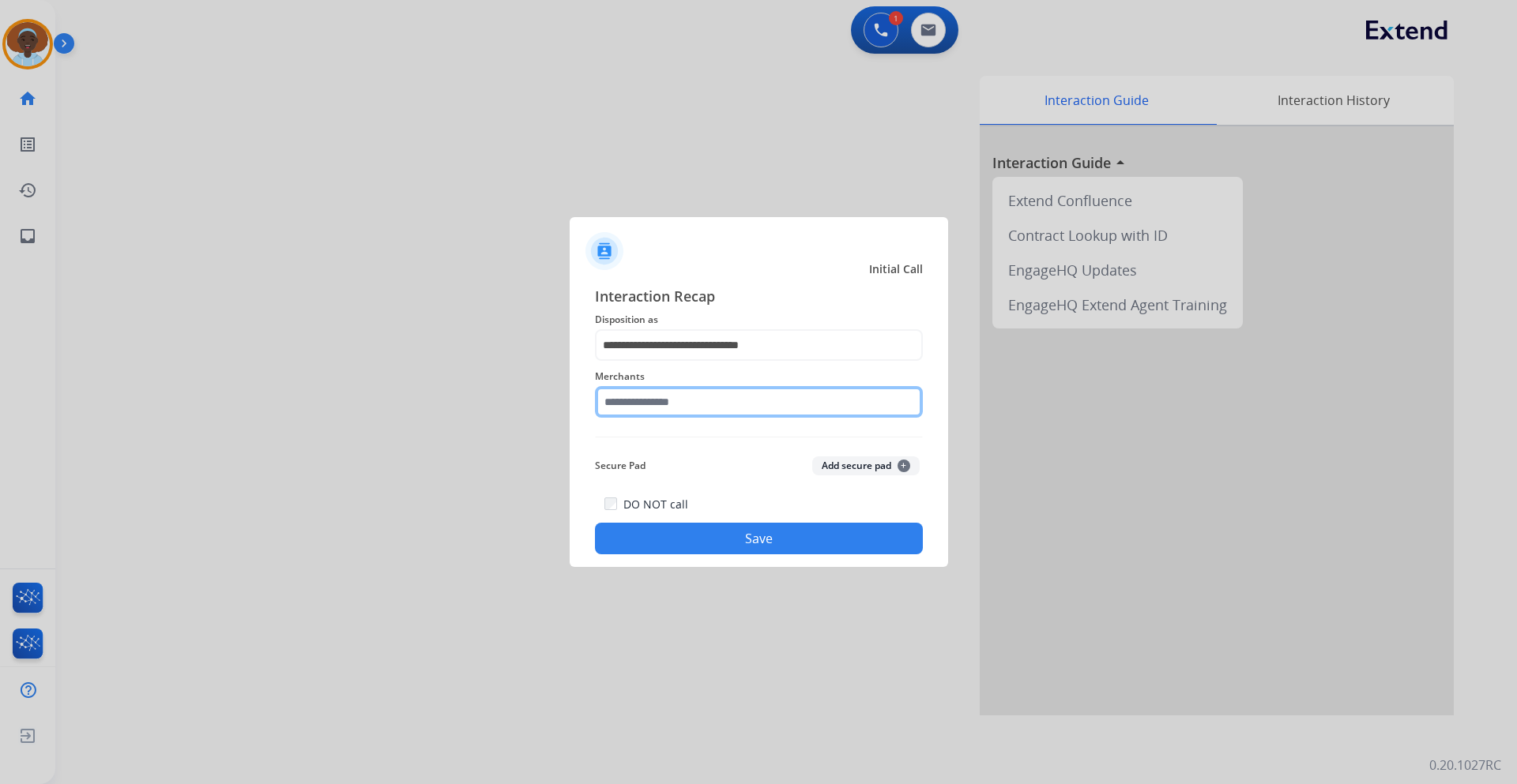
click at [694, 405] on input "text" at bounding box center [758, 402] width 328 height 32
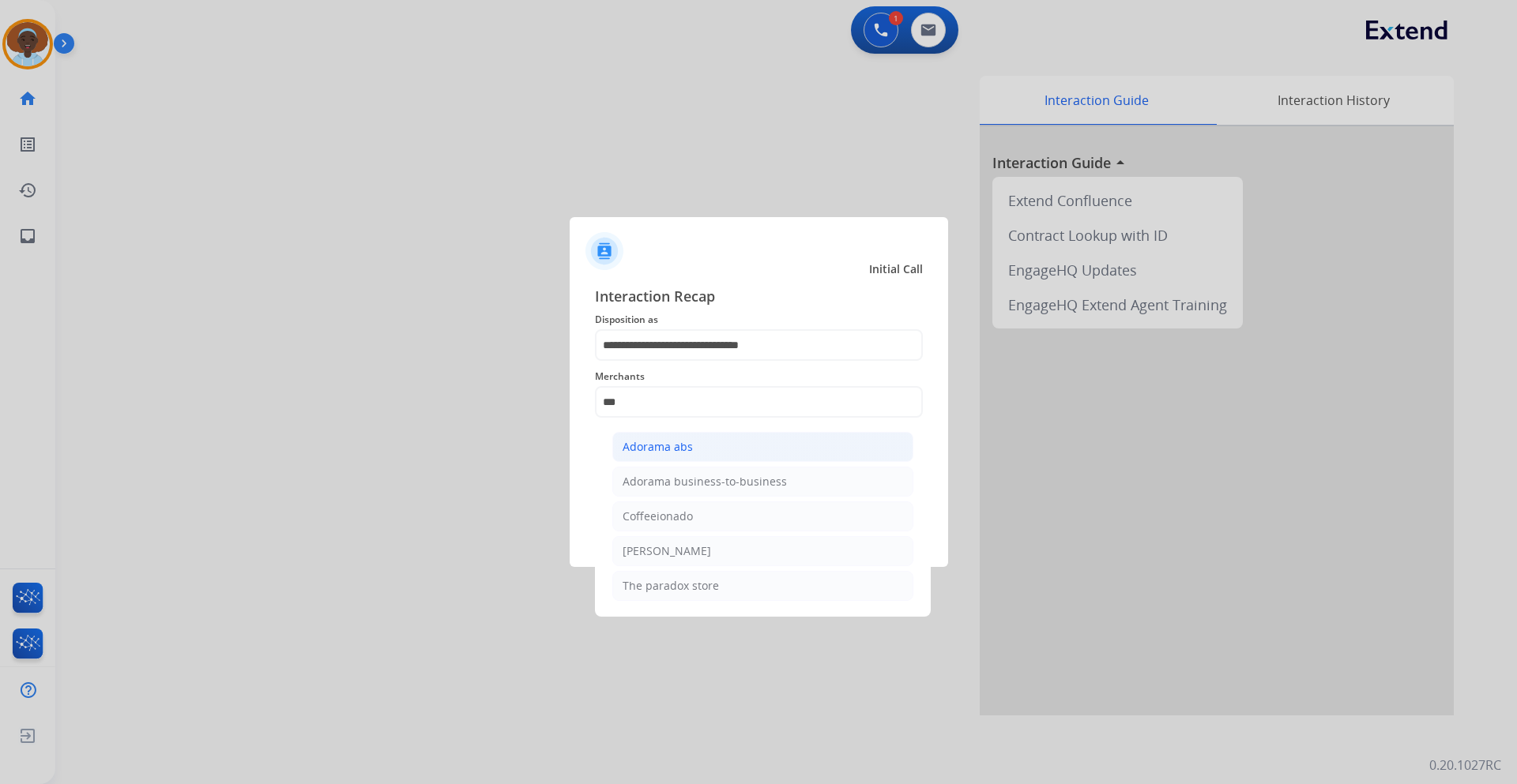
click at [682, 446] on div "Adorama abs" at bounding box center [658, 447] width 70 height 16
type input "**********"
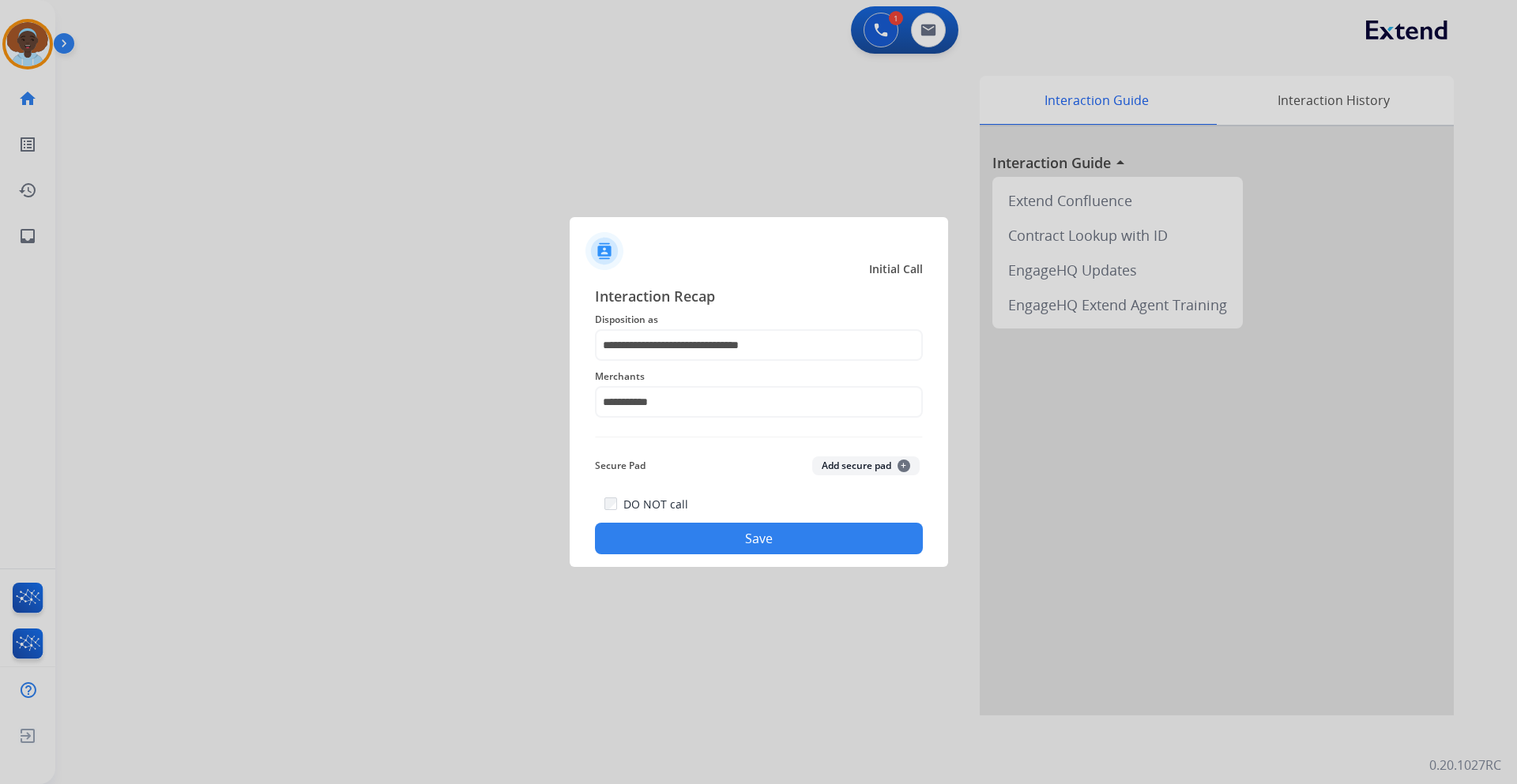
click at [707, 530] on button "Save" at bounding box center [758, 539] width 328 height 32
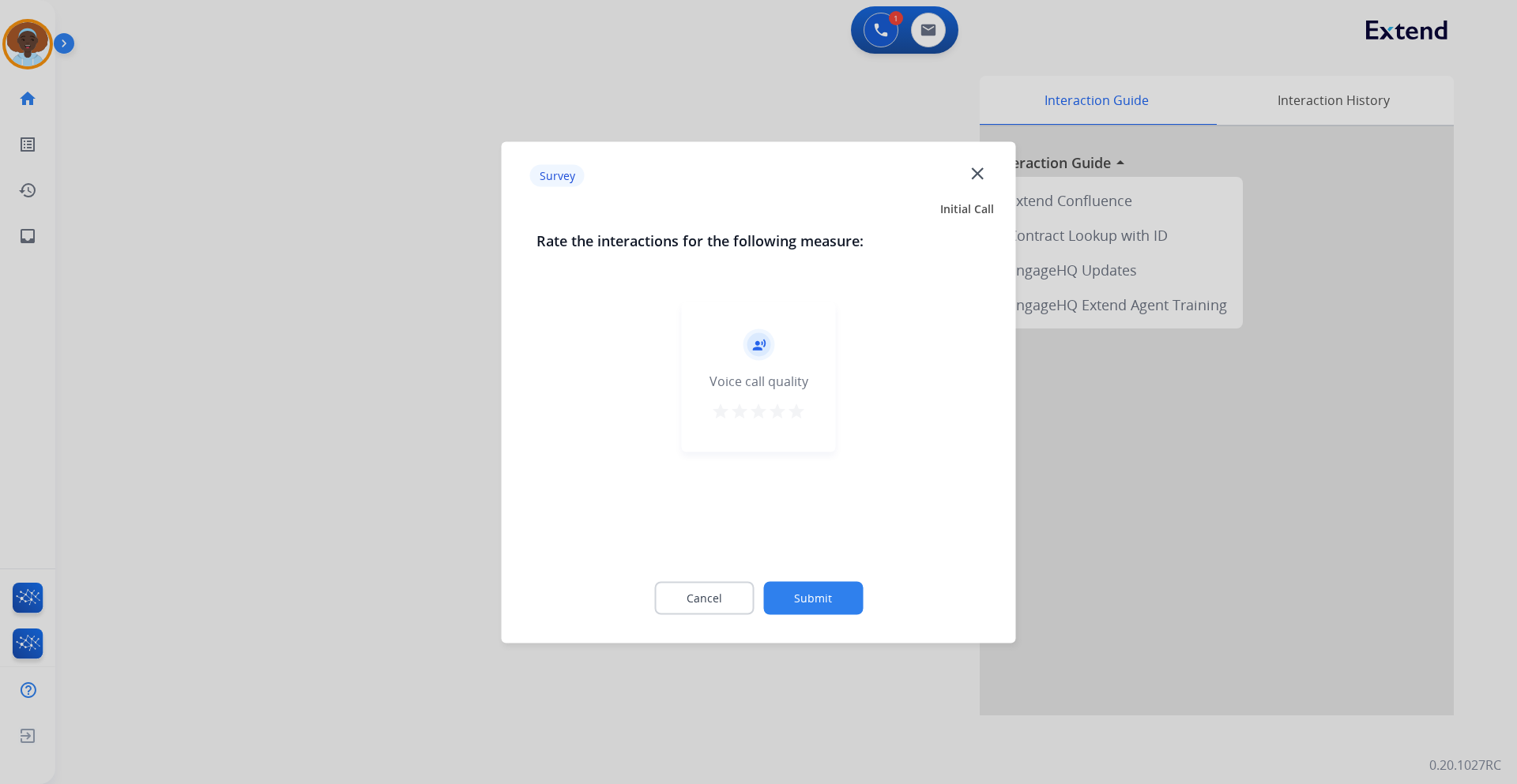
drag, startPoint x: 800, startPoint y: 415, endPoint x: 805, endPoint y: 481, distance: 66.2
click at [800, 414] on mat-icon "star" at bounding box center [796, 410] width 19 height 19
click at [821, 597] on button "Submit" at bounding box center [813, 598] width 99 height 33
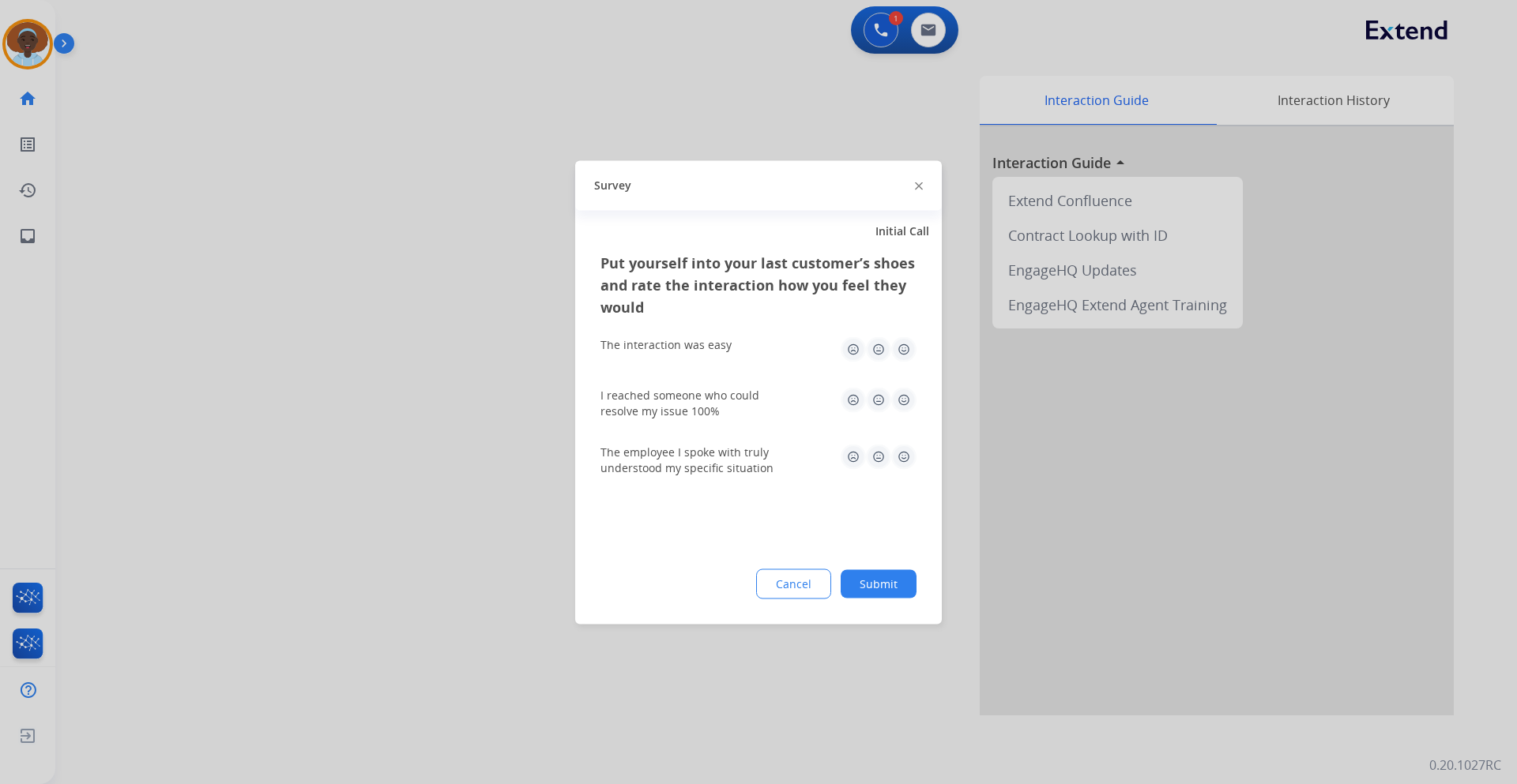
click at [901, 455] on img at bounding box center [904, 456] width 25 height 25
drag, startPoint x: 905, startPoint y: 401, endPoint x: 905, endPoint y: 375, distance: 26.0
click at [905, 399] on img at bounding box center [904, 400] width 25 height 25
click at [904, 349] on img at bounding box center [904, 349] width 25 height 25
click at [885, 586] on button "Submit" at bounding box center [879, 584] width 76 height 28
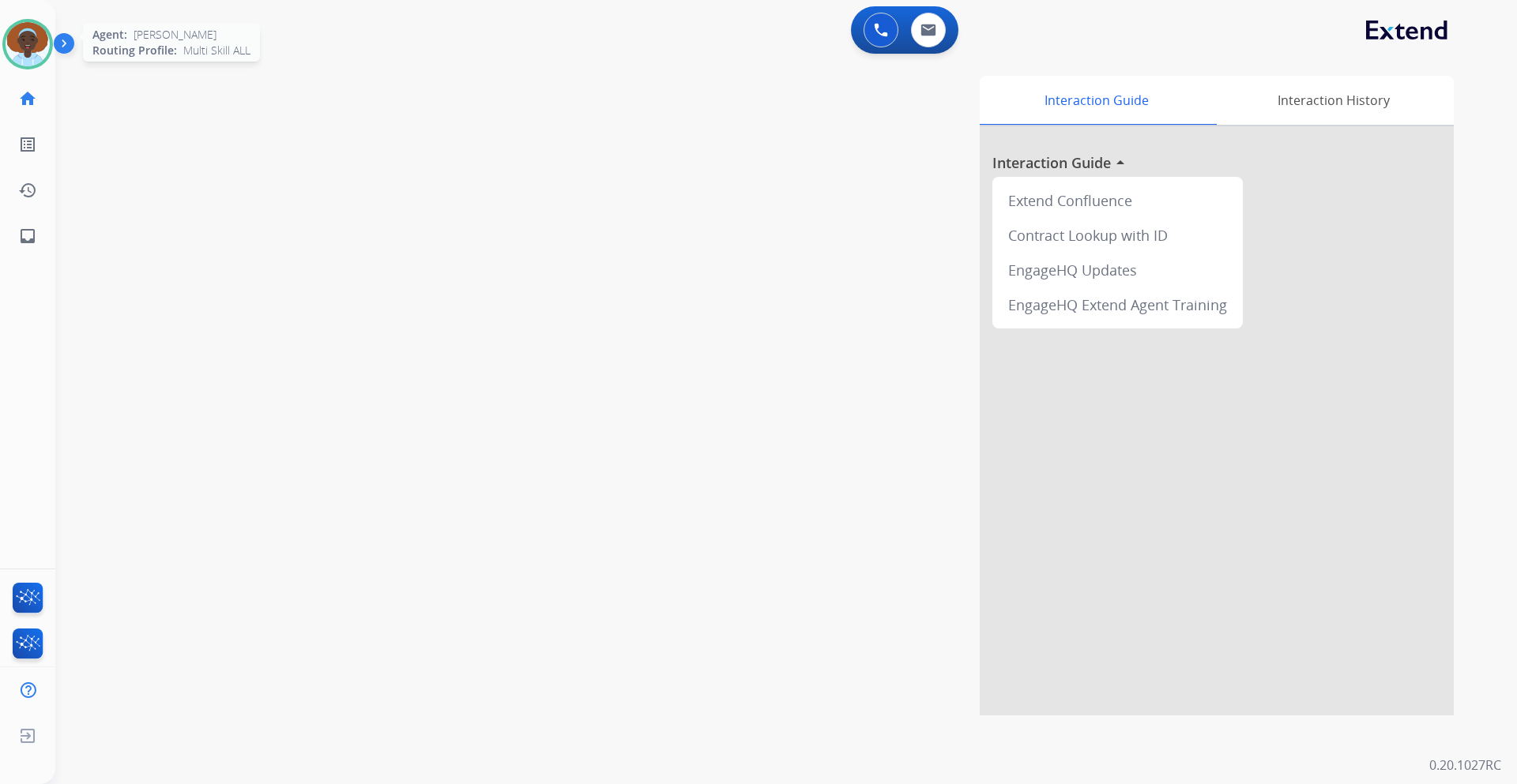
click at [21, 50] on img at bounding box center [28, 44] width 44 height 44
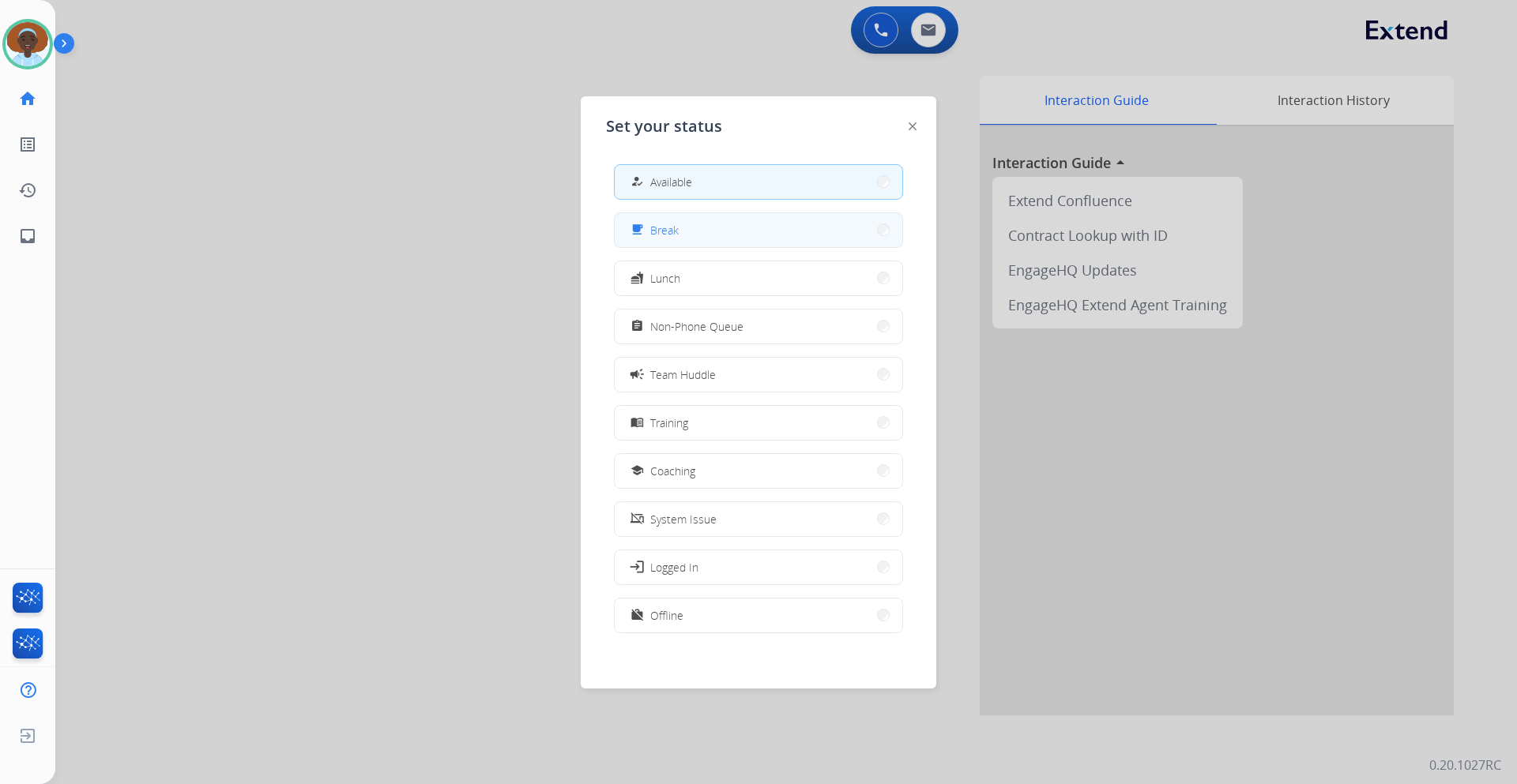
click at [691, 236] on button "free_breakfast Break" at bounding box center [758, 230] width 288 height 34
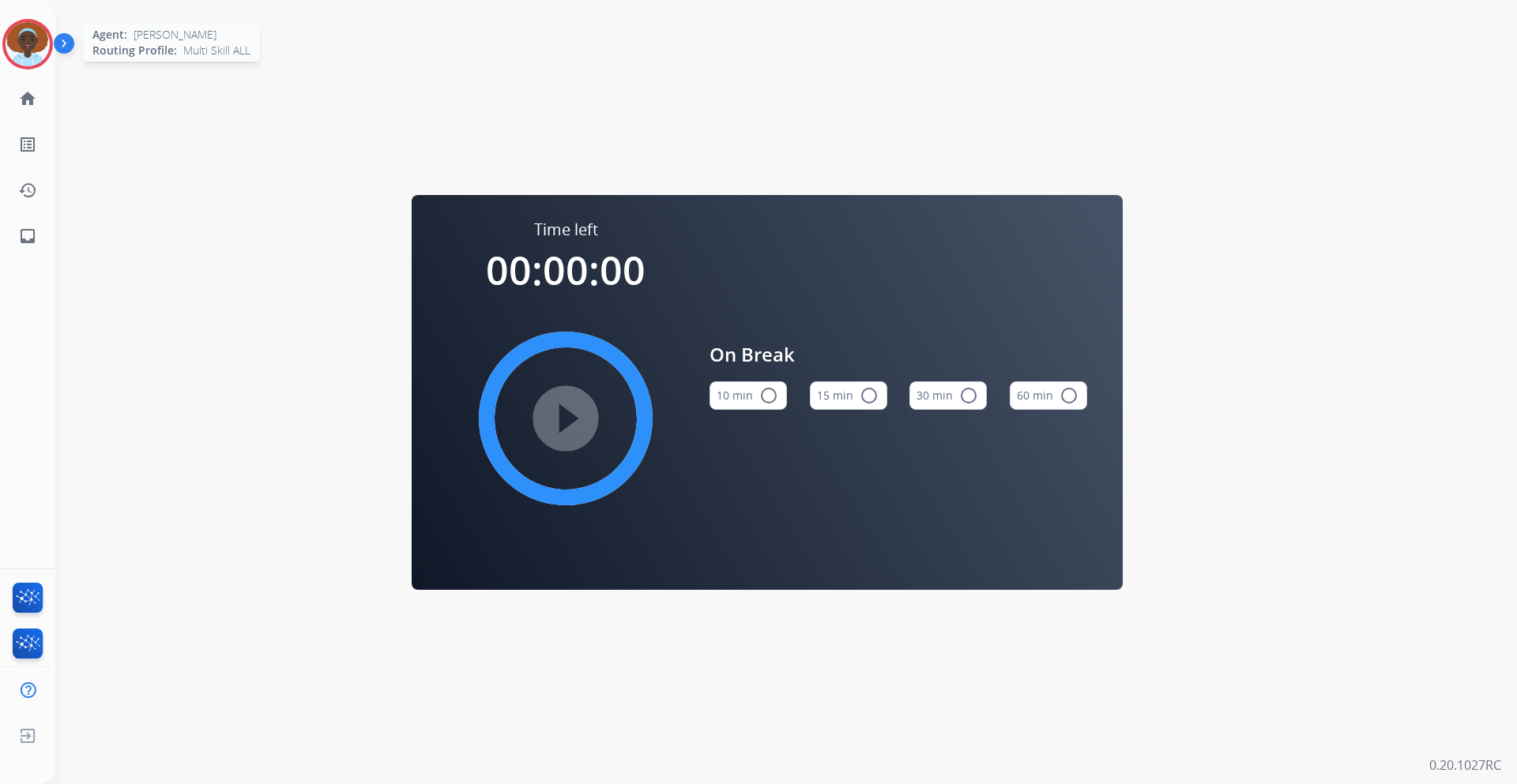
click at [42, 33] on img at bounding box center [28, 44] width 44 height 44
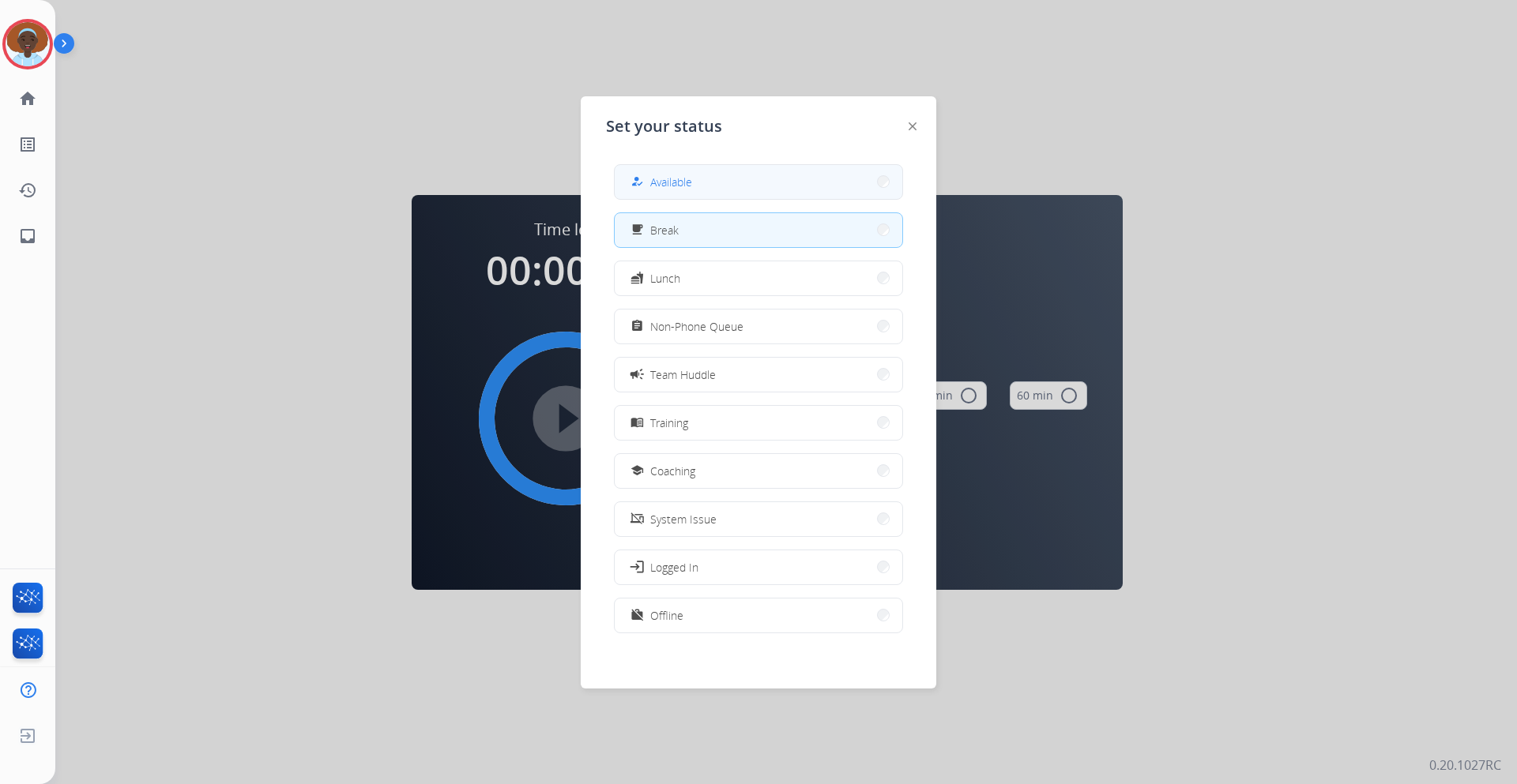
click at [707, 185] on button "how_to_reg Available" at bounding box center [758, 182] width 288 height 34
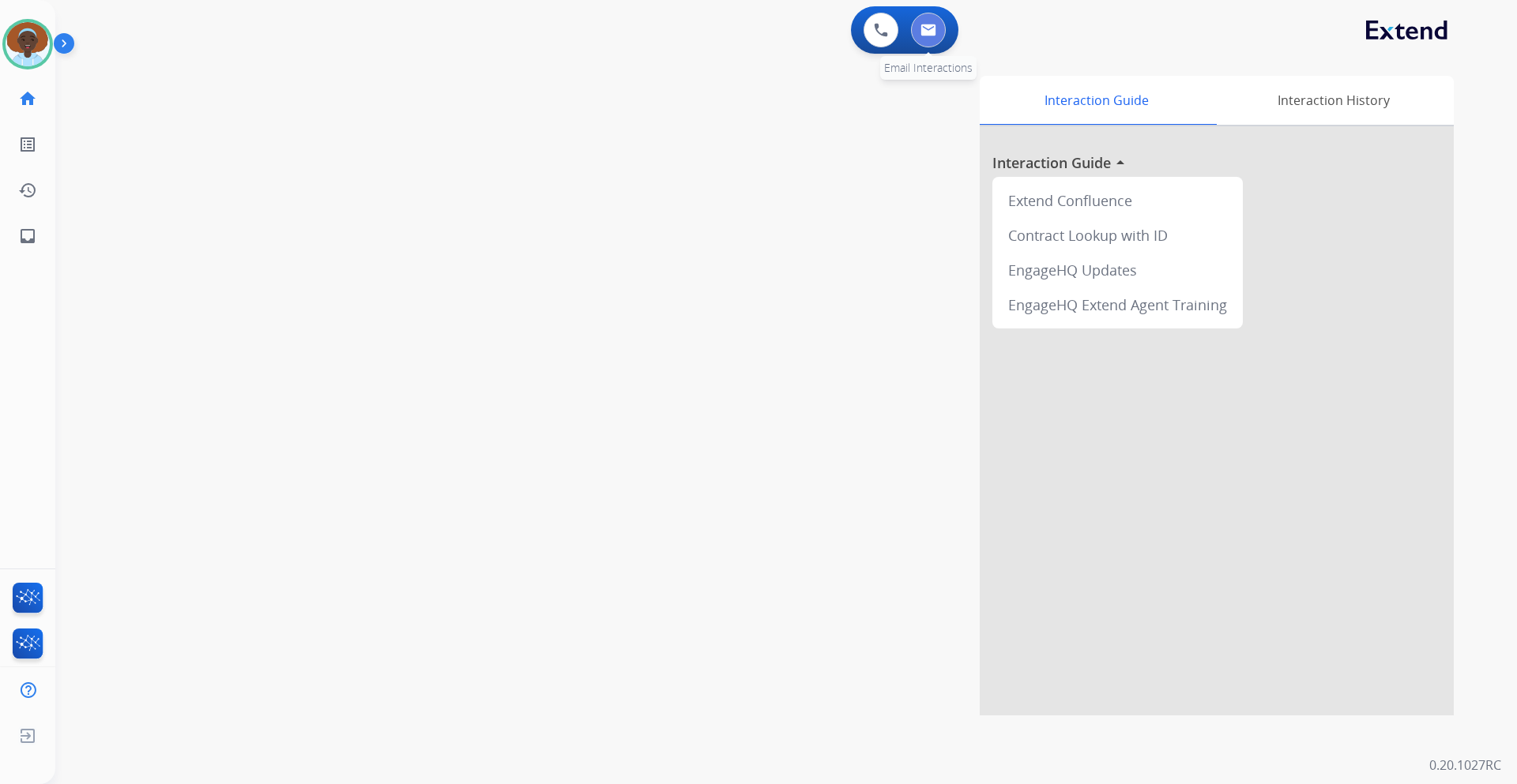
click at [926, 42] on button at bounding box center [929, 30] width 35 height 35
select select "**********"
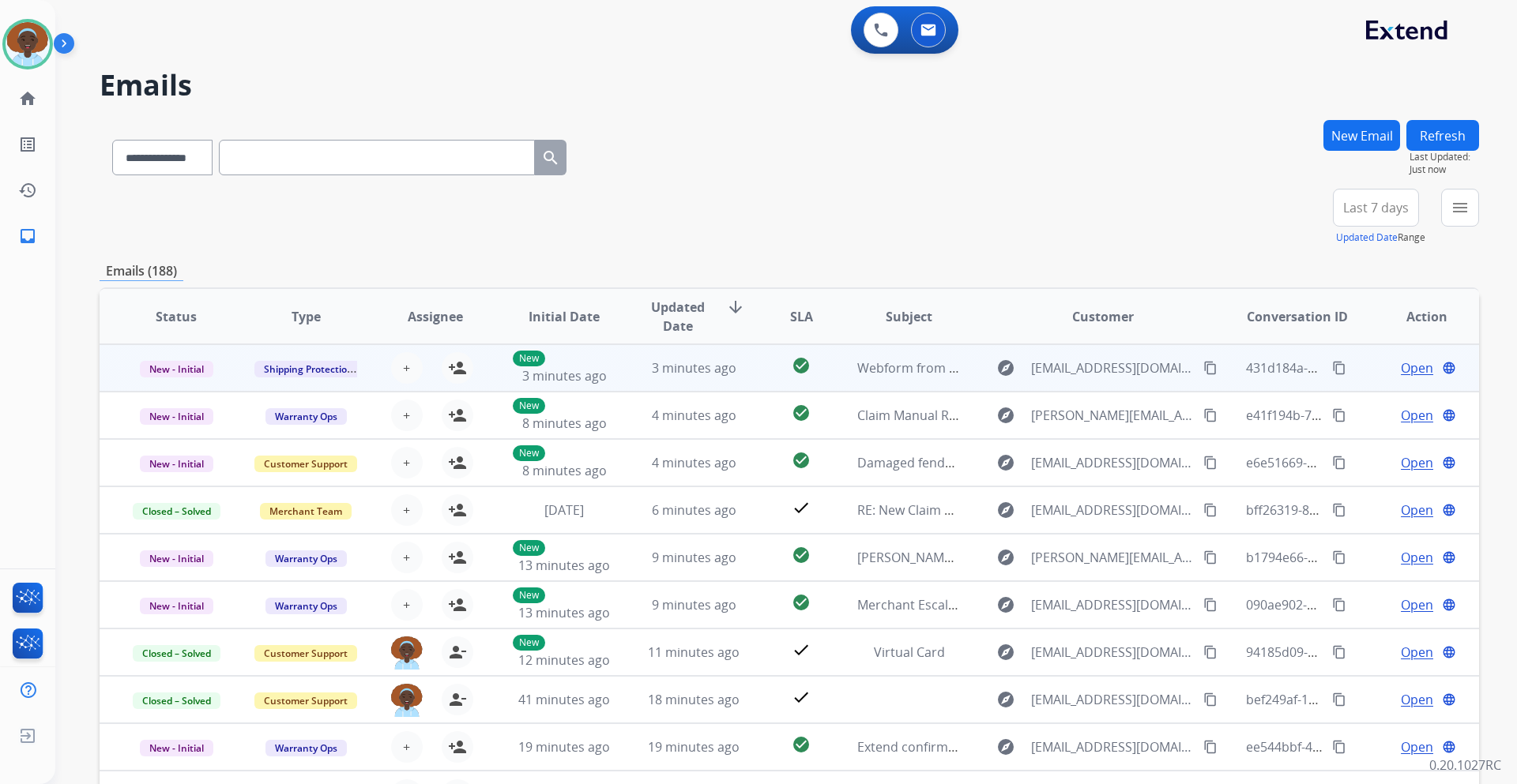
click at [1401, 369] on span "Open" at bounding box center [1417, 368] width 33 height 19
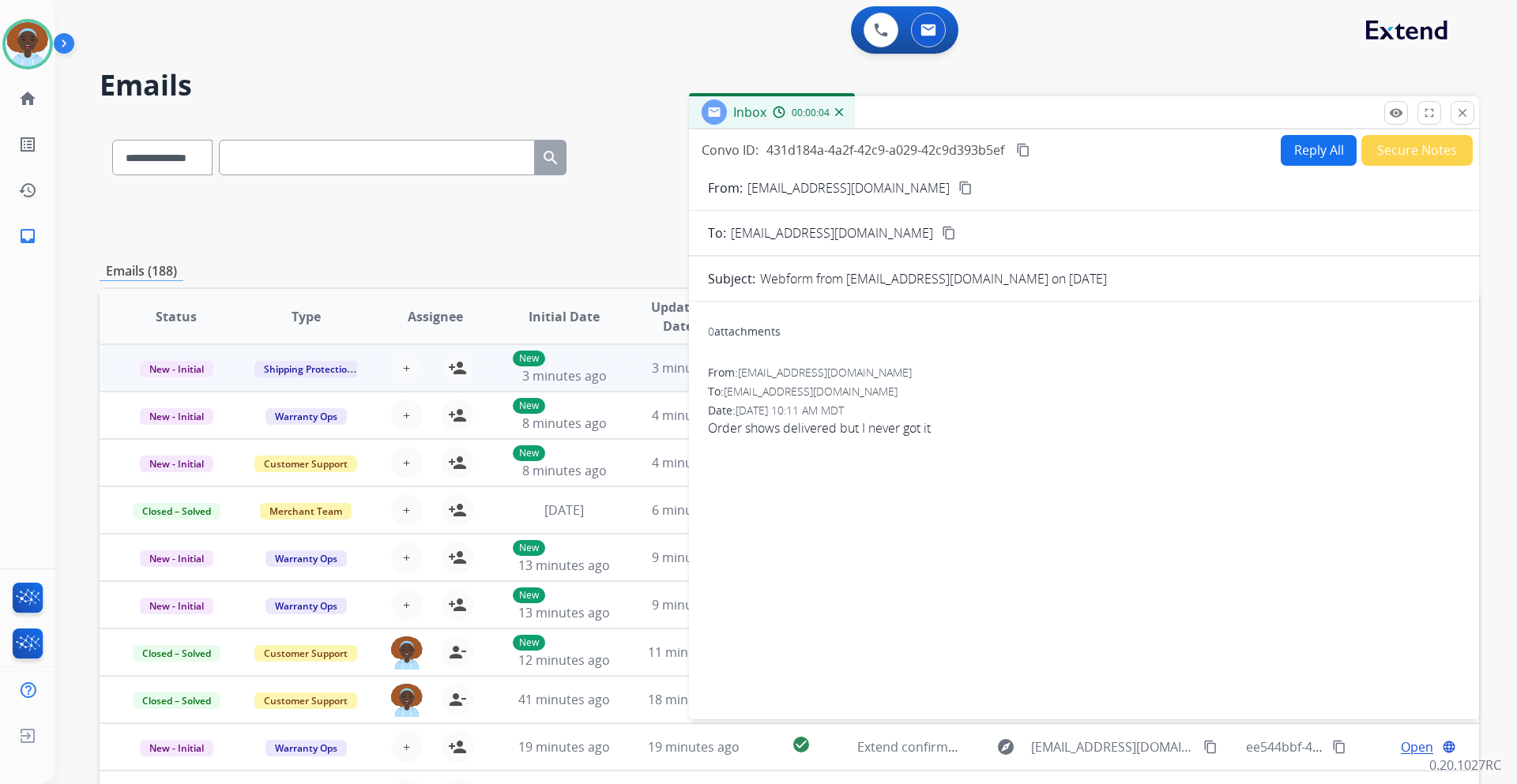
click at [959, 186] on mat-icon "content_copy" at bounding box center [965, 188] width 14 height 14
click at [1305, 153] on button "Reply All" at bounding box center [1318, 150] width 76 height 31
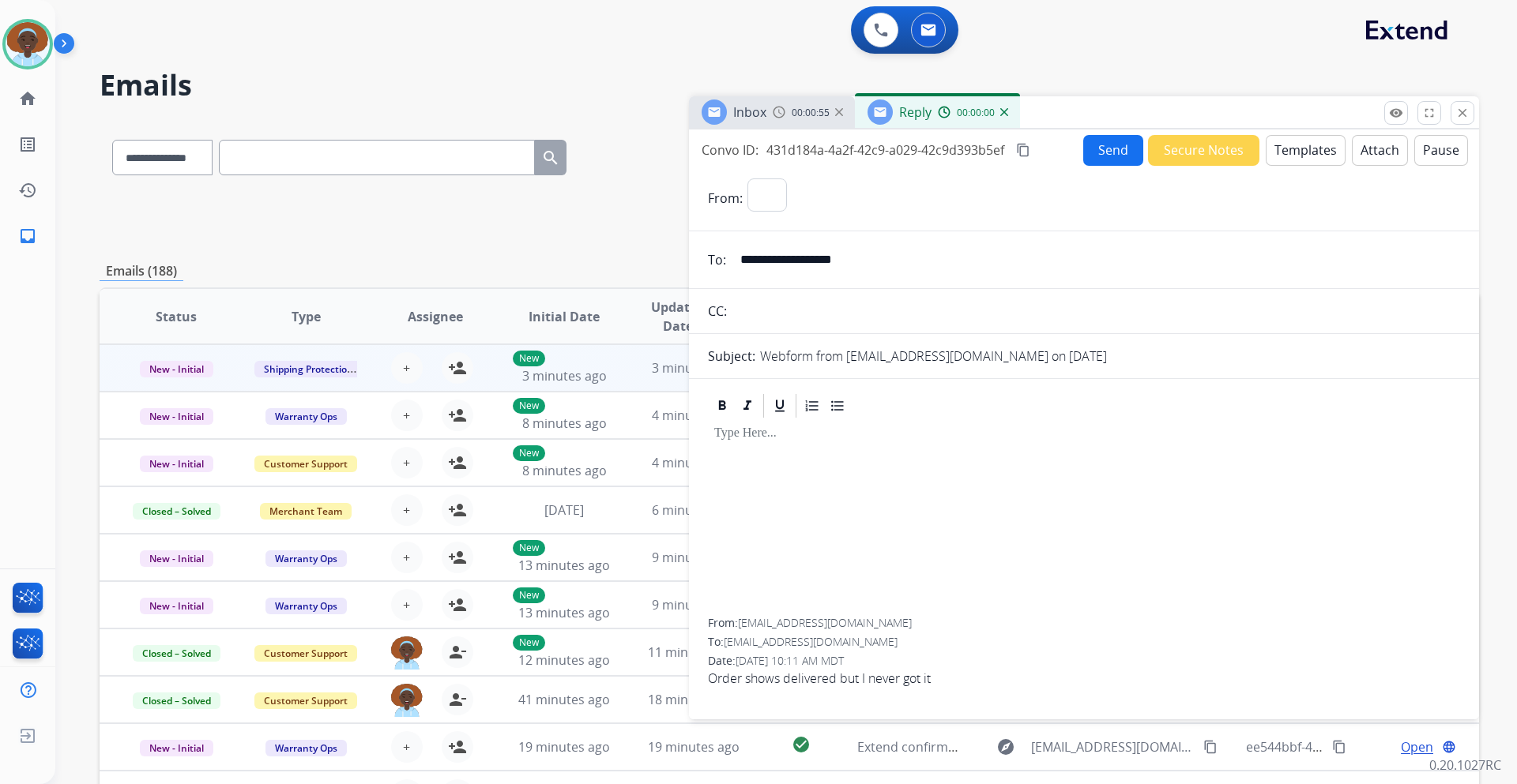
select select "**********"
click at [1305, 153] on button "Templates" at bounding box center [1306, 150] width 80 height 31
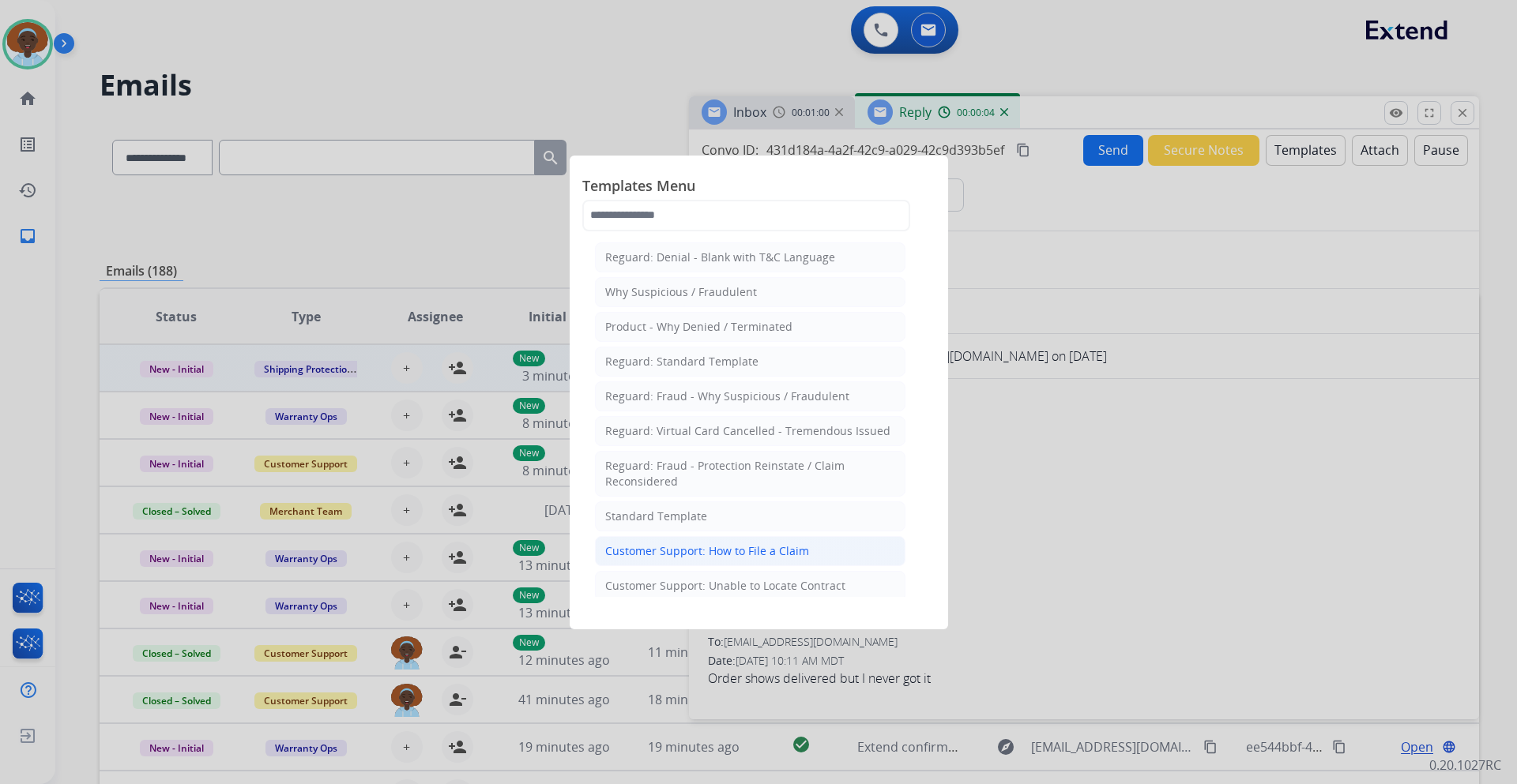
click at [774, 555] on div "Customer Support: How to File a Claim" at bounding box center [707, 551] width 204 height 16
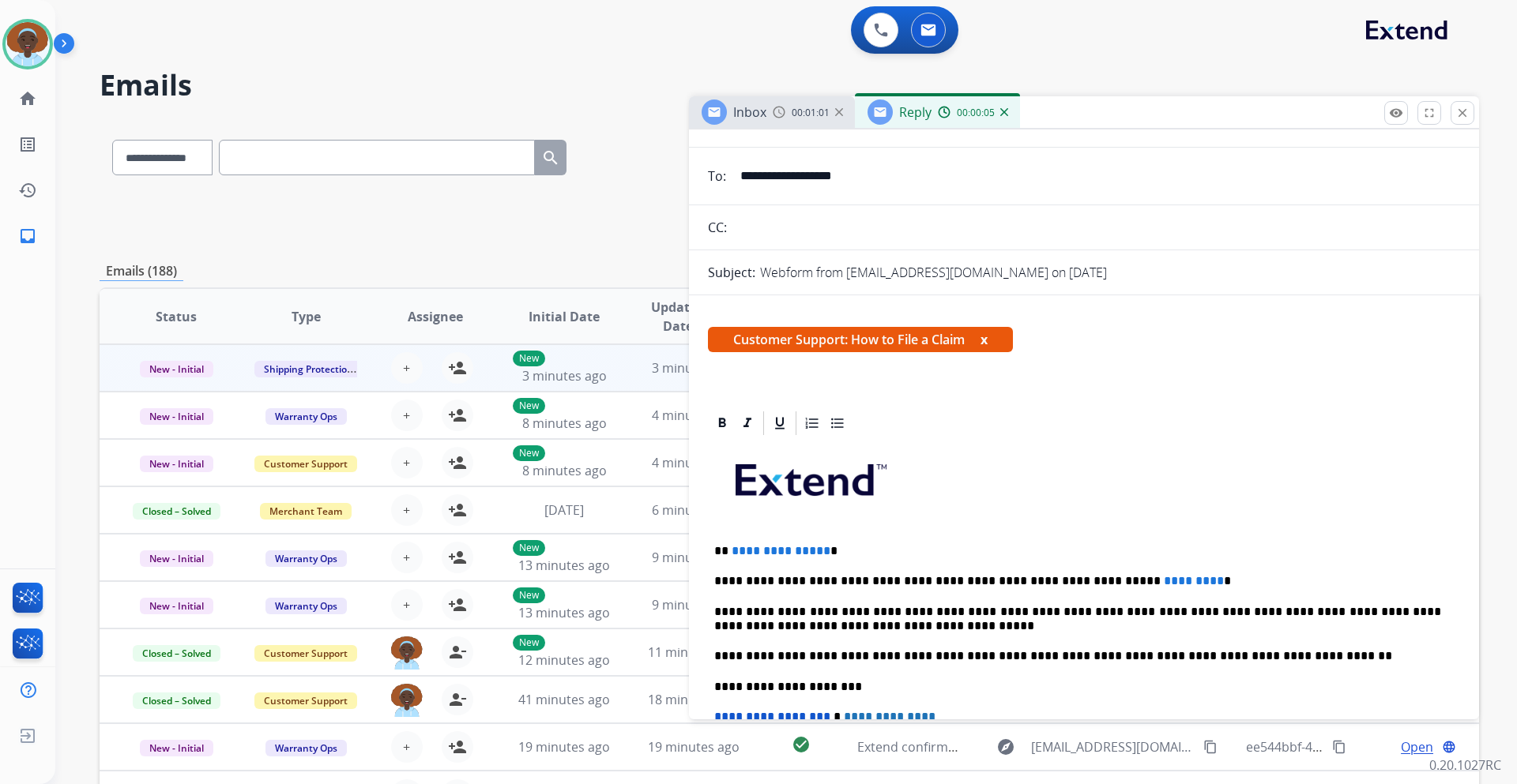
scroll to position [158, 0]
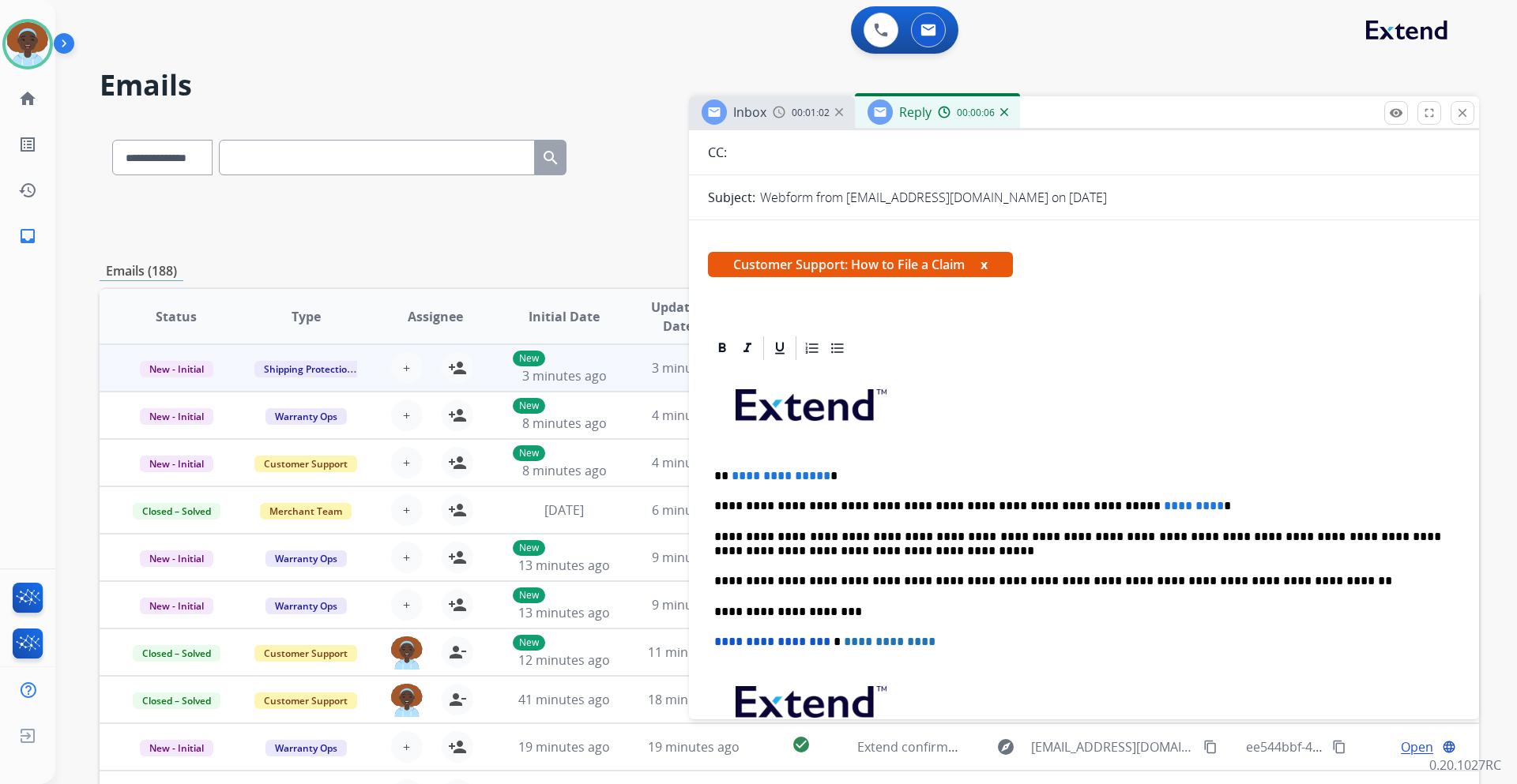
click at [823, 475] on p "**********" at bounding box center [1077, 476] width 727 height 14
click at [1164, 502] on span "*********" at bounding box center [1194, 505] width 60 height 12
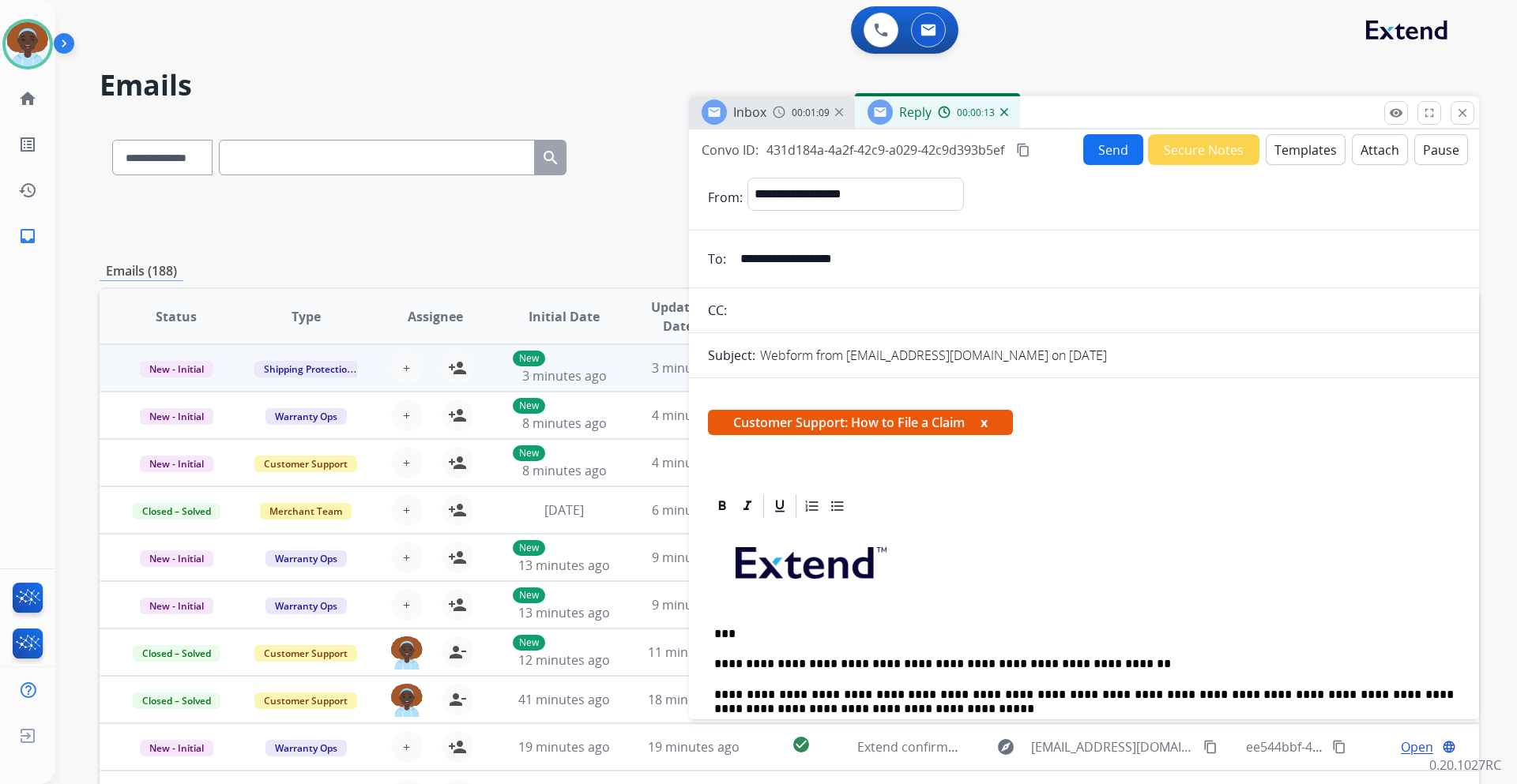
select select "**********"
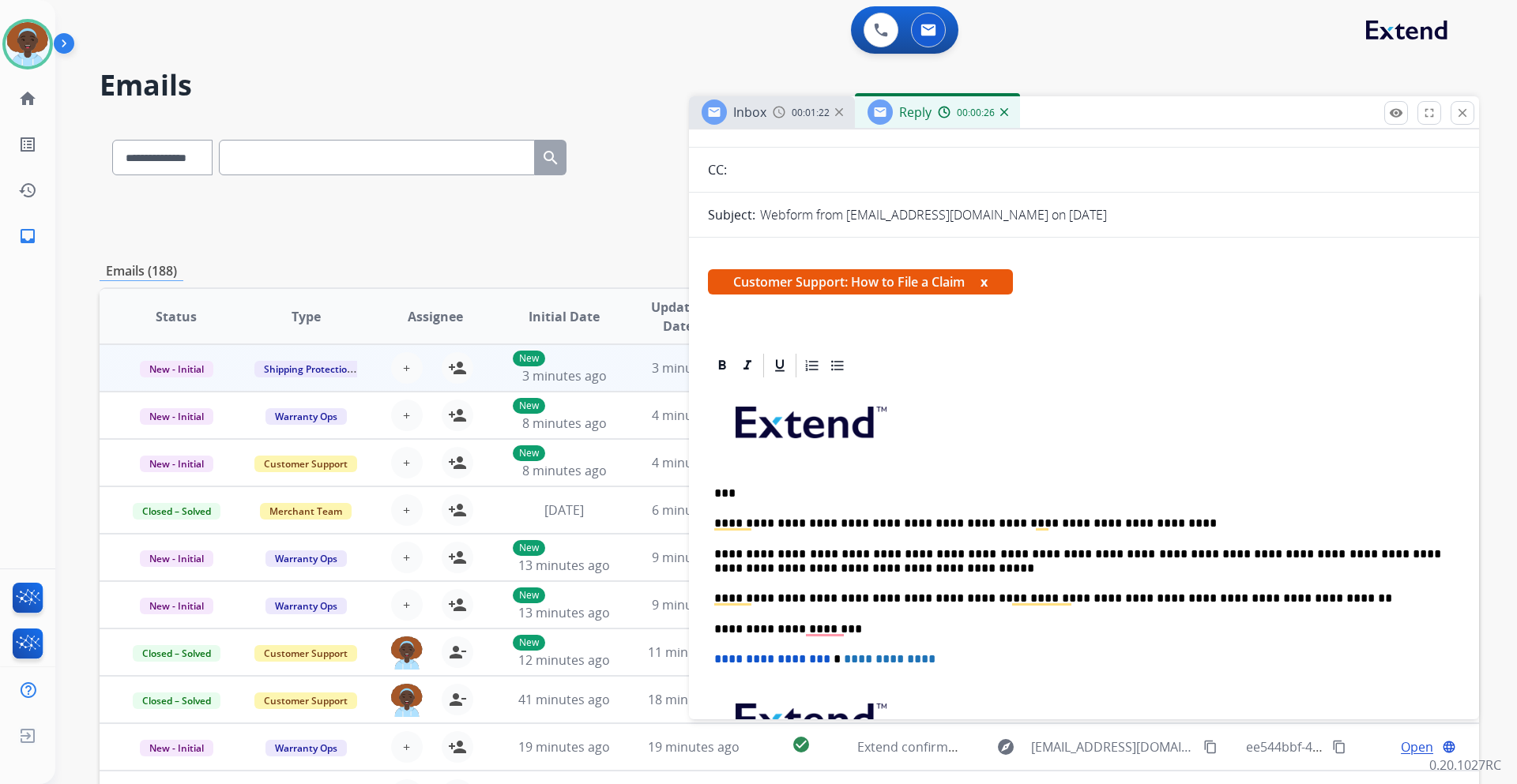
scroll to position [158, 0]
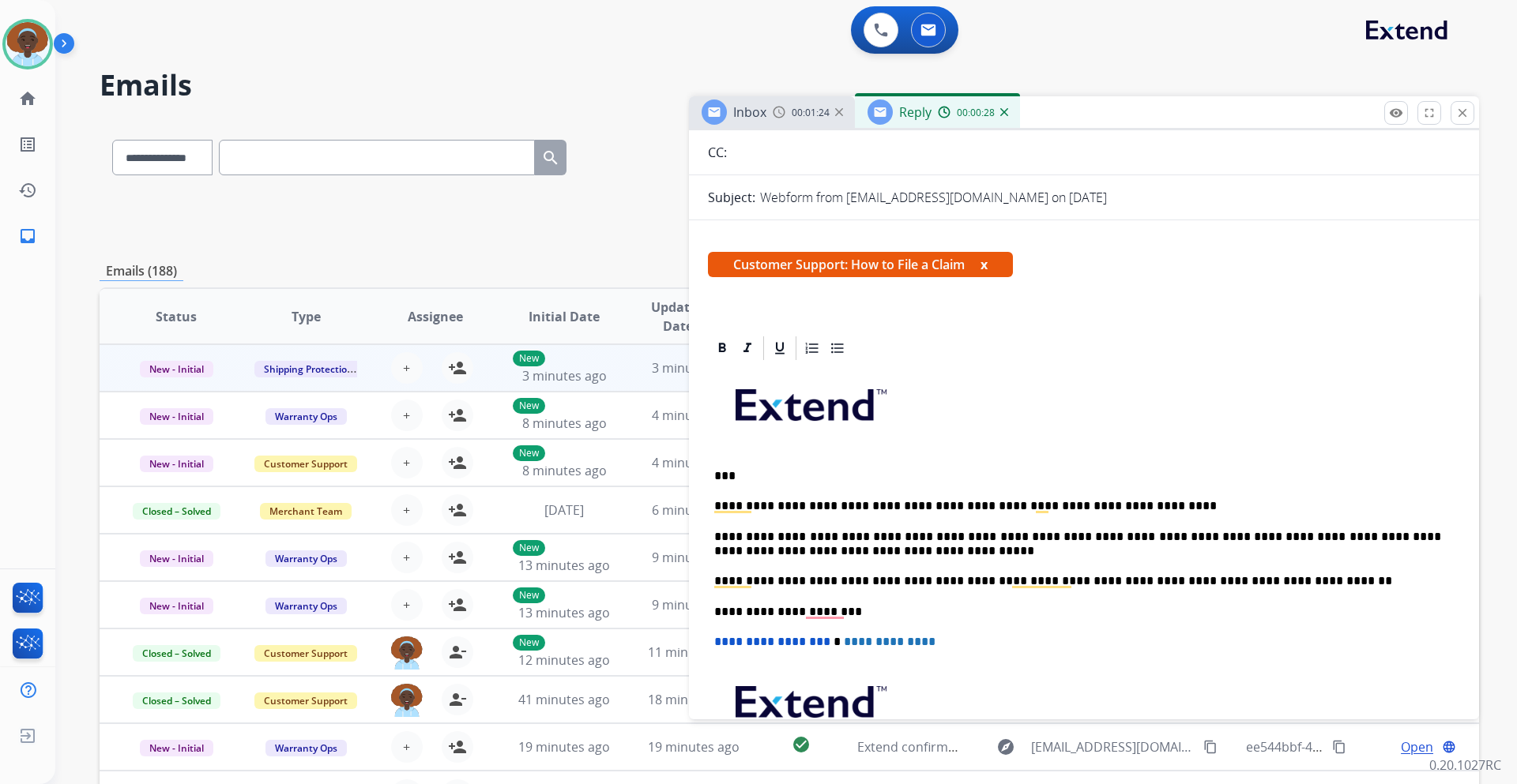
click at [1123, 506] on p "**********" at bounding box center [1077, 506] width 727 height 14
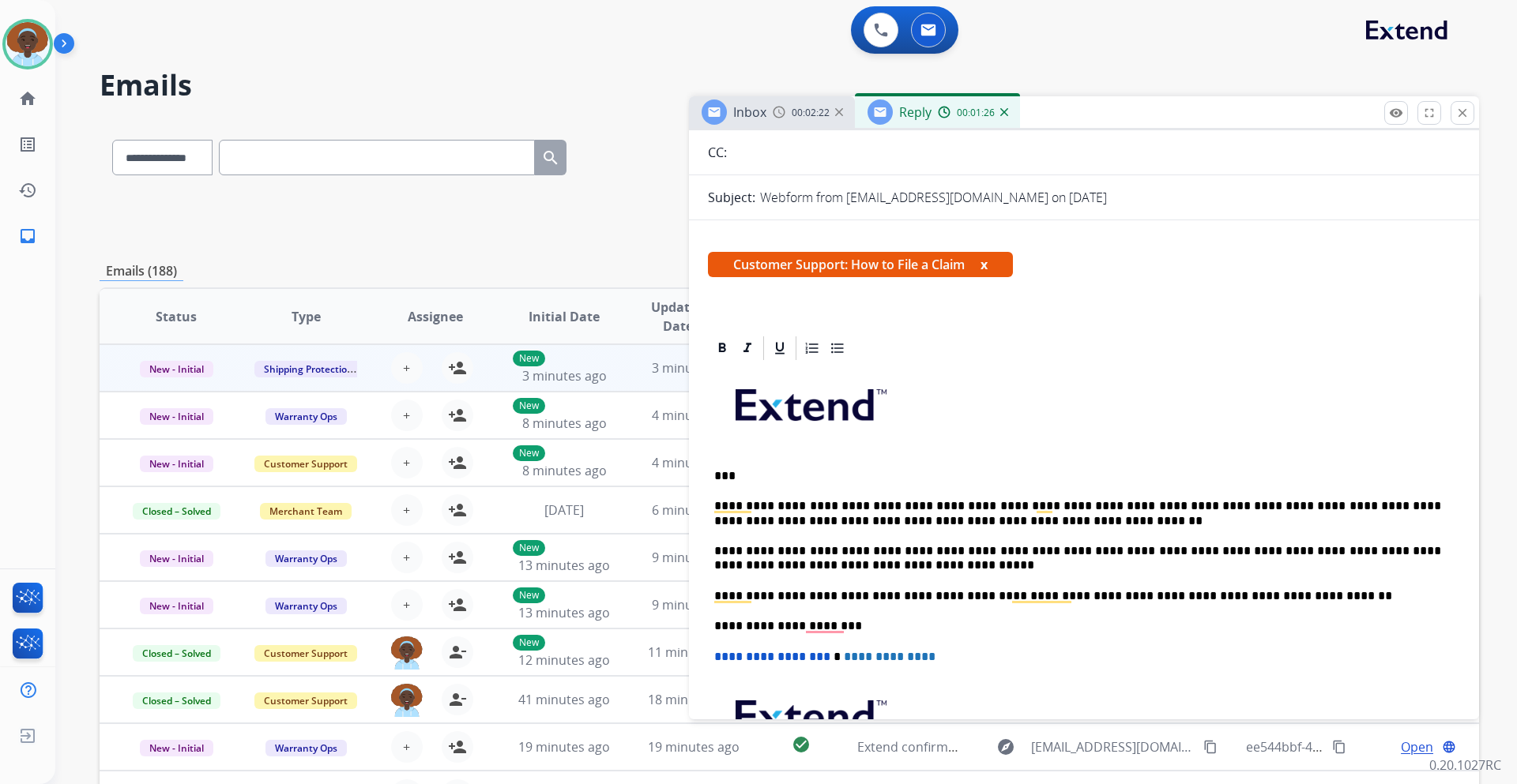
click at [739, 520] on p "**********" at bounding box center [1077, 514] width 727 height 29
click at [1160, 520] on p "**********" at bounding box center [1077, 514] width 727 height 29
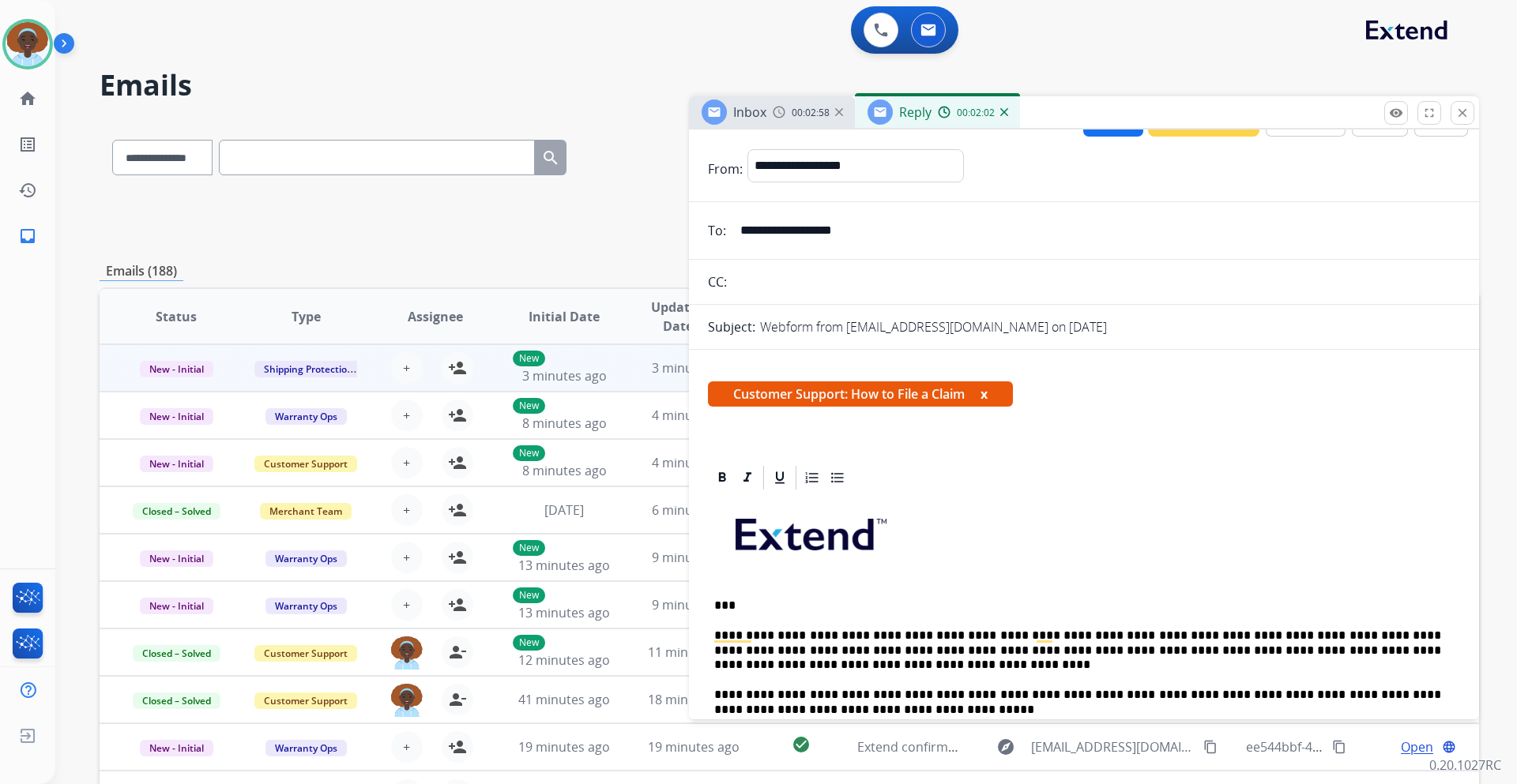
scroll to position [0, 0]
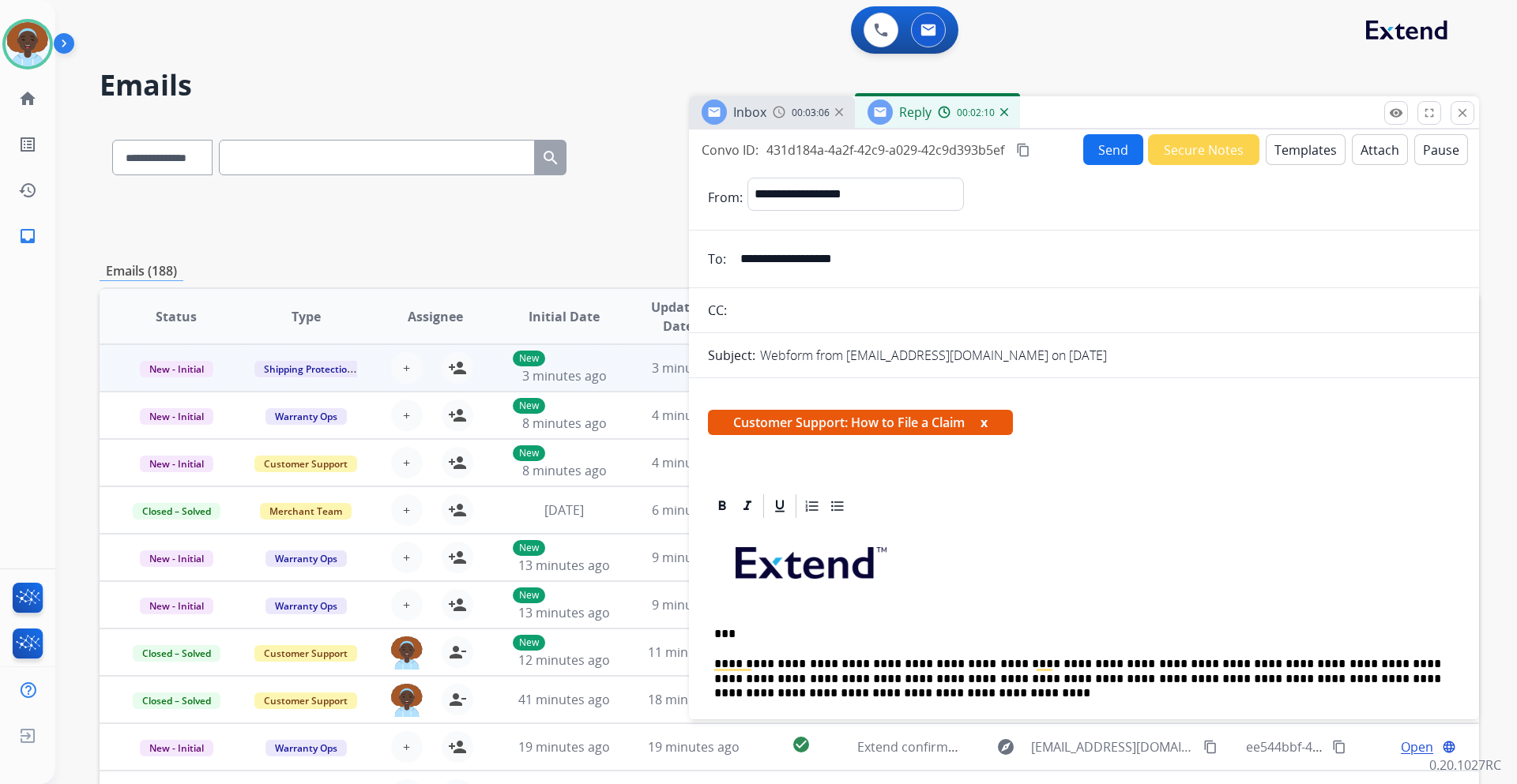
click at [1112, 152] on button "Send" at bounding box center [1113, 149] width 60 height 31
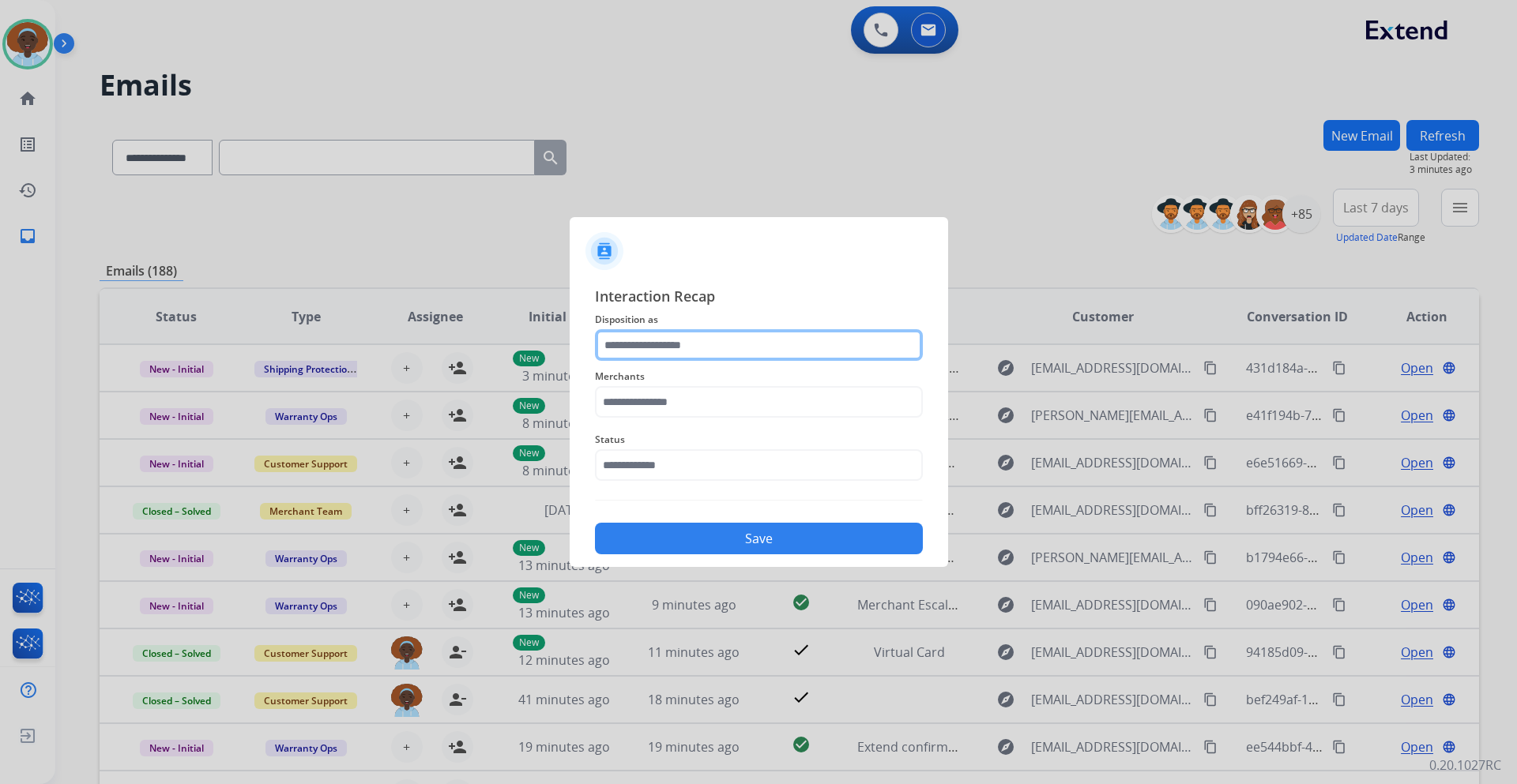
click at [728, 345] on input "text" at bounding box center [758, 345] width 328 height 32
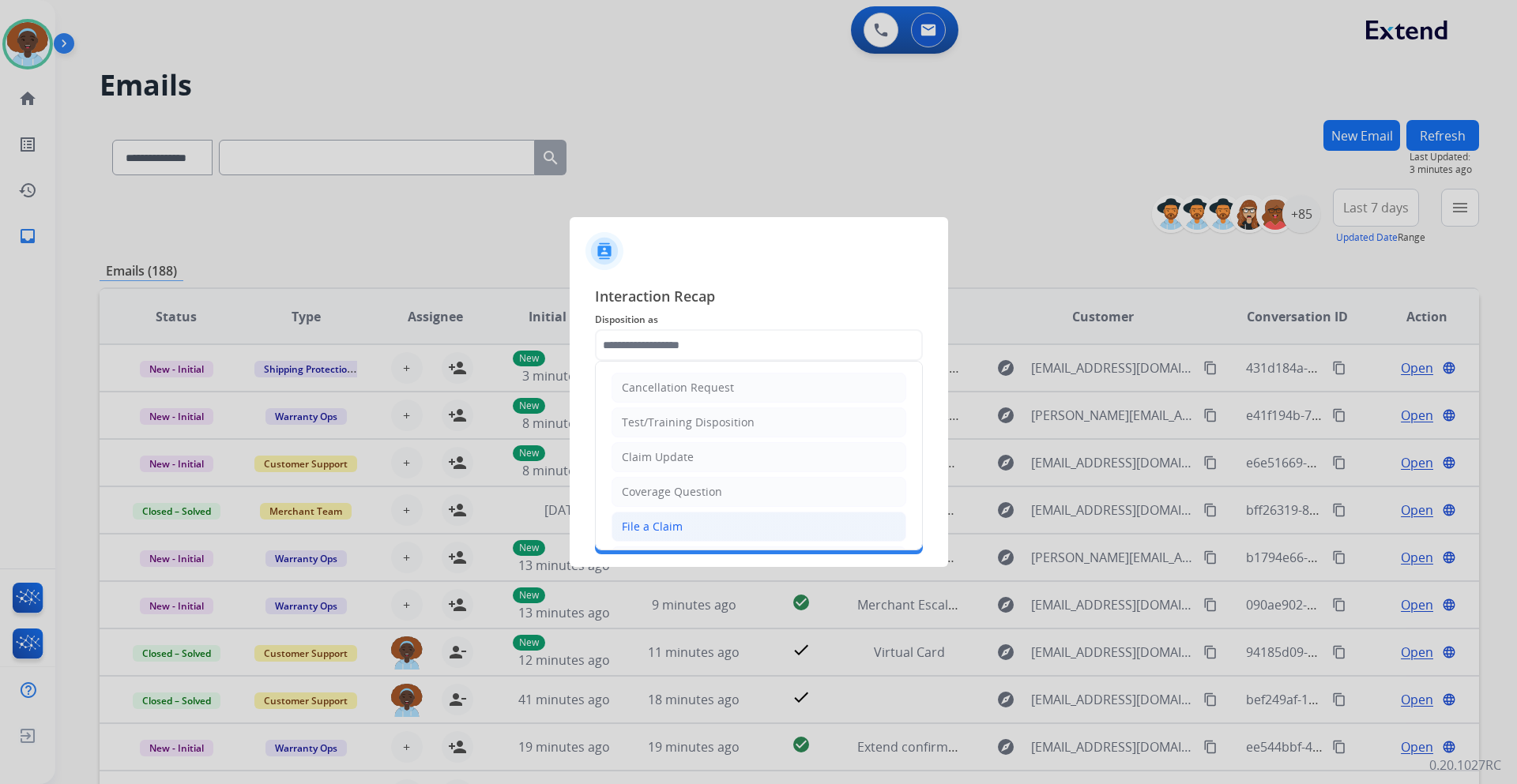
click at [692, 515] on li "File a Claim" at bounding box center [758, 527] width 295 height 30
type input "**********"
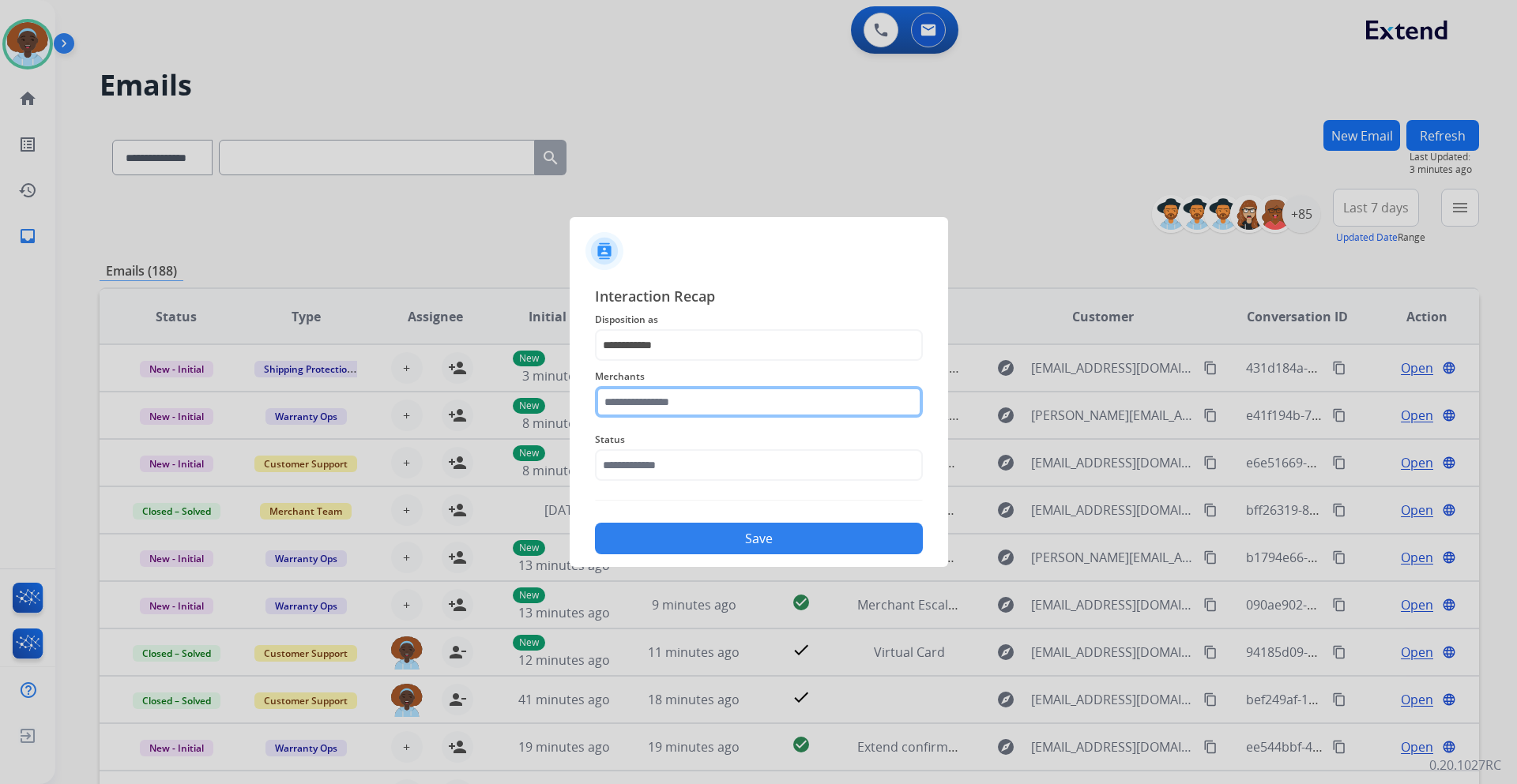
click at [697, 404] on input "text" at bounding box center [758, 402] width 328 height 32
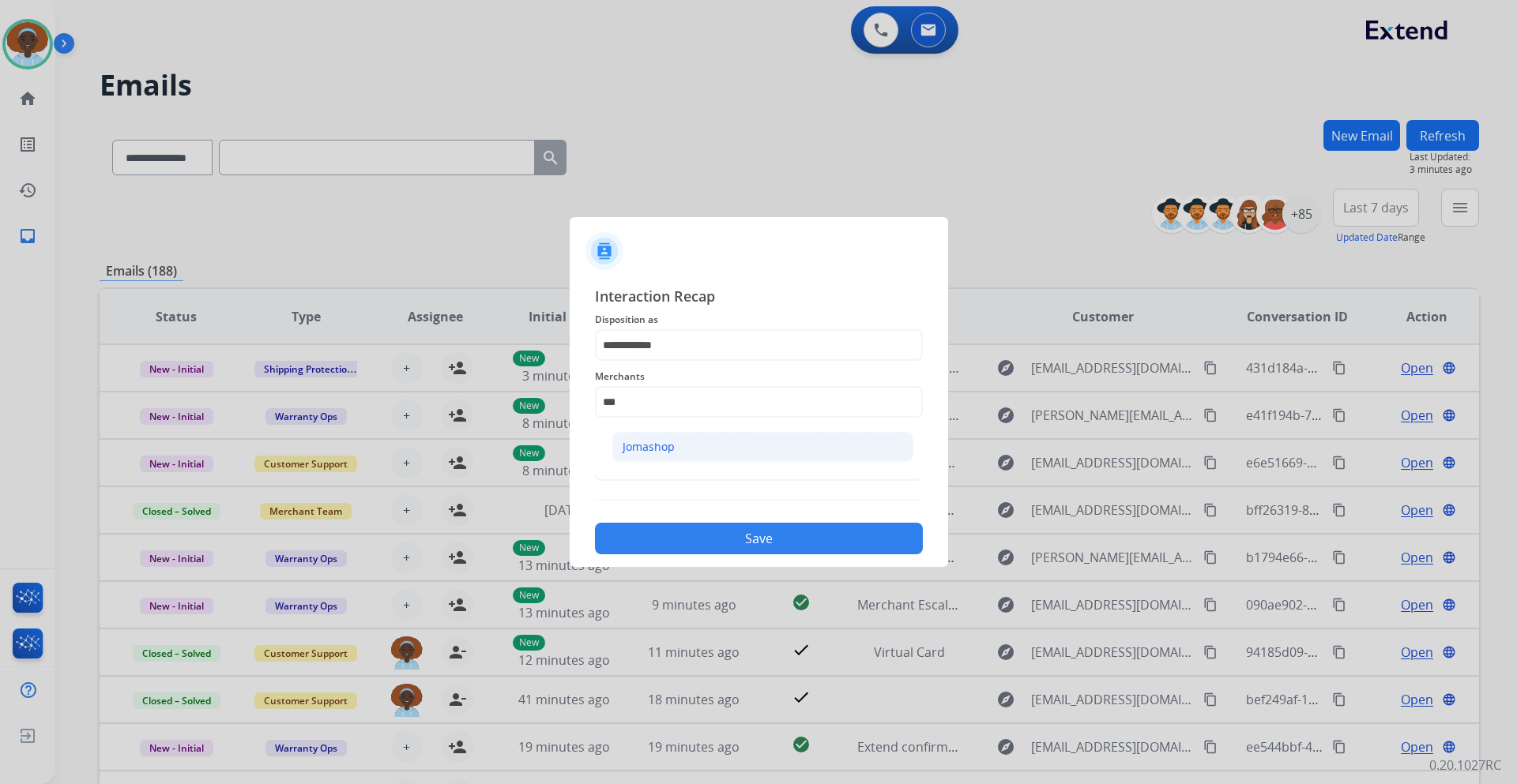
click at [694, 445] on li "Jomashop" at bounding box center [763, 447] width 301 height 30
type input "********"
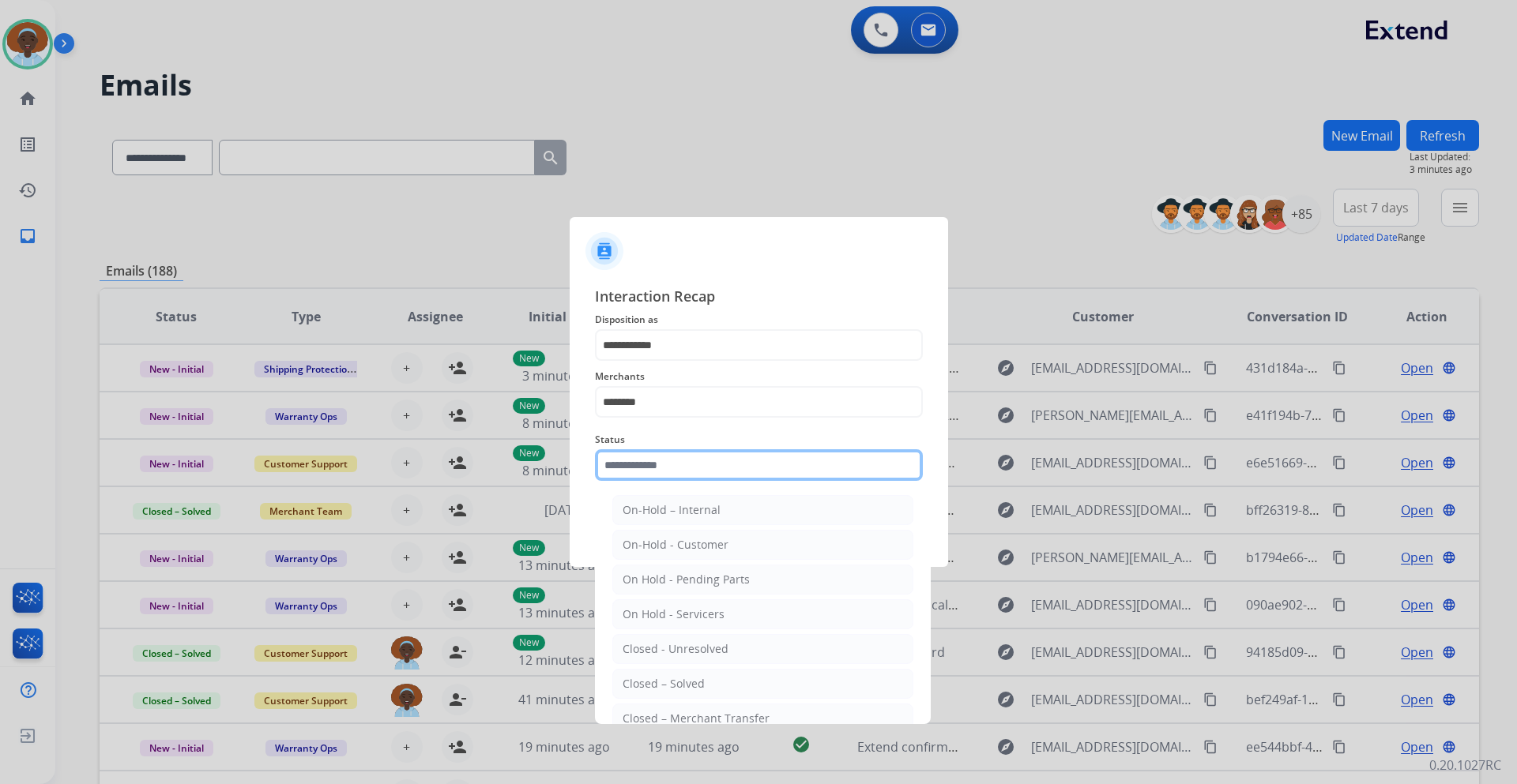
click at [692, 461] on input "text" at bounding box center [758, 465] width 328 height 32
click at [691, 681] on div "Closed – Solved" at bounding box center [663, 684] width 82 height 16
type input "**********"
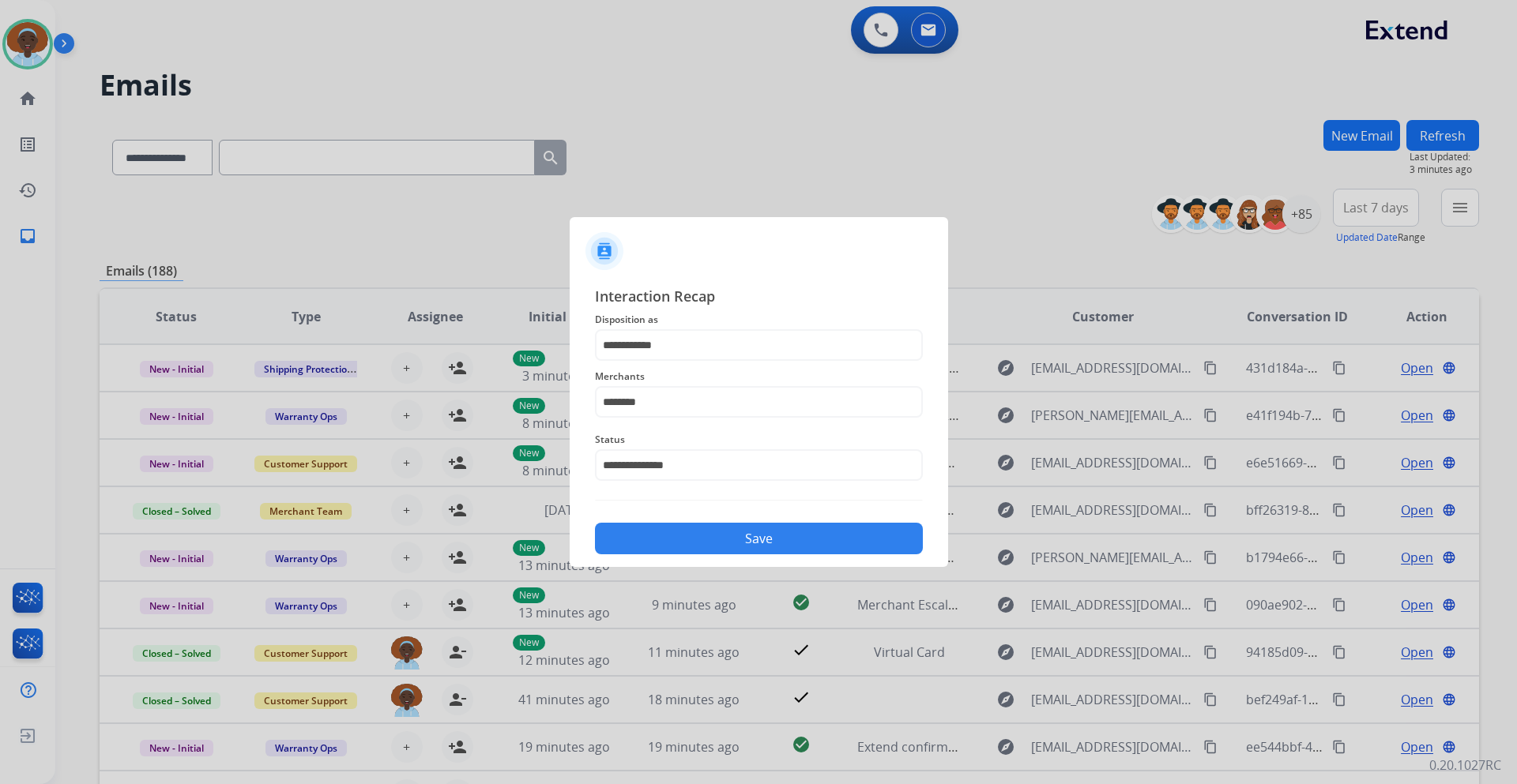
click at [728, 540] on button "Save" at bounding box center [758, 539] width 328 height 32
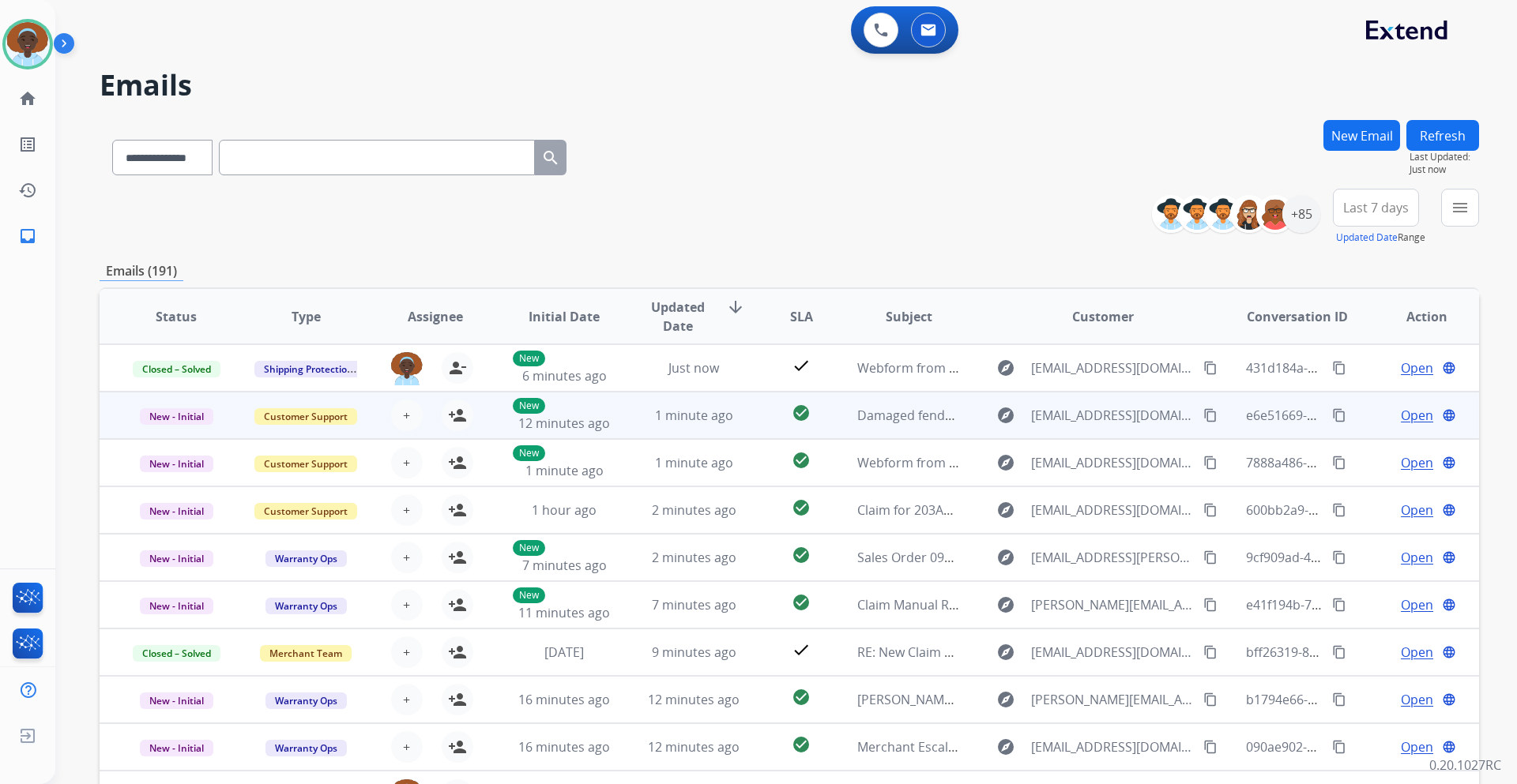
click at [1401, 422] on span "Open" at bounding box center [1417, 415] width 33 height 19
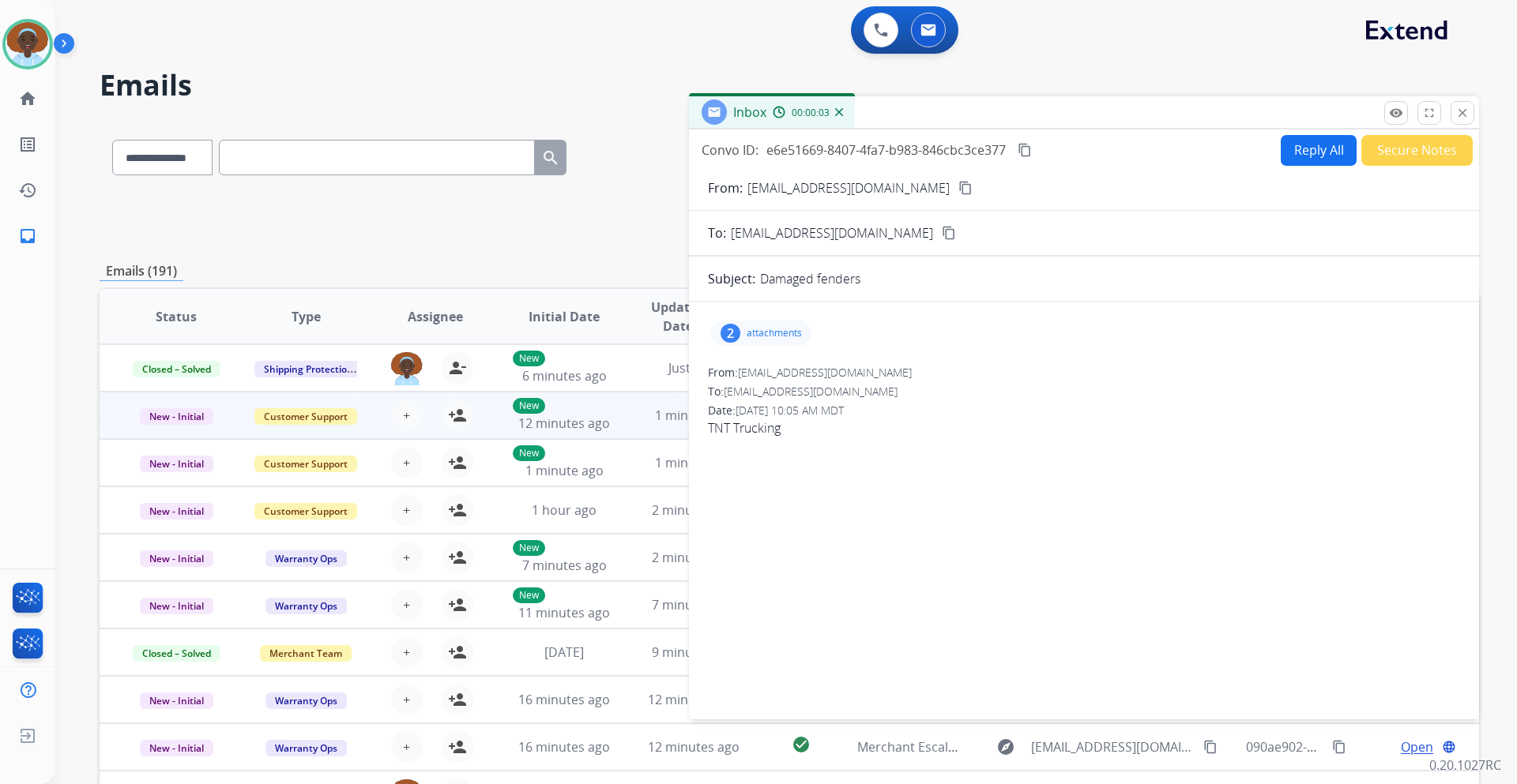
click at [729, 332] on div "2" at bounding box center [731, 333] width 20 height 19
click at [758, 373] on div at bounding box center [764, 374] width 79 height 55
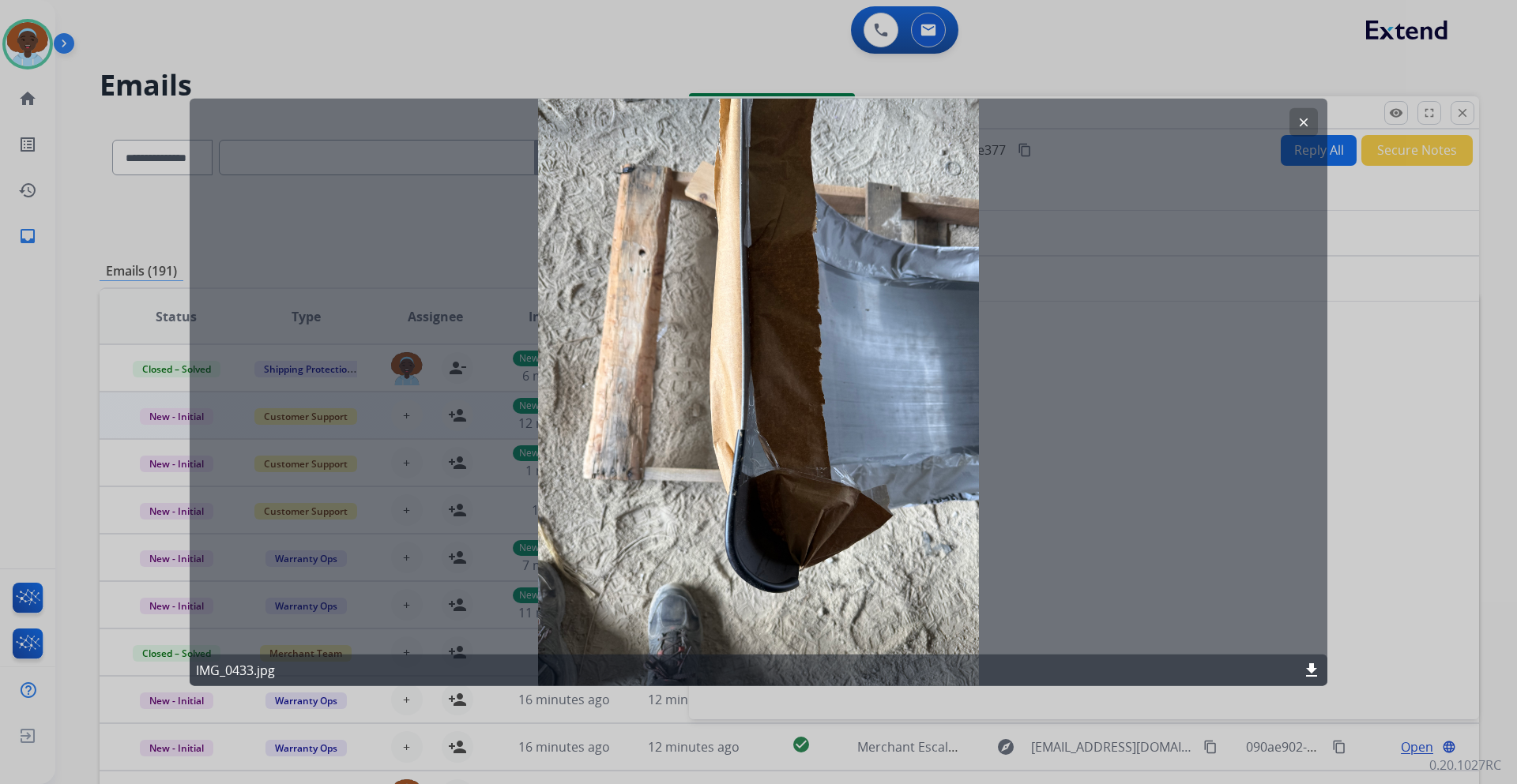
click at [1298, 120] on mat-icon "clear" at bounding box center [1303, 121] width 14 height 14
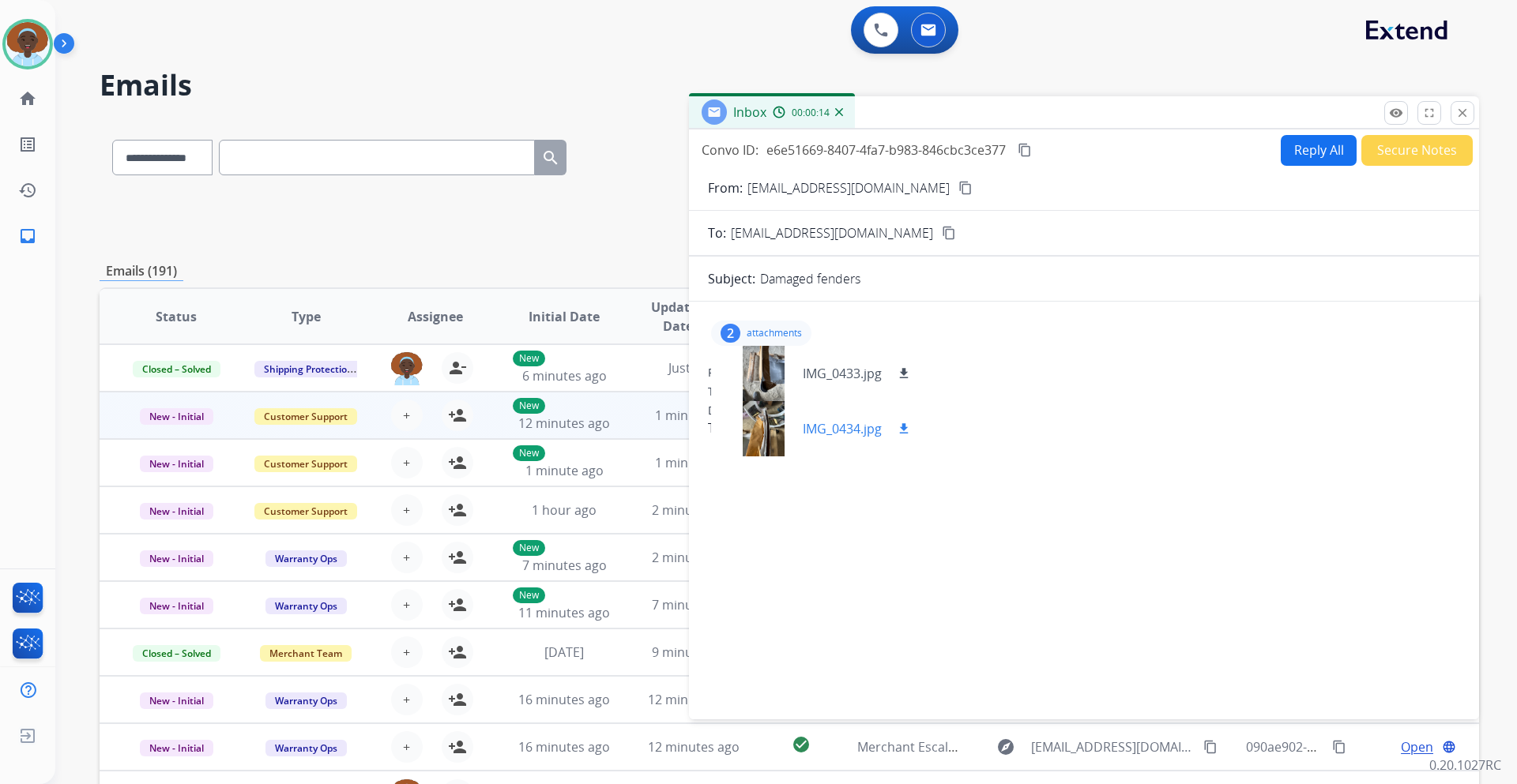
click at [761, 430] on div at bounding box center [764, 429] width 79 height 55
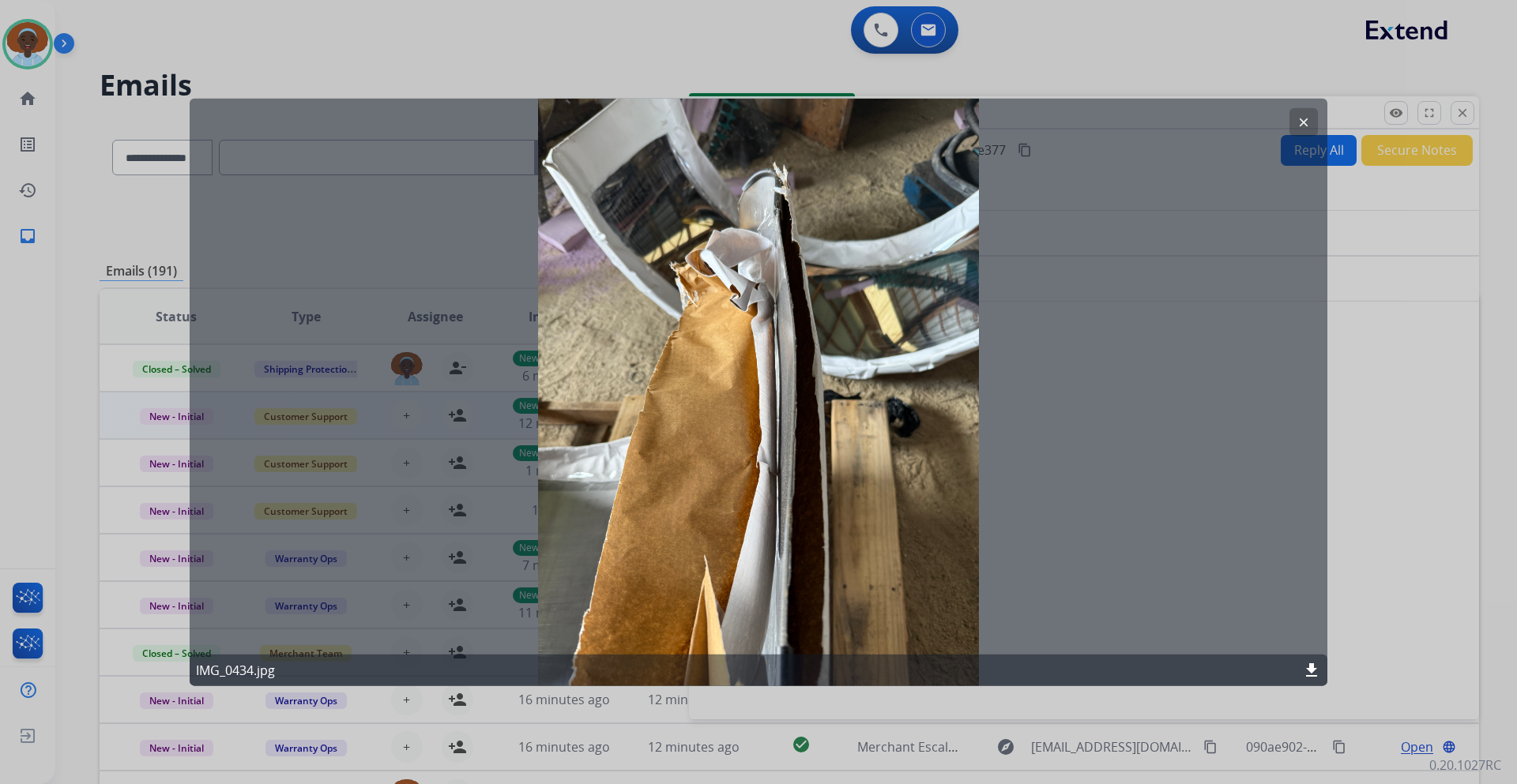
click at [1308, 119] on mat-icon "clear" at bounding box center [1303, 121] width 14 height 14
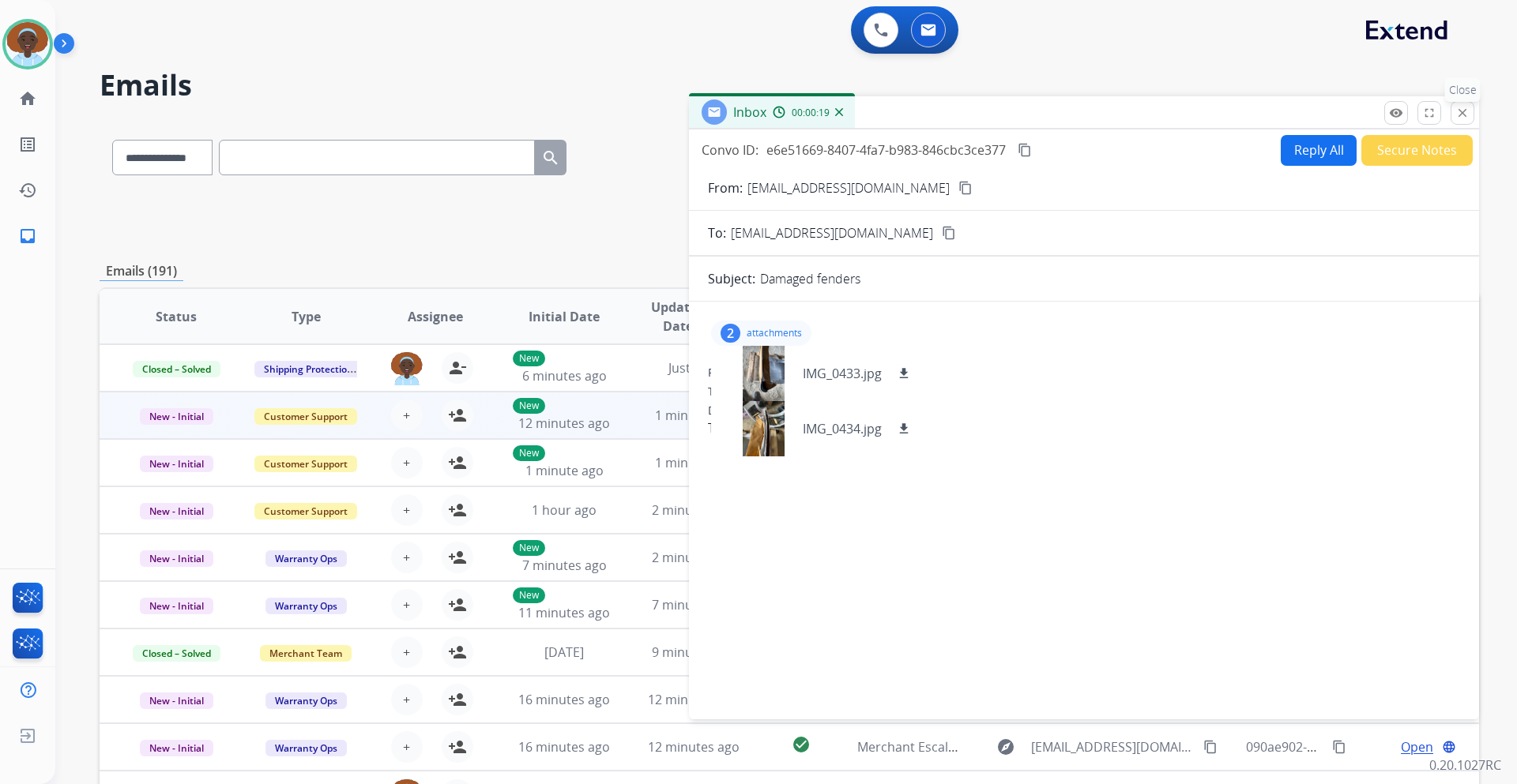
click at [1464, 113] on mat-icon "close" at bounding box center [1462, 113] width 14 height 14
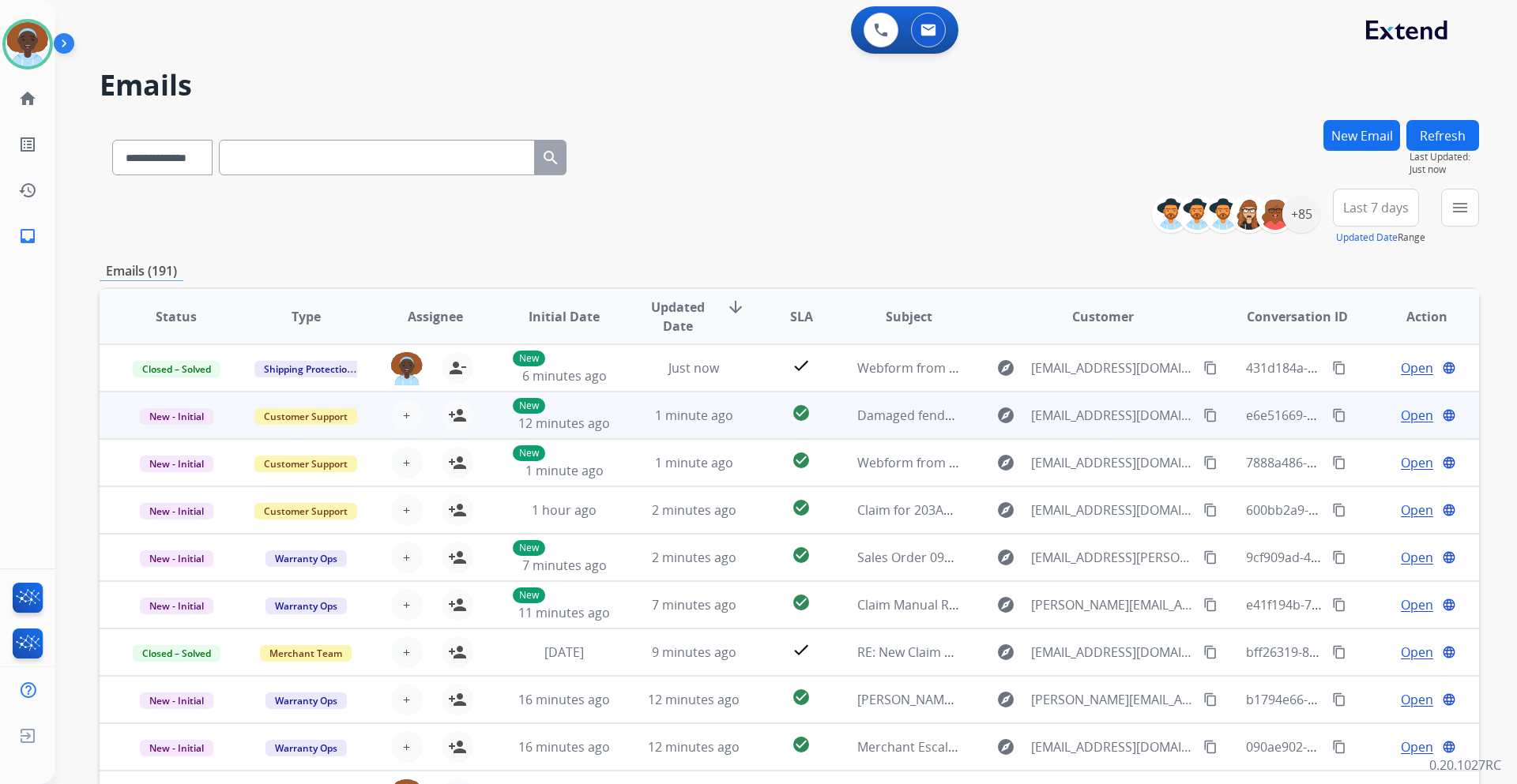
click at [1407, 410] on span "Open" at bounding box center [1417, 415] width 33 height 19
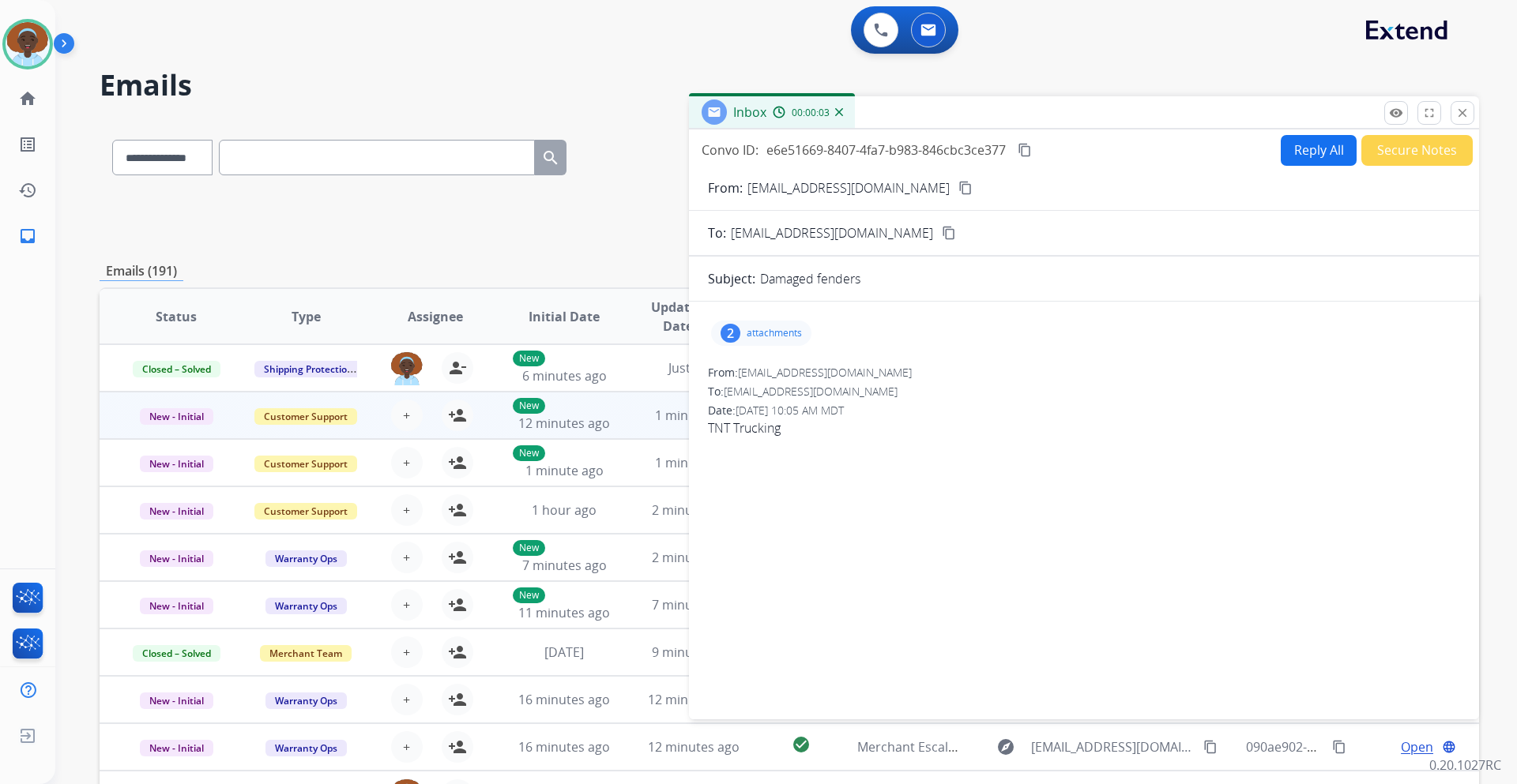
click at [959, 185] on mat-icon "content_copy" at bounding box center [965, 188] width 14 height 14
click at [735, 324] on div "2" at bounding box center [731, 333] width 20 height 19
click at [906, 373] on mat-icon "download" at bounding box center [904, 373] width 14 height 14
click at [904, 432] on mat-icon "download" at bounding box center [904, 429] width 14 height 14
click at [1292, 152] on button "Reply All" at bounding box center [1318, 150] width 76 height 31
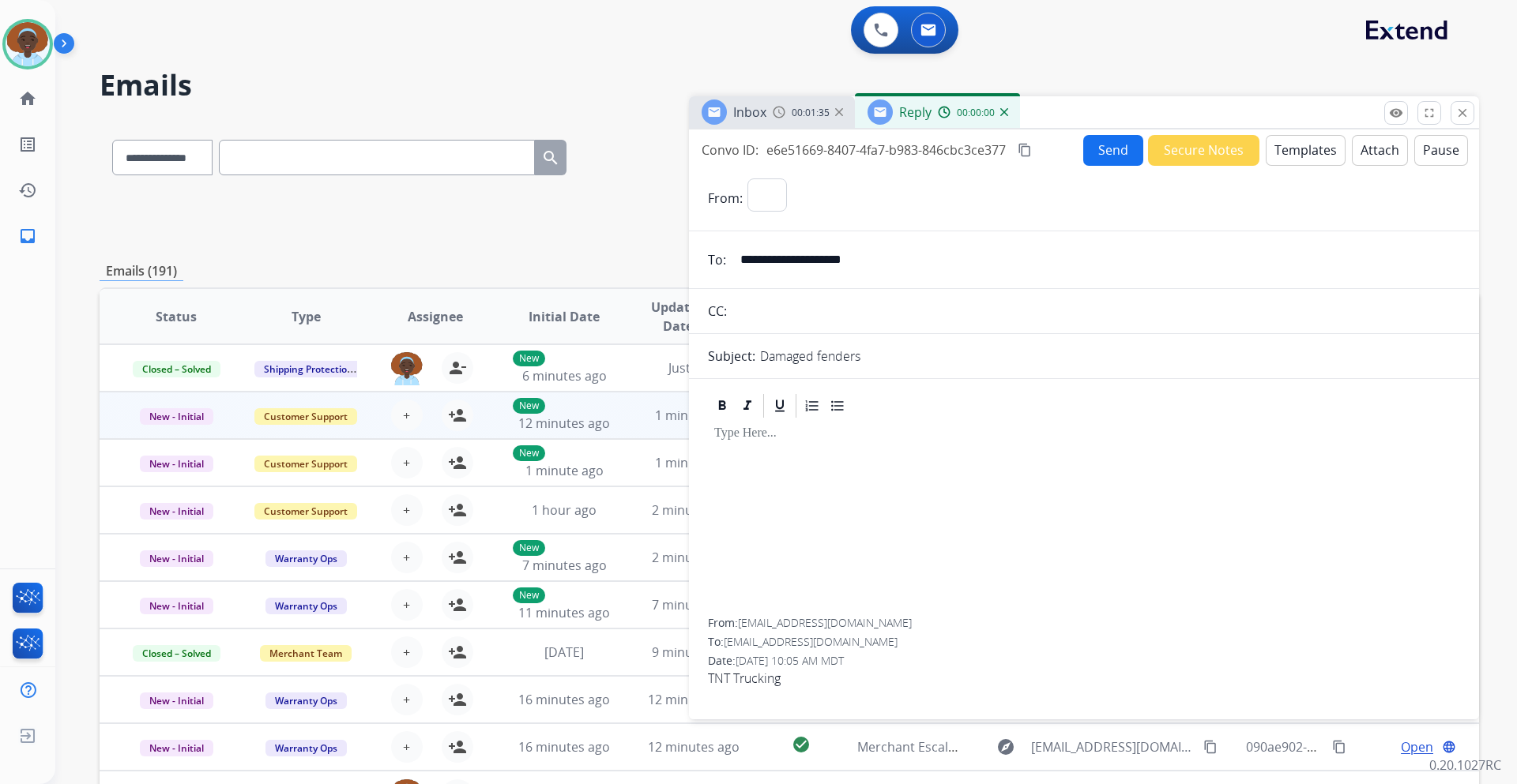
select select "**********"
click at [1288, 155] on button "Templates" at bounding box center [1306, 150] width 80 height 31
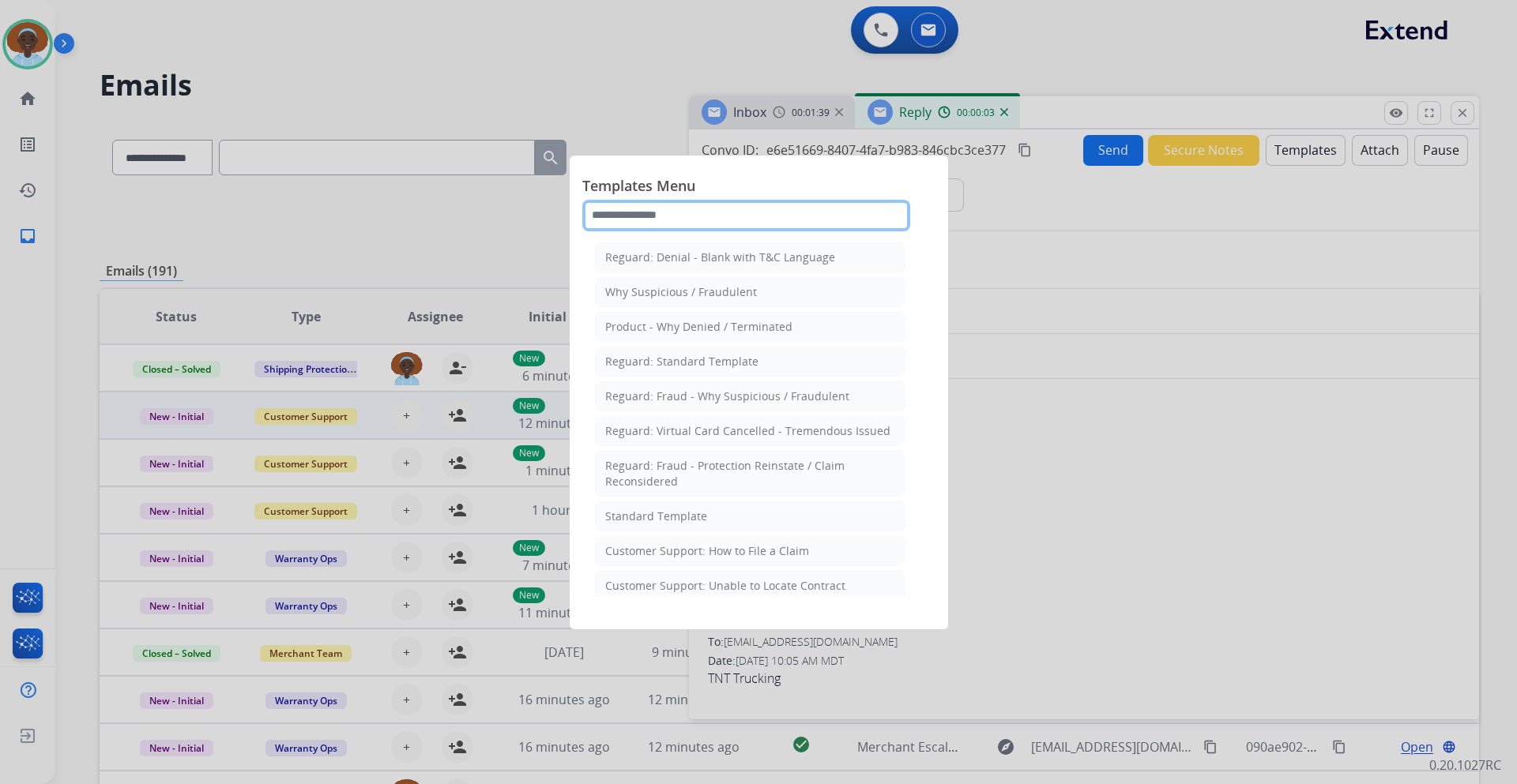
click at [703, 218] on input "text" at bounding box center [746, 216] width 328 height 32
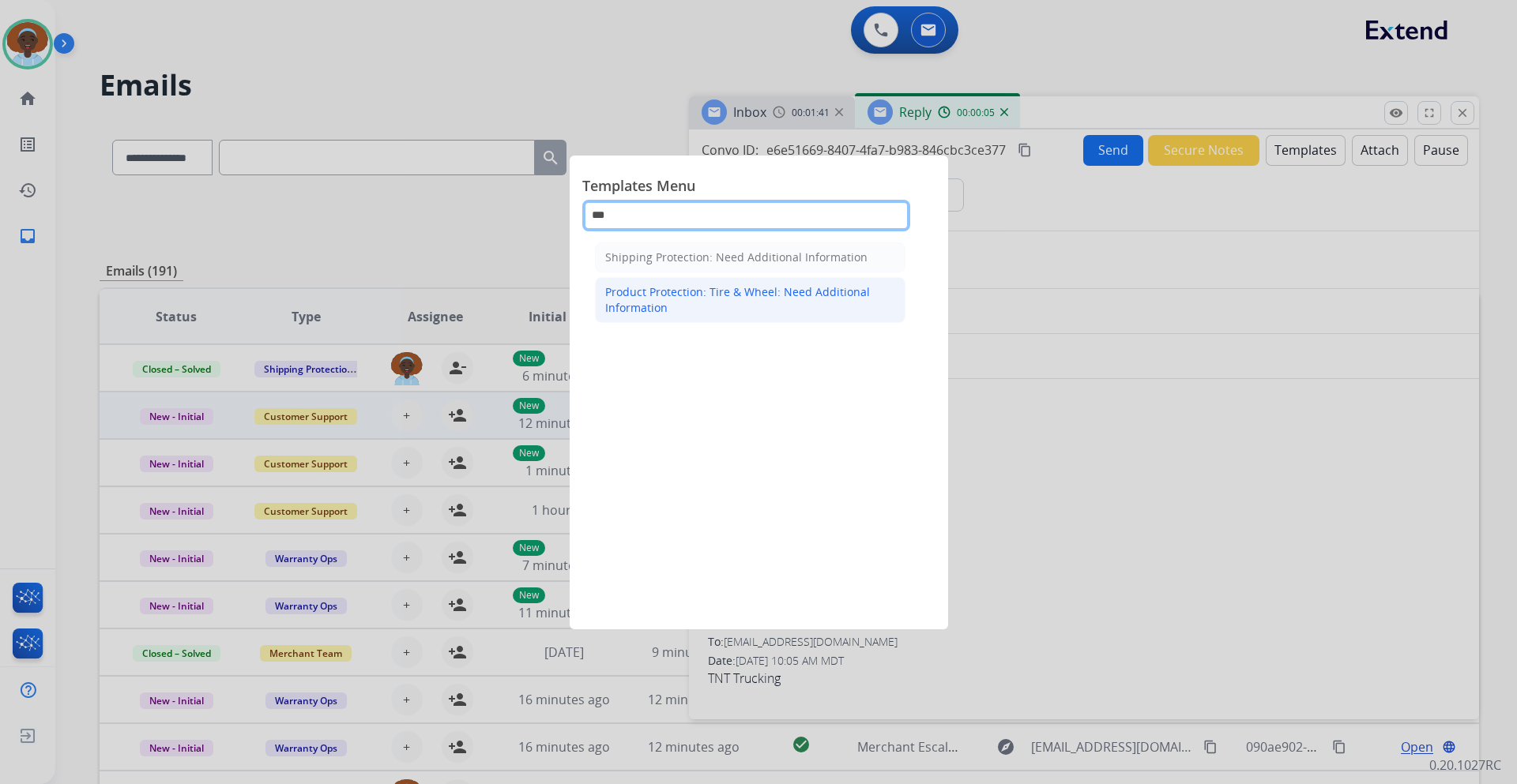
type input "***"
click at [709, 286] on div "Product Protection: Tire & Wheel: Need Additional Information" at bounding box center [750, 300] width 290 height 32
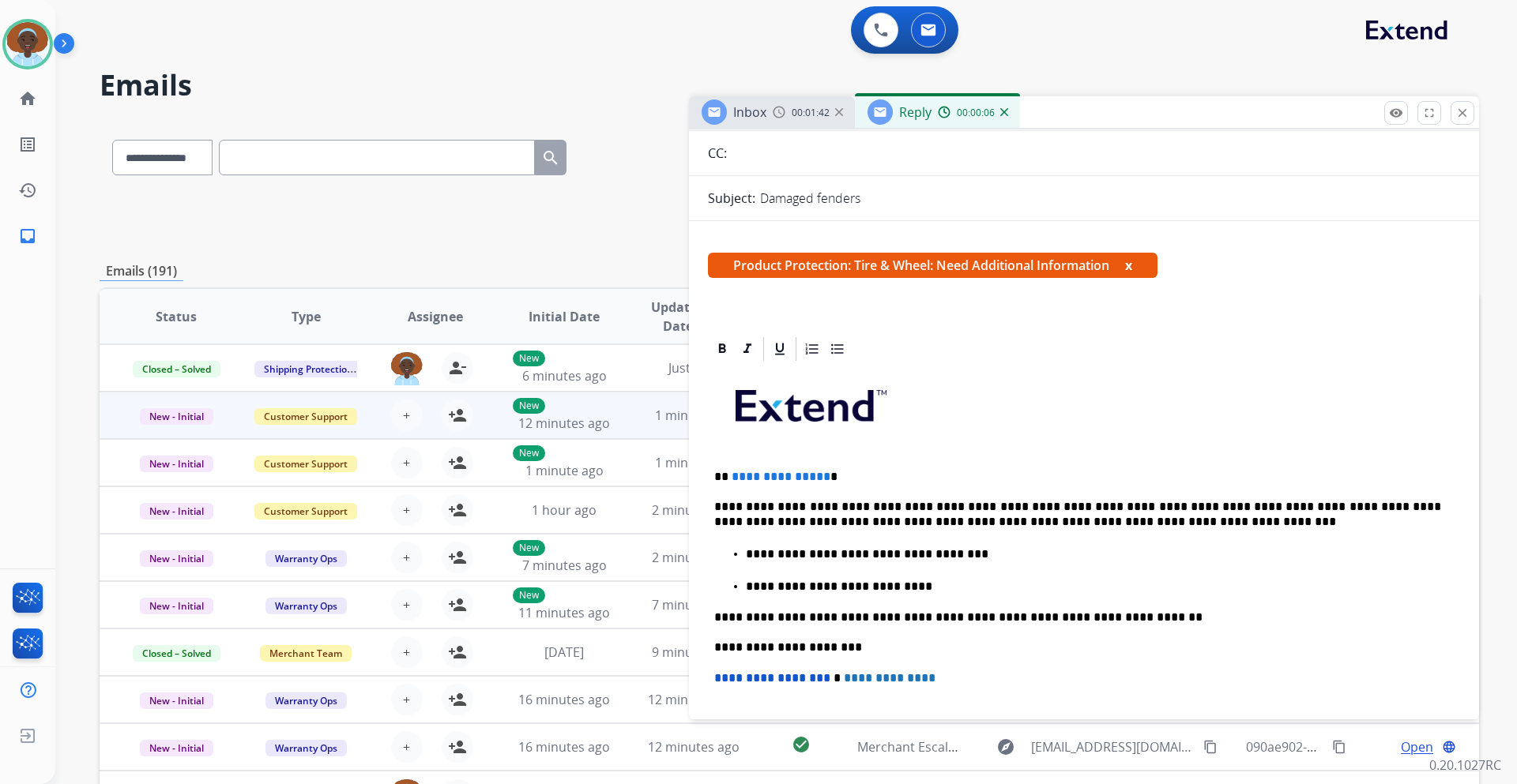
scroll to position [158, 0]
click at [821, 475] on p "**********" at bounding box center [1077, 476] width 727 height 14
click at [1021, 505] on p "**********" at bounding box center [1077, 514] width 727 height 29
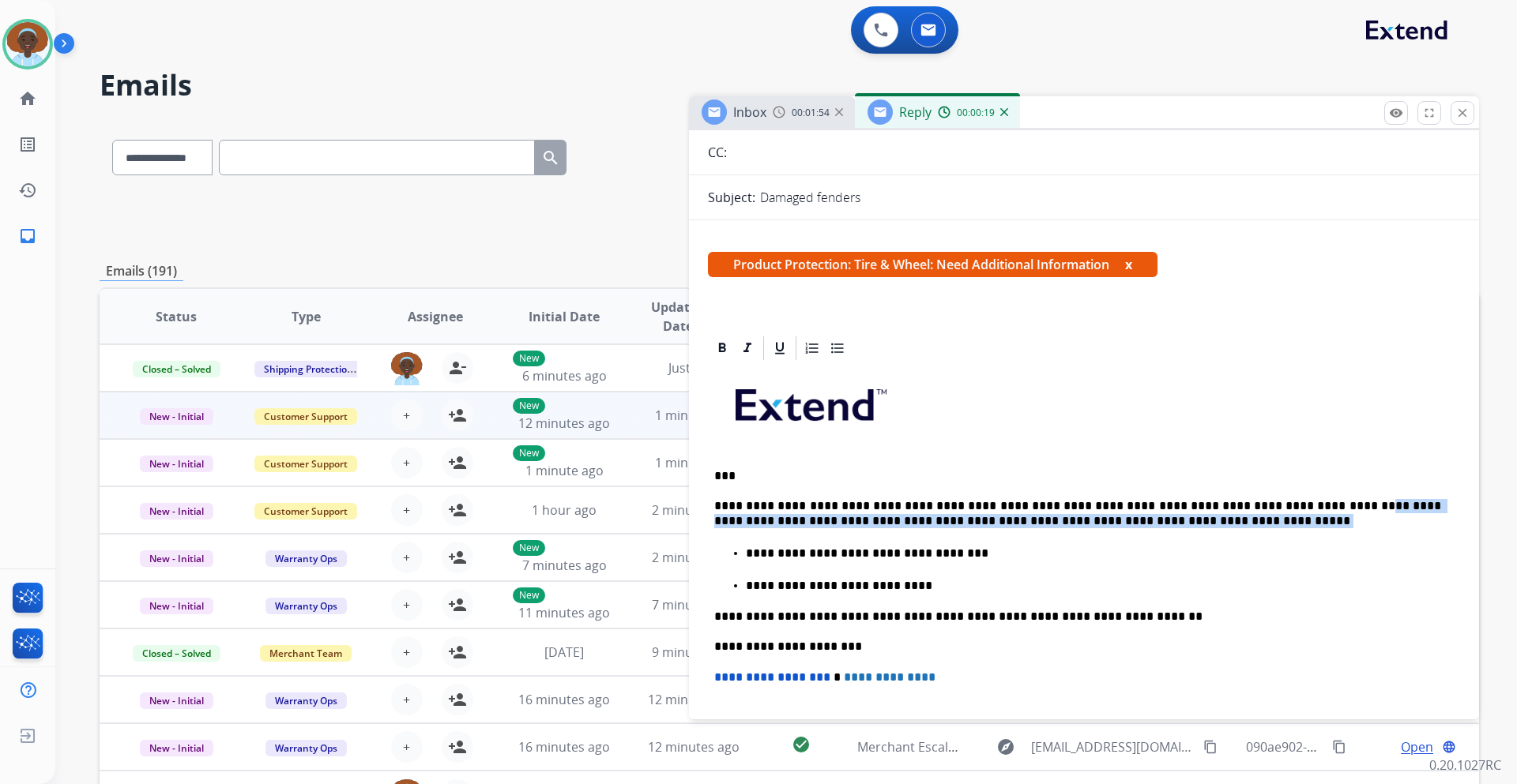
drag, startPoint x: 1283, startPoint y: 503, endPoint x: 1449, endPoint y: 540, distance: 170.1
click at [1449, 540] on div "**********" at bounding box center [1084, 649] width 790 height 629
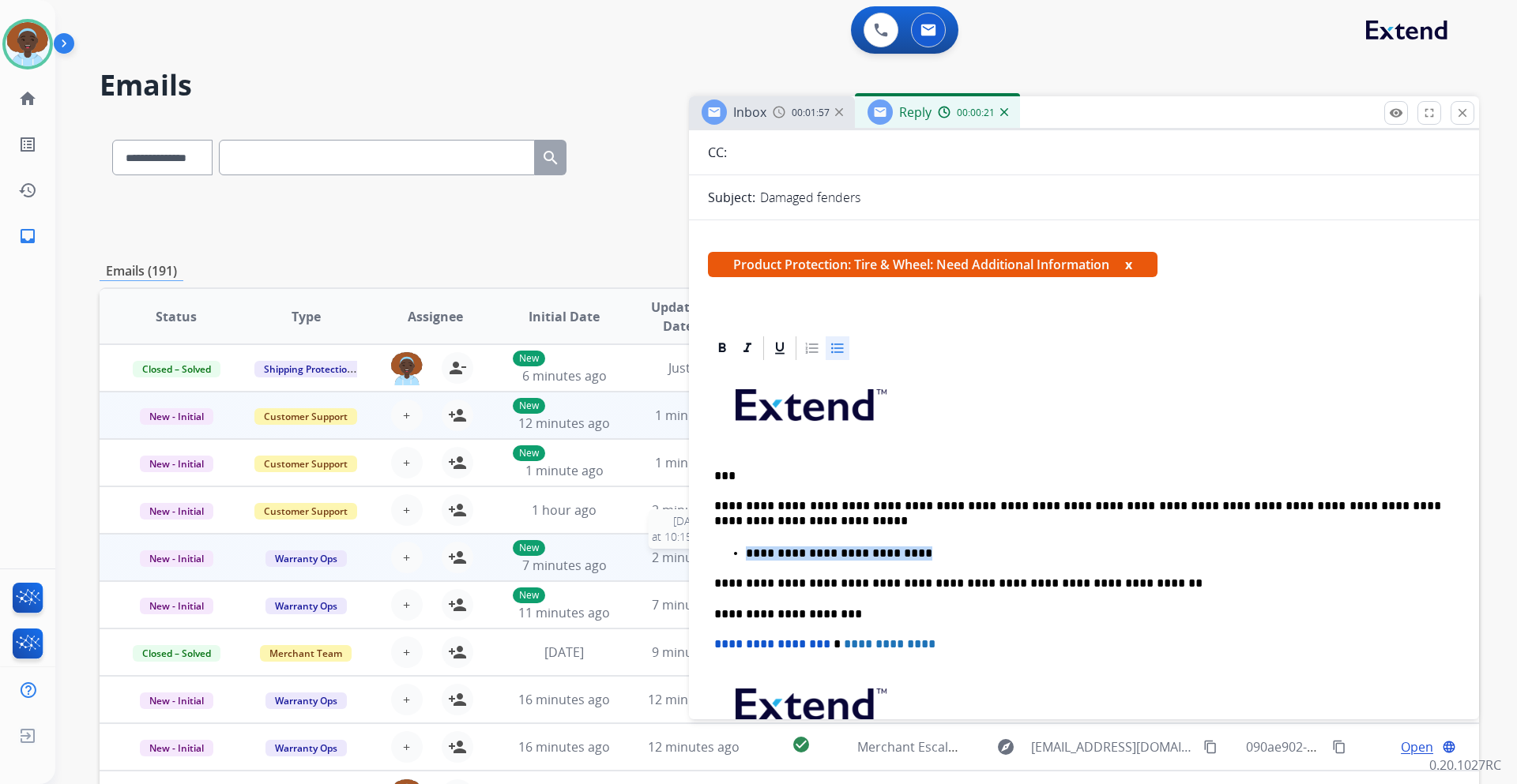
drag, startPoint x: 895, startPoint y: 553, endPoint x: 679, endPoint y: 552, distance: 216.0
click at [679, 552] on div "**********" at bounding box center [789, 510] width 1380 height 779
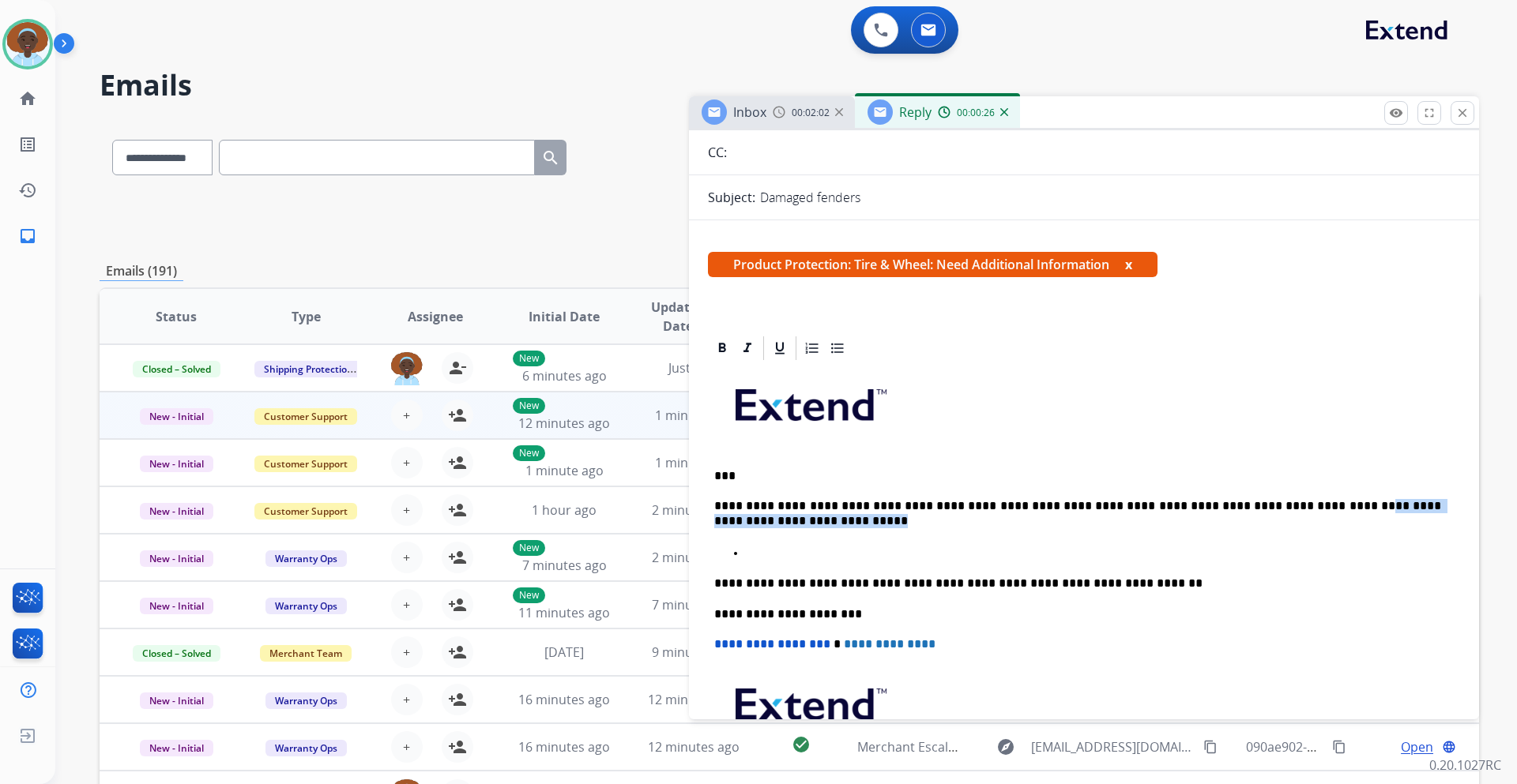
drag, startPoint x: 1299, startPoint y: 500, endPoint x: 1448, endPoint y: 519, distance: 150.2
click at [1448, 519] on div "**********" at bounding box center [1084, 632] width 790 height 596
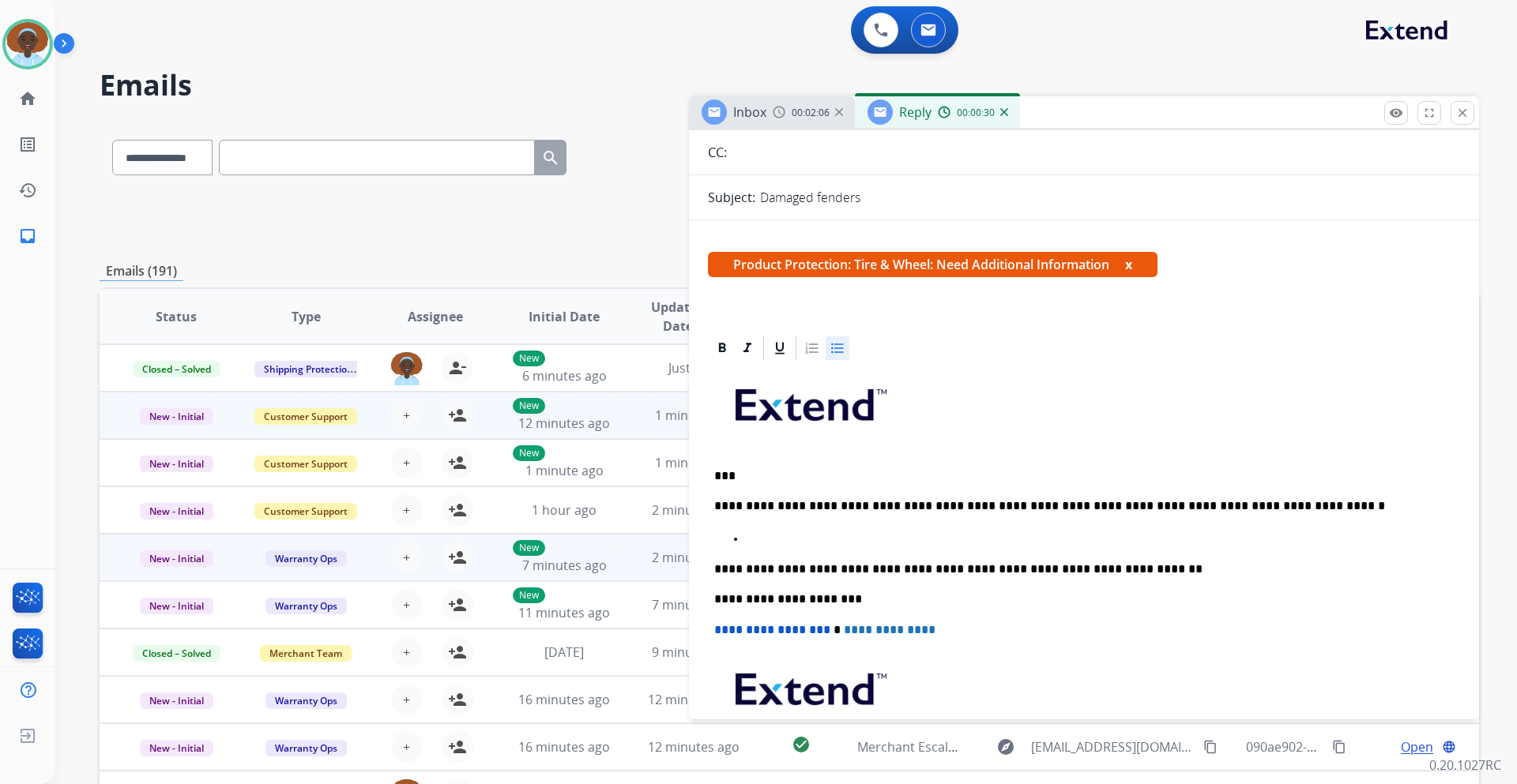
drag, startPoint x: 758, startPoint y: 534, endPoint x: 649, endPoint y: 534, distance: 109.0
click at [649, 534] on div "**********" at bounding box center [789, 510] width 1380 height 779
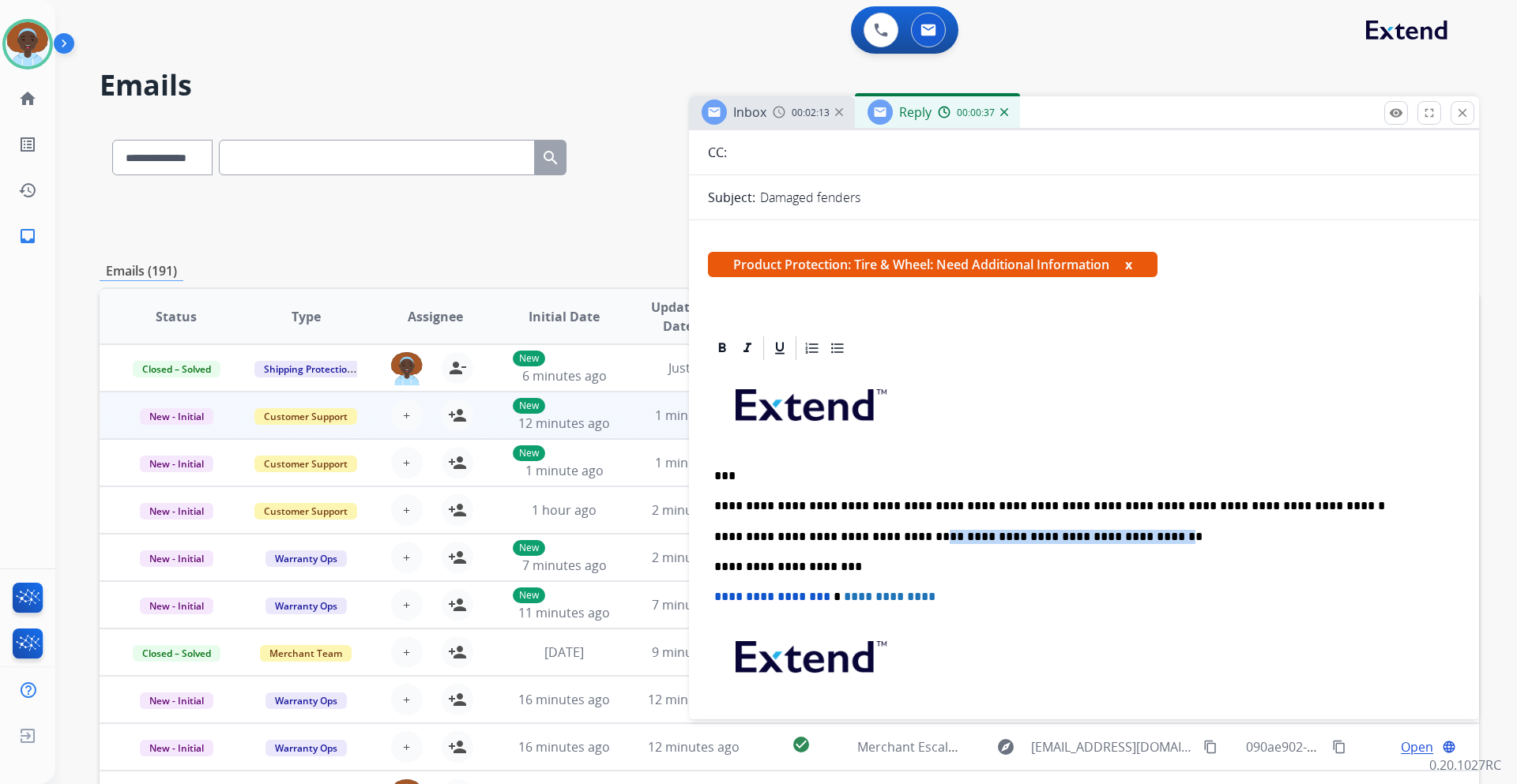
drag, startPoint x: 920, startPoint y: 538, endPoint x: 1131, endPoint y: 537, distance: 211.0
click at [1131, 537] on p "**********" at bounding box center [1077, 536] width 727 height 14
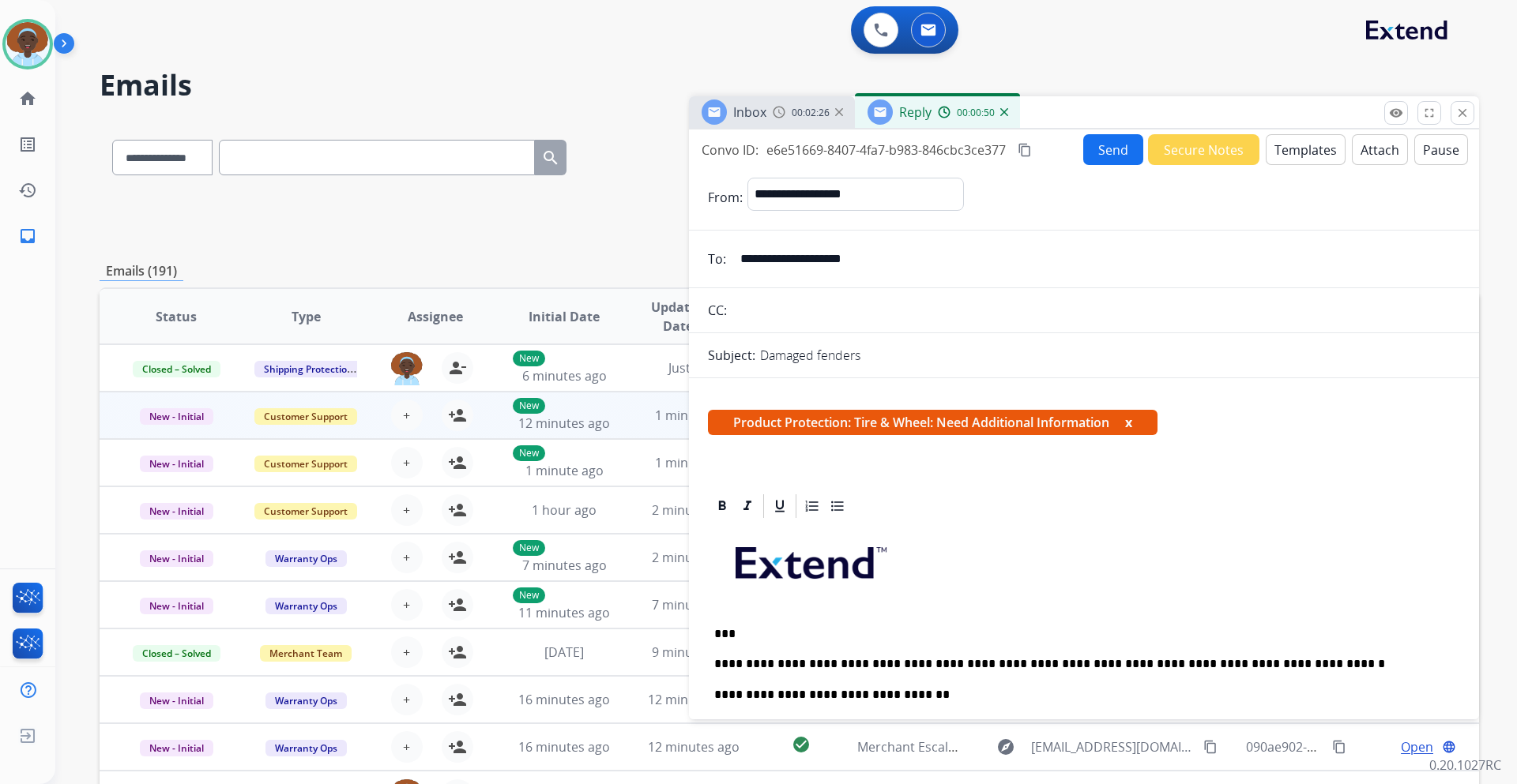
click at [1086, 143] on button "Send" at bounding box center [1113, 149] width 60 height 31
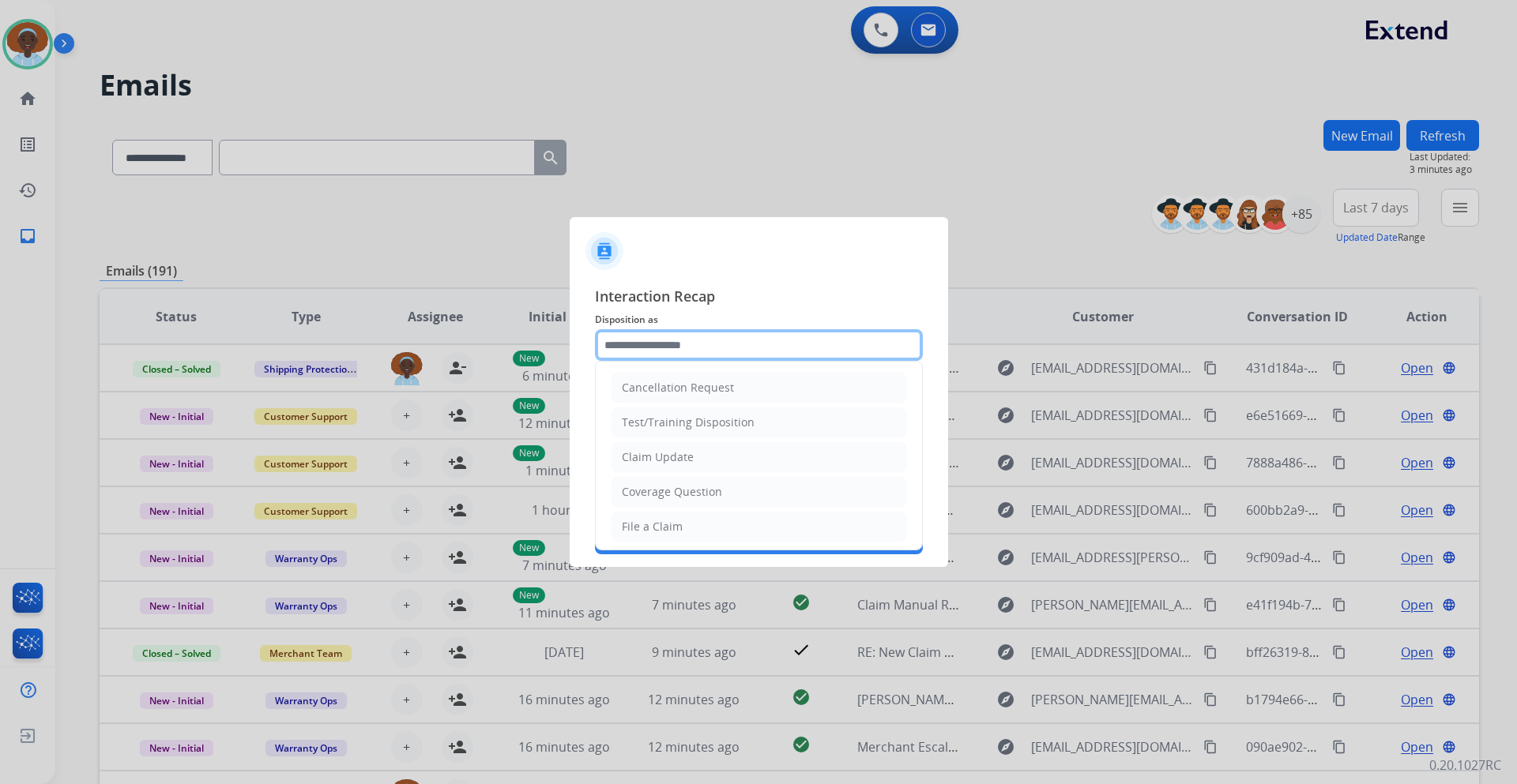
click at [720, 336] on input "text" at bounding box center [758, 345] width 328 height 32
click at [709, 454] on li "Claim Update" at bounding box center [758, 457] width 295 height 30
type input "**********"
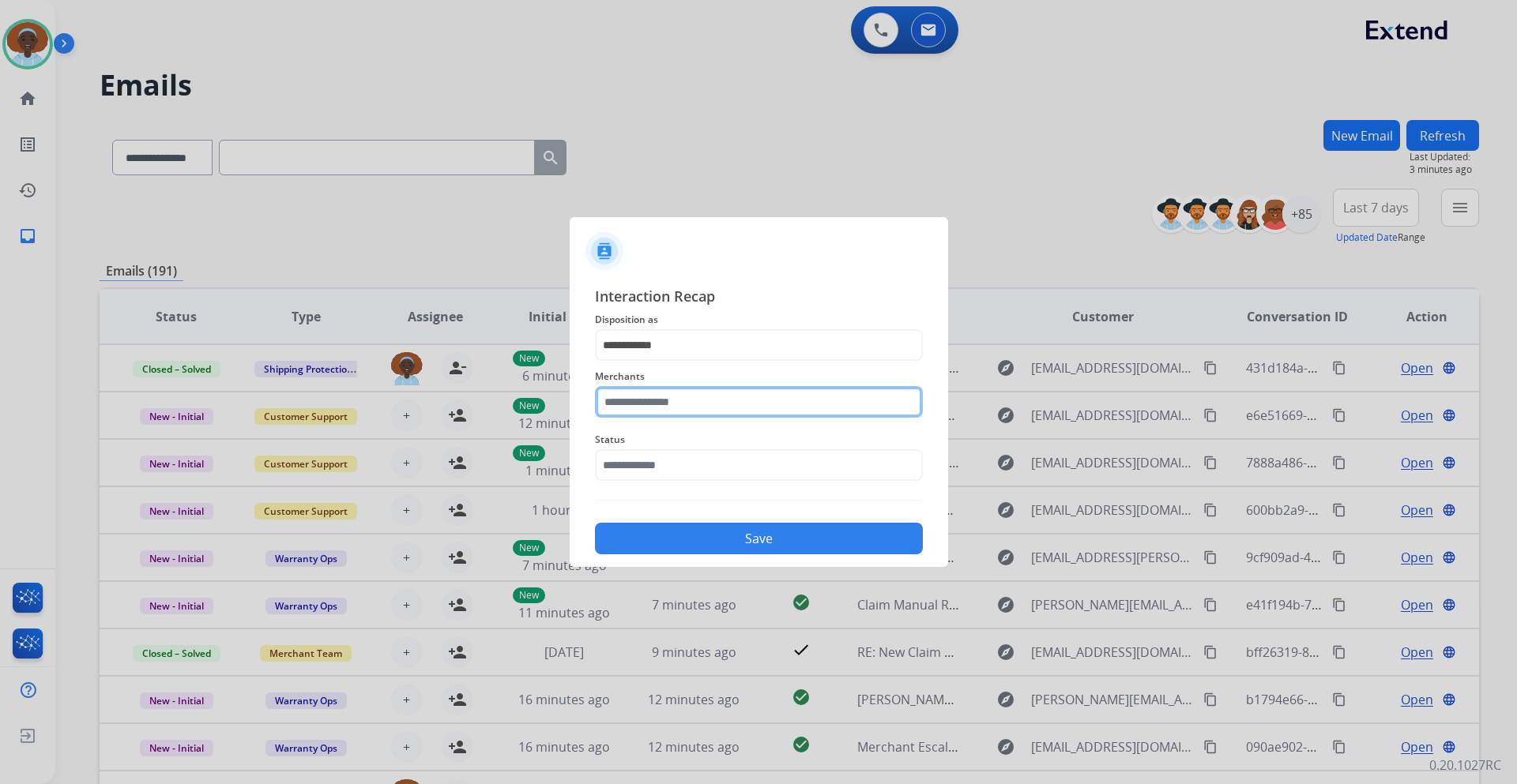
click at [708, 398] on input "text" at bounding box center [758, 402] width 328 height 32
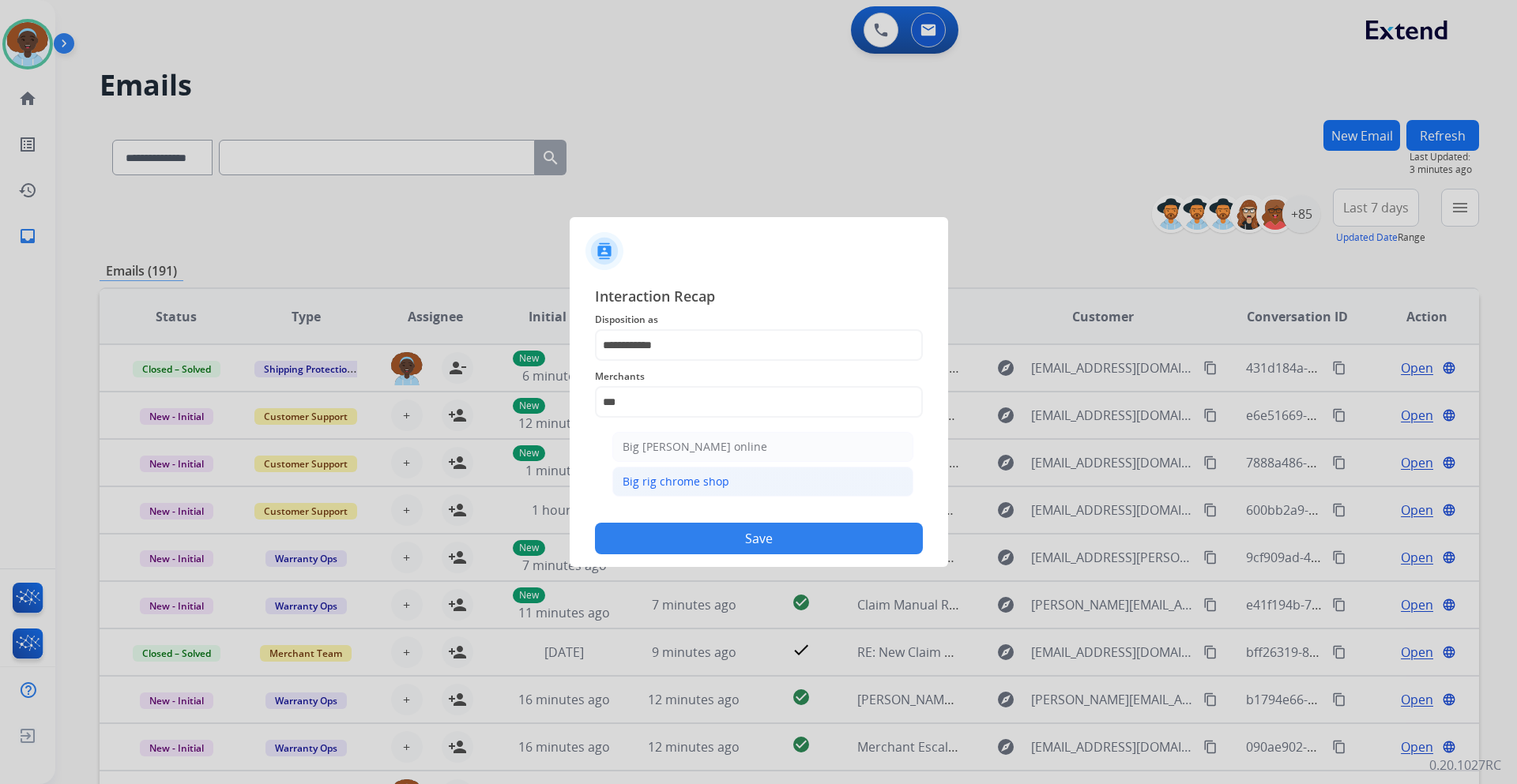
click at [701, 477] on div "Big rig chrome shop" at bounding box center [676, 481] width 107 height 16
type input "**********"
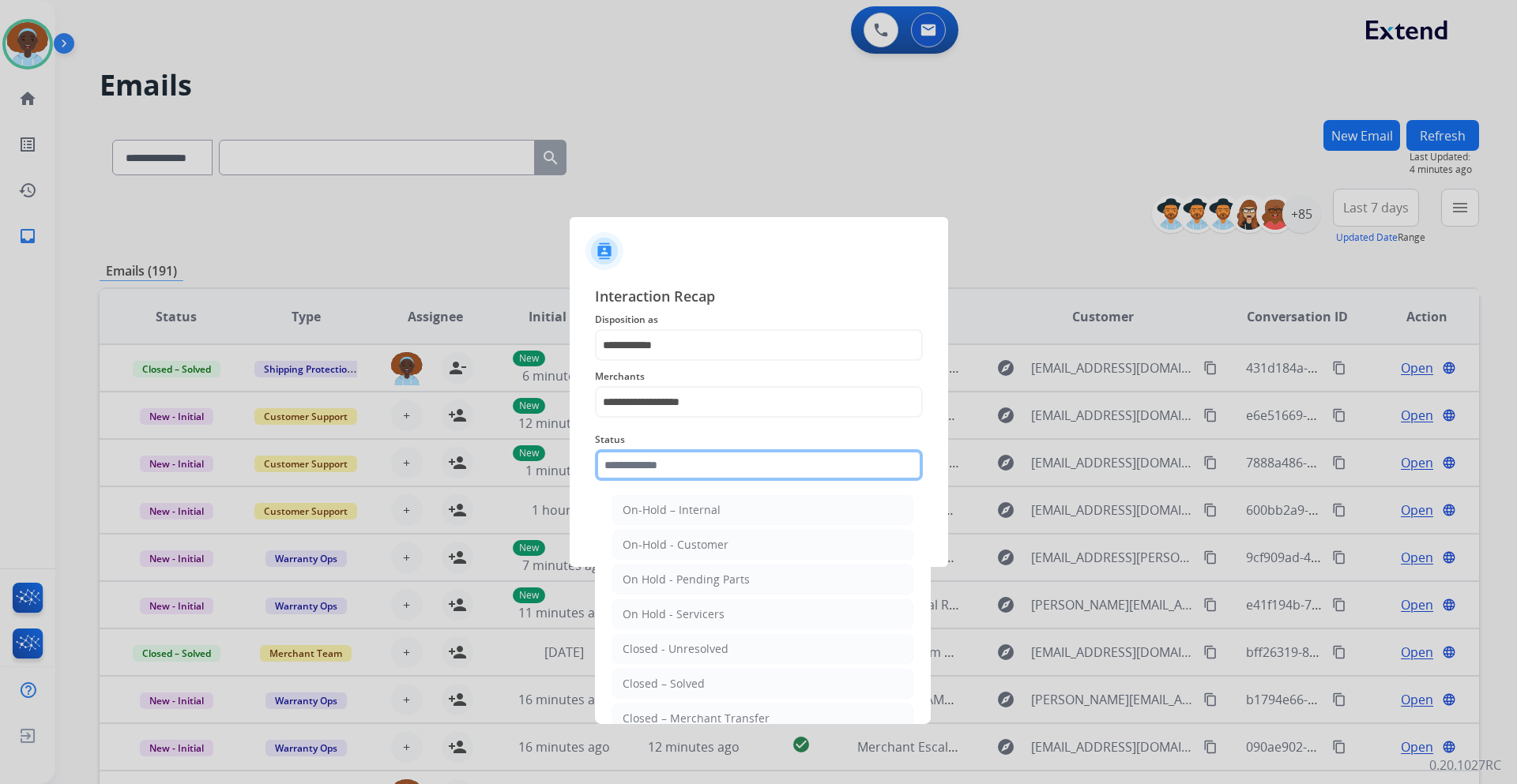
click at [733, 472] on input "text" at bounding box center [758, 465] width 328 height 32
click at [719, 684] on li "Closed – Solved" at bounding box center [763, 684] width 301 height 30
type input "**********"
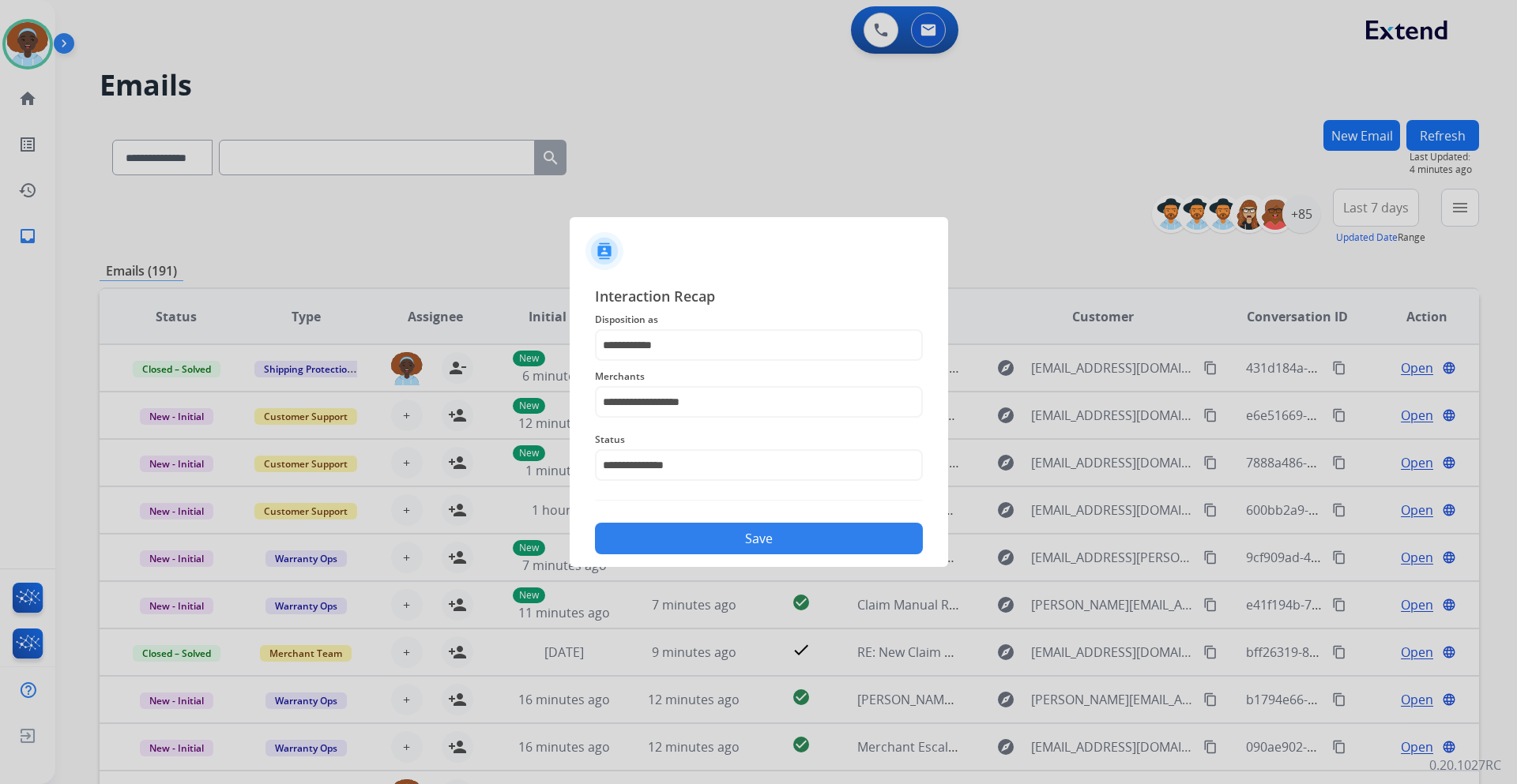
click at [764, 550] on button "Save" at bounding box center [758, 539] width 328 height 32
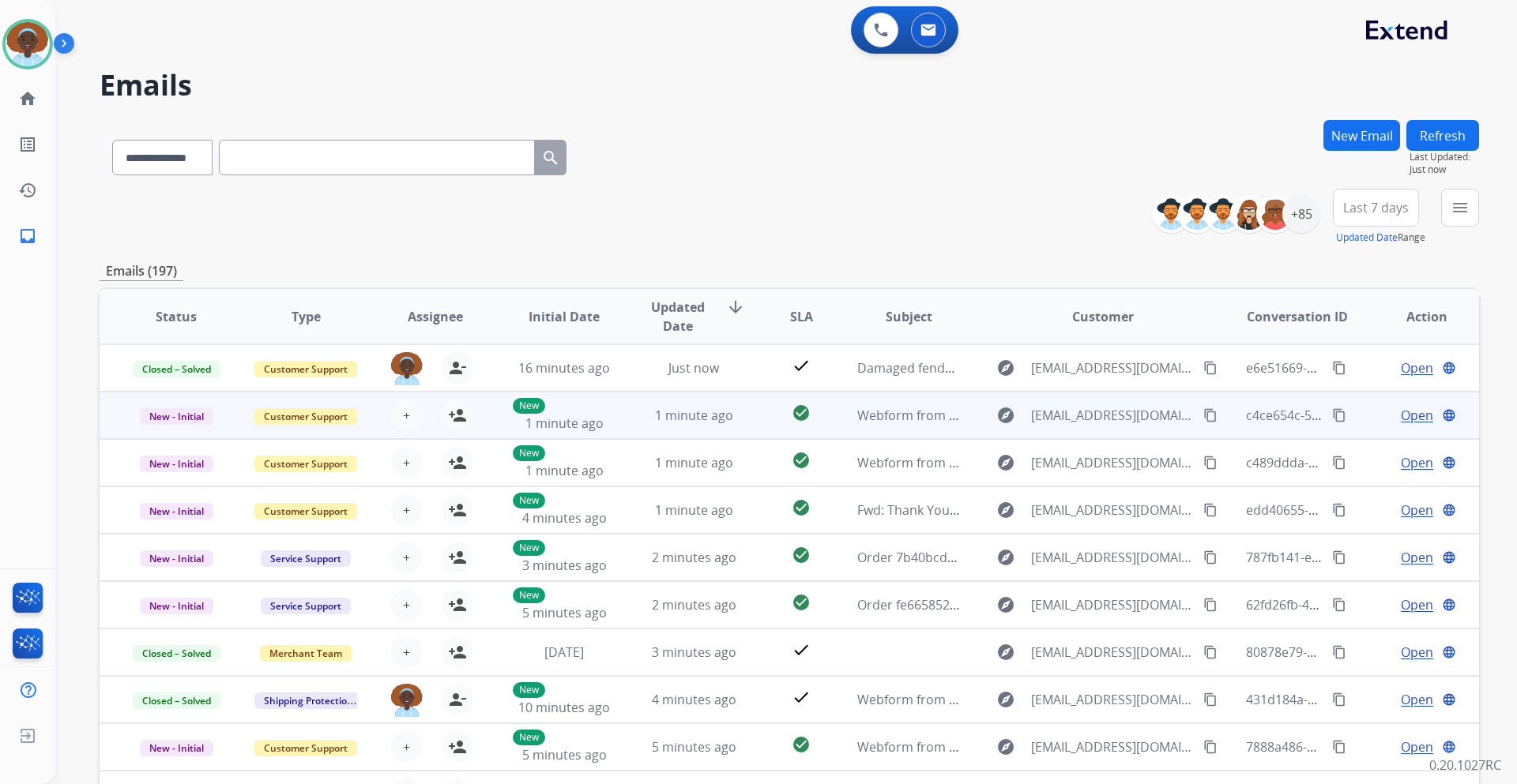
click at [1401, 419] on span "Open" at bounding box center [1417, 415] width 33 height 19
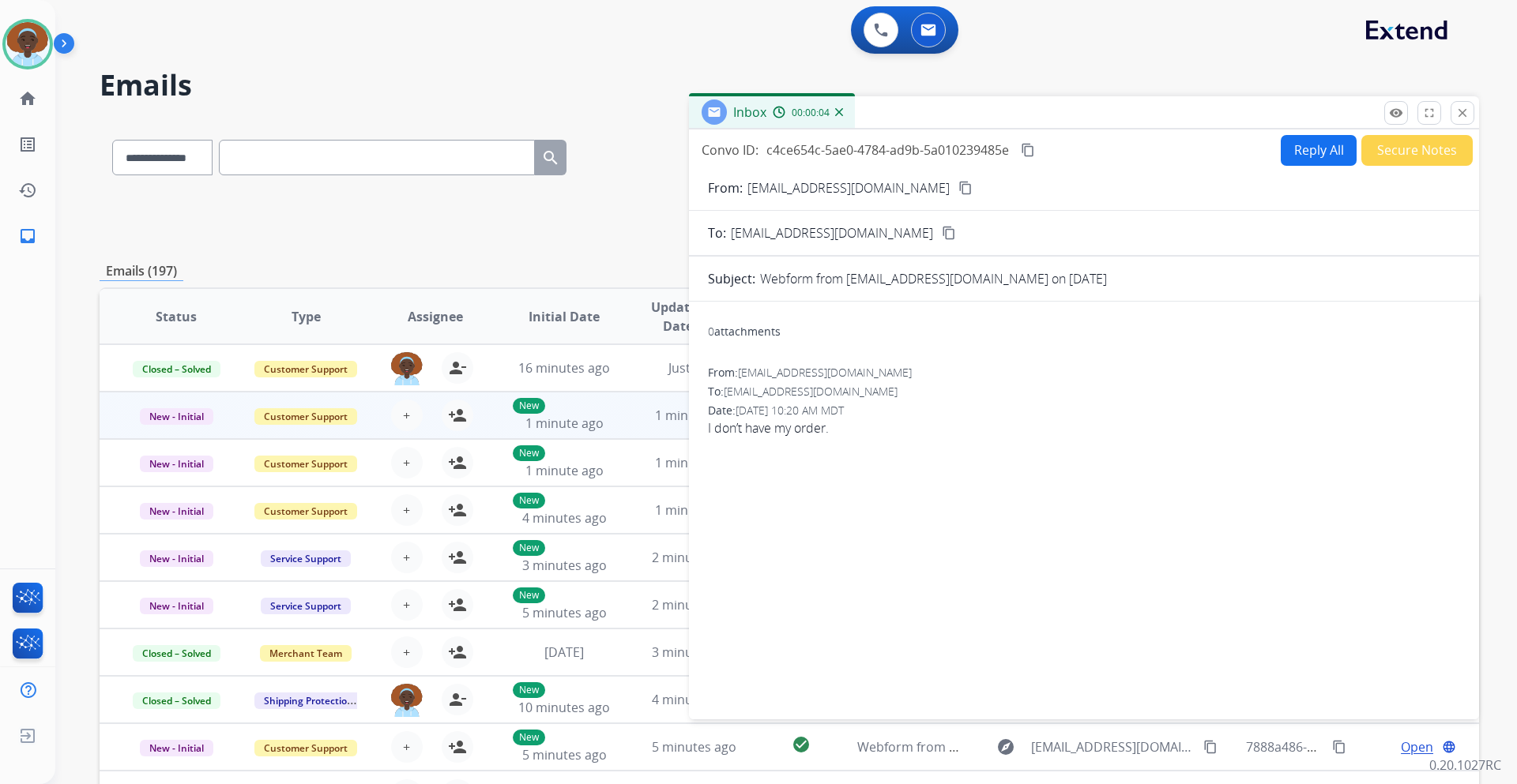
click at [959, 189] on mat-icon "content_copy" at bounding box center [965, 188] width 14 height 14
click at [1301, 157] on button "Reply All" at bounding box center [1318, 150] width 76 height 31
select select "**********"
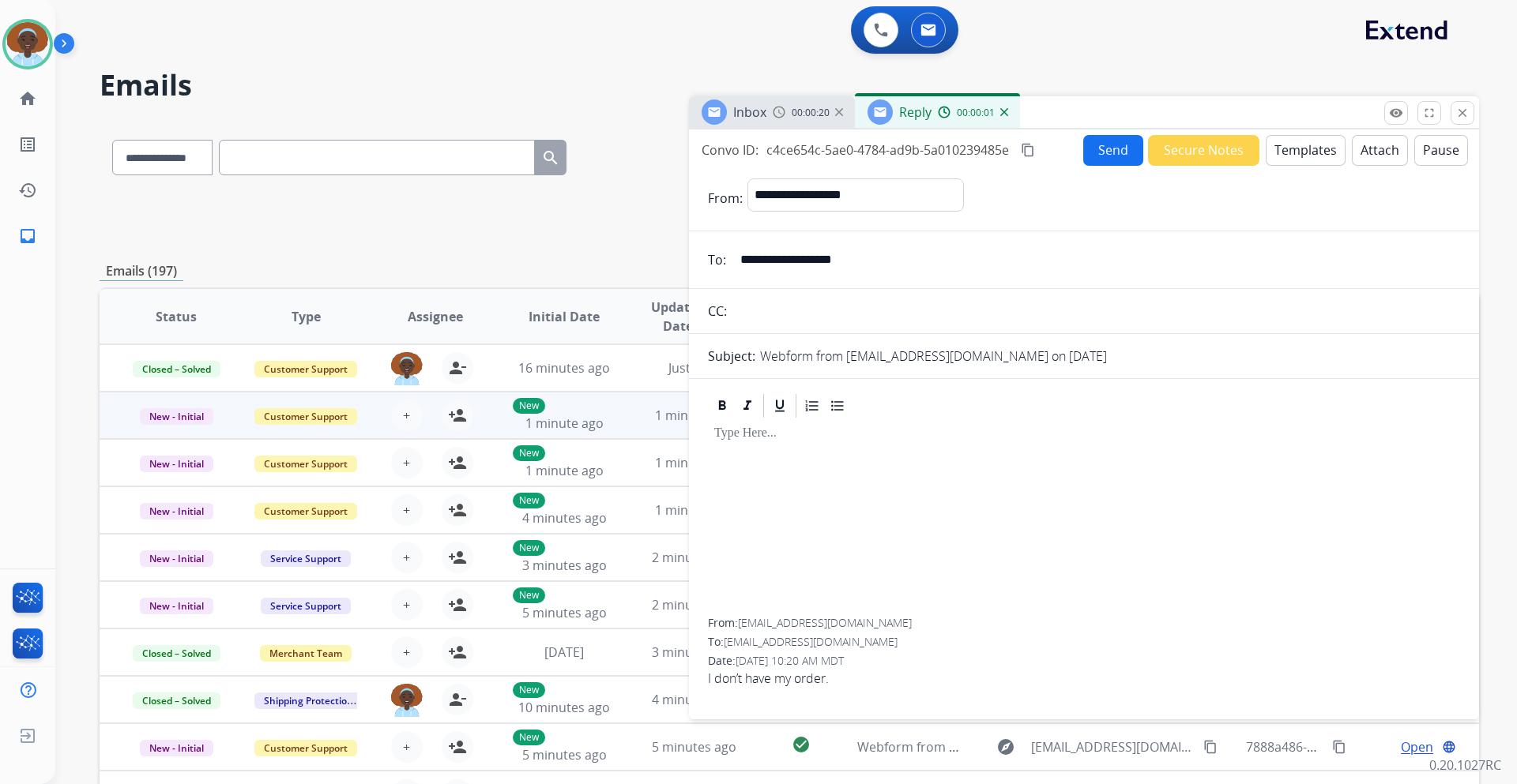
click at [1280, 153] on button "Templates" at bounding box center [1306, 150] width 80 height 31
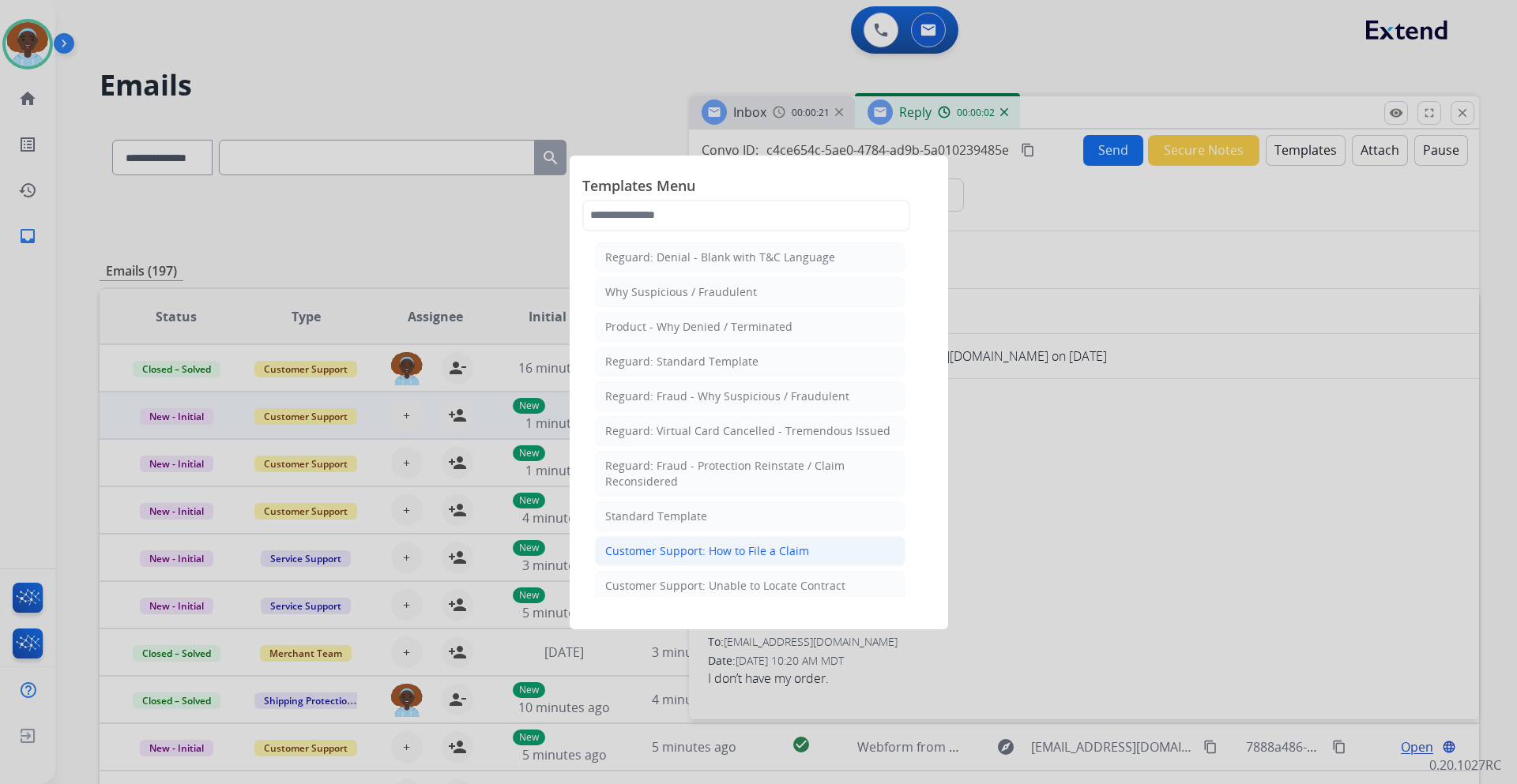
click at [753, 549] on div "Customer Support: How to File a Claim" at bounding box center [707, 551] width 204 height 16
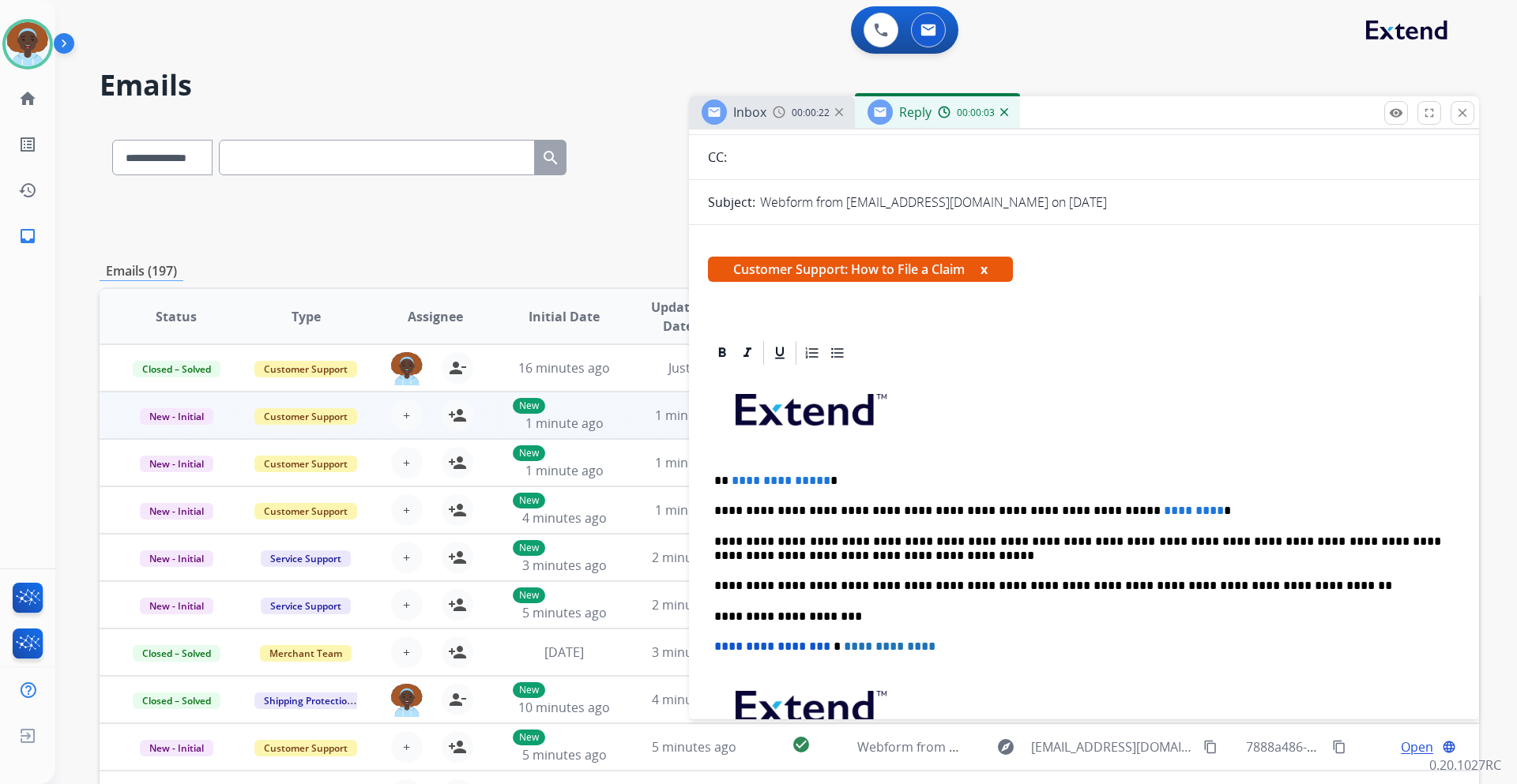
scroll to position [158, 0]
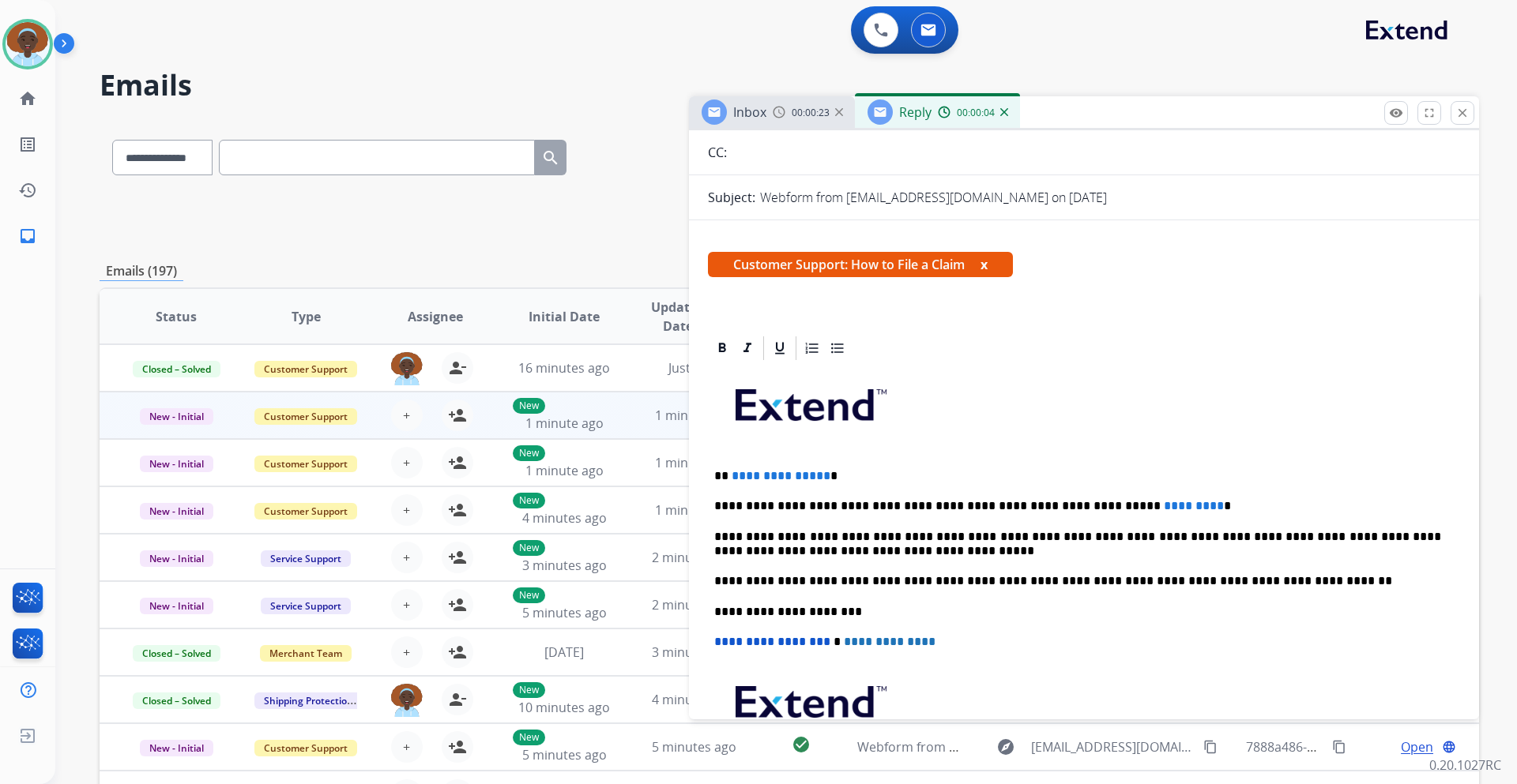
click at [821, 473] on p "**********" at bounding box center [1077, 476] width 727 height 14
click at [1146, 503] on p "**********" at bounding box center [1077, 506] width 727 height 14
click at [1075, 501] on p "**********" at bounding box center [1077, 506] width 727 height 14
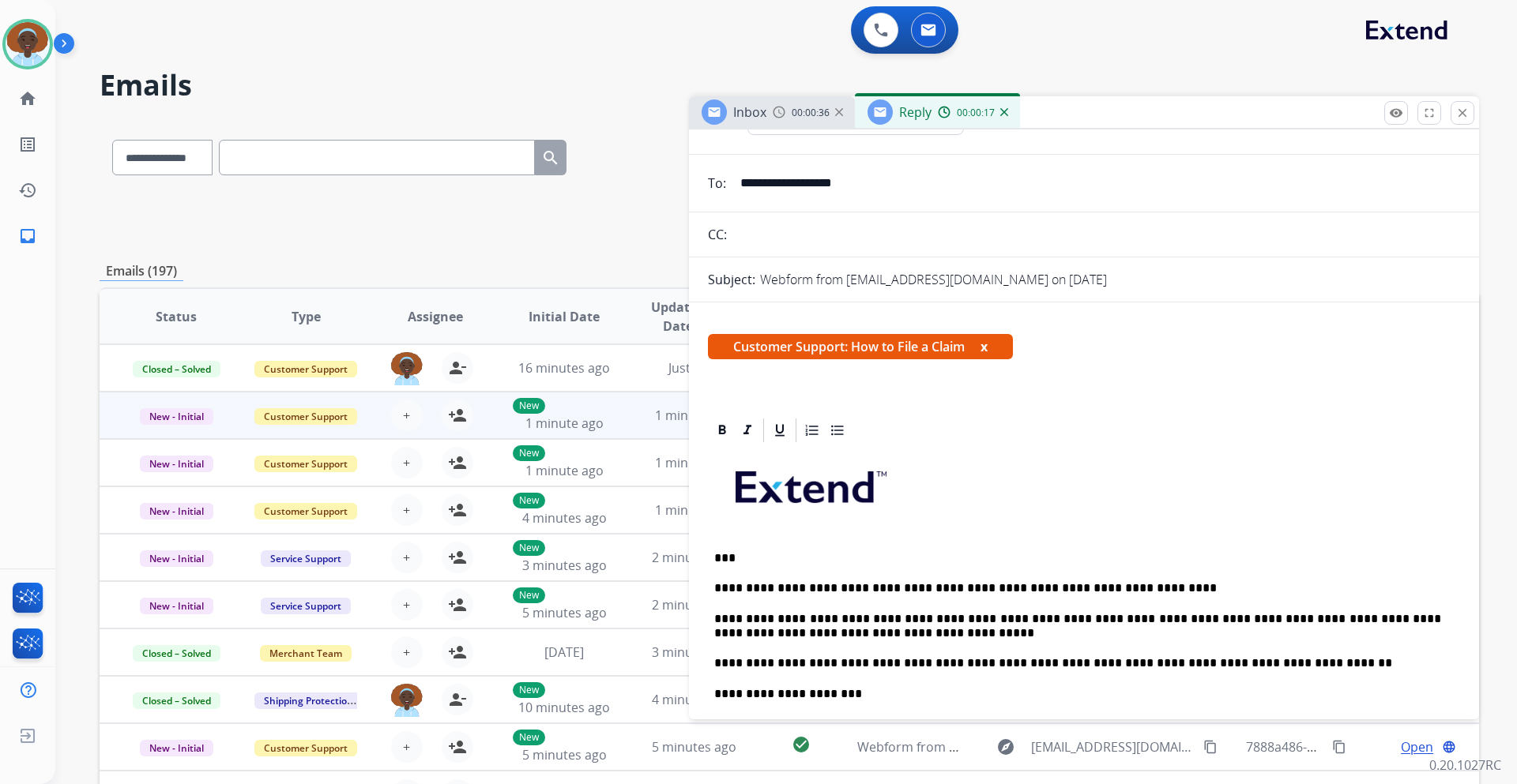
scroll to position [0, 0]
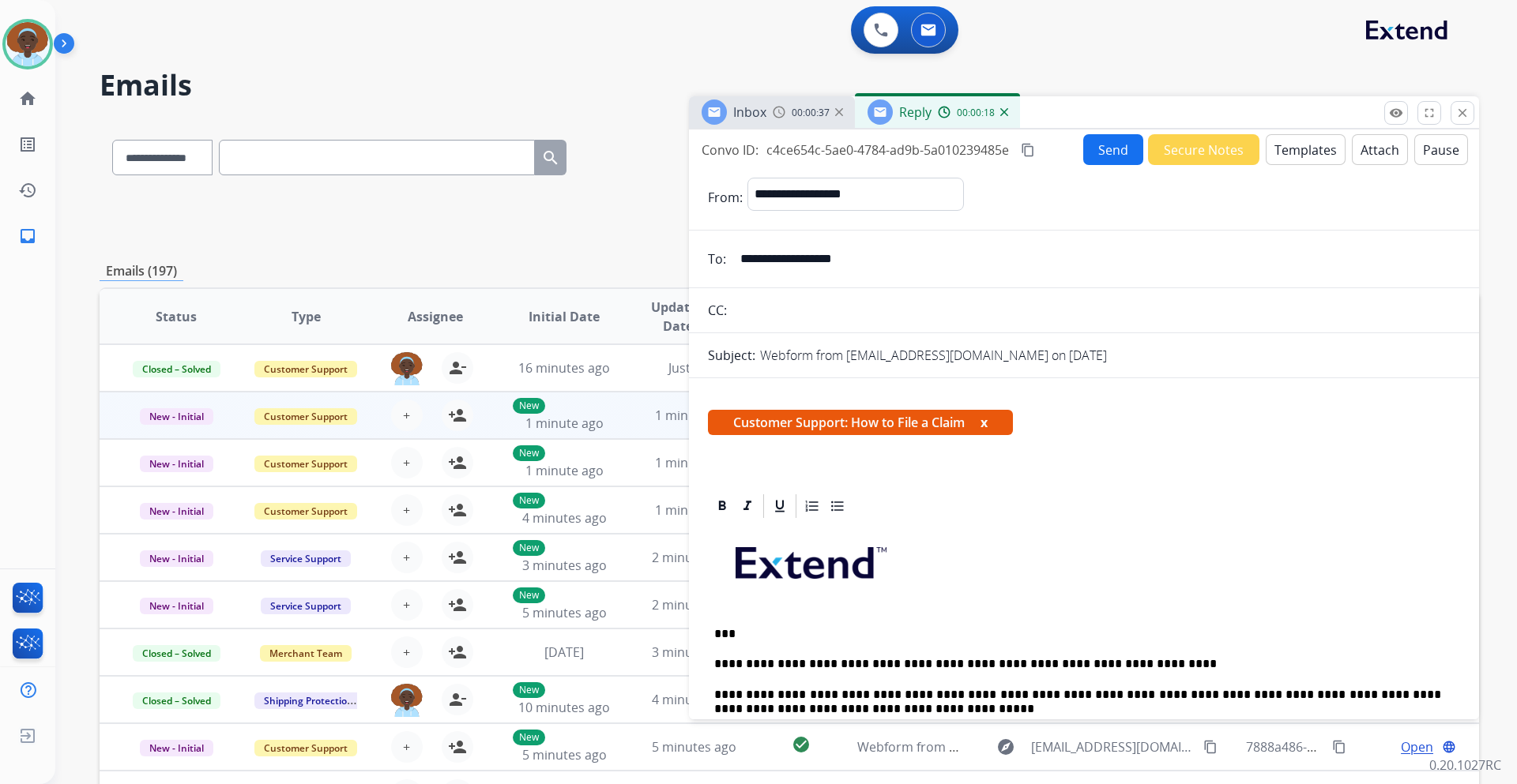
click at [1100, 152] on button "Send" at bounding box center [1113, 149] width 60 height 31
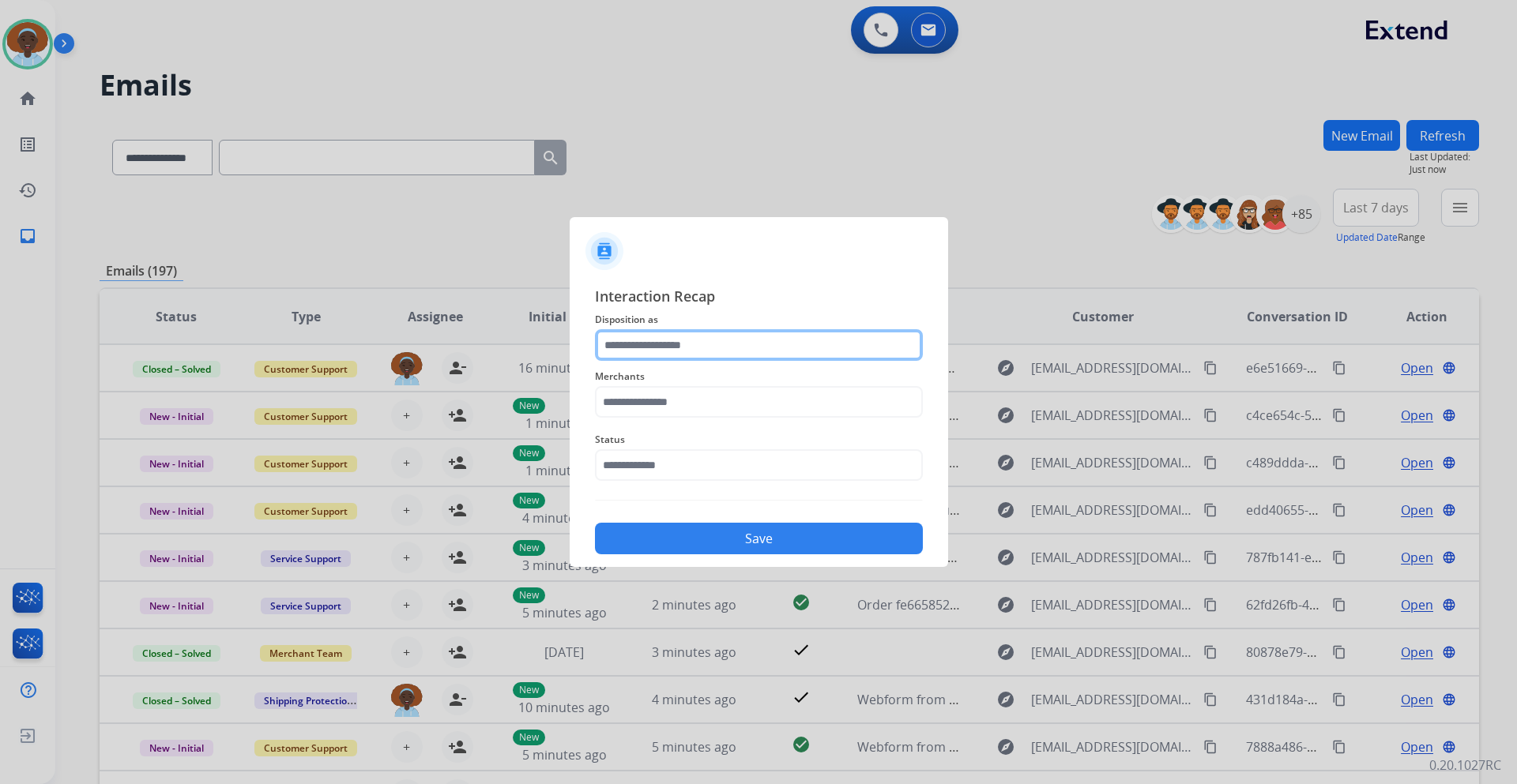
click at [728, 352] on input "text" at bounding box center [758, 345] width 328 height 32
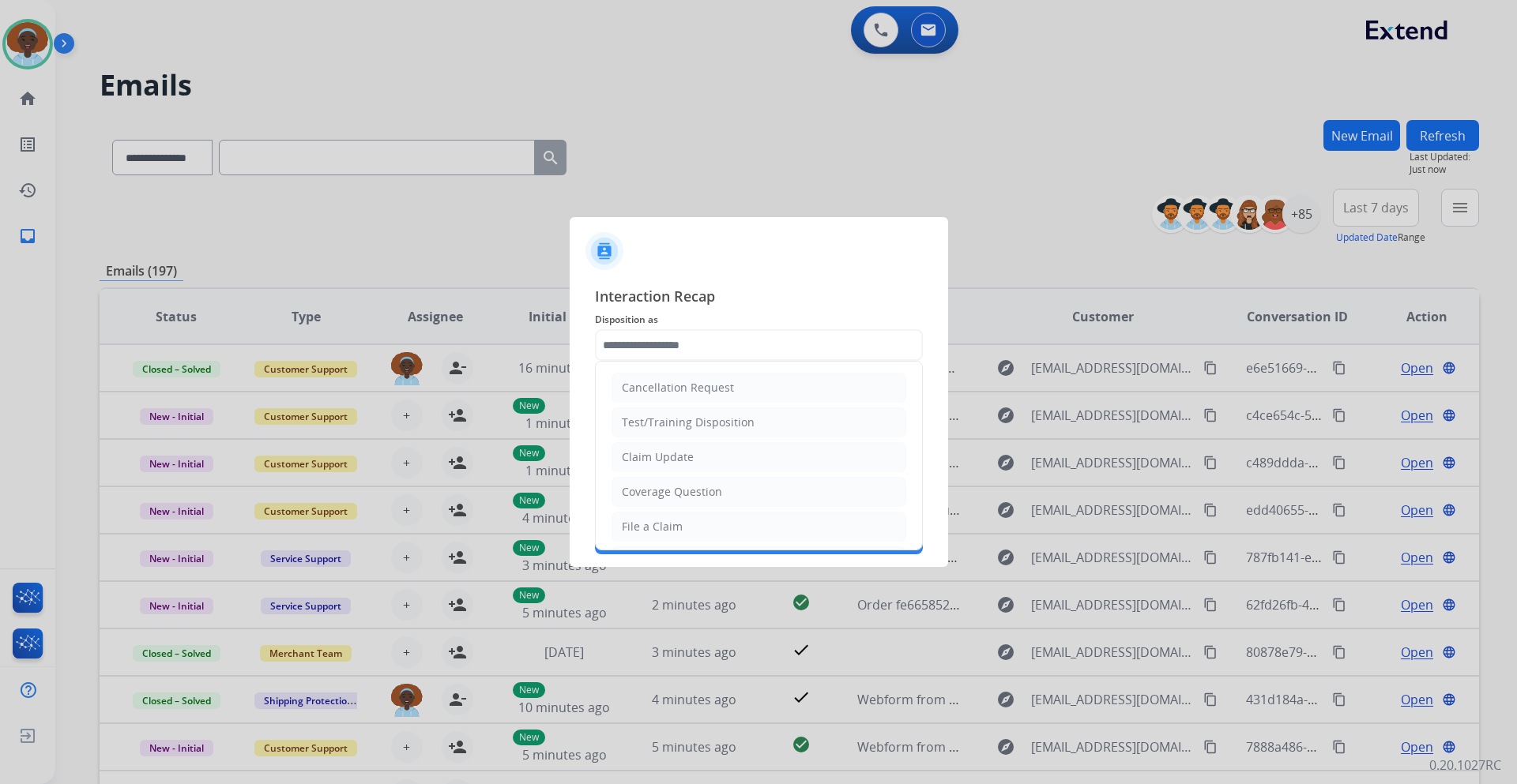
drag, startPoint x: 716, startPoint y: 485, endPoint x: 714, endPoint y: 519, distance: 34.1
click at [715, 505] on li "Coverage Question" at bounding box center [758, 492] width 295 height 30
type input "**********"
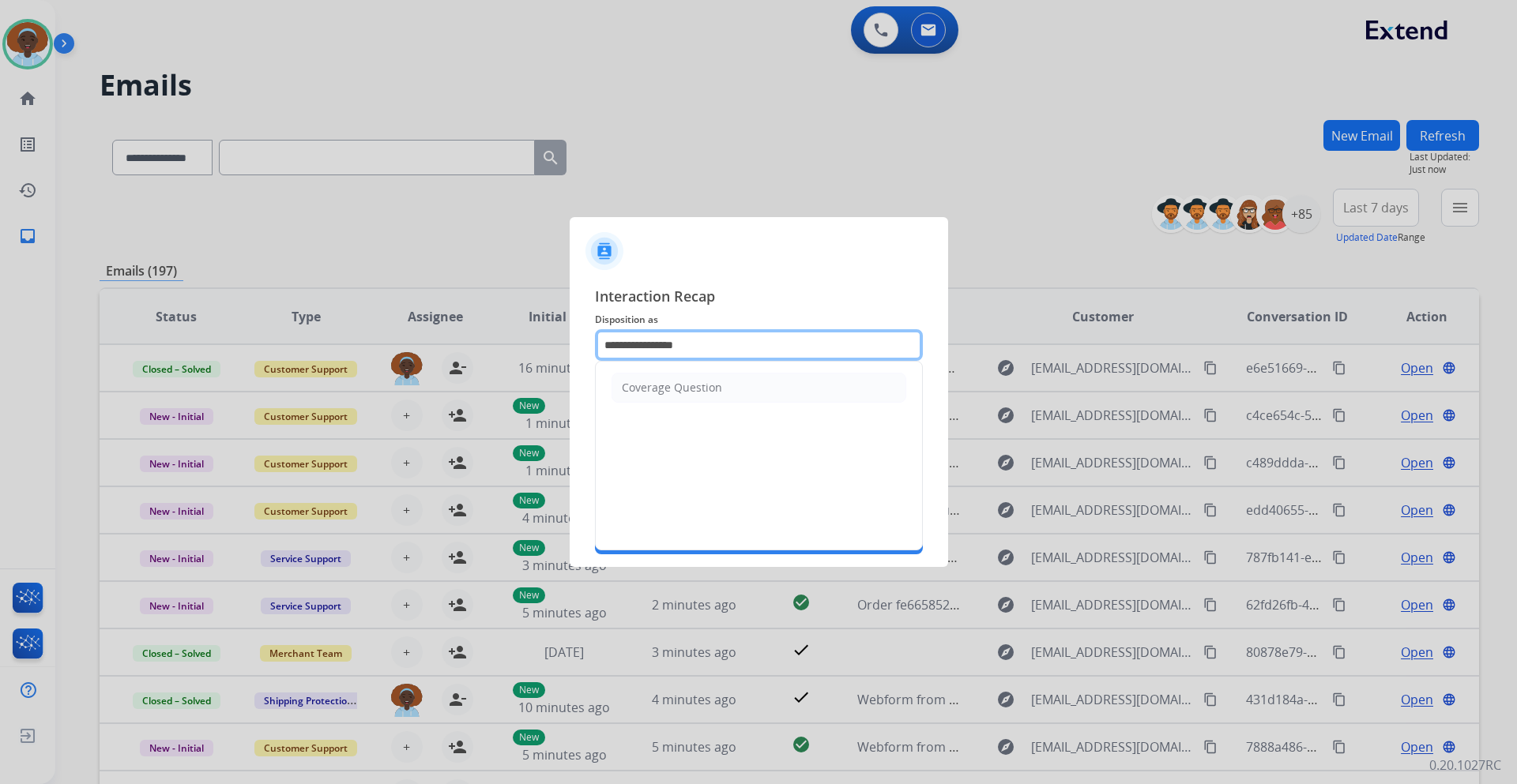
drag, startPoint x: 717, startPoint y: 344, endPoint x: 515, endPoint y: 340, distance: 202.0
click at [0, 340] on app-contact-recap-modal "**********" at bounding box center [0, 392] width 0 height 784
click at [753, 350] on input "text" at bounding box center [758, 345] width 328 height 32
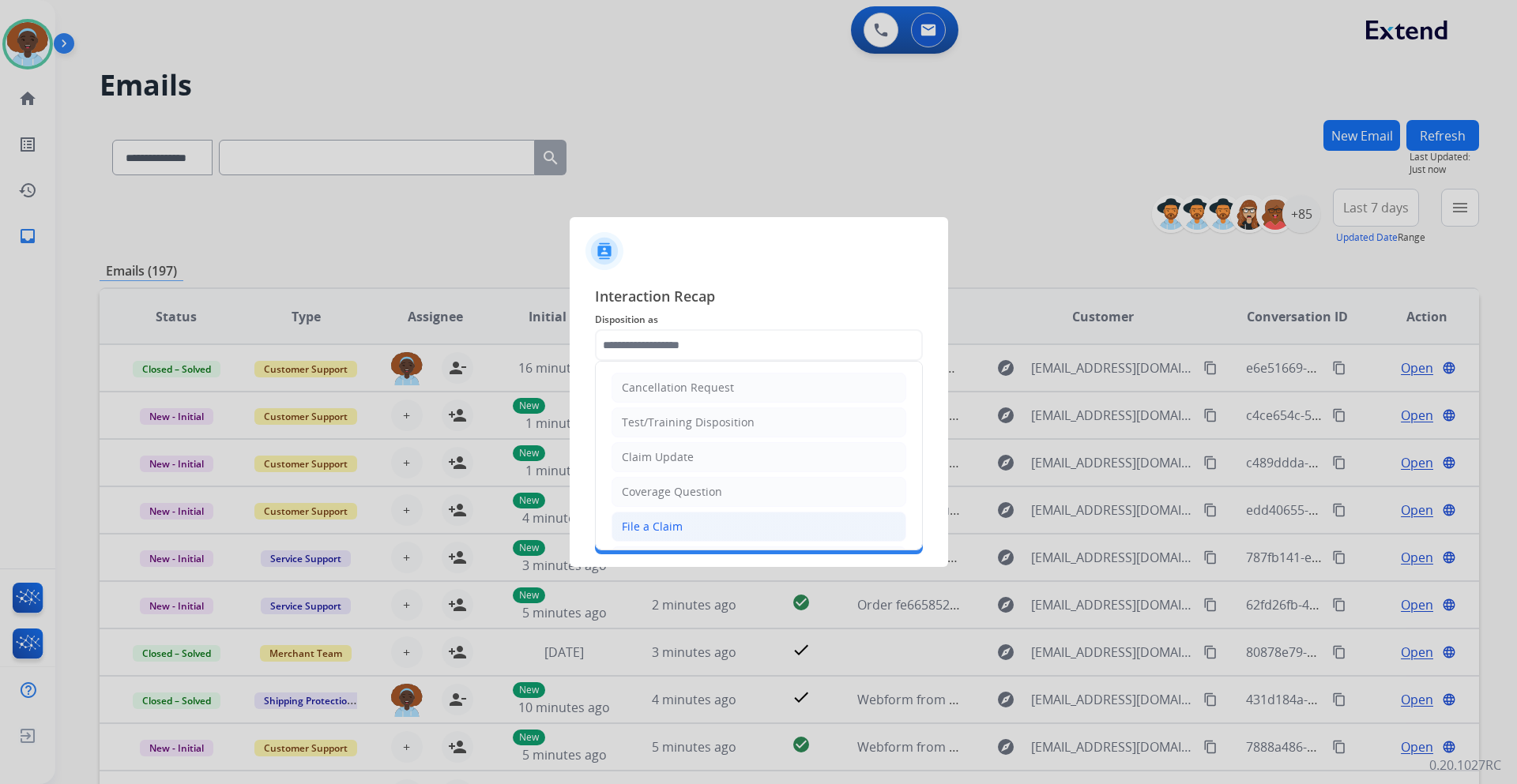
click at [697, 514] on li "File a Claim" at bounding box center [758, 527] width 295 height 30
type input "**********"
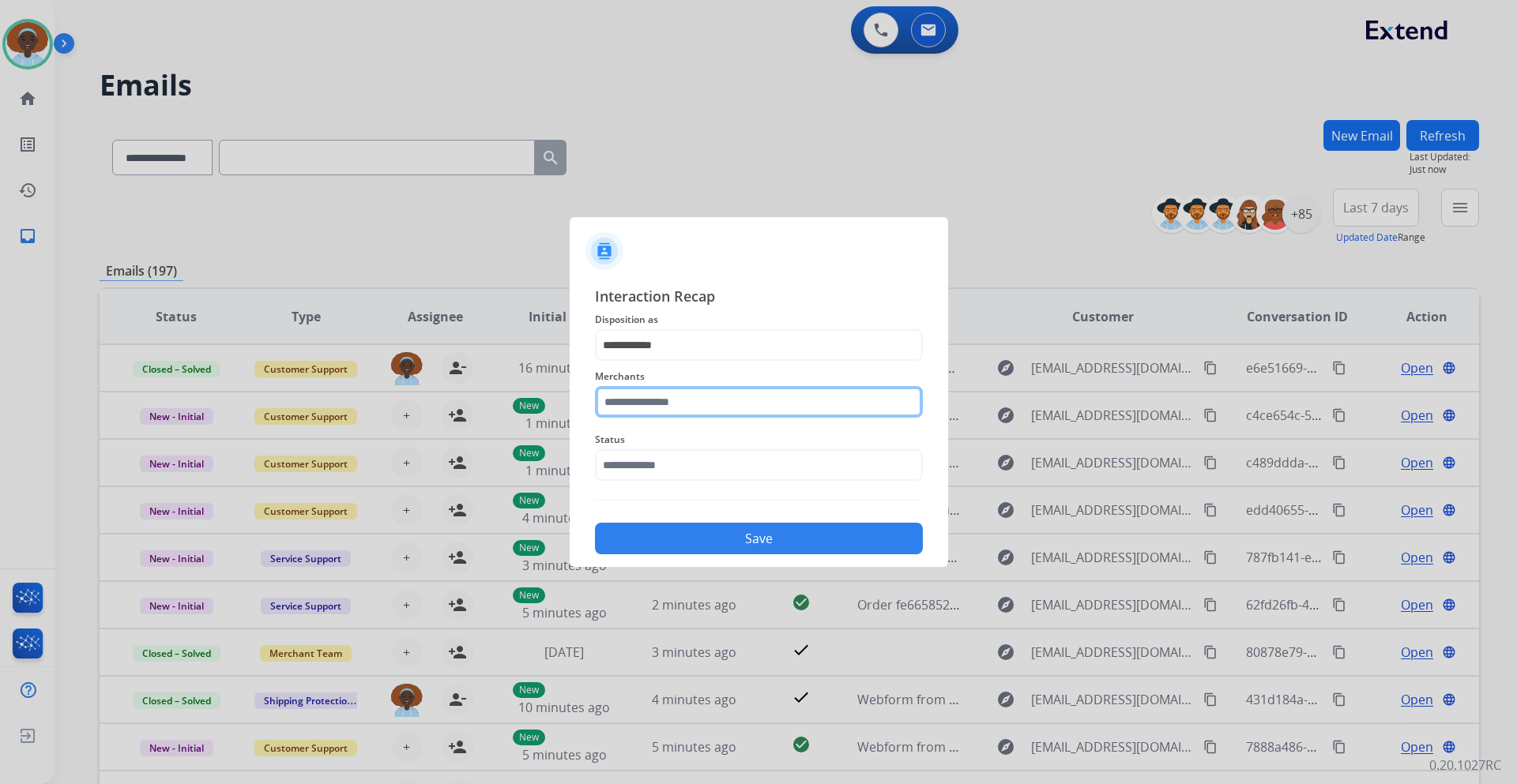
click at [799, 400] on input "text" at bounding box center [758, 402] width 328 height 32
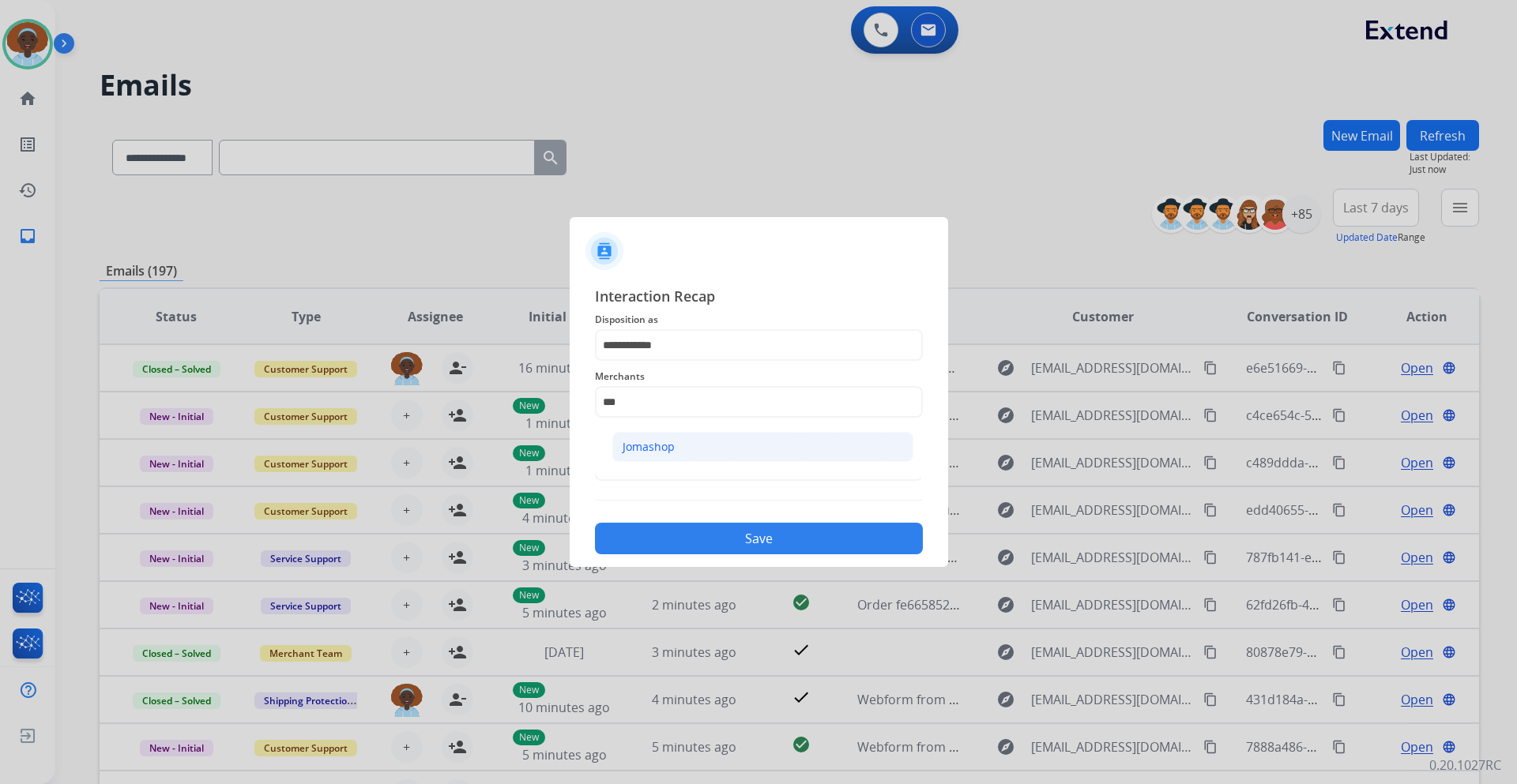
click at [779, 449] on li "Jomashop" at bounding box center [763, 447] width 301 height 30
type input "********"
click at [774, 465] on input "text" at bounding box center [758, 465] width 328 height 32
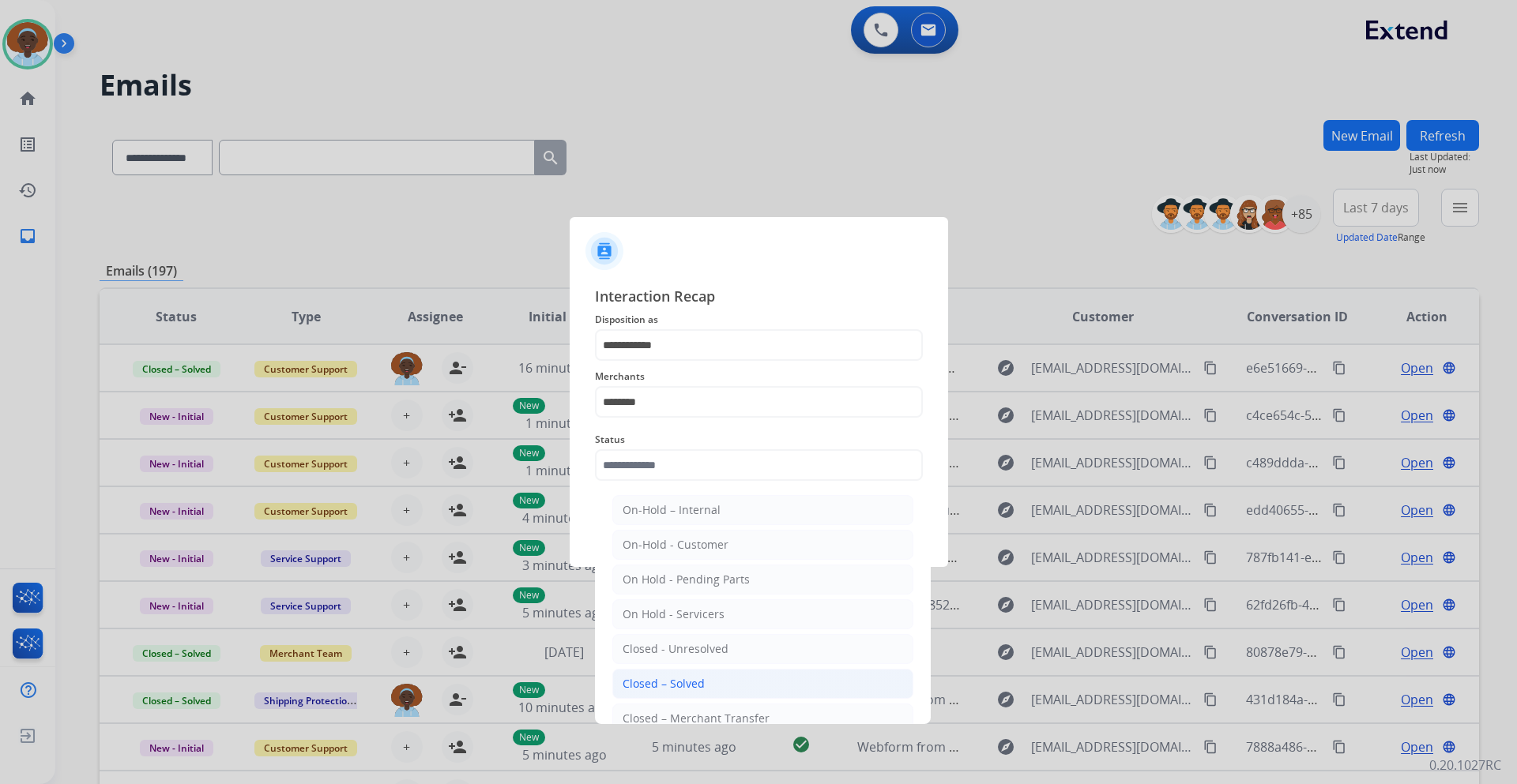
click at [679, 686] on div "Closed – Solved" at bounding box center [663, 684] width 82 height 16
type input "**********"
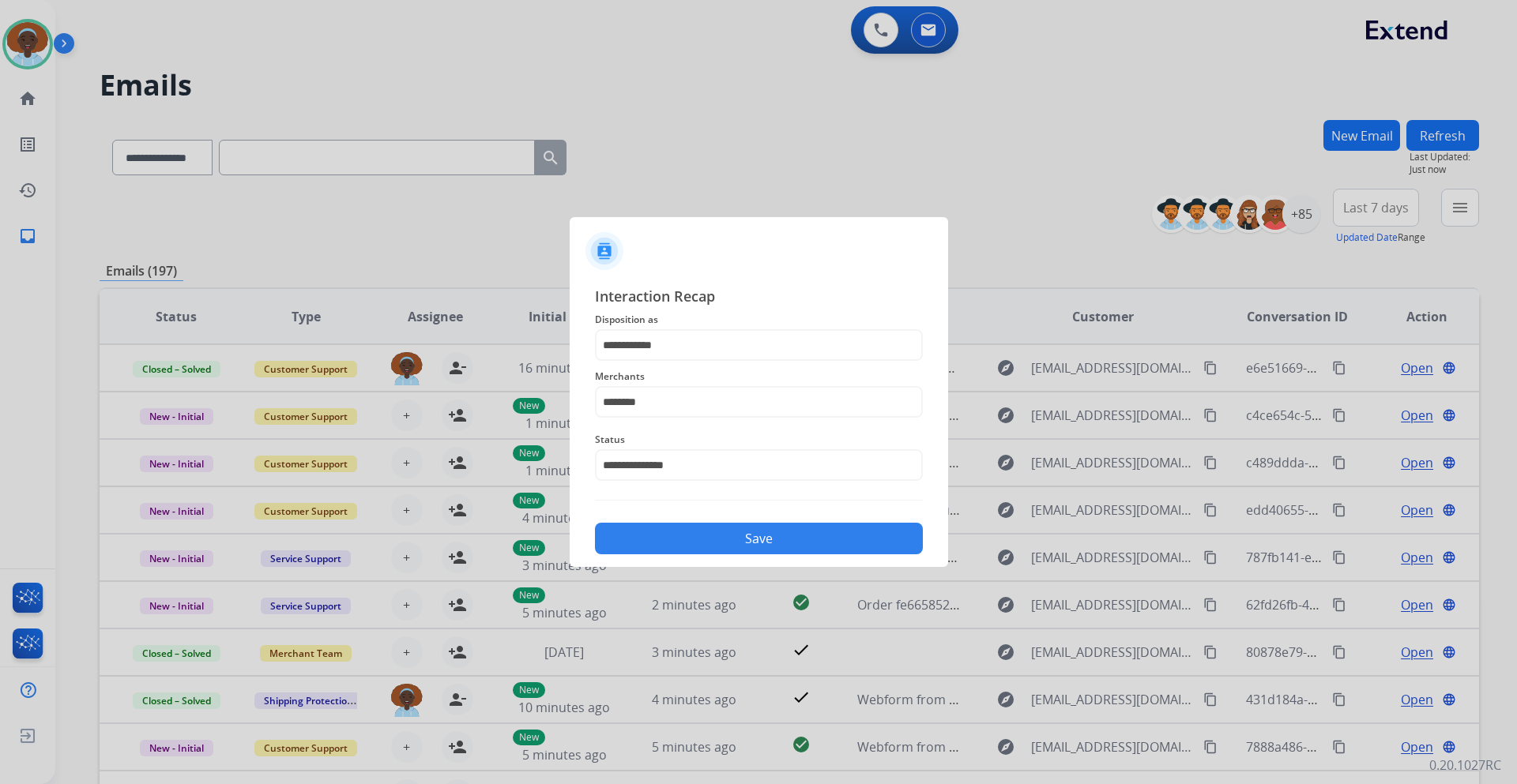
click at [738, 527] on button "Save" at bounding box center [758, 539] width 328 height 32
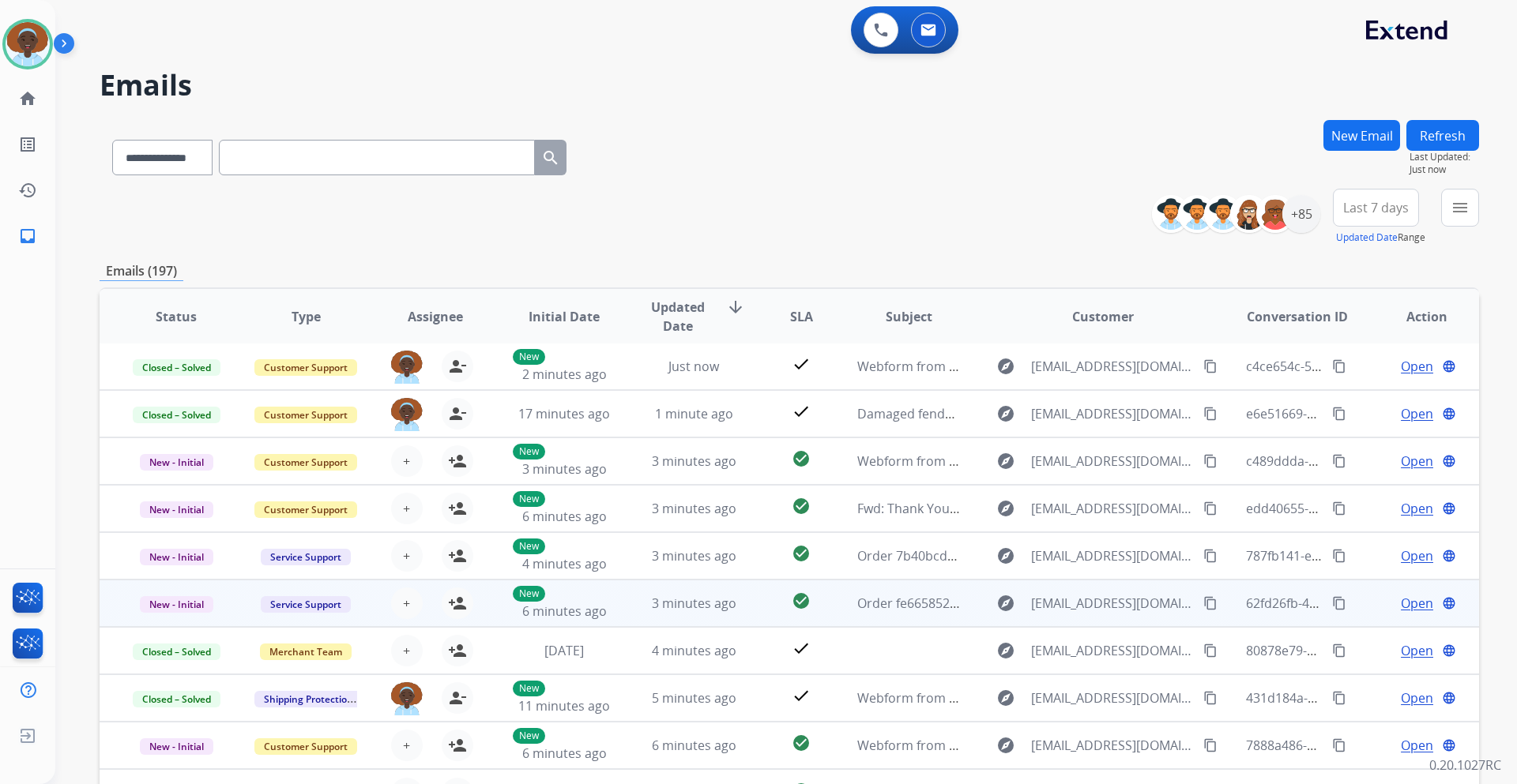
scroll to position [114, 0]
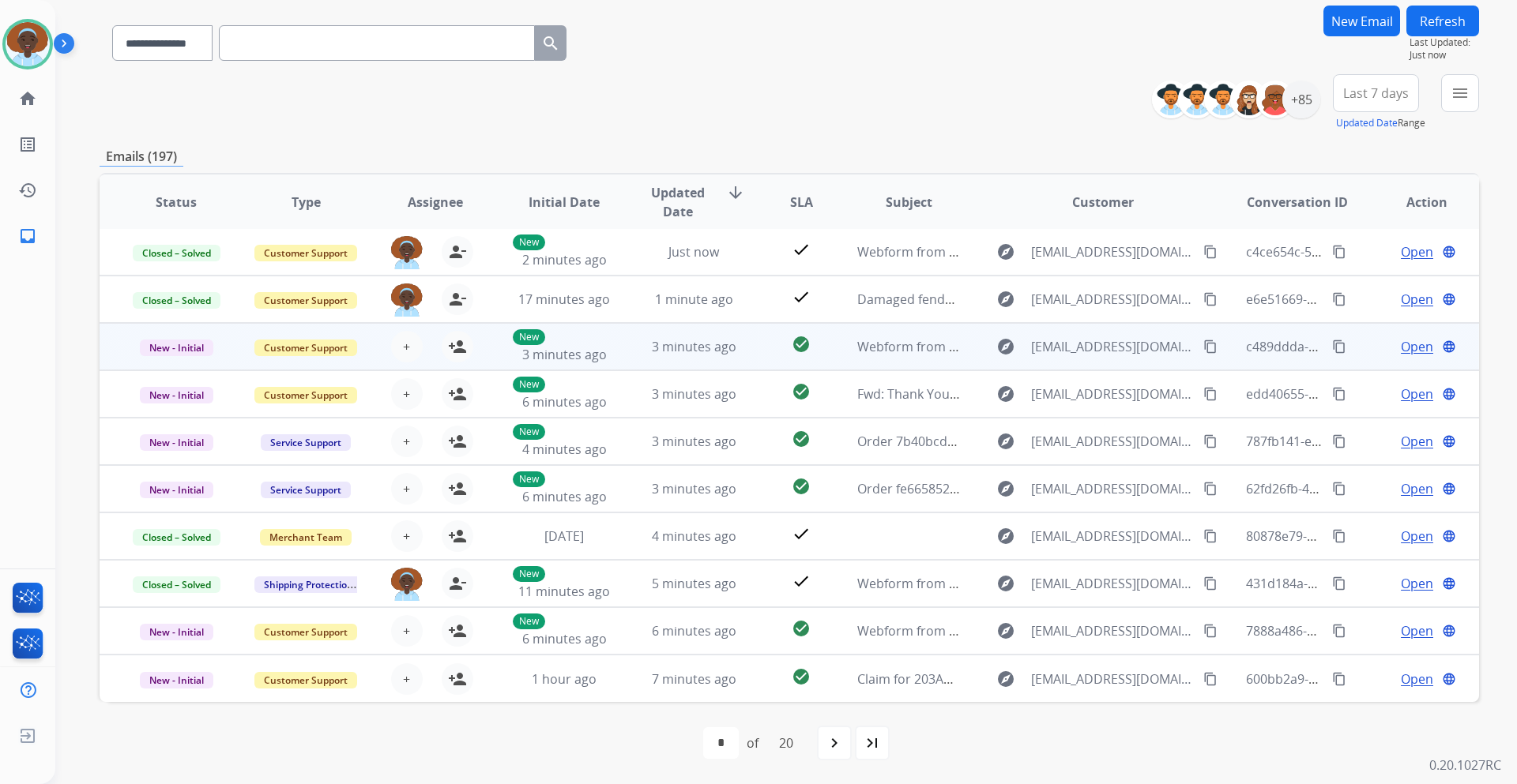
click at [1401, 349] on span "Open" at bounding box center [1417, 346] width 33 height 19
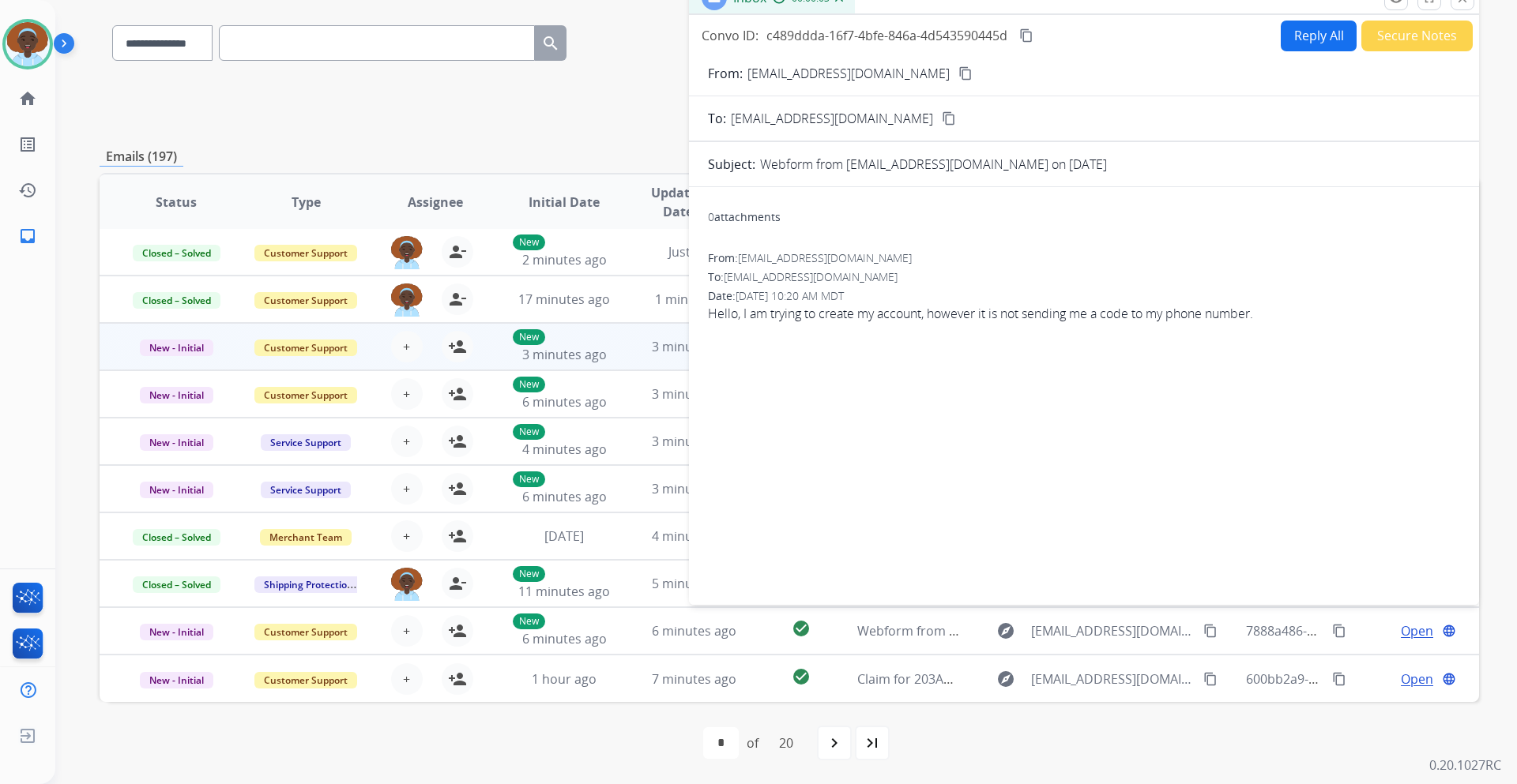
scroll to position [36, 0]
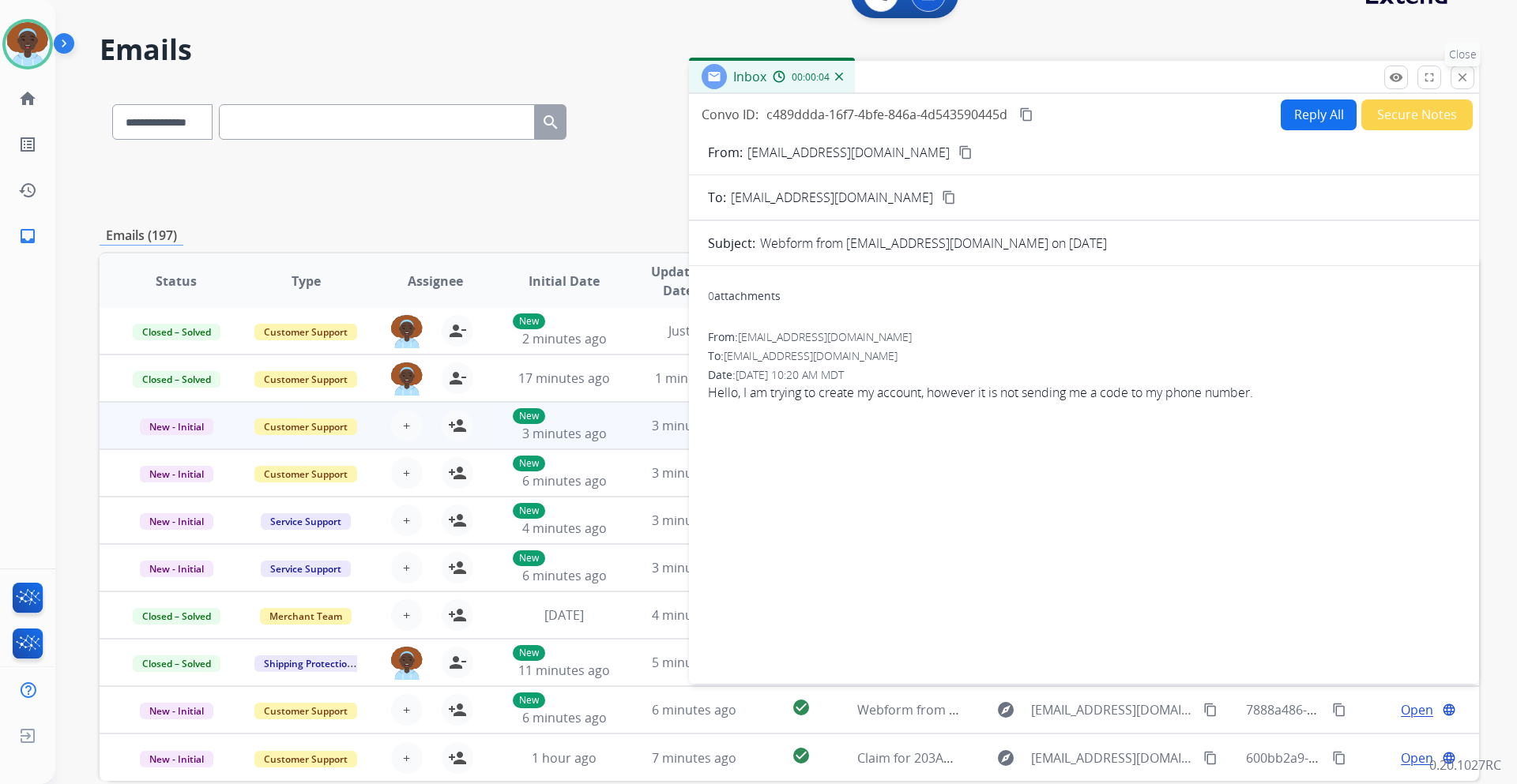
click at [1464, 78] on mat-icon "close" at bounding box center [1462, 77] width 14 height 14
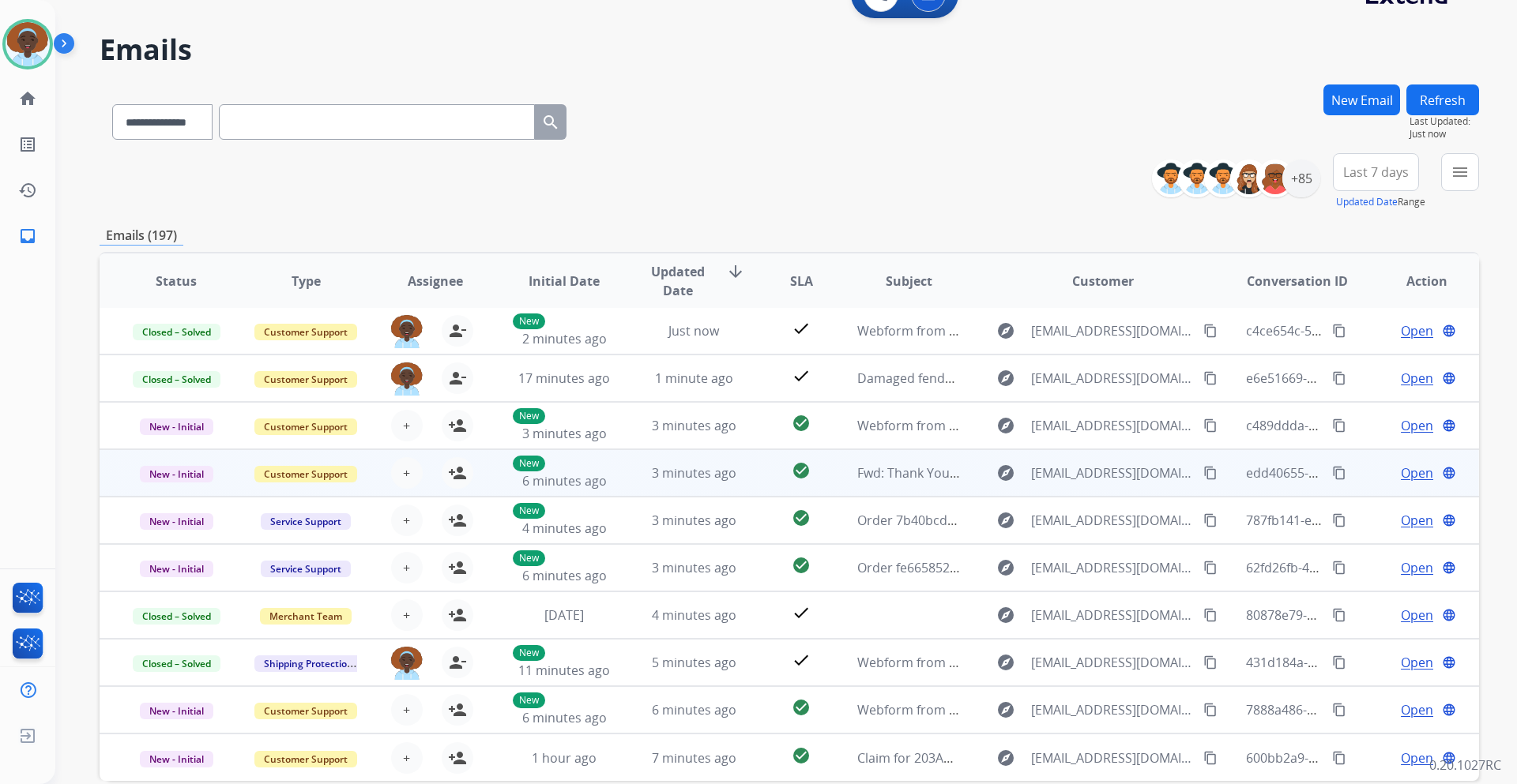
click at [1401, 475] on span "Open" at bounding box center [1417, 473] width 33 height 19
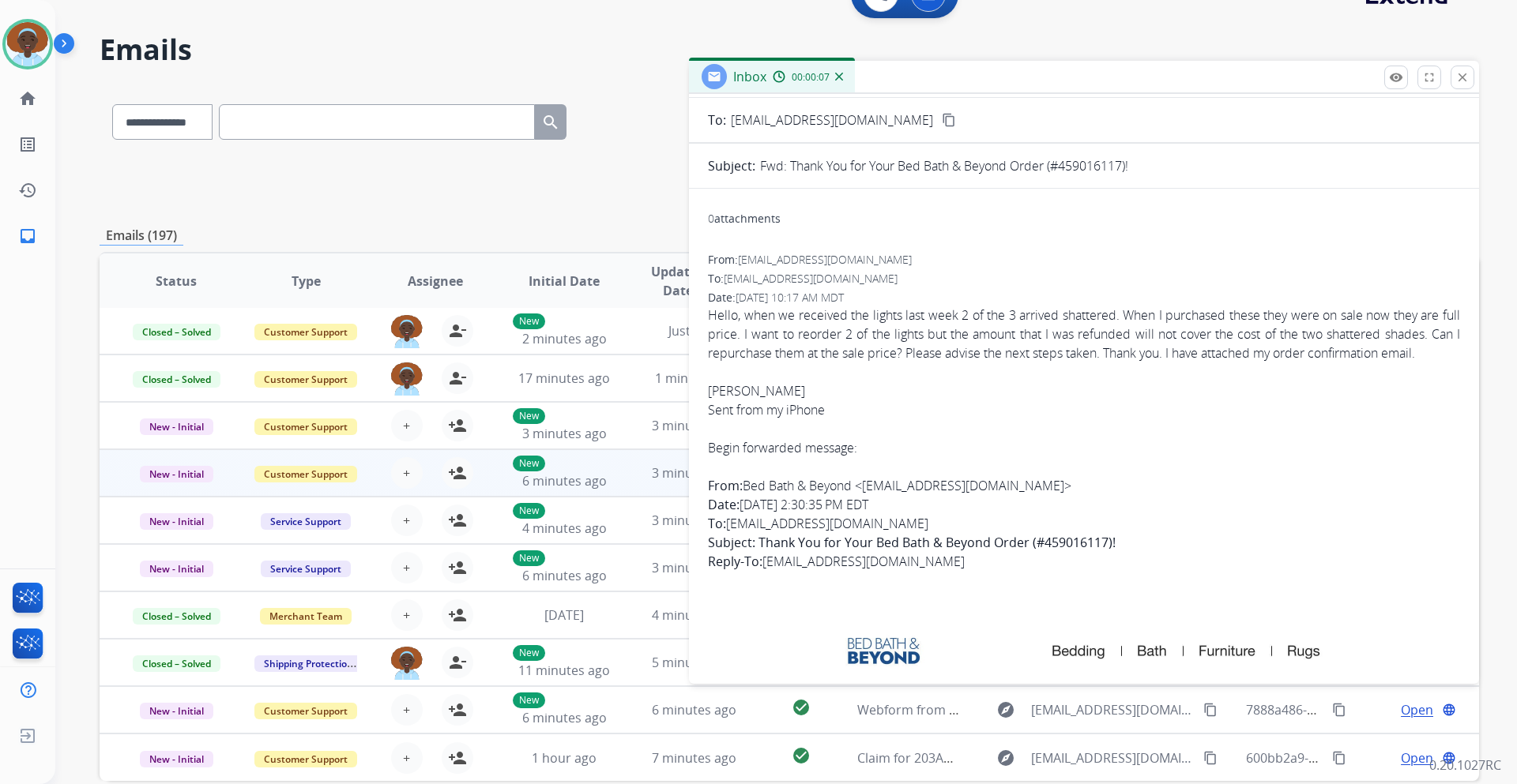
scroll to position [0, 0]
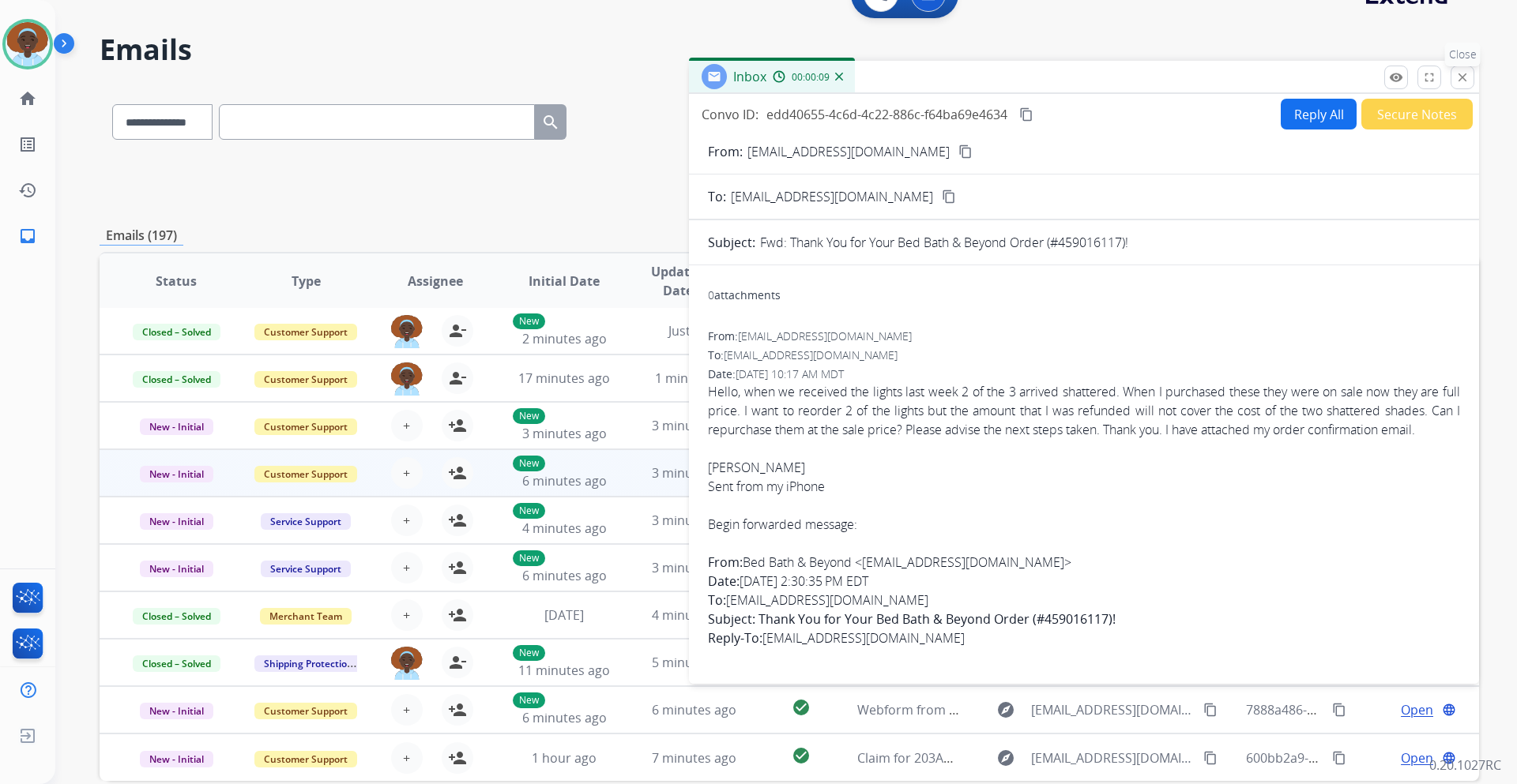
click at [1469, 78] on mat-icon "close" at bounding box center [1462, 77] width 14 height 14
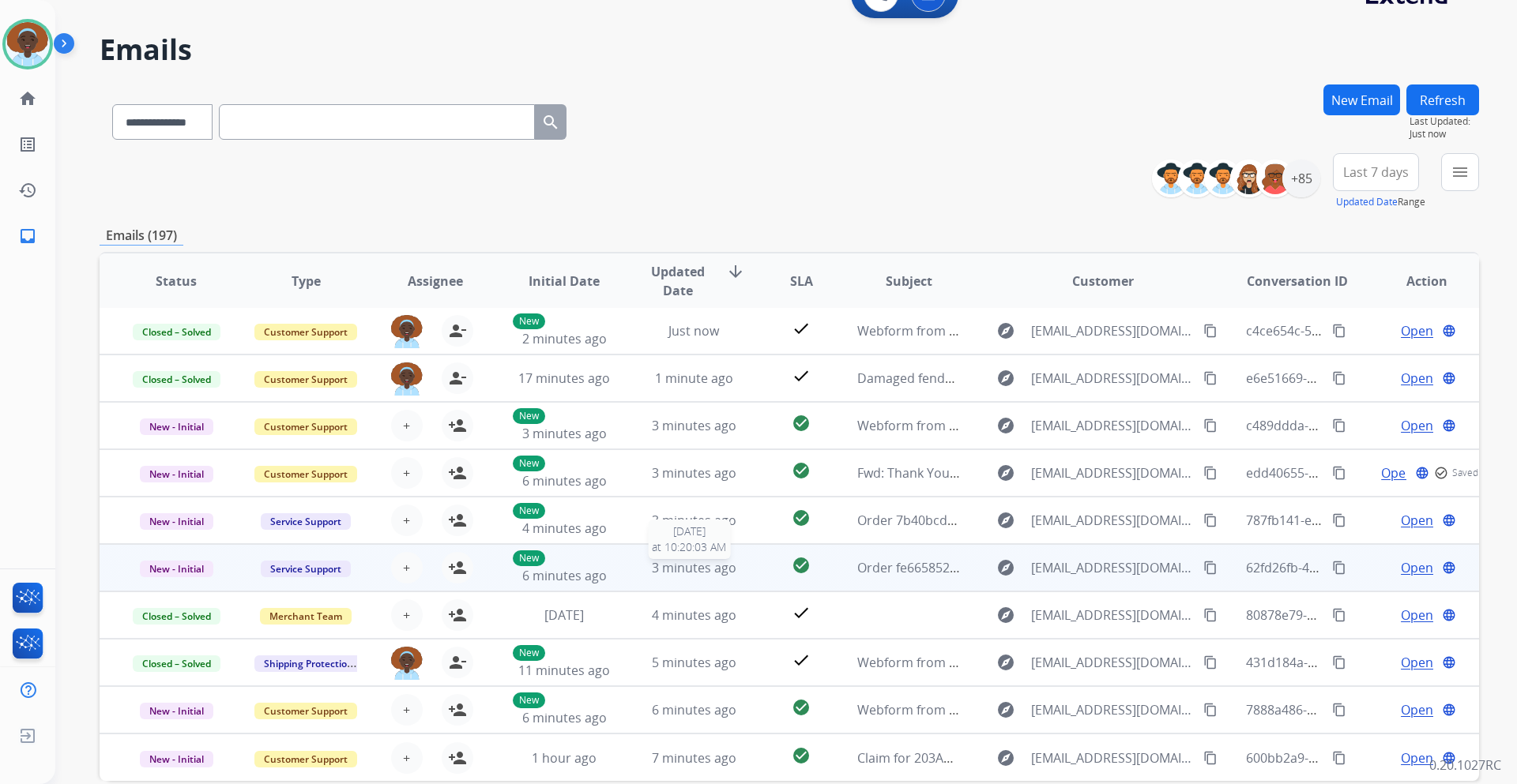
scroll to position [114, 0]
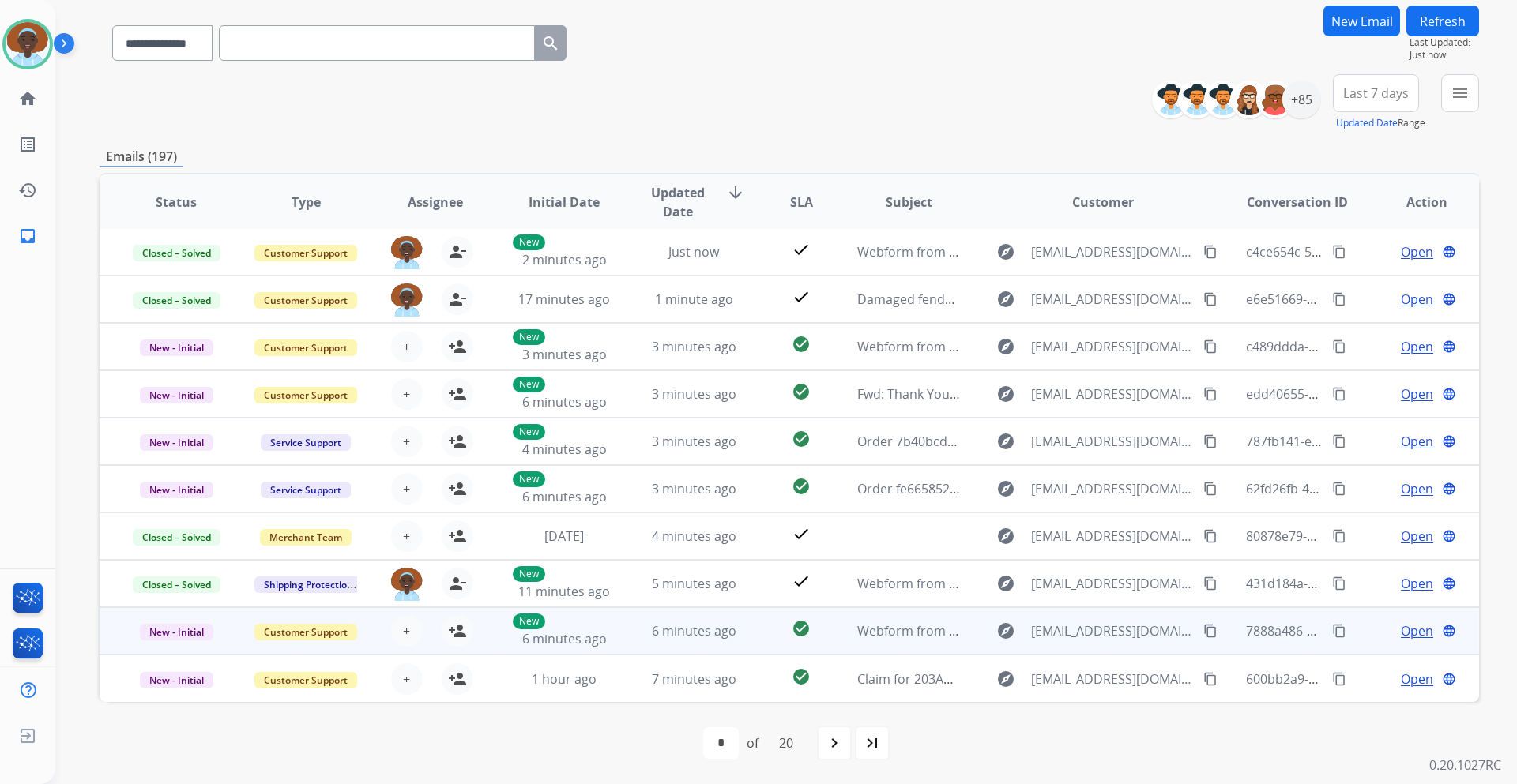
click at [1408, 633] on span "Open" at bounding box center [1417, 631] width 33 height 19
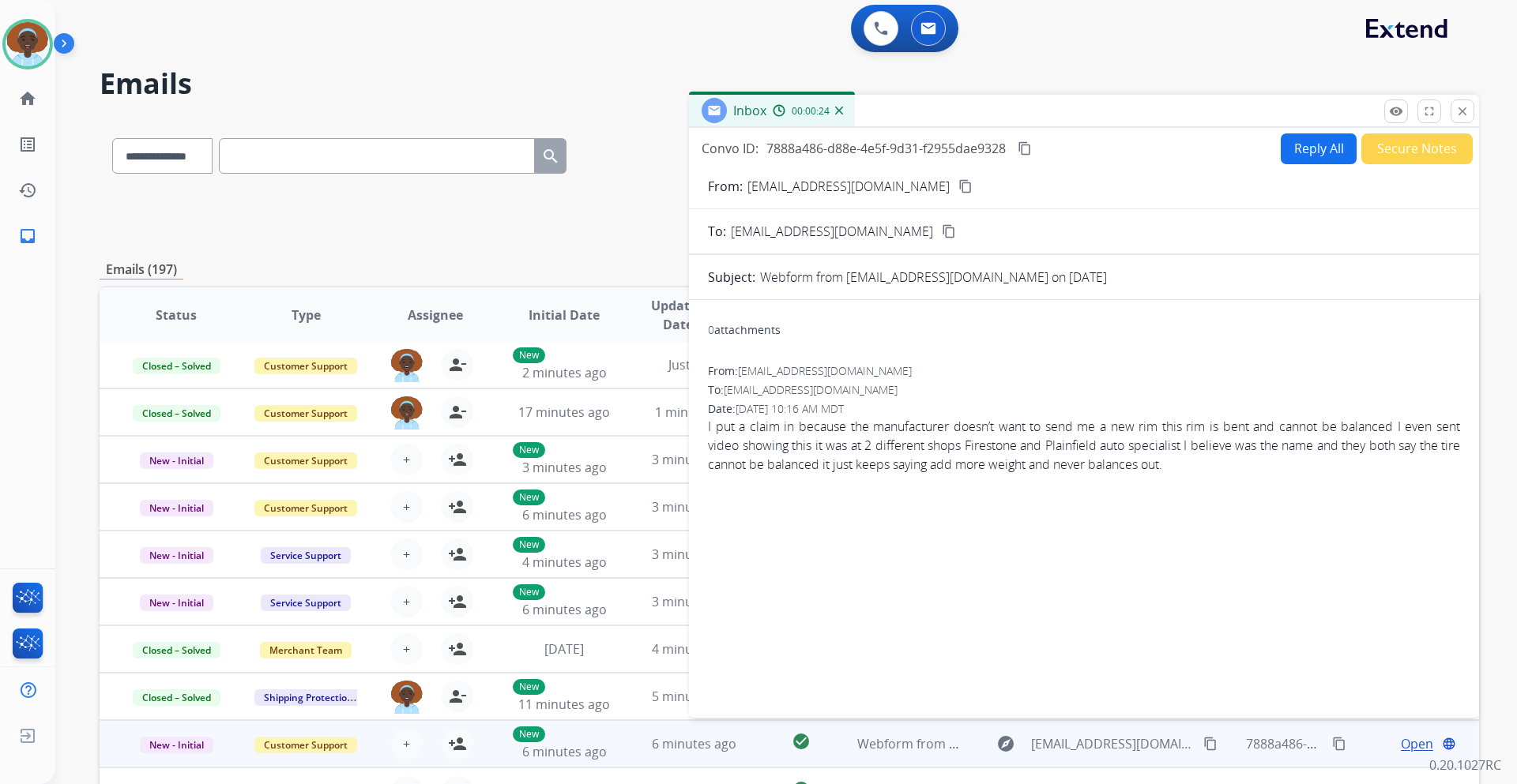
scroll to position [0, 0]
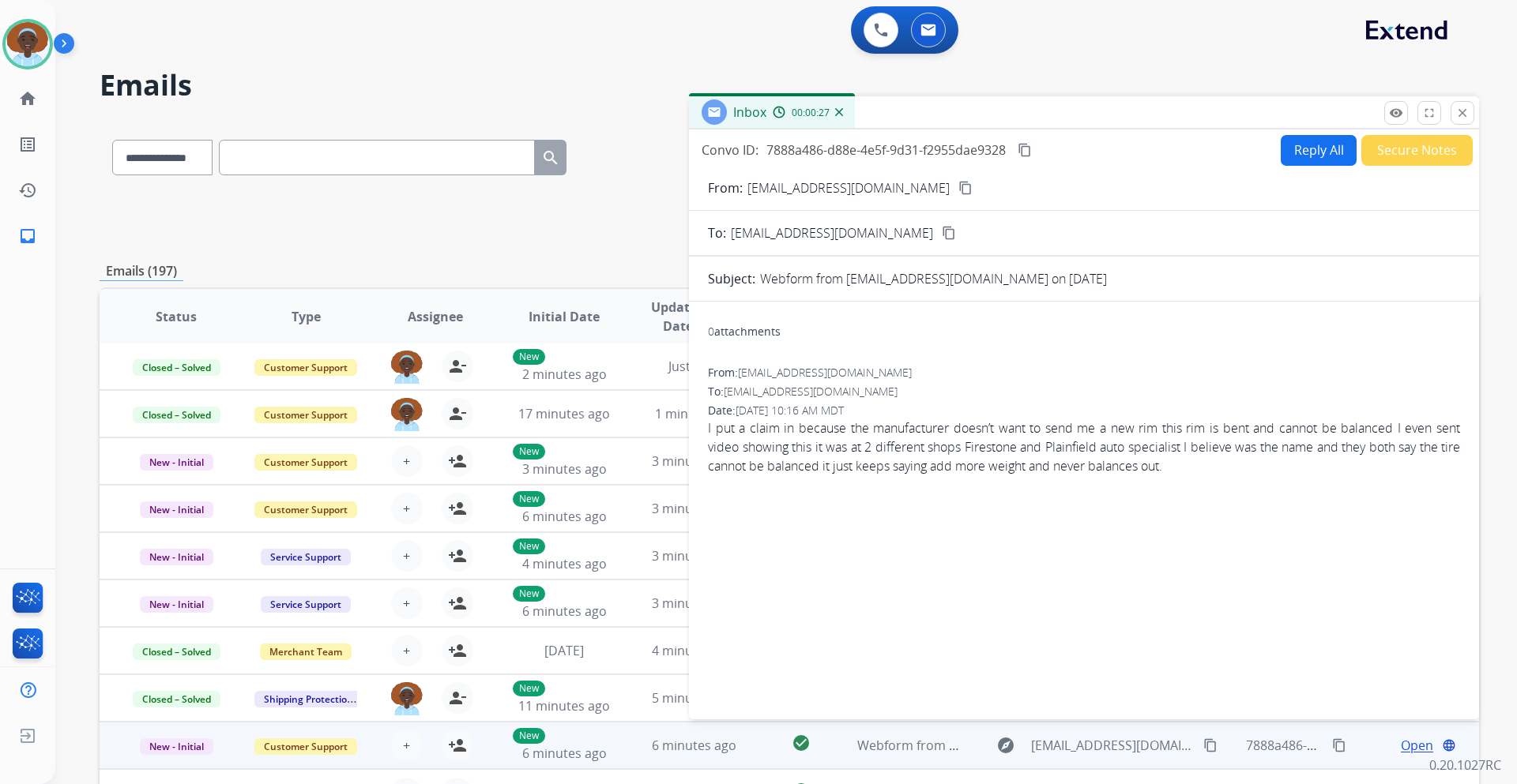
drag, startPoint x: 1469, startPoint y: 115, endPoint x: 1449, endPoint y: 145, distance: 36.1
click at [1468, 115] on mat-icon "close" at bounding box center [1462, 113] width 14 height 14
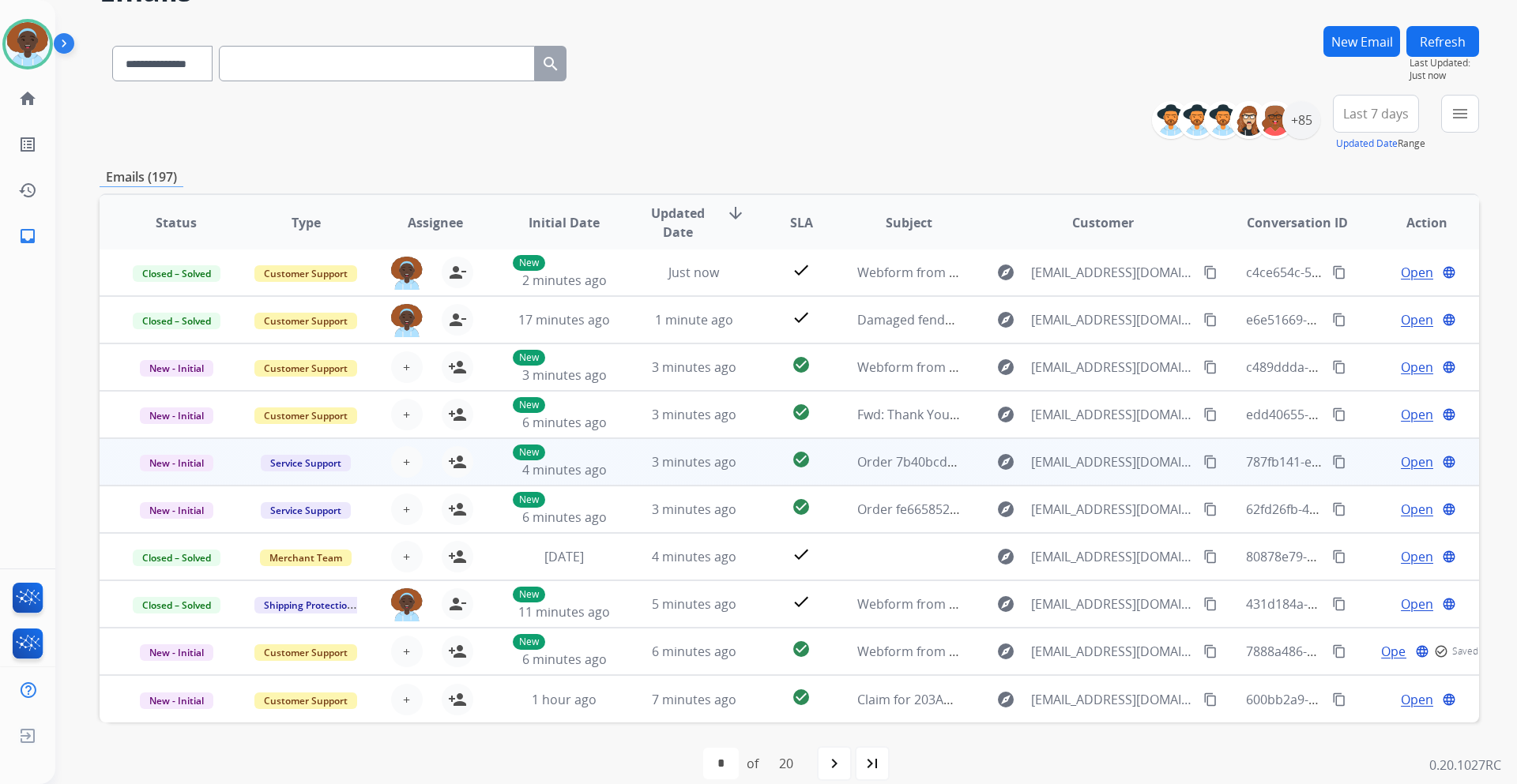
scroll to position [114, 0]
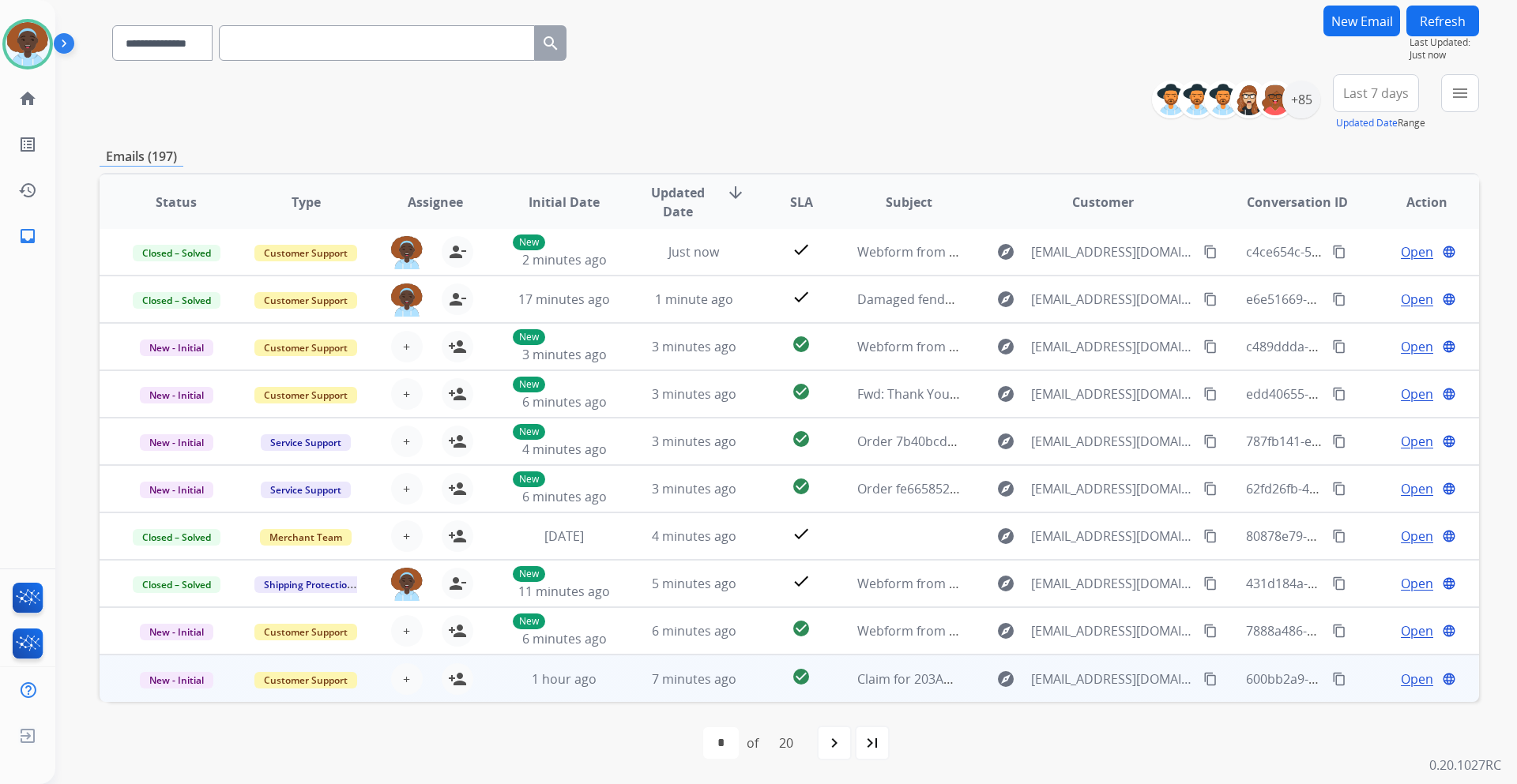
click at [1408, 672] on span "Open" at bounding box center [1417, 679] width 33 height 19
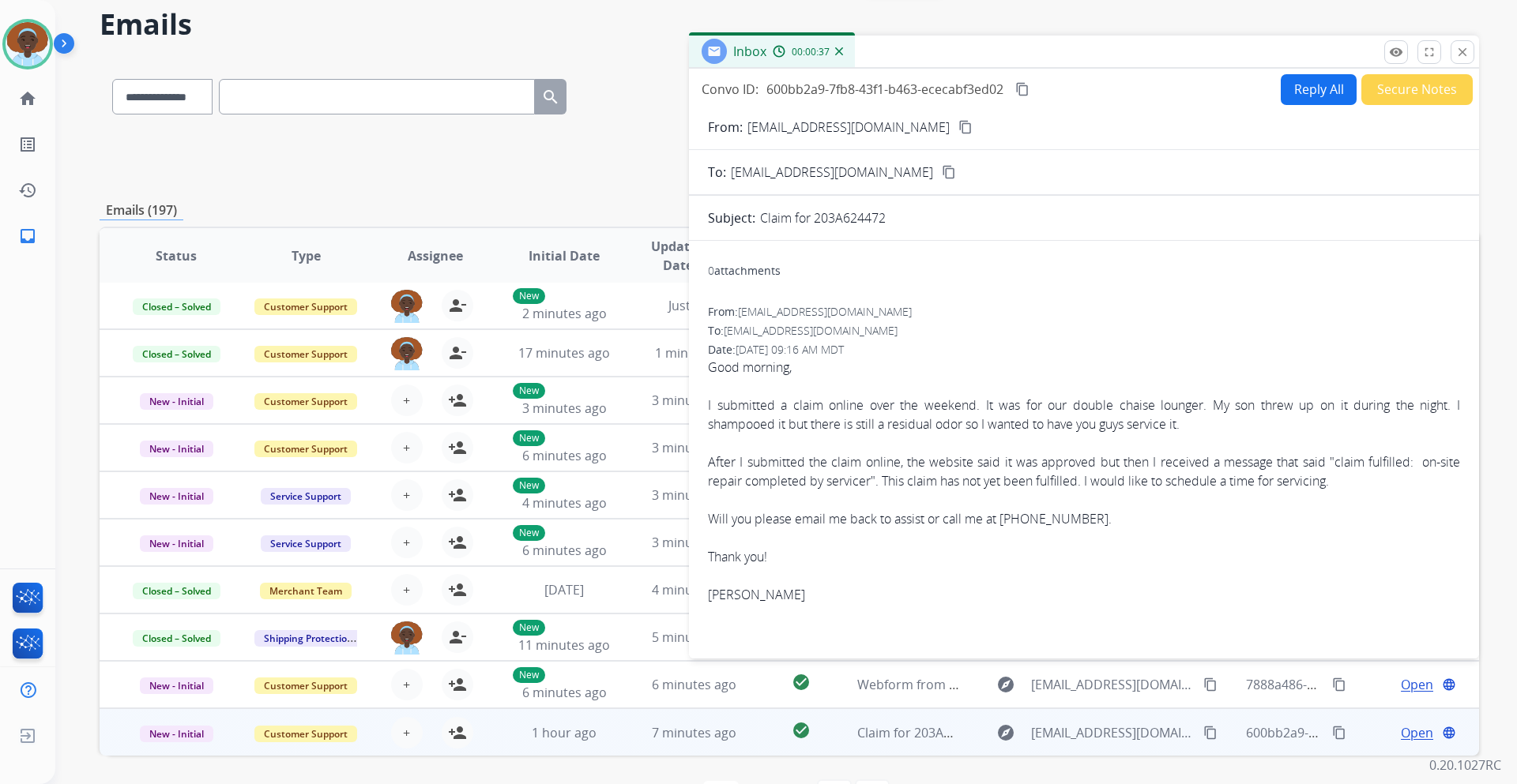
scroll to position [36, 0]
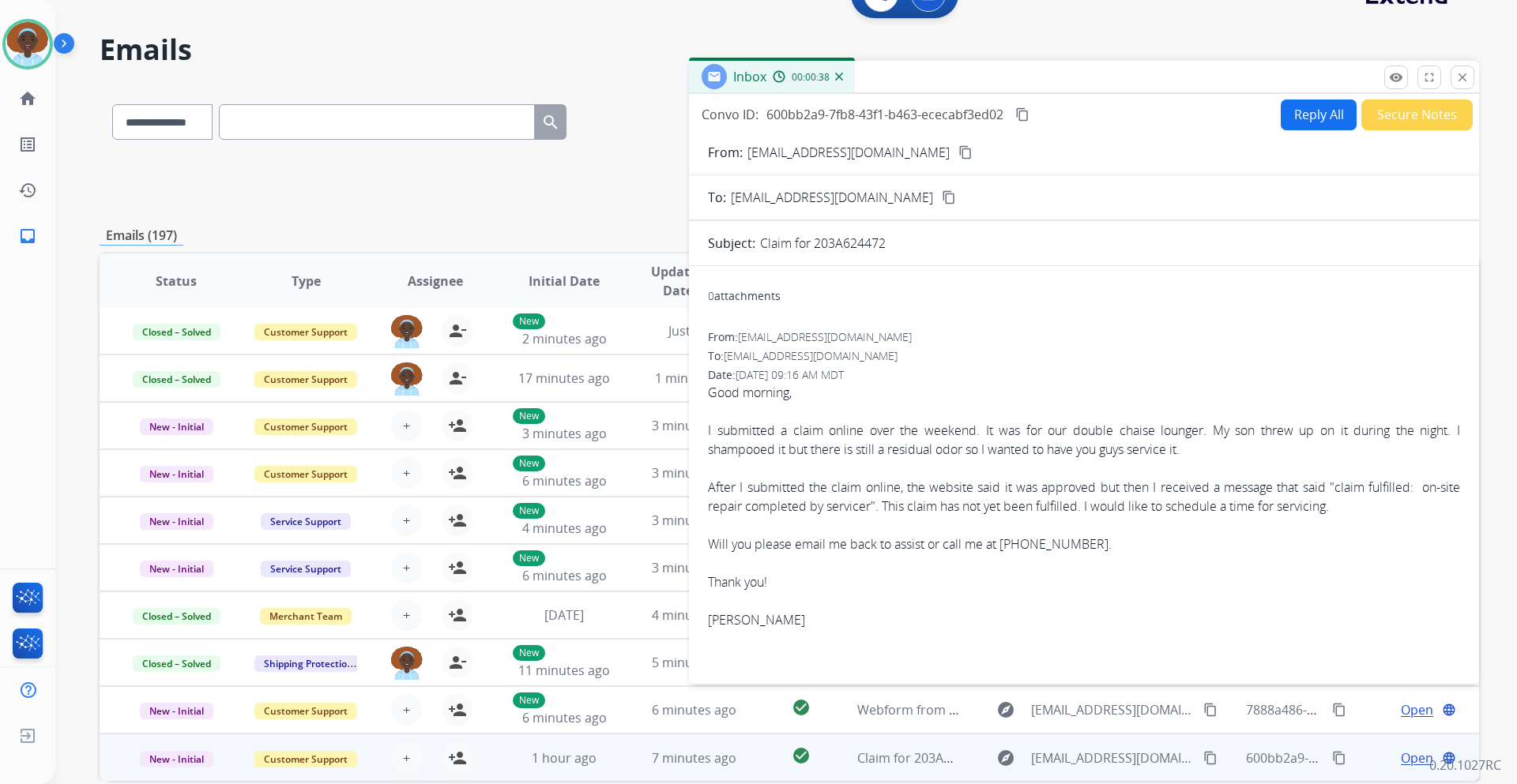
click at [959, 153] on mat-icon "content_copy" at bounding box center [965, 152] width 14 height 14
click at [1303, 123] on button "Reply All" at bounding box center [1318, 114] width 76 height 31
select select "**********"
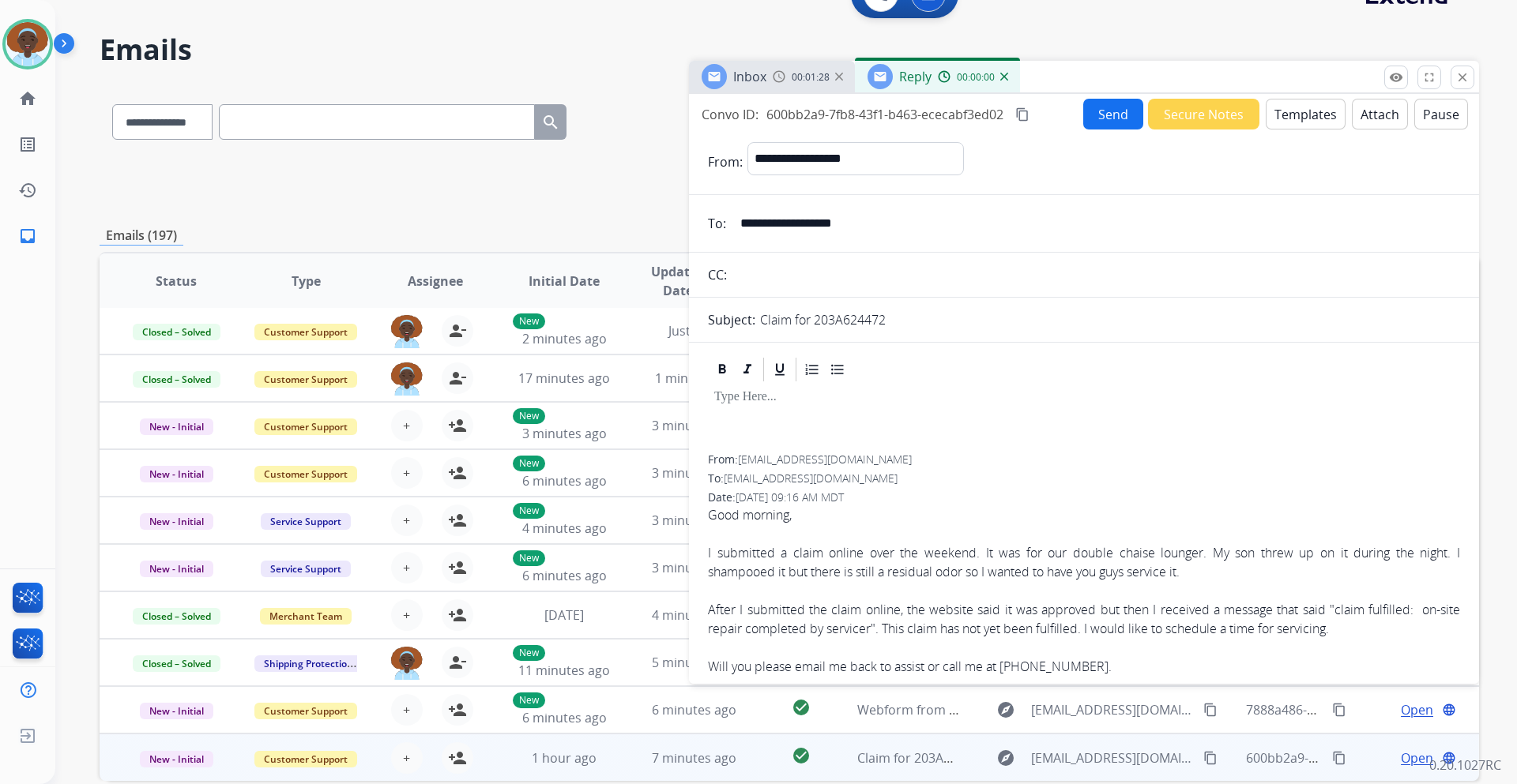
click at [1292, 116] on button "Templates" at bounding box center [1306, 113] width 80 height 31
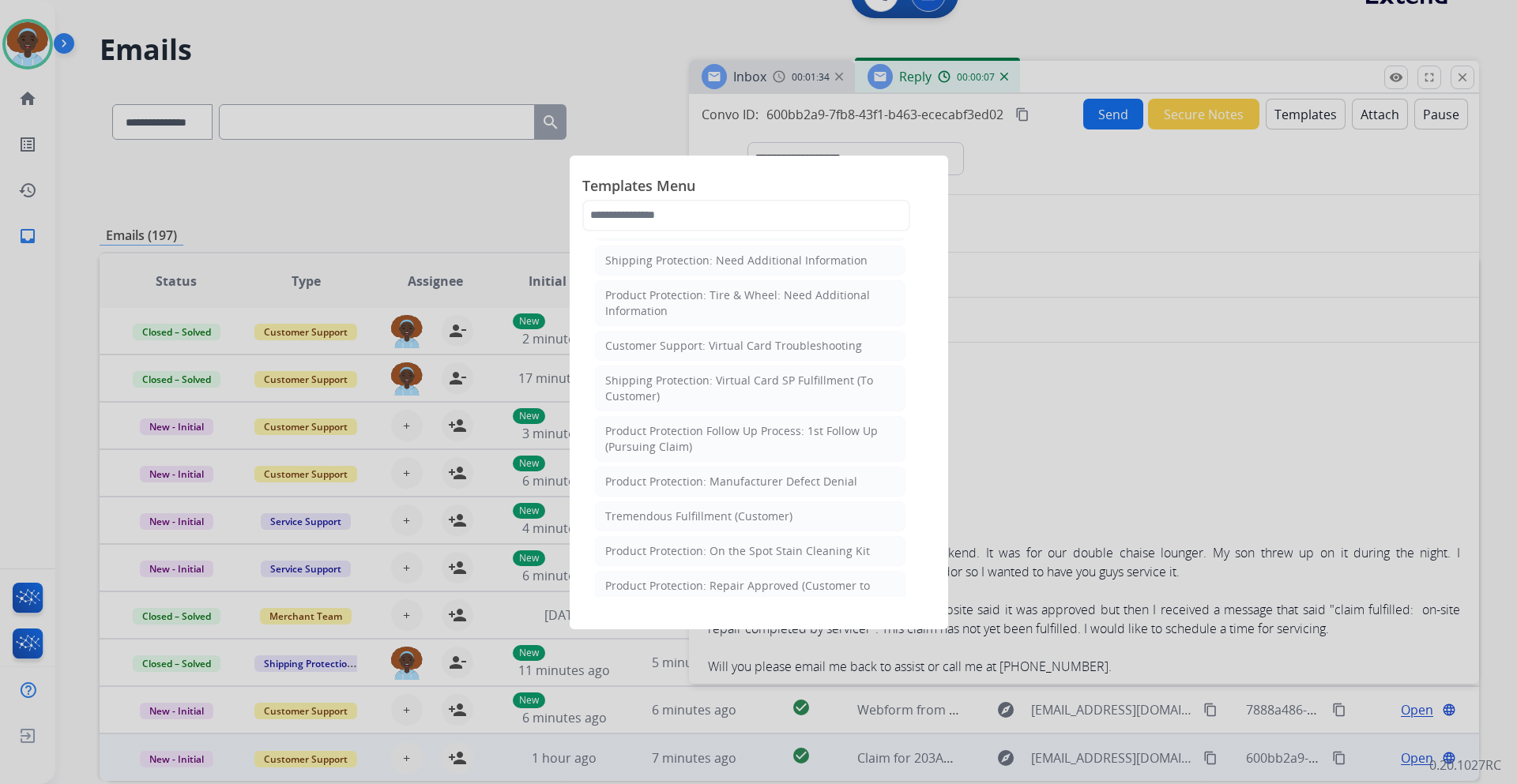
scroll to position [474, 0]
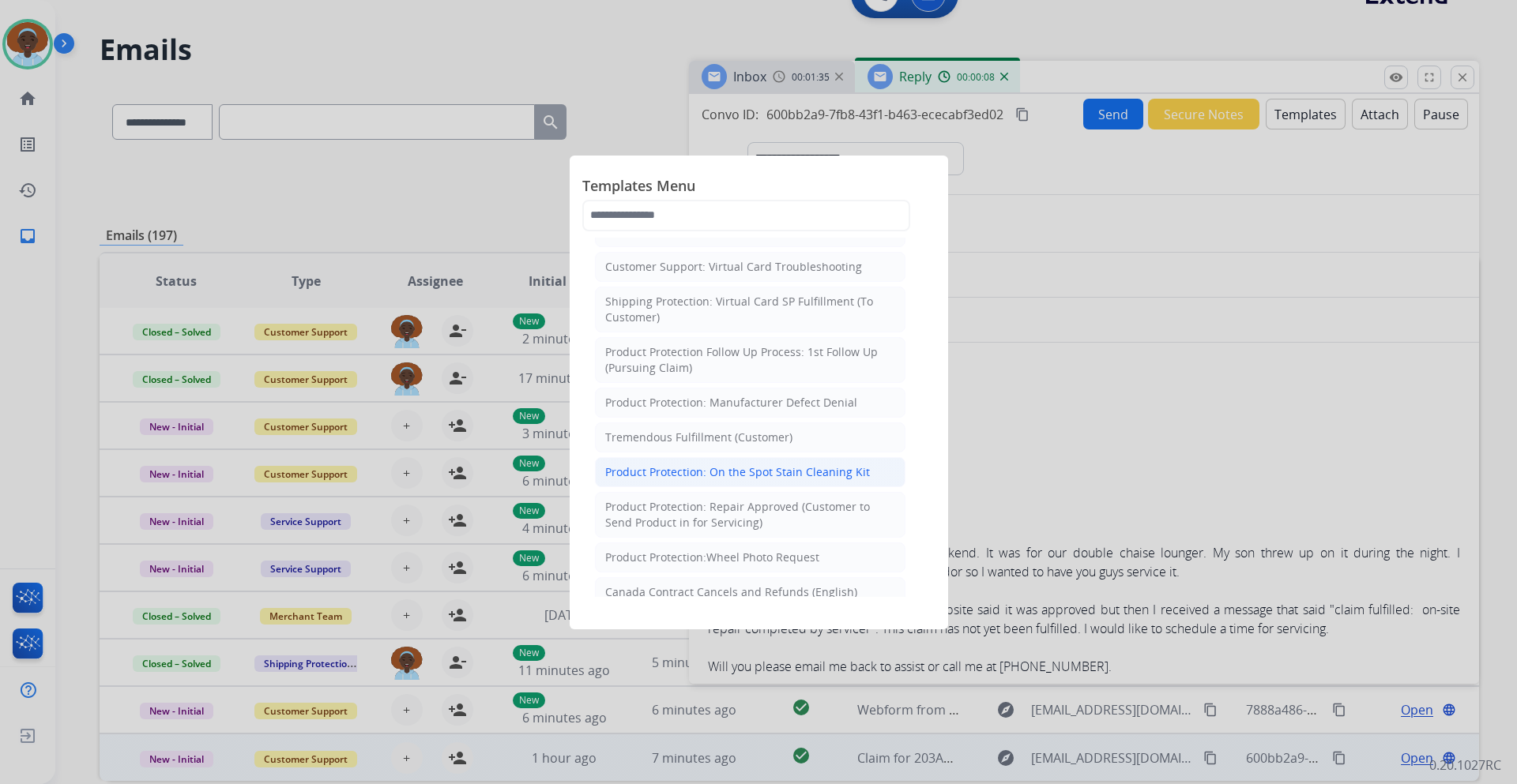
click at [793, 475] on div "Product Protection: On the Spot Stain Cleaning Kit" at bounding box center [737, 472] width 265 height 16
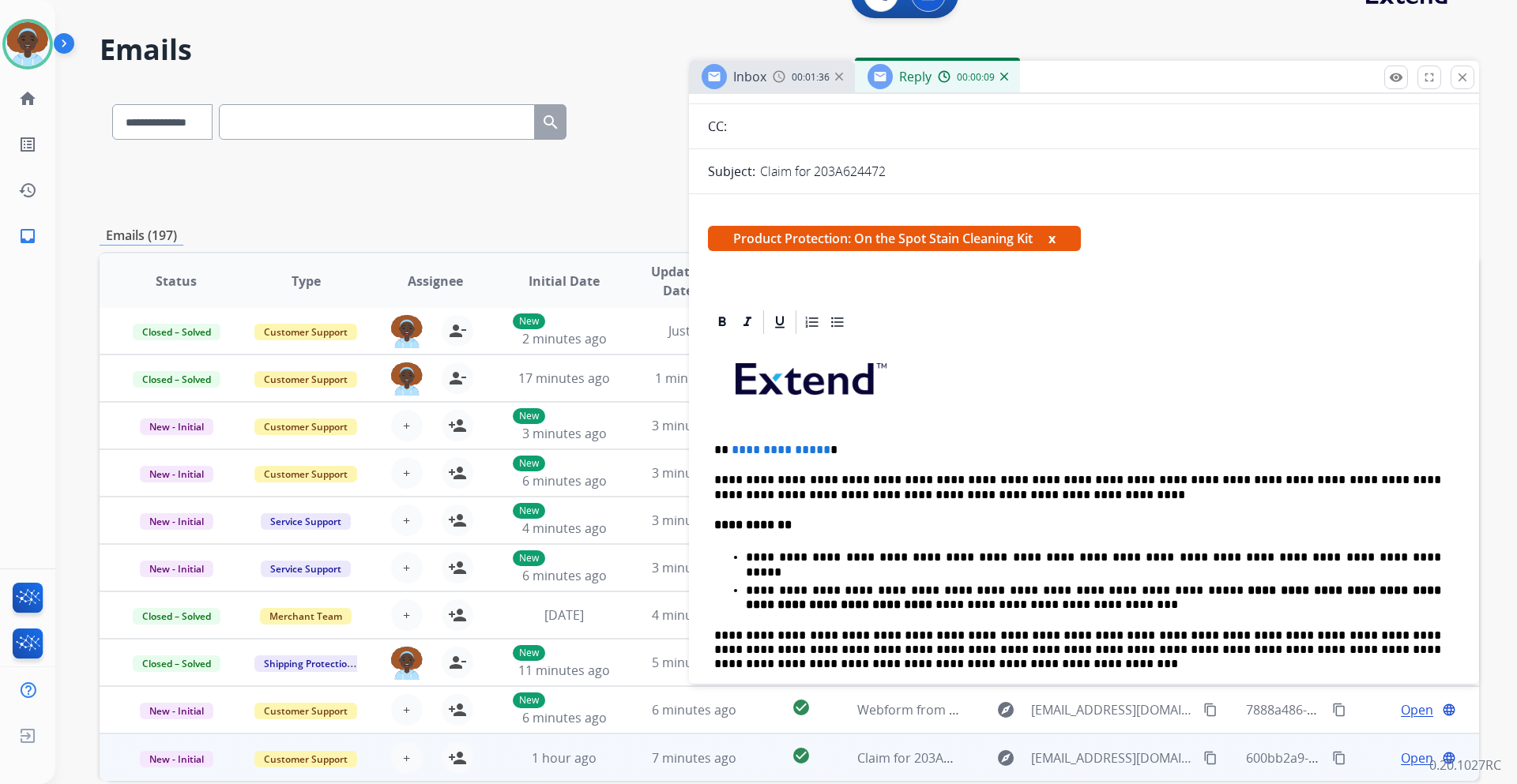
scroll to position [158, 0]
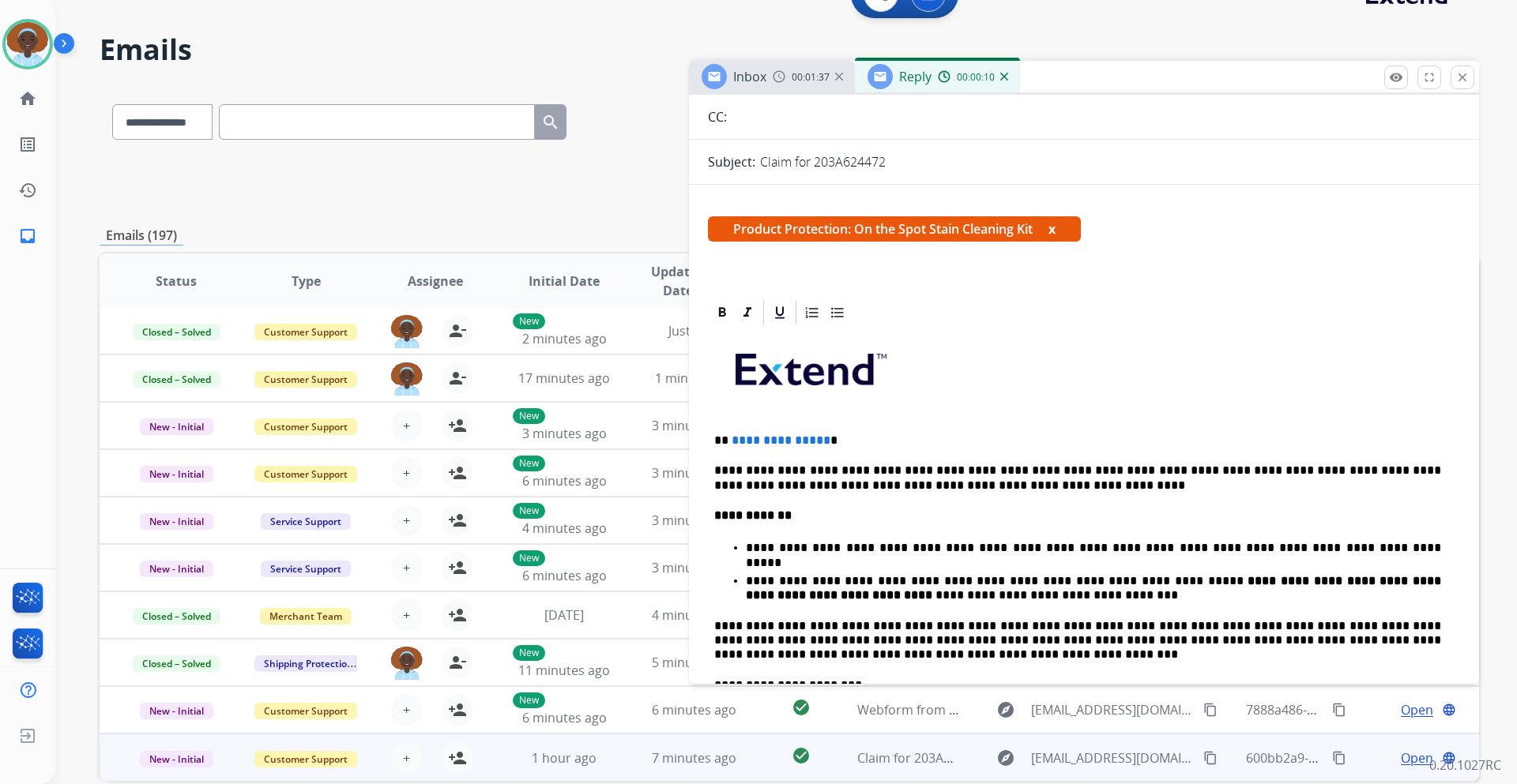
click at [819, 439] on span "**********" at bounding box center [781, 440] width 98 height 12
click at [821, 437] on p "**********" at bounding box center [1077, 440] width 727 height 14
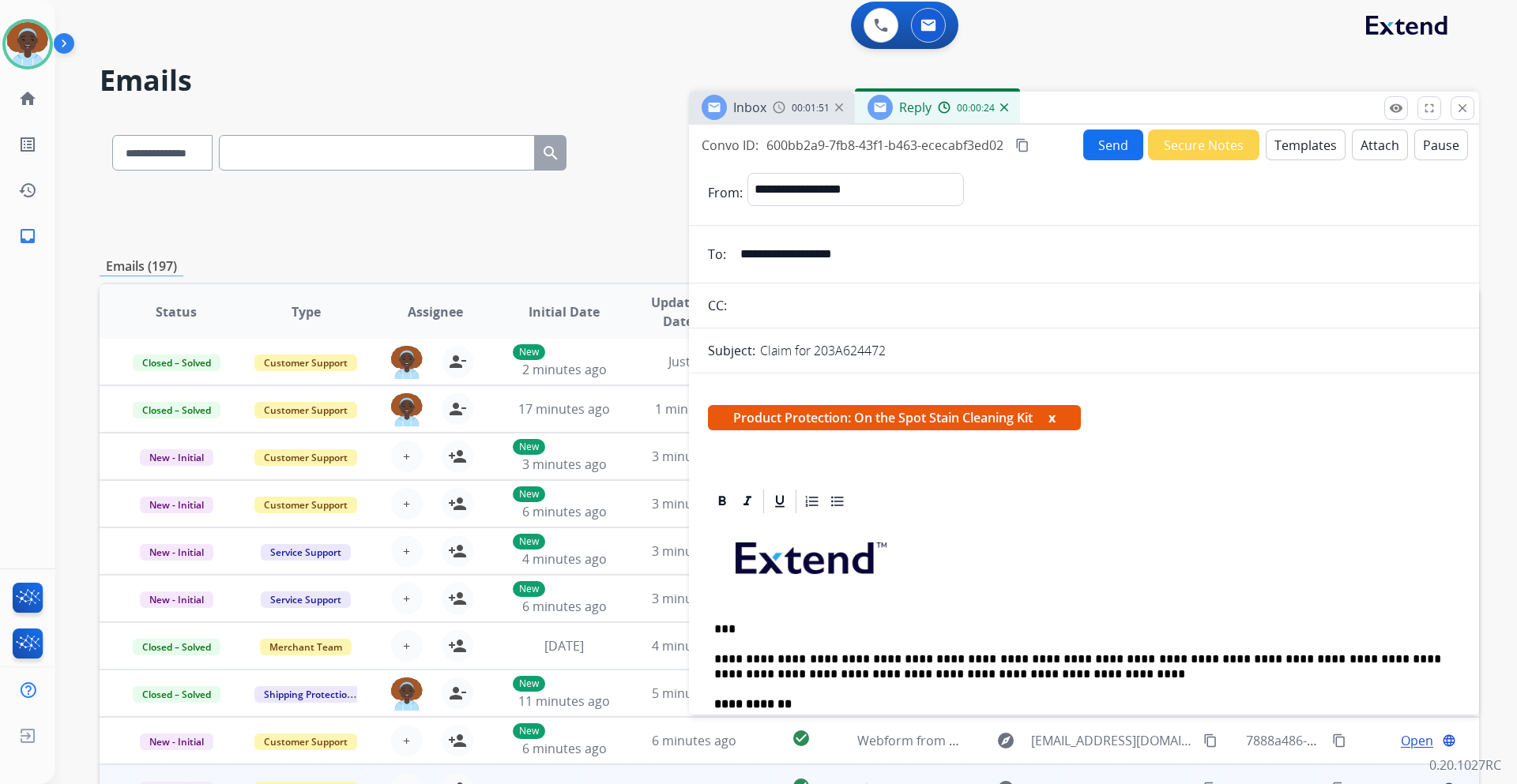
scroll to position [0, 0]
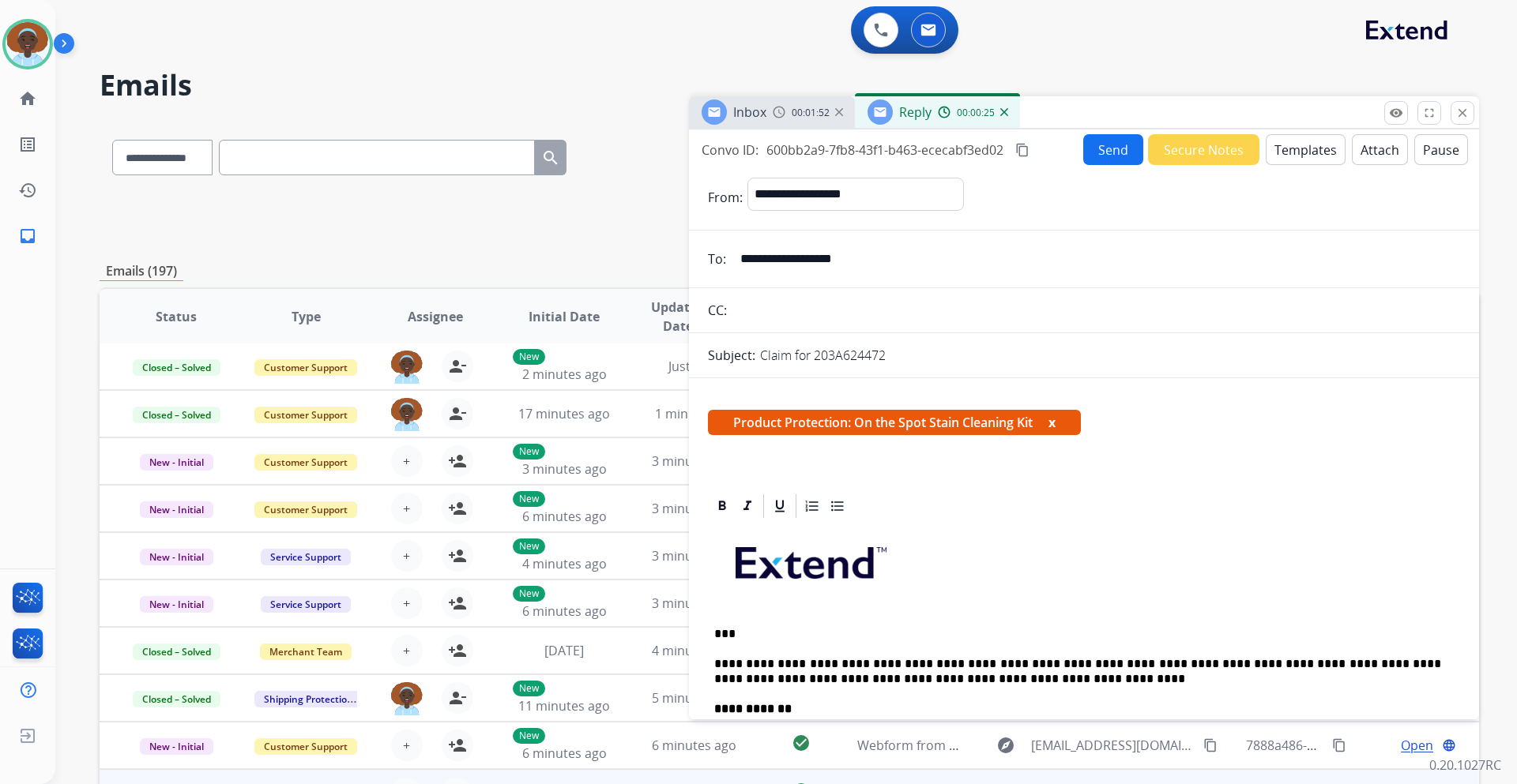
click at [1097, 150] on button "Send" at bounding box center [1113, 149] width 60 height 31
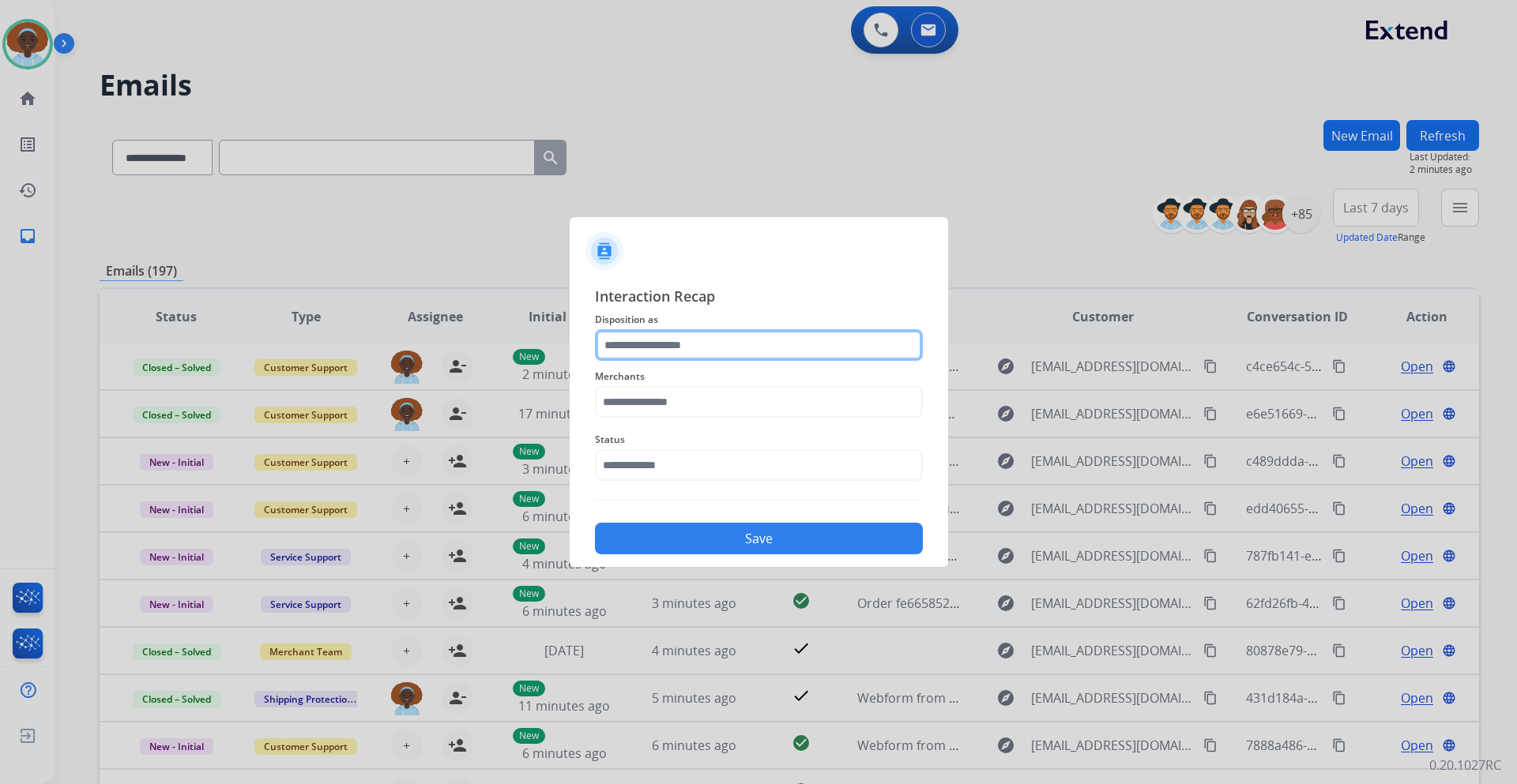
click at [725, 336] on input "text" at bounding box center [758, 345] width 328 height 32
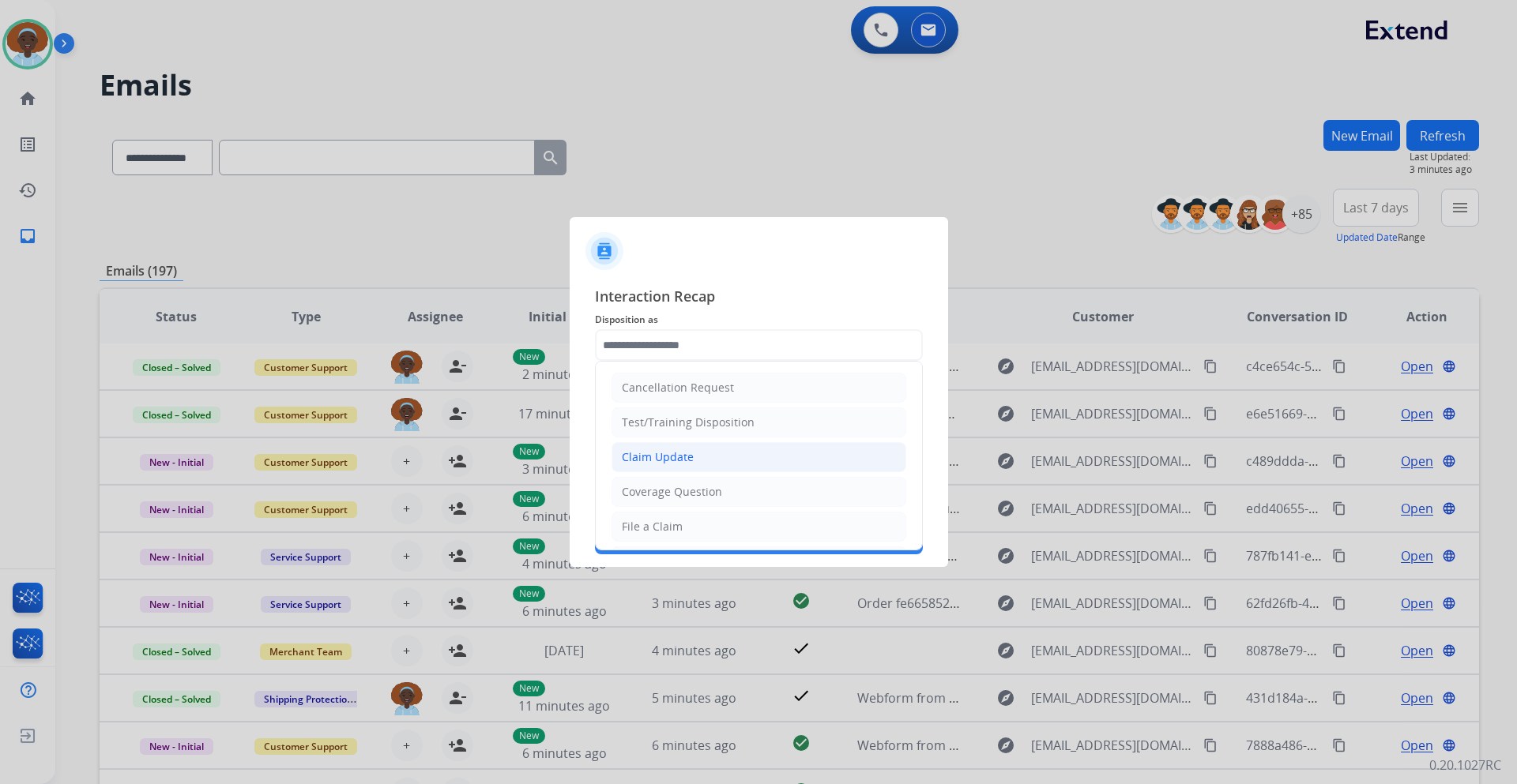
click at [710, 451] on li "Claim Update" at bounding box center [758, 457] width 295 height 30
type input "**********"
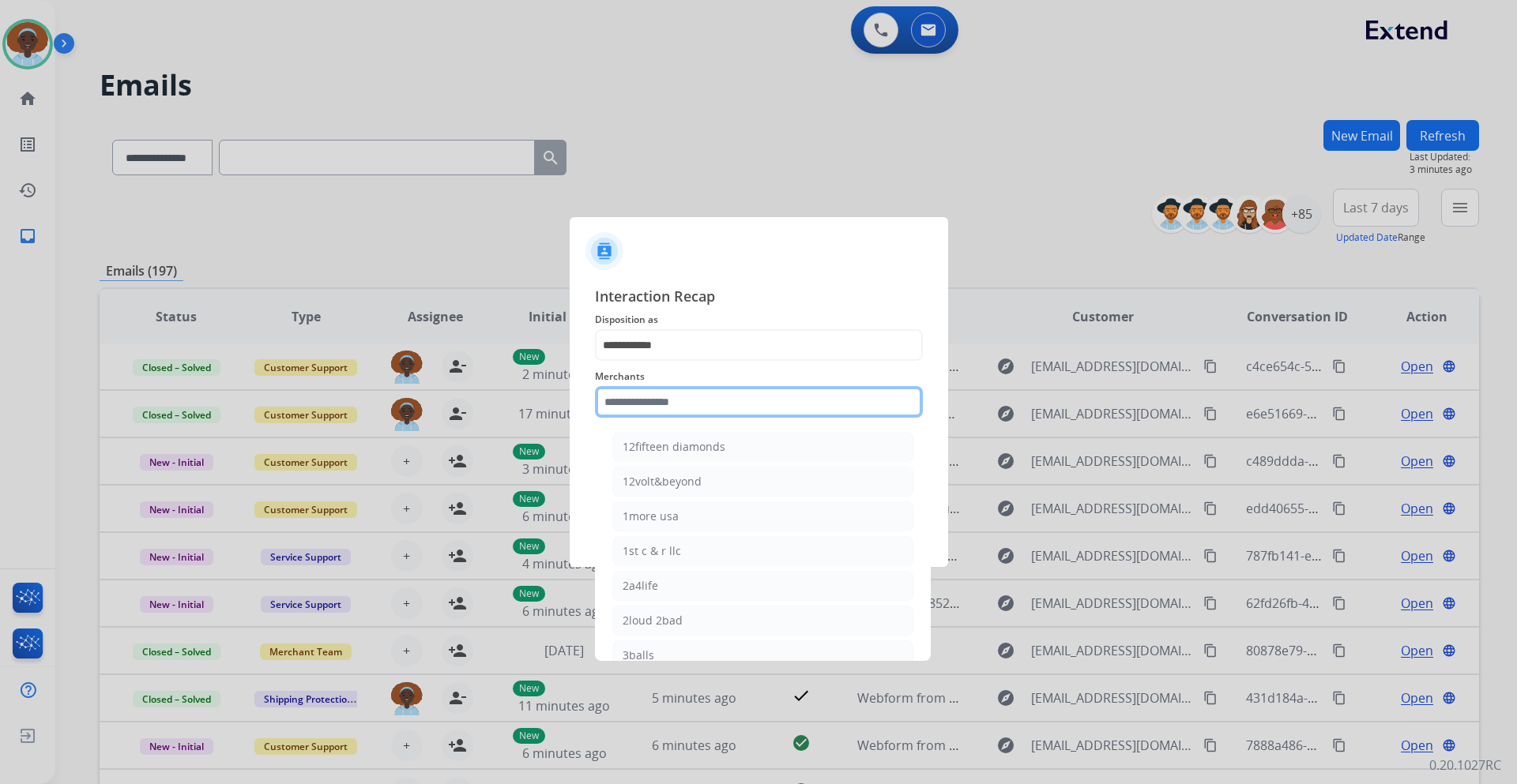
click at [703, 392] on input "text" at bounding box center [758, 402] width 328 height 32
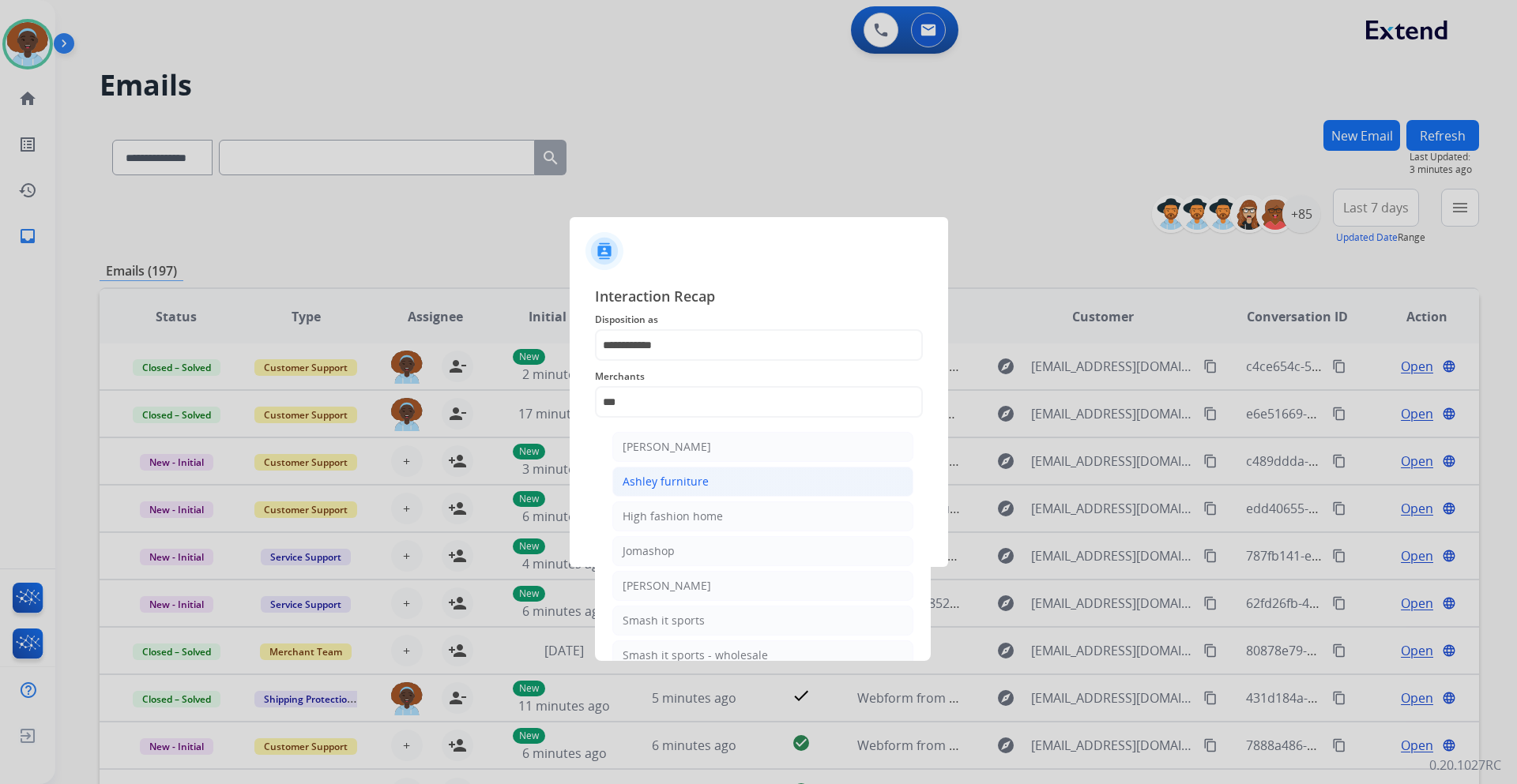
click at [700, 485] on div "Ashley furniture" at bounding box center [665, 481] width 86 height 16
type input "**********"
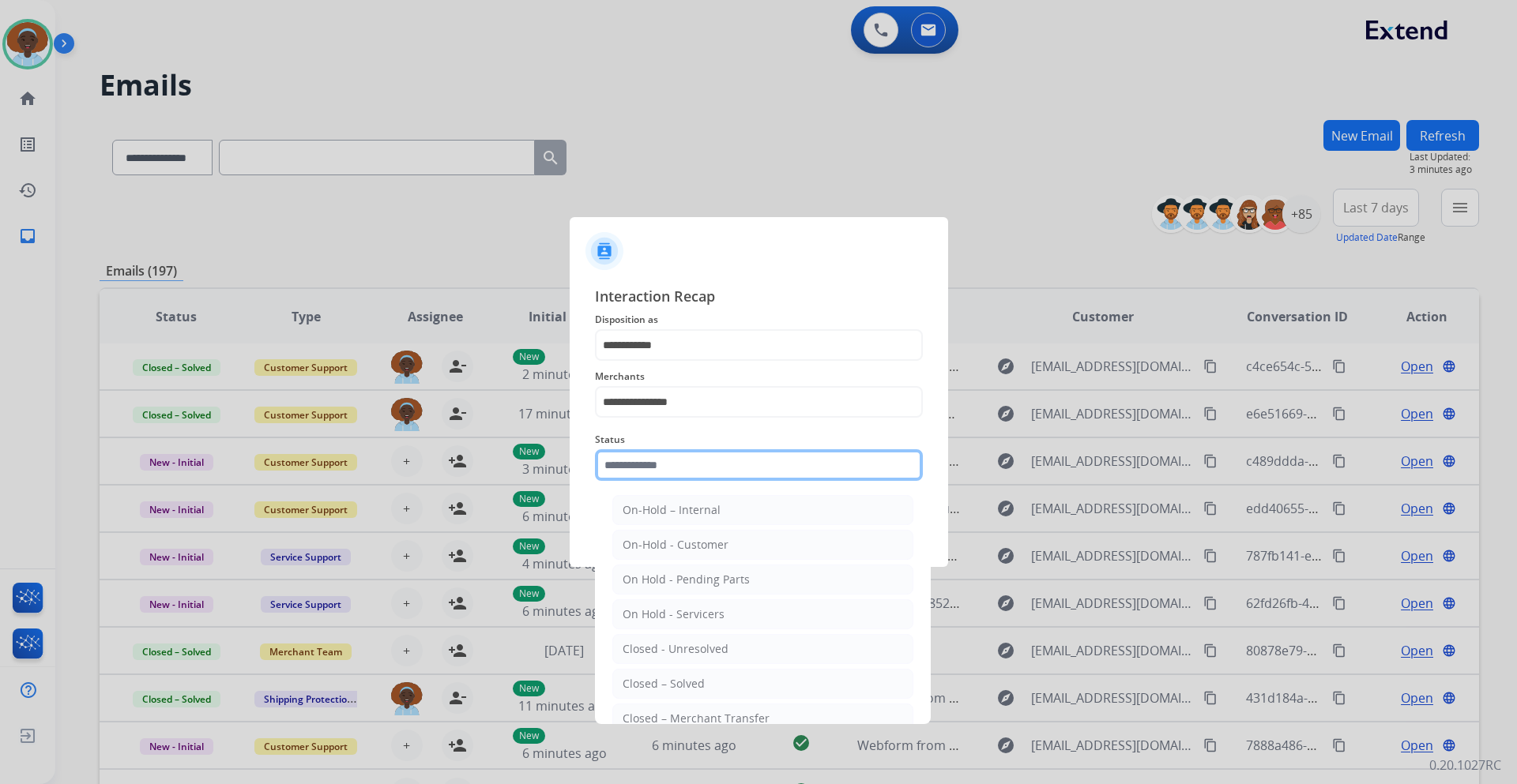
click at [715, 470] on input "text" at bounding box center [758, 465] width 328 height 32
click at [694, 679] on div "Closed – Solved" at bounding box center [663, 684] width 82 height 16
type input "**********"
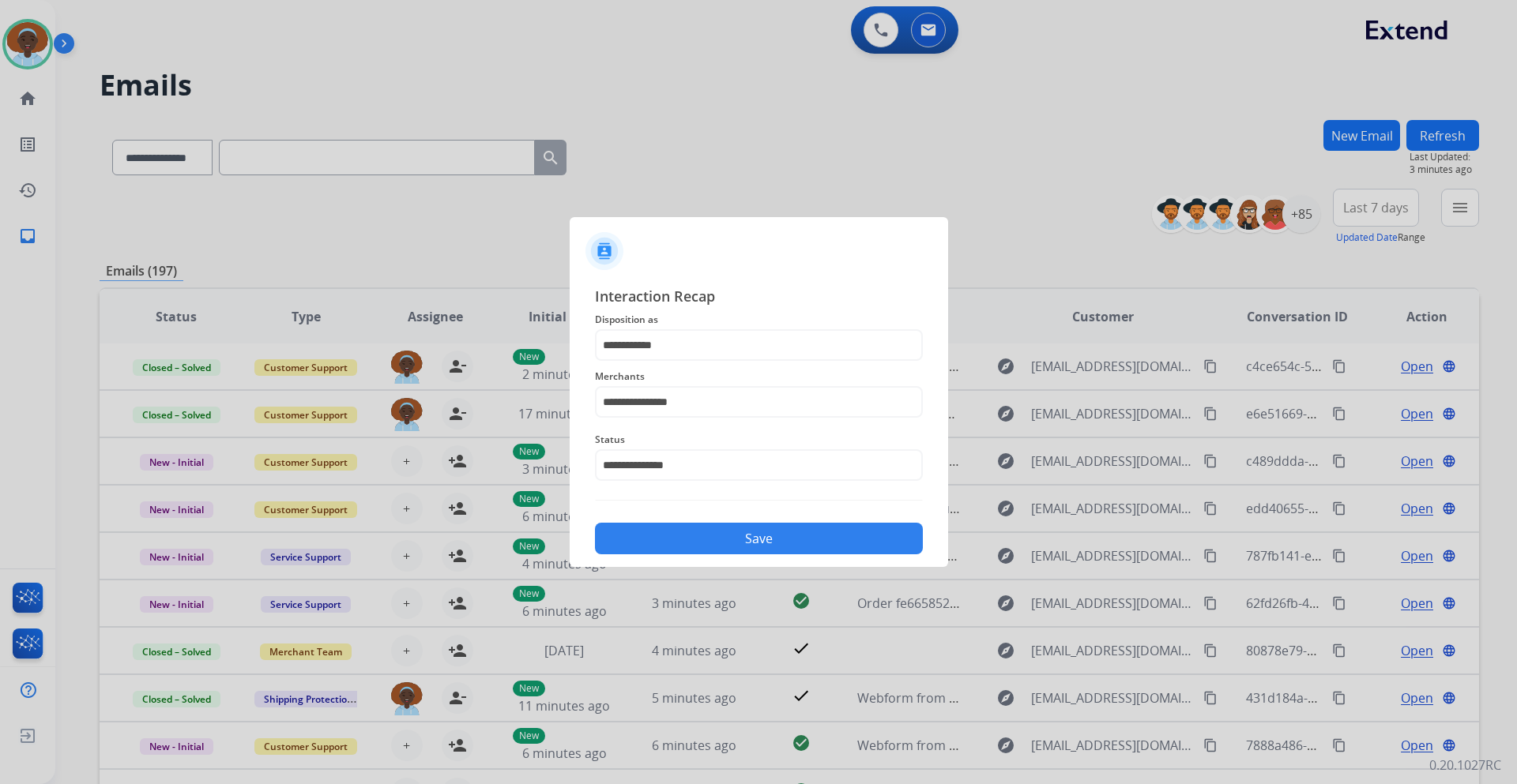
click at [742, 535] on button "Save" at bounding box center [758, 539] width 328 height 32
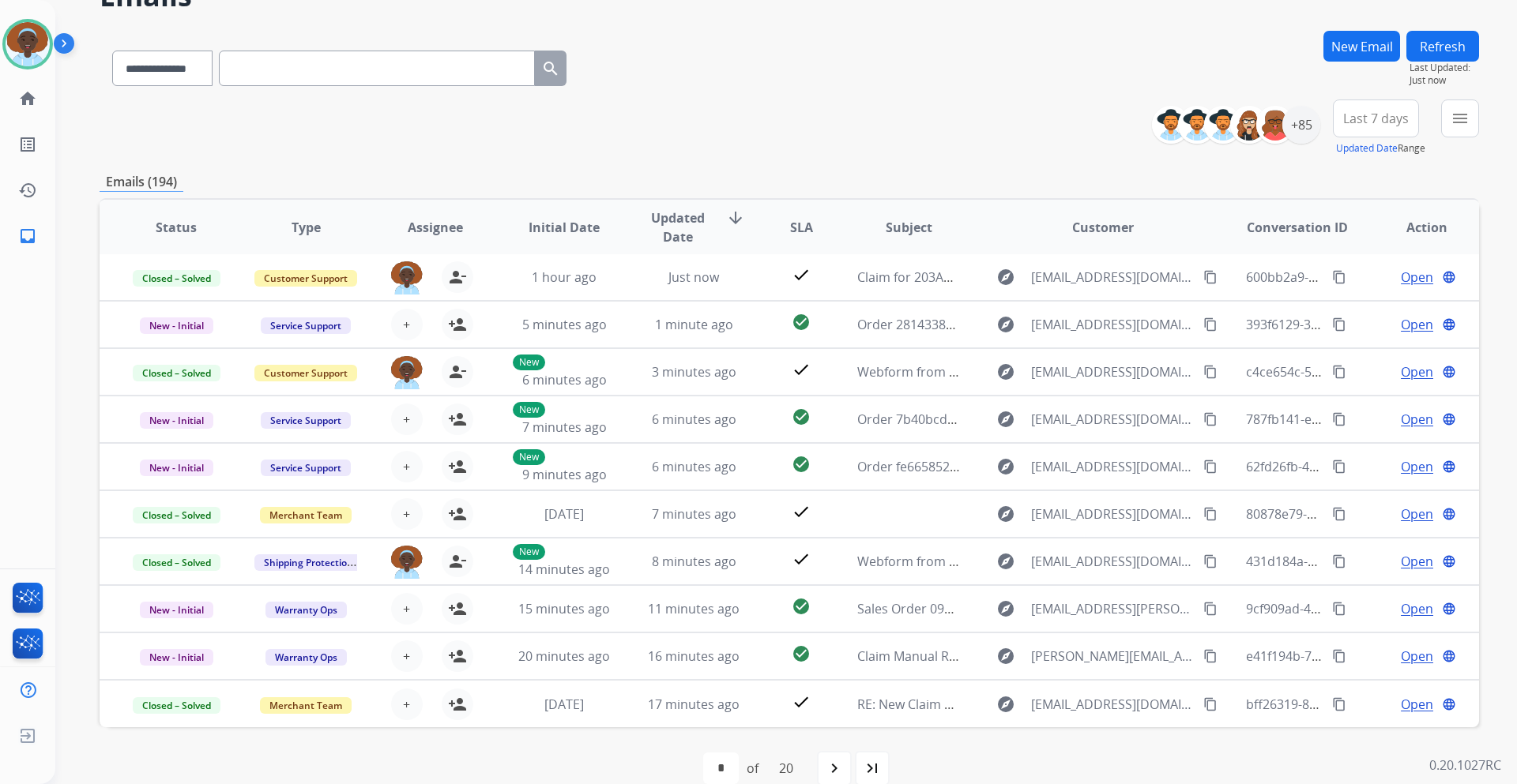
scroll to position [114, 0]
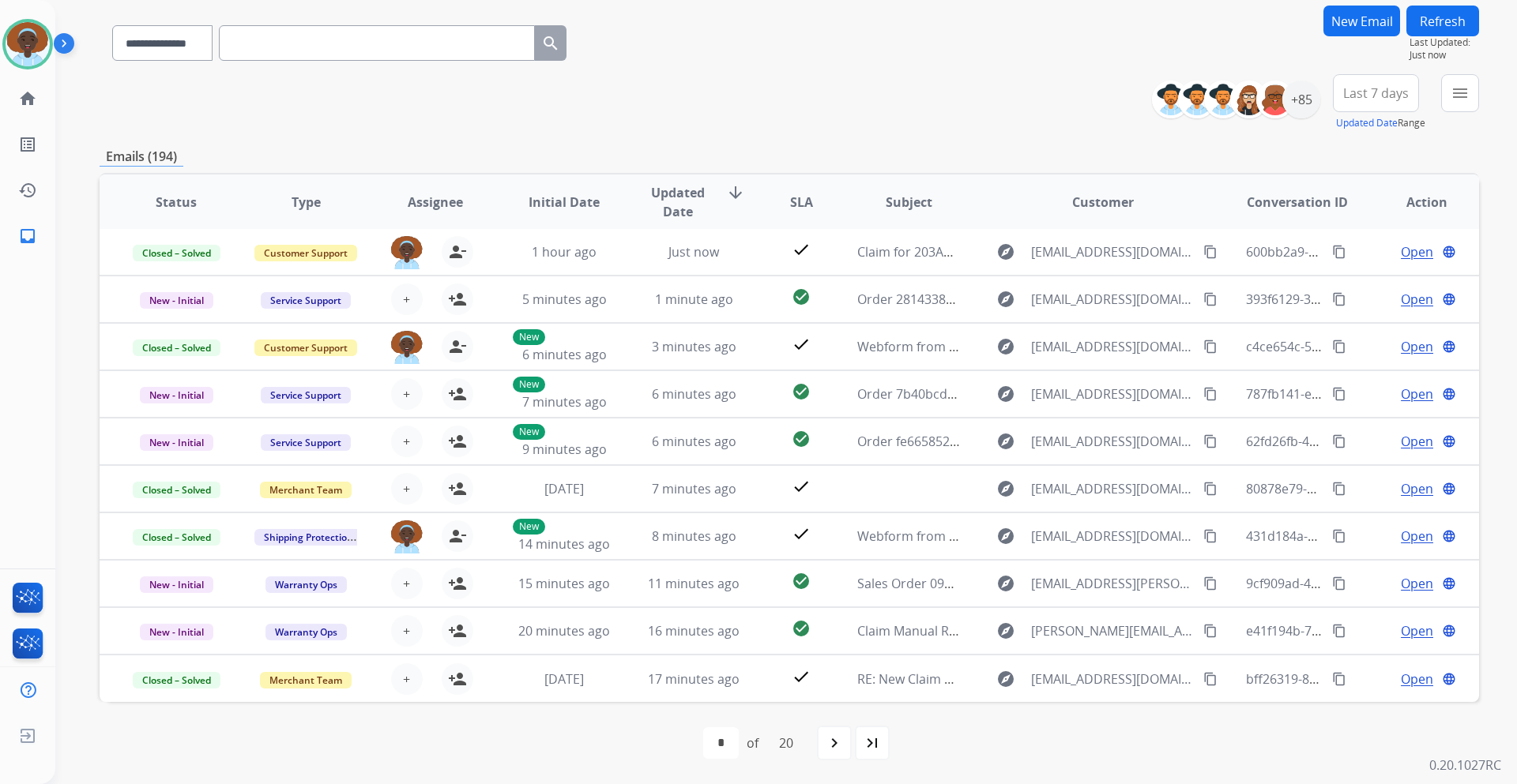
click at [1377, 97] on span "Last 7 days" at bounding box center [1376, 93] width 66 height 7
click at [1358, 284] on div "Last 90 days" at bounding box center [1371, 285] width 87 height 23
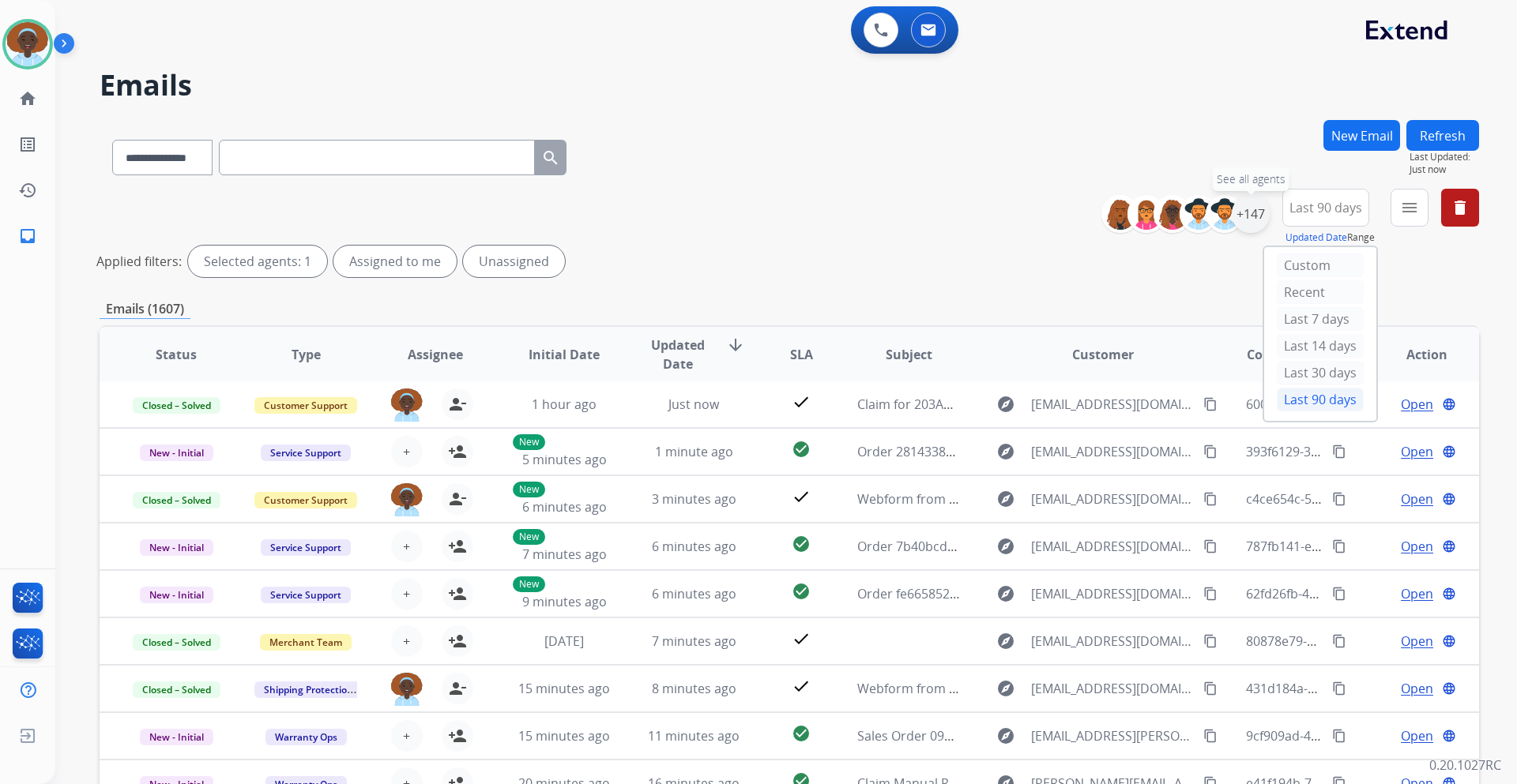
click at [1247, 211] on div "+147" at bounding box center [1250, 214] width 38 height 38
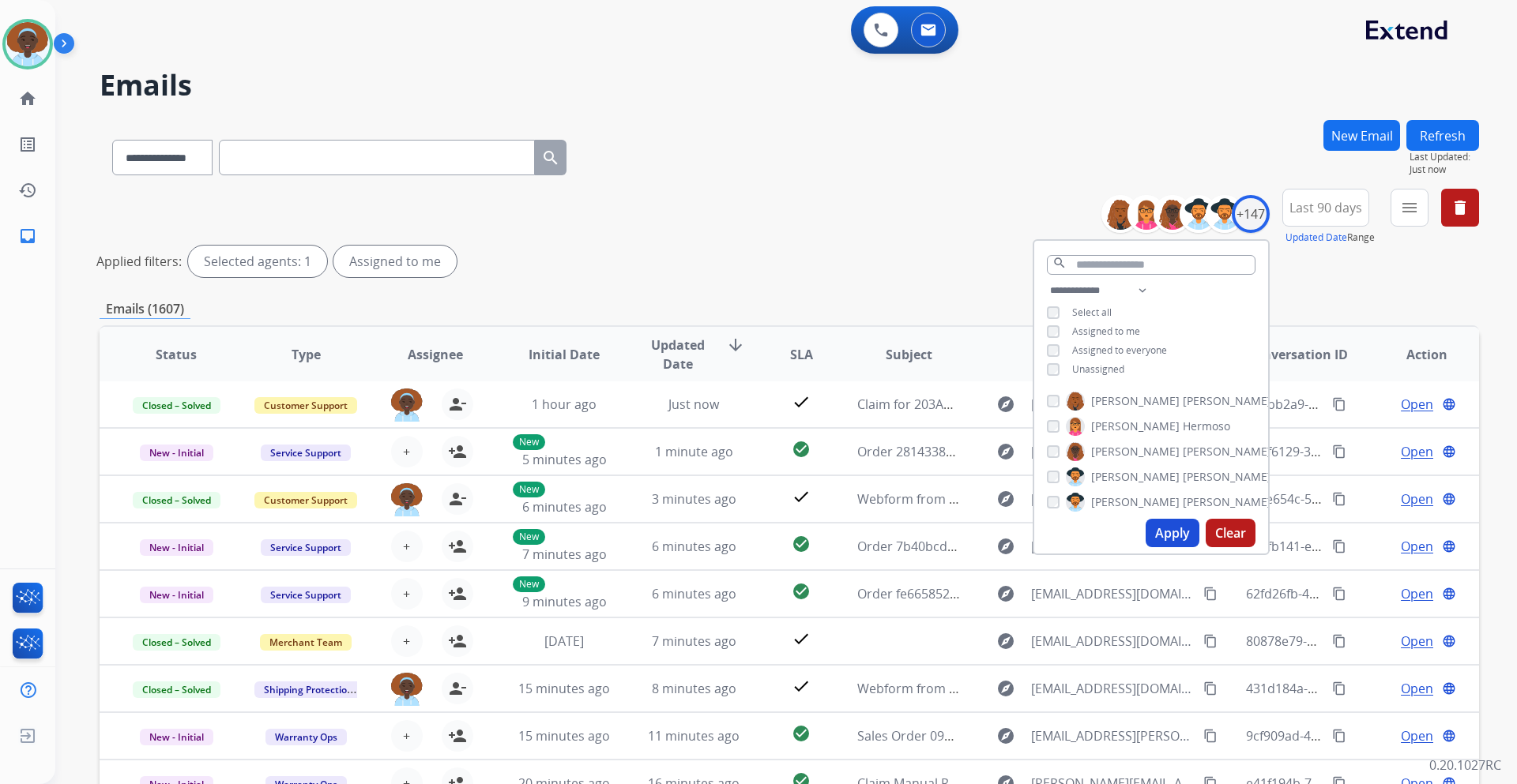
click at [1170, 532] on button "Apply" at bounding box center [1172, 533] width 53 height 28
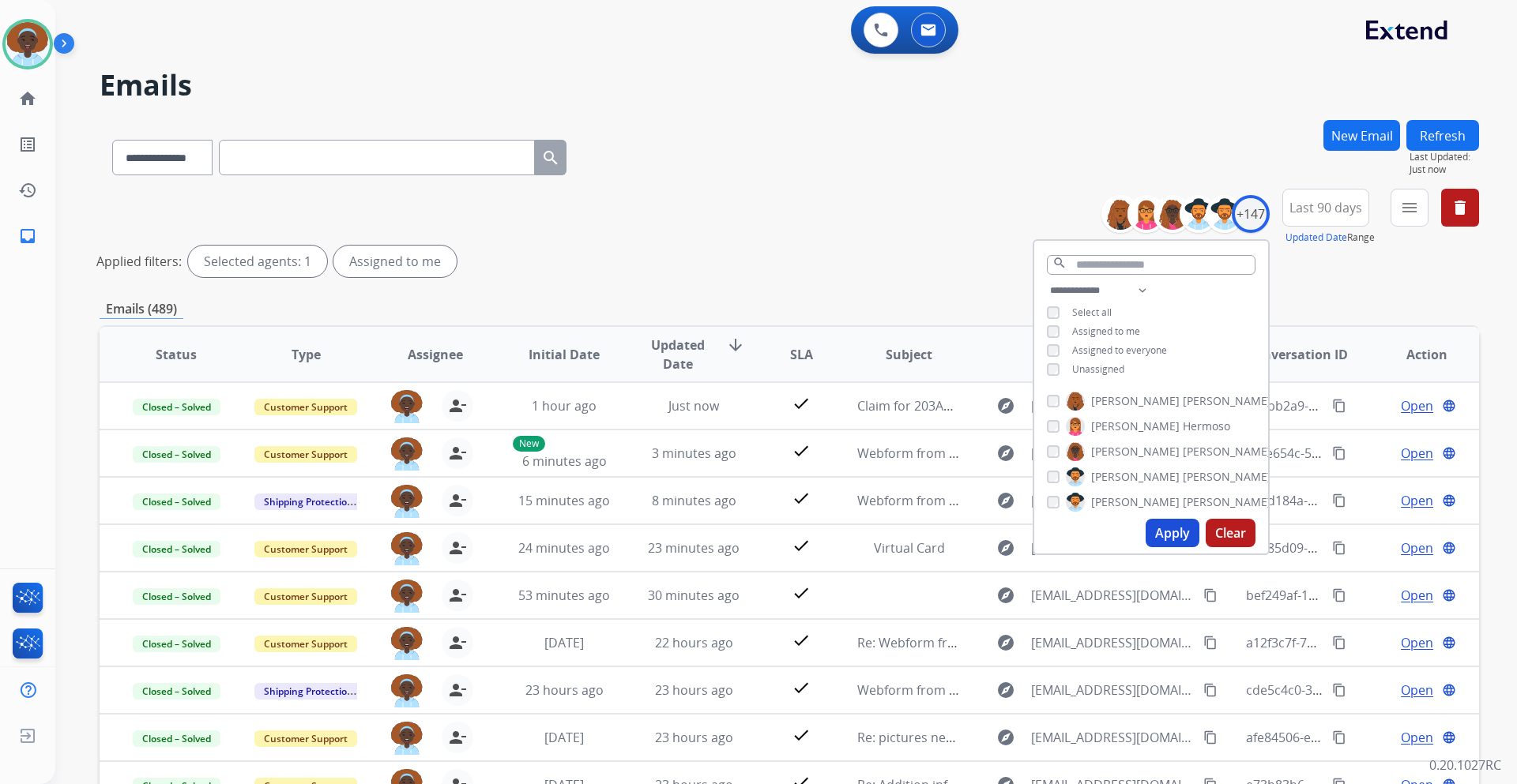
click at [963, 200] on div "**********" at bounding box center [789, 236] width 1380 height 95
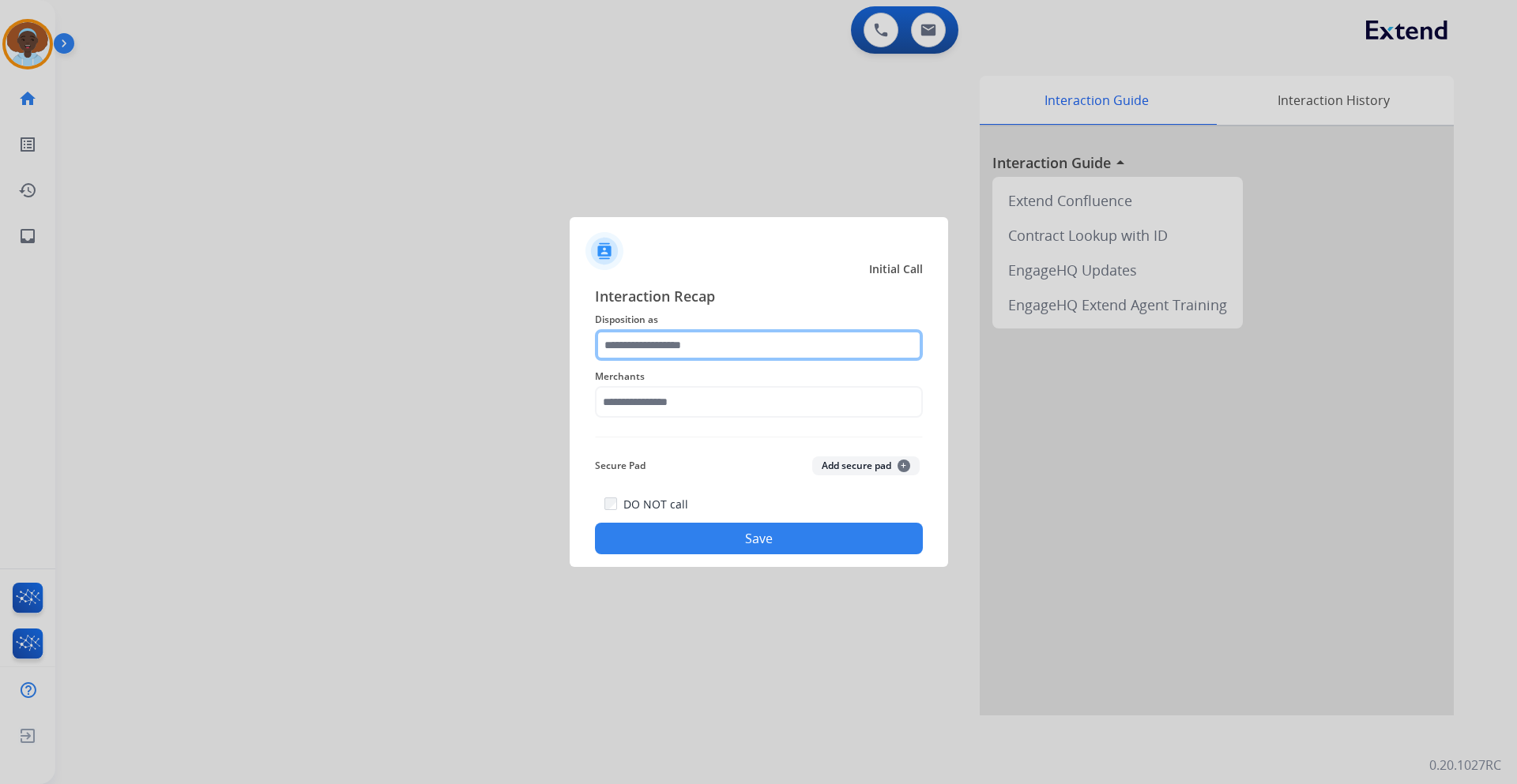
click at [781, 351] on input "text" at bounding box center [758, 345] width 328 height 32
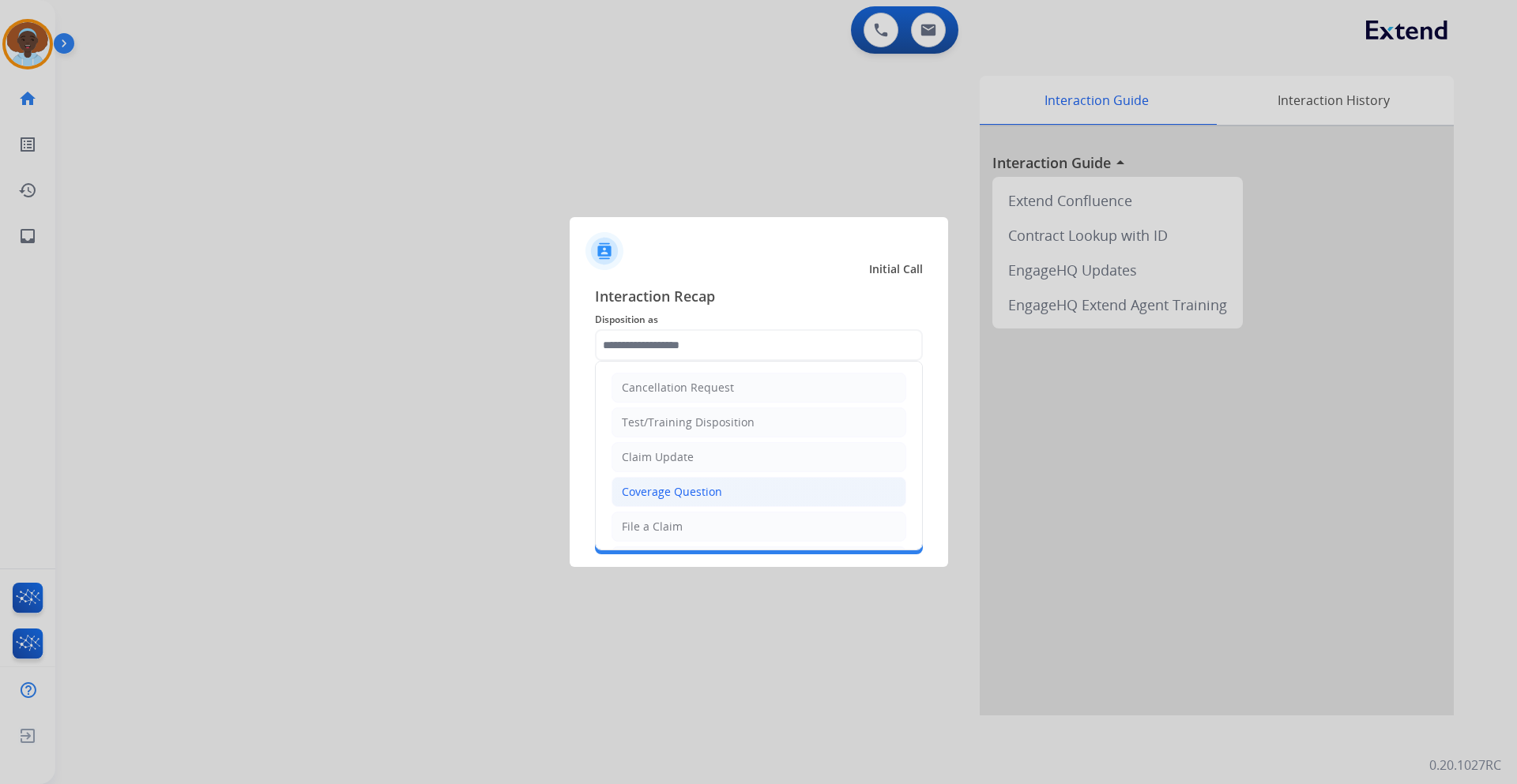
click at [770, 488] on li "Coverage Question" at bounding box center [758, 492] width 295 height 30
type input "**********"
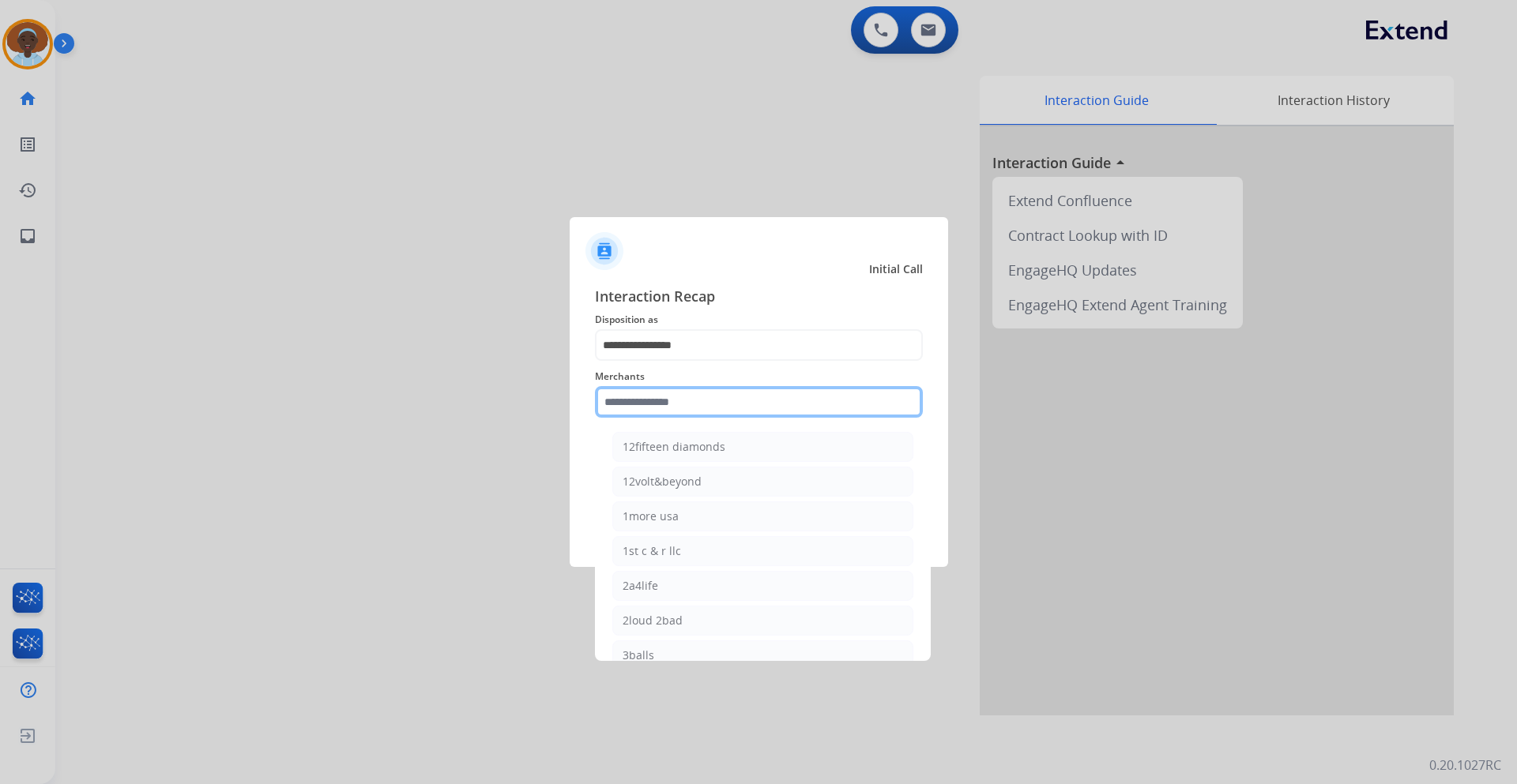
click at [710, 399] on input "text" at bounding box center [758, 402] width 328 height 32
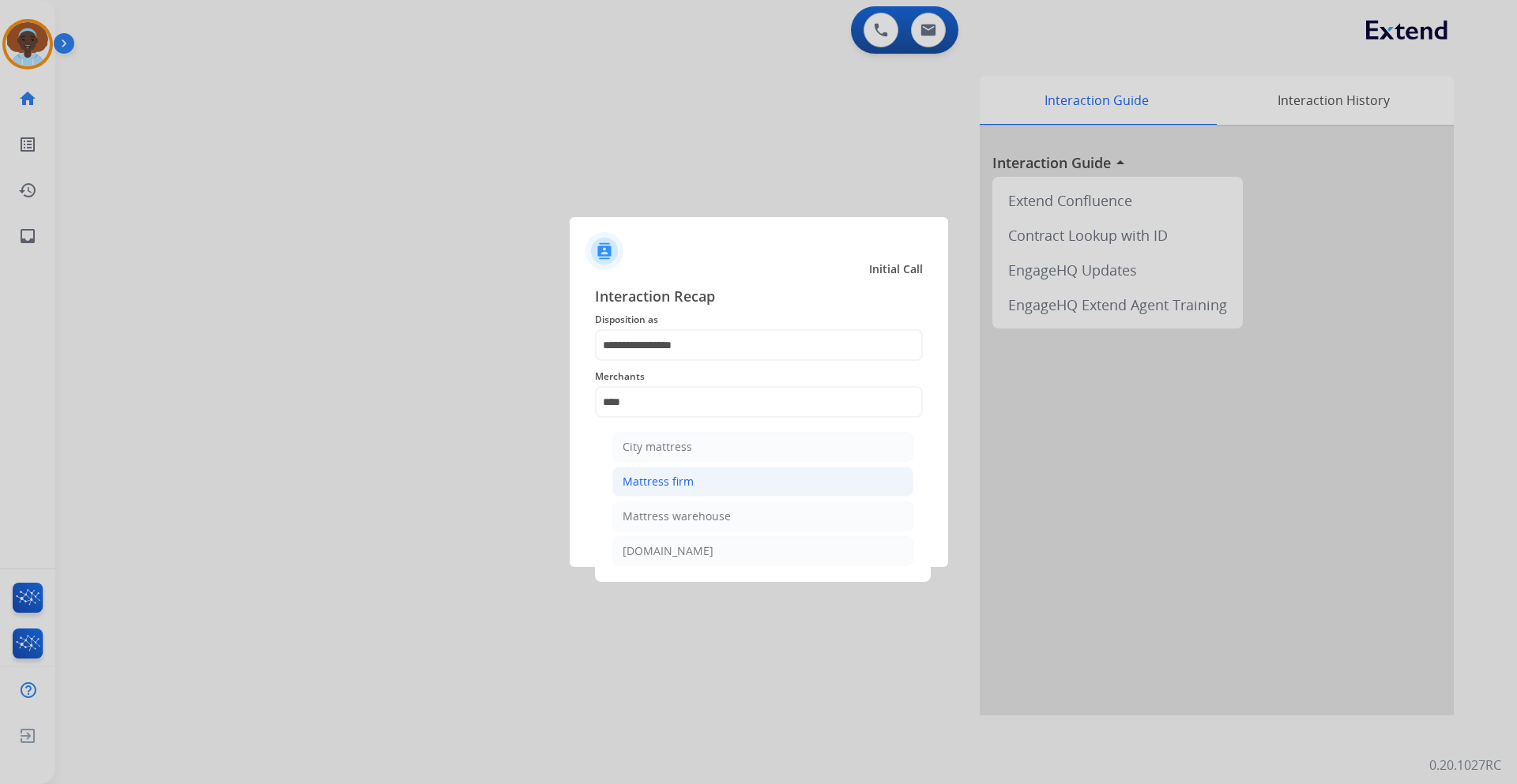
click at [708, 486] on li "Mattress firm" at bounding box center [763, 482] width 301 height 30
type input "**********"
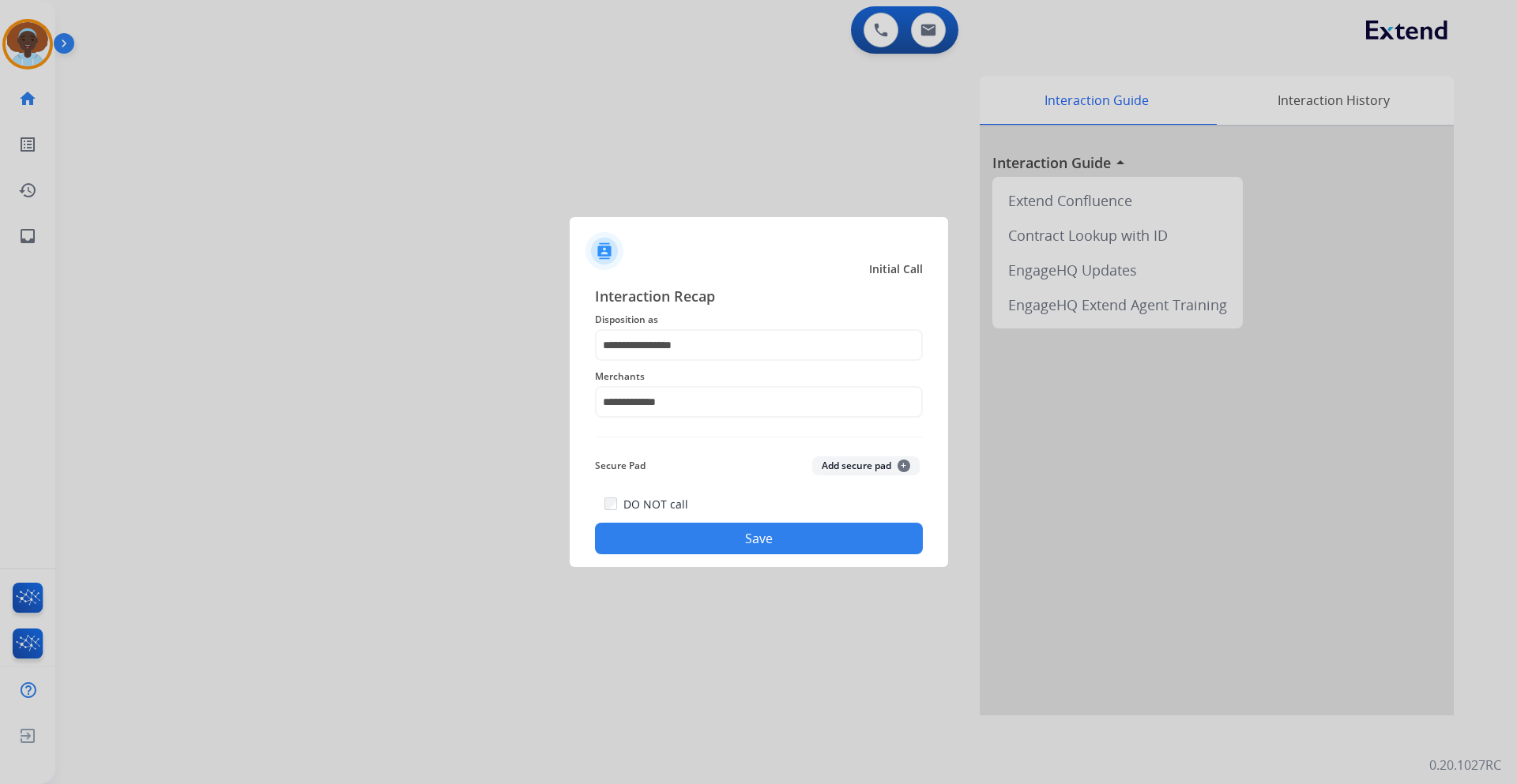
click at [766, 545] on button "Save" at bounding box center [758, 539] width 328 height 32
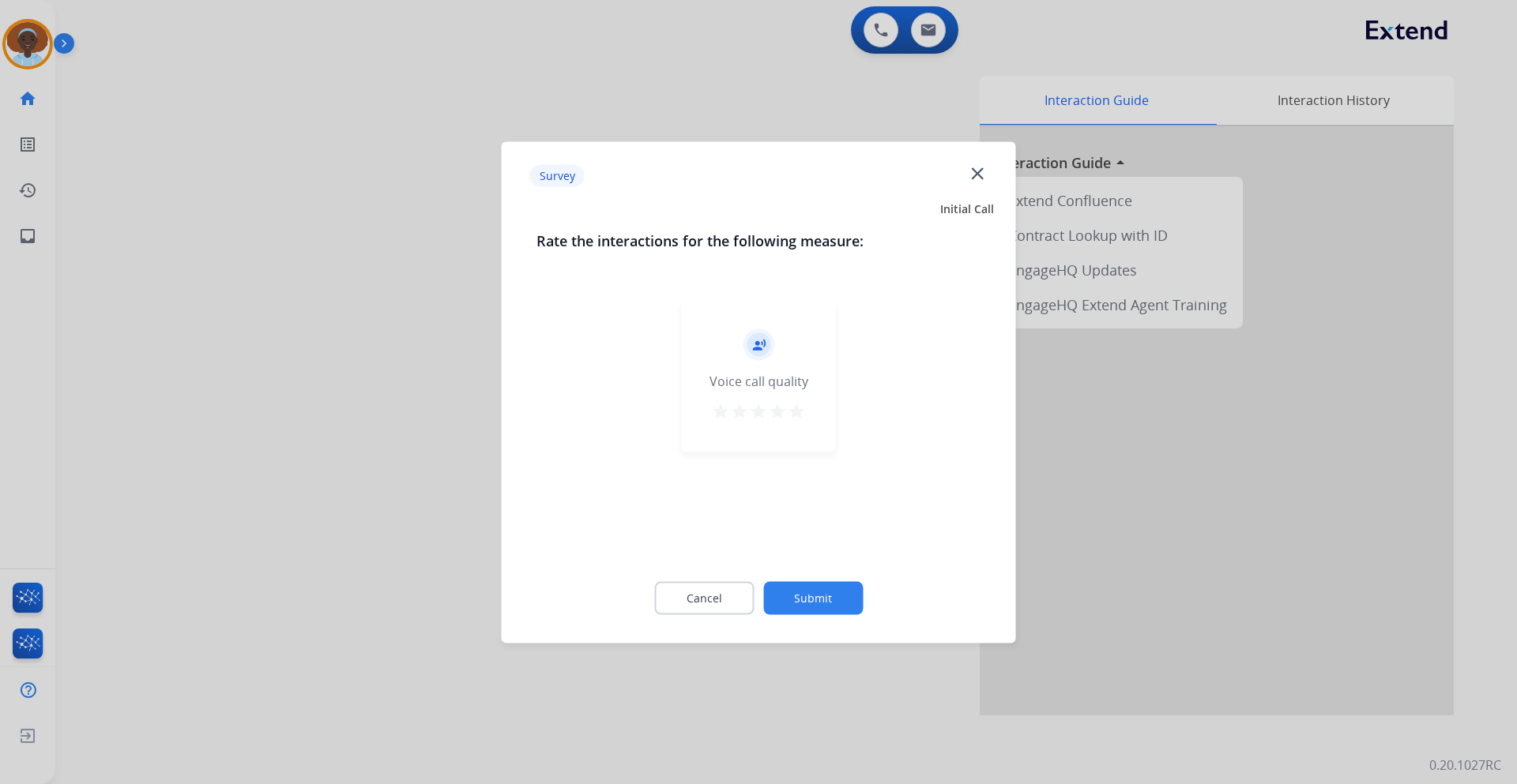
click at [799, 410] on mat-icon "star" at bounding box center [796, 410] width 19 height 19
click at [813, 589] on button "Submit" at bounding box center [813, 598] width 99 height 33
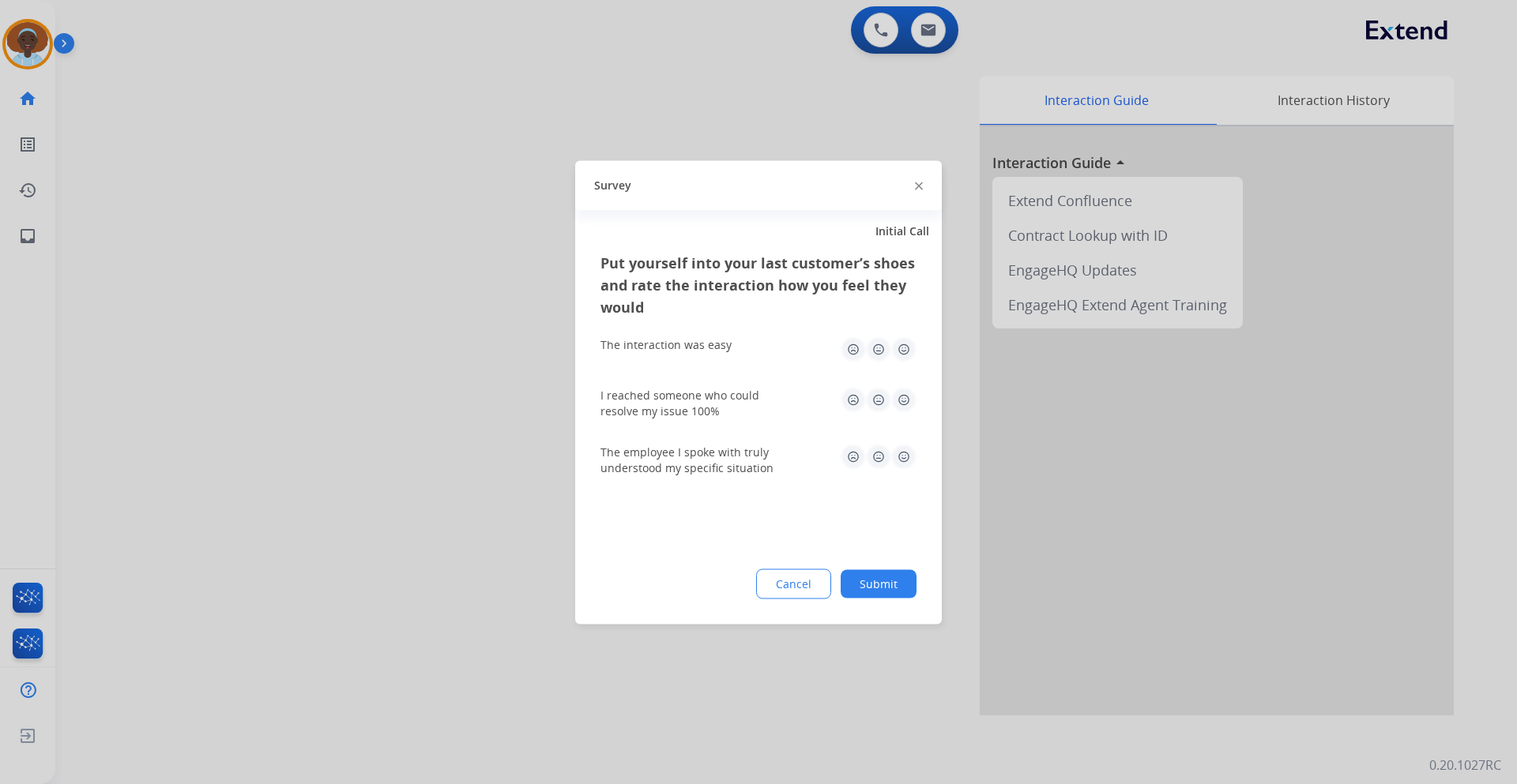
drag, startPoint x: 904, startPoint y: 457, endPoint x: 903, endPoint y: 445, distance: 12.0
click at [905, 455] on img at bounding box center [904, 456] width 25 height 25
drag, startPoint x: 904, startPoint y: 399, endPoint x: 899, endPoint y: 374, distance: 25.5
click at [904, 396] on img at bounding box center [904, 400] width 25 height 25
click at [902, 343] on img at bounding box center [904, 349] width 25 height 25
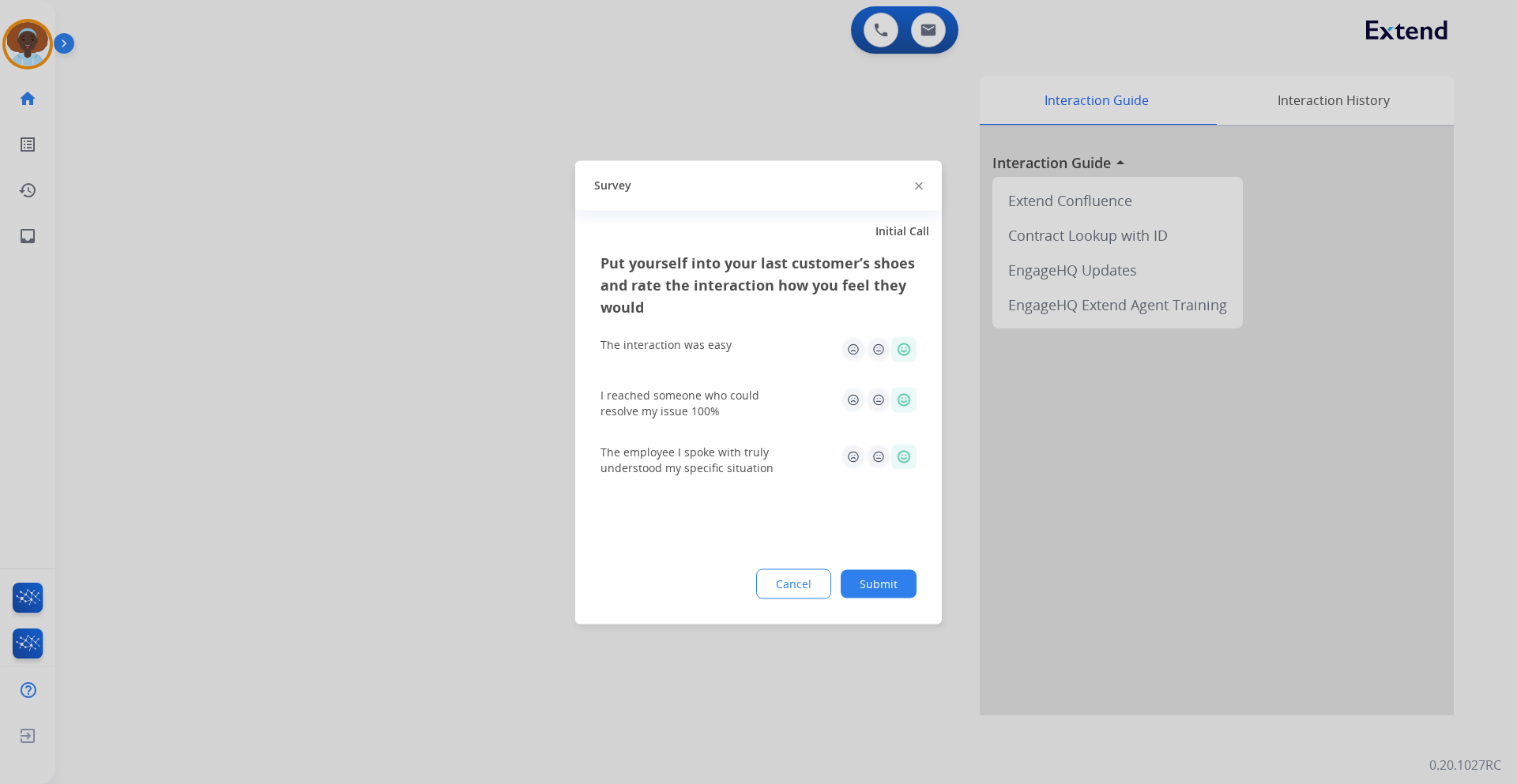
click at [902, 583] on button "Submit" at bounding box center [879, 584] width 76 height 28
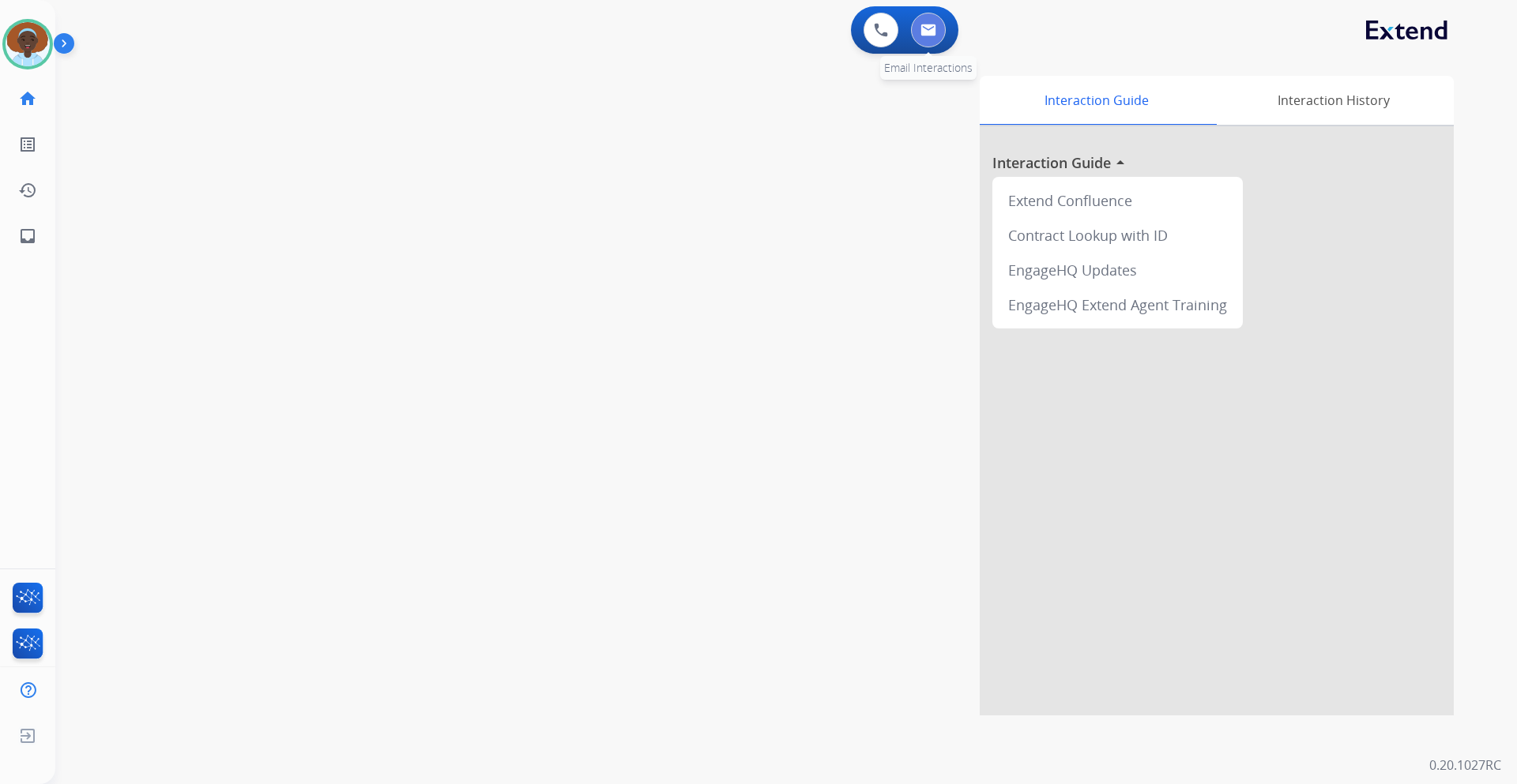
click at [931, 32] on img at bounding box center [928, 29] width 16 height 13
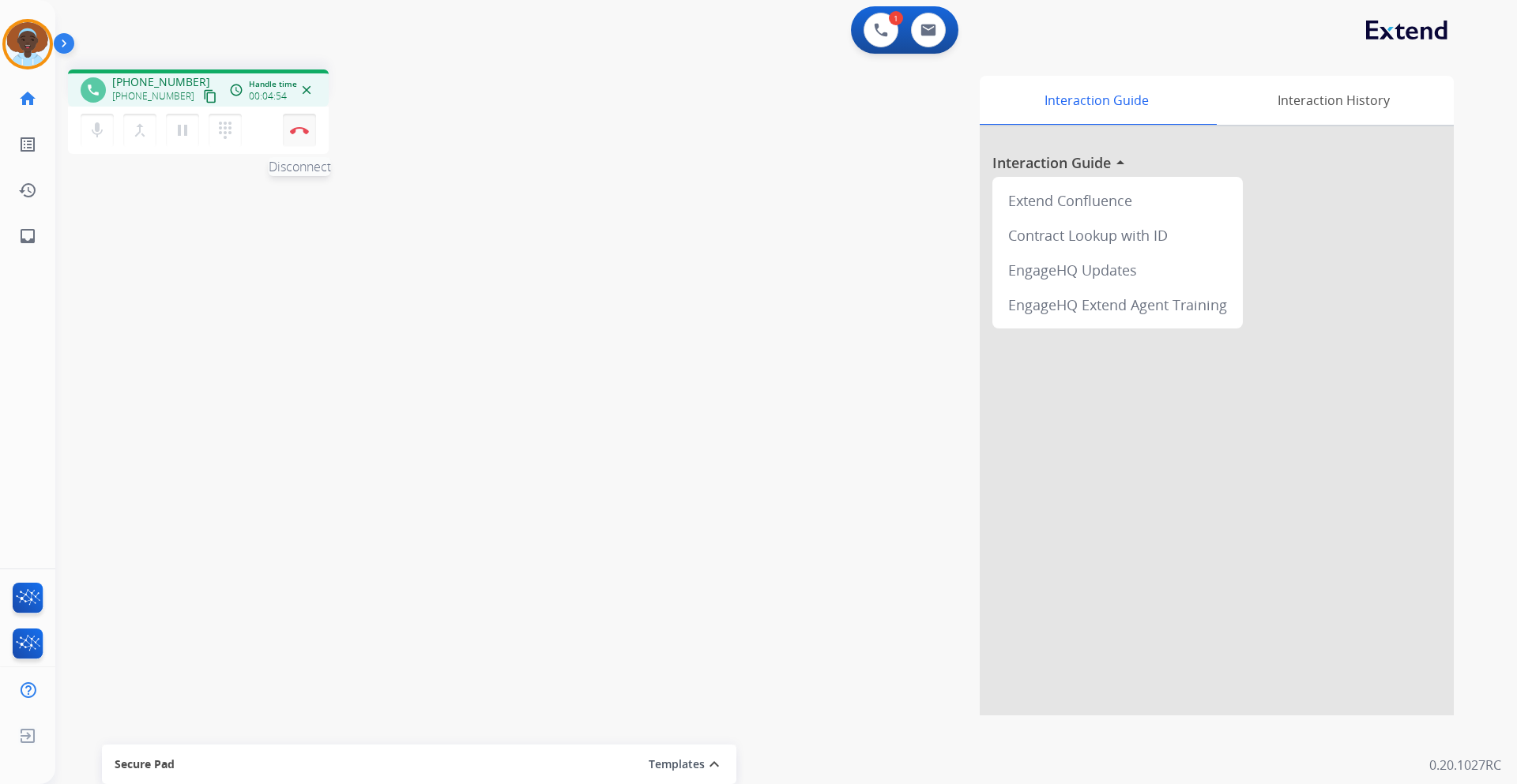
click at [303, 138] on button "Disconnect" at bounding box center [300, 130] width 33 height 33
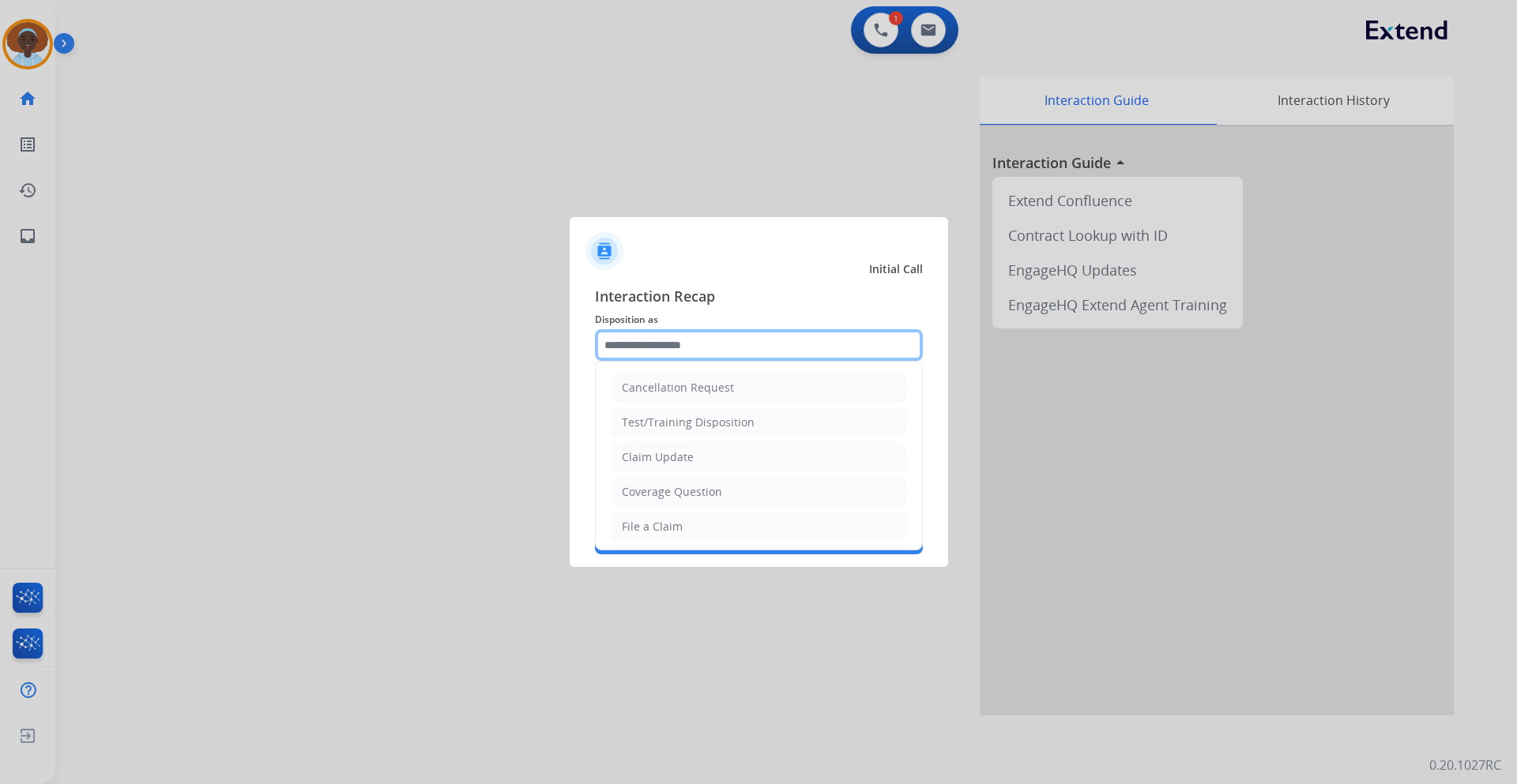
click at [717, 339] on input "text" at bounding box center [758, 345] width 328 height 32
click at [711, 524] on li "File a Claim" at bounding box center [758, 527] width 295 height 30
type input "**********"
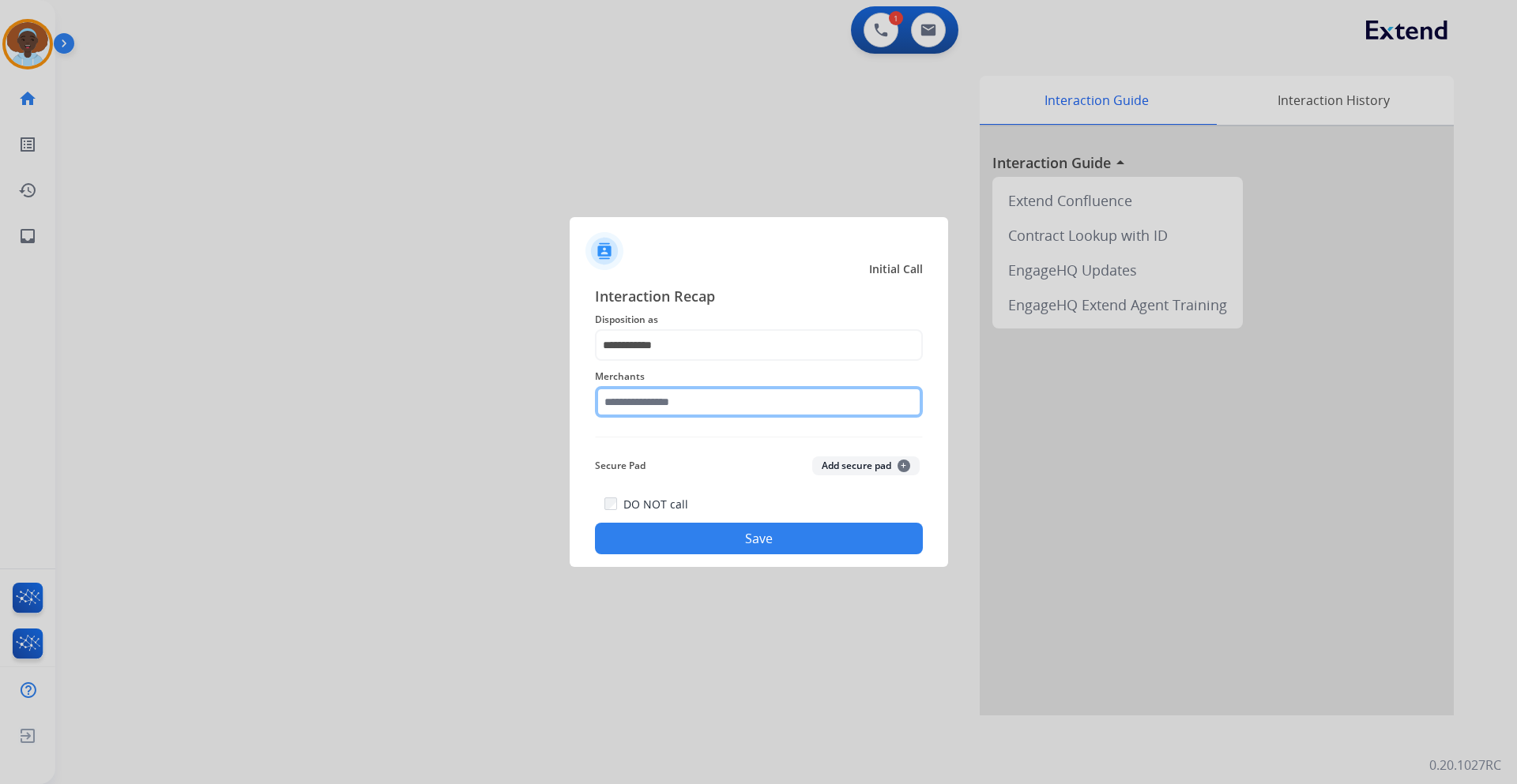
click at [633, 395] on input "text" at bounding box center [758, 402] width 328 height 32
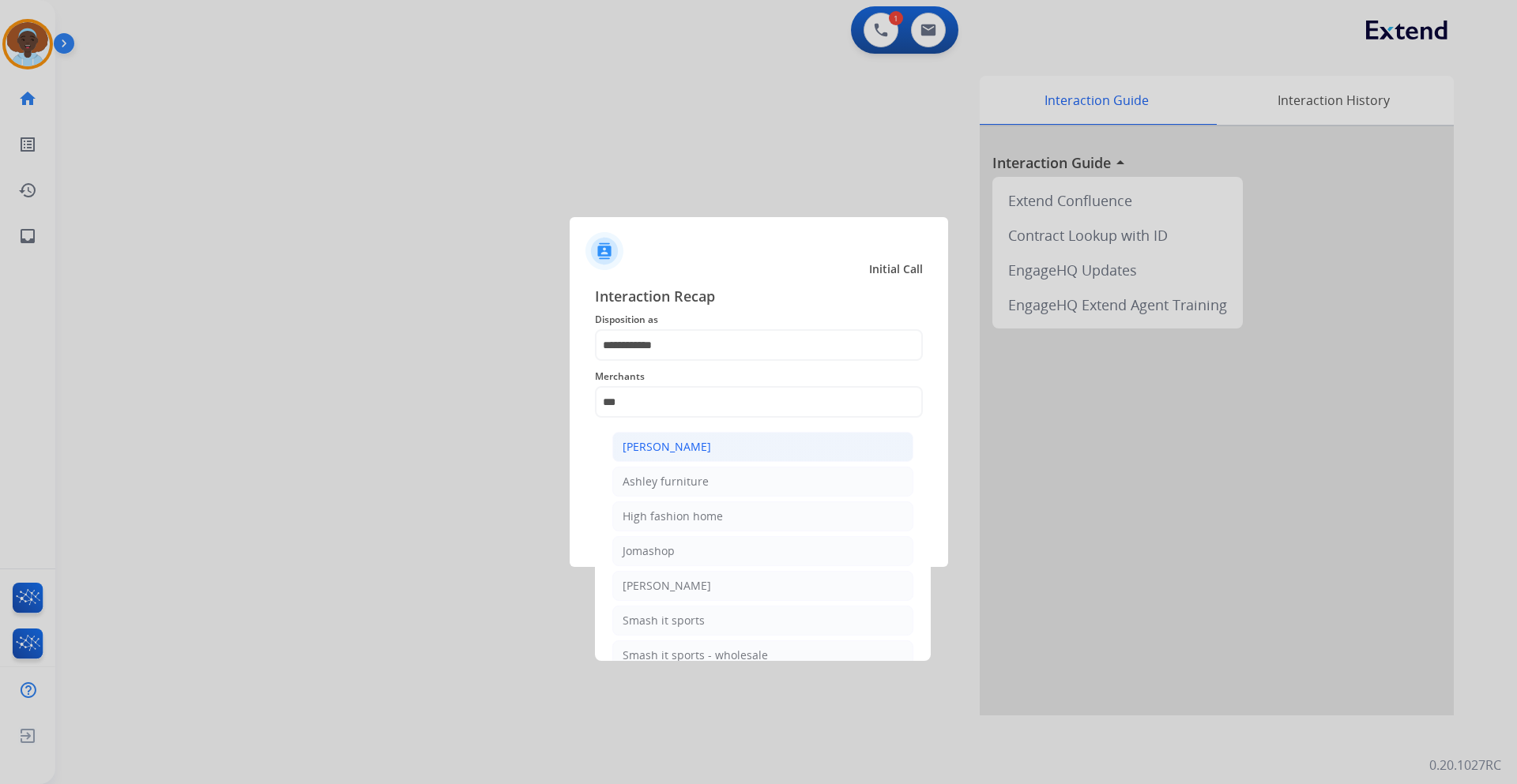
click at [678, 435] on li "[PERSON_NAME]" at bounding box center [763, 447] width 301 height 30
type input "**********"
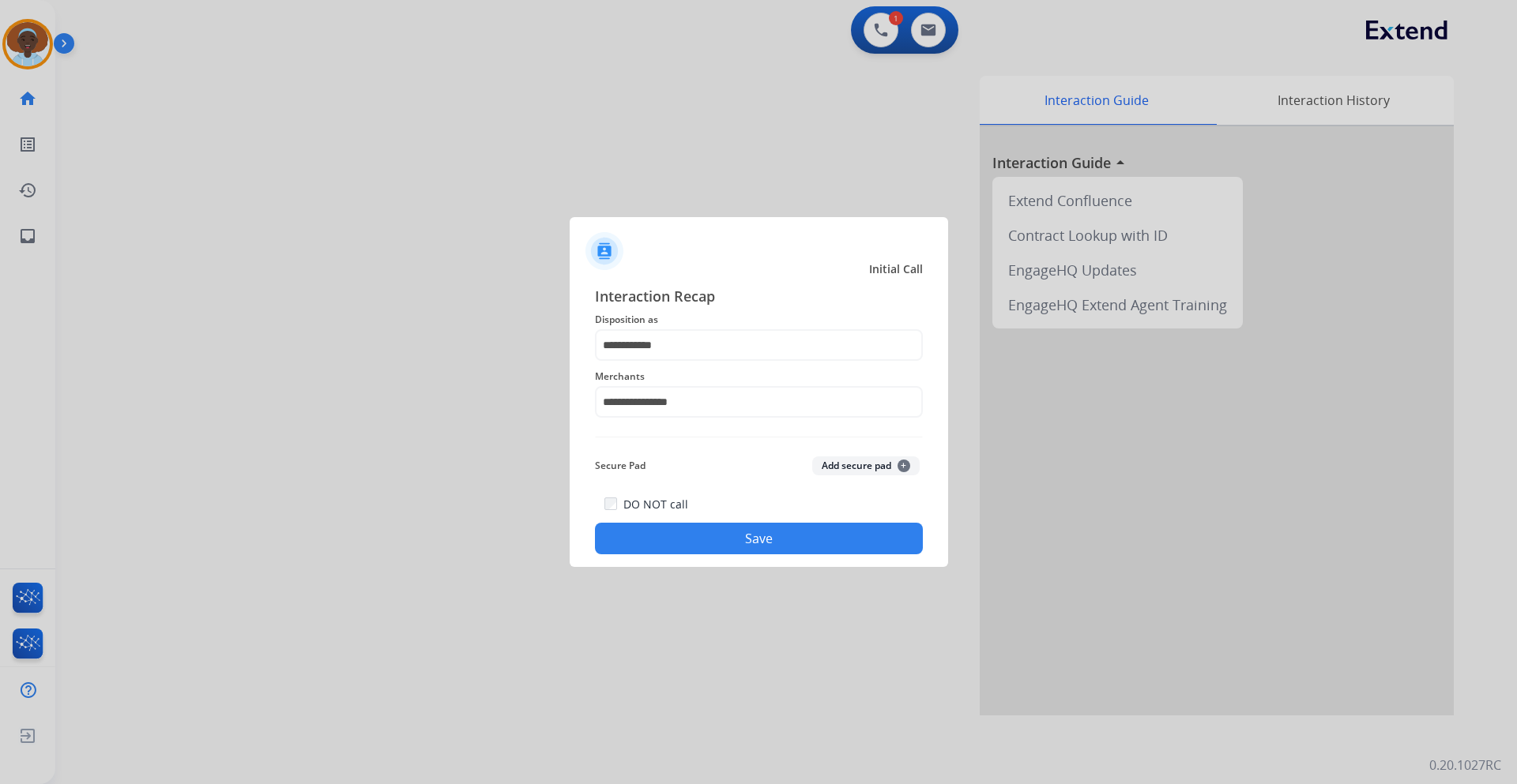
click at [753, 532] on button "Save" at bounding box center [758, 539] width 328 height 32
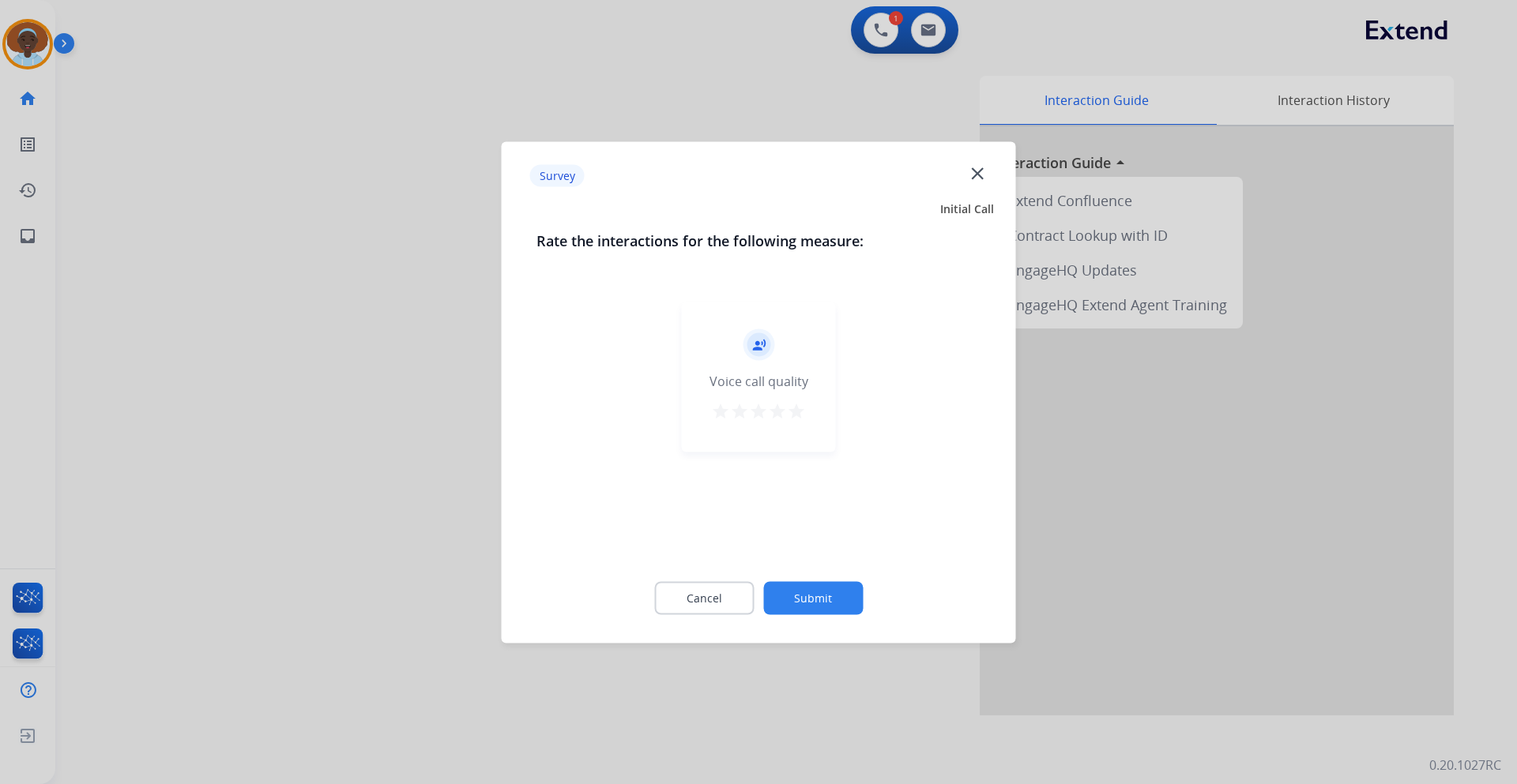
click at [796, 415] on mat-icon "star" at bounding box center [796, 410] width 19 height 19
click at [808, 596] on button "Submit" at bounding box center [813, 598] width 99 height 33
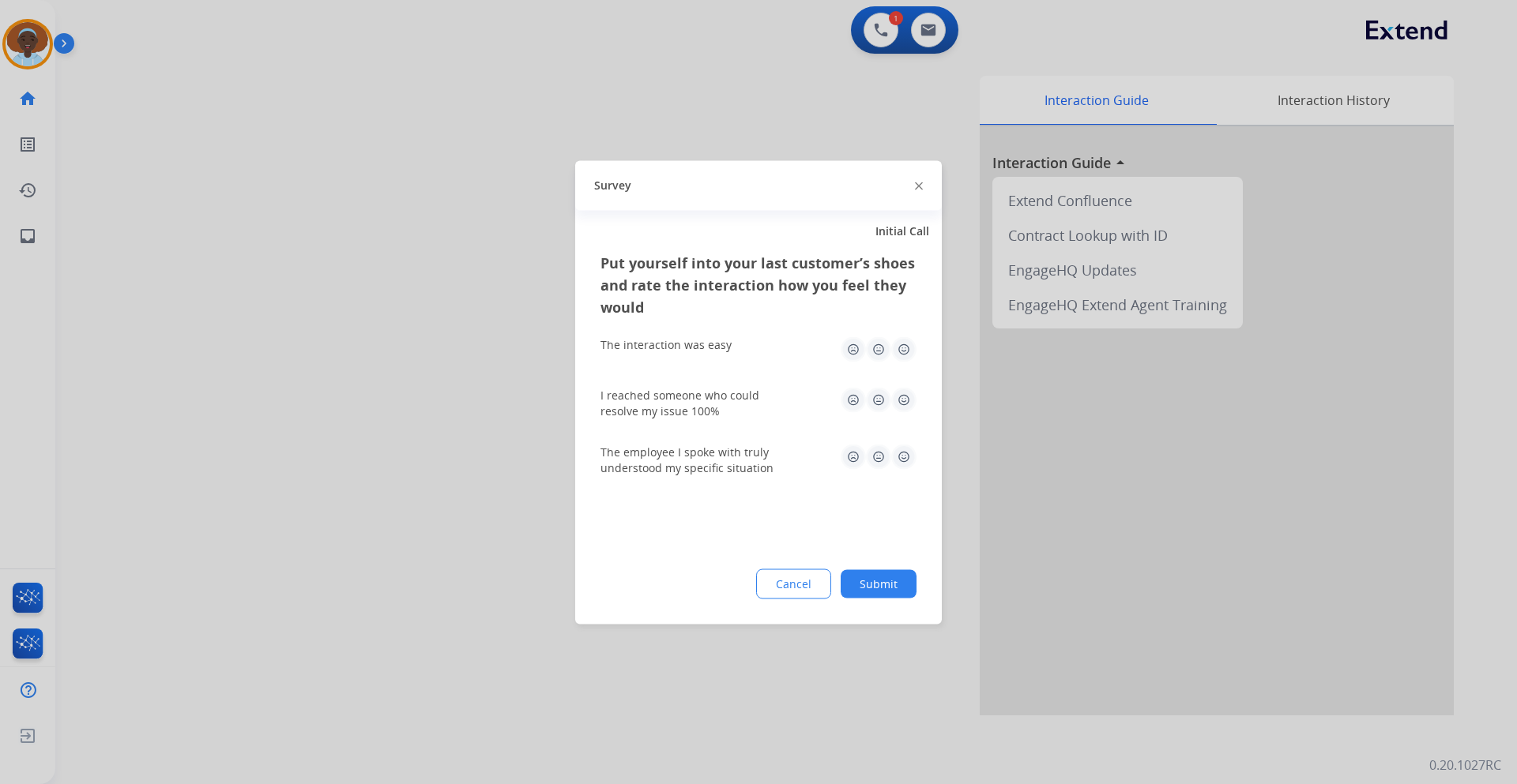
click at [903, 457] on img at bounding box center [904, 456] width 25 height 25
click at [899, 400] on img at bounding box center [904, 400] width 25 height 25
click at [904, 350] on img at bounding box center [904, 349] width 25 height 25
click at [898, 587] on button "Submit" at bounding box center [879, 584] width 76 height 28
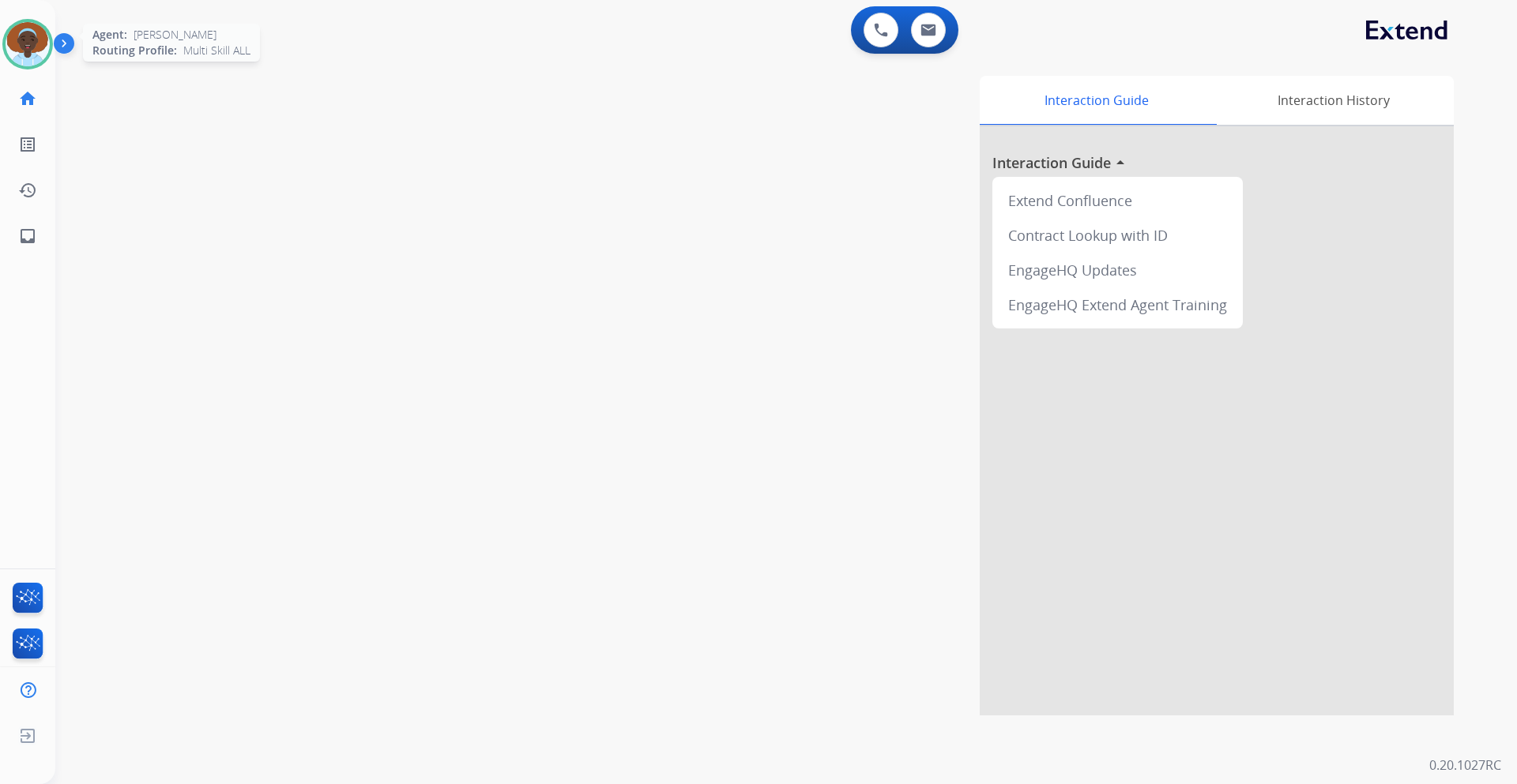
click at [38, 40] on img at bounding box center [28, 44] width 44 height 44
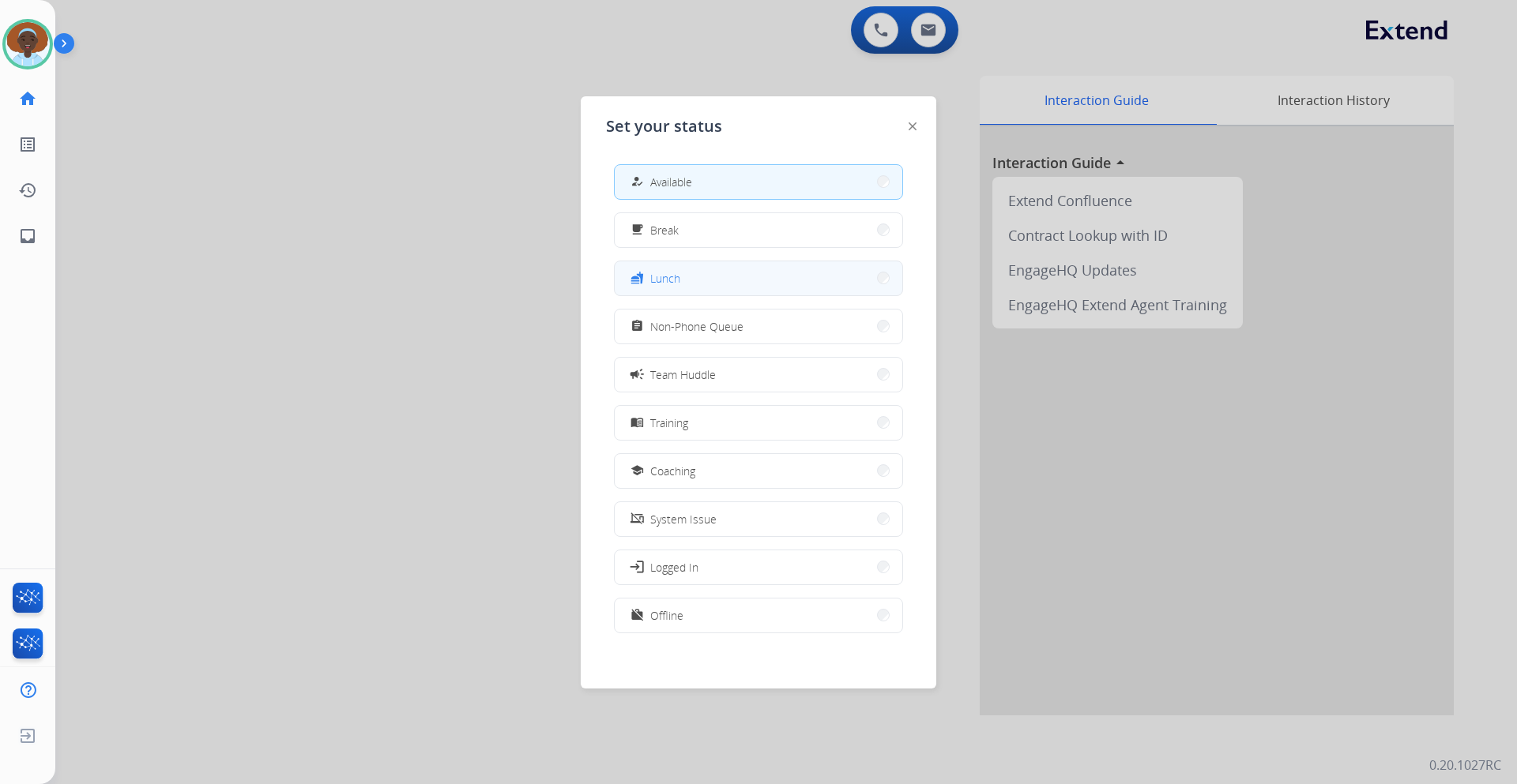
click at [750, 279] on button "fastfood Lunch" at bounding box center [758, 278] width 288 height 34
